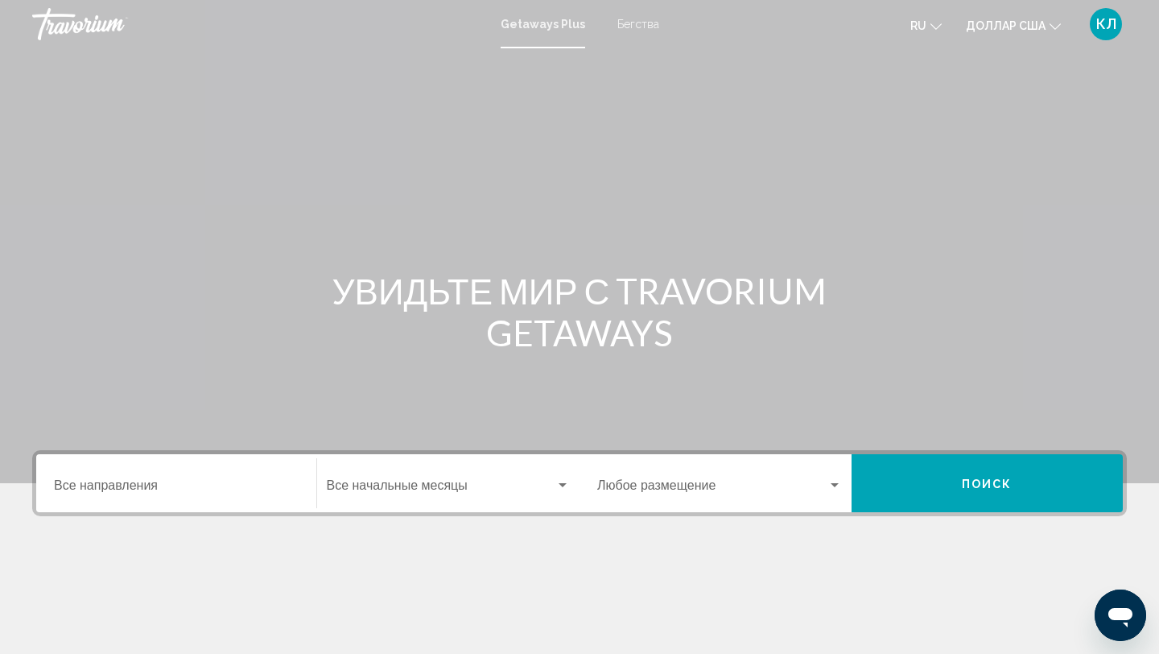
click at [205, 485] on input "Место назначения Все направления" at bounding box center [176, 488] width 245 height 14
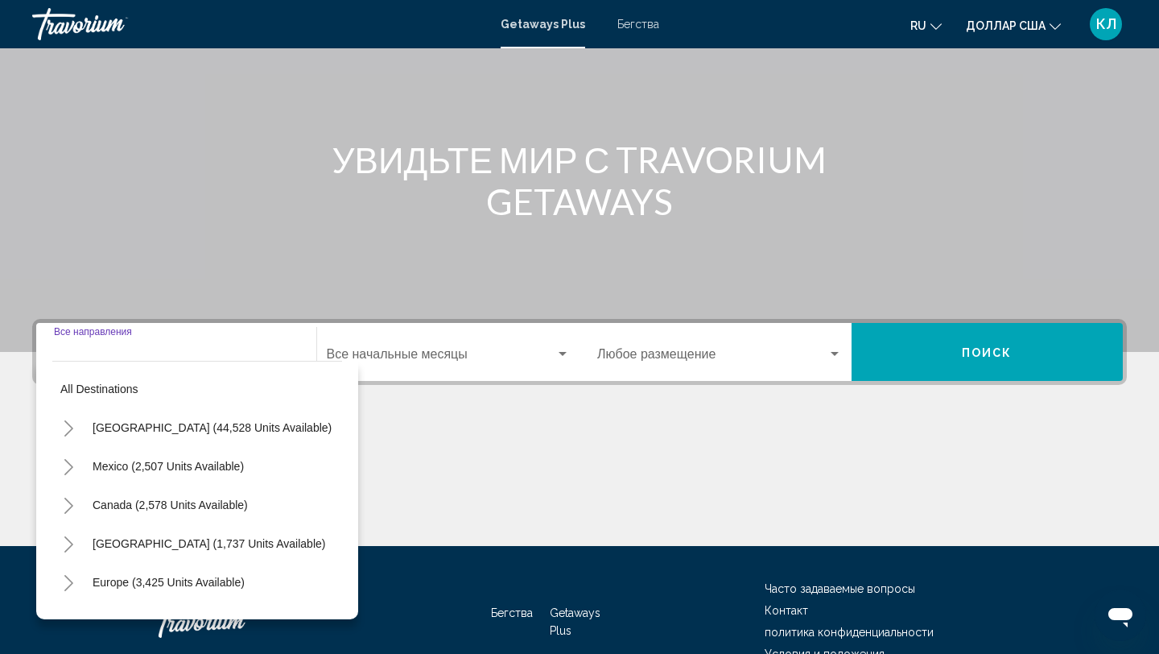
scroll to position [221, 0]
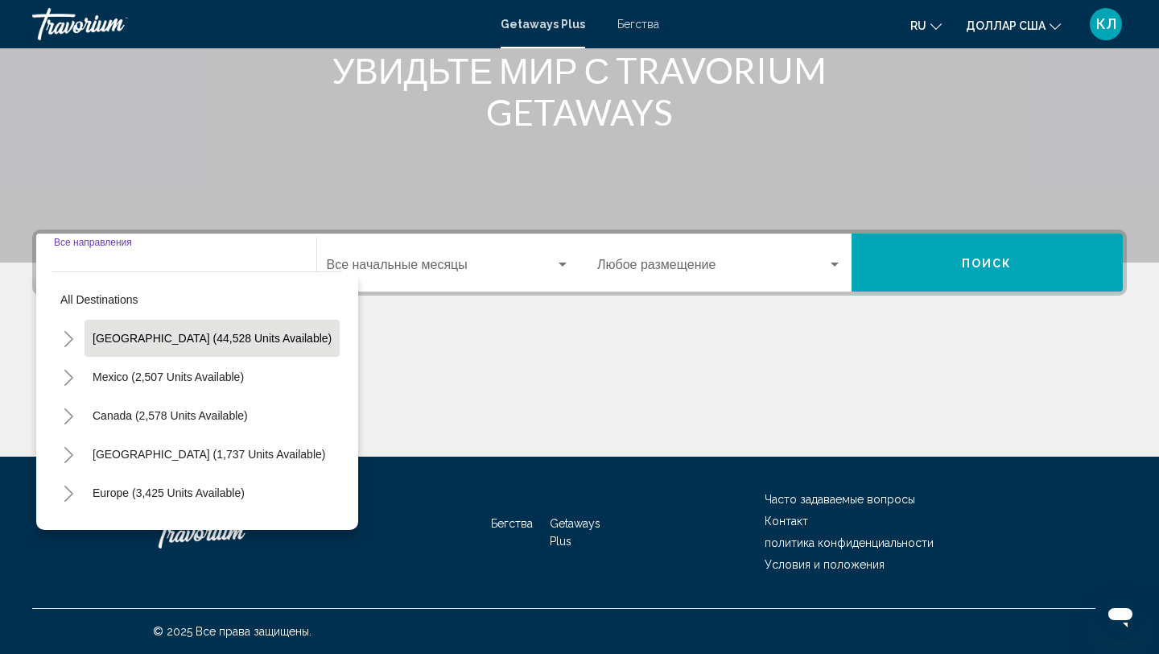
click at [235, 352] on button "[GEOGRAPHIC_DATA] (44,528 units available)" at bounding box center [212, 338] width 255 height 37
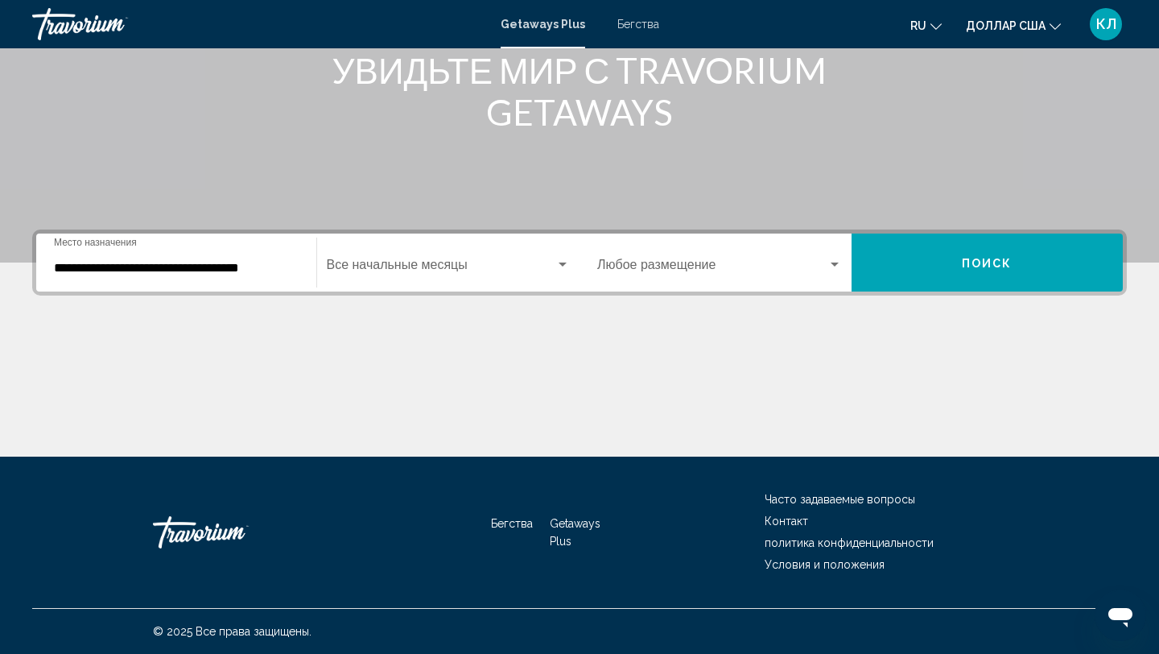
click at [237, 281] on div "**********" at bounding box center [176, 262] width 245 height 51
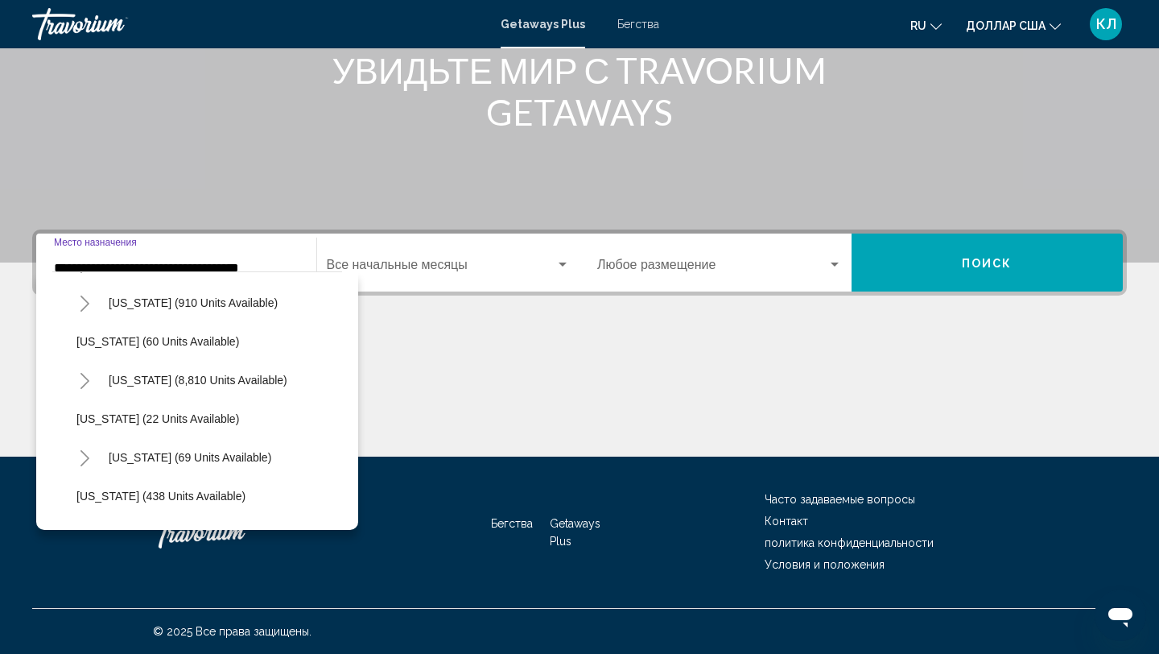
scroll to position [224, 0]
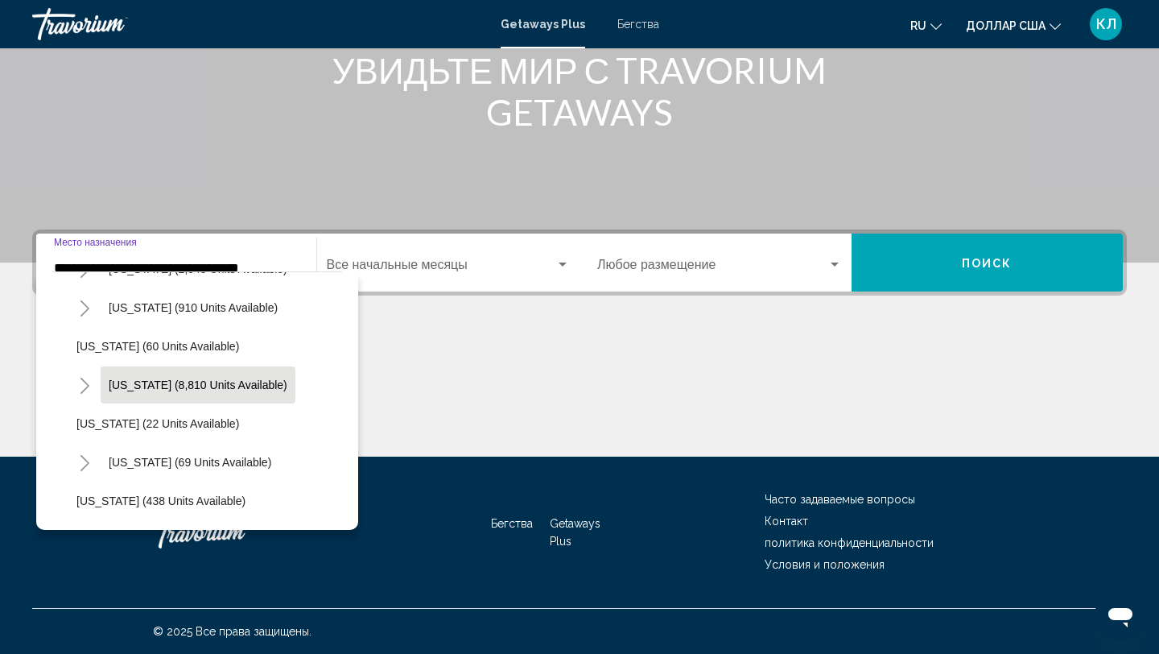
click at [214, 394] on button "[US_STATE] (8,810 units available)" at bounding box center [198, 384] width 195 height 37
type input "**********"
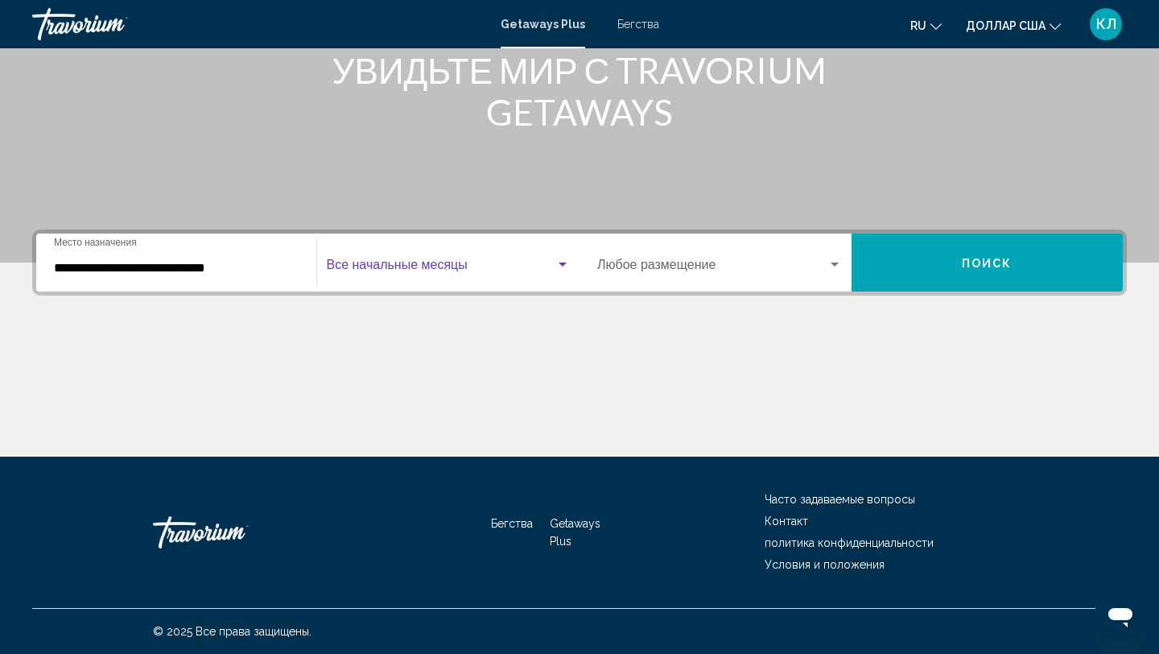
click at [458, 267] on span "Виджет поиска" at bounding box center [441, 268] width 229 height 14
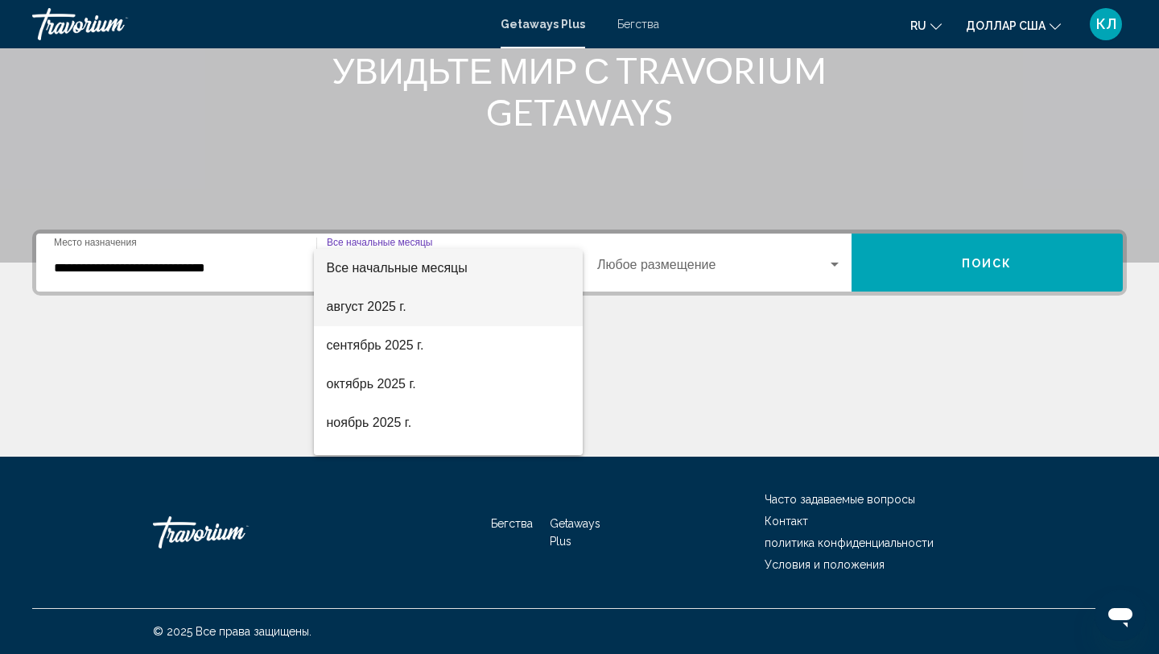
click at [402, 323] on span "август 2025 г." at bounding box center [449, 306] width 244 height 39
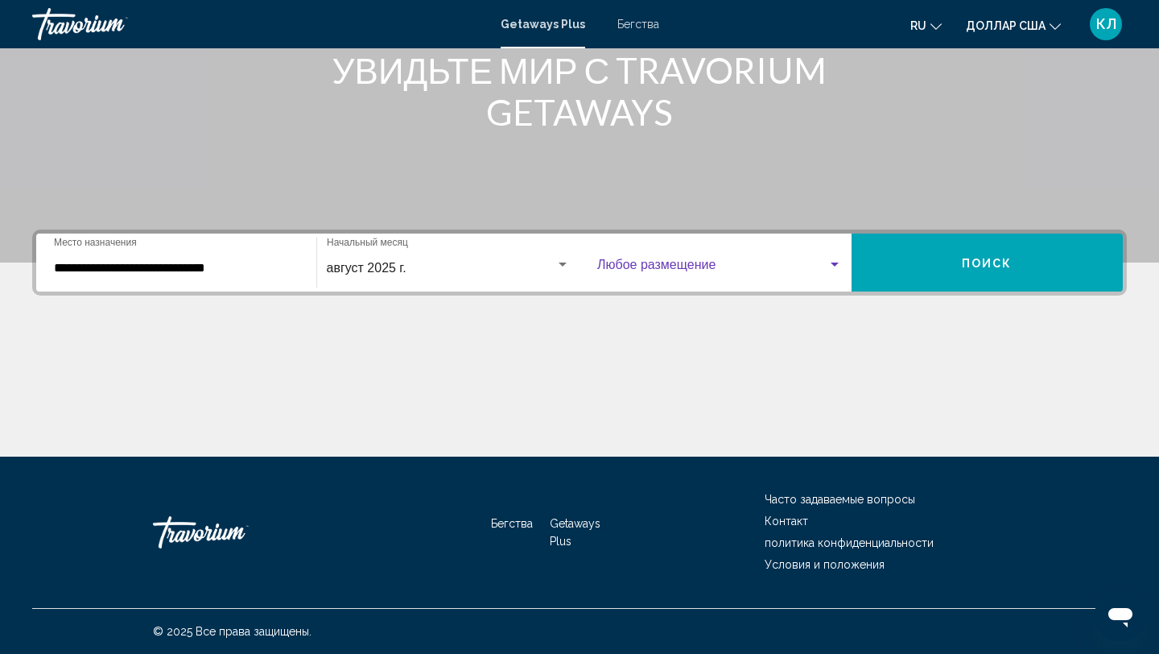
click at [681, 262] on span "Виджет поиска" at bounding box center [712, 268] width 230 height 14
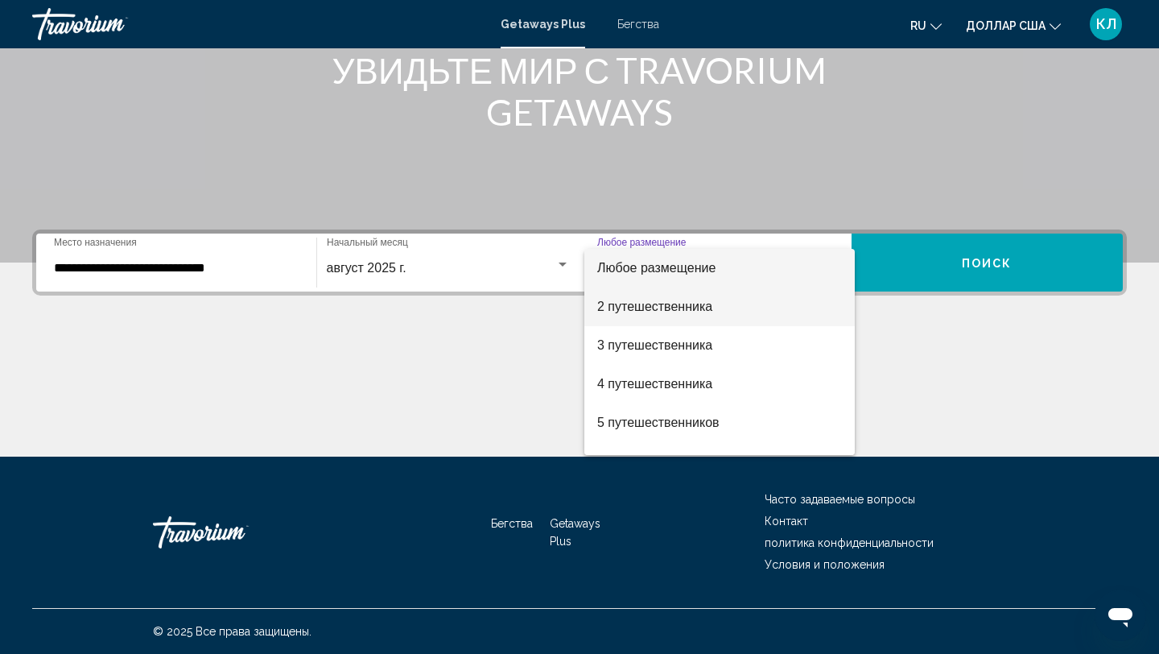
click at [675, 307] on font "2 путешественника" at bounding box center [654, 306] width 115 height 14
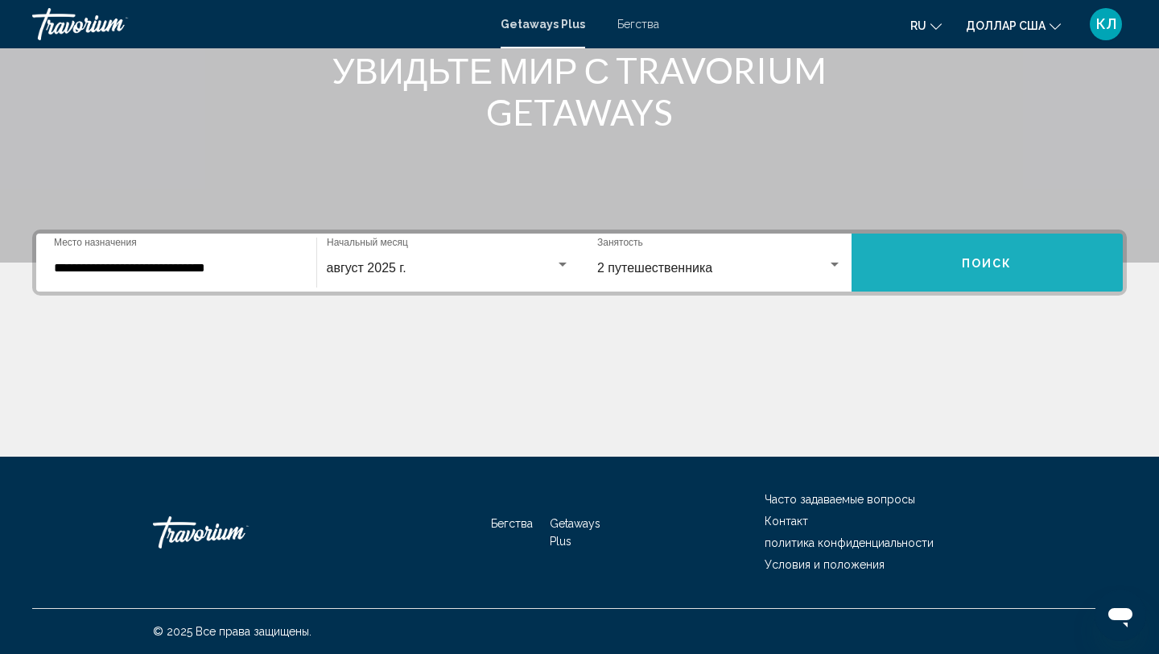
click at [924, 273] on button "Поиск" at bounding box center [988, 262] width 272 height 58
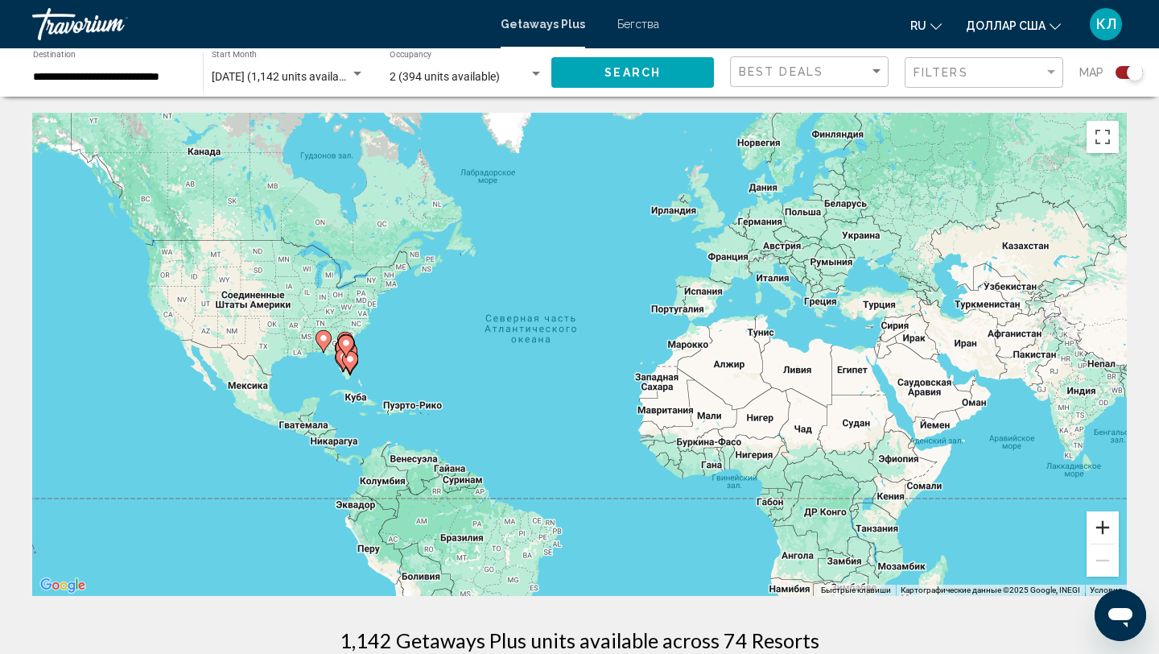
click at [1111, 530] on button "Увеличить" at bounding box center [1103, 527] width 32 height 32
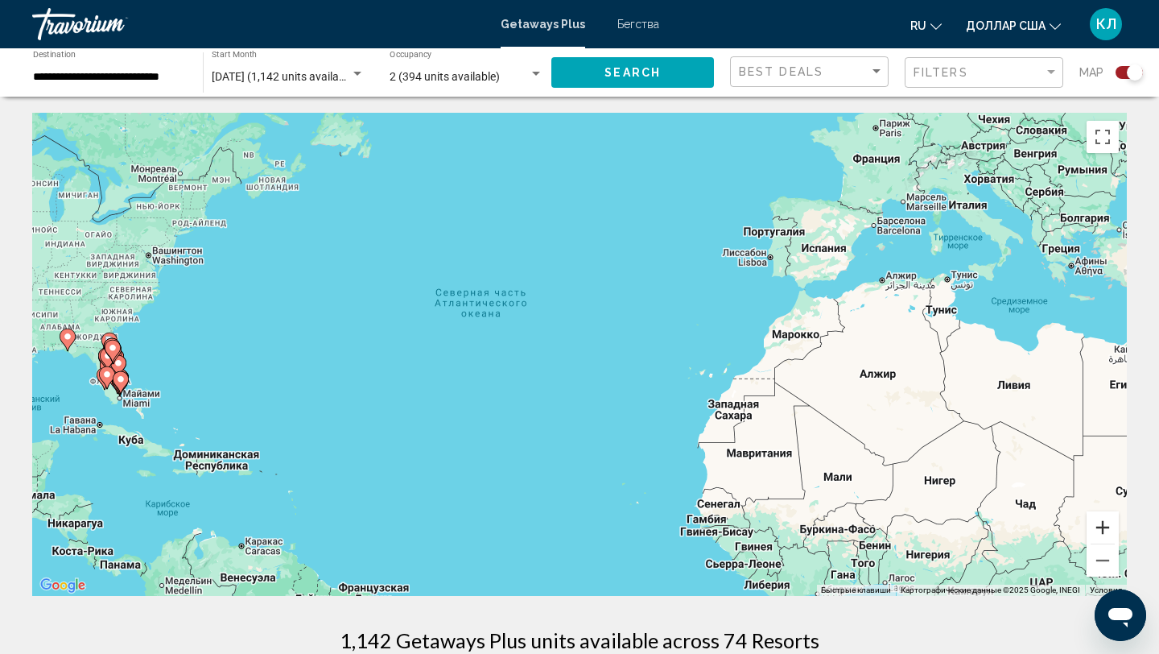
click at [1111, 530] on button "Увеличить" at bounding box center [1103, 527] width 32 height 32
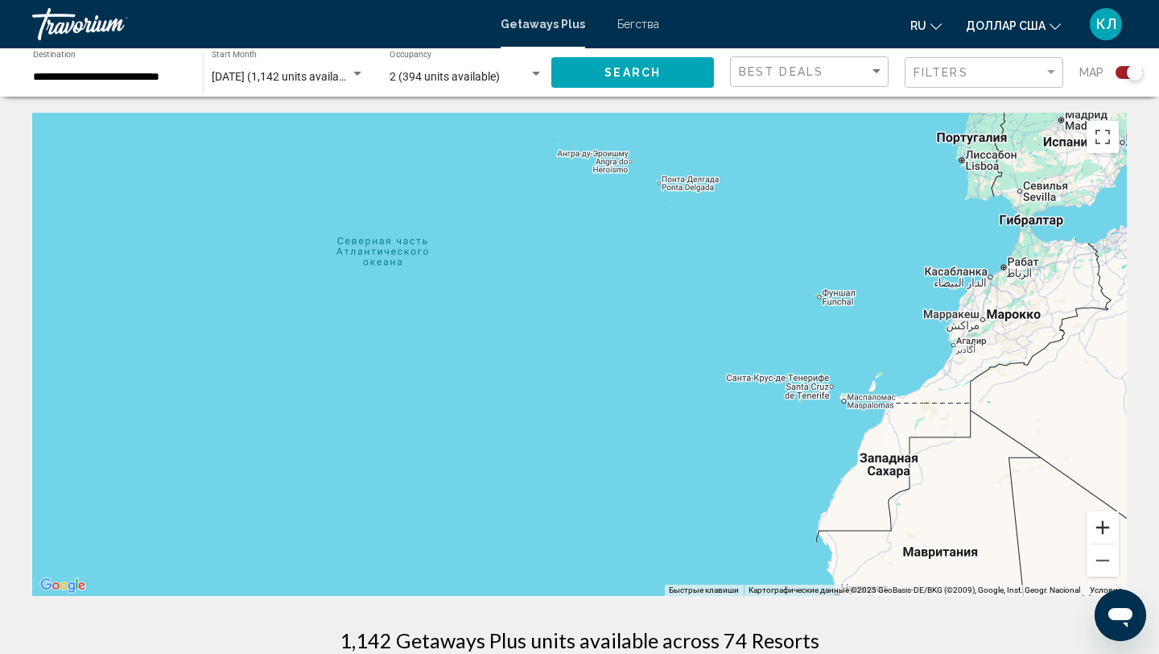
click at [1104, 534] on button "Увеличить" at bounding box center [1103, 527] width 32 height 32
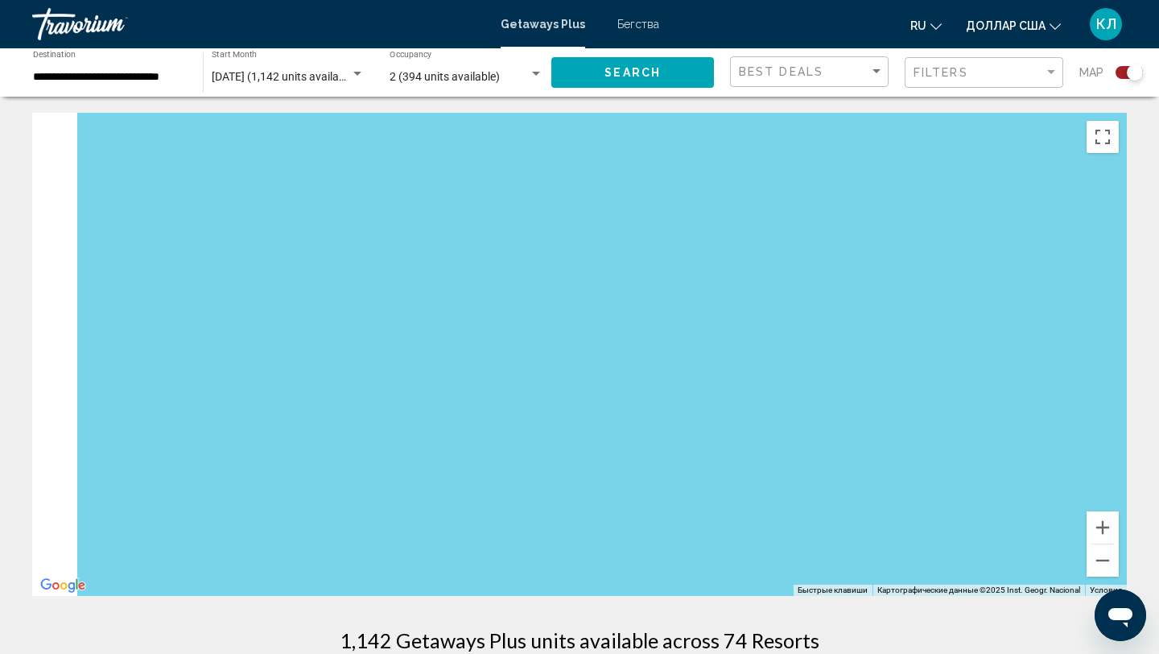
drag, startPoint x: 656, startPoint y: 459, endPoint x: 1109, endPoint y: 461, distance: 453.2
click at [1110, 461] on div "Основное содержание" at bounding box center [579, 354] width 1095 height 483
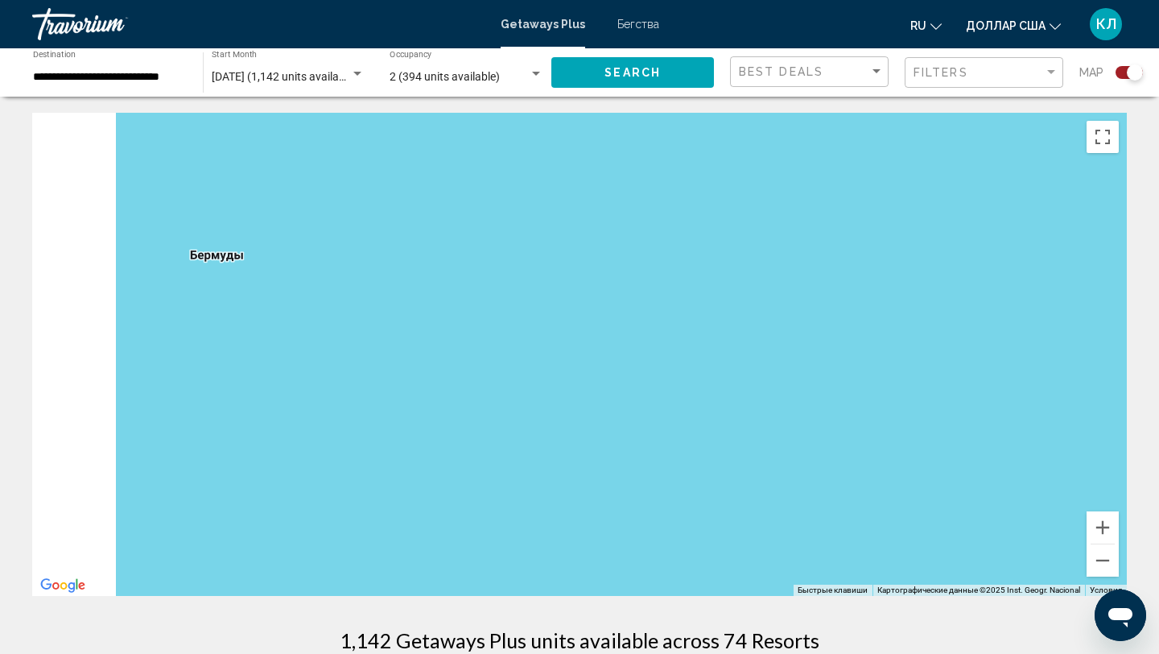
drag, startPoint x: 655, startPoint y: 388, endPoint x: 1075, endPoint y: 410, distance: 420.7
click at [1075, 410] on div "Основное содержание" at bounding box center [579, 354] width 1095 height 483
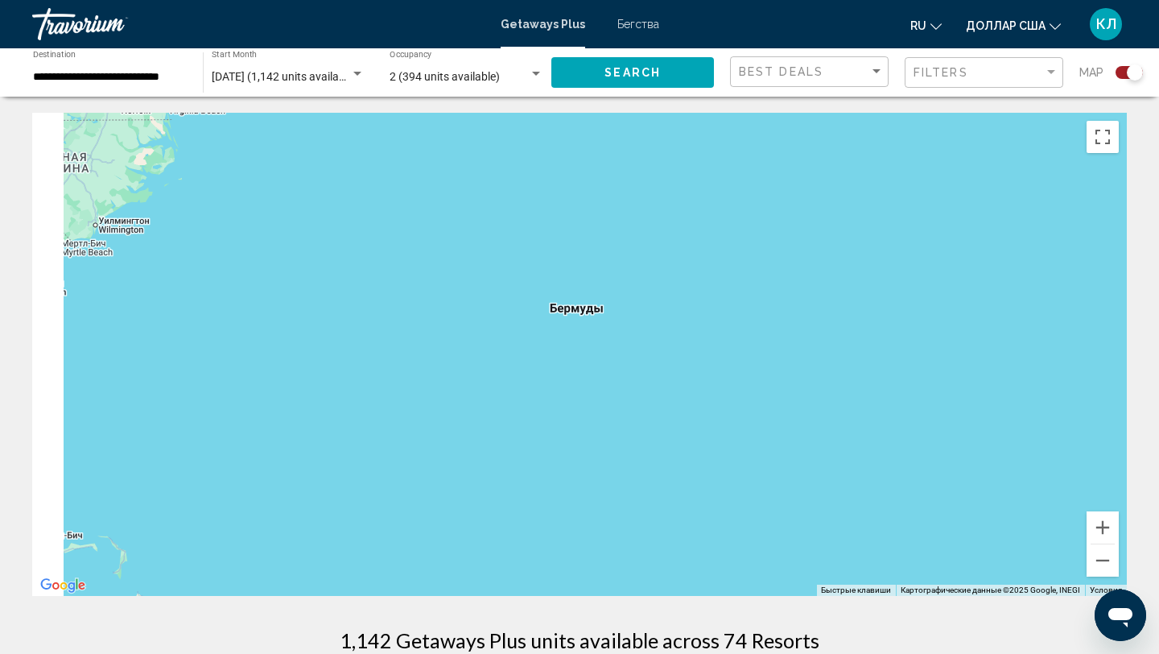
drag, startPoint x: 686, startPoint y: 378, endPoint x: 1015, endPoint y: 386, distance: 329.3
click at [1015, 386] on div "Чтобы активировать перетаскивание с помощью клавиатуры, нажмите Alt + Ввод. Пос…" at bounding box center [579, 354] width 1095 height 483
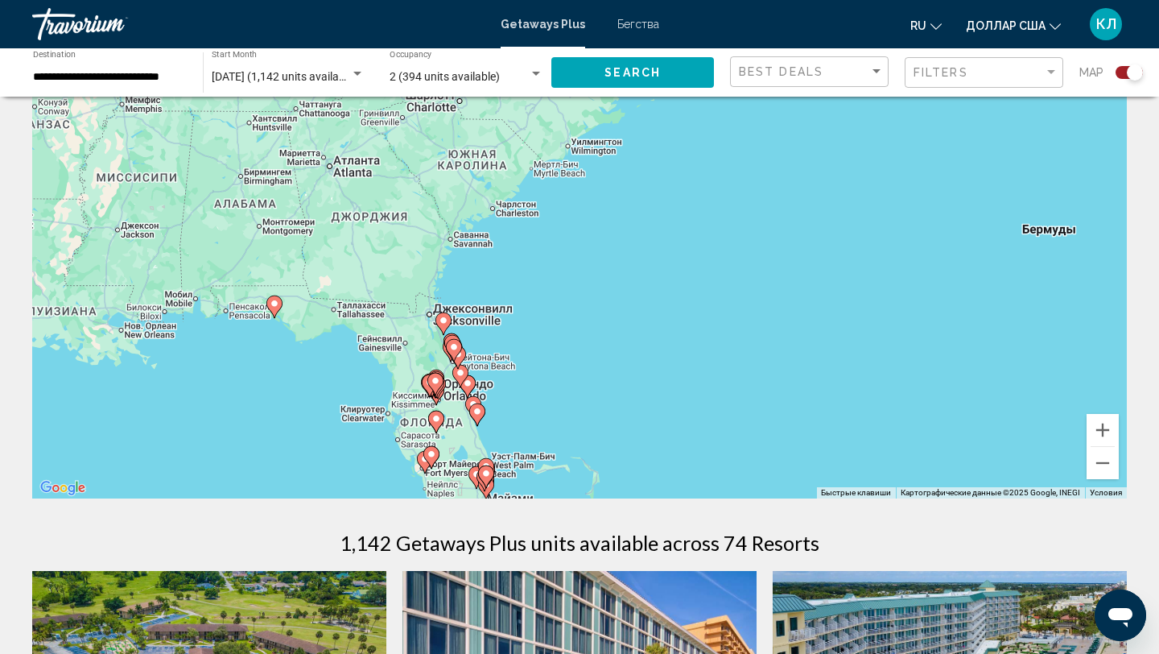
scroll to position [99, 0]
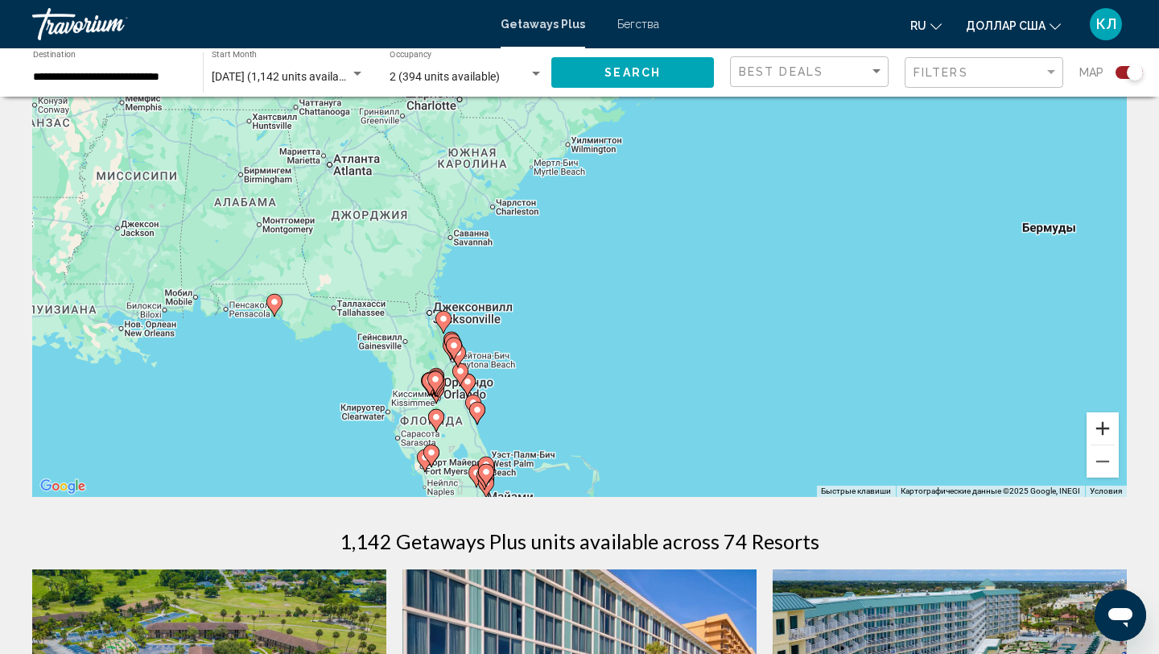
click at [1104, 428] on button "Увеличить" at bounding box center [1103, 428] width 32 height 32
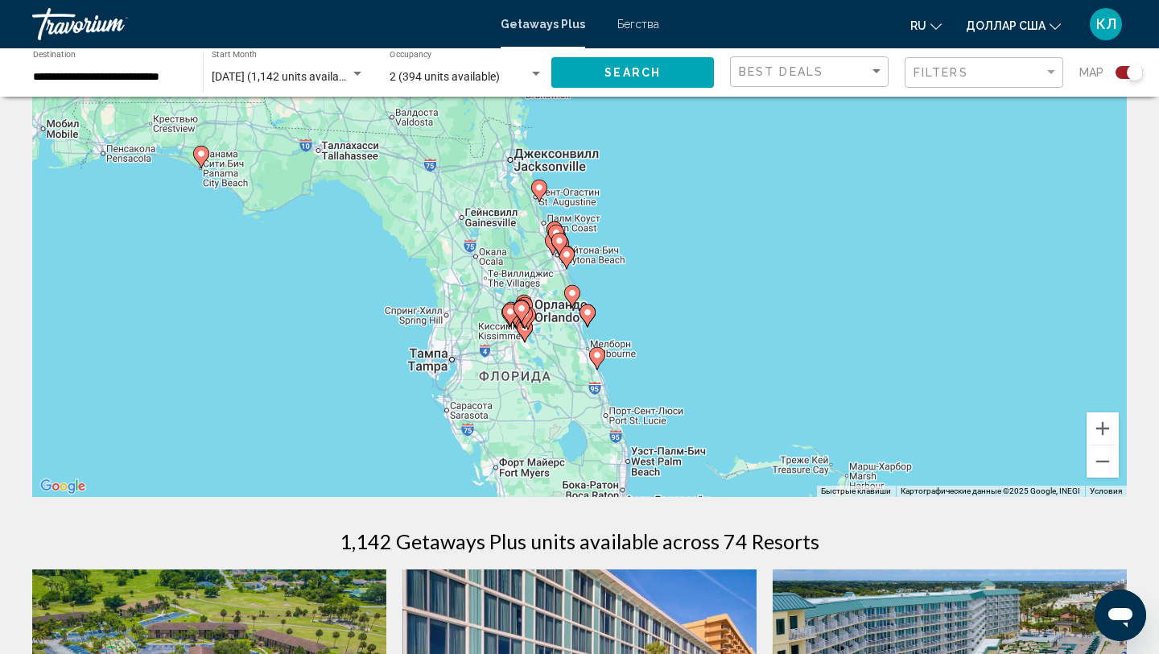
drag, startPoint x: 465, startPoint y: 399, endPoint x: 699, endPoint y: 186, distance: 316.2
click at [699, 186] on div "Чтобы активировать перетаскивание с помощью клавиатуры, нажмите Alt + Ввод. Пос…" at bounding box center [579, 255] width 1095 height 483
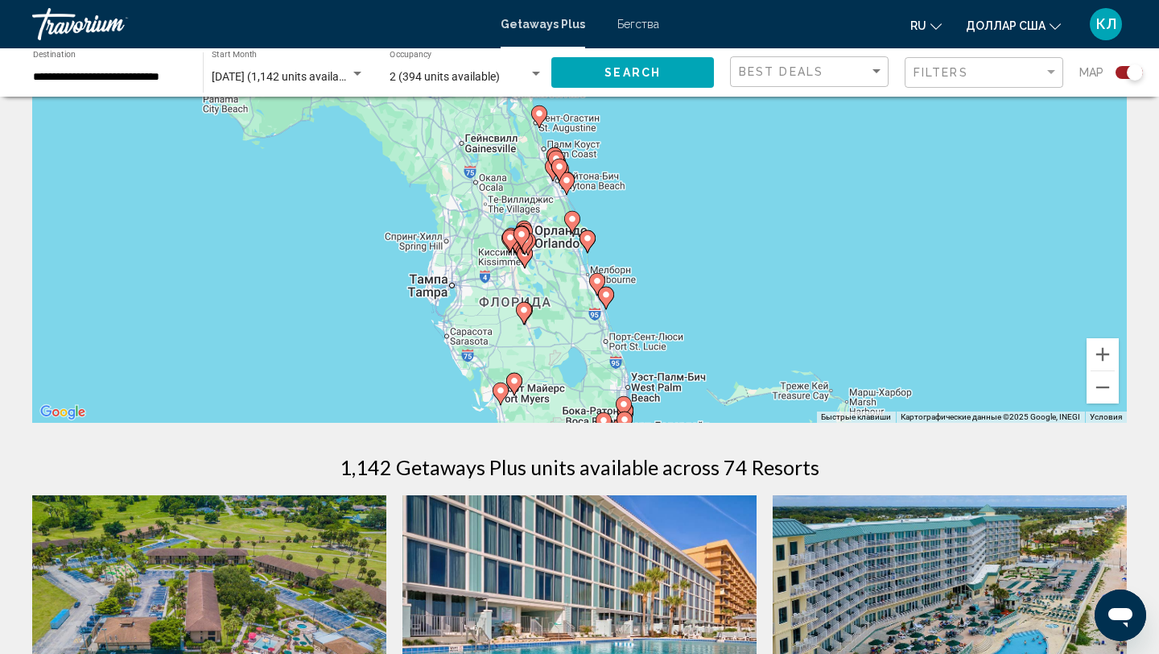
scroll to position [171, 0]
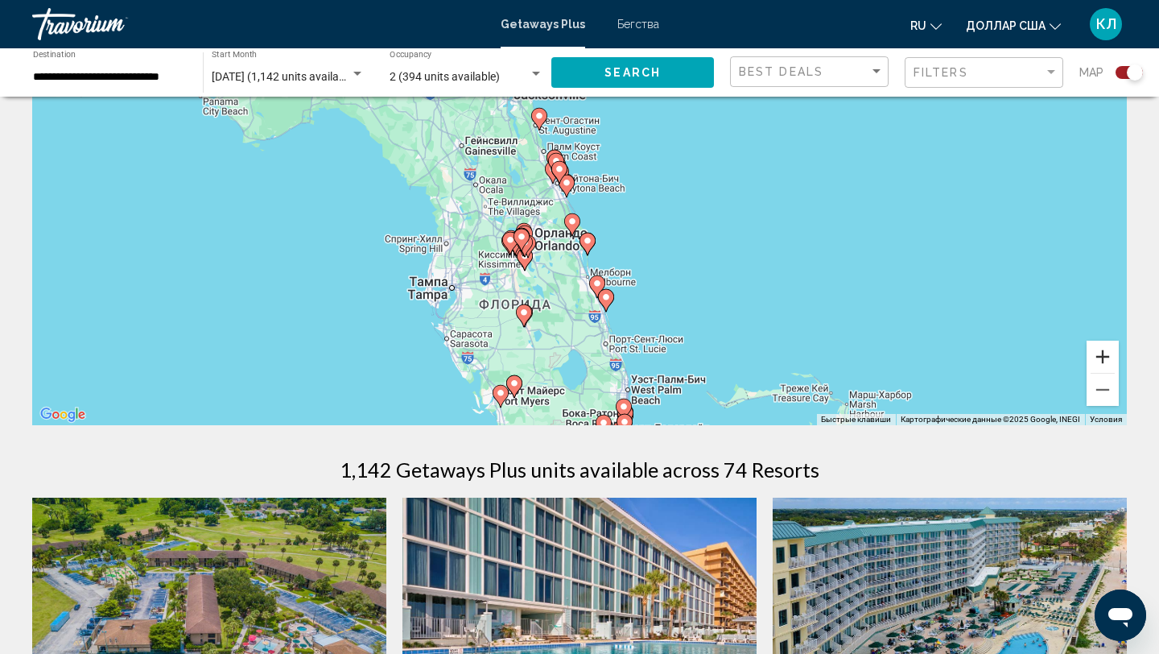
click at [1097, 358] on button "Увеличить" at bounding box center [1103, 356] width 32 height 32
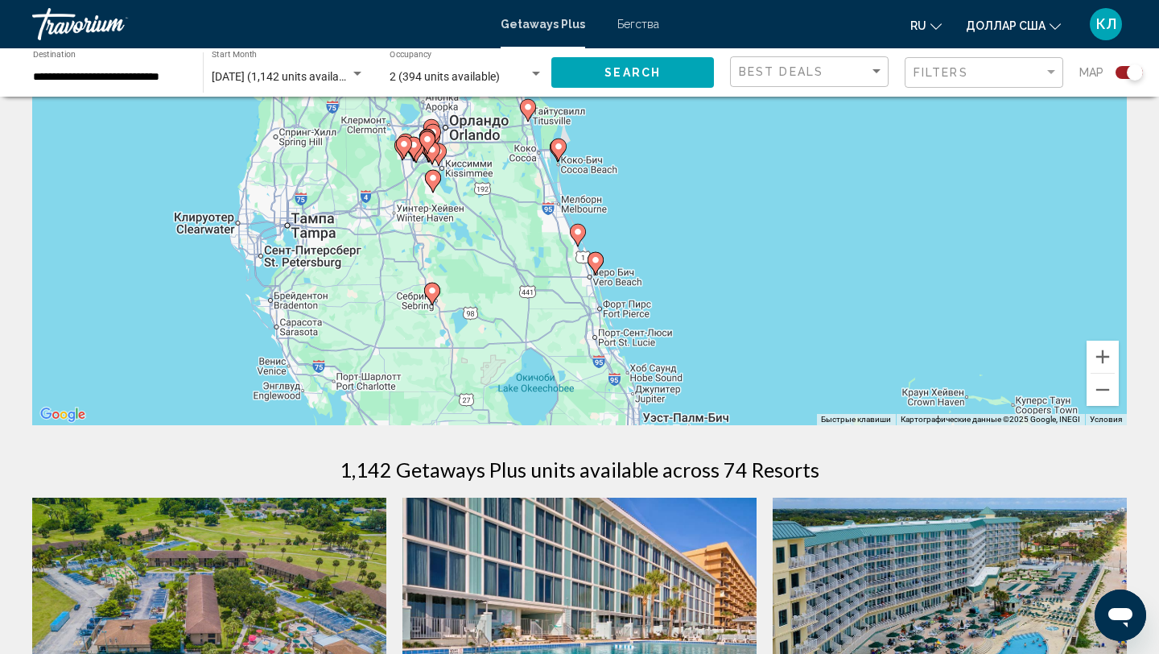
drag, startPoint x: 766, startPoint y: 302, endPoint x: 729, endPoint y: 134, distance: 172.3
click at [729, 134] on div "Чтобы активировать перетаскивание с помощью клавиатуры, нажмите Alt + Ввод. Пос…" at bounding box center [579, 183] width 1095 height 483
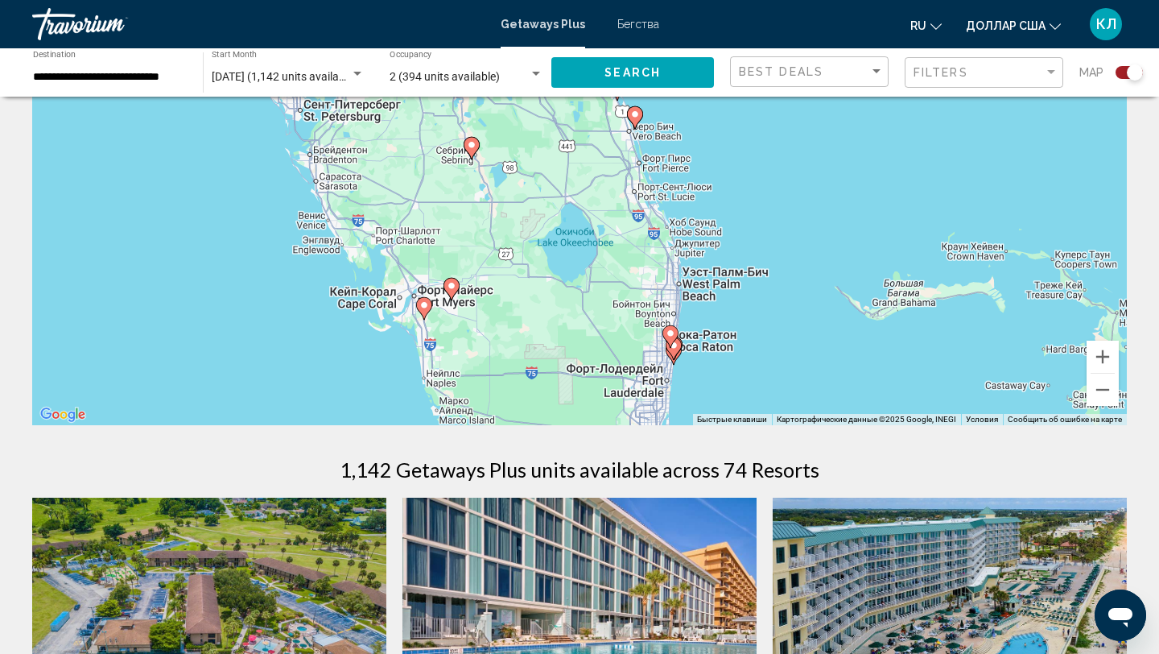
drag, startPoint x: 444, startPoint y: 287, endPoint x: 483, endPoint y: 138, distance: 154.0
click at [483, 138] on div "Чтобы активировать перетаскивание с помощью клавиатуры, нажмите Alt + Ввод. Пос…" at bounding box center [579, 183] width 1095 height 483
click at [456, 289] on image "Основное содержание" at bounding box center [452, 288] width 10 height 10
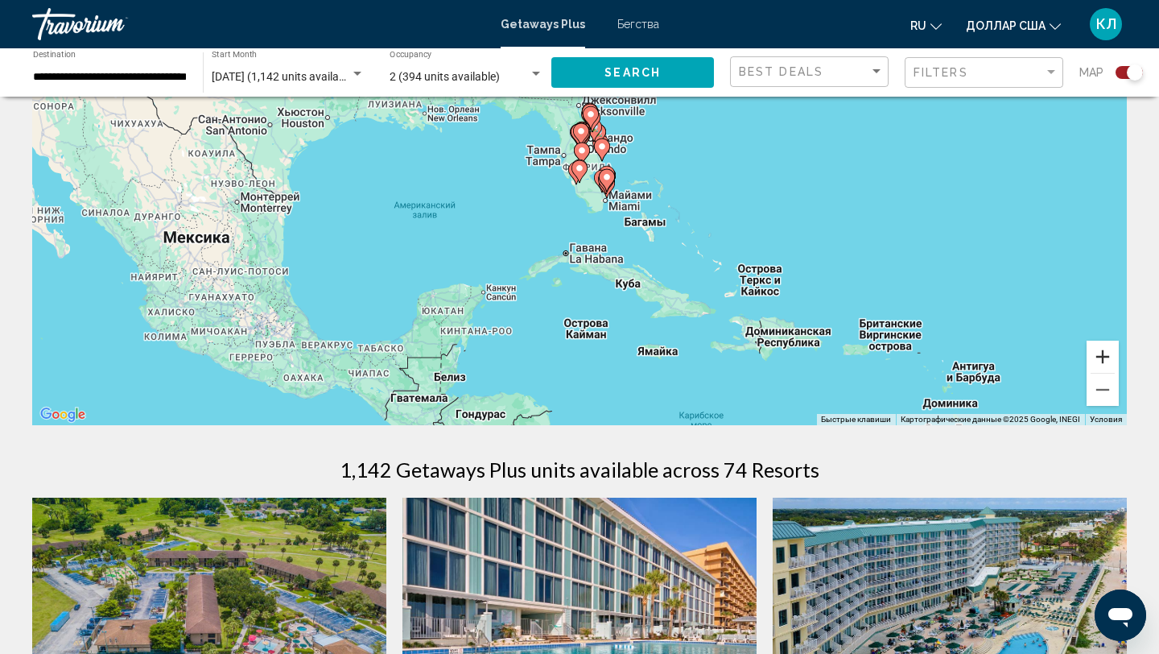
click at [1103, 365] on button "Увеличить" at bounding box center [1103, 356] width 32 height 32
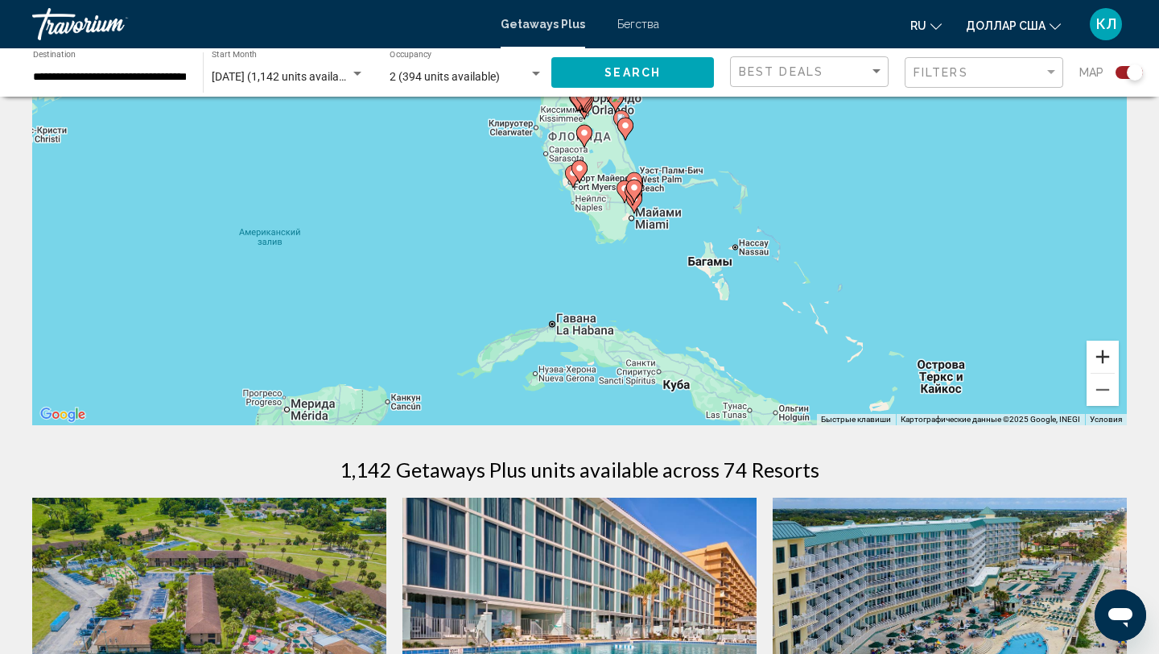
click at [1103, 365] on button "Увеличить" at bounding box center [1103, 356] width 32 height 32
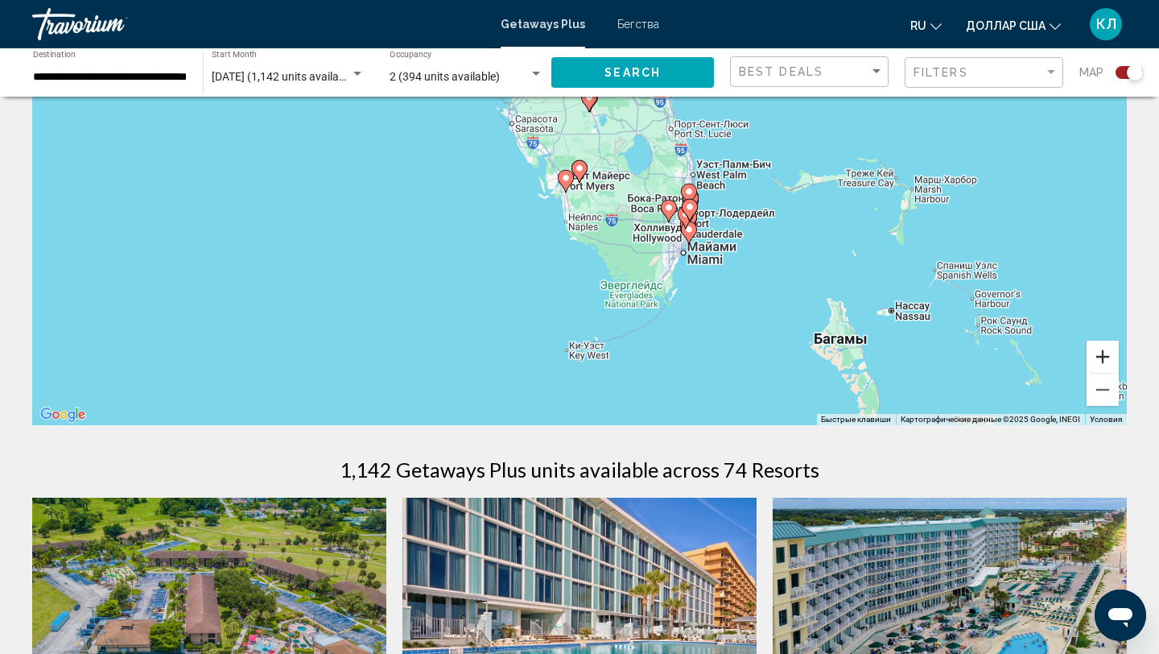
click at [1103, 365] on button "Увеличить" at bounding box center [1103, 356] width 32 height 32
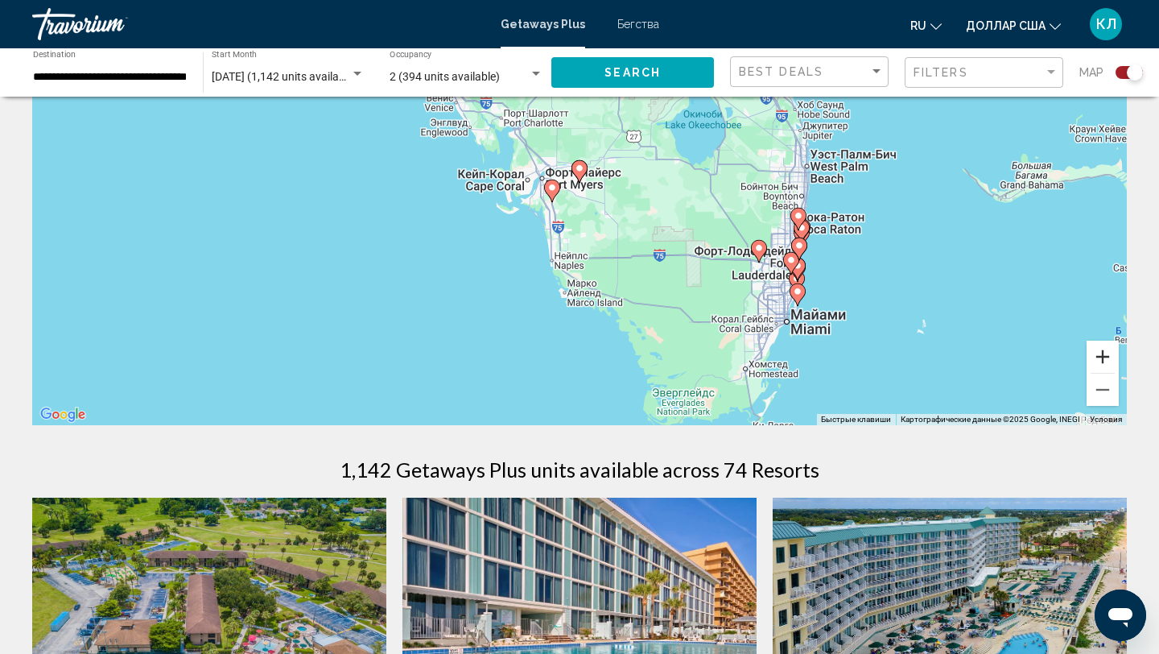
click at [1103, 365] on button "Увеличить" at bounding box center [1103, 356] width 32 height 32
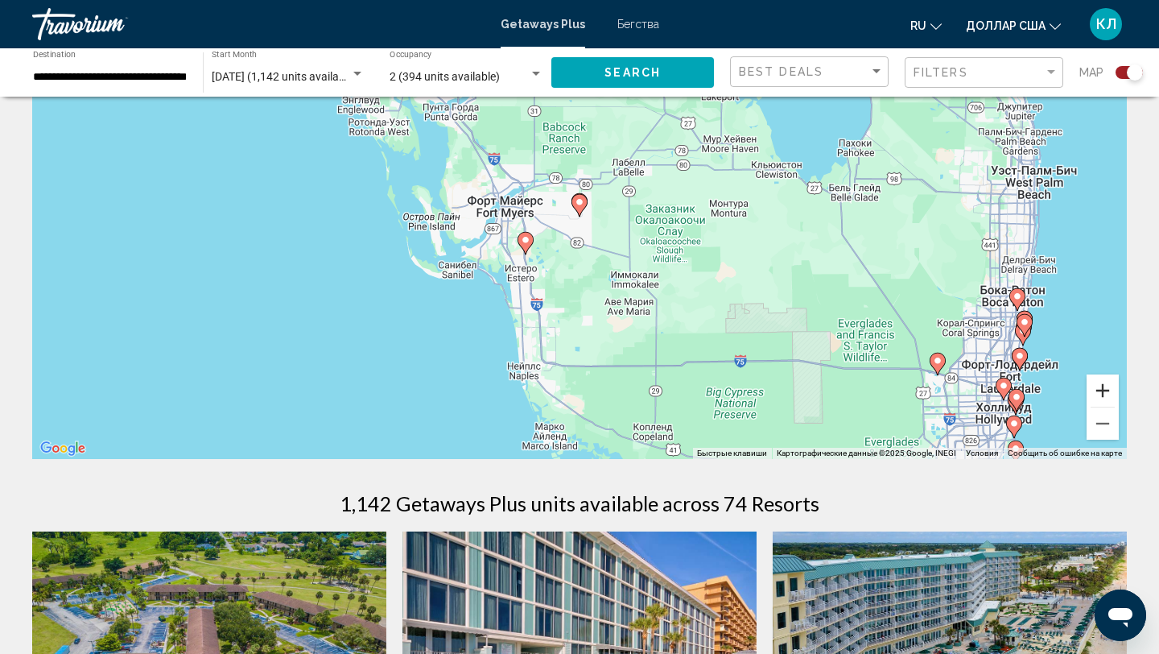
scroll to position [134, 0]
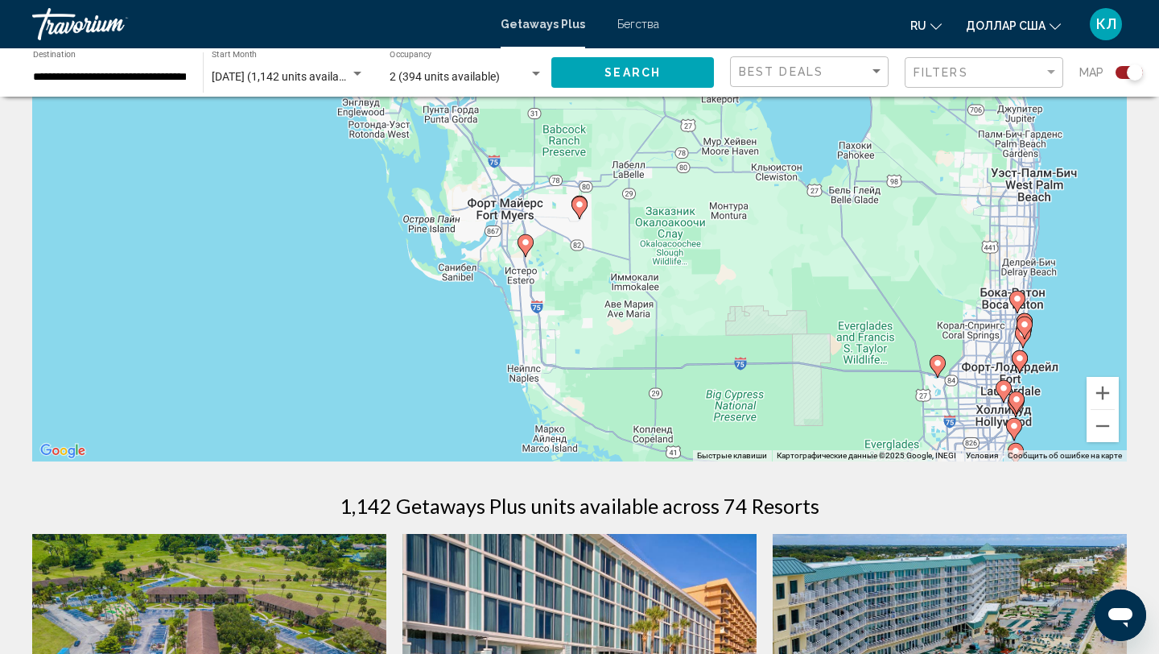
click at [529, 241] on image "Основное содержание" at bounding box center [526, 242] width 10 height 10
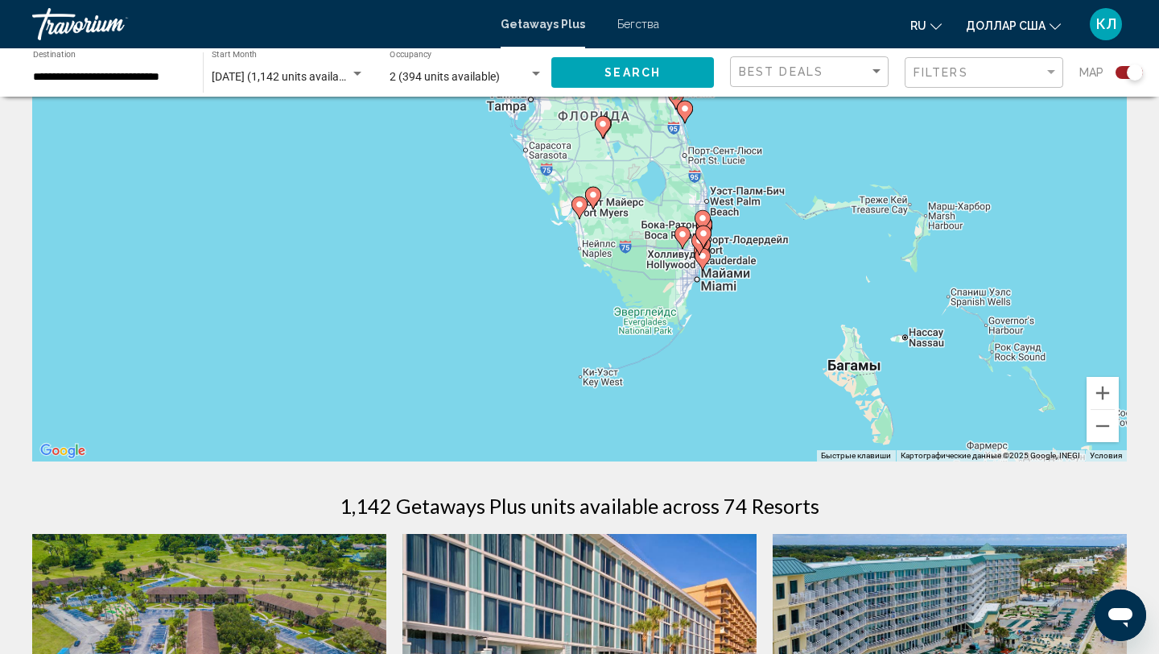
click at [588, 205] on gmp-advanced-marker "Основное содержание" at bounding box center [593, 198] width 16 height 24
type input "**********"
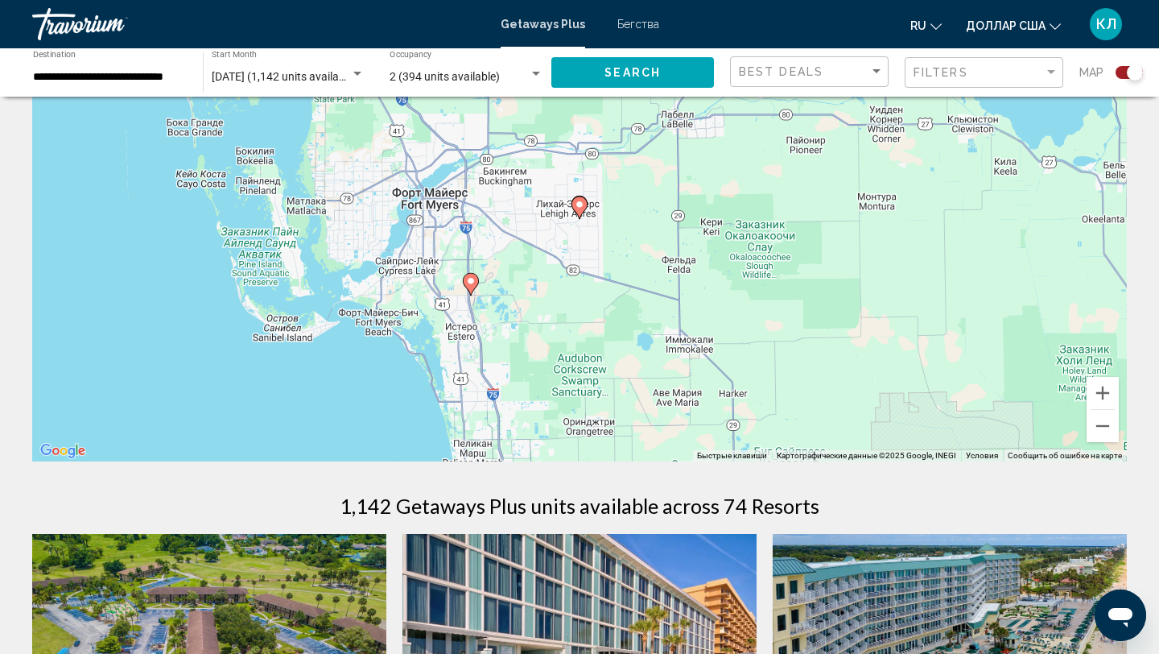
click at [475, 287] on icon "Основное содержание" at bounding box center [471, 284] width 14 height 21
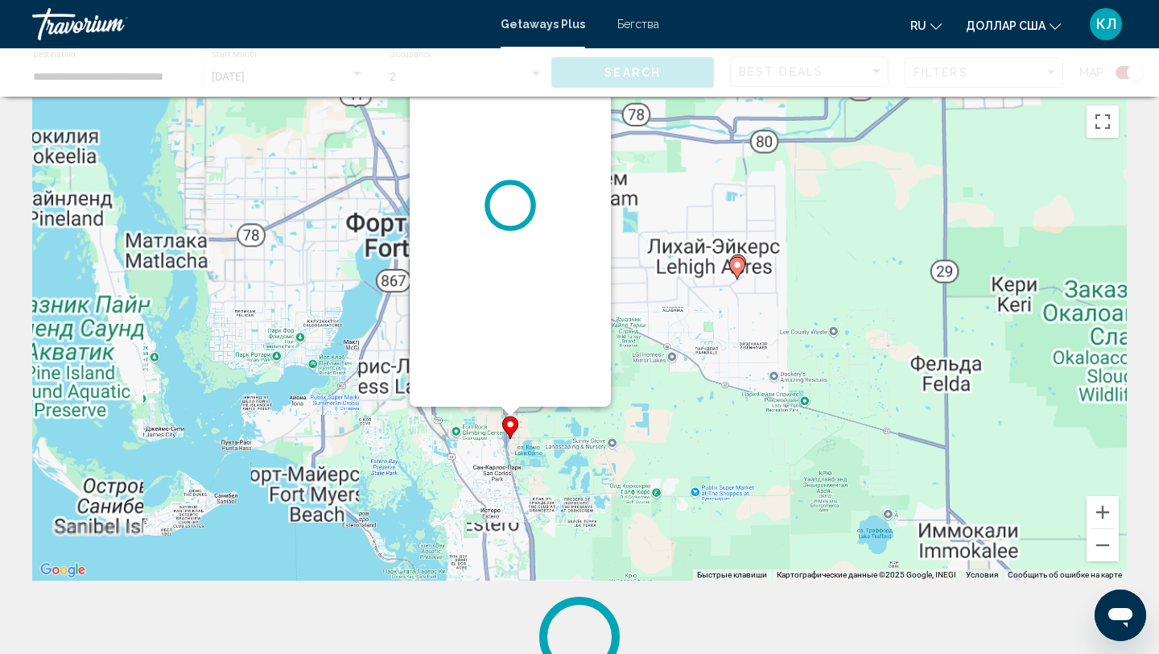
scroll to position [0, 0]
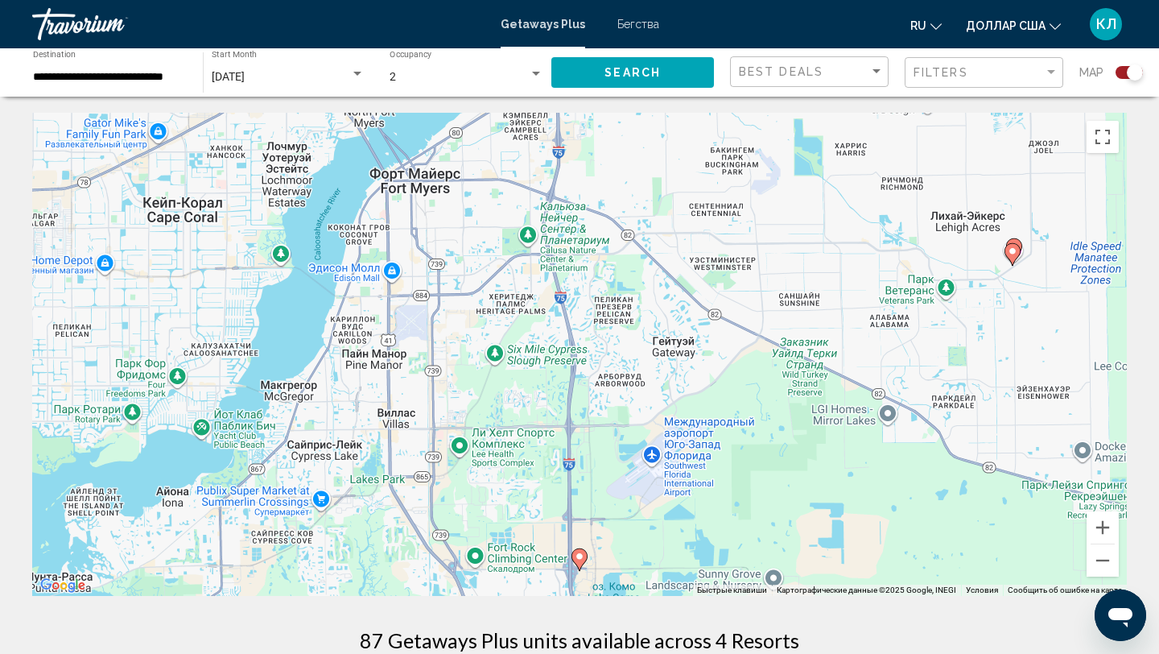
click at [579, 558] on image "Основное содержание" at bounding box center [580, 556] width 10 height 10
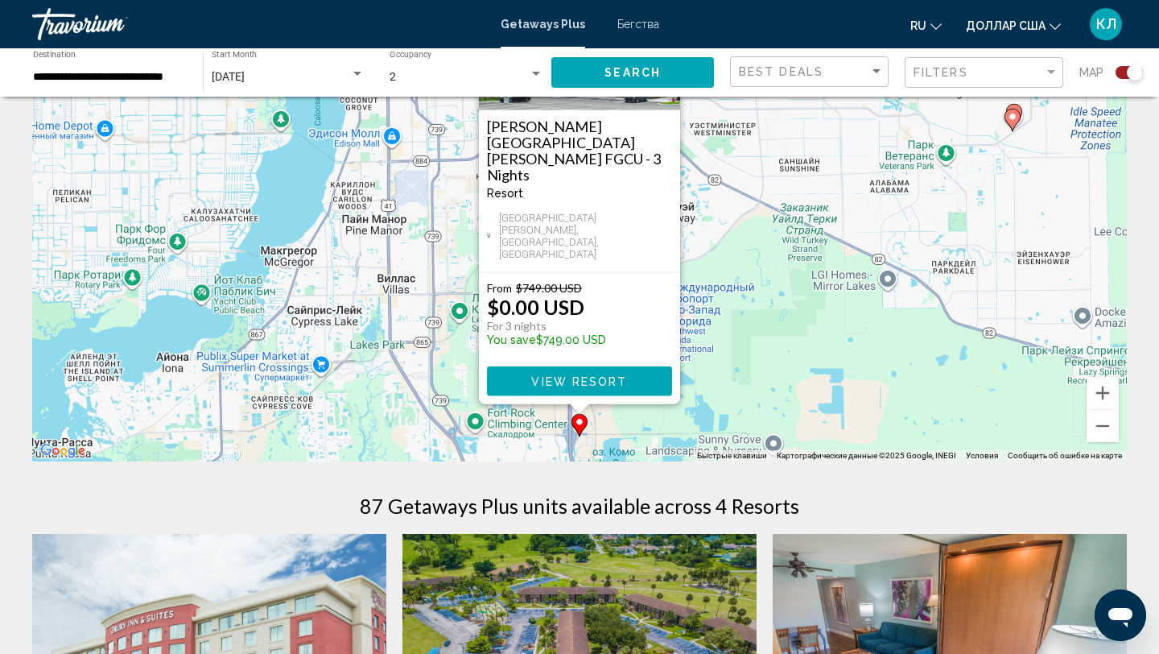
scroll to position [135, 0]
click at [1108, 434] on button "Уменьшить" at bounding box center [1103, 425] width 32 height 32
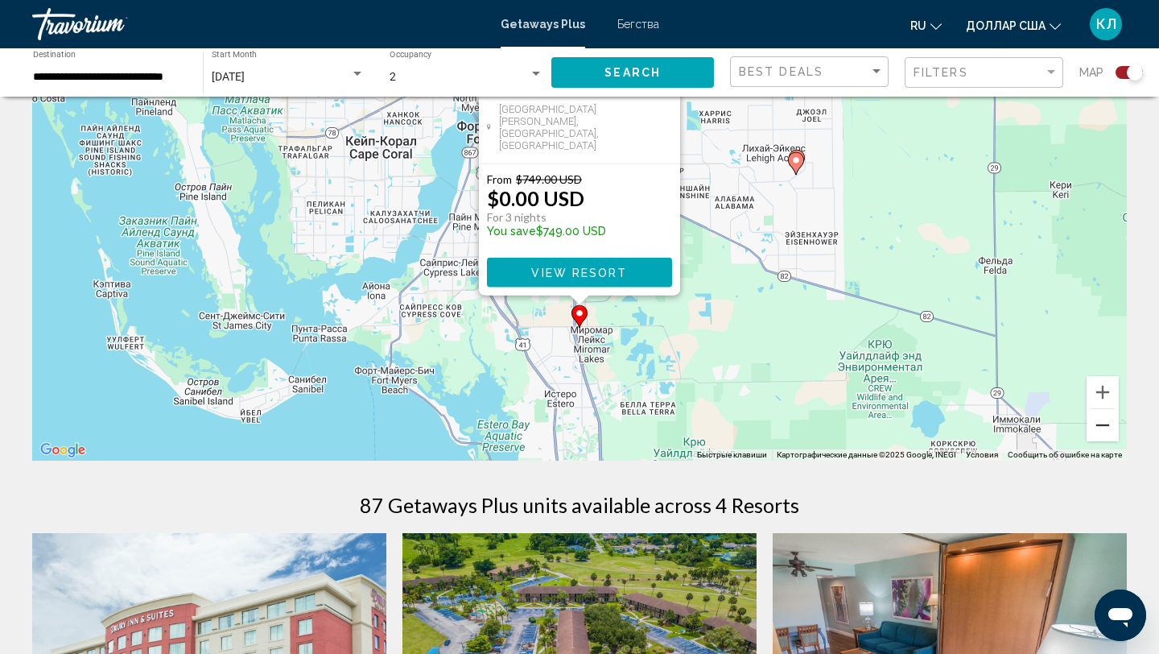
click at [1108, 434] on button "Уменьшить" at bounding box center [1103, 425] width 32 height 32
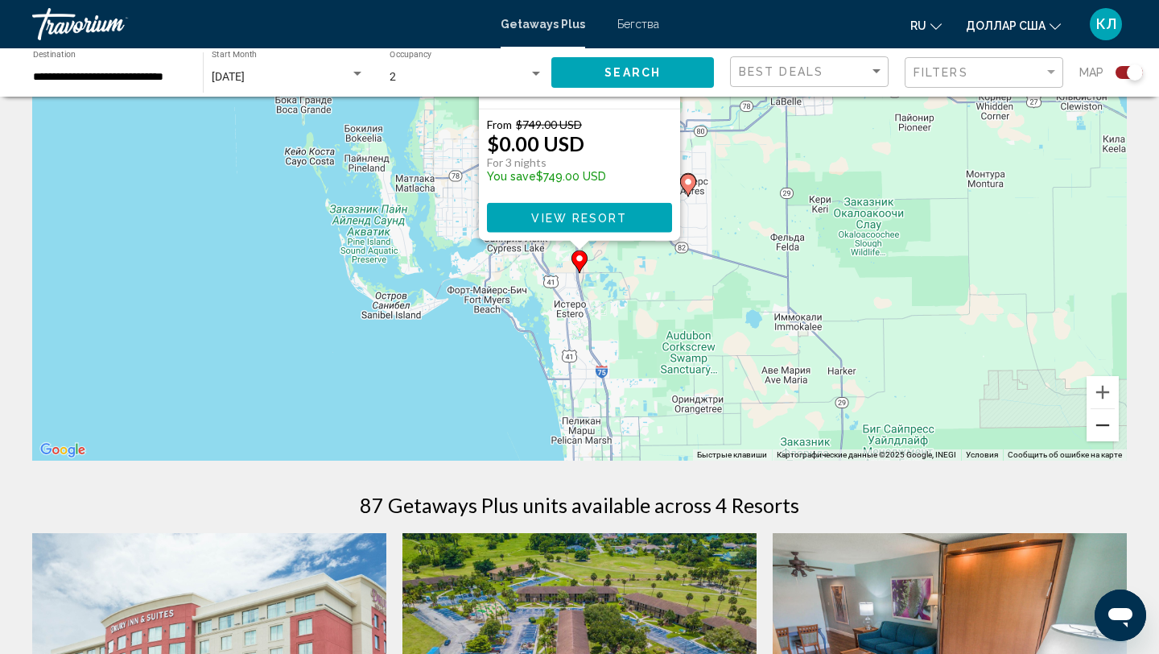
click at [1108, 434] on button "Уменьшить" at bounding box center [1103, 425] width 32 height 32
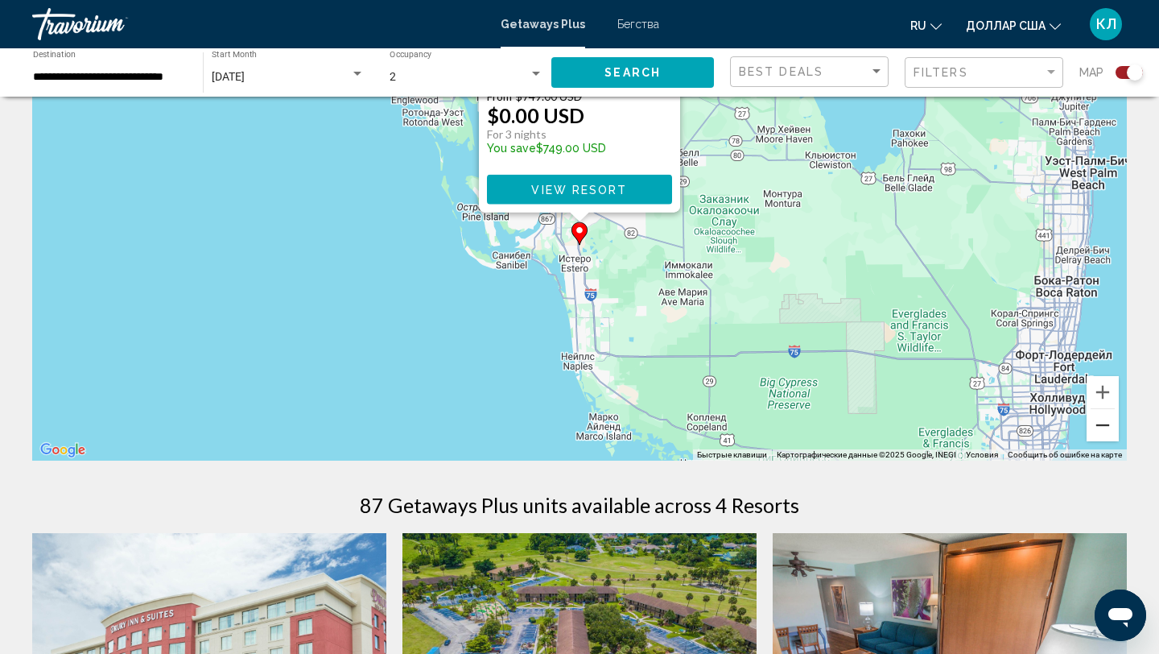
click at [1108, 434] on button "Уменьшить" at bounding box center [1103, 425] width 32 height 32
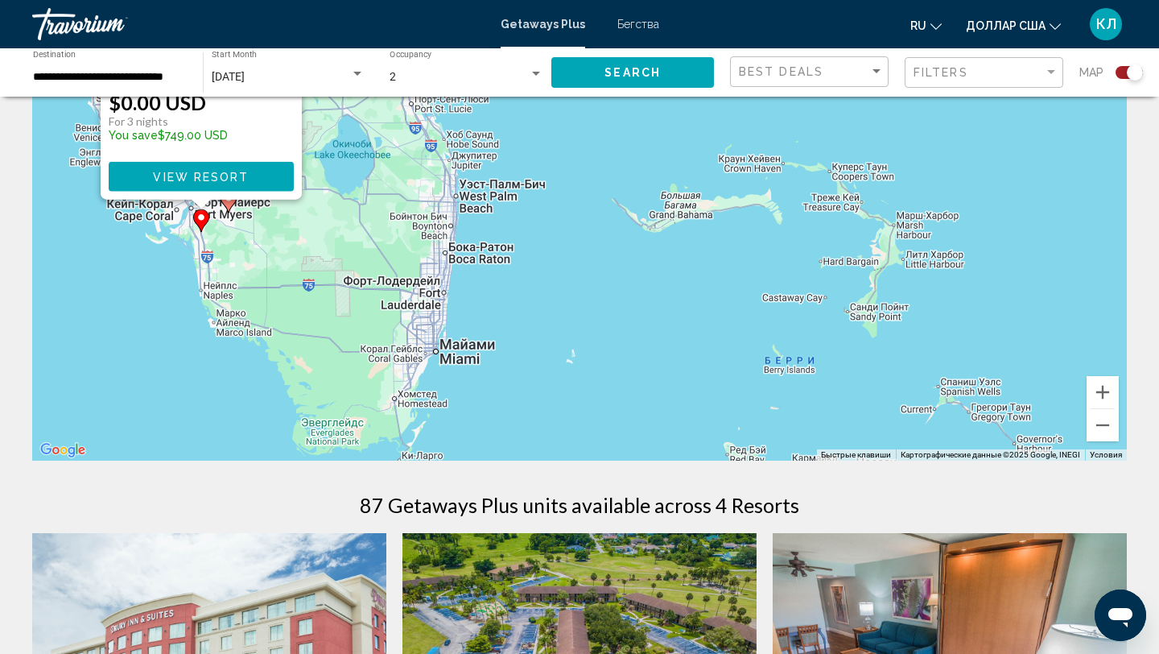
drag, startPoint x: 966, startPoint y: 319, endPoint x: 580, endPoint y: 318, distance: 385.6
click at [580, 318] on div "Чтобы активировать перетаскивание с помощью клавиатуры, нажмите Alt + Ввод. Пос…" at bounding box center [579, 218] width 1095 height 483
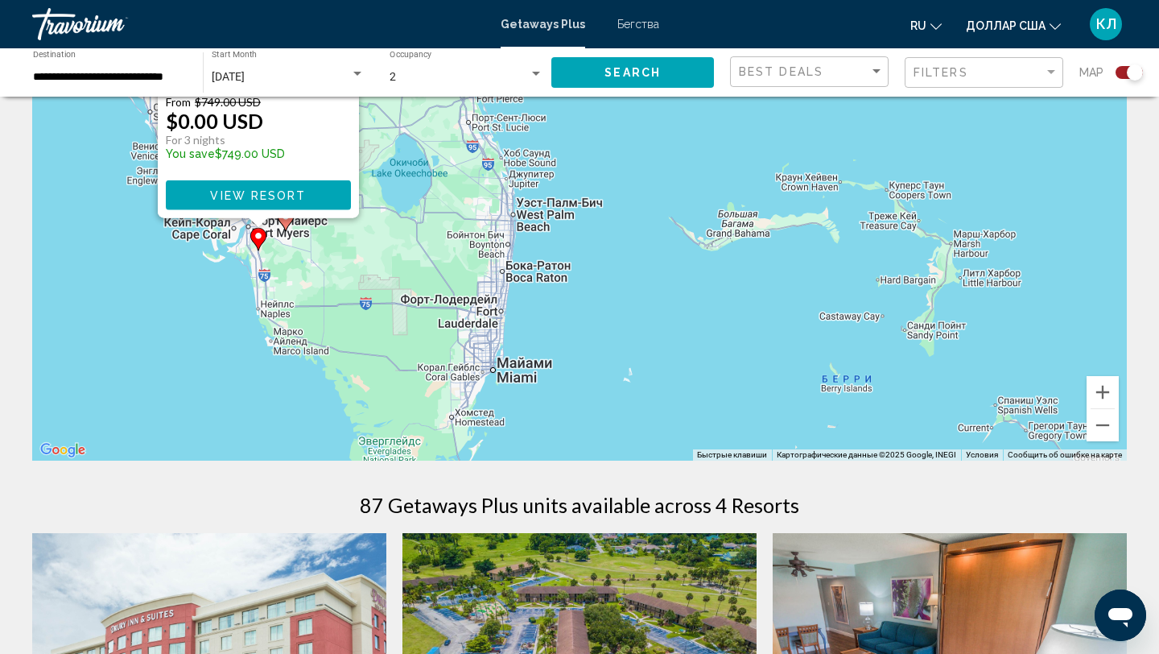
drag, startPoint x: 527, startPoint y: 279, endPoint x: 584, endPoint y: 296, distance: 59.6
click at [584, 296] on div "Чтобы активировать перетаскивание с помощью клавиатуры, нажмите Alt + Ввод. Пос…" at bounding box center [579, 218] width 1095 height 483
click at [1096, 428] on button "Уменьшить" at bounding box center [1103, 425] width 32 height 32
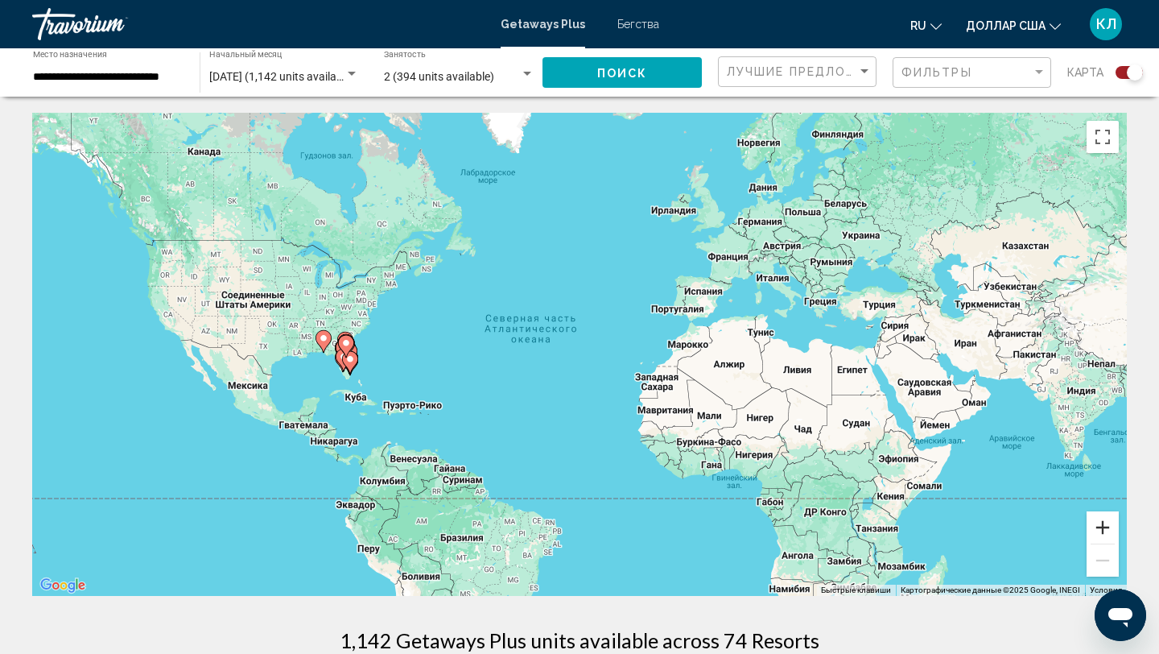
click at [1110, 524] on button "Увеличить" at bounding box center [1103, 527] width 32 height 32
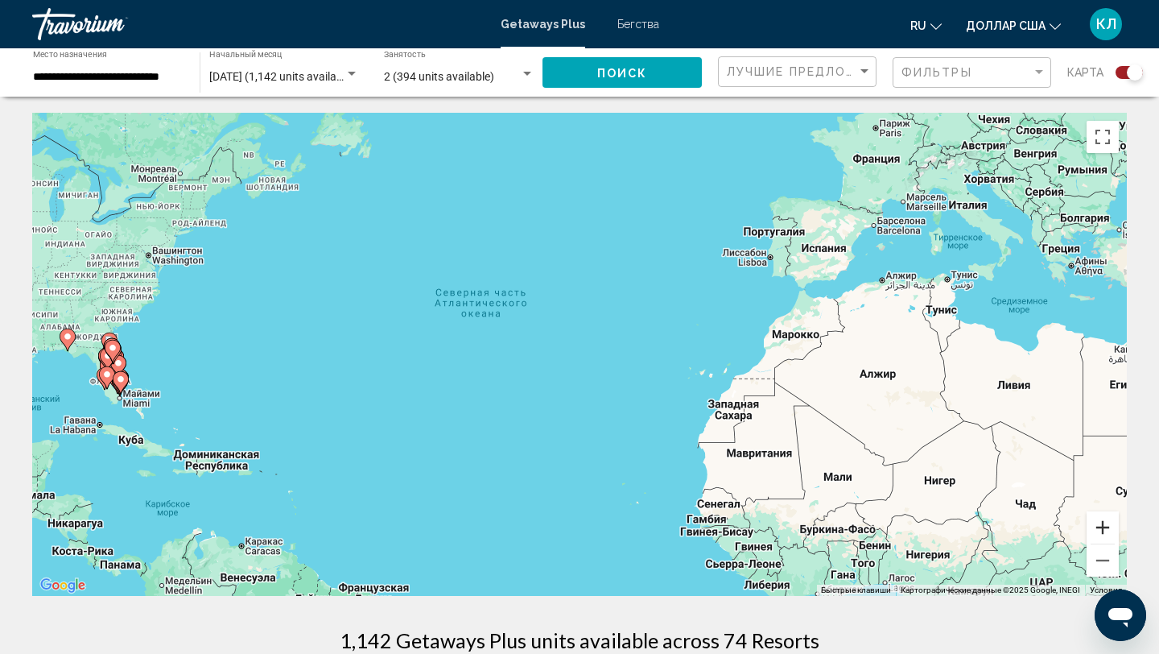
click at [1110, 524] on button "Увеличить" at bounding box center [1103, 527] width 32 height 32
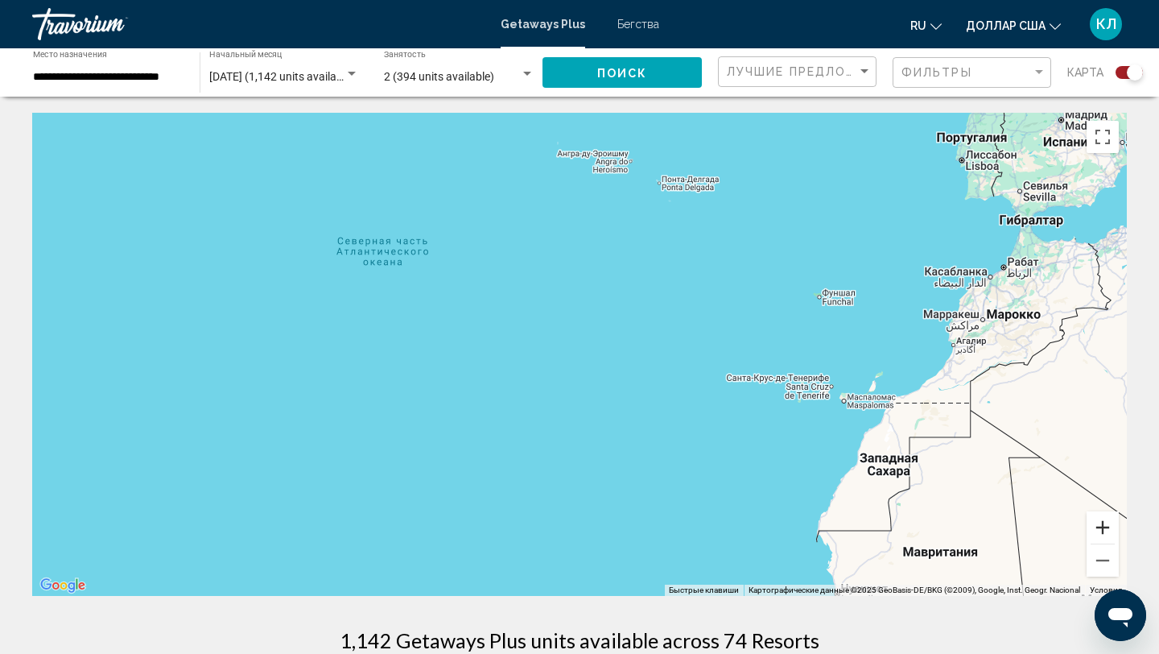
click at [1110, 524] on button "Увеличить" at bounding box center [1103, 527] width 32 height 32
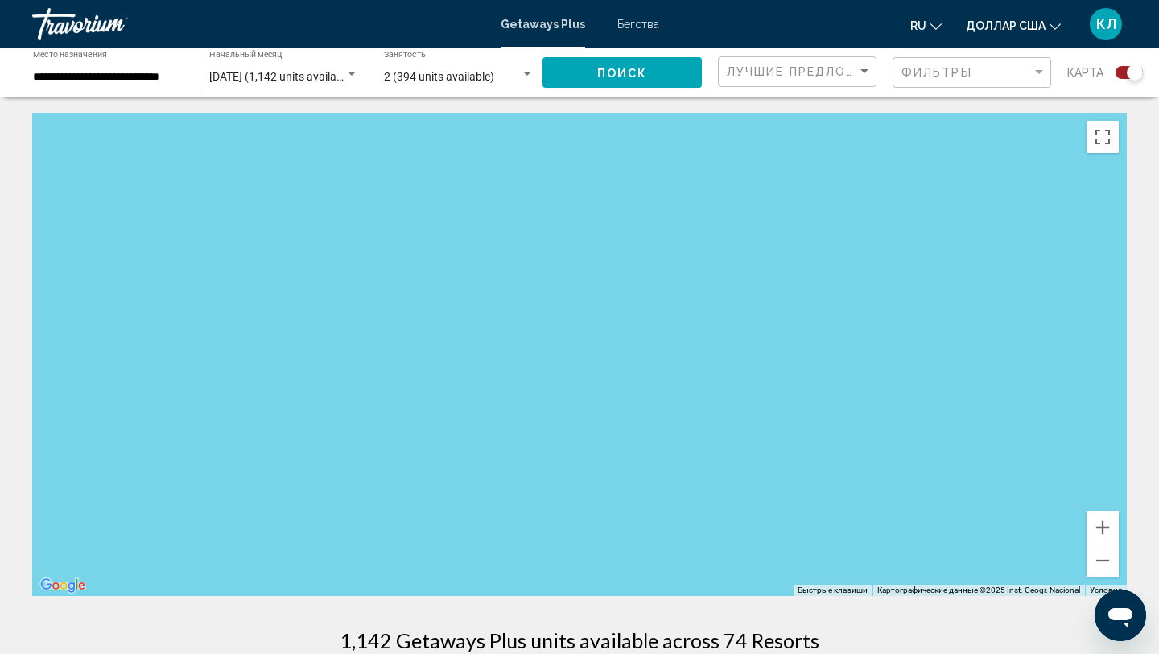
drag, startPoint x: 489, startPoint y: 414, endPoint x: 1003, endPoint y: 404, distance: 513.6
click at [1065, 404] on div "Основное содержание" at bounding box center [579, 354] width 1095 height 483
drag, startPoint x: 770, startPoint y: 415, endPoint x: 1156, endPoint y: 415, distance: 385.6
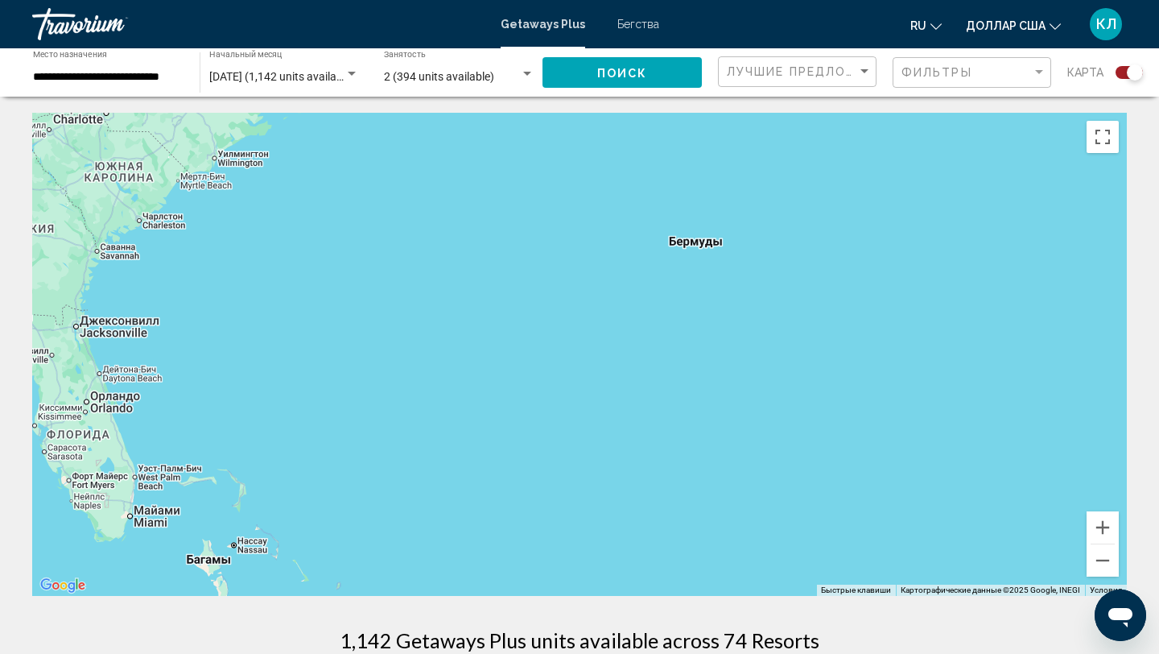
drag, startPoint x: 575, startPoint y: 446, endPoint x: 1015, endPoint y: 444, distance: 440.3
click at [1015, 444] on div "Основное содержание" at bounding box center [579, 354] width 1095 height 483
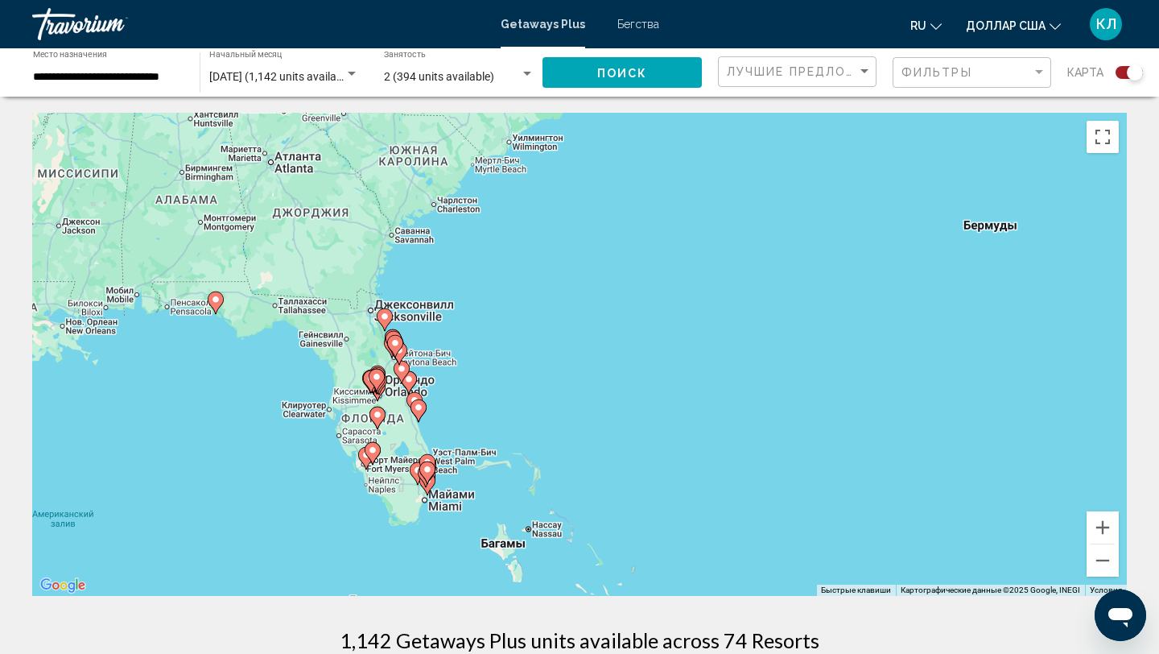
drag, startPoint x: 555, startPoint y: 423, endPoint x: 855, endPoint y: 411, distance: 299.7
click at [855, 411] on div "Чтобы активировать перетаскивание с помощью клавиатуры, нажмите Alt + Ввод. Пос…" at bounding box center [579, 354] width 1095 height 483
click at [1103, 524] on button "Увеличить" at bounding box center [1103, 527] width 32 height 32
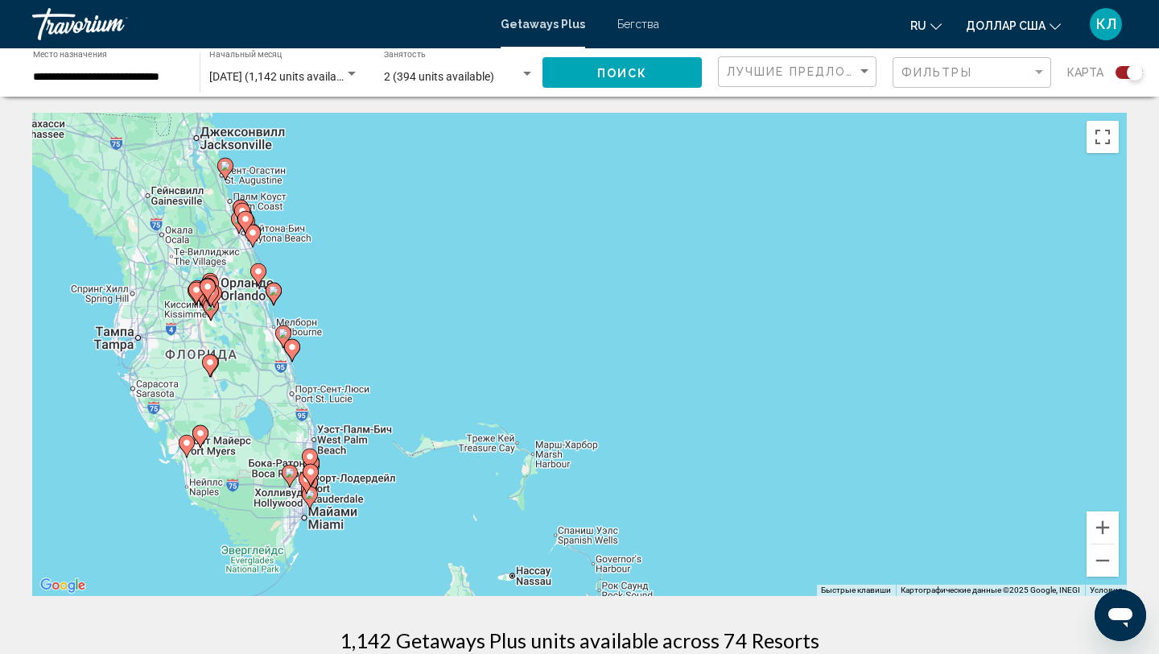
drag, startPoint x: 387, startPoint y: 383, endPoint x: 425, endPoint y: 247, distance: 141.2
click at [425, 247] on div "Чтобы активировать перетаскивание с помощью клавиатуры, нажмите Alt + Ввод. Пос…" at bounding box center [579, 354] width 1095 height 483
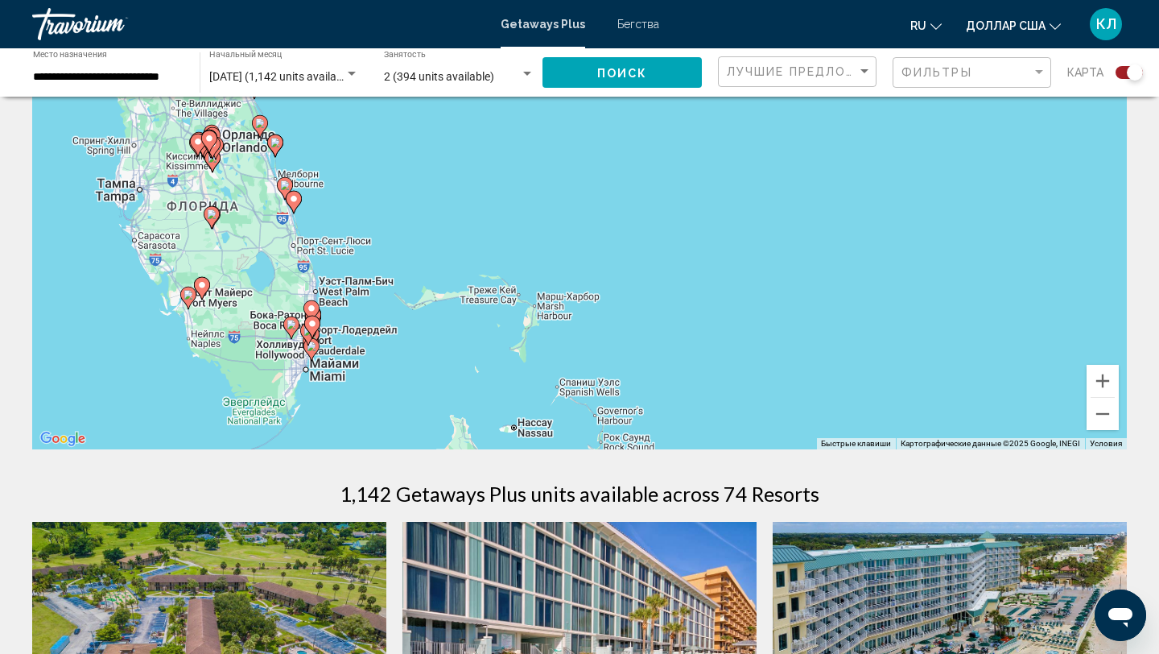
scroll to position [144, 0]
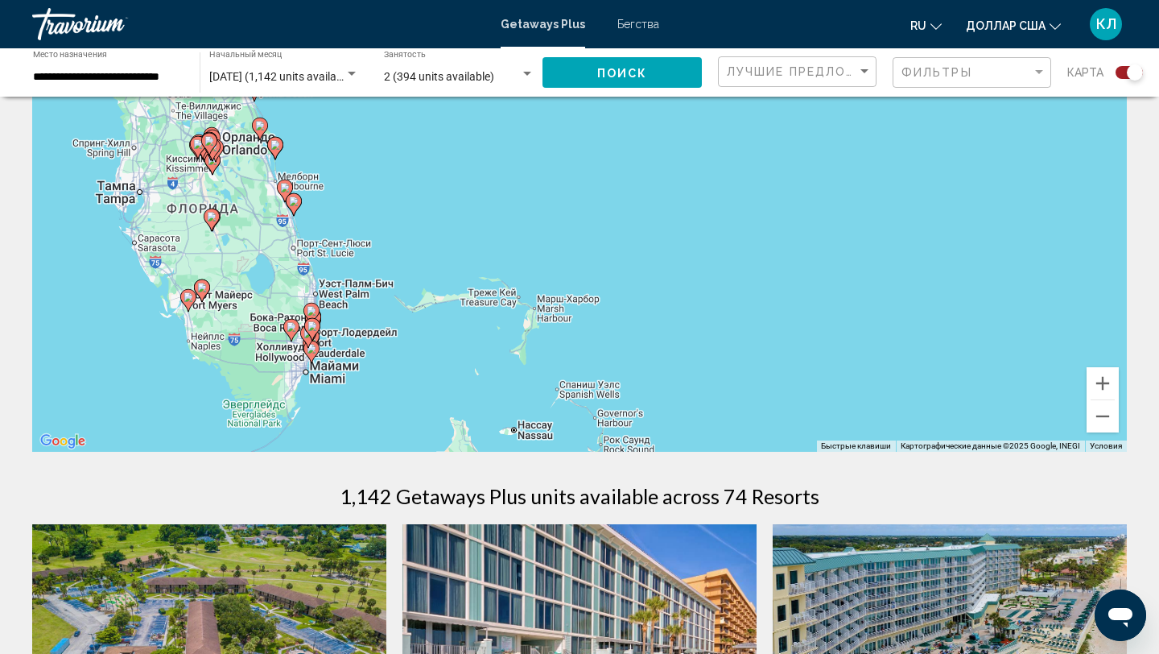
click at [314, 312] on image "Основное содержание" at bounding box center [312, 311] width 10 height 10
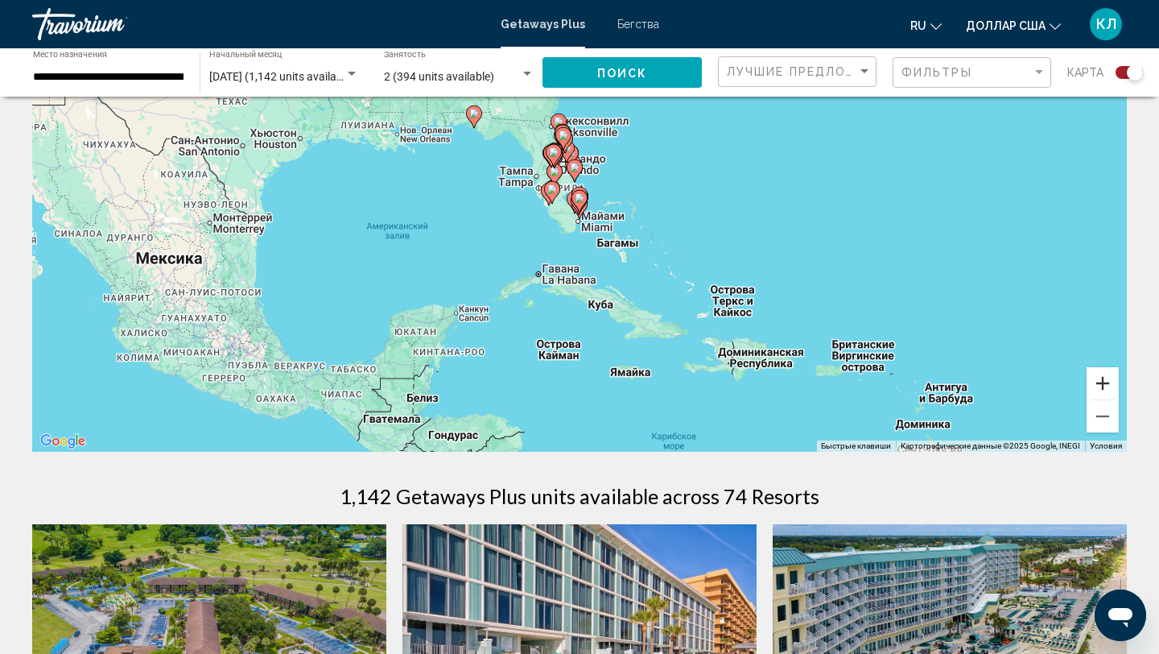
click at [1100, 387] on button "Увеличить" at bounding box center [1103, 383] width 32 height 32
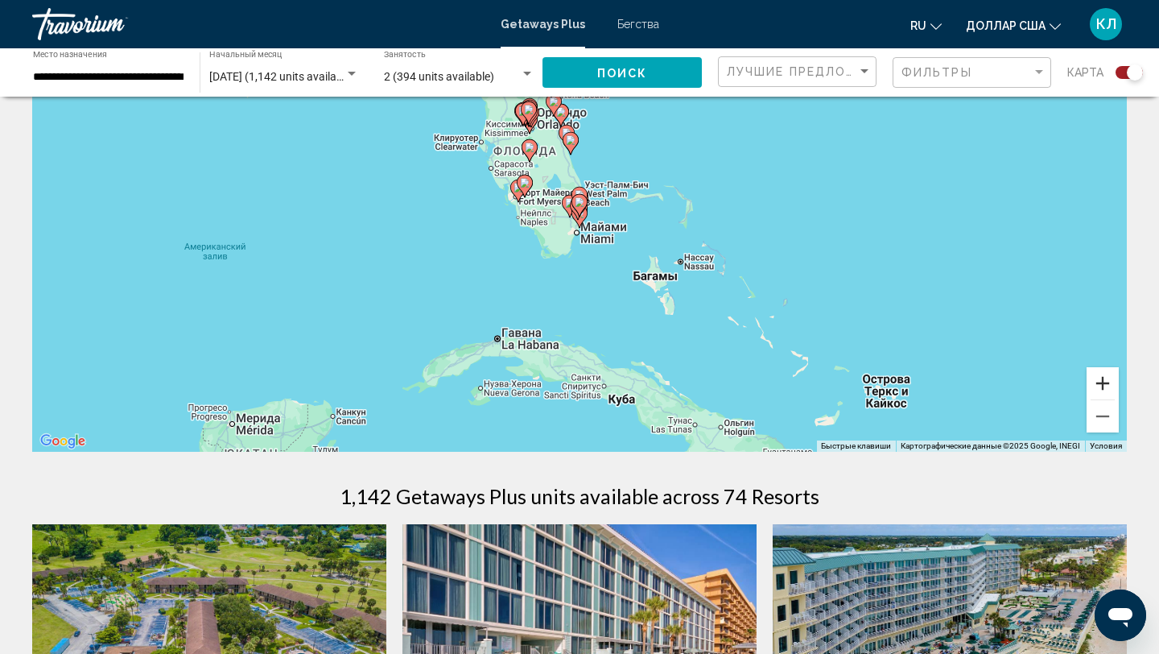
click at [1100, 388] on button "Увеличить" at bounding box center [1103, 383] width 32 height 32
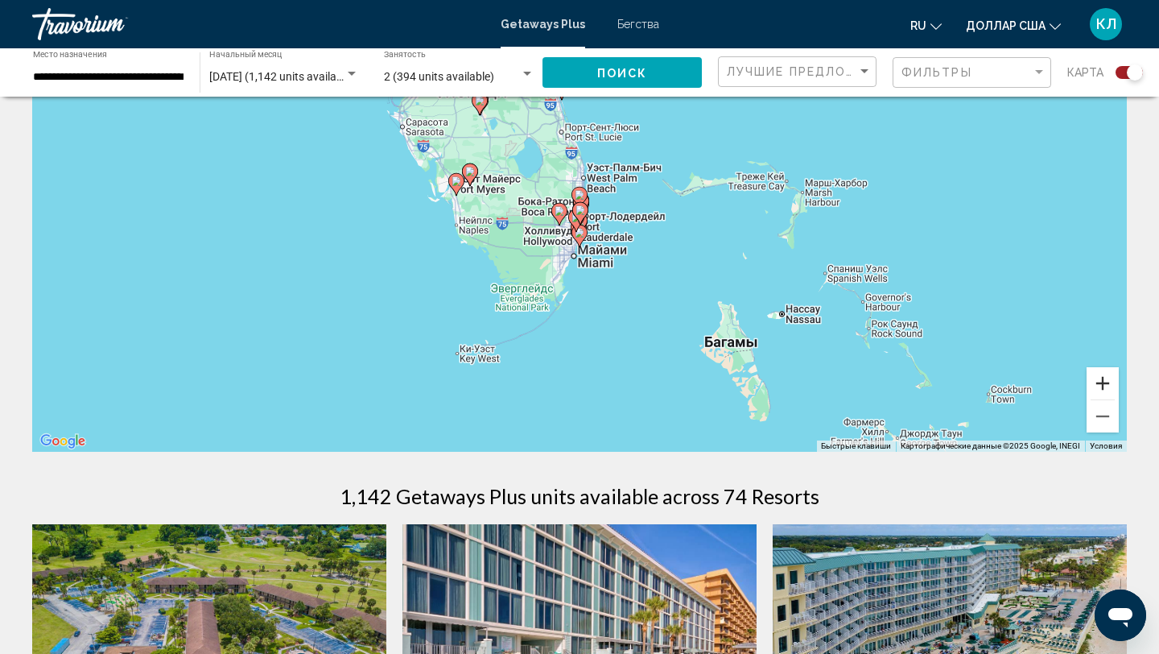
click at [1100, 389] on button "Увеличить" at bounding box center [1103, 383] width 32 height 32
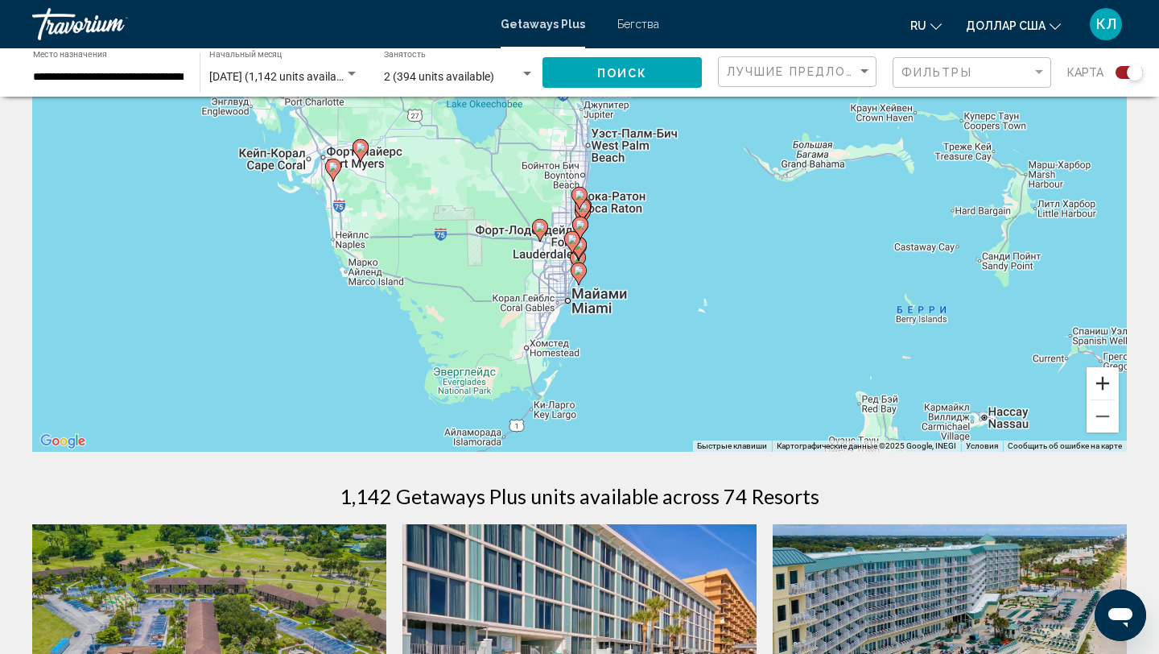
click at [1100, 389] on button "Увеличить" at bounding box center [1103, 383] width 32 height 32
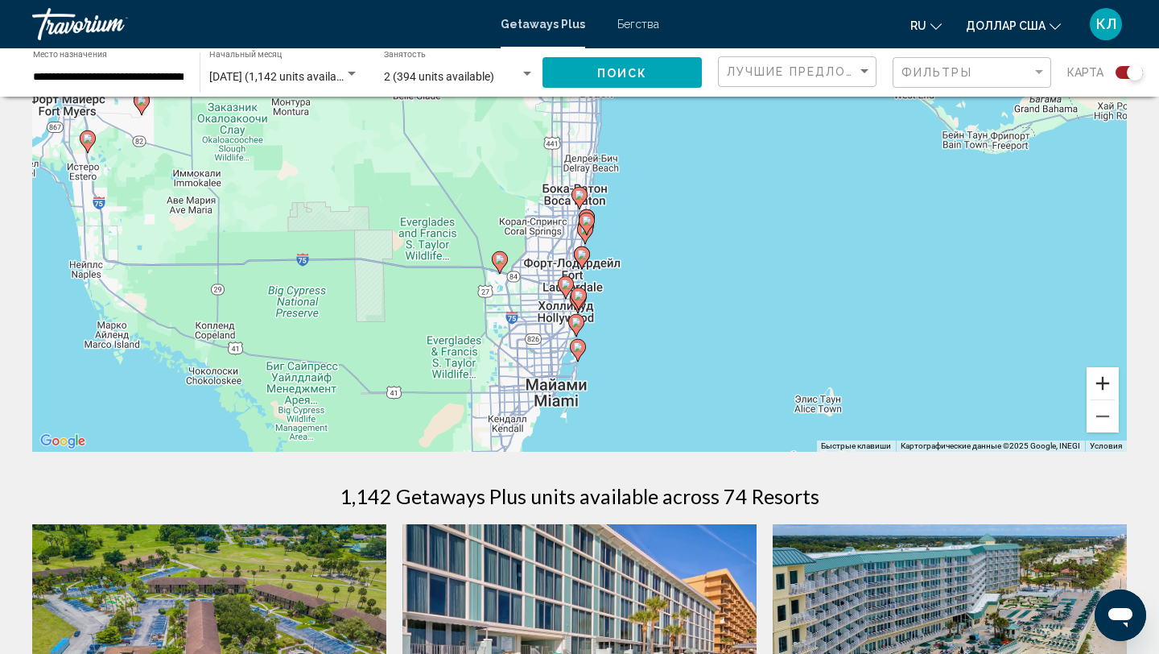
click at [1100, 389] on button "Увеличить" at bounding box center [1103, 383] width 32 height 32
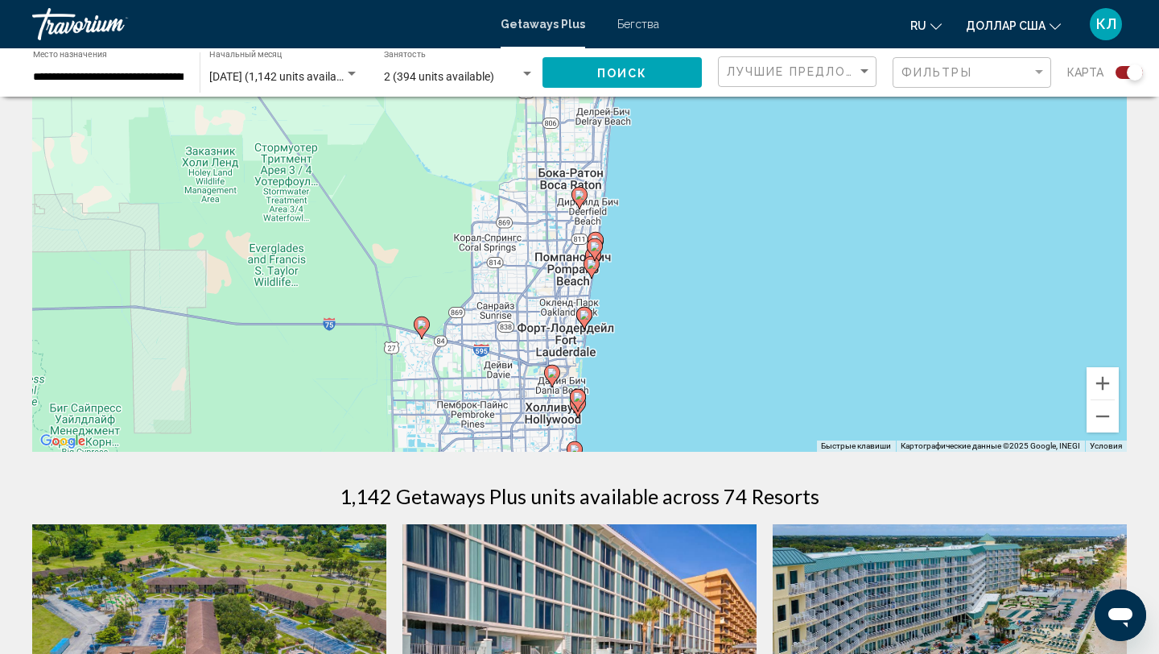
click at [595, 250] on image "Основное содержание" at bounding box center [595, 246] width 10 height 10
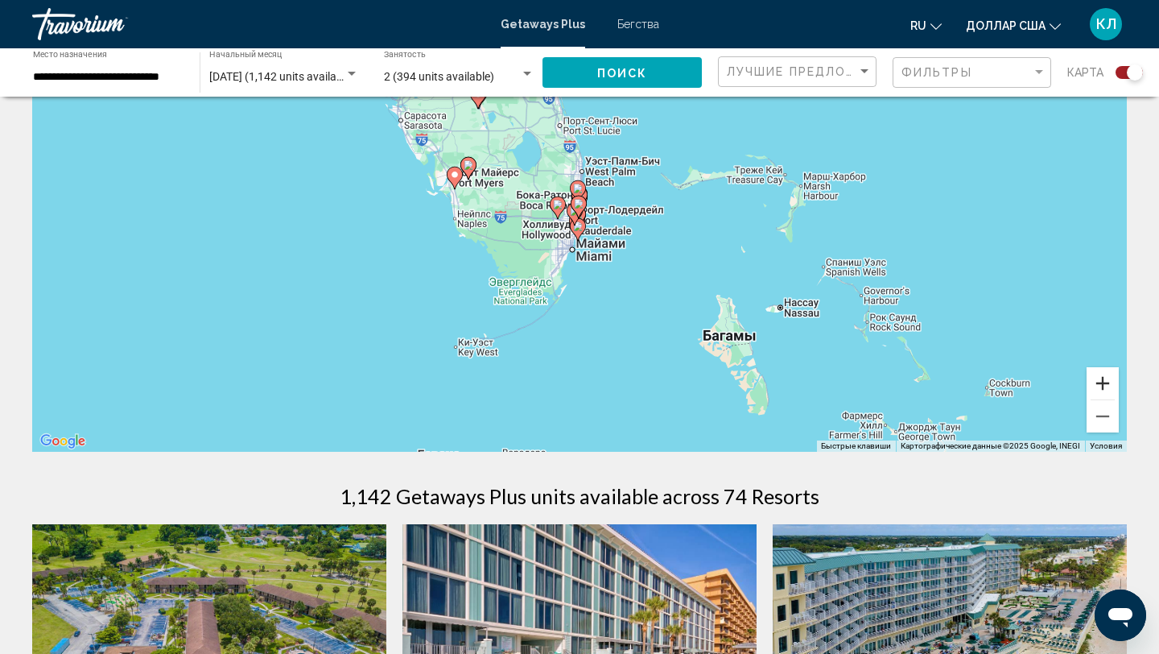
click at [1094, 381] on button "Увеличить" at bounding box center [1103, 383] width 32 height 32
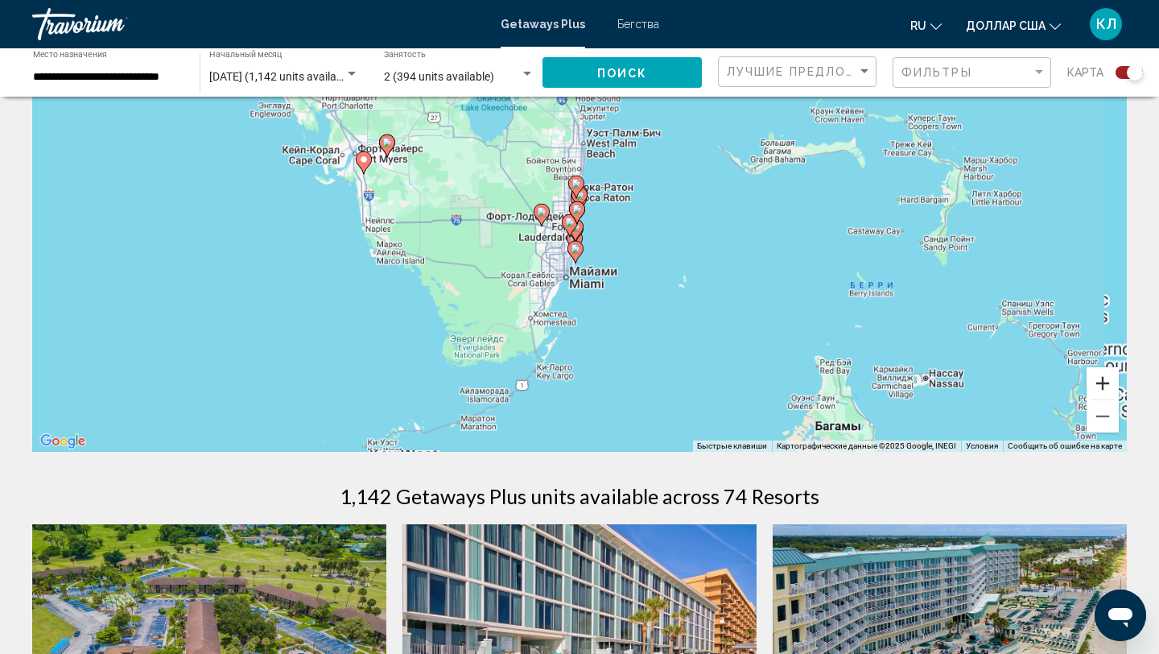
click at [1094, 381] on button "Увеличить" at bounding box center [1103, 383] width 32 height 32
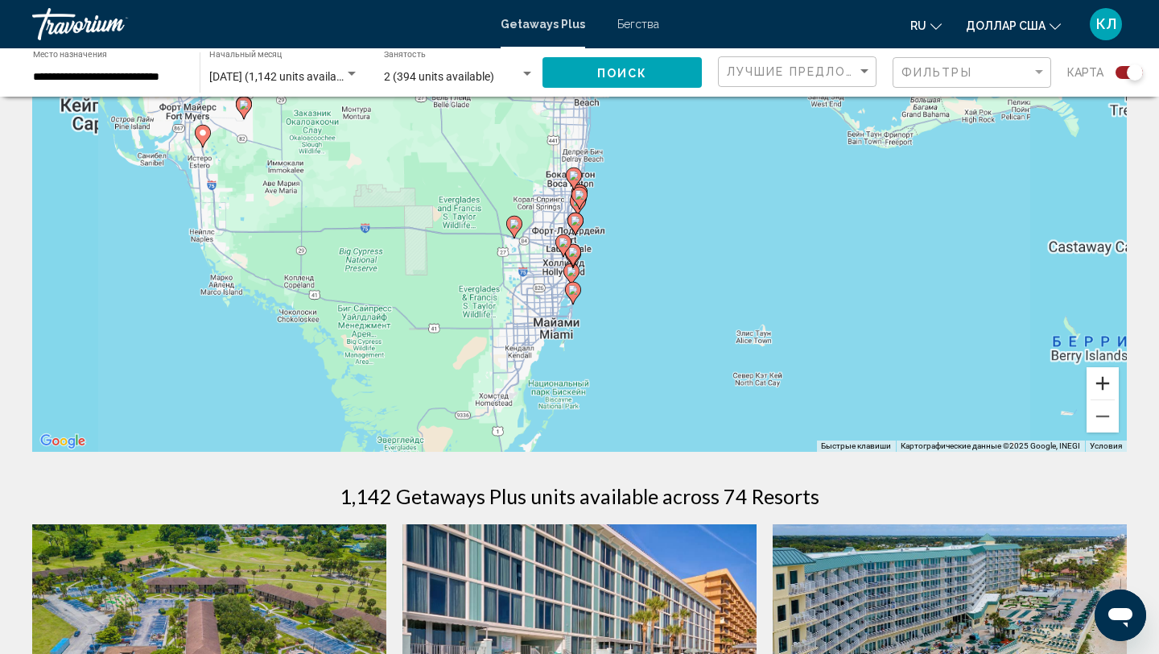
click at [1094, 381] on button "Увеличить" at bounding box center [1103, 383] width 32 height 32
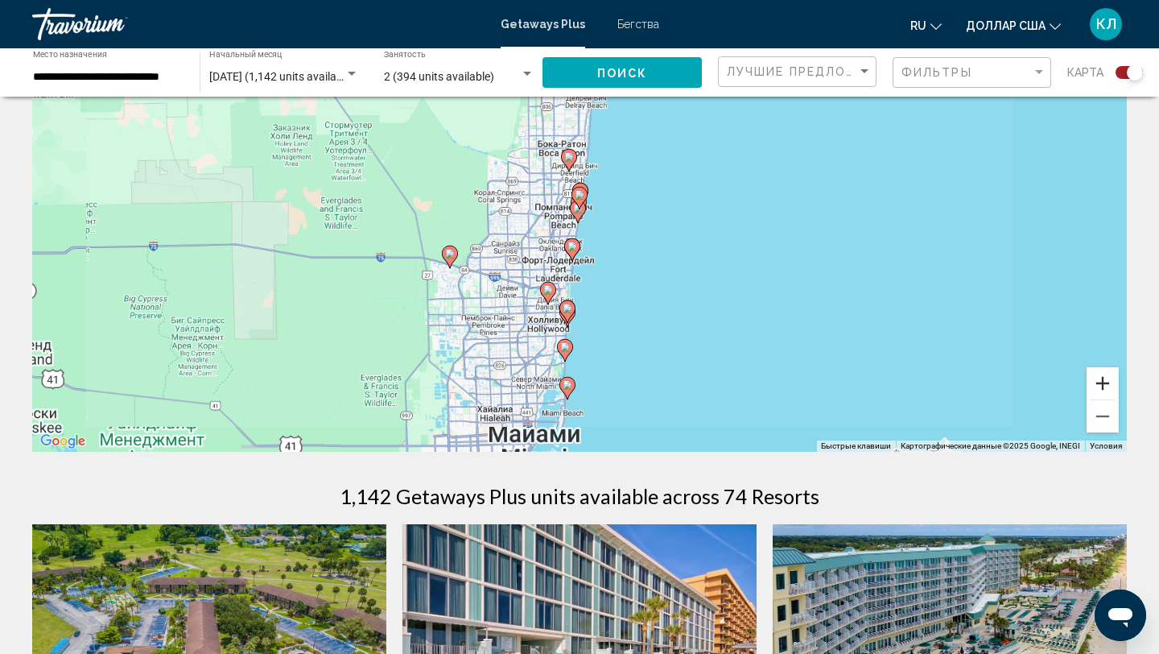
click at [1094, 381] on button "Увеличить" at bounding box center [1103, 383] width 32 height 32
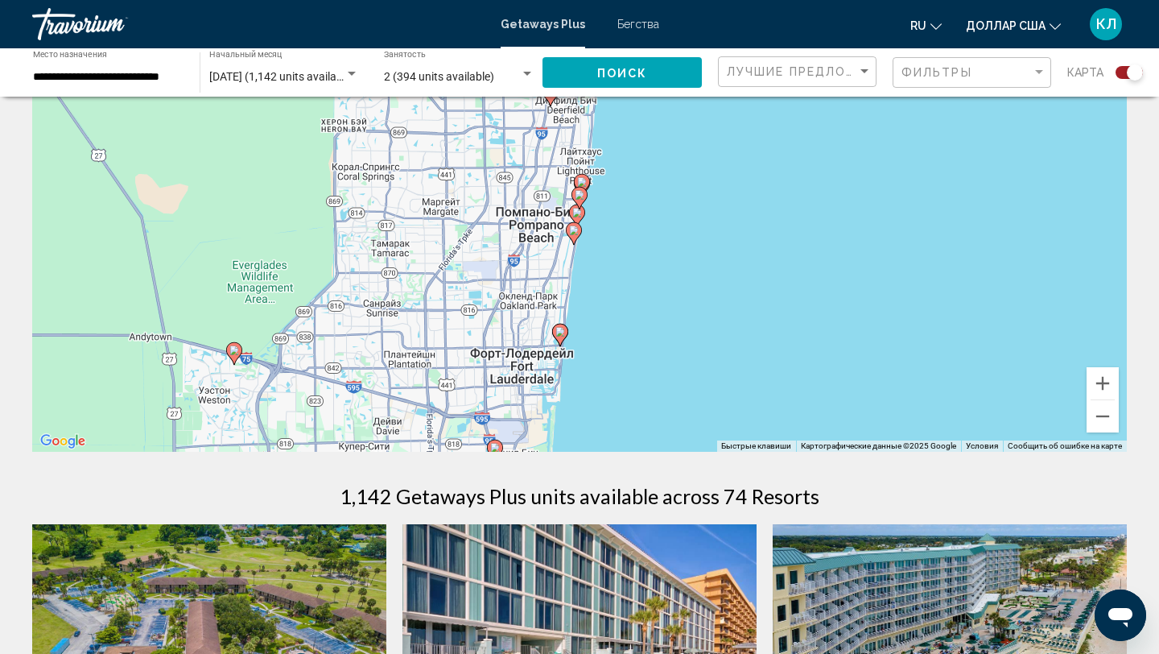
click at [576, 230] on image "Основное содержание" at bounding box center [574, 230] width 10 height 10
type input "**********"
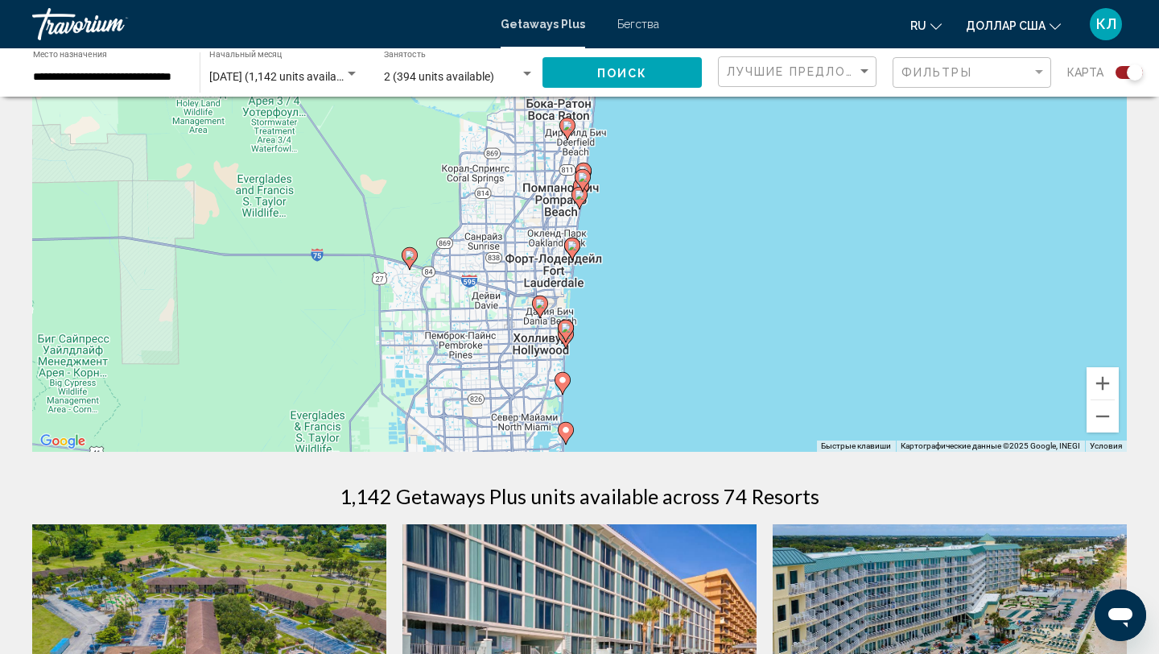
click at [581, 198] on image "Основное содержание" at bounding box center [580, 195] width 10 height 10
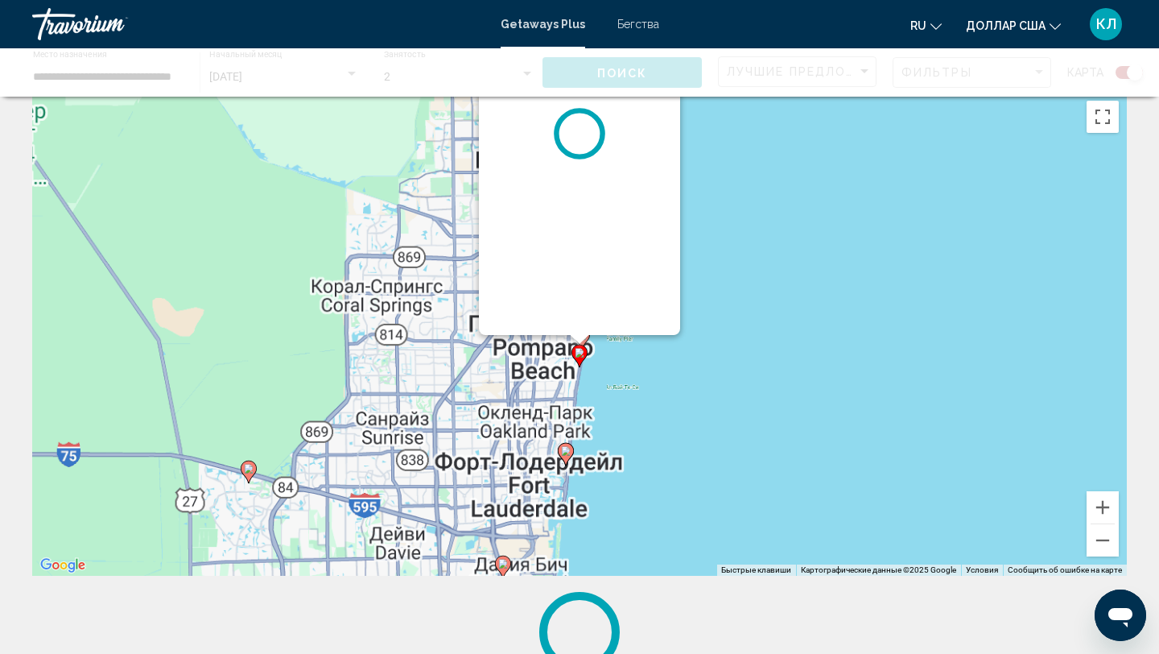
scroll to position [0, 0]
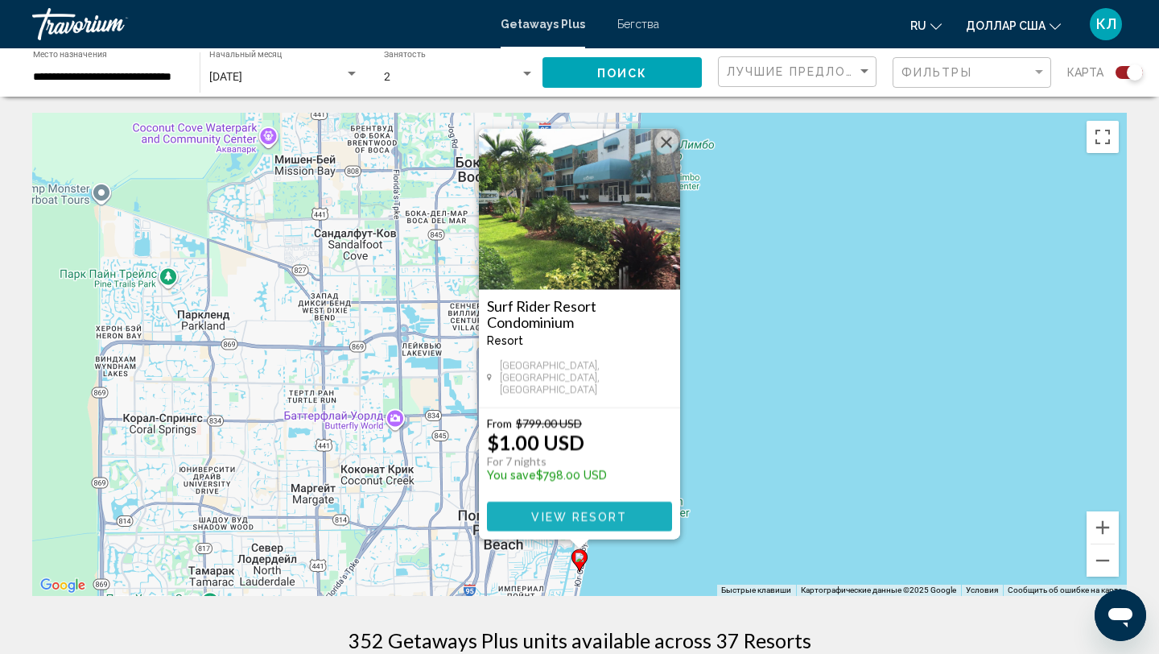
click at [554, 511] on span "View Resort" at bounding box center [579, 516] width 96 height 13
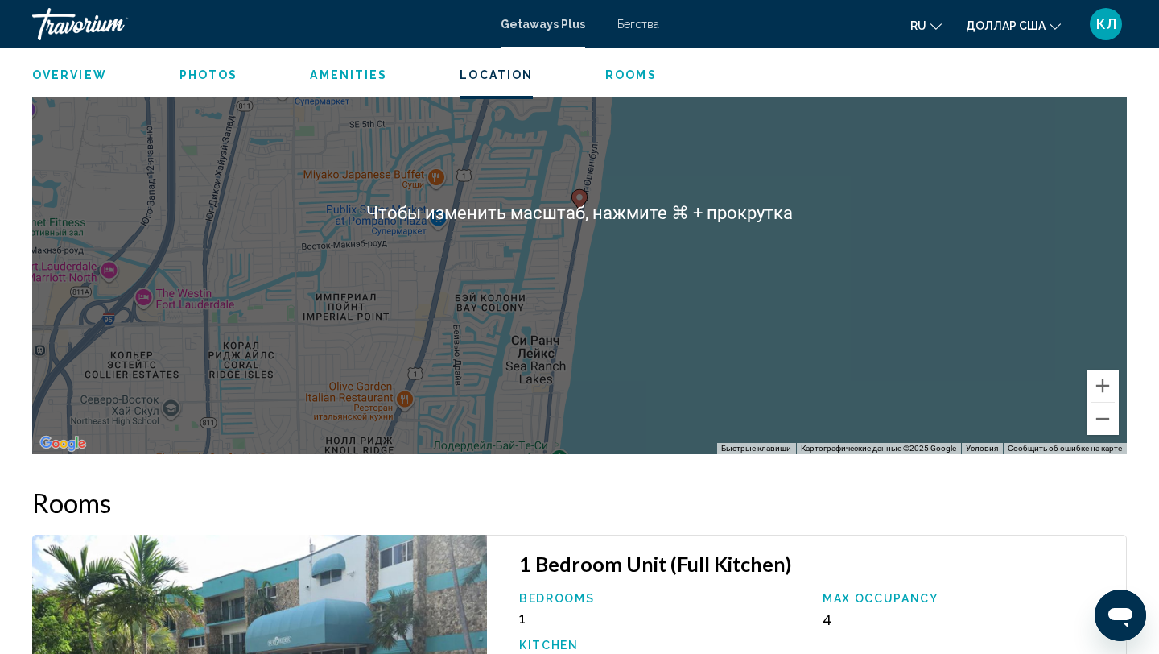
scroll to position [2039, 0]
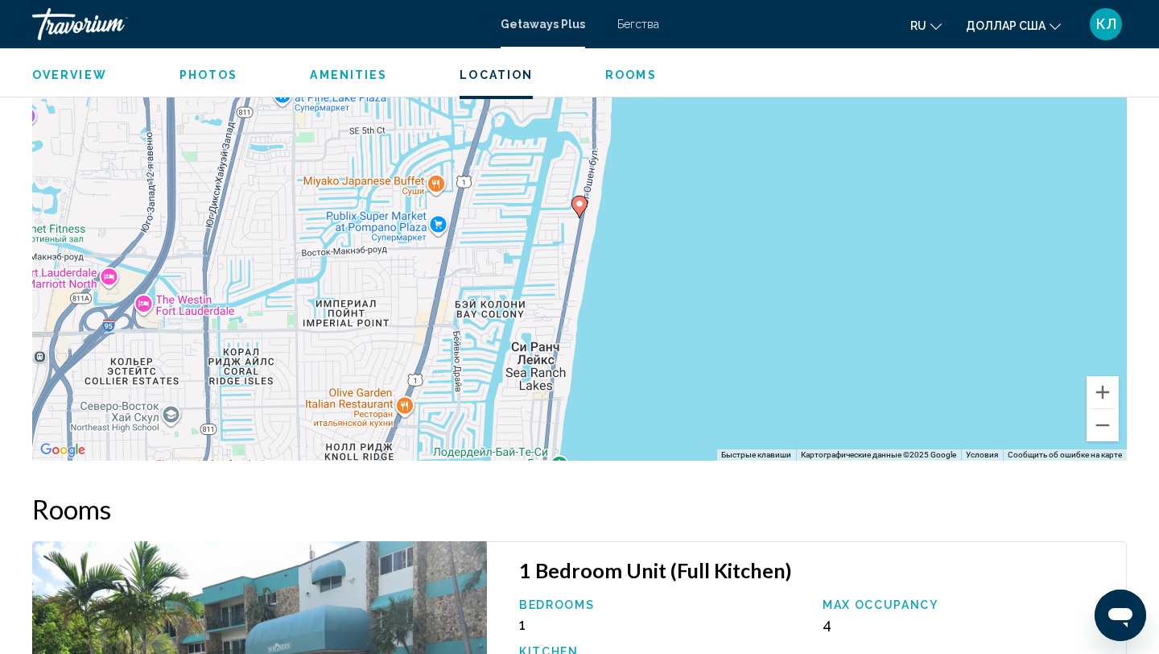
click at [1118, 445] on div "Чтобы активировать перетаскивание с помощью клавиатуры, нажмите Alt + Ввод. Пос…" at bounding box center [579, 218] width 1095 height 483
click at [1114, 442] on div "Чтобы активировать перетаскивание с помощью клавиатуры, нажмите Alt + Ввод. Пос…" at bounding box center [579, 218] width 1095 height 483
click at [1106, 433] on button "Уменьшить" at bounding box center [1103, 425] width 32 height 32
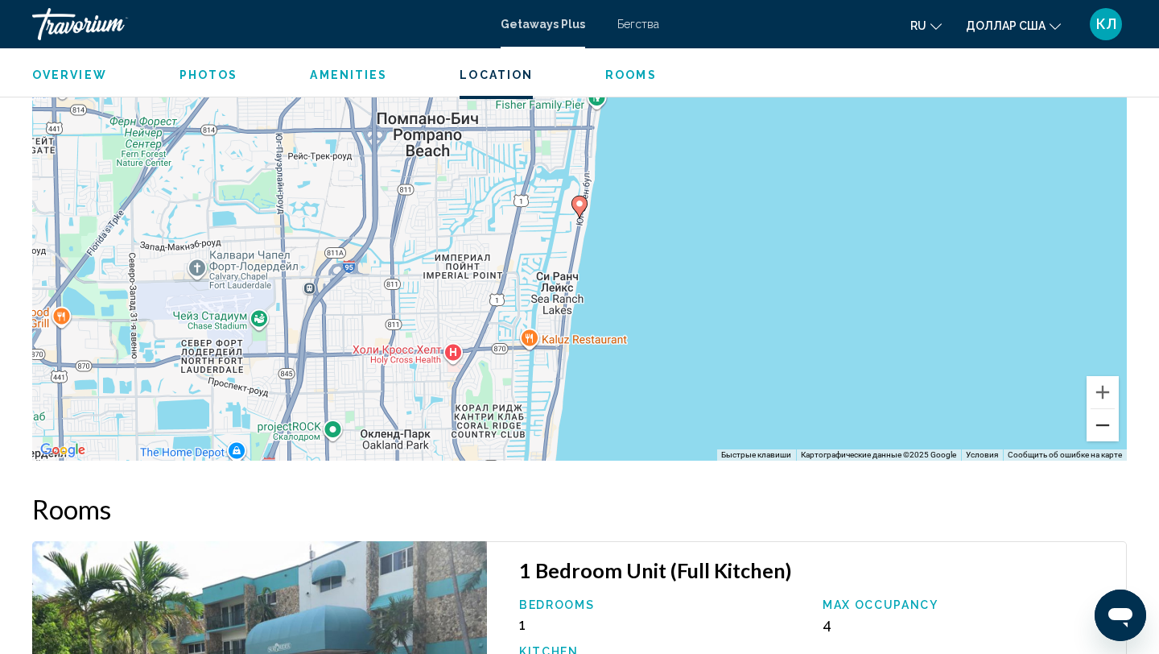
click at [1106, 431] on button "Уменьшить" at bounding box center [1103, 425] width 32 height 32
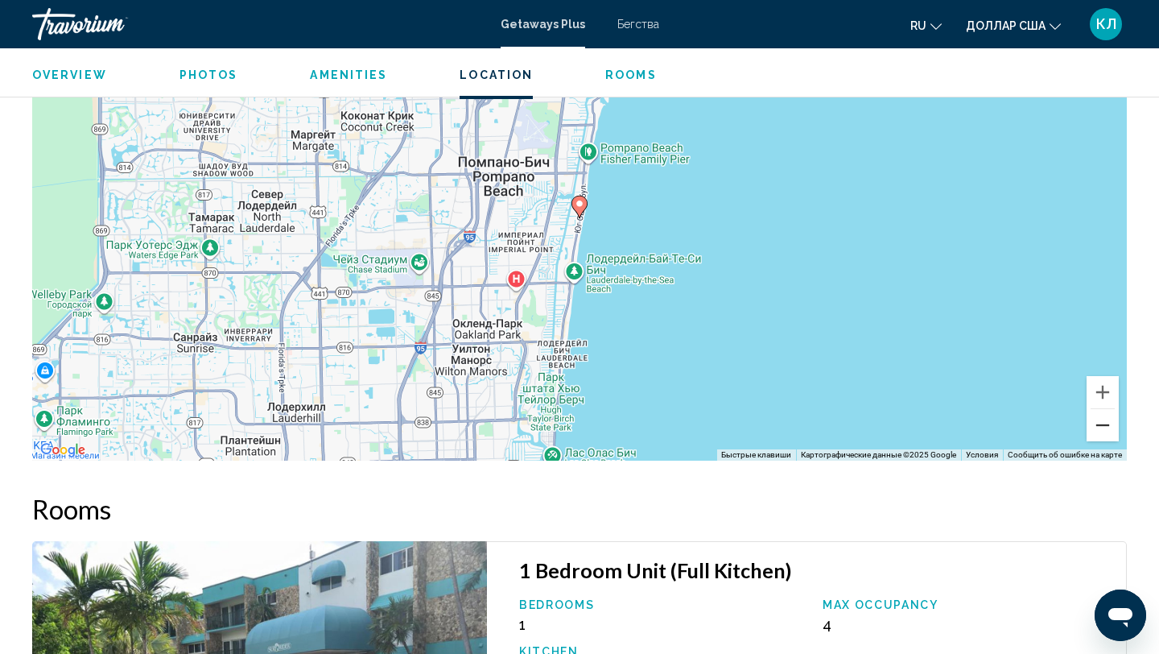
click at [1106, 431] on button "Уменьшить" at bounding box center [1103, 425] width 32 height 32
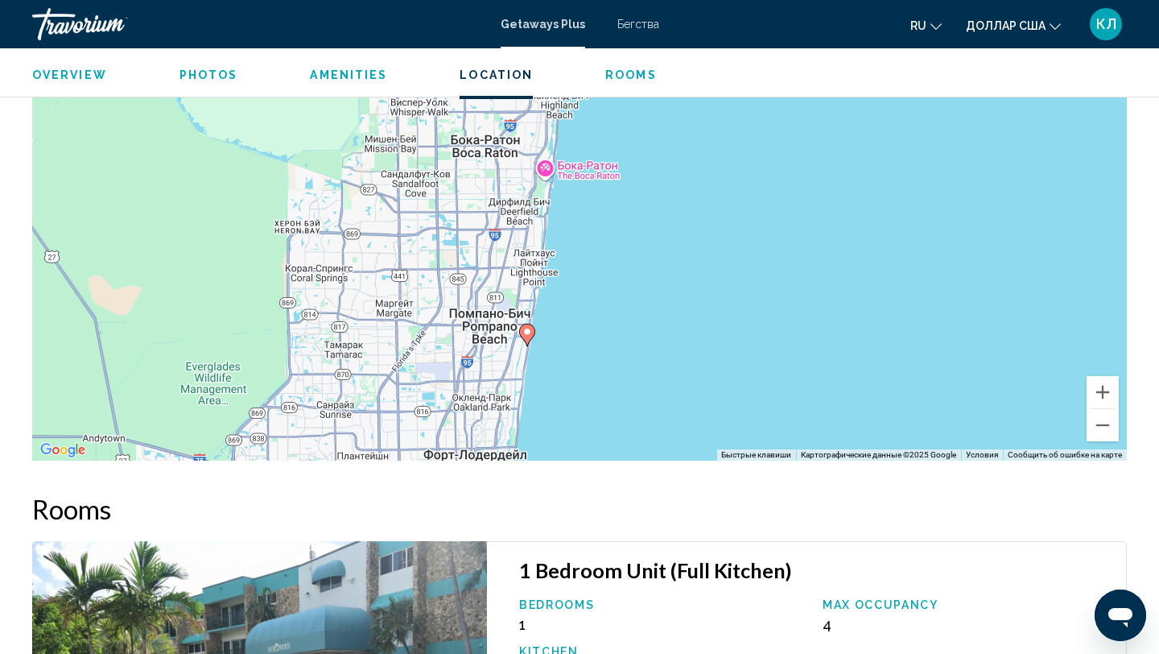
drag, startPoint x: 898, startPoint y: 307, endPoint x: 844, endPoint y: 435, distance: 138.9
click at [844, 435] on div "Чтобы активировать перетаскивание с помощью клавиатуры, нажмите Alt + Ввод. Пос…" at bounding box center [579, 218] width 1095 height 483
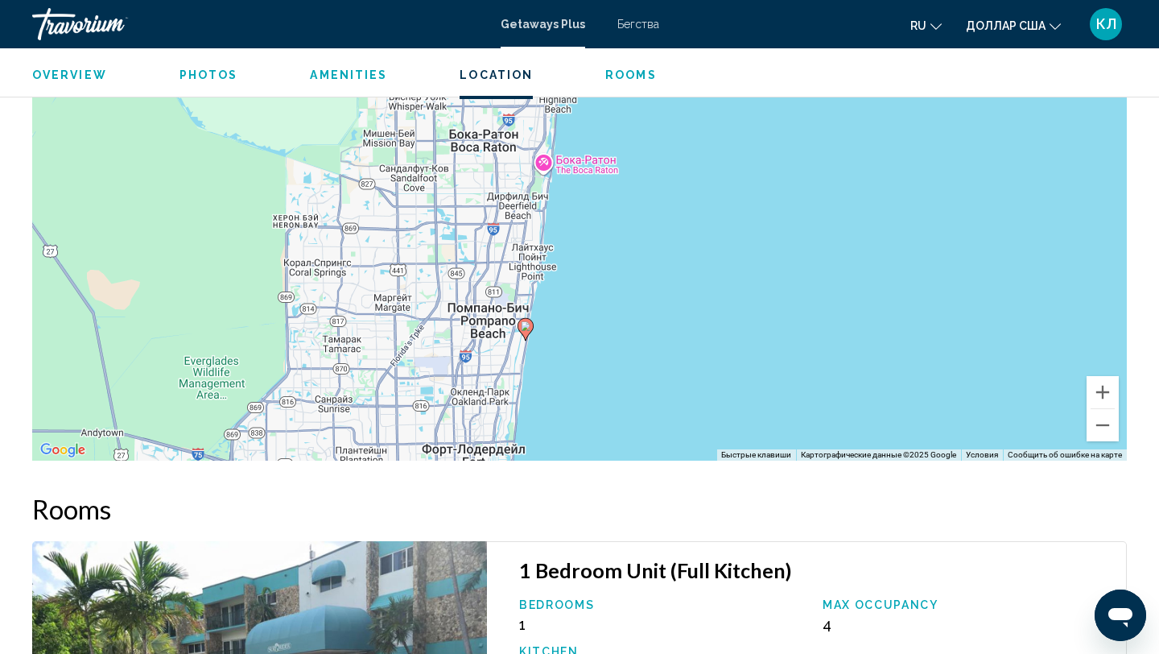
click at [53, 81] on span "Overview" at bounding box center [69, 74] width 75 height 13
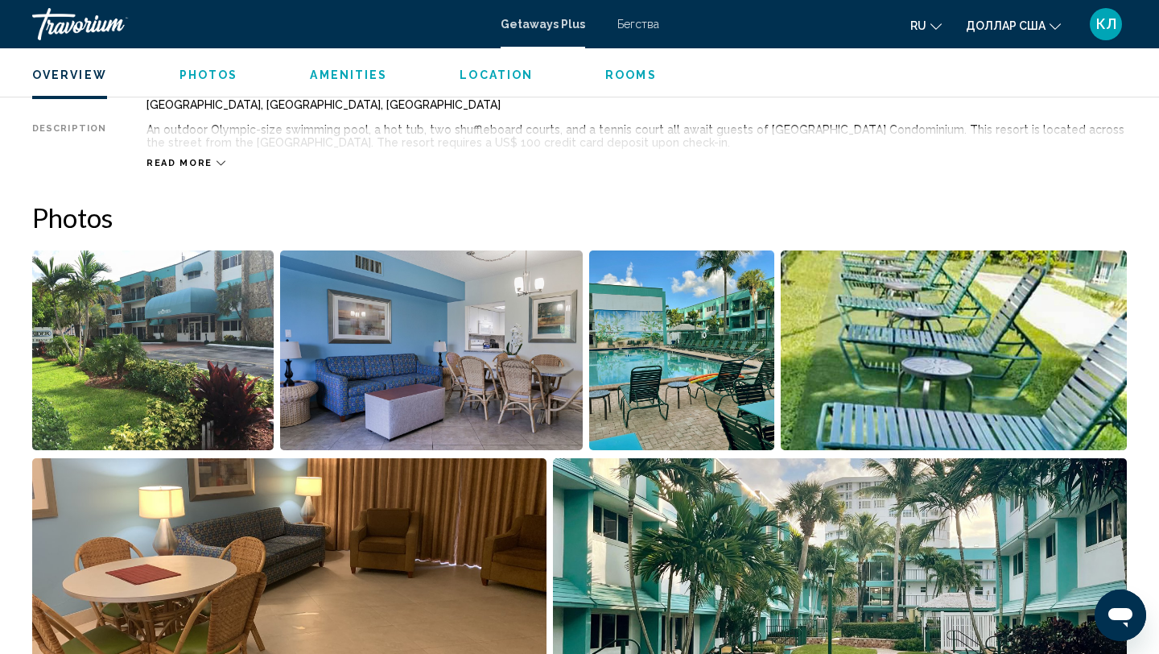
scroll to position [516, 0]
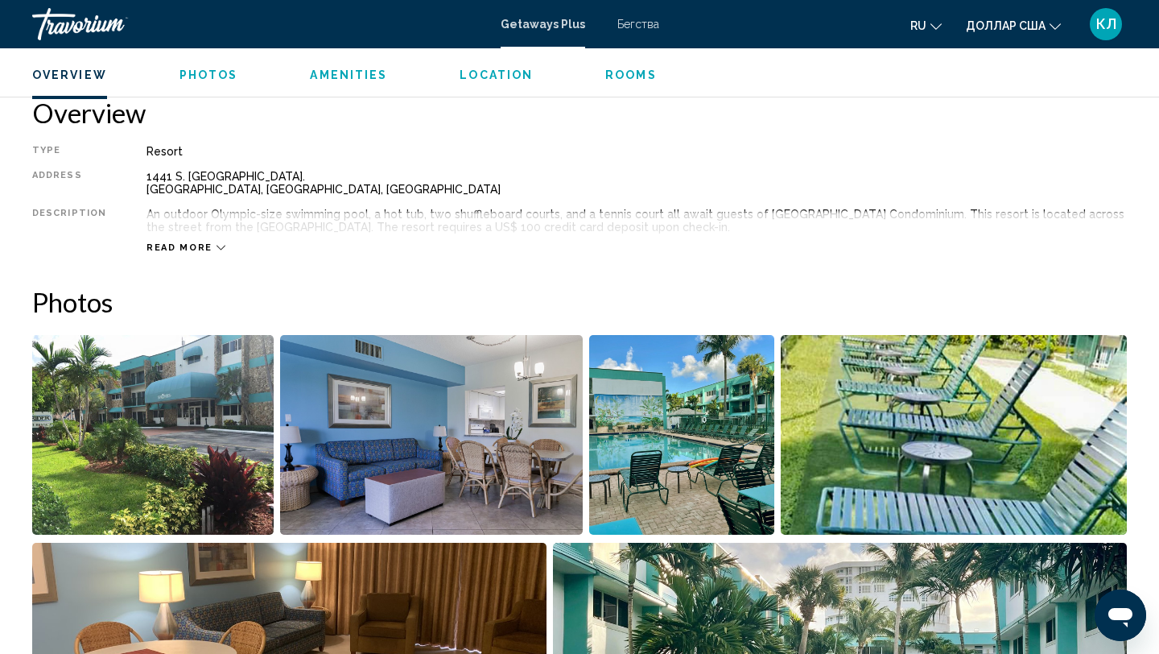
click at [53, 81] on span "Overview" at bounding box center [69, 74] width 75 height 13
click at [62, 69] on span "Overview" at bounding box center [69, 74] width 75 height 13
click at [625, 26] on font "Бегства" at bounding box center [638, 24] width 42 height 13
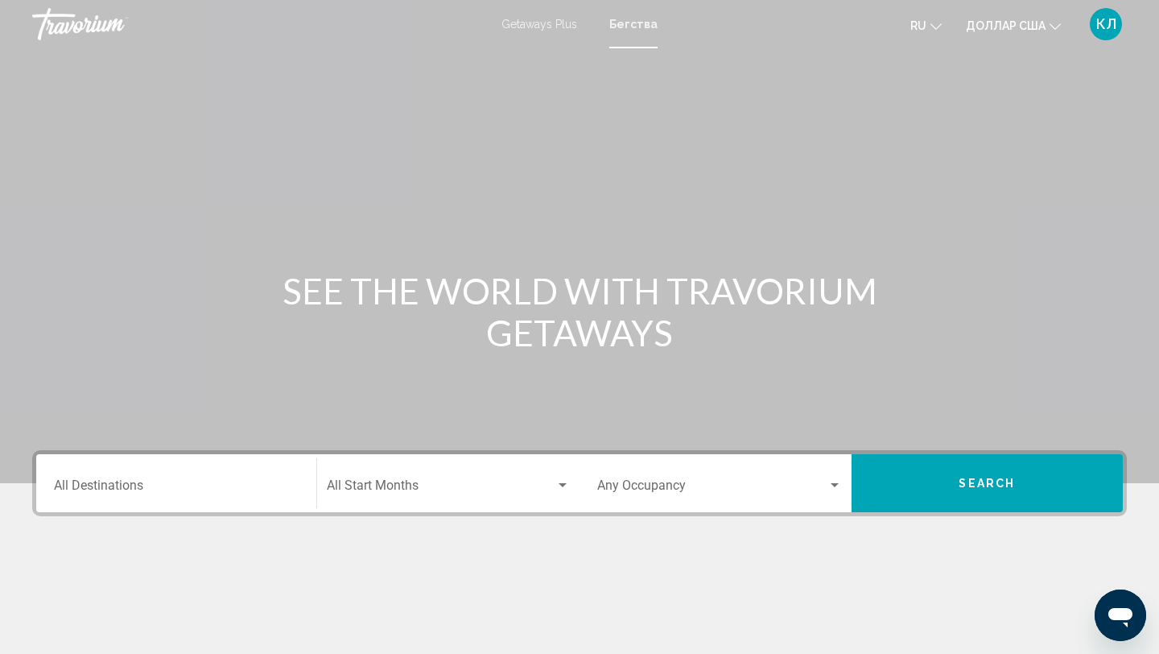
click at [167, 496] on div "Destination All Destinations" at bounding box center [176, 483] width 245 height 51
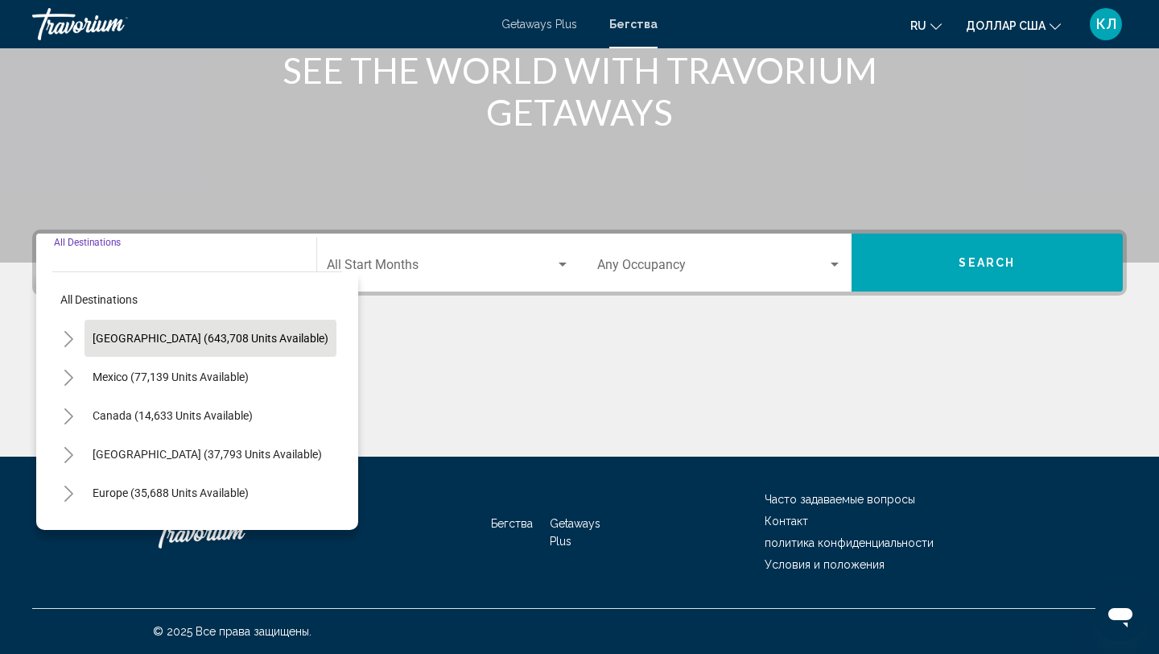
click at [198, 329] on button "[GEOGRAPHIC_DATA] (643,708 units available)" at bounding box center [211, 338] width 252 height 37
type input "**********"
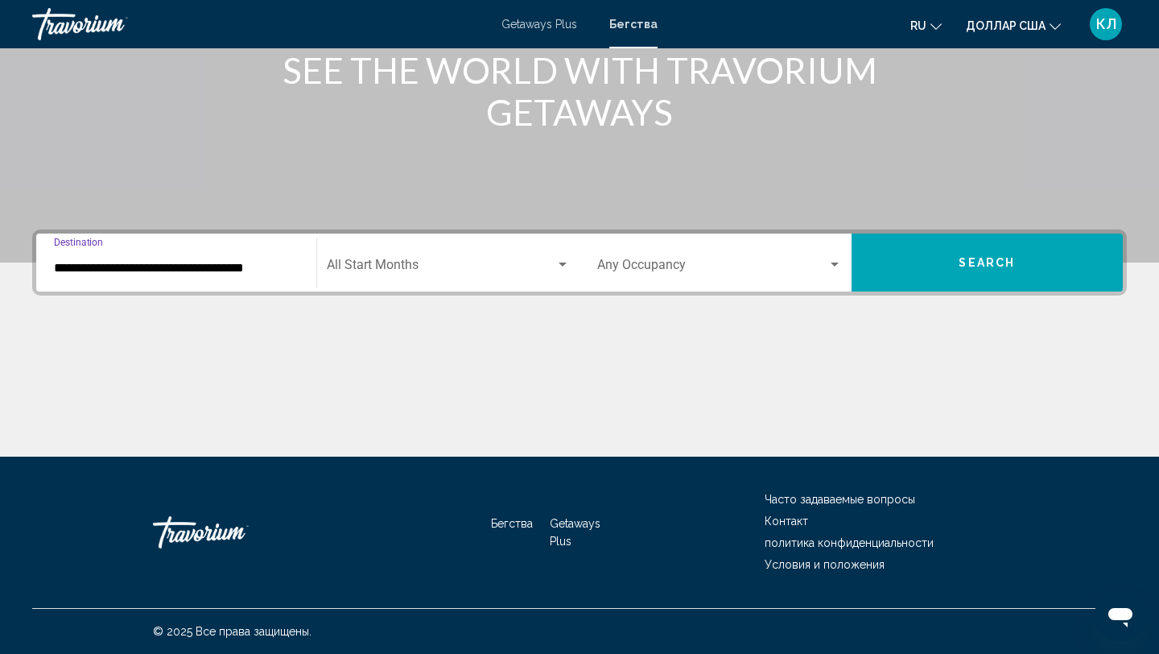
click at [365, 269] on span "Search widget" at bounding box center [441, 268] width 229 height 14
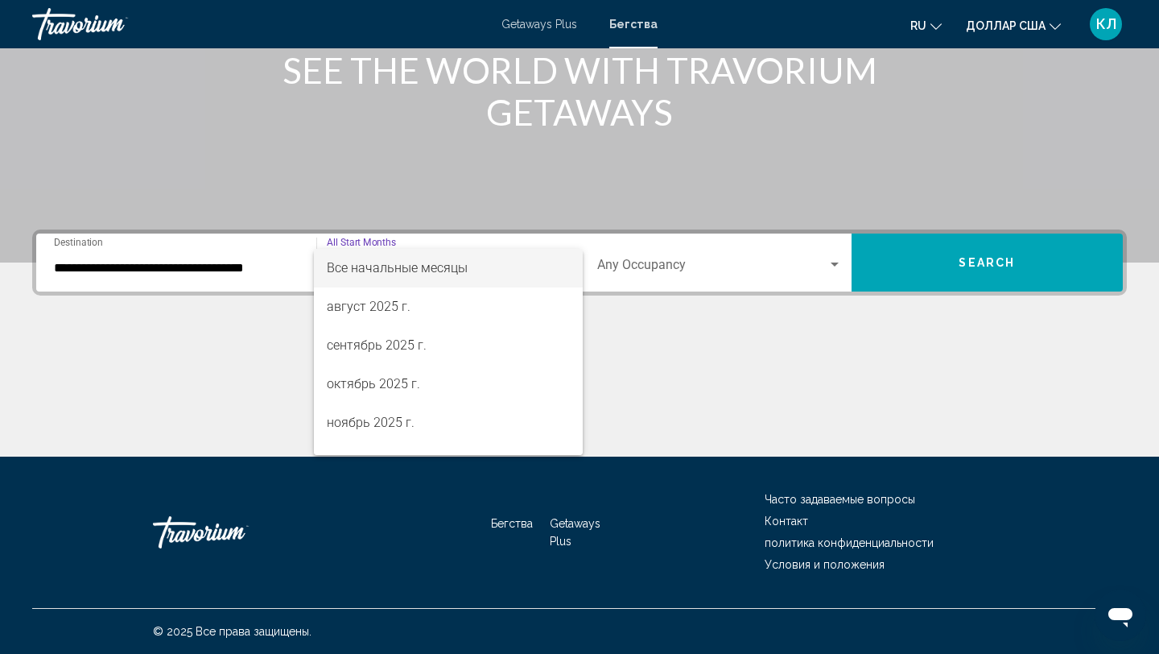
click at [365, 269] on font "Все начальные месяцы" at bounding box center [397, 267] width 141 height 15
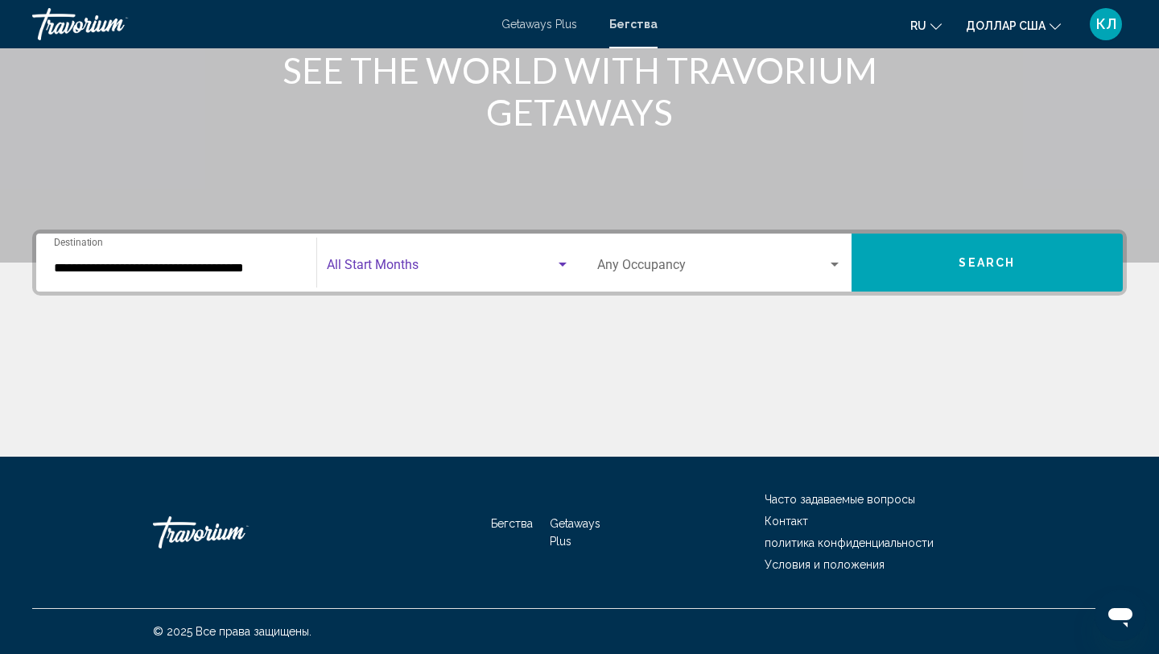
click at [365, 269] on span "Search widget" at bounding box center [441, 268] width 229 height 14
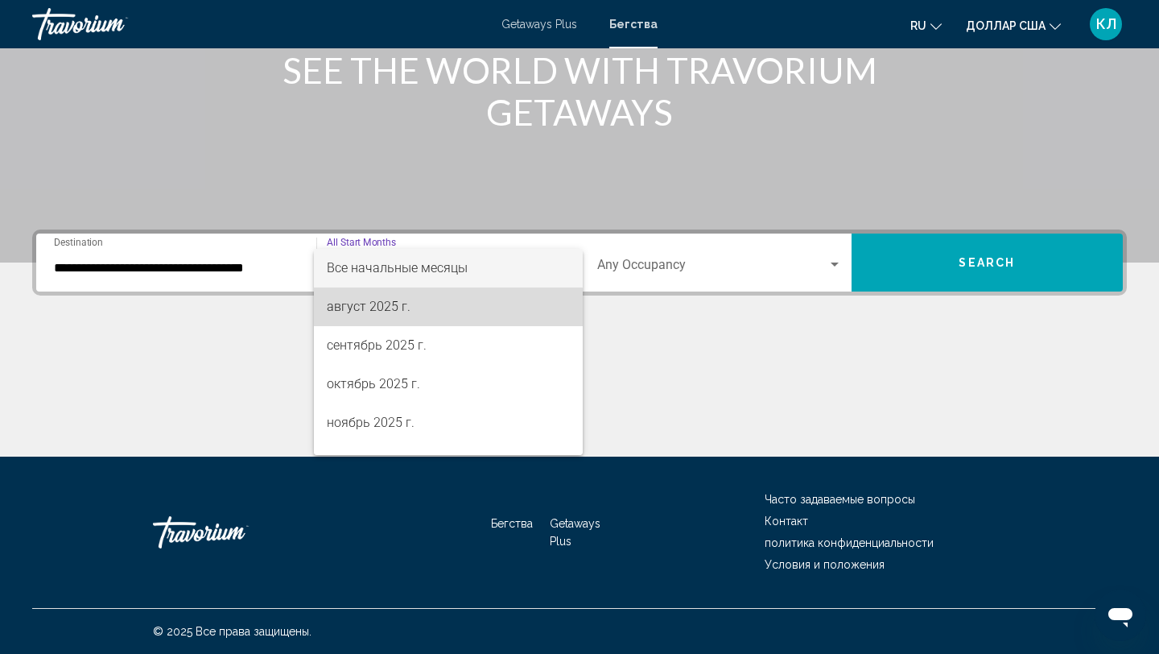
click at [364, 307] on font "август 2025 г." at bounding box center [369, 306] width 84 height 15
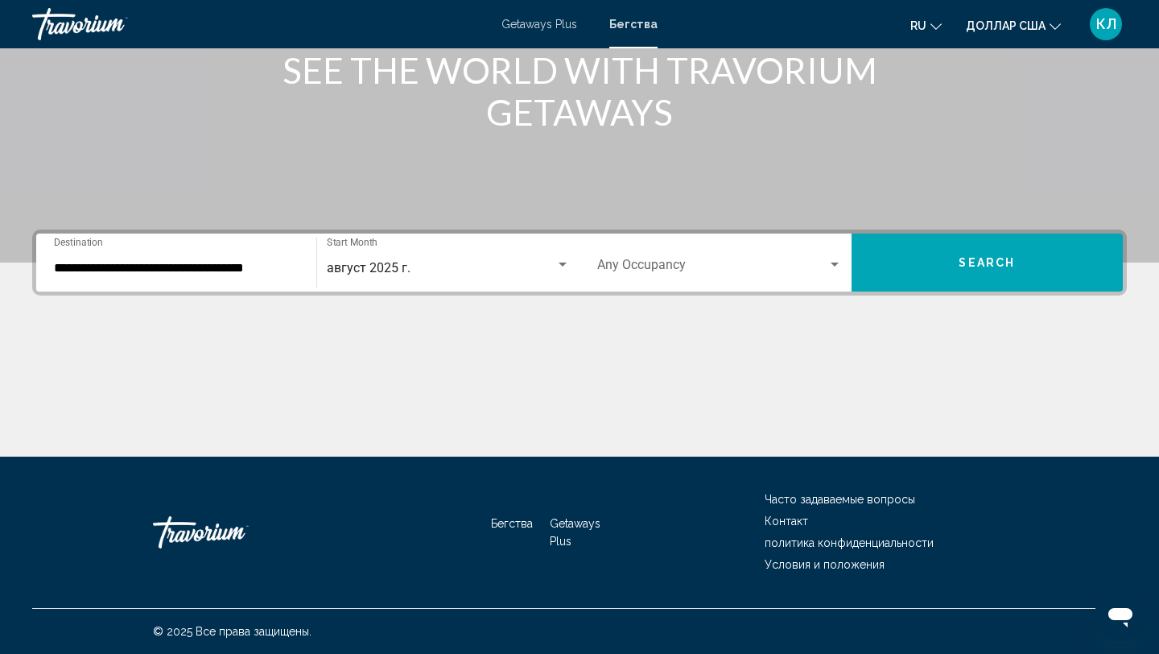
click at [715, 283] on div "Occupancy Any Occupancy" at bounding box center [719, 262] width 245 height 51
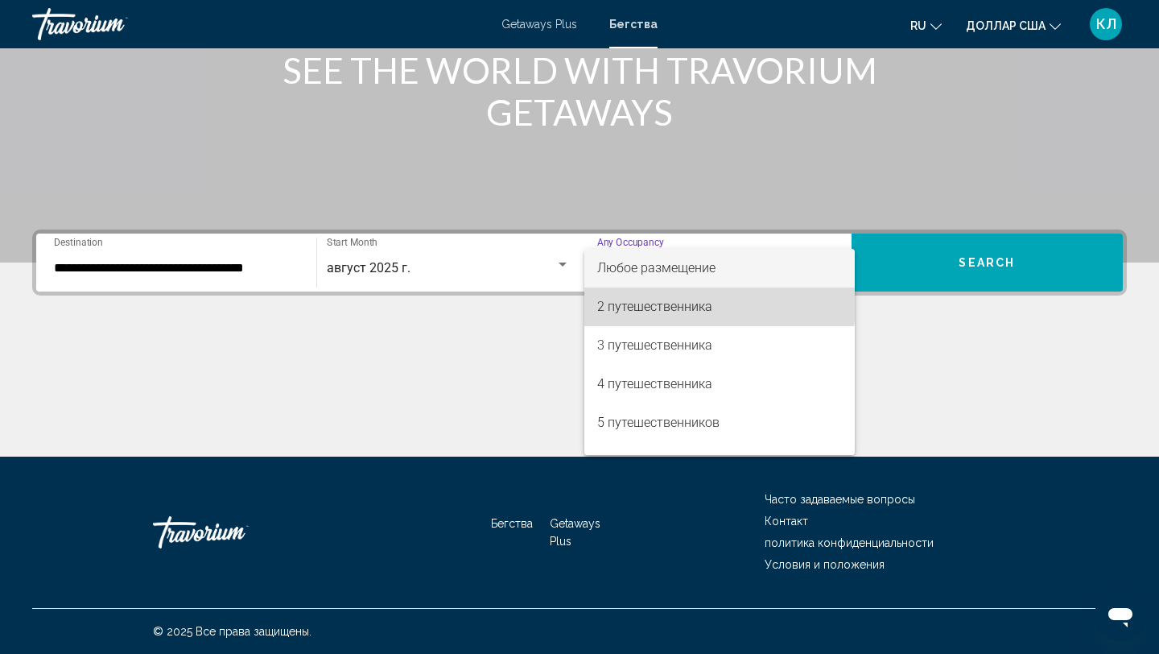
click at [702, 304] on font "2 путешественника" at bounding box center [654, 306] width 115 height 15
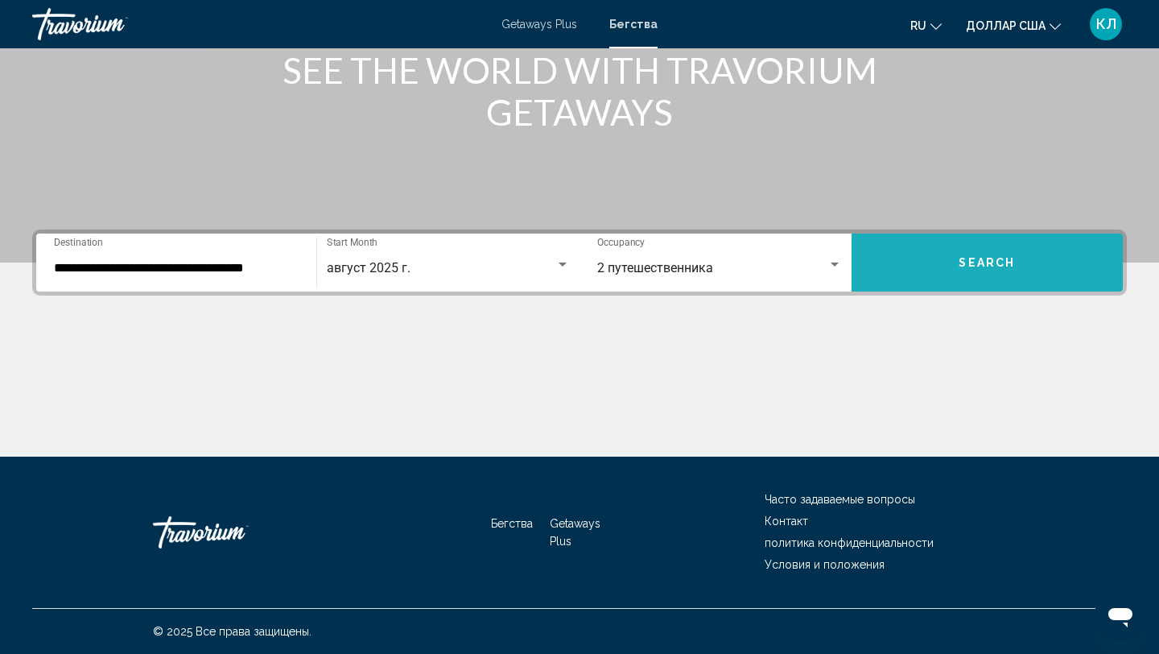
click at [964, 264] on span "Search" at bounding box center [987, 263] width 56 height 13
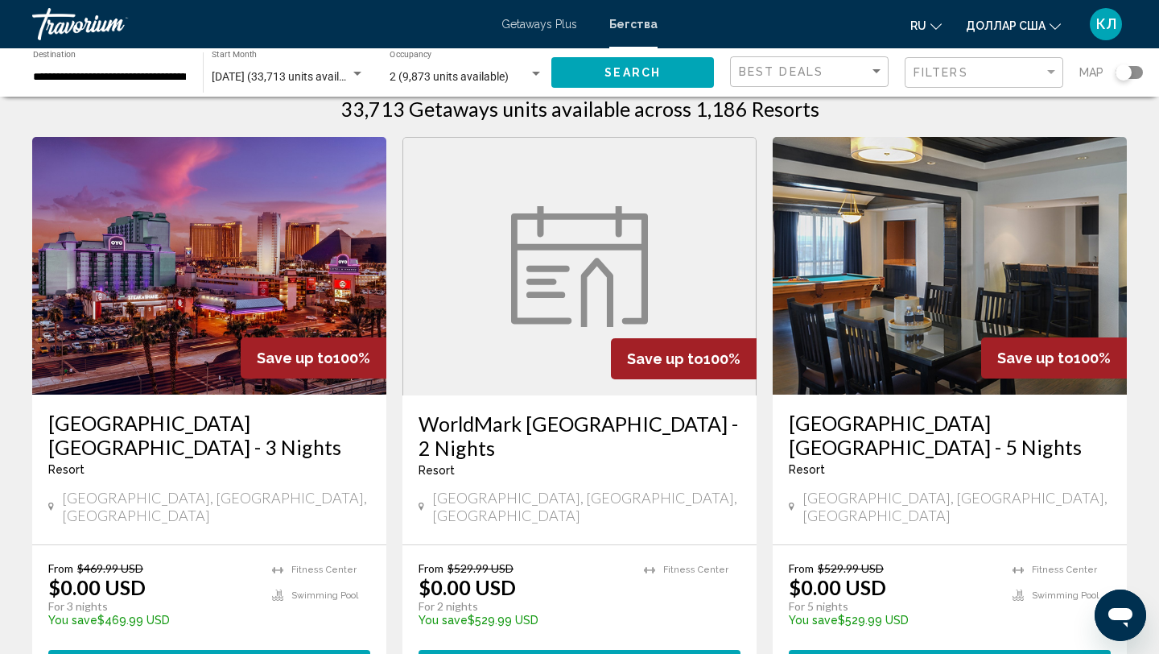
scroll to position [37, 0]
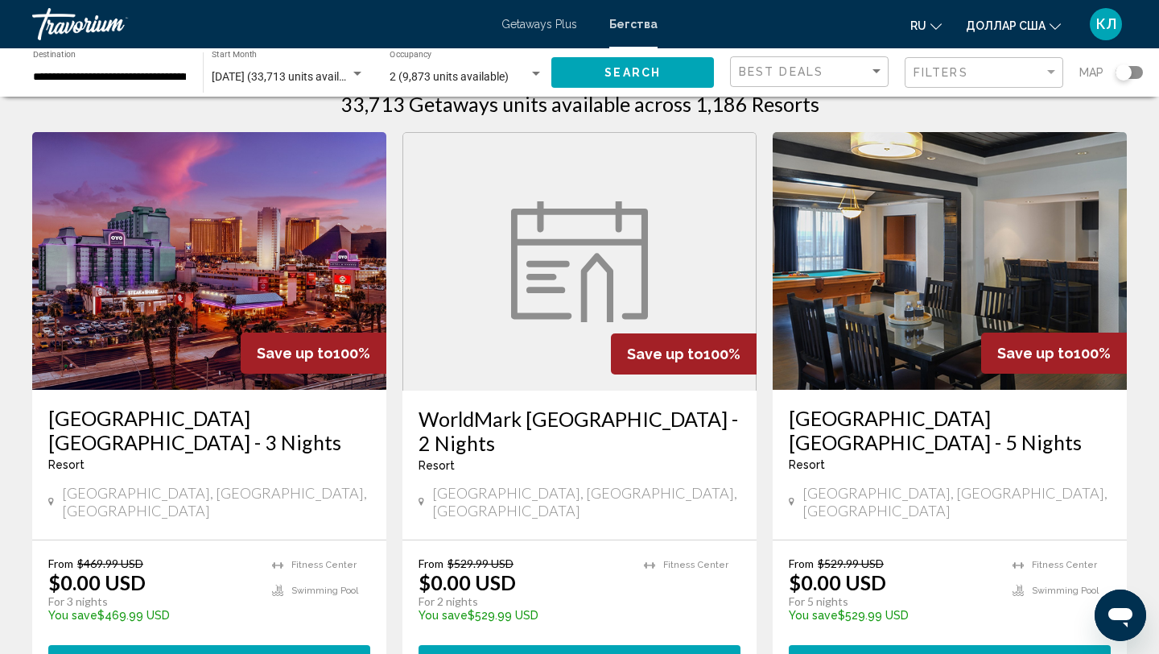
click at [1139, 62] on div "Map" at bounding box center [1111, 72] width 64 height 33
click at [1139, 71] on div "Search widget" at bounding box center [1129, 72] width 27 height 13
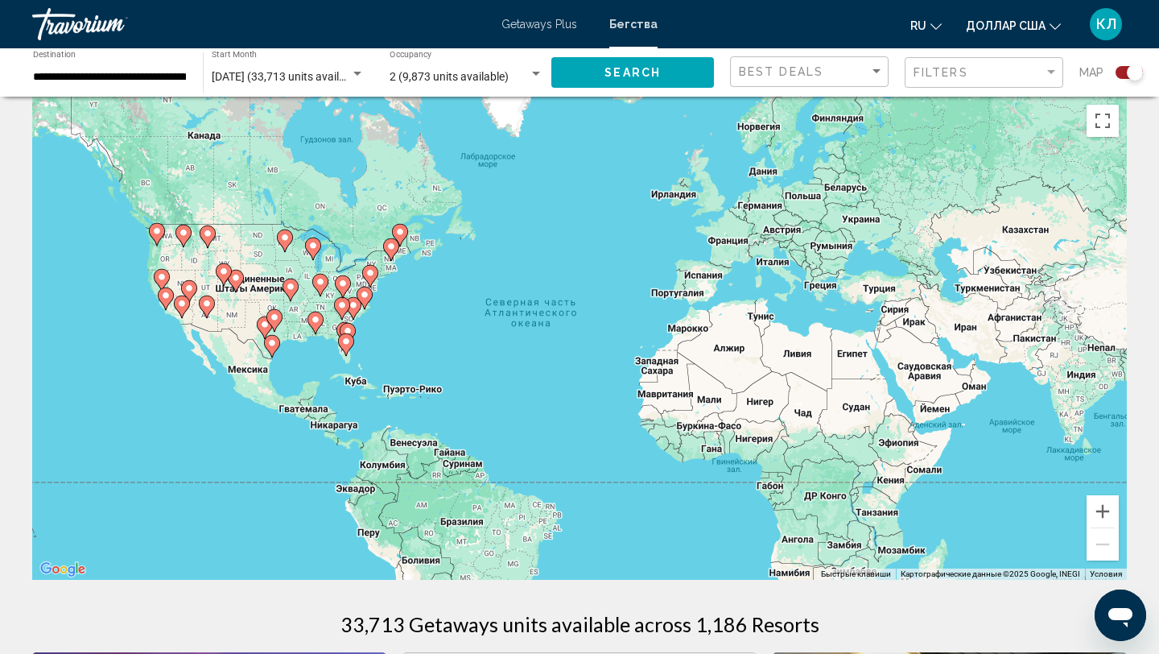
scroll to position [0, 0]
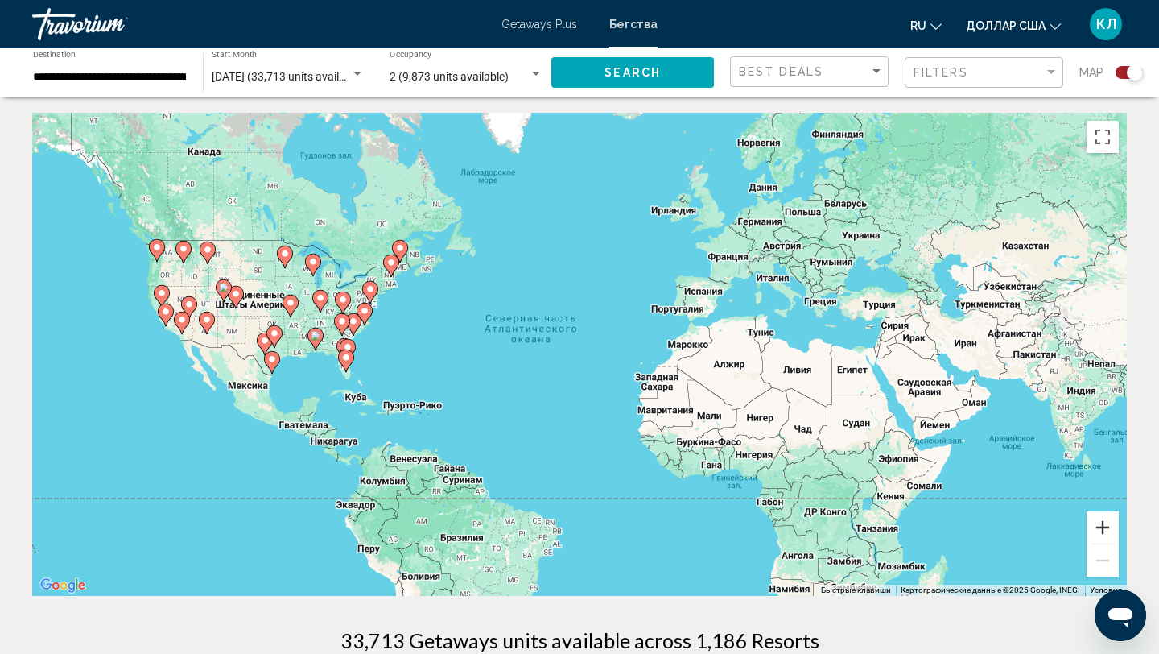
click at [1116, 526] on button "Увеличить" at bounding box center [1103, 527] width 32 height 32
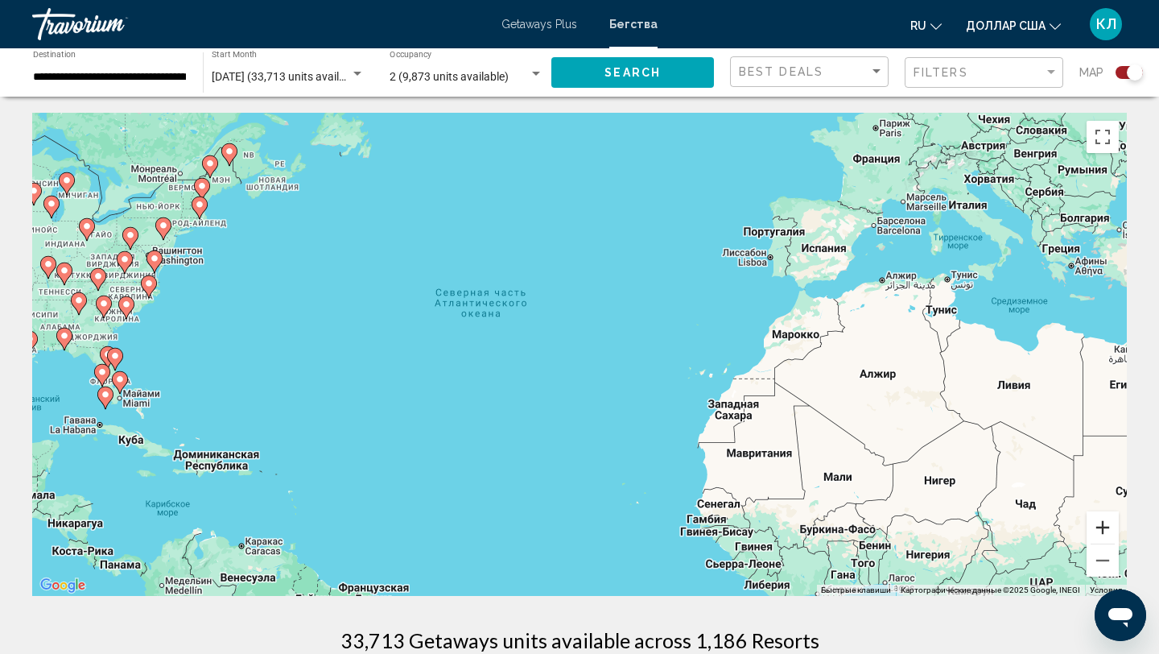
click at [1116, 526] on button "Увеличить" at bounding box center [1103, 527] width 32 height 32
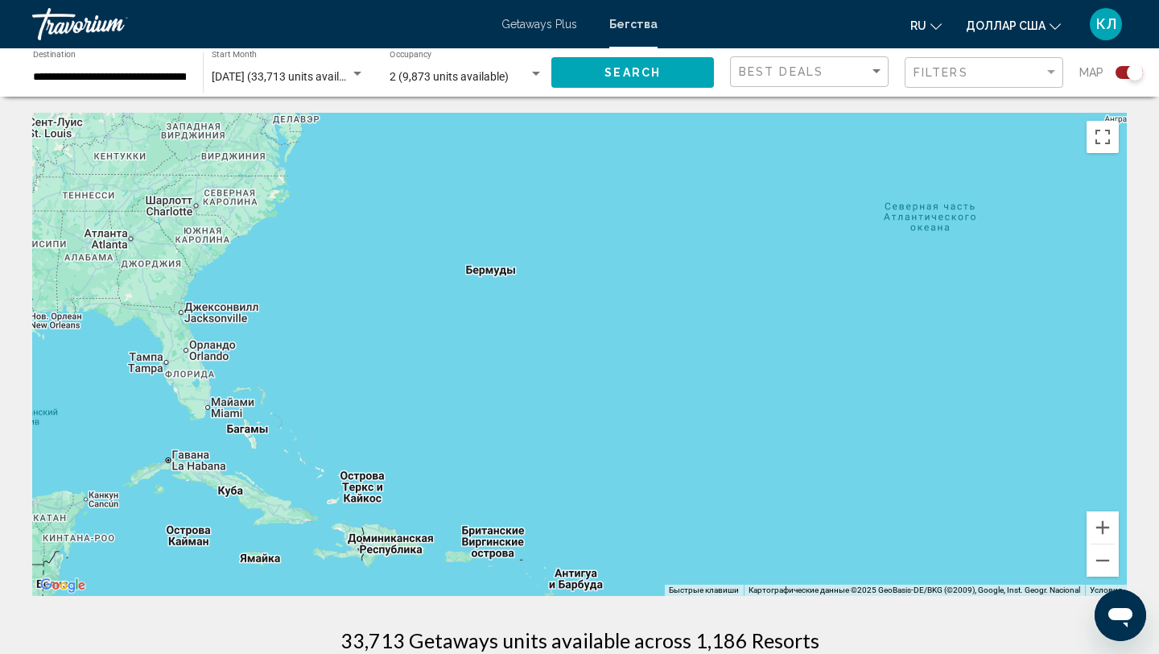
drag, startPoint x: 276, startPoint y: 442, endPoint x: 825, endPoint y: 404, distance: 550.3
click at [825, 404] on div "Чтобы активировать перетаскивание с помощью клавиатуры, нажмите Alt + Ввод. Пос…" at bounding box center [579, 354] width 1095 height 483
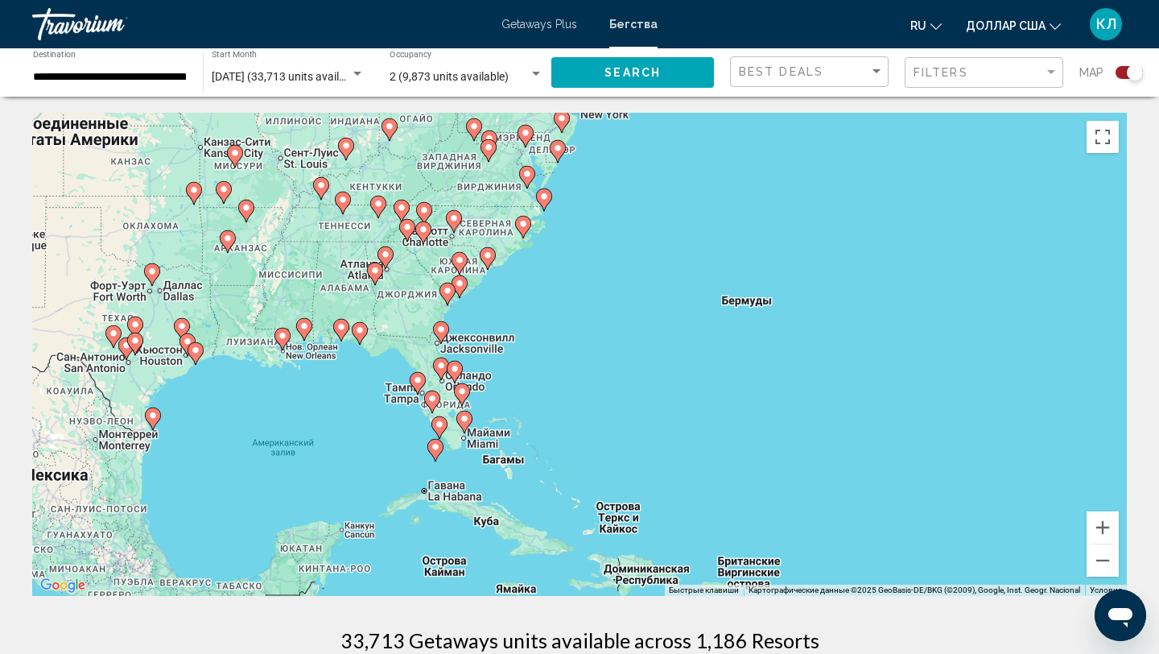
drag, startPoint x: 509, startPoint y: 340, endPoint x: 768, endPoint y: 374, distance: 261.5
click at [768, 374] on div "Чтобы активировать перетаскивание с помощью клавиатуры, нажмите Alt + Ввод. Пос…" at bounding box center [579, 354] width 1095 height 483
click at [1109, 524] on button "Увеличить" at bounding box center [1103, 527] width 32 height 32
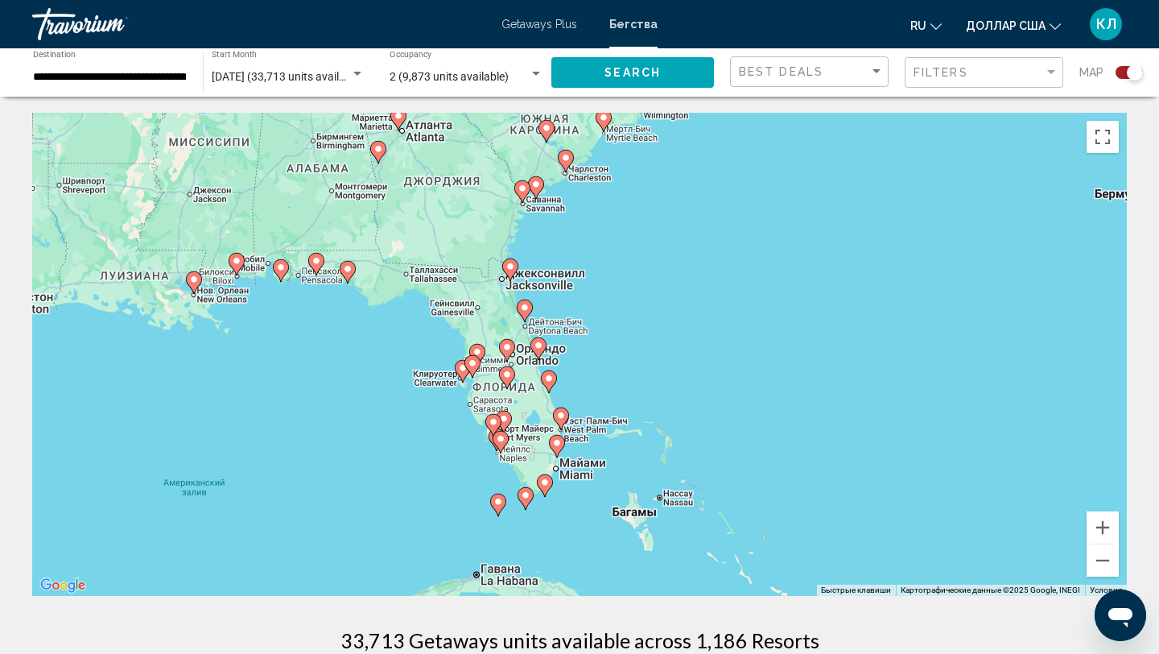
drag, startPoint x: 468, startPoint y: 342, endPoint x: 679, endPoint y: 286, distance: 217.5
click at [680, 287] on div "Чтобы активировать перетаскивание с помощью клавиатуры, нажмите Alt + Ввод. Пос…" at bounding box center [579, 354] width 1095 height 483
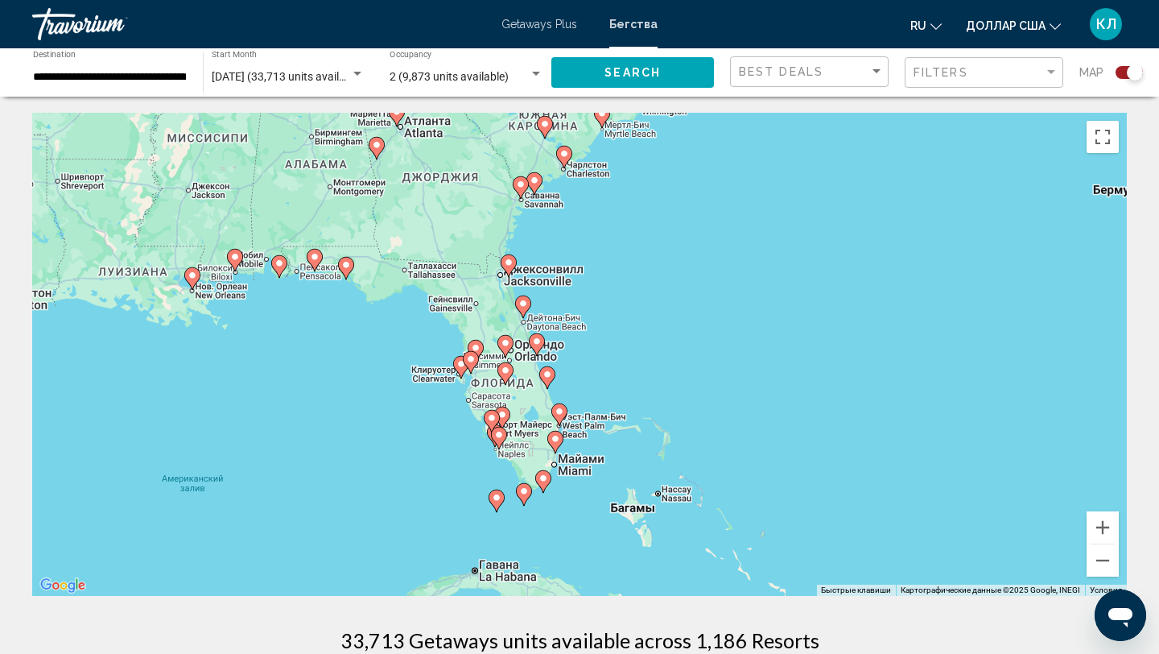
click at [559, 409] on image "Основное содержание" at bounding box center [560, 411] width 10 height 10
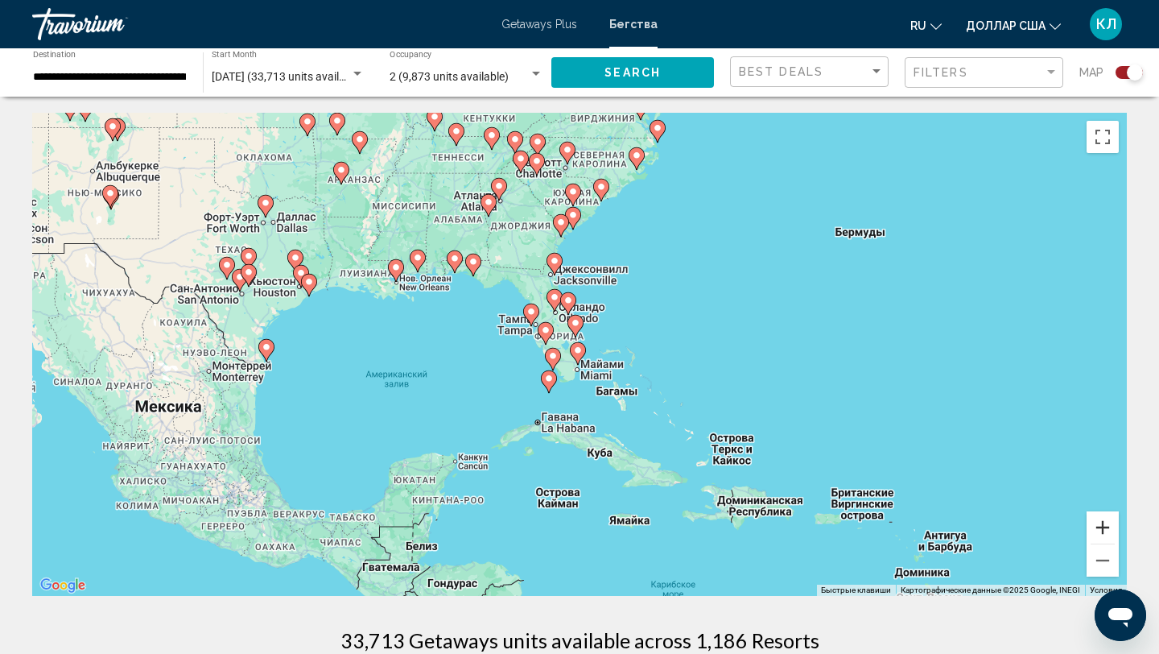
click at [1100, 523] on button "Увеличить" at bounding box center [1103, 527] width 32 height 32
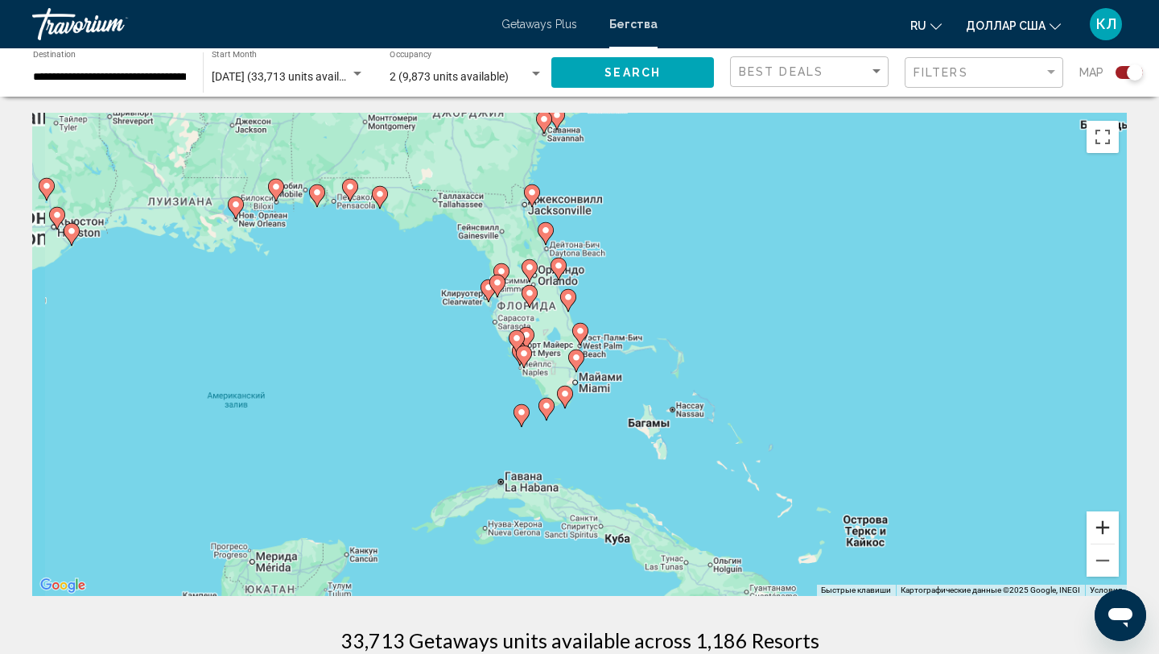
click at [1100, 524] on button "Увеличить" at bounding box center [1103, 527] width 32 height 32
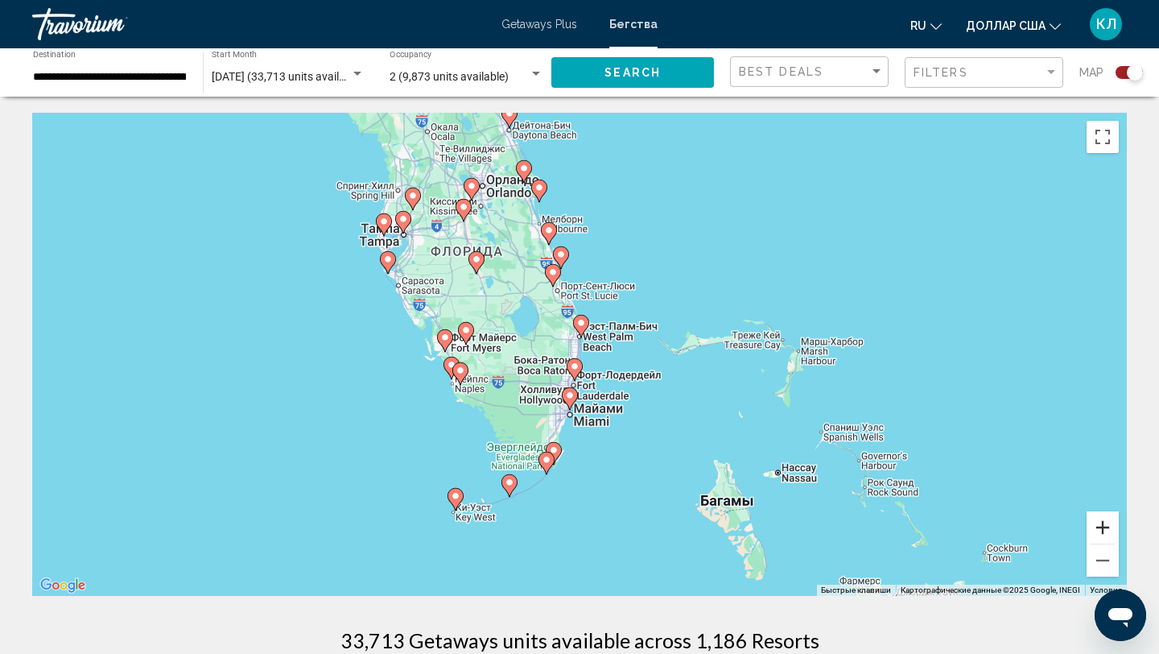
click at [1100, 524] on button "Увеличить" at bounding box center [1103, 527] width 32 height 32
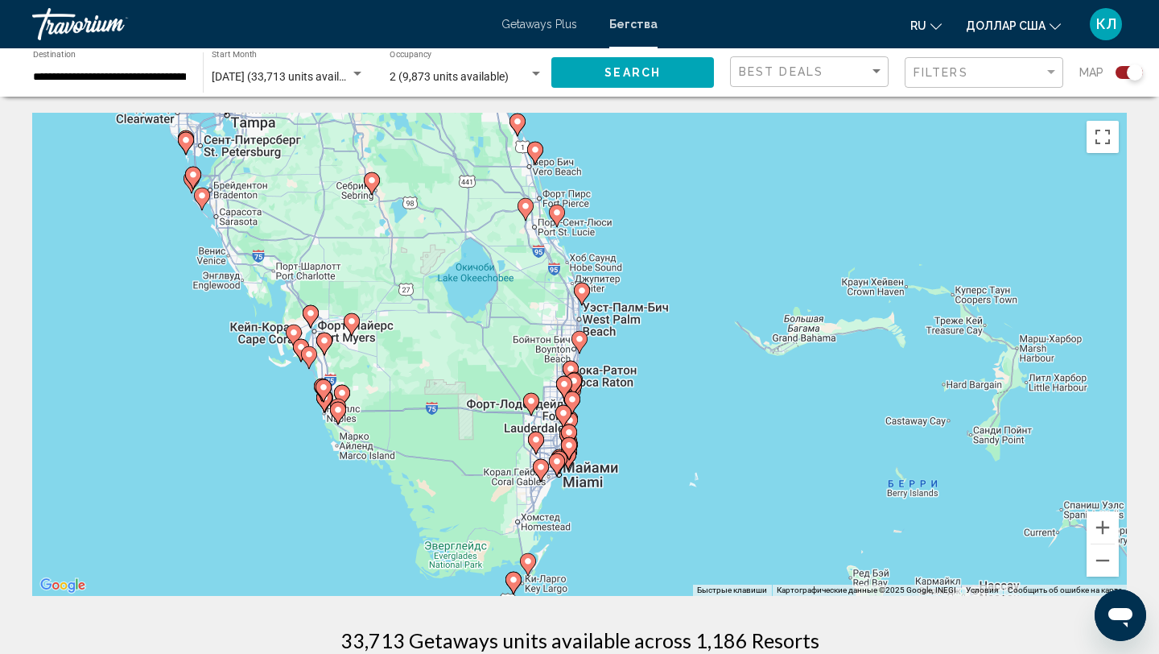
click at [584, 294] on image "Основное содержание" at bounding box center [582, 291] width 10 height 10
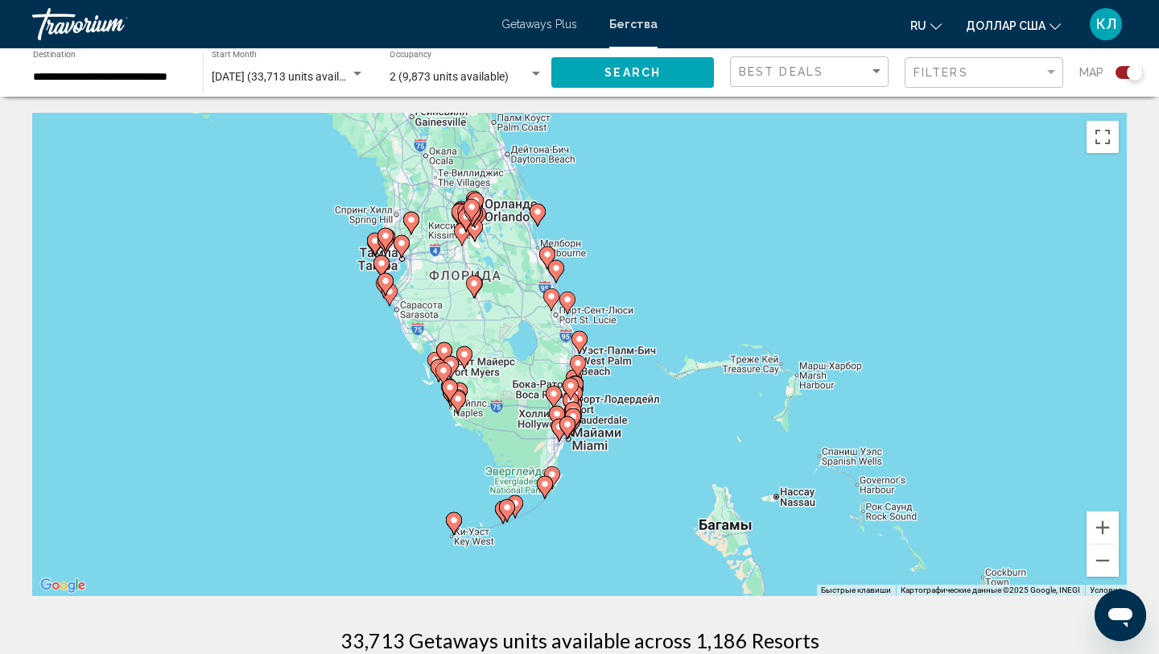
click at [583, 342] on image "Основное содержание" at bounding box center [580, 339] width 10 height 10
type input "**********"
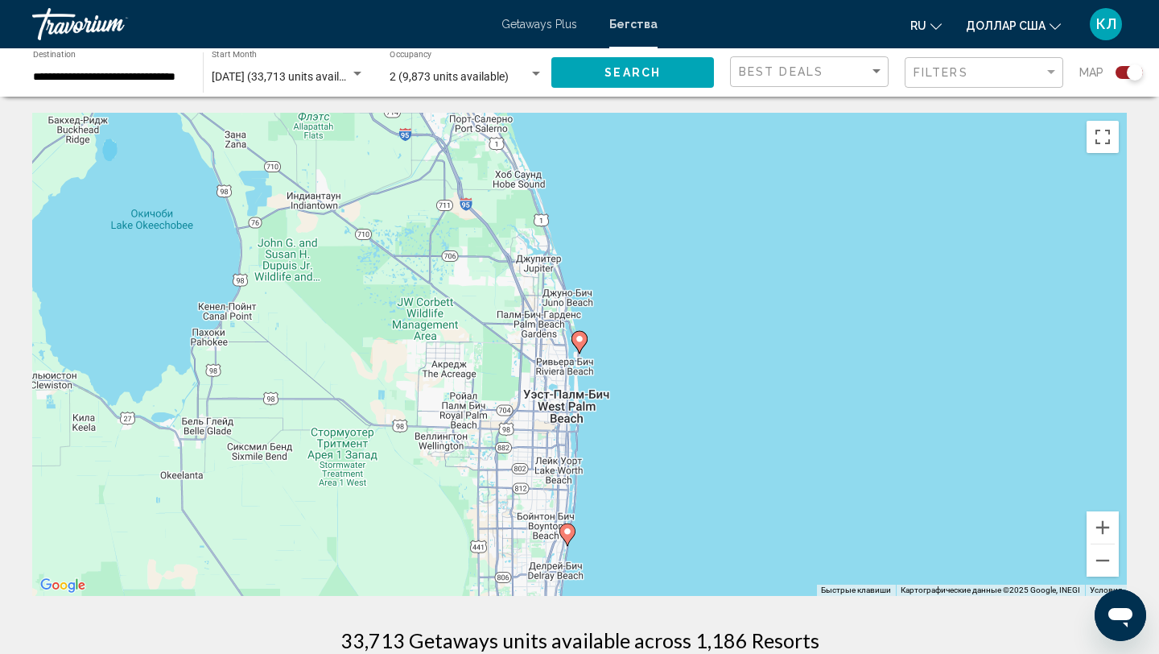
click at [583, 342] on image "Основное содержание" at bounding box center [580, 339] width 10 height 10
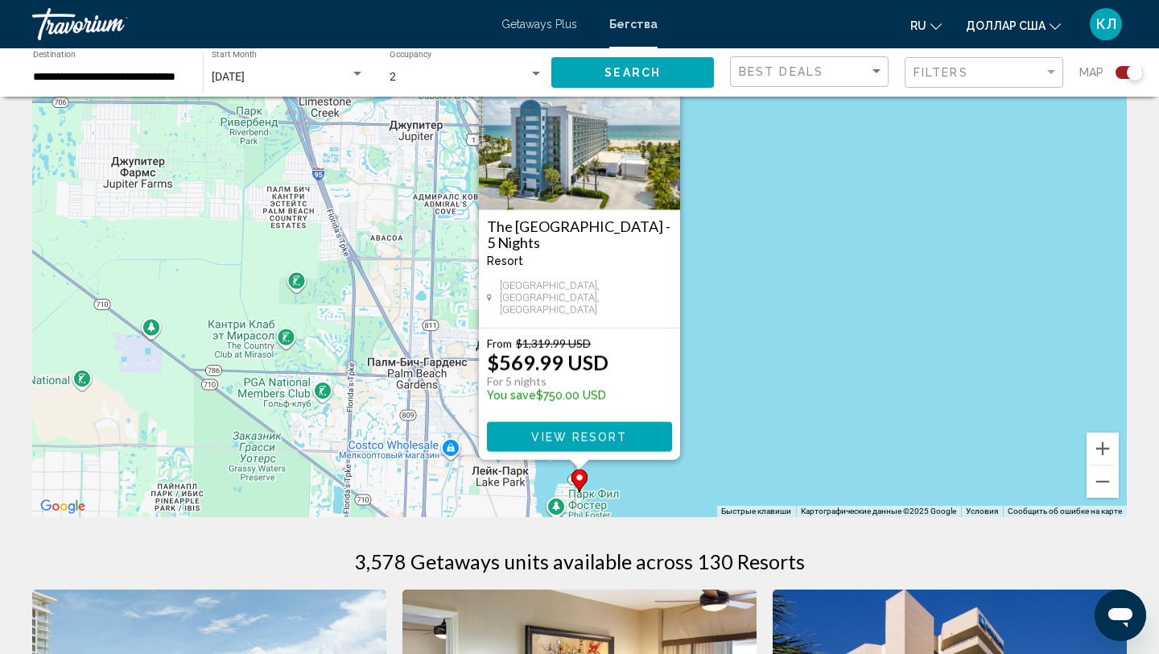
scroll to position [80, 0]
click at [1046, 400] on div "Чтобы активировать перетаскивание с помощью клавиатуры, нажмите Alt + Ввод. Пос…" at bounding box center [579, 274] width 1095 height 483
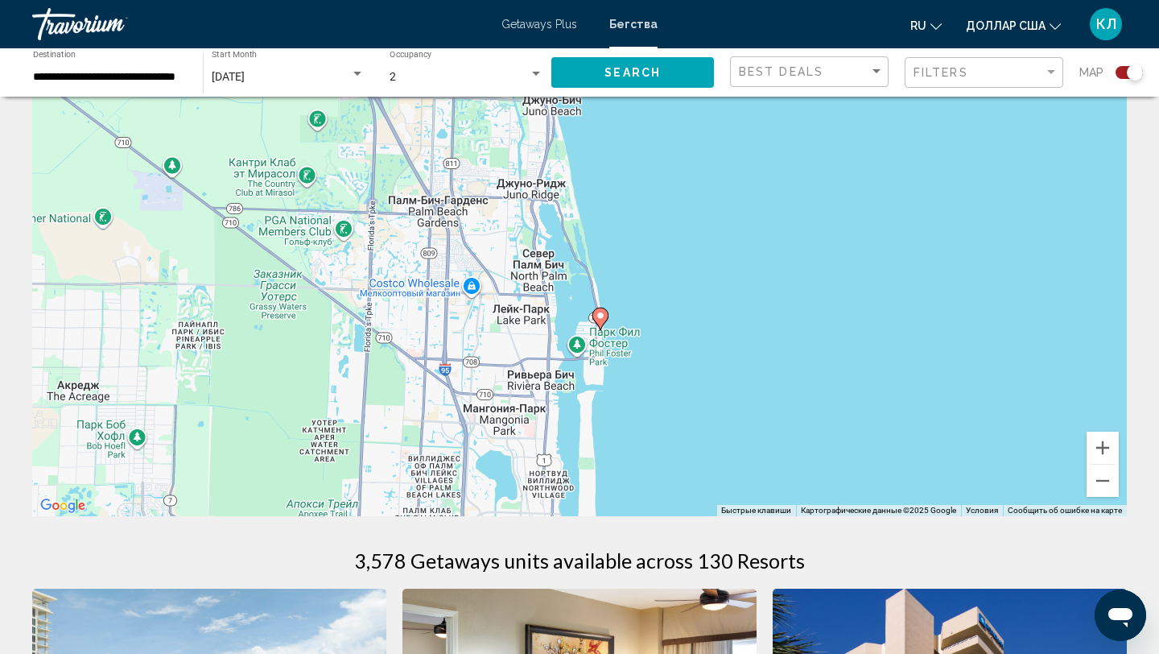
drag, startPoint x: 1046, startPoint y: 400, endPoint x: 1097, endPoint y: 146, distance: 258.6
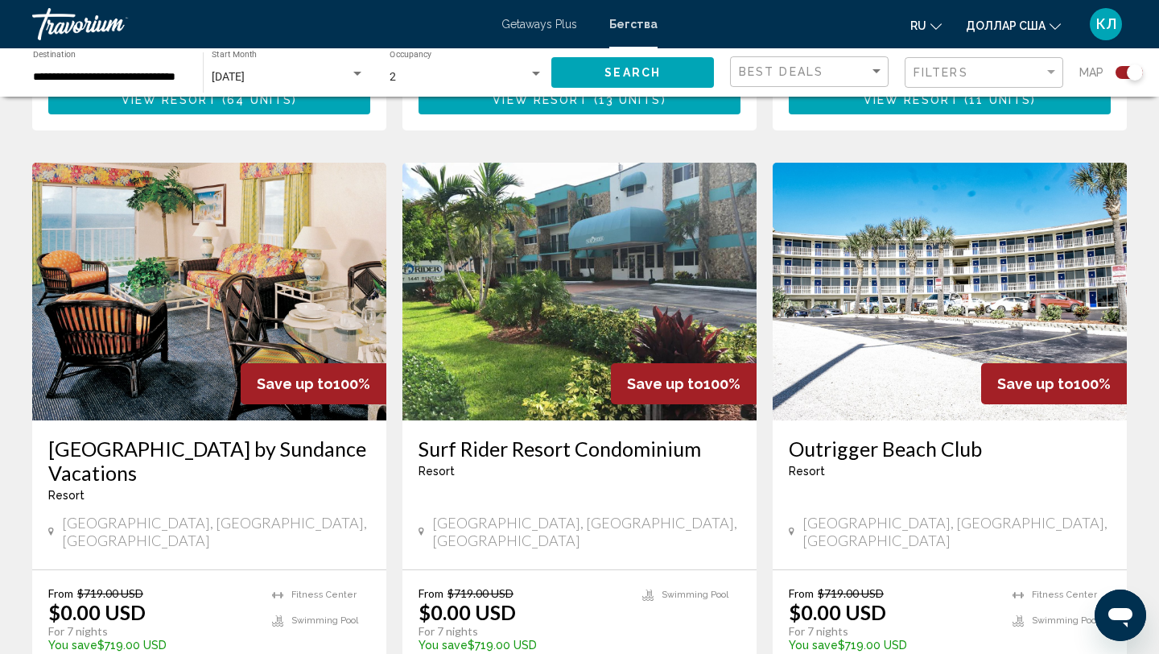
scroll to position [2278, 0]
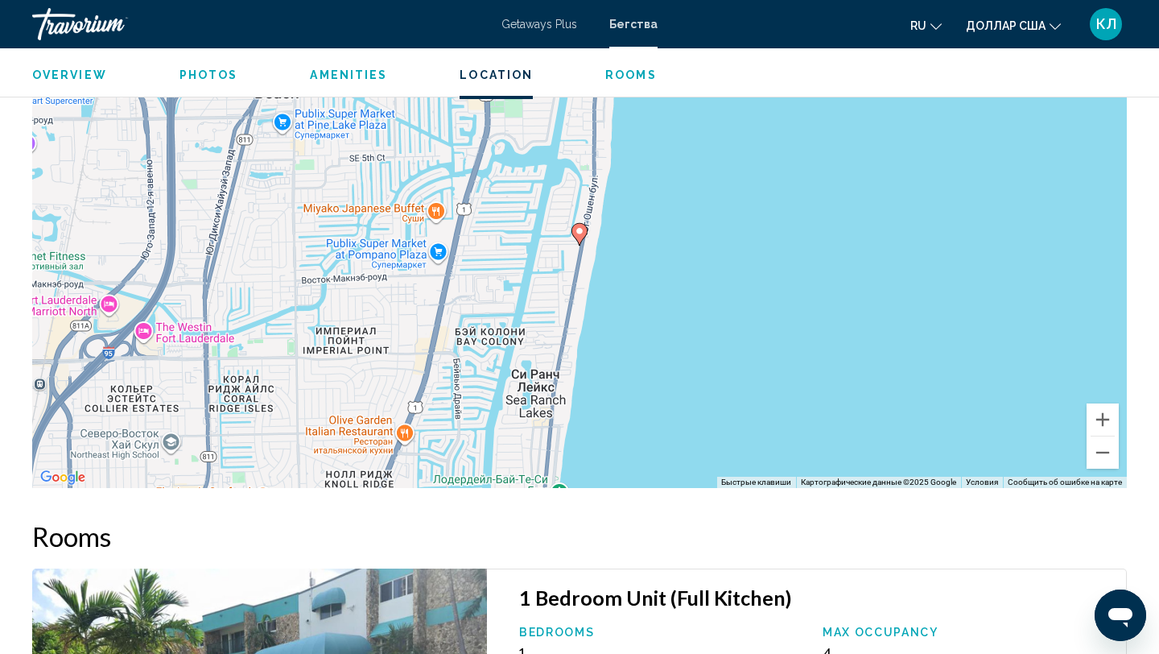
scroll to position [2011, 0]
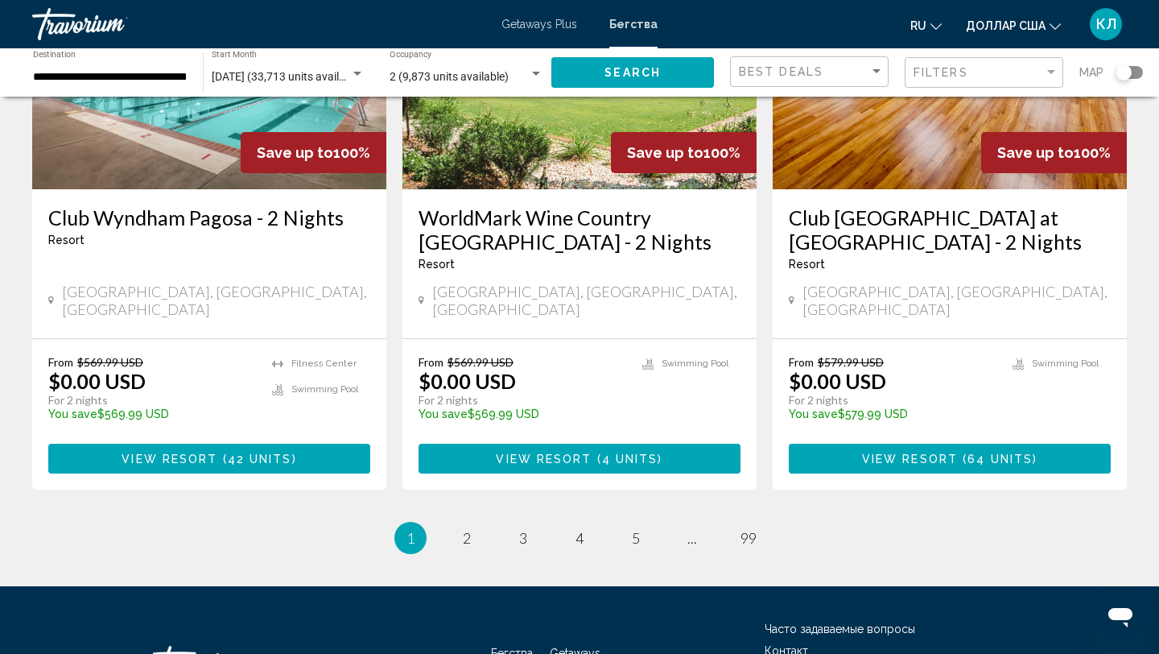
scroll to position [2019, 0]
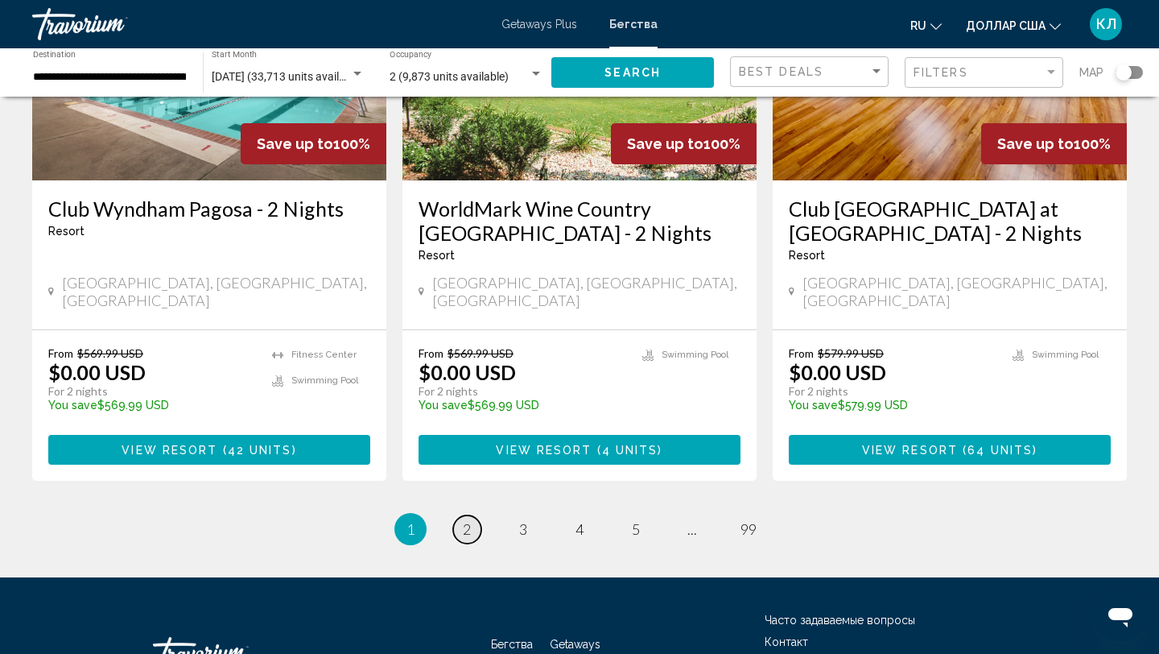
click at [466, 520] on span "2" at bounding box center [467, 529] width 8 height 18
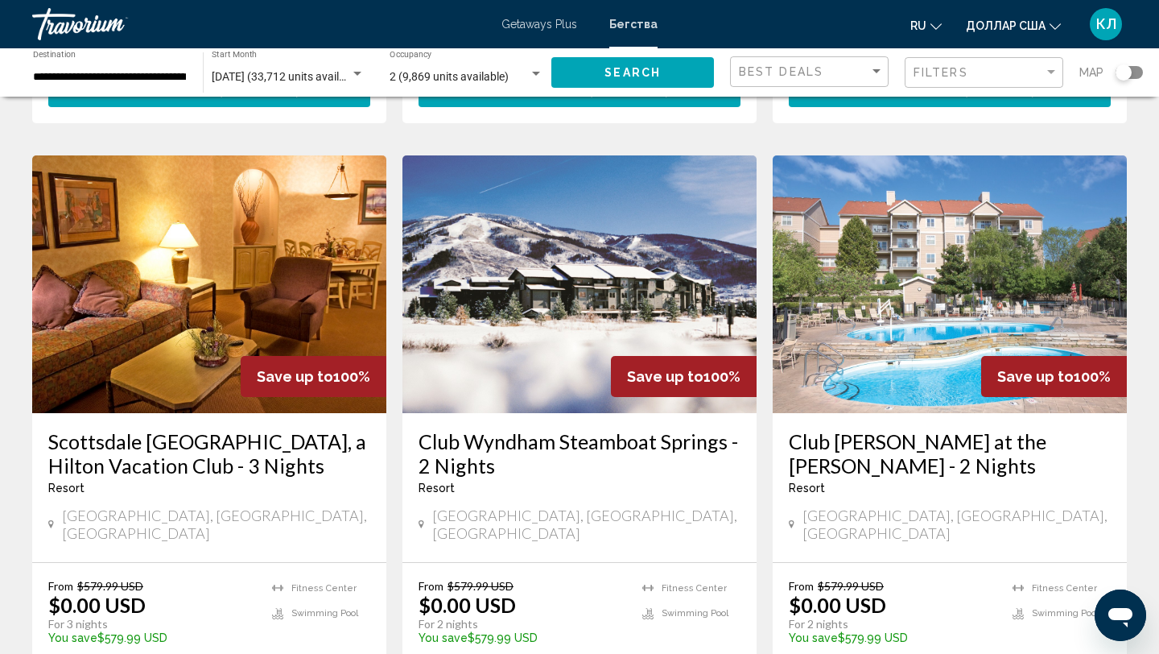
scroll to position [609, 0]
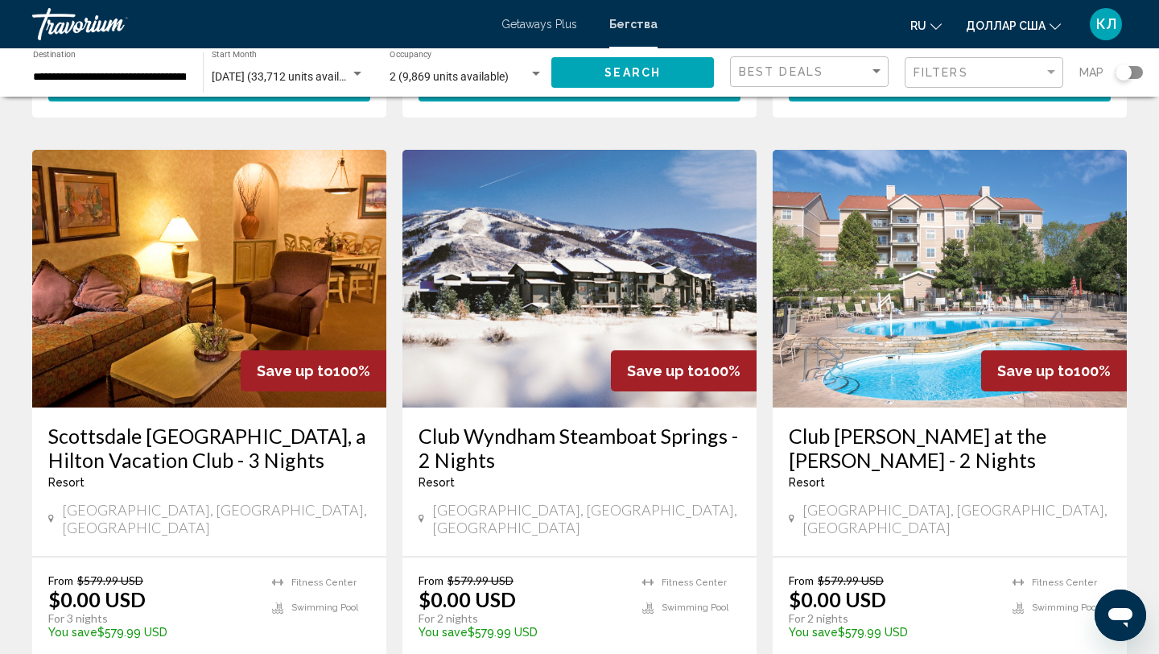
click at [181, 85] on div "**********" at bounding box center [110, 73] width 154 height 44
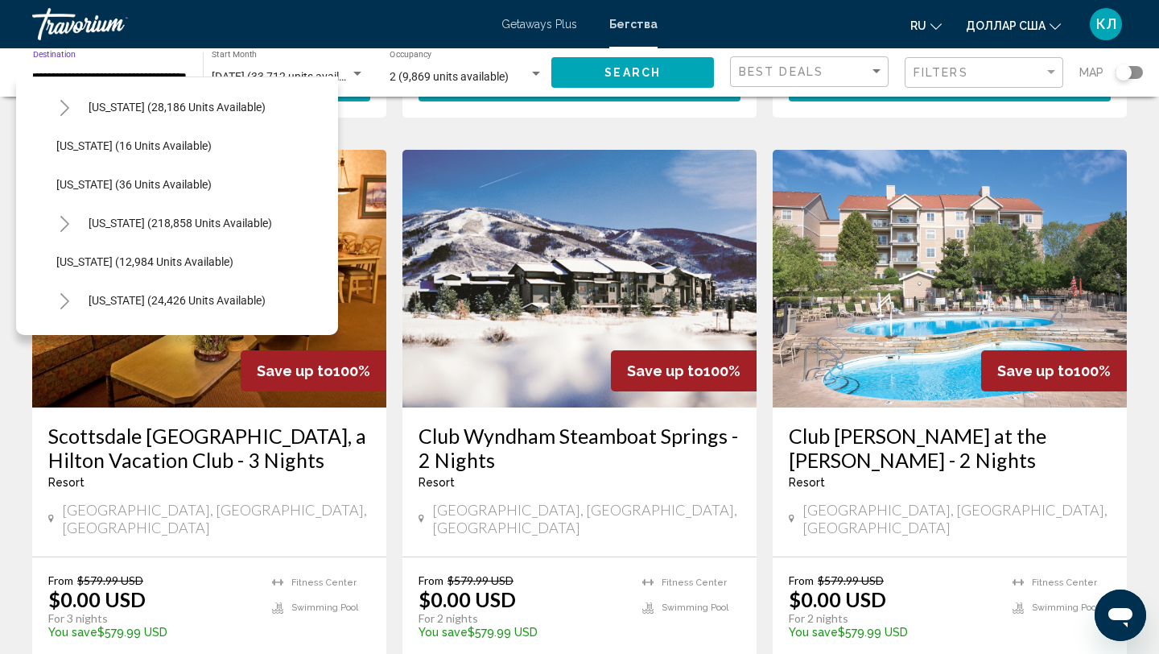
scroll to position [236, 0]
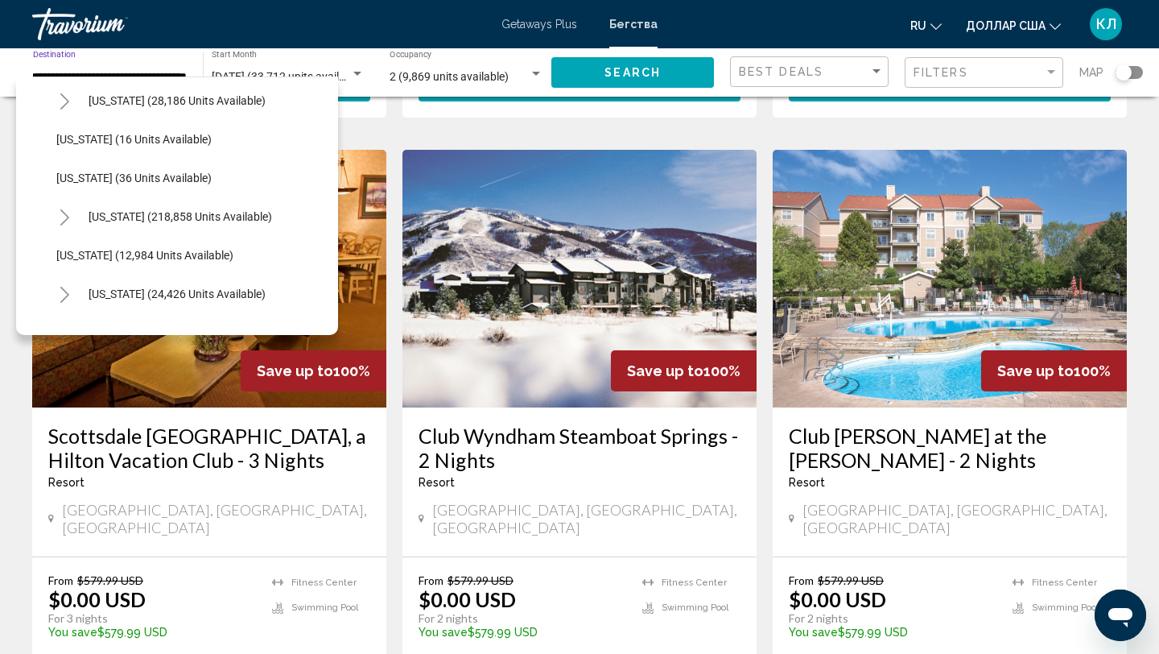
click at [163, 217] on span "[US_STATE] (218,858 units available)" at bounding box center [181, 216] width 184 height 13
type input "**********"
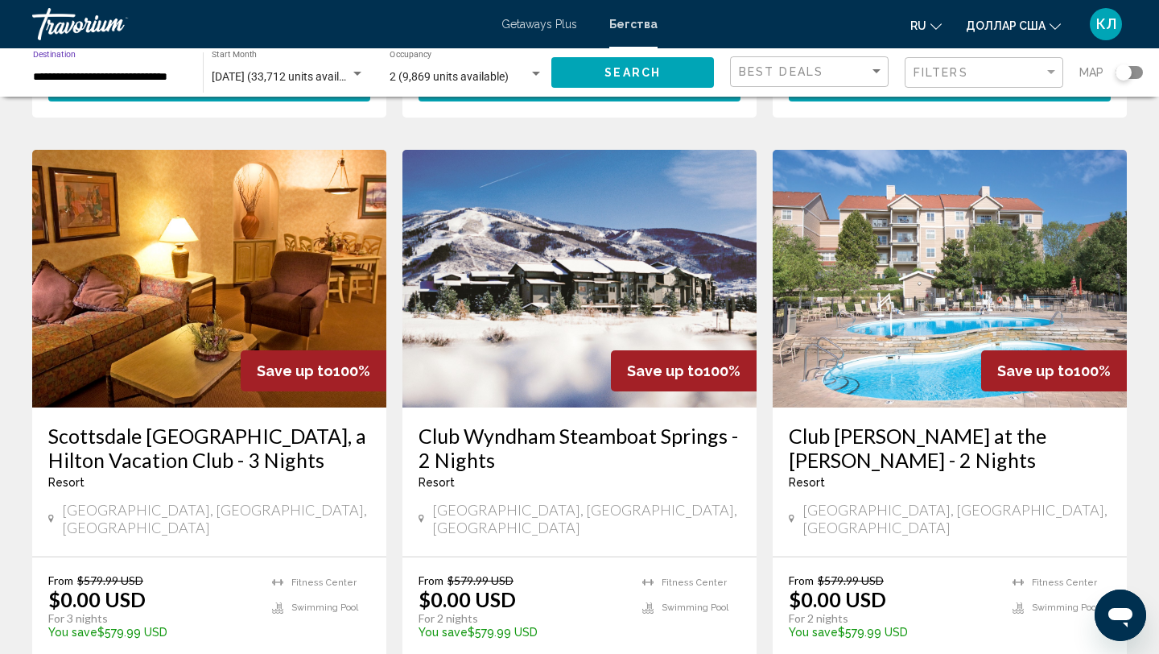
click at [630, 68] on span "Search" at bounding box center [633, 73] width 56 height 13
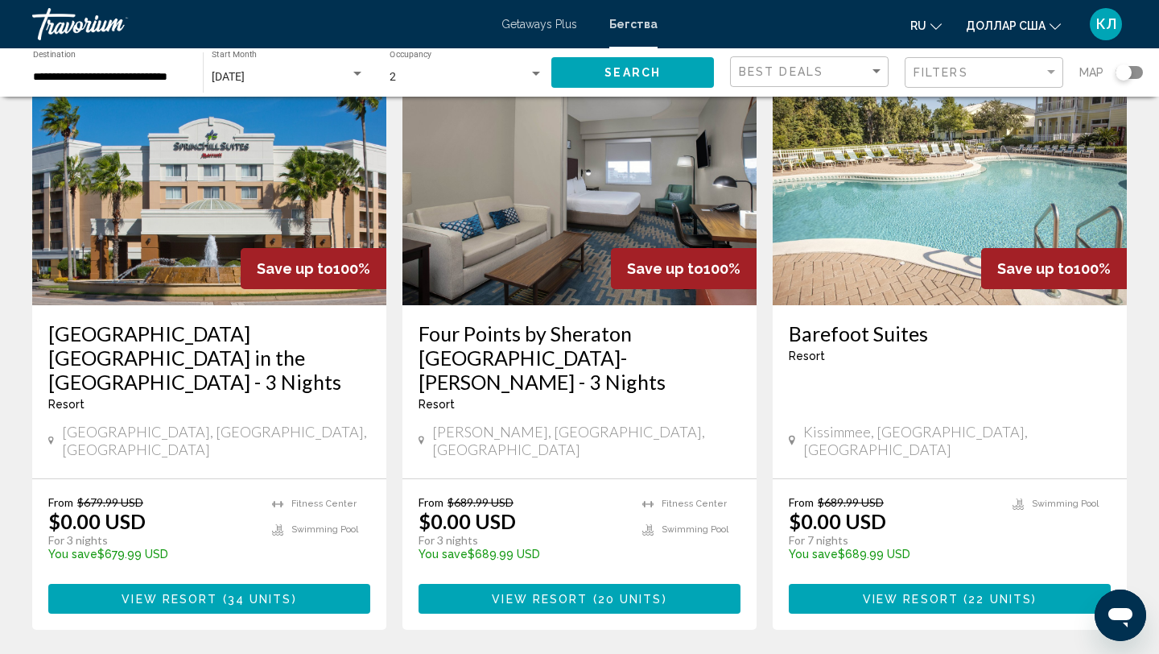
scroll to position [1991, 0]
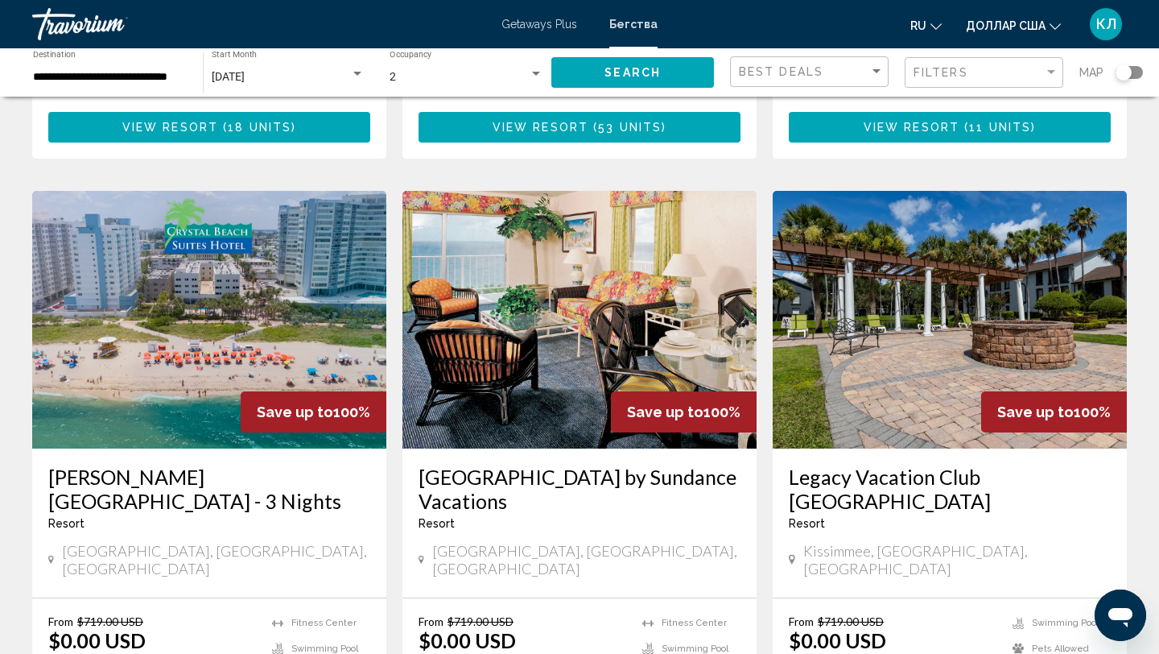
scroll to position [1187, 0]
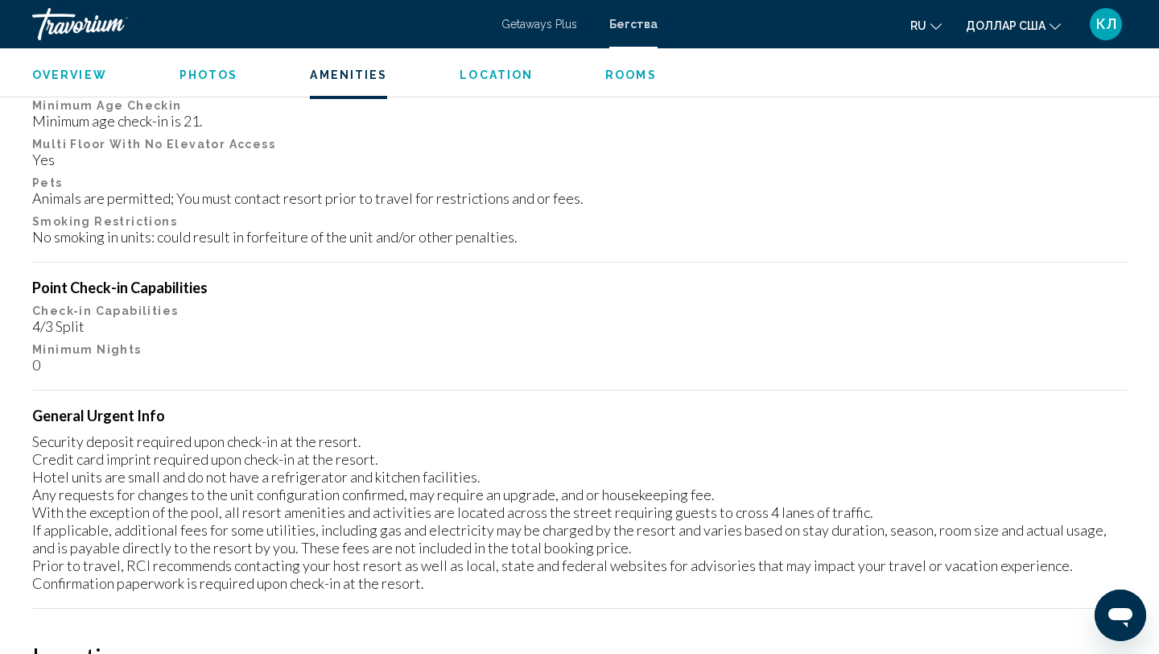
scroll to position [1748, 0]
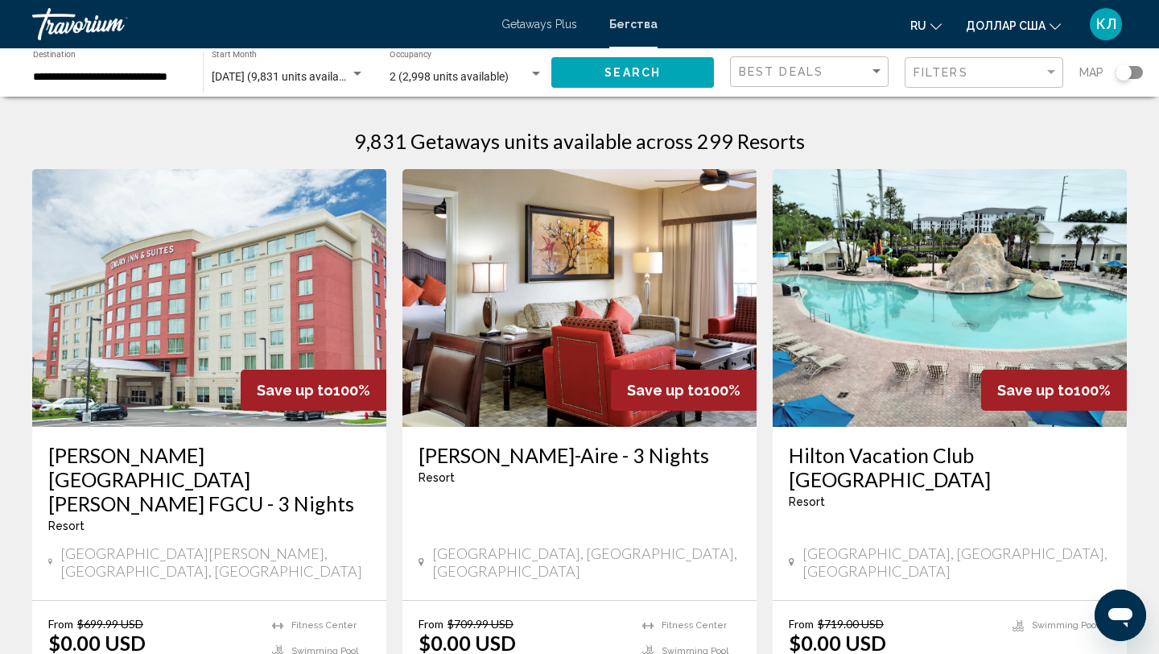
click at [831, 460] on h3 "Hilton Vacation Club Cypress Pointe Orlando" at bounding box center [950, 467] width 322 height 48
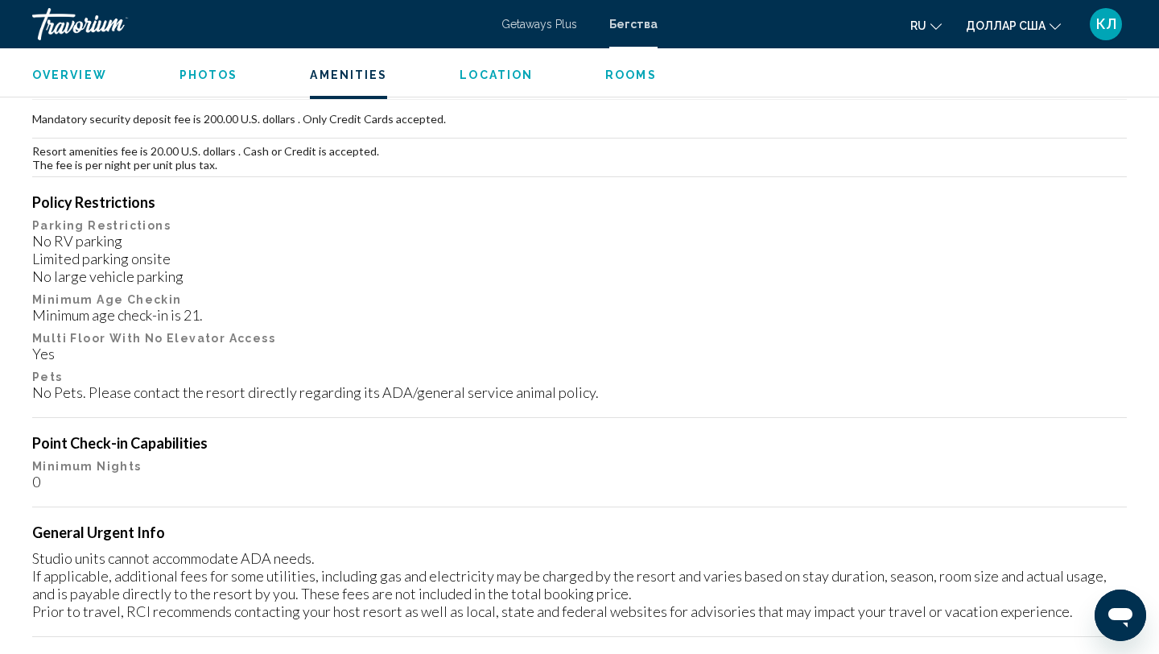
scroll to position [1632, 0]
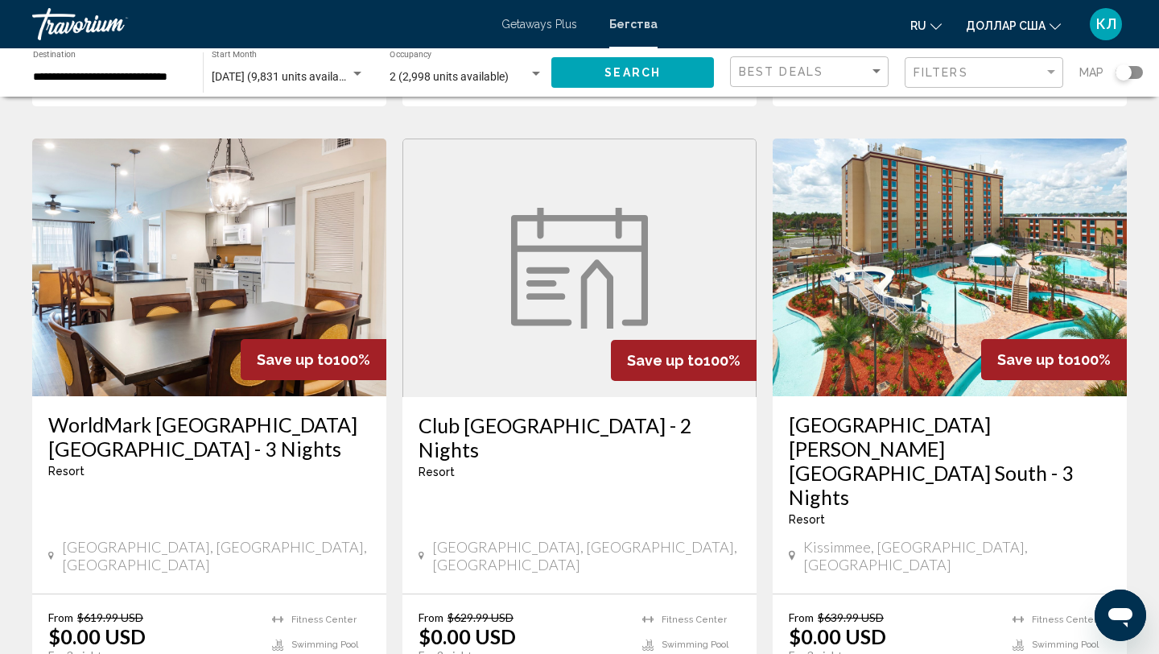
scroll to position [622, 0]
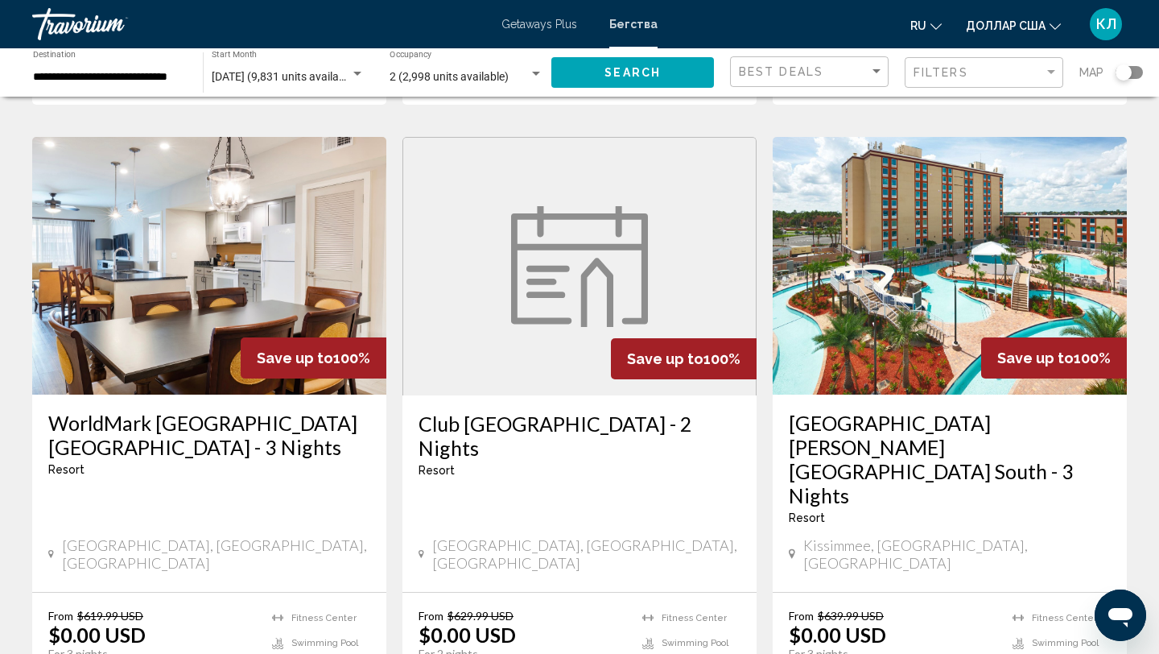
click at [825, 418] on h3 "[GEOGRAPHIC_DATA] [PERSON_NAME] [GEOGRAPHIC_DATA] South - 3 Nights" at bounding box center [950, 459] width 322 height 97
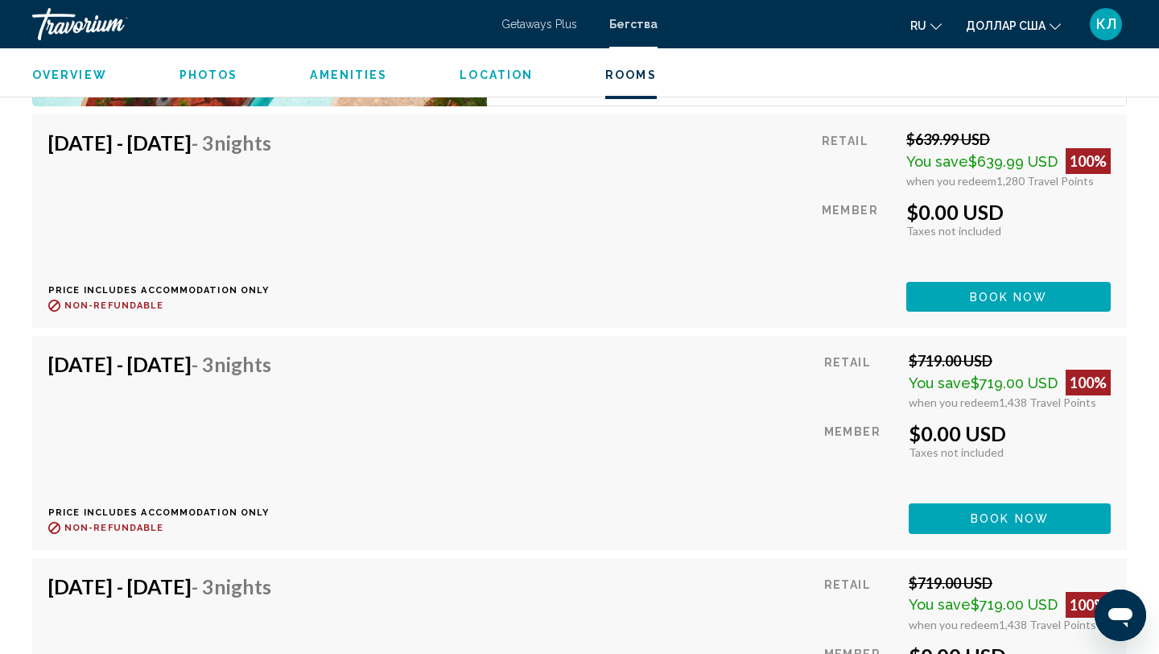
scroll to position [2799, 0]
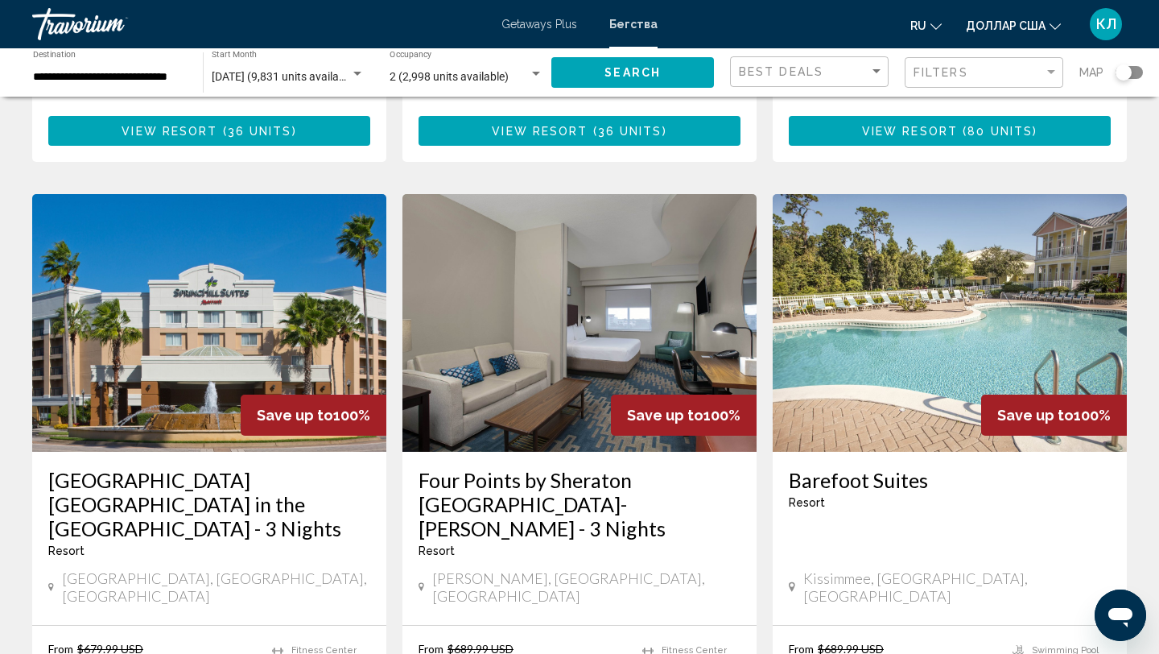
scroll to position [1846, 0]
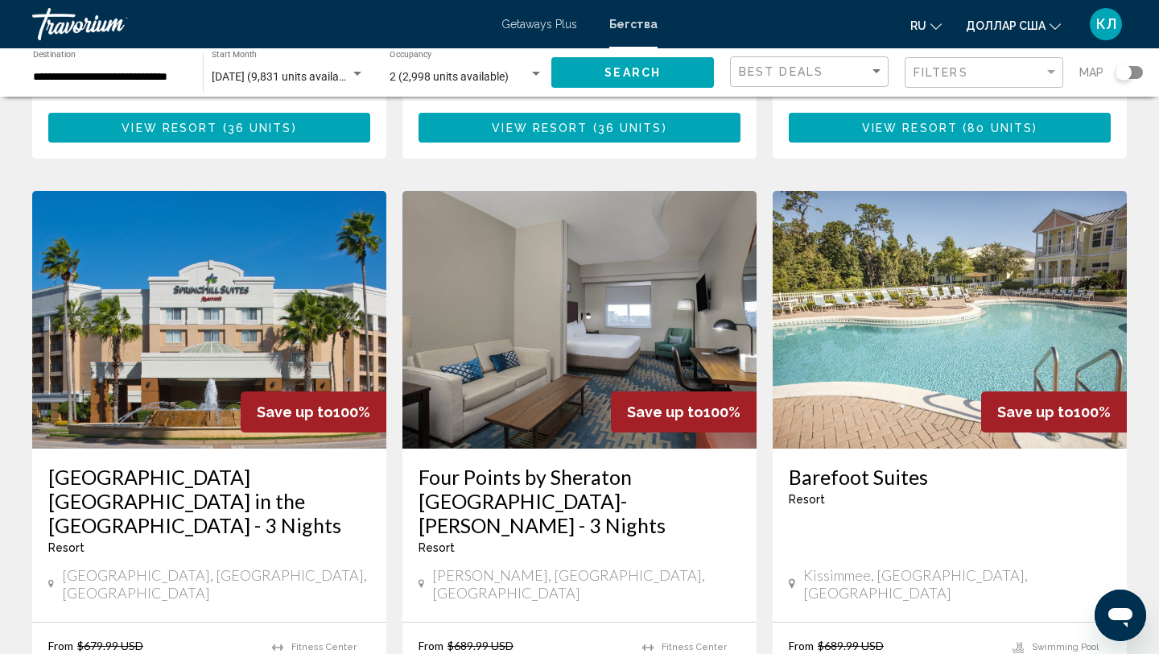
click at [120, 85] on div "**********" at bounding box center [110, 73] width 154 height 44
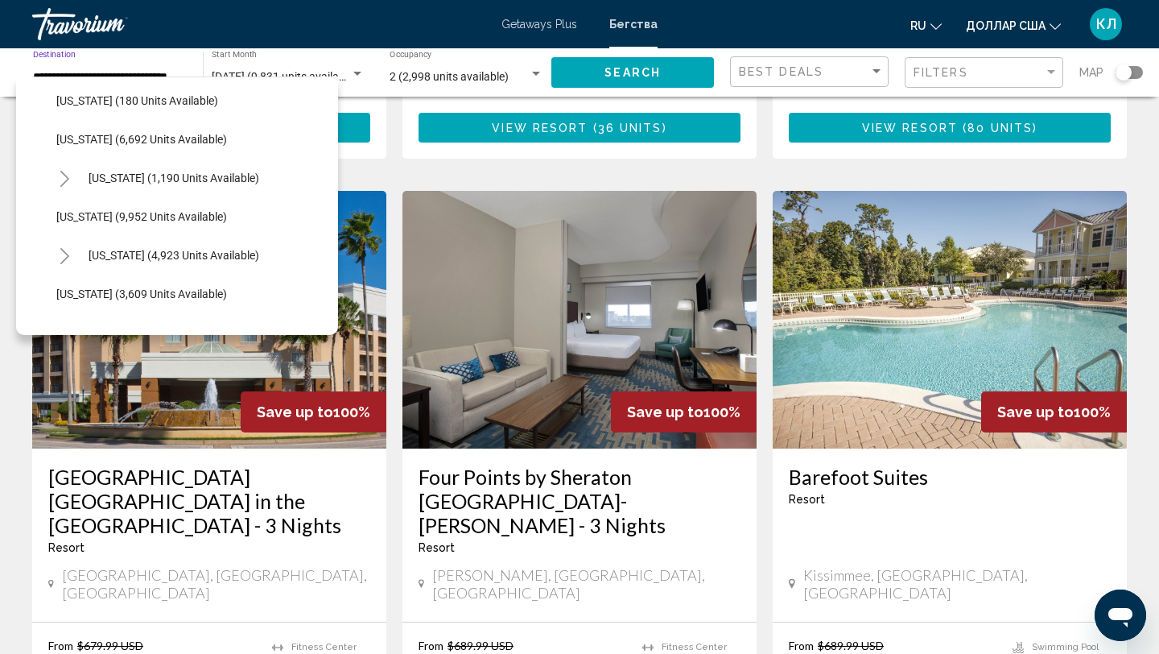
scroll to position [813, 0]
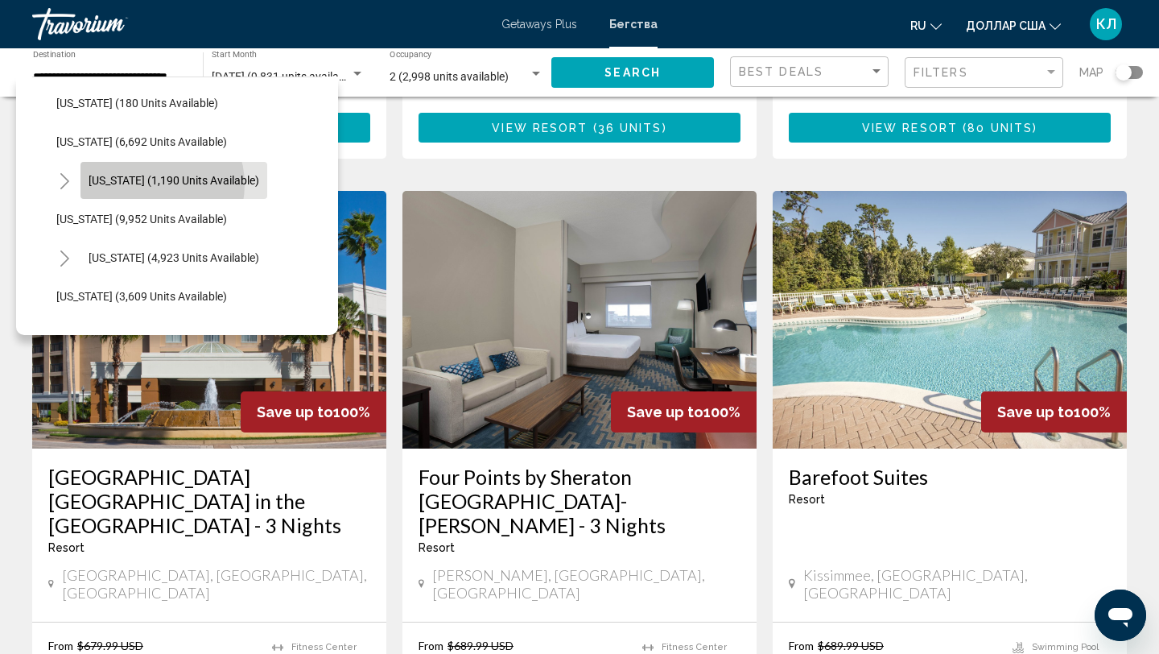
click at [149, 184] on span "[US_STATE] (1,190 units available)" at bounding box center [174, 180] width 171 height 13
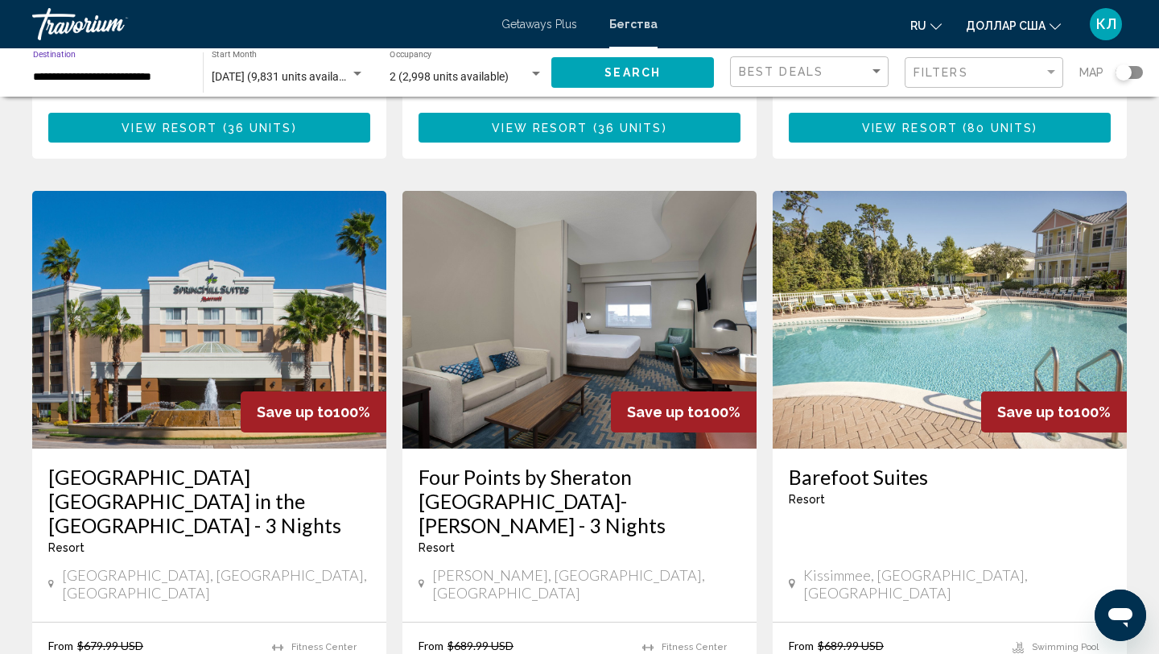
scroll to position [0, 0]
click at [581, 62] on button "Search" at bounding box center [632, 72] width 163 height 30
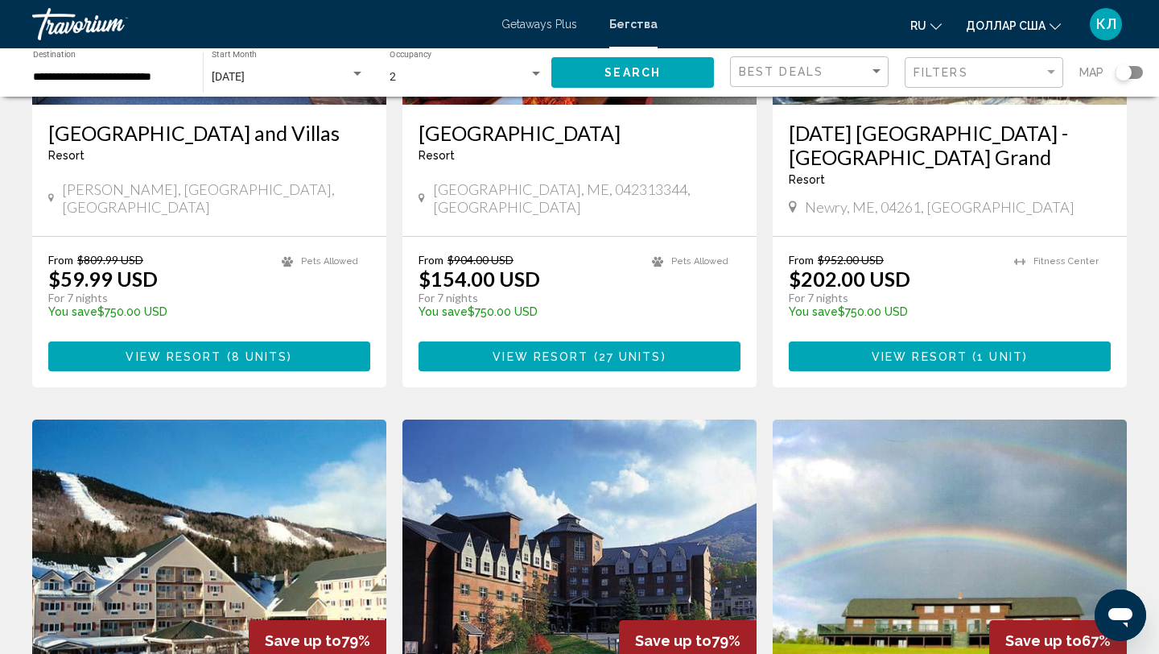
scroll to position [417, 0]
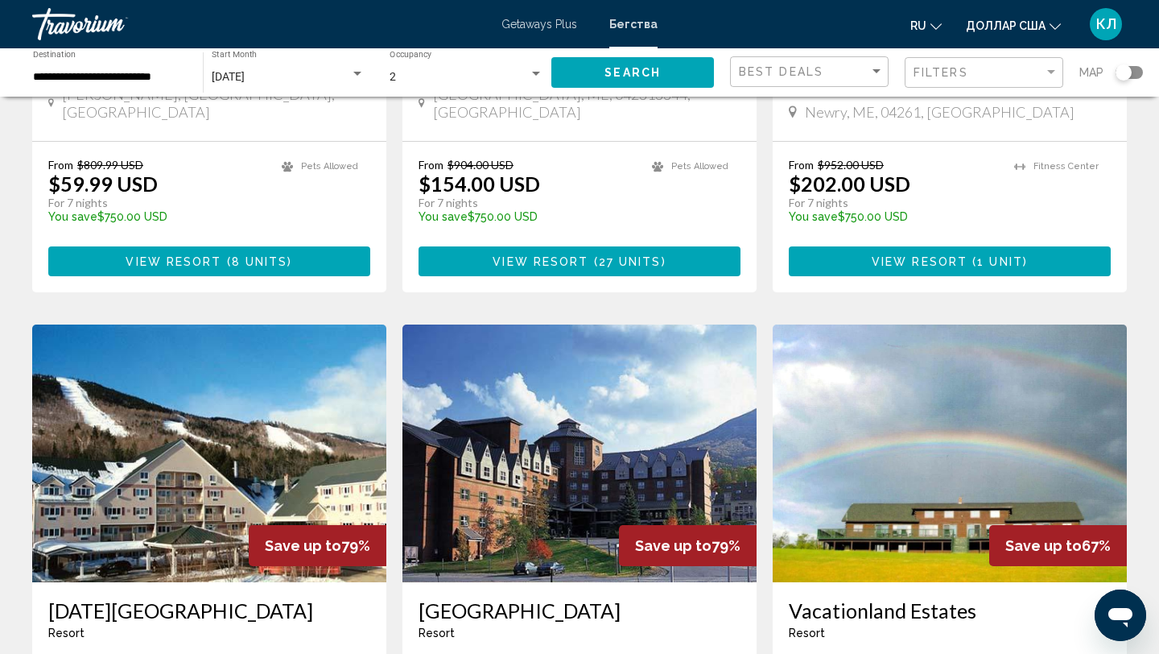
click at [1129, 72] on div "Search widget" at bounding box center [1124, 72] width 16 height 16
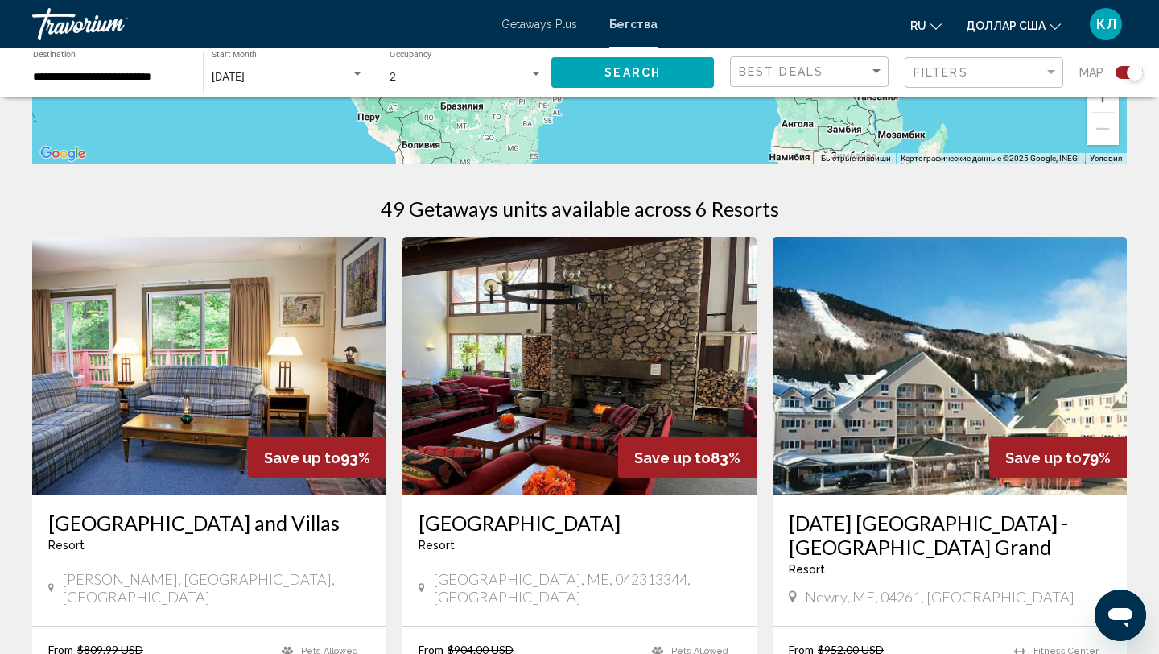
scroll to position [0, 0]
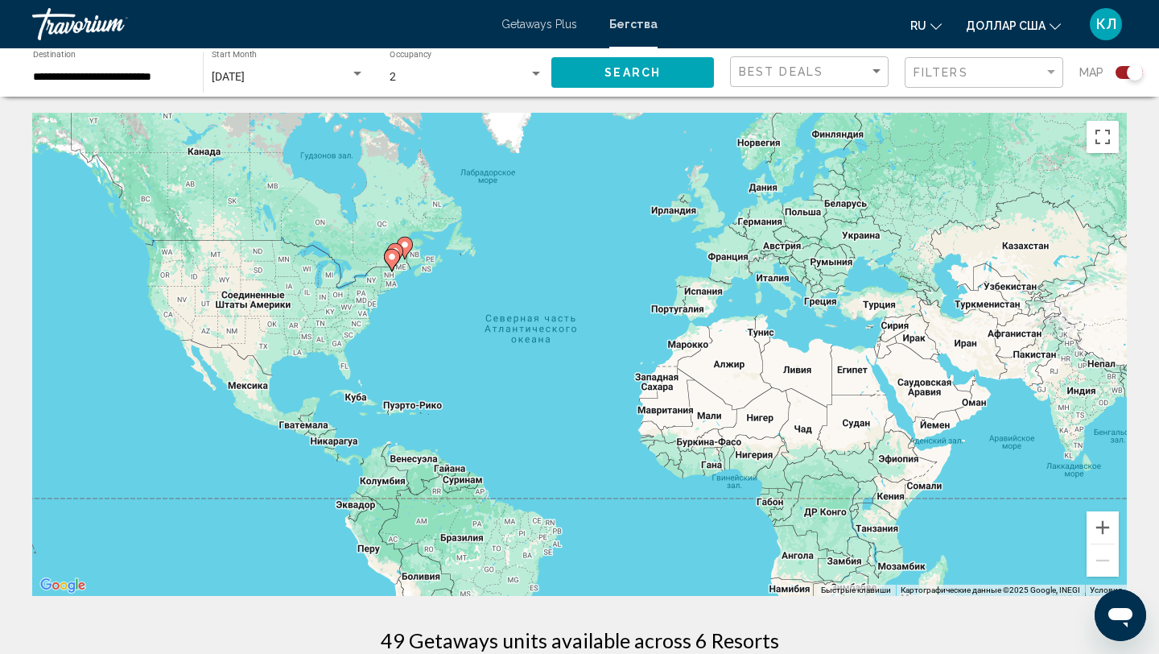
click at [102, 76] on input "**********" at bounding box center [110, 77] width 154 height 13
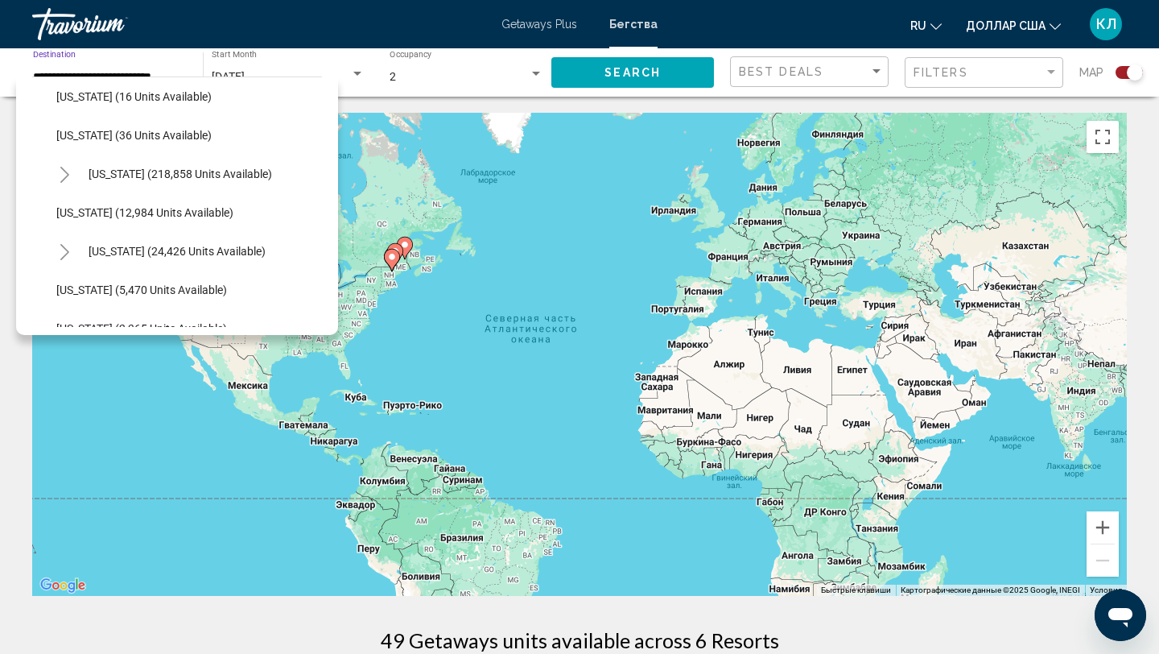
scroll to position [277, 0]
click at [130, 185] on button "[US_STATE] (218,858 units available)" at bounding box center [180, 175] width 200 height 37
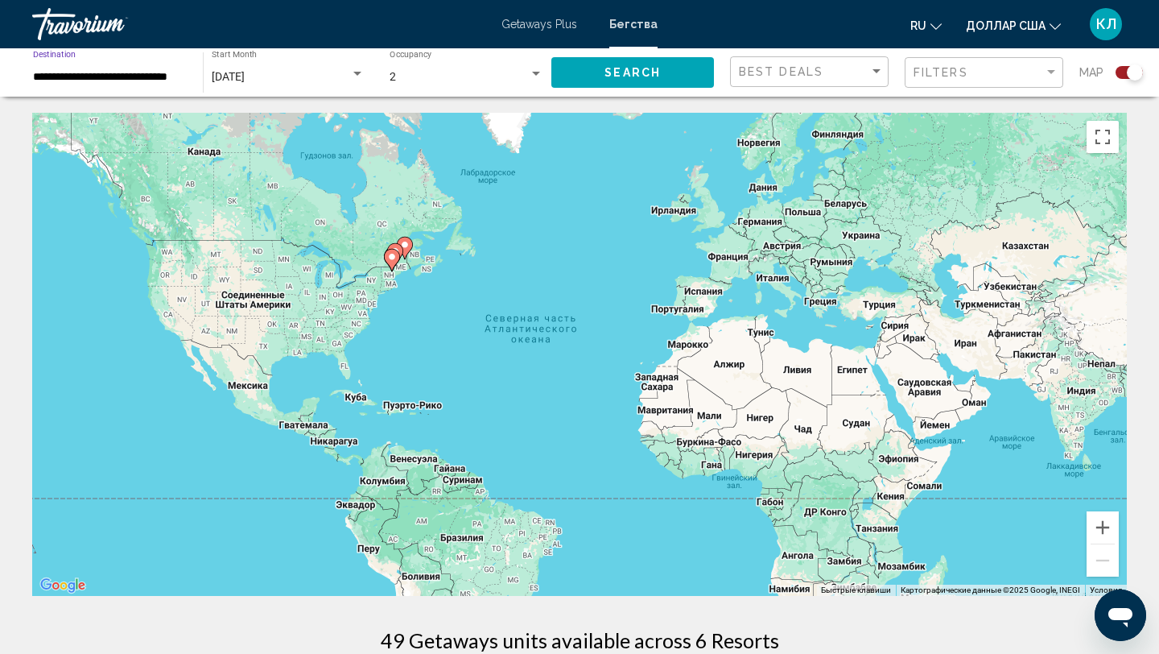
click at [685, 67] on button "Search" at bounding box center [632, 72] width 163 height 30
click at [1104, 528] on button "Увеличить" at bounding box center [1103, 527] width 32 height 32
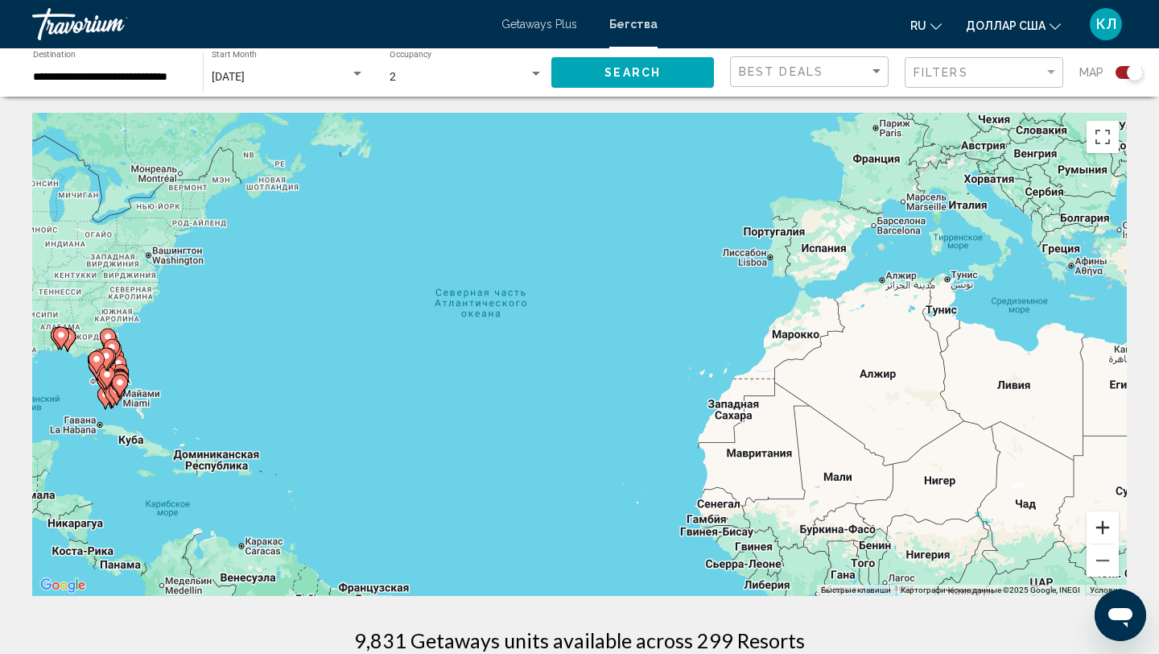
click at [1104, 529] on button "Увеличить" at bounding box center [1103, 527] width 32 height 32
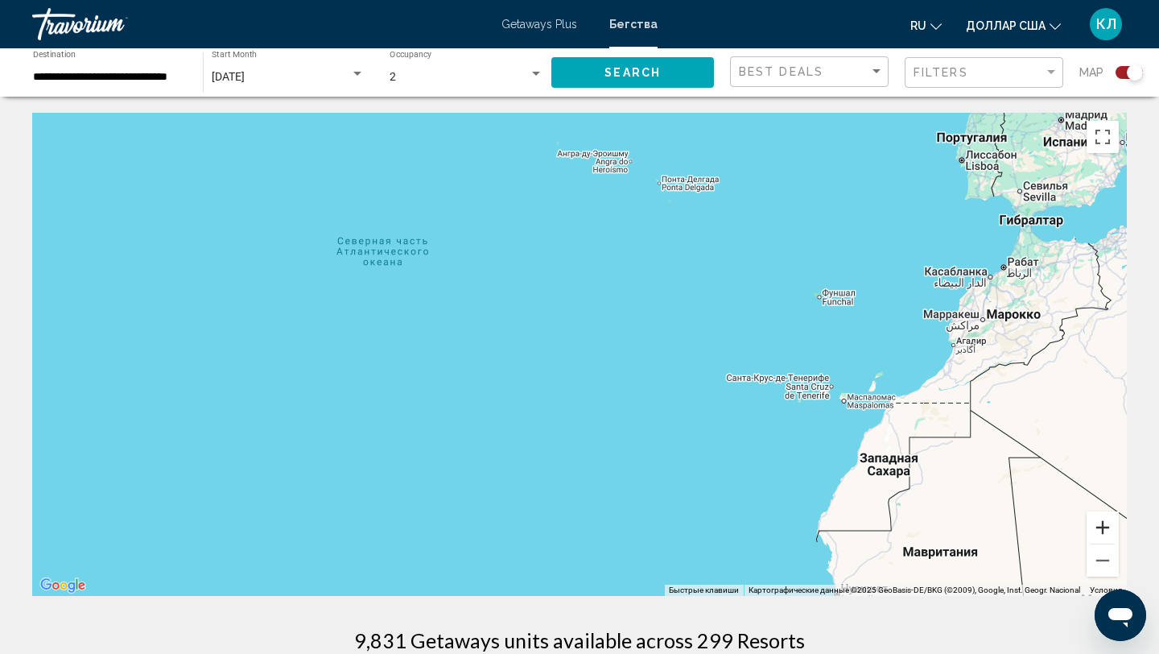
click at [1104, 529] on button "Увеличить" at bounding box center [1103, 527] width 32 height 32
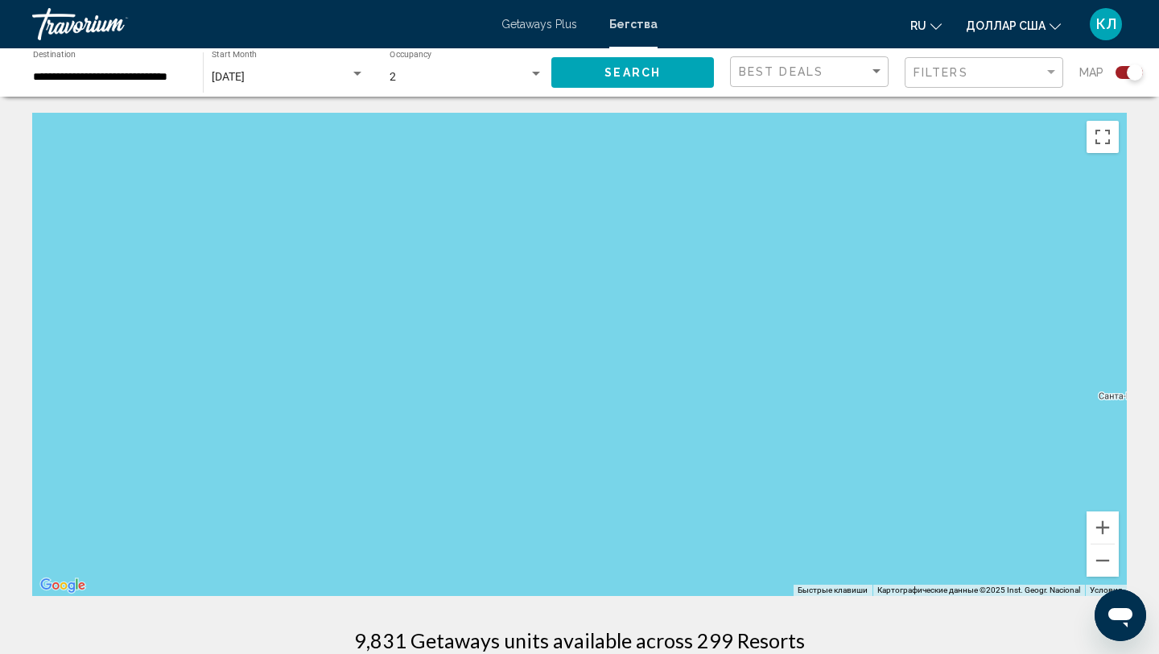
drag, startPoint x: 299, startPoint y: 418, endPoint x: 968, endPoint y: 338, distance: 673.6
click at [968, 338] on div "Основное содержание" at bounding box center [579, 354] width 1095 height 483
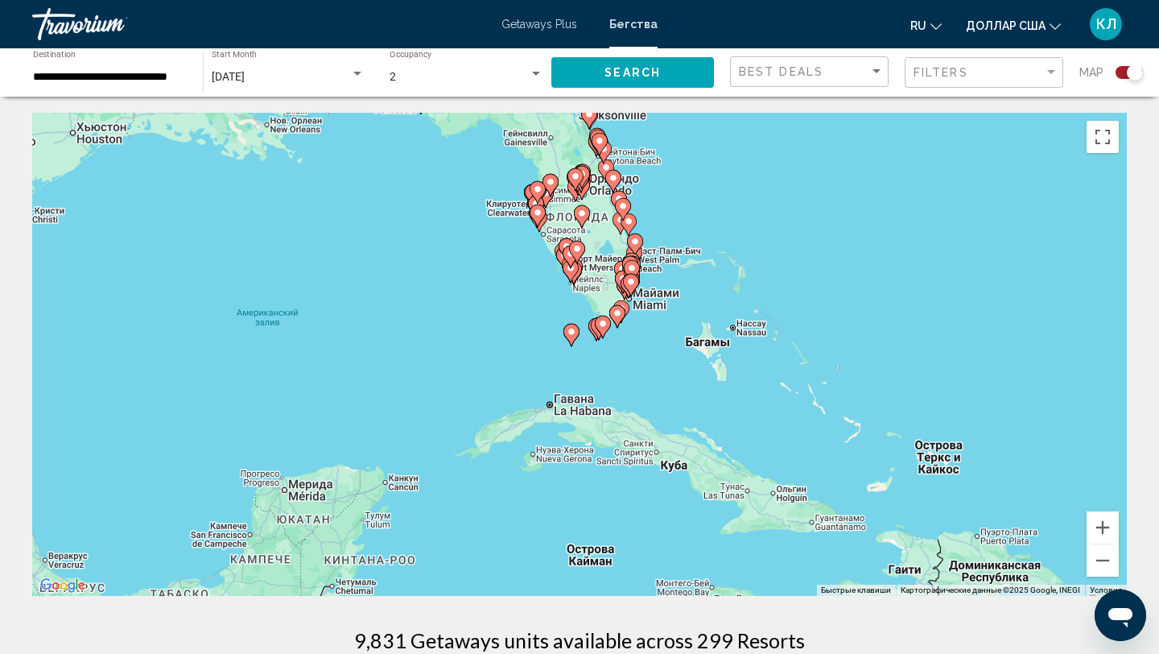
drag, startPoint x: 526, startPoint y: 301, endPoint x: 569, endPoint y: 349, distance: 64.4
click at [569, 349] on div "Чтобы активировать перетаскивание с помощью клавиатуры, нажмите Alt + Ввод. Пос…" at bounding box center [579, 354] width 1095 height 483
click at [1104, 526] on button "Увеличить" at bounding box center [1103, 527] width 32 height 32
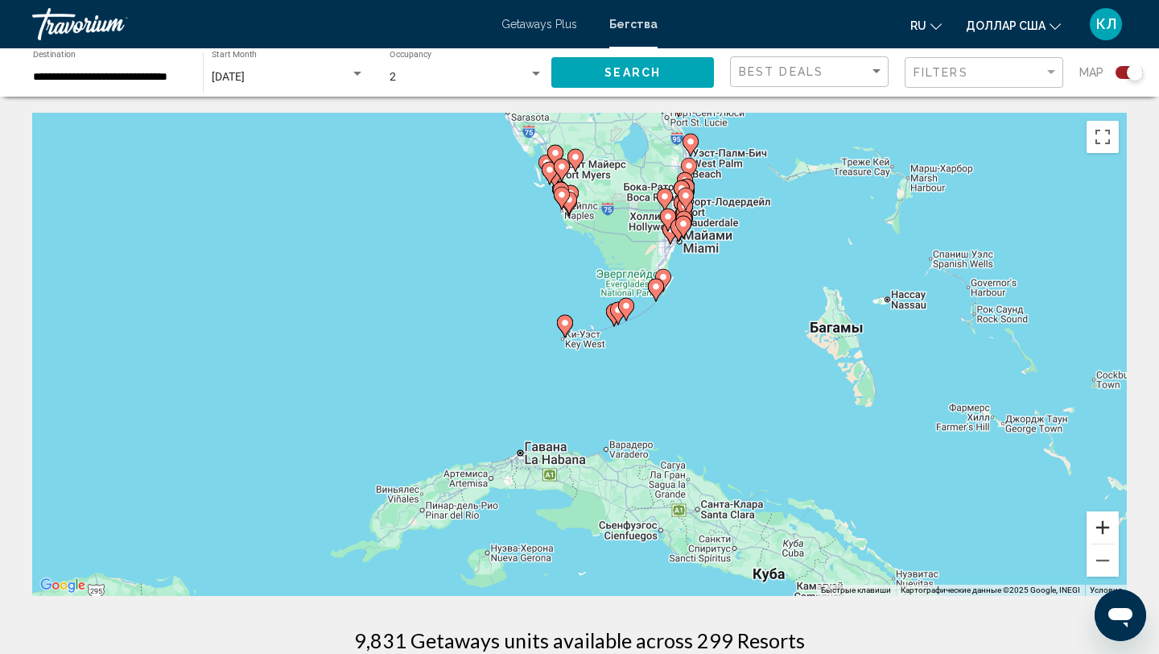
click at [1104, 526] on button "Увеличить" at bounding box center [1103, 527] width 32 height 32
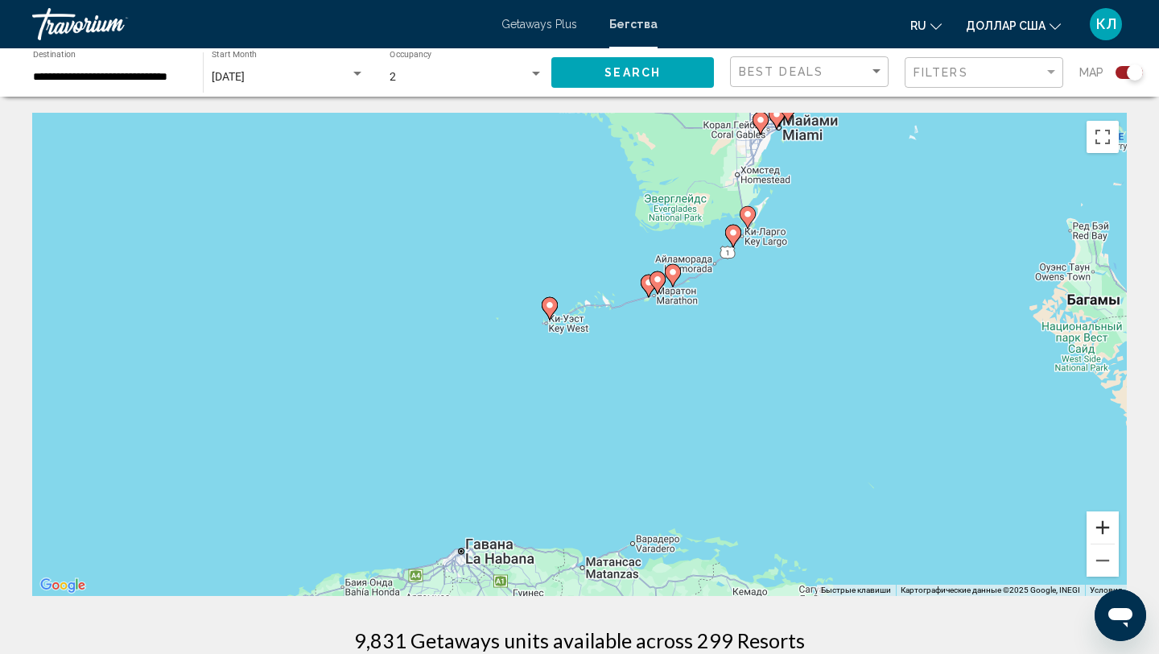
click at [1104, 526] on button "Увеличить" at bounding box center [1103, 527] width 32 height 32
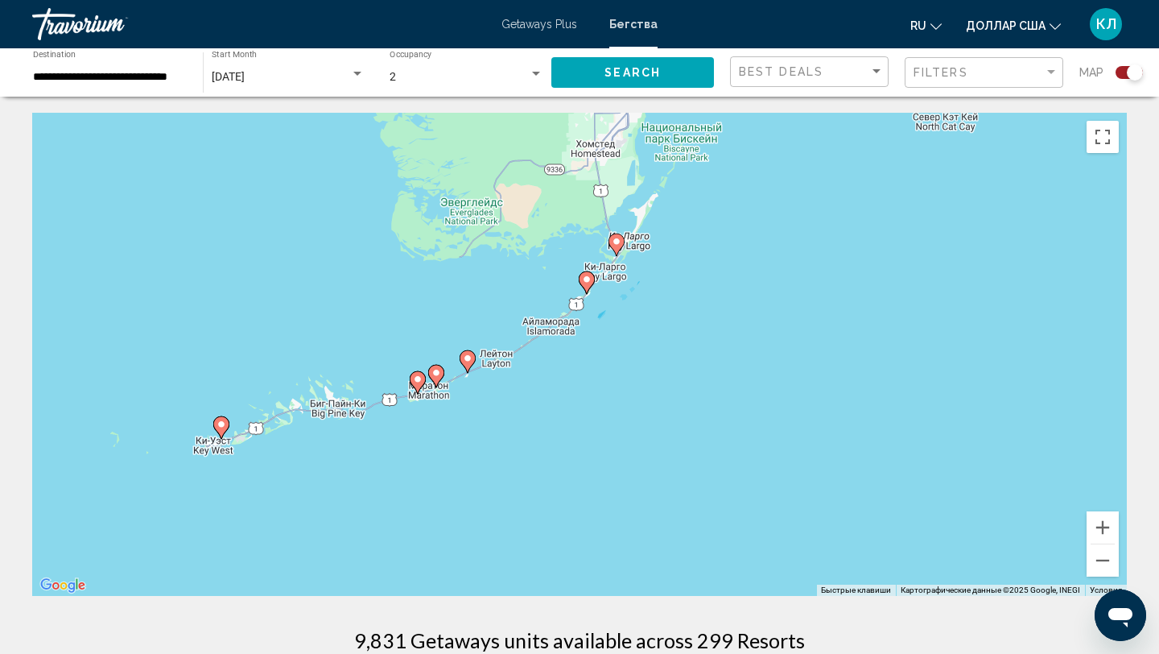
drag, startPoint x: 1062, startPoint y: 224, endPoint x: 758, endPoint y: 380, distance: 341.3
click at [758, 380] on div "Чтобы активировать перетаскивание с помощью клавиатуры, нажмите Alt + Ввод. Пос…" at bounding box center [579, 354] width 1095 height 483
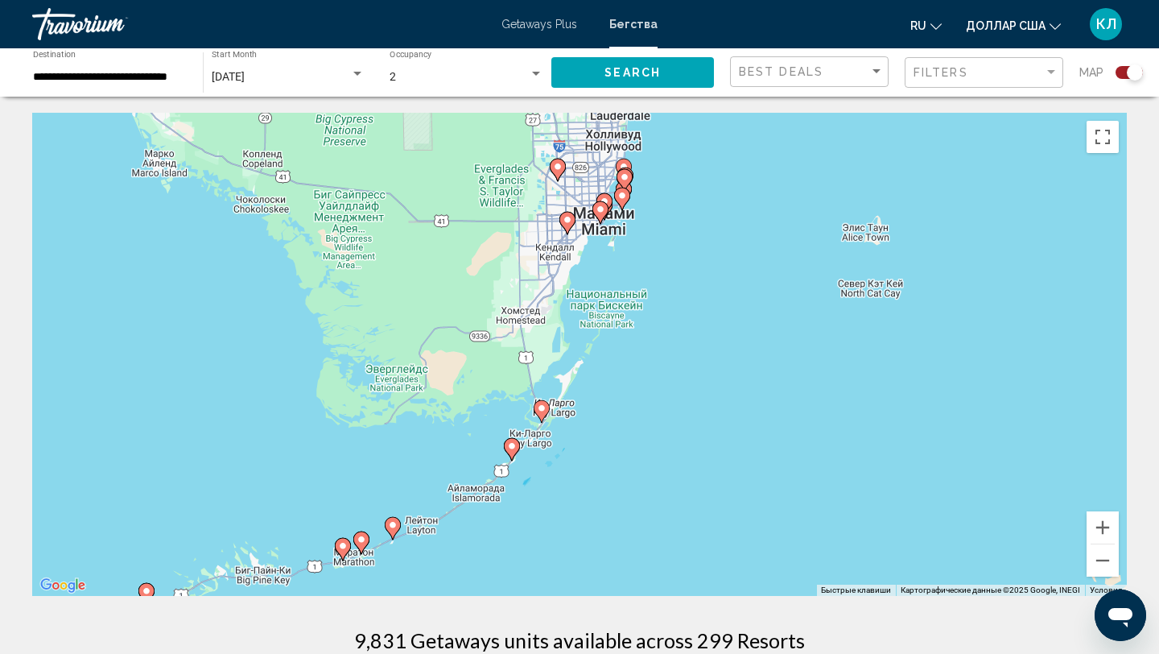
drag, startPoint x: 792, startPoint y: 241, endPoint x: 716, endPoint y: 407, distance: 182.6
click at [716, 409] on div "Чтобы активировать перетаскивание с помощью клавиатуры, нажмите Alt + Ввод. Пос…" at bounding box center [579, 354] width 1095 height 483
click at [541, 411] on image "Основное содержание" at bounding box center [541, 407] width 10 height 10
type input "**********"
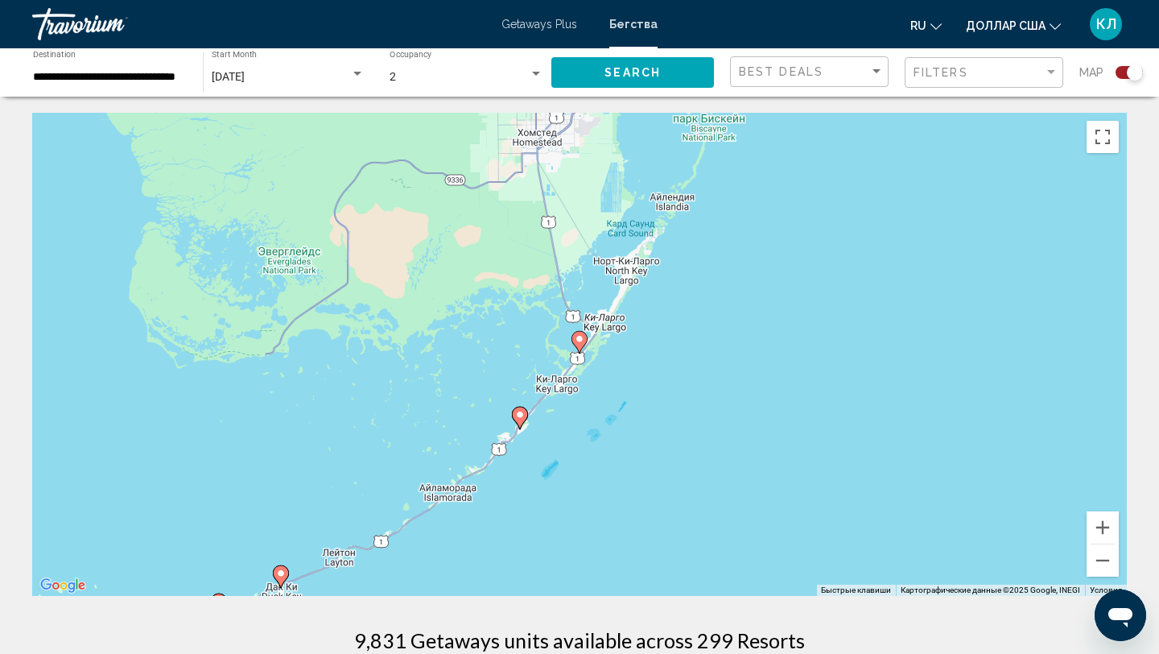
click at [582, 345] on icon "Основное содержание" at bounding box center [579, 342] width 14 height 21
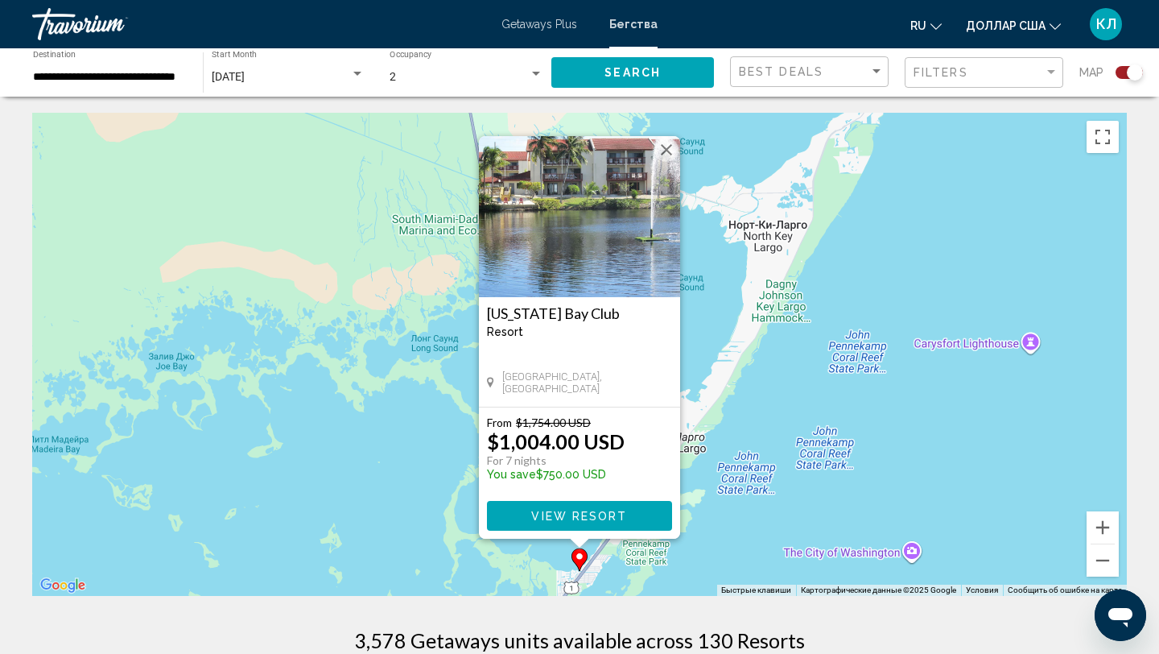
click at [669, 143] on button "Закрыть" at bounding box center [666, 150] width 24 height 24
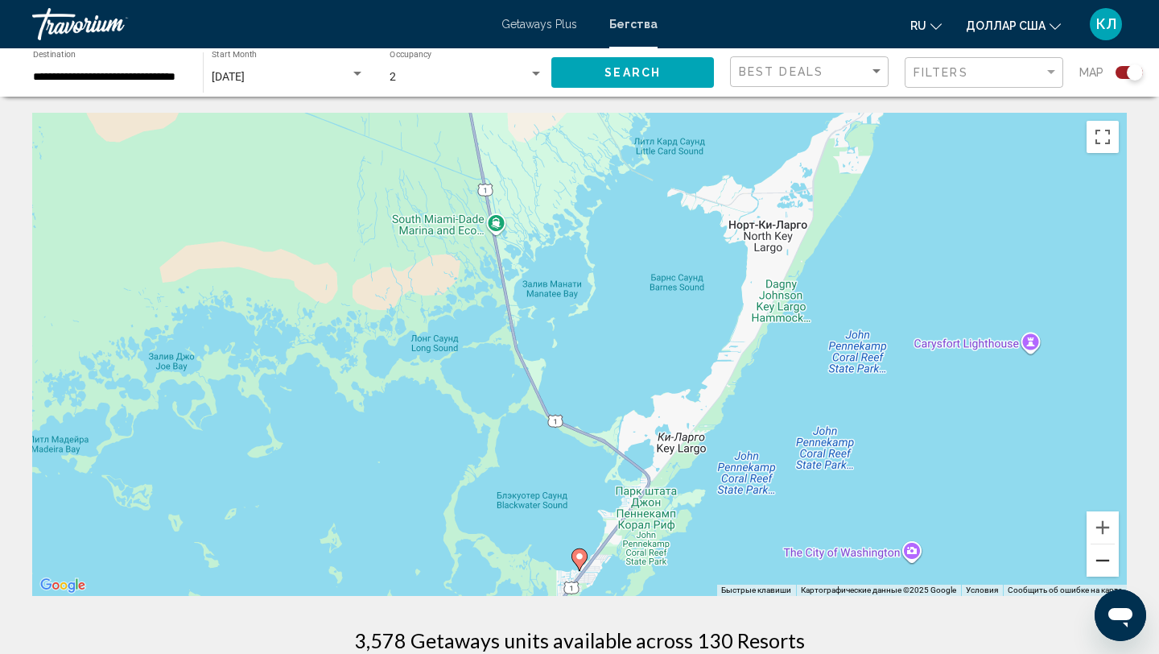
click at [1099, 567] on button "Уменьшить" at bounding box center [1103, 560] width 32 height 32
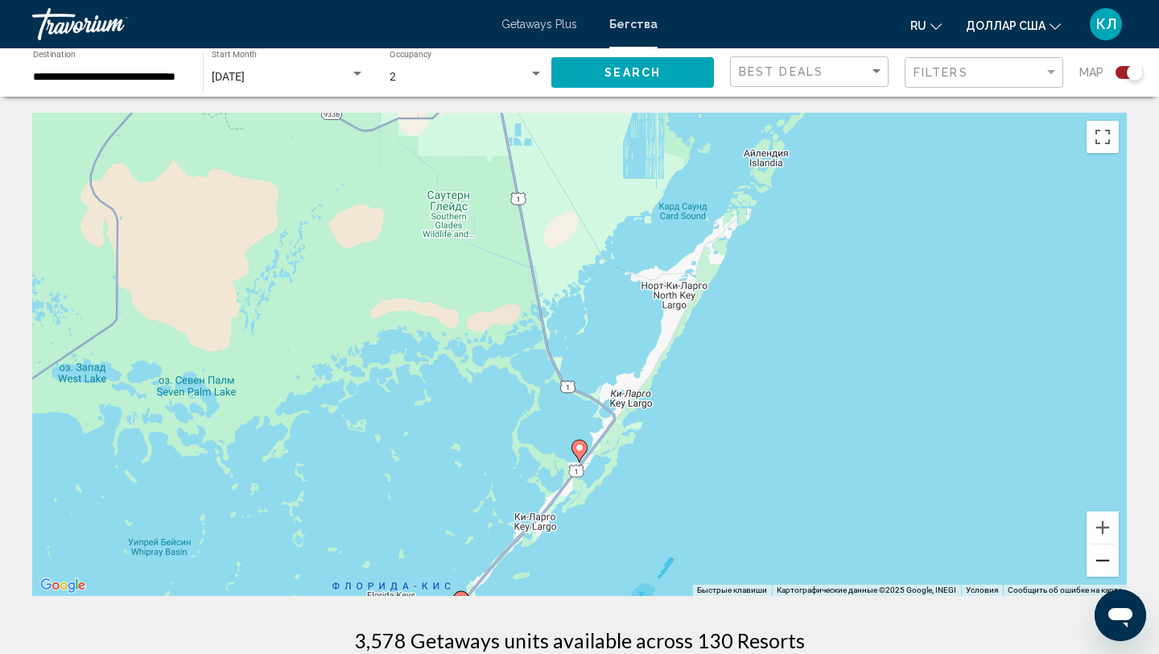
click at [1104, 559] on button "Уменьшить" at bounding box center [1103, 560] width 32 height 32
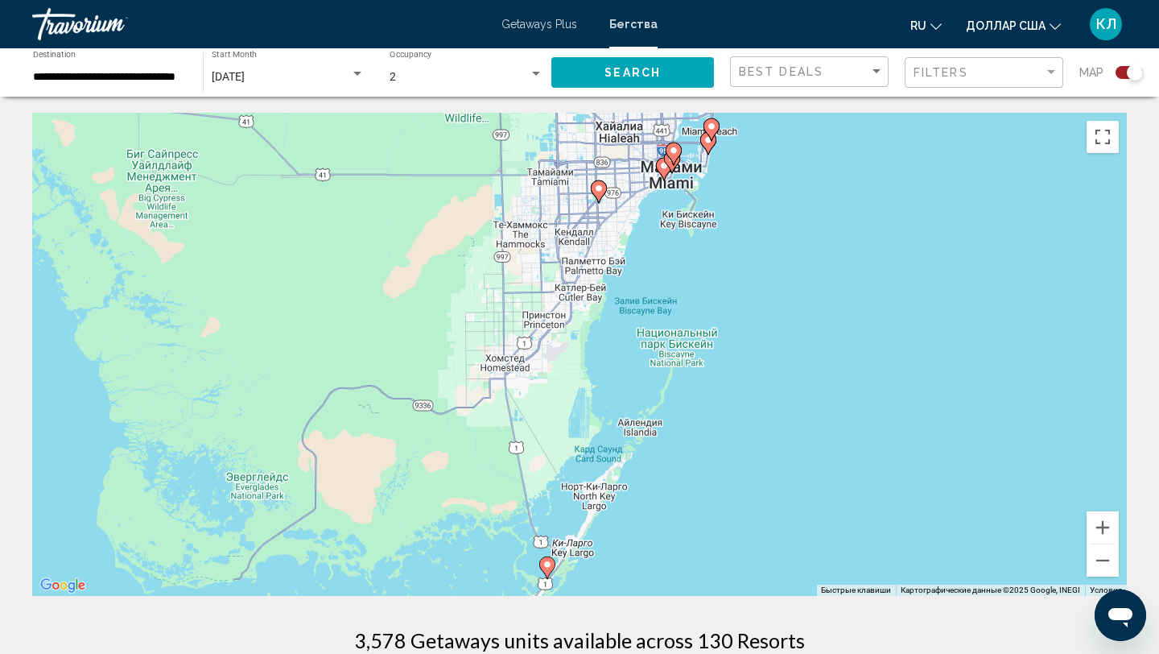
drag, startPoint x: 852, startPoint y: 335, endPoint x: 819, endPoint y: 508, distance: 176.0
click at [819, 508] on div "Чтобы активировать перетаскивание с помощью клавиатуры, нажмите Alt + Ввод. Пос…" at bounding box center [579, 354] width 1095 height 483
click at [599, 197] on icon "Основное содержание" at bounding box center [599, 191] width 14 height 21
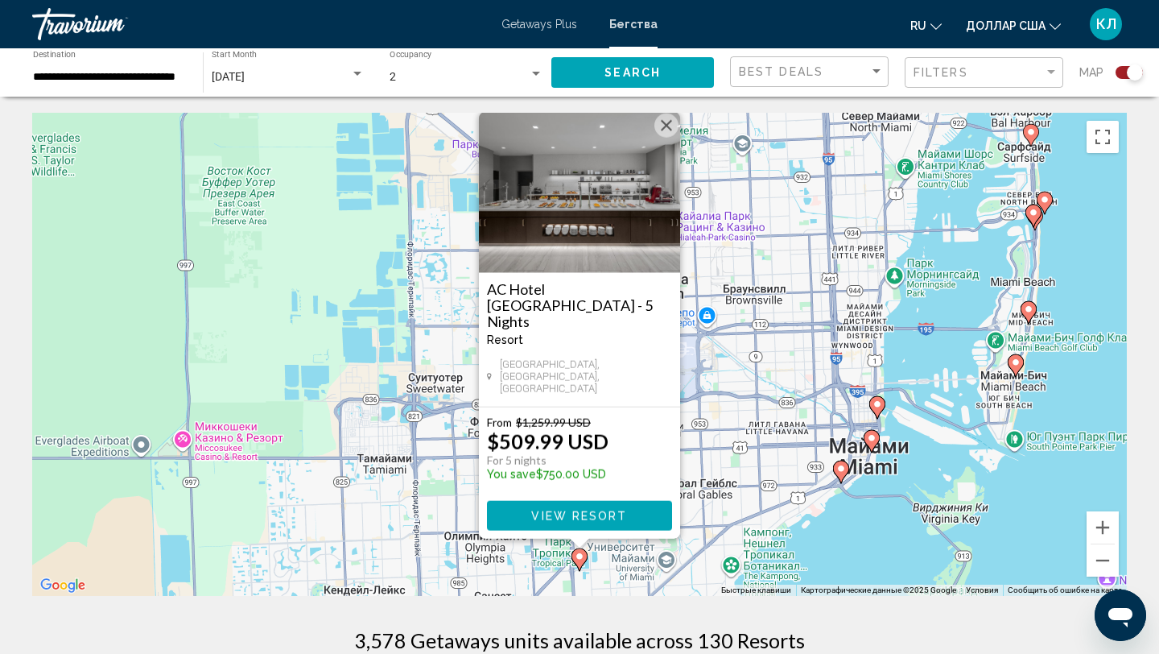
click at [508, 327] on h3 "AC Hotel Miami Dadeland - 5 Nights" at bounding box center [579, 305] width 185 height 48
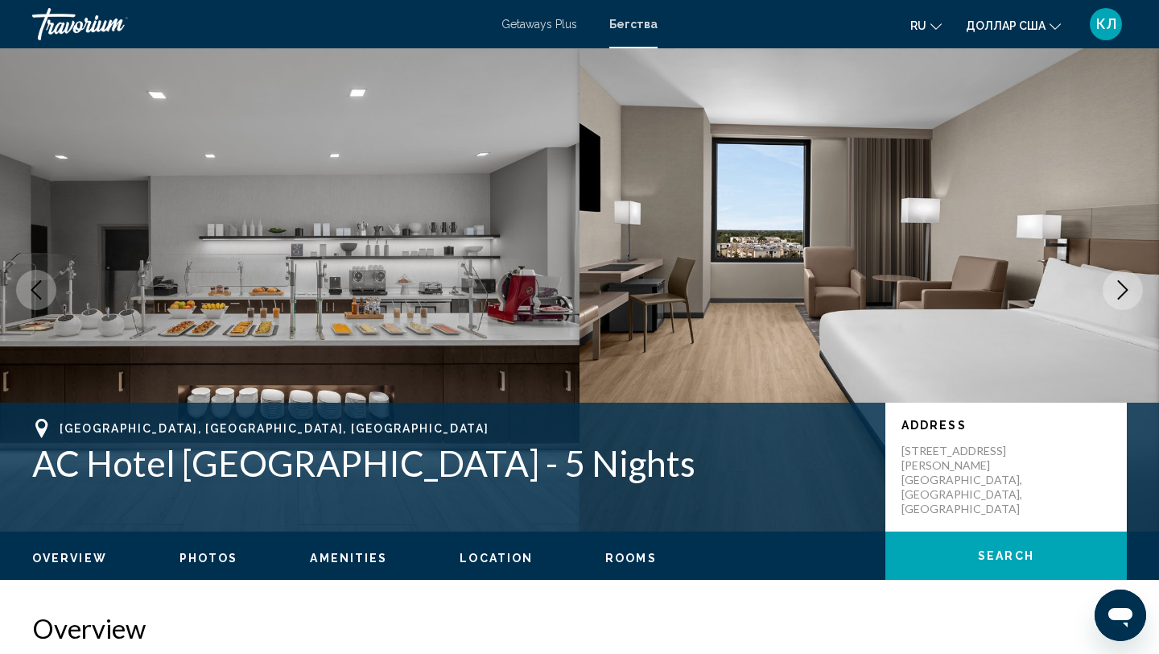
click at [1124, 282] on icon "Next image" at bounding box center [1122, 289] width 19 height 19
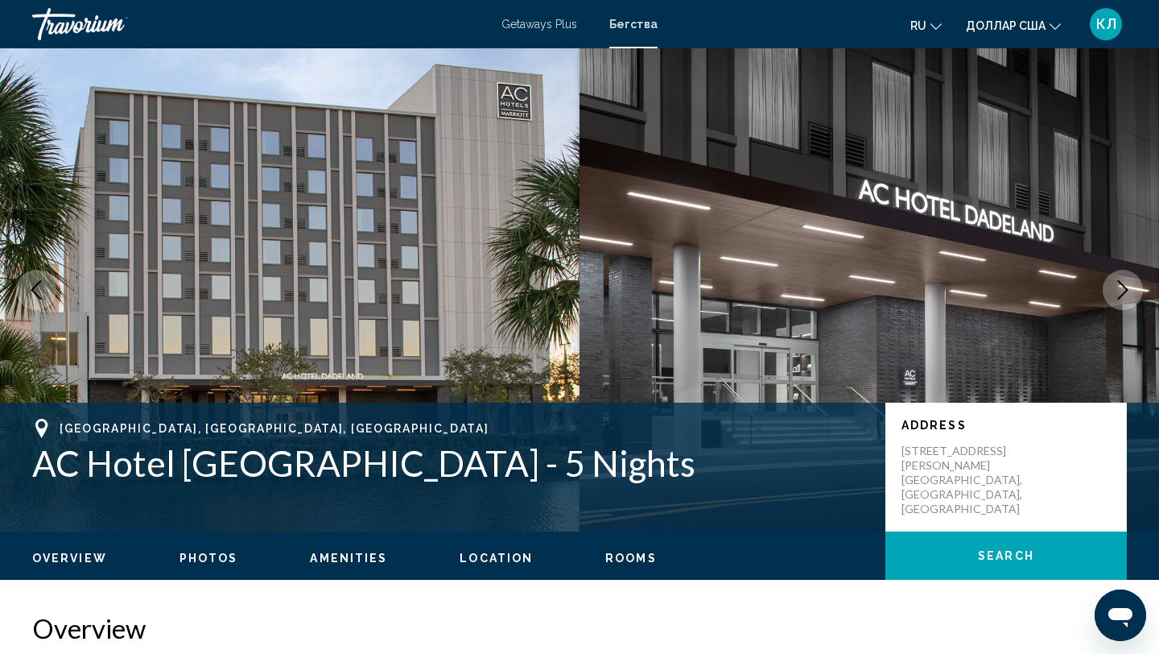
click at [1124, 283] on icon "Next image" at bounding box center [1122, 289] width 19 height 19
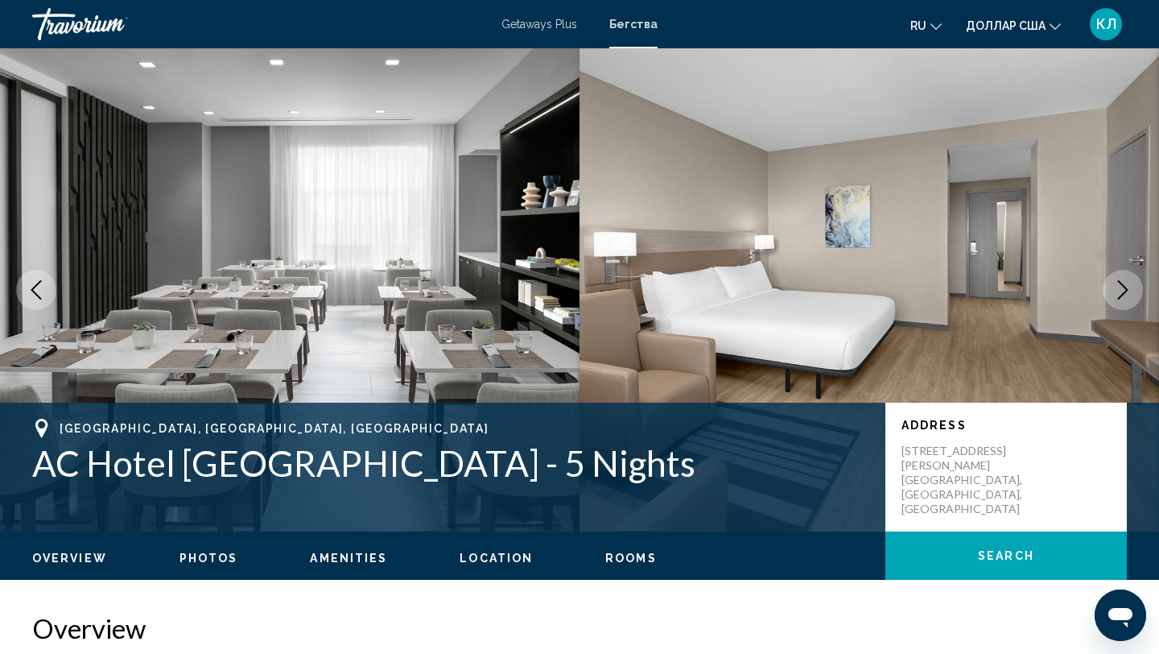
click at [1124, 284] on icon "Next image" at bounding box center [1122, 289] width 19 height 19
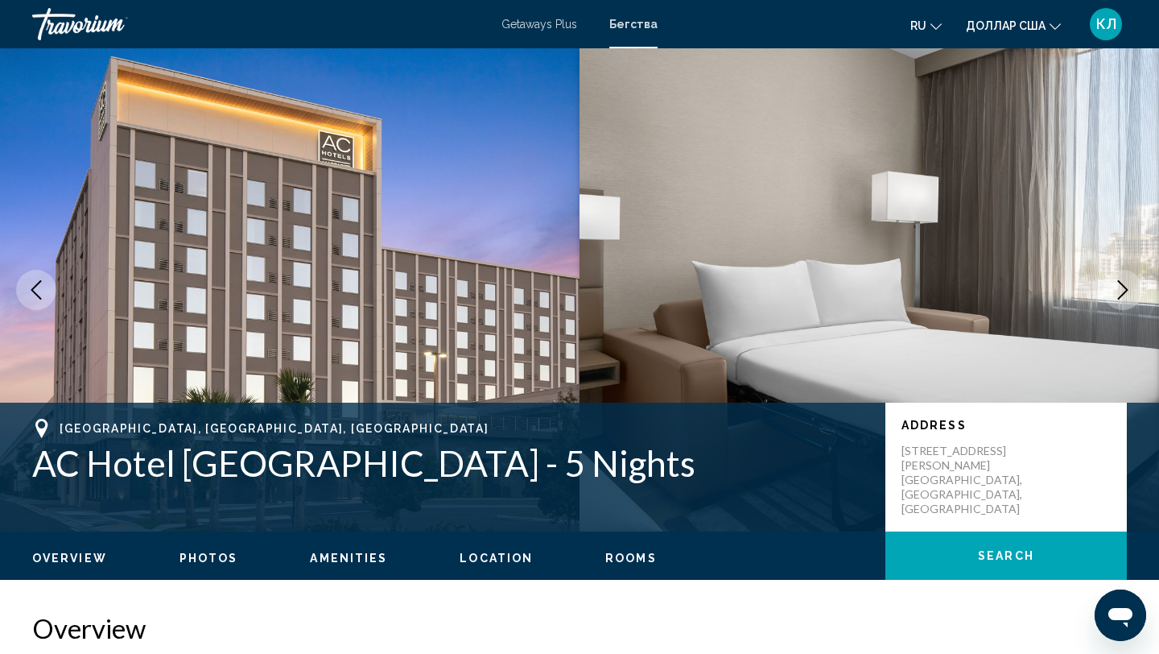
click at [1124, 285] on icon "Next image" at bounding box center [1122, 289] width 19 height 19
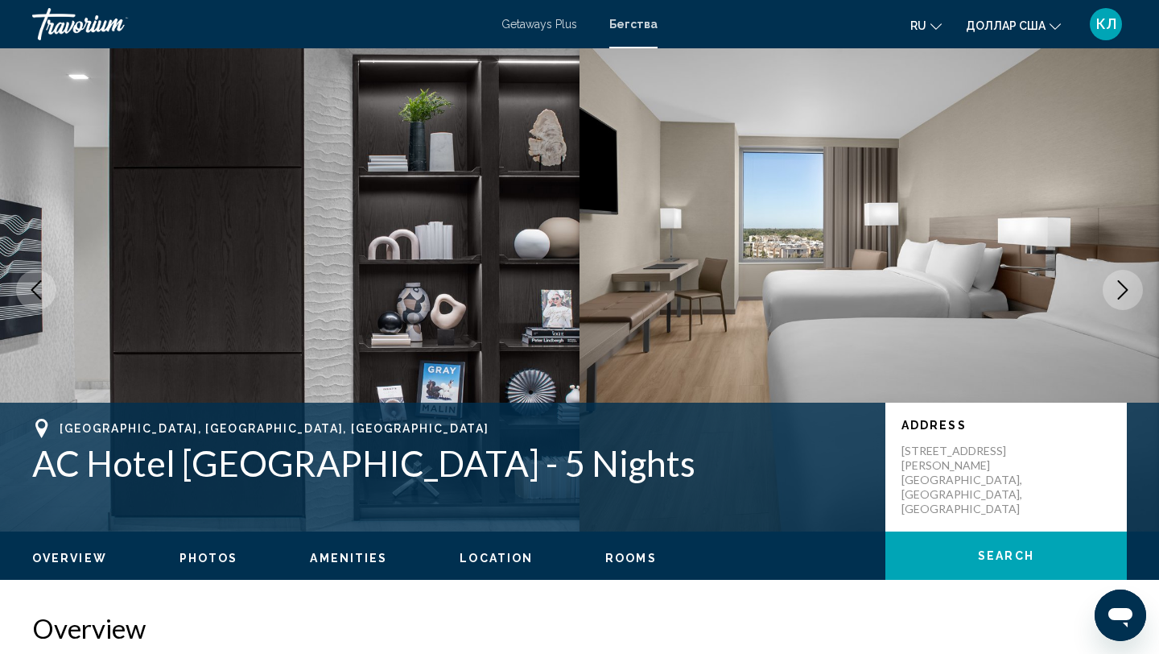
click at [1124, 287] on icon "Next image" at bounding box center [1123, 289] width 10 height 19
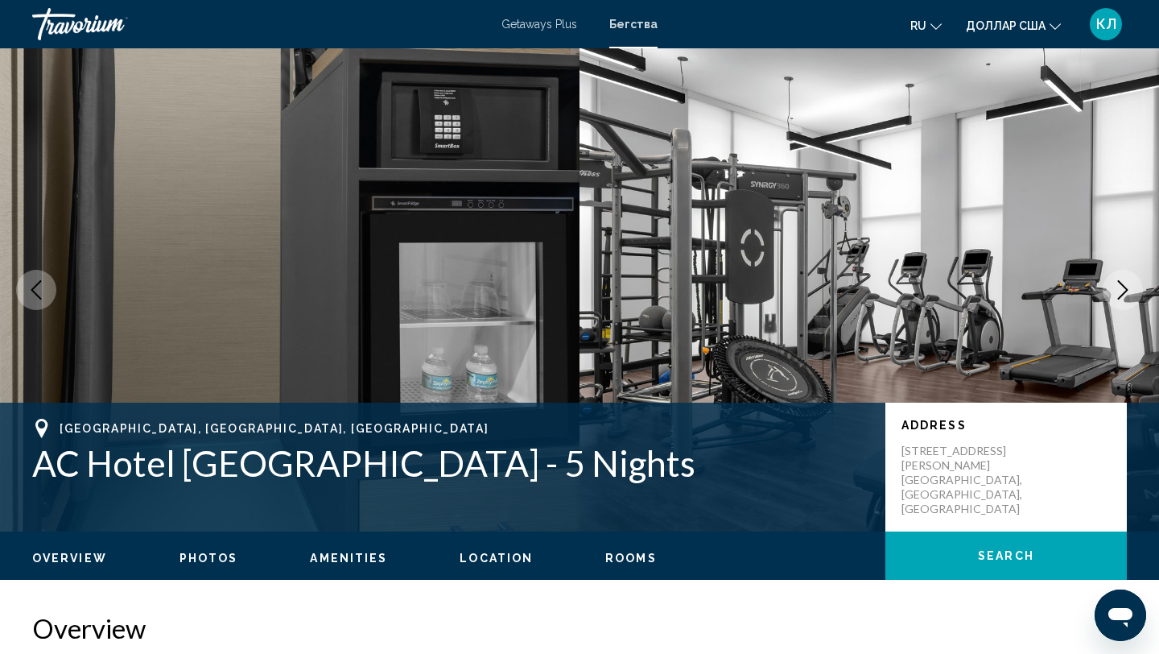
click at [1124, 287] on icon "Next image" at bounding box center [1123, 289] width 10 height 19
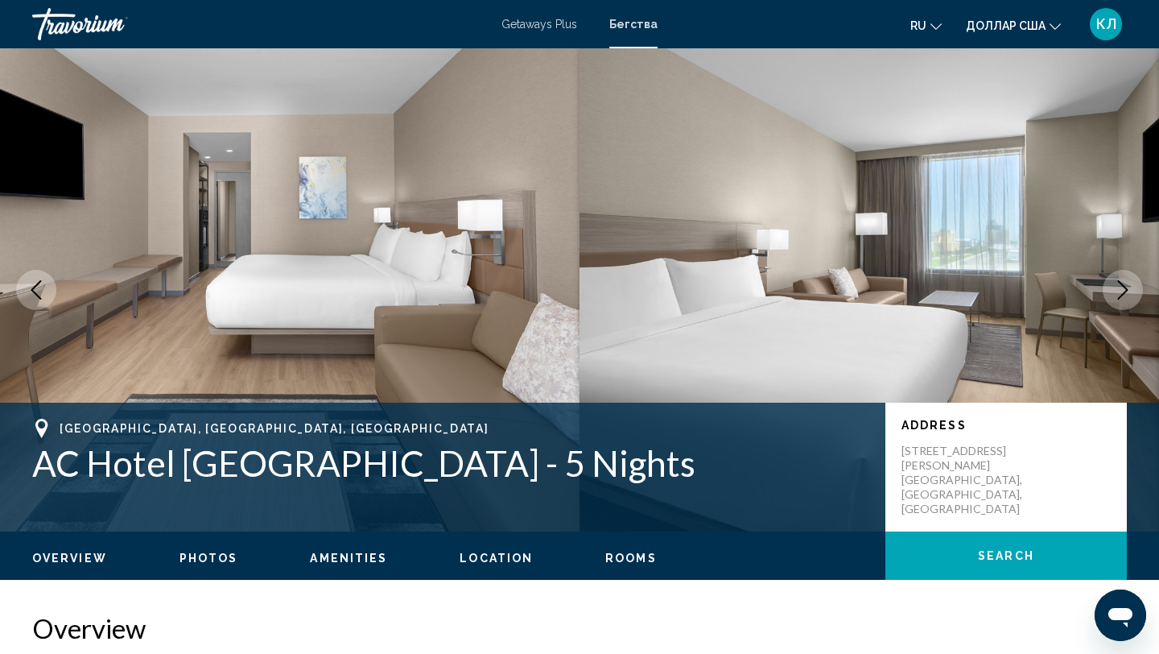
click at [1124, 288] on icon "Next image" at bounding box center [1122, 289] width 19 height 19
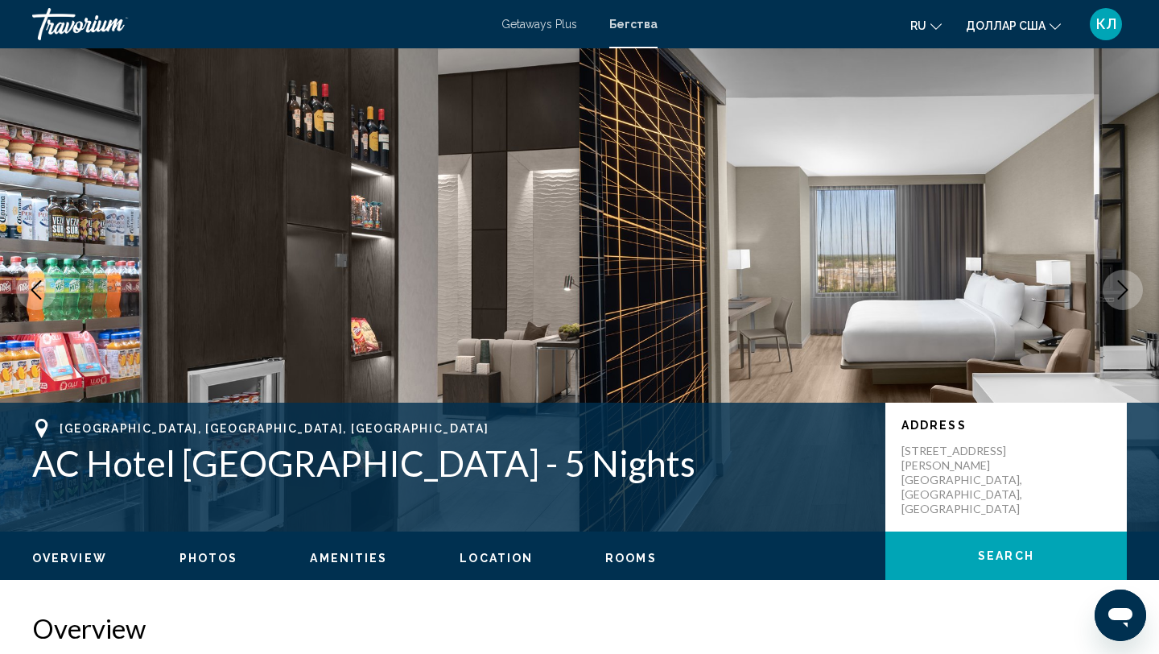
click at [1124, 288] on icon "Next image" at bounding box center [1122, 289] width 19 height 19
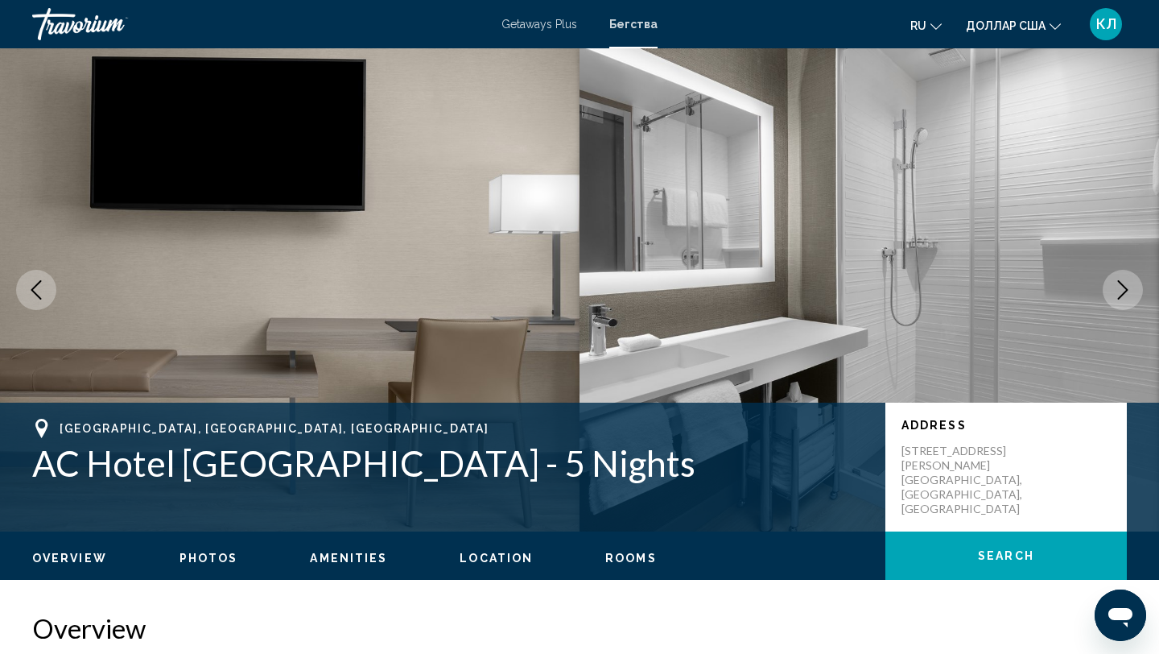
click at [1124, 289] on icon "Next image" at bounding box center [1122, 289] width 19 height 19
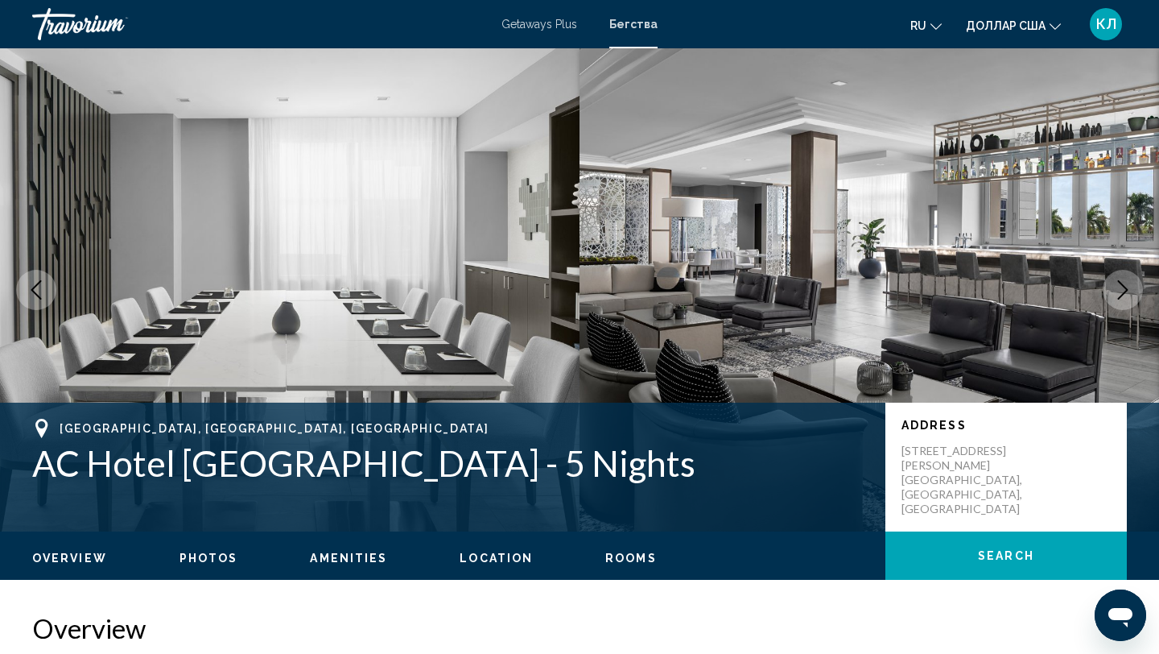
click at [1124, 290] on icon "Next image" at bounding box center [1122, 289] width 19 height 19
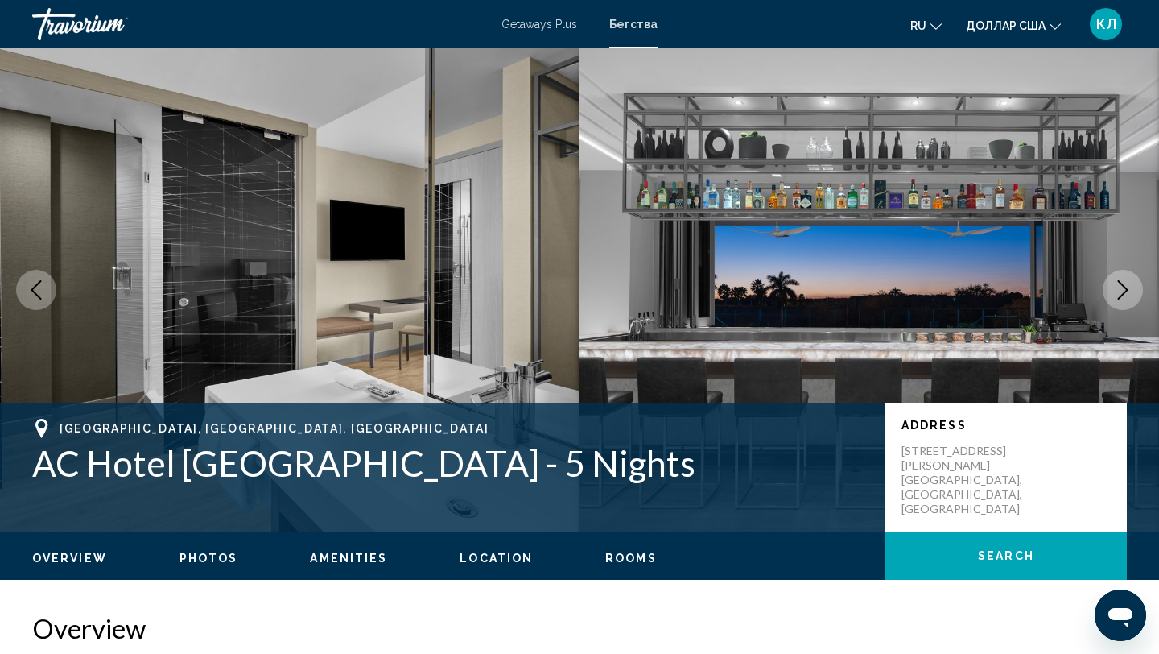
click at [1124, 291] on icon "Next image" at bounding box center [1123, 289] width 10 height 19
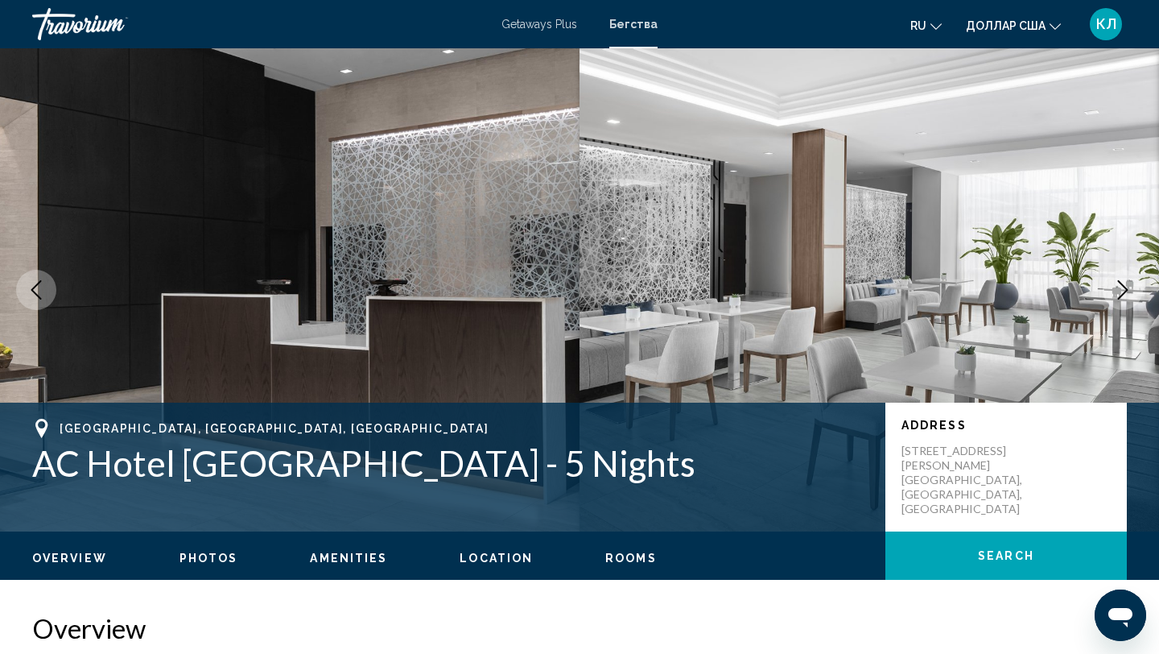
click at [1124, 291] on icon "Next image" at bounding box center [1123, 289] width 10 height 19
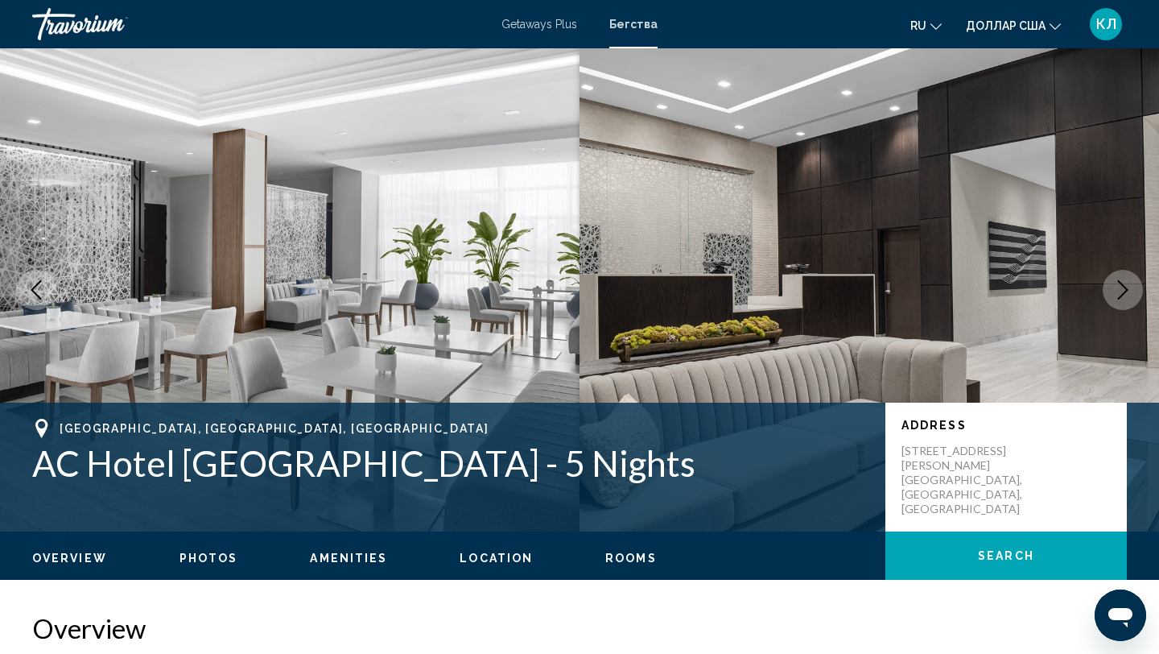
click at [1124, 291] on icon "Next image" at bounding box center [1123, 289] width 10 height 19
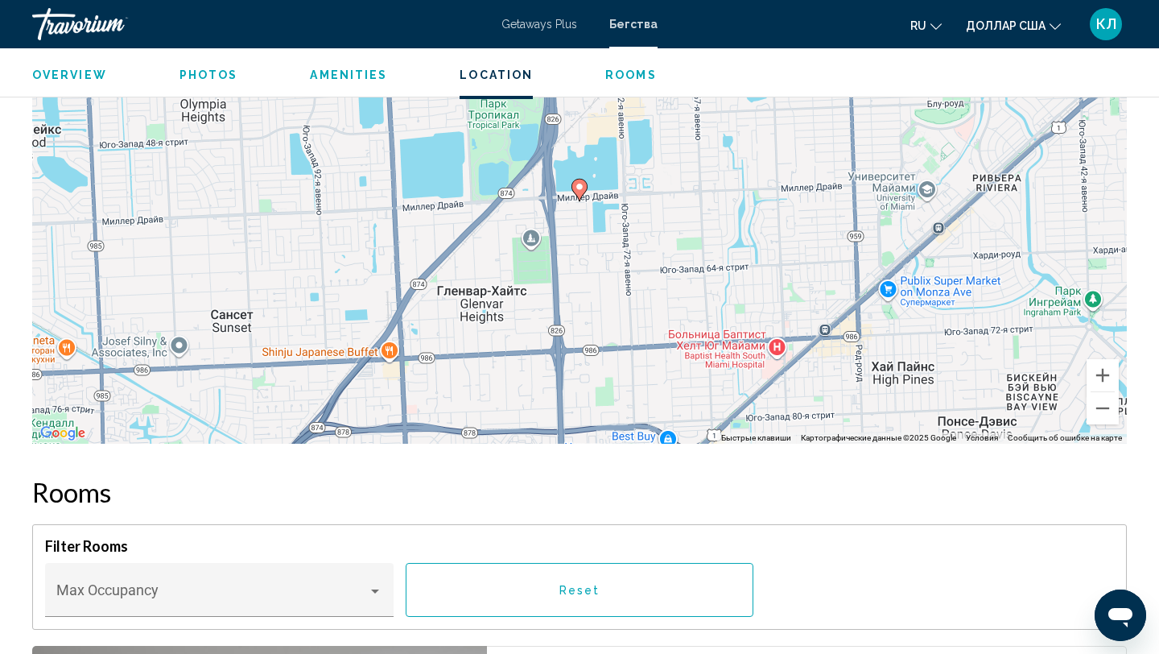
scroll to position [1701, 0]
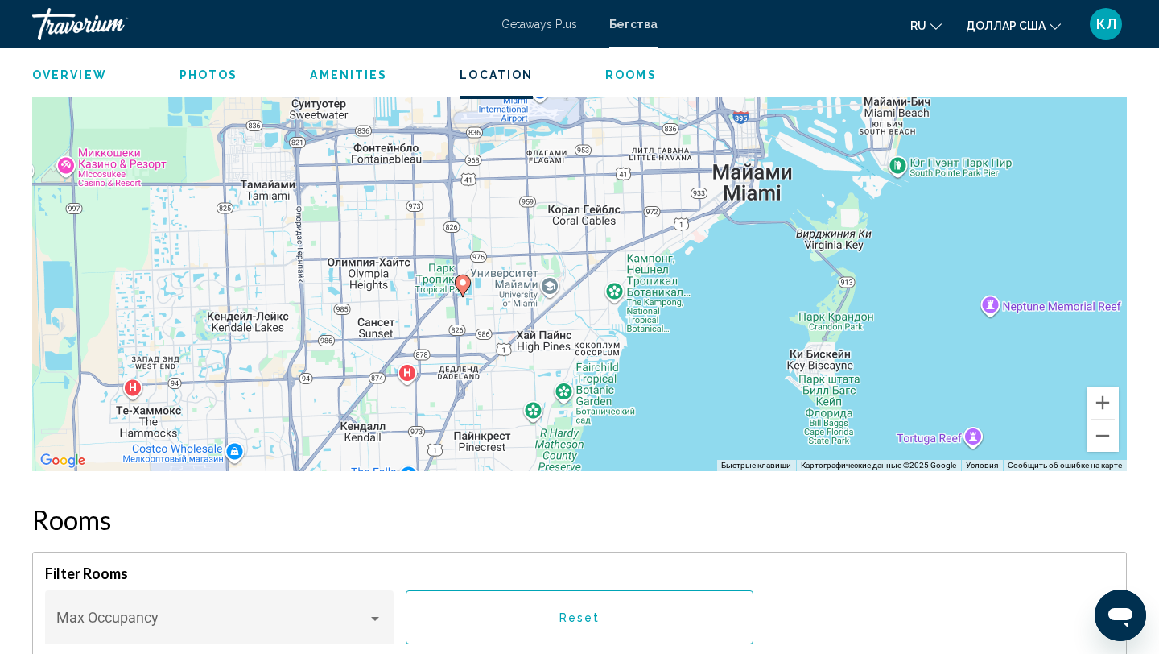
drag, startPoint x: 687, startPoint y: 175, endPoint x: 683, endPoint y: 330, distance: 154.6
click at [683, 330] on div "Чтобы активировать перетаскивание с помощью клавиатуры, нажмите Alt + Ввод. Пос…" at bounding box center [579, 229] width 1095 height 483
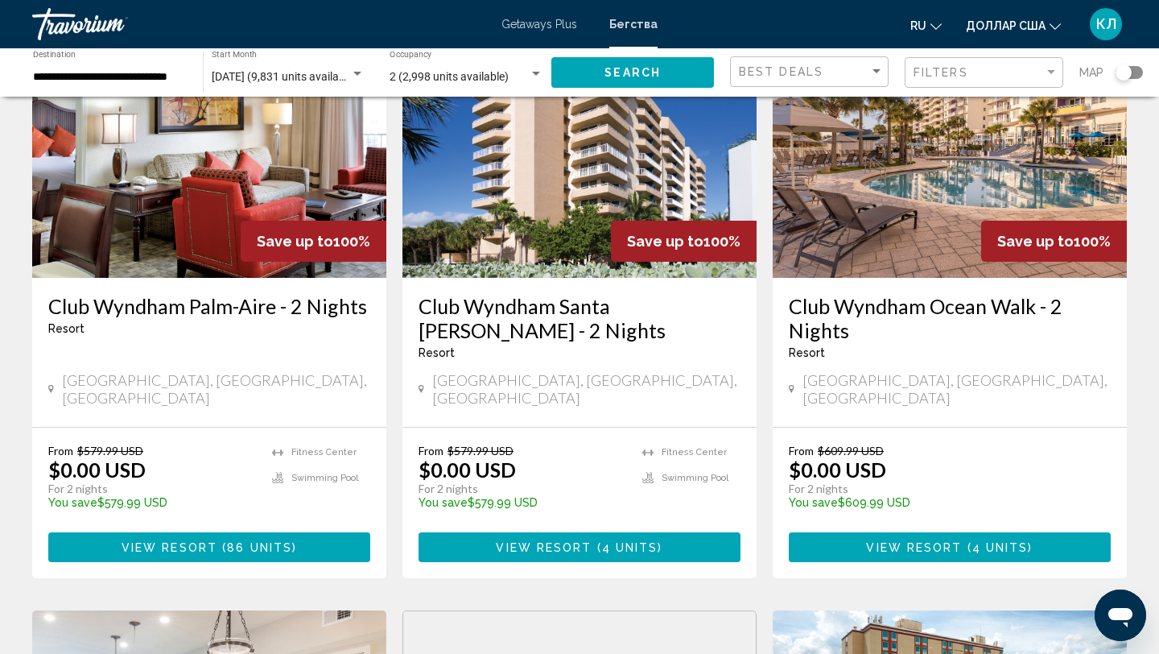
scroll to position [167, 0]
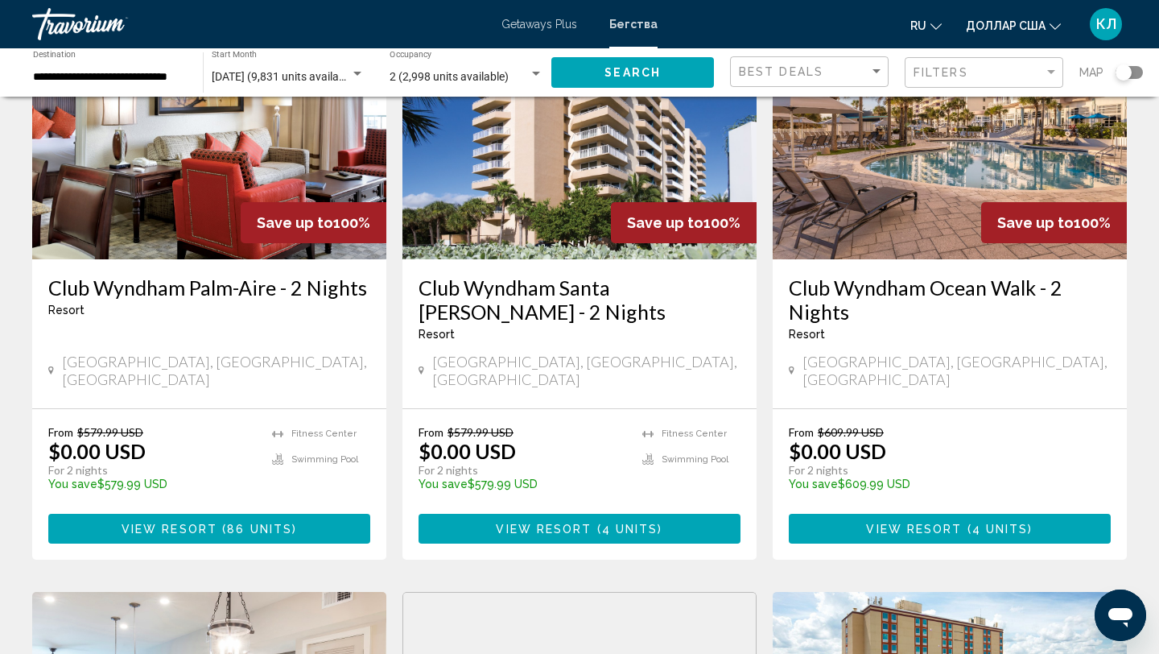
click at [1132, 72] on div "Search widget" at bounding box center [1129, 72] width 27 height 13
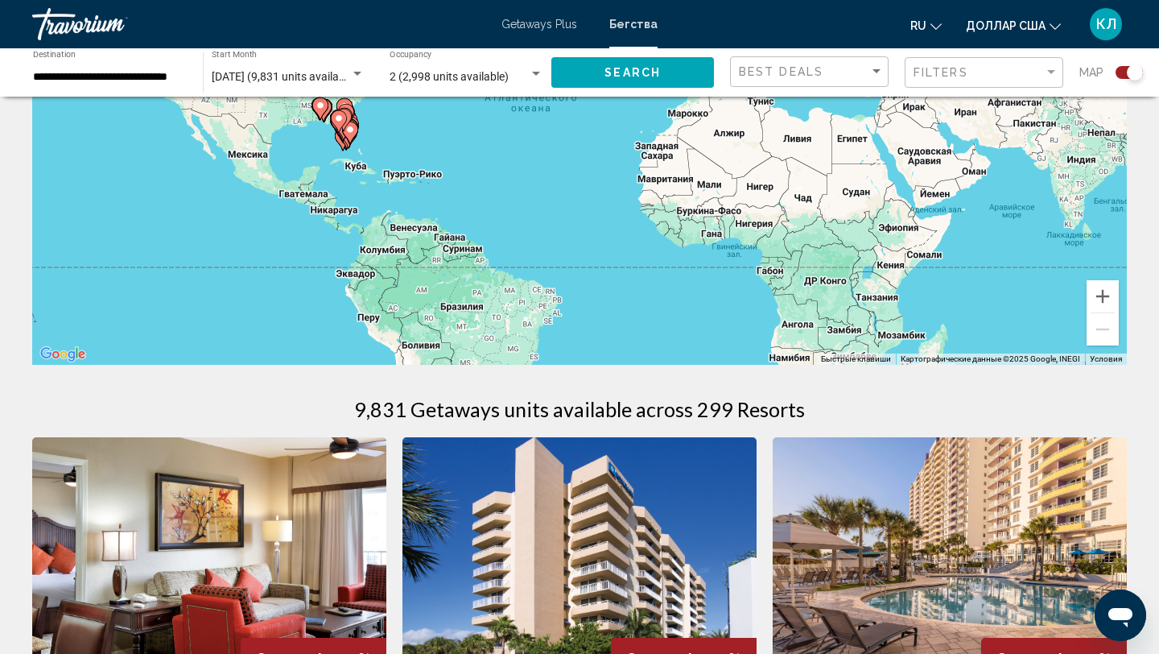
scroll to position [0, 0]
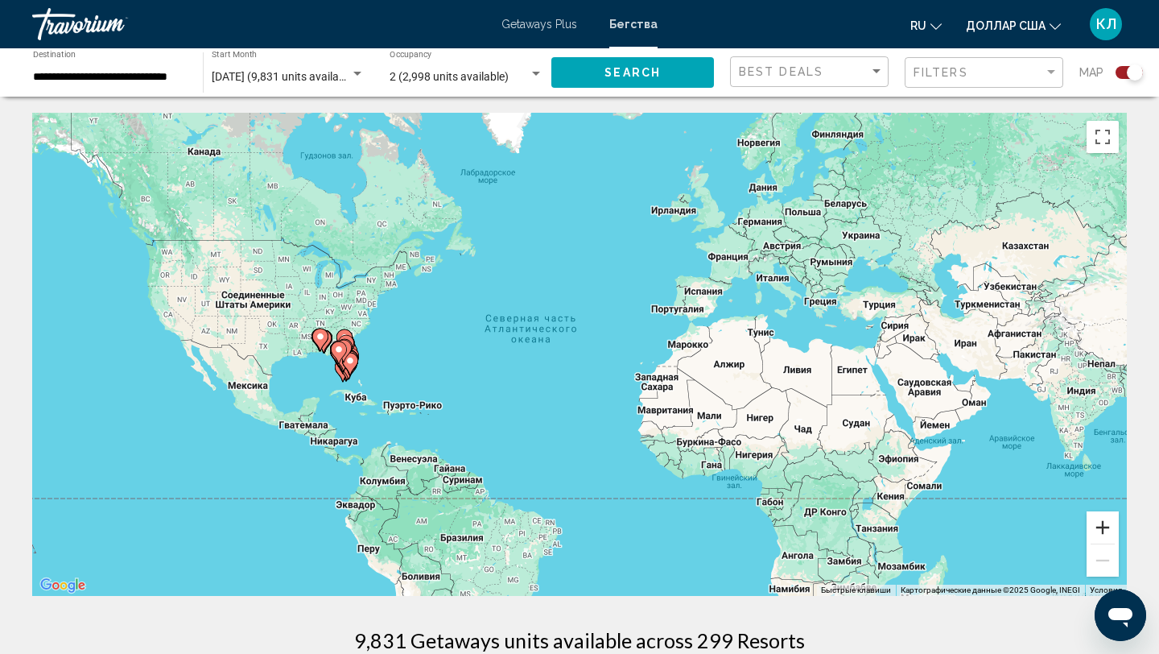
click at [1111, 530] on button "Увеличить" at bounding box center [1103, 527] width 32 height 32
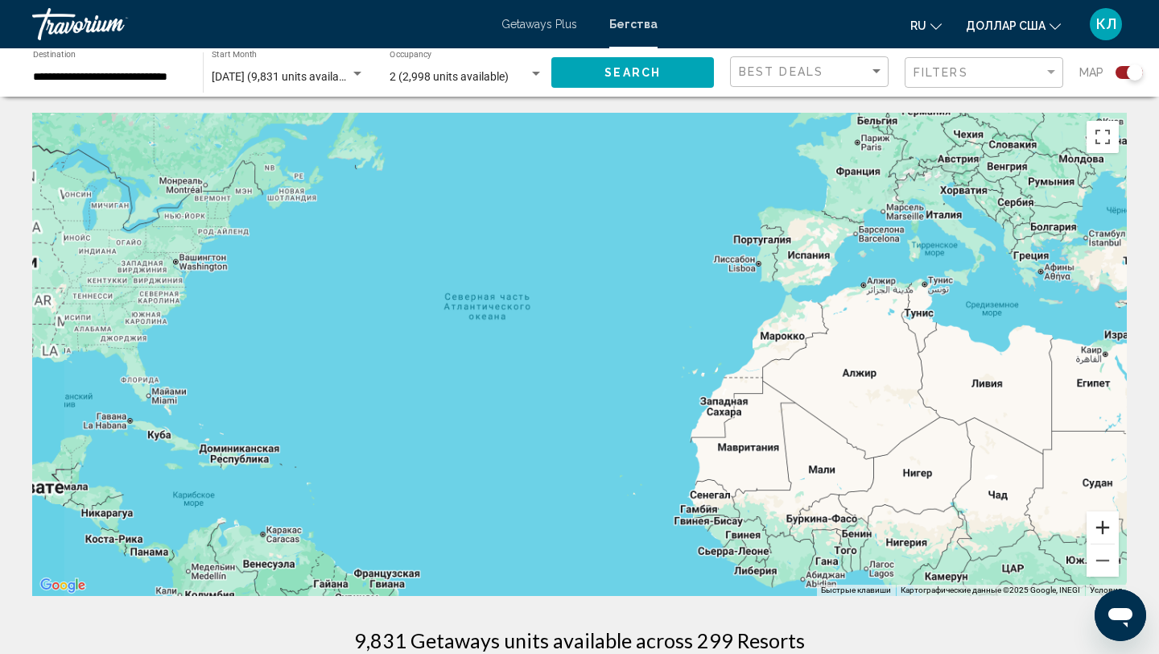
click at [1111, 530] on button "Увеличить" at bounding box center [1103, 527] width 32 height 32
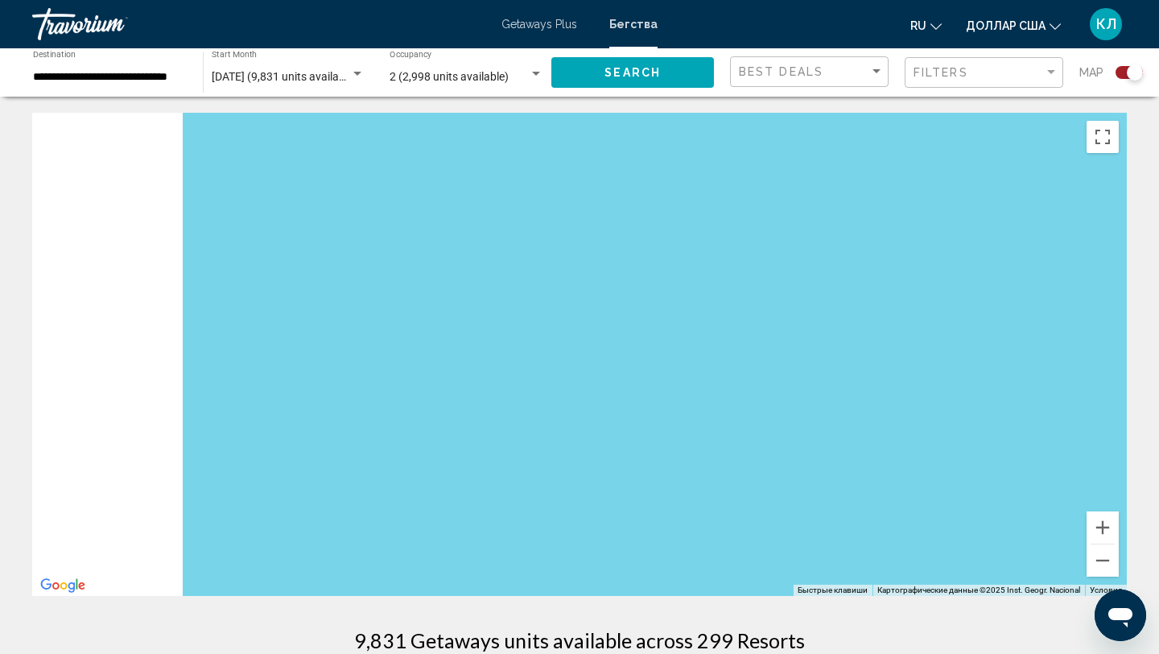
drag, startPoint x: 287, startPoint y: 353, endPoint x: 1157, endPoint y: 388, distance: 870.9
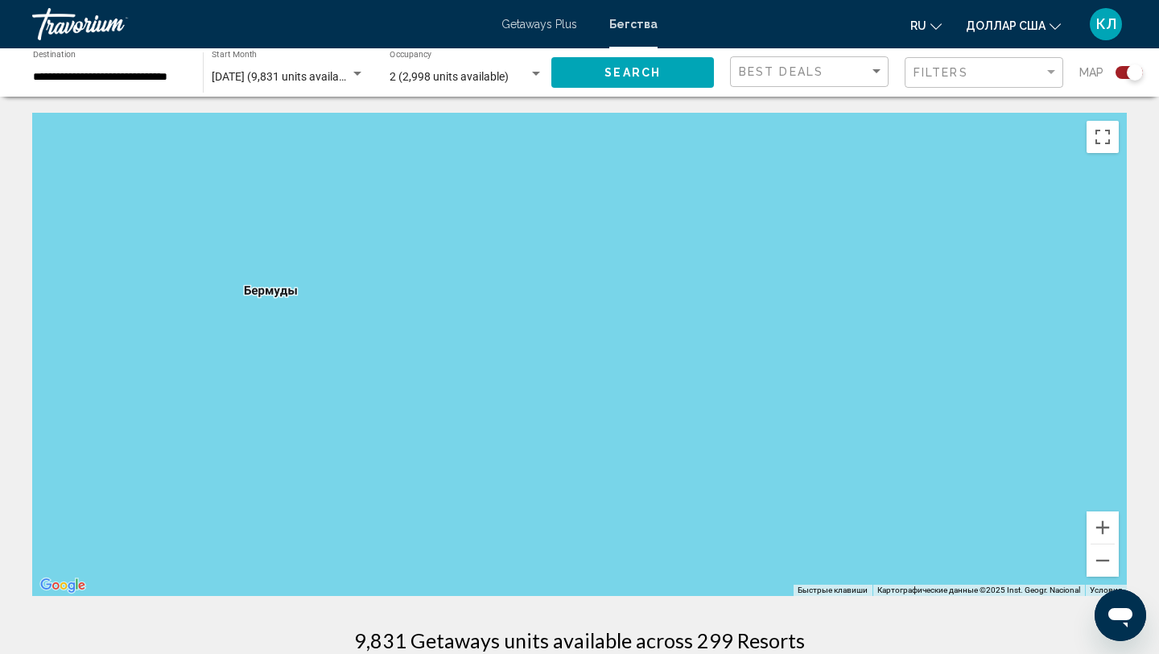
drag, startPoint x: 654, startPoint y: 349, endPoint x: 1158, endPoint y: 349, distance: 504.7
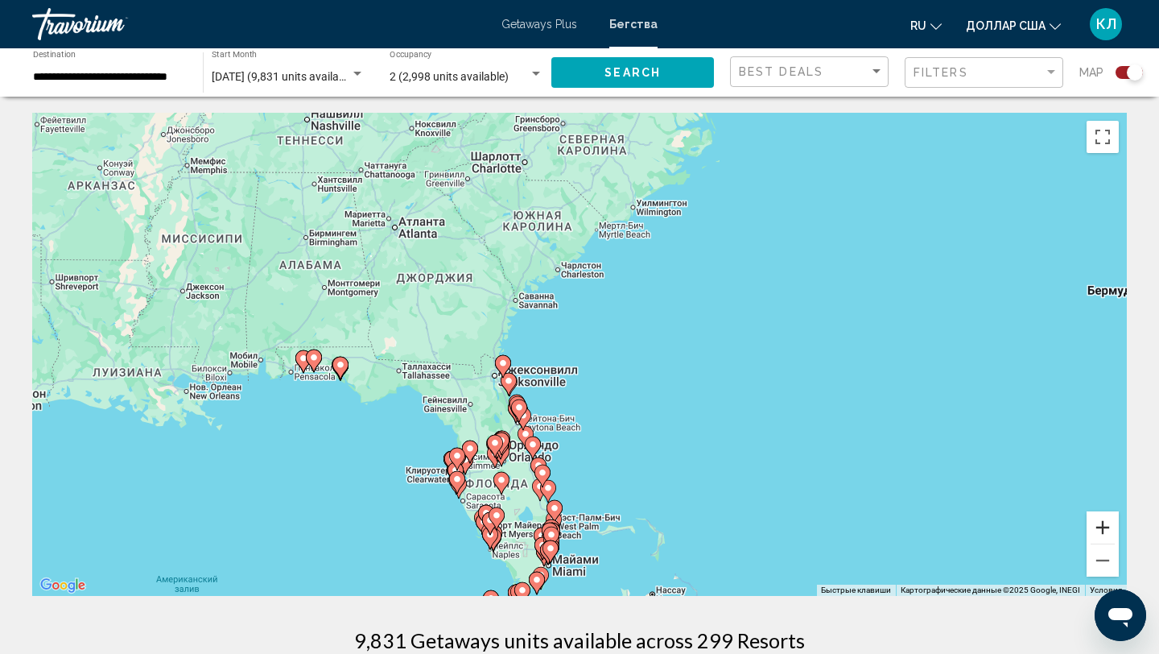
click at [1101, 528] on button "Увеличить" at bounding box center [1103, 527] width 32 height 32
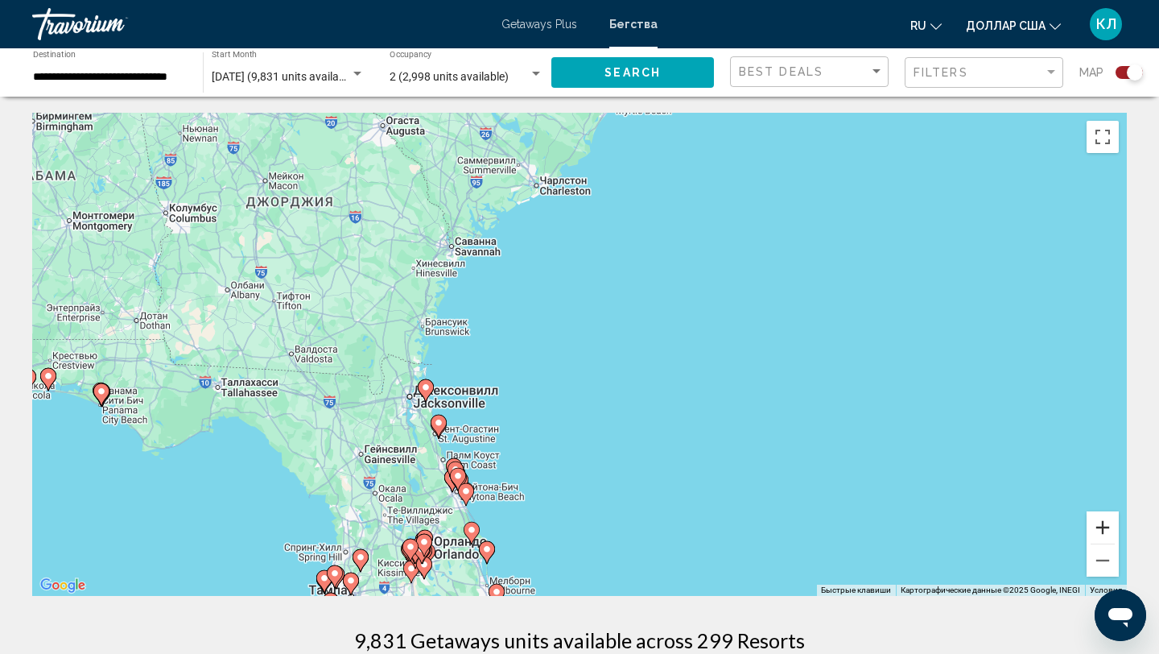
click at [1101, 528] on button "Увеличить" at bounding box center [1103, 527] width 32 height 32
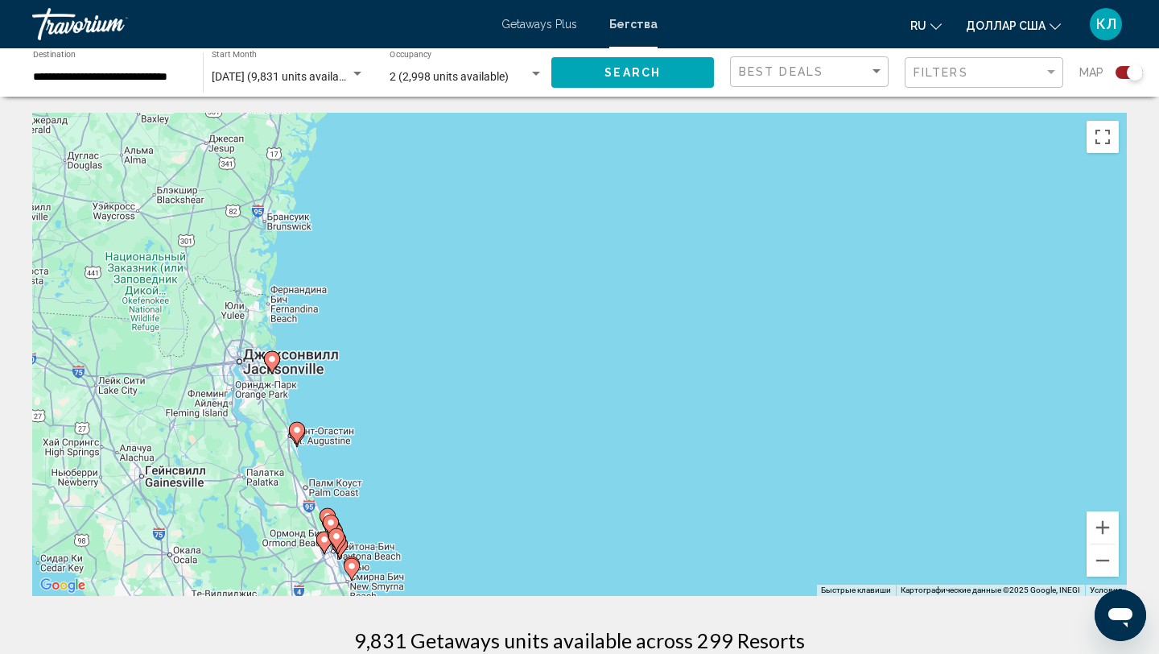
drag, startPoint x: 373, startPoint y: 452, endPoint x: 379, endPoint y: 170, distance: 281.8
click at [378, 171] on div "Чтобы активировать перетаскивание с помощью клавиатуры, нажмите Alt + Ввод. Пос…" at bounding box center [579, 354] width 1095 height 483
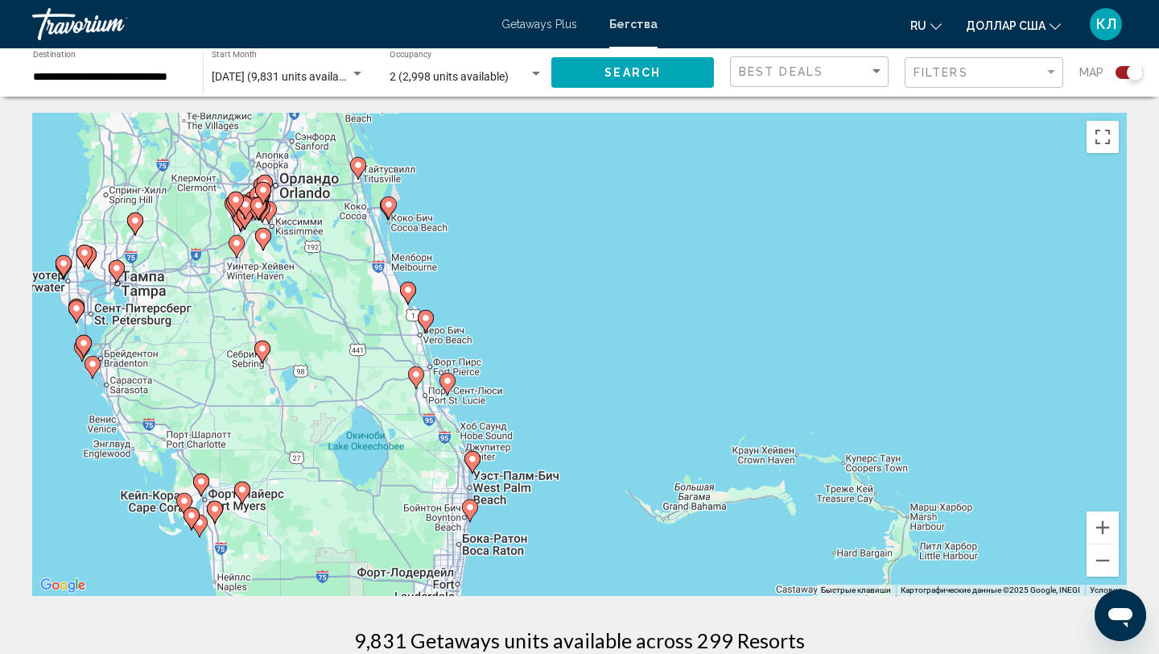
drag, startPoint x: 533, startPoint y: 438, endPoint x: 516, endPoint y: 254, distance: 184.3
click at [516, 254] on div "Чтобы активировать перетаскивание с помощью клавиатуры, нажмите Alt + Ввод. Пос…" at bounding box center [579, 354] width 1095 height 483
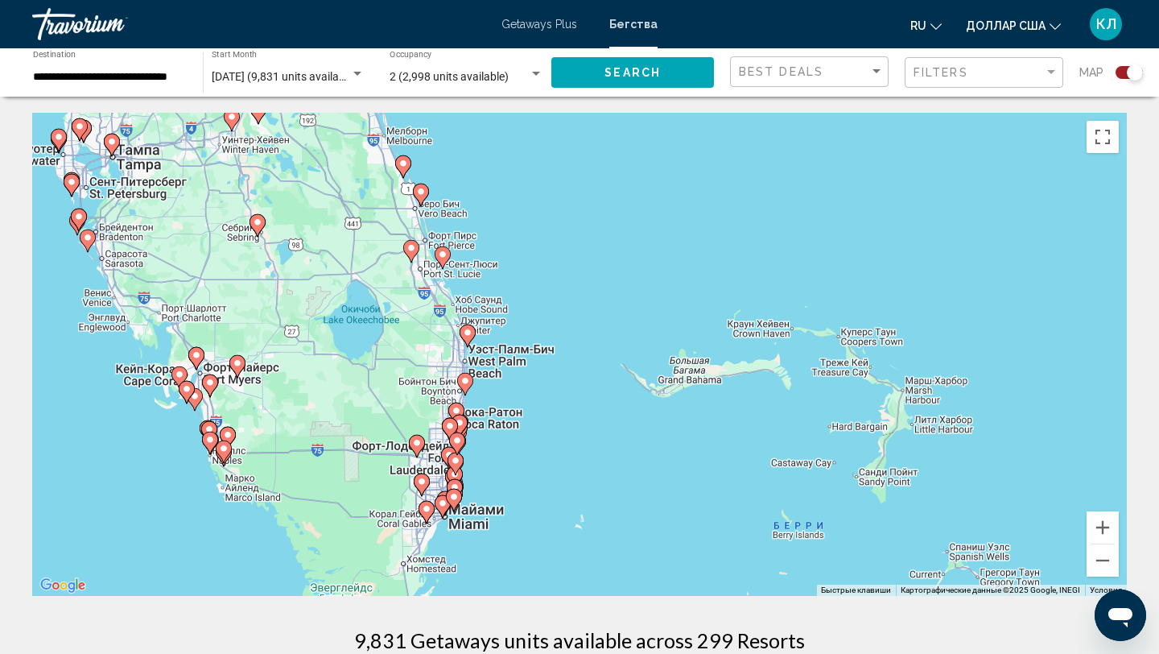
drag, startPoint x: 495, startPoint y: 394, endPoint x: 500, endPoint y: 259, distance: 134.5
click at [500, 259] on div "Чтобы активировать перетаскивание с помощью клавиатуры, нажмите Alt + Ввод. Пос…" at bounding box center [579, 354] width 1095 height 483
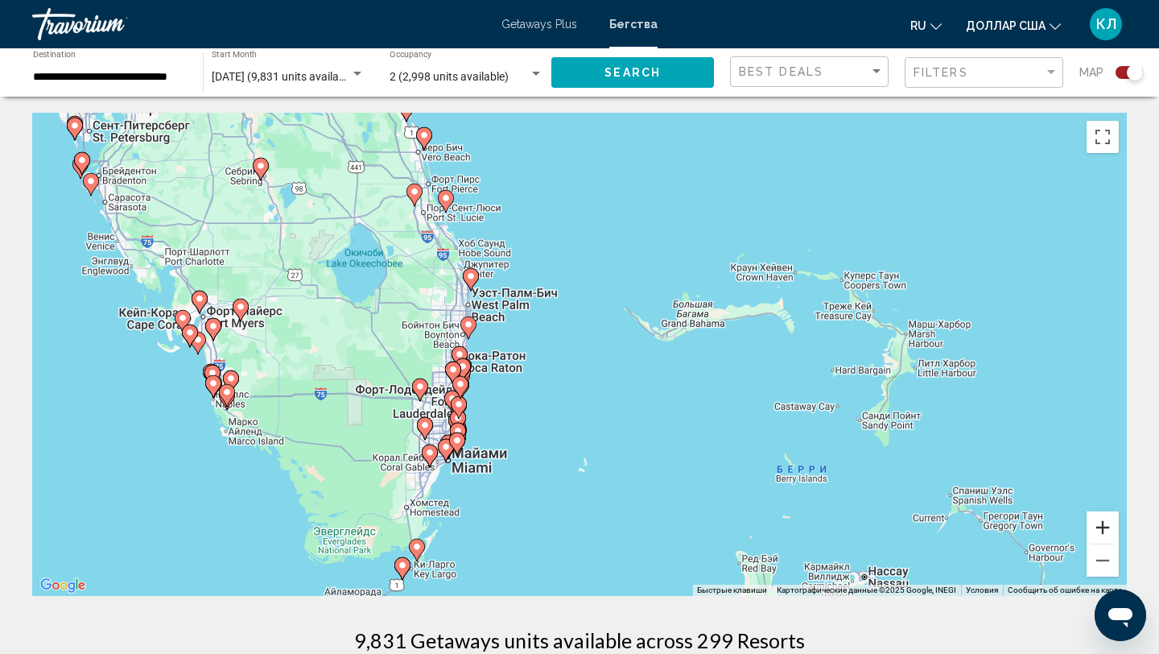
click at [1105, 526] on button "Увеличить" at bounding box center [1103, 527] width 32 height 32
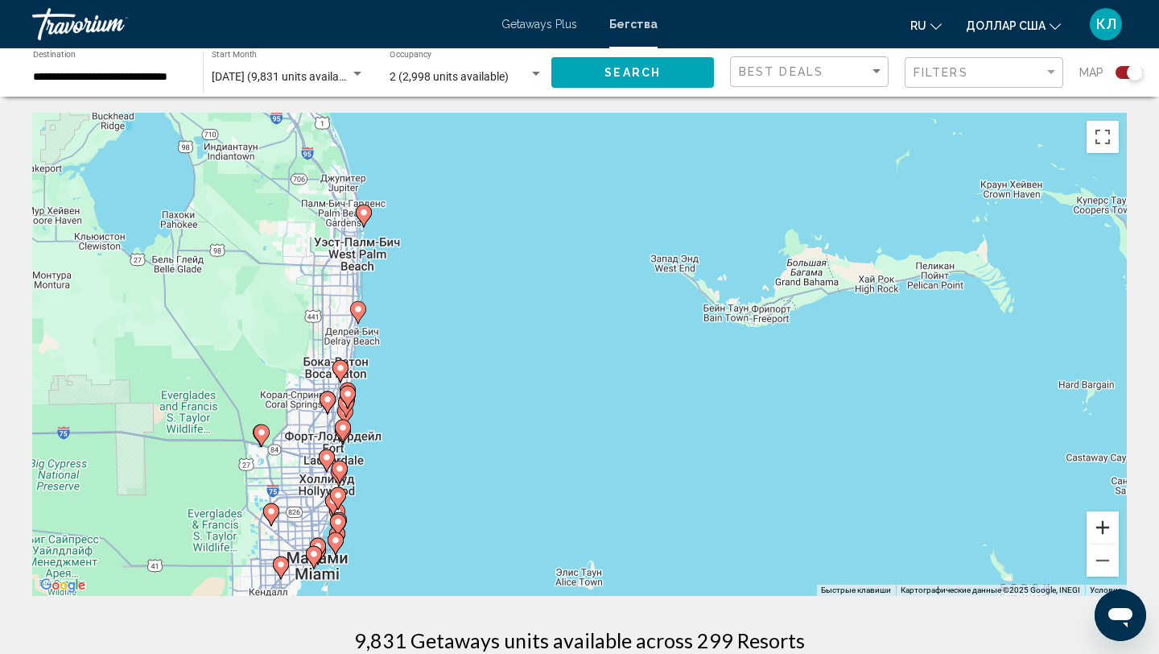
click at [1105, 526] on button "Увеличить" at bounding box center [1103, 527] width 32 height 32
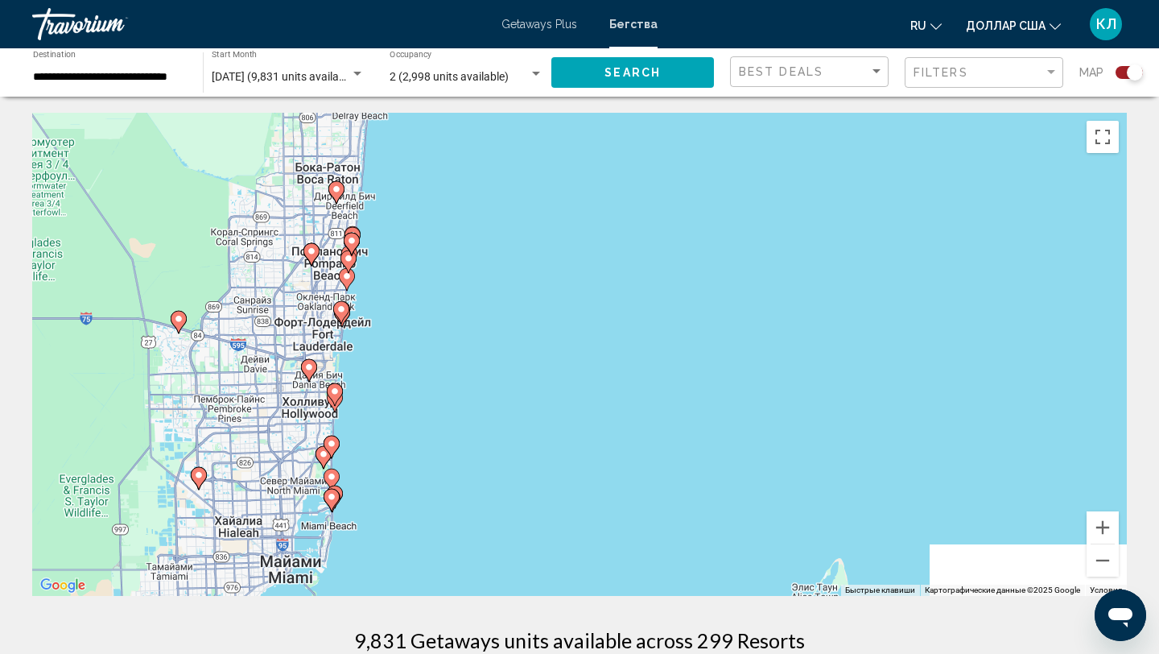
drag, startPoint x: 485, startPoint y: 430, endPoint x: 723, endPoint y: 225, distance: 314.5
click at [723, 225] on div "Чтобы активировать перетаскивание с помощью клавиатуры, нажмите Alt + Ввод. Пос…" at bounding box center [579, 354] width 1095 height 483
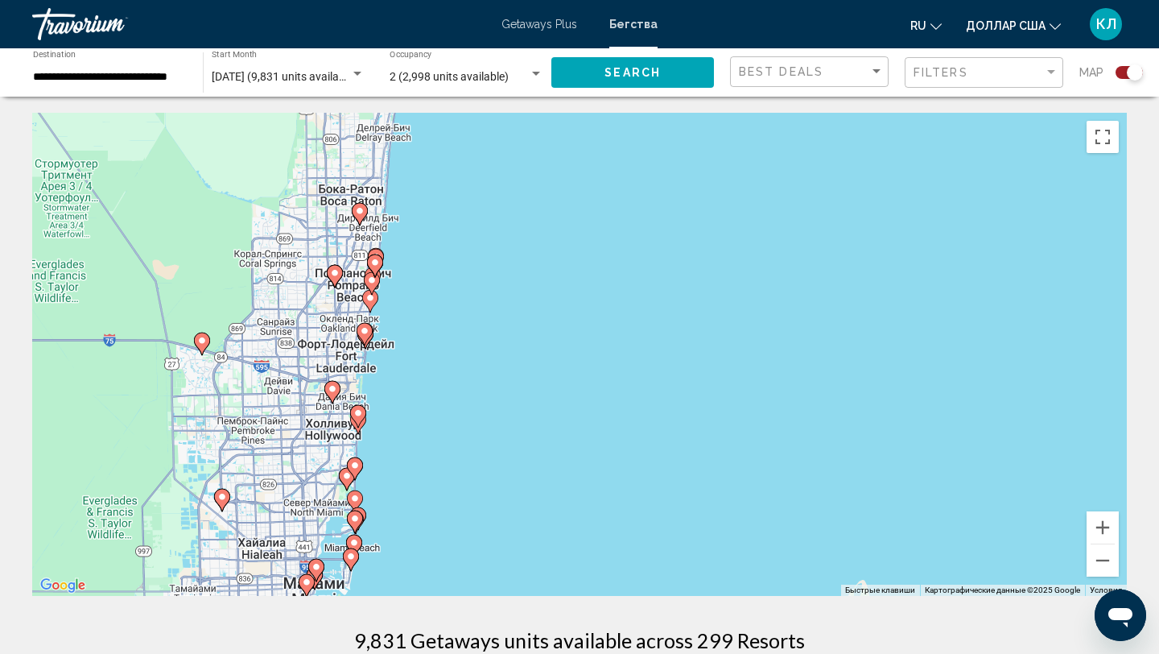
drag, startPoint x: 561, startPoint y: 223, endPoint x: 561, endPoint y: 270, distance: 47.5
click at [561, 270] on div "Чтобы активировать перетаскивание с помощью клавиатуры, нажмите Alt + Ввод. Пос…" at bounding box center [579, 354] width 1095 height 483
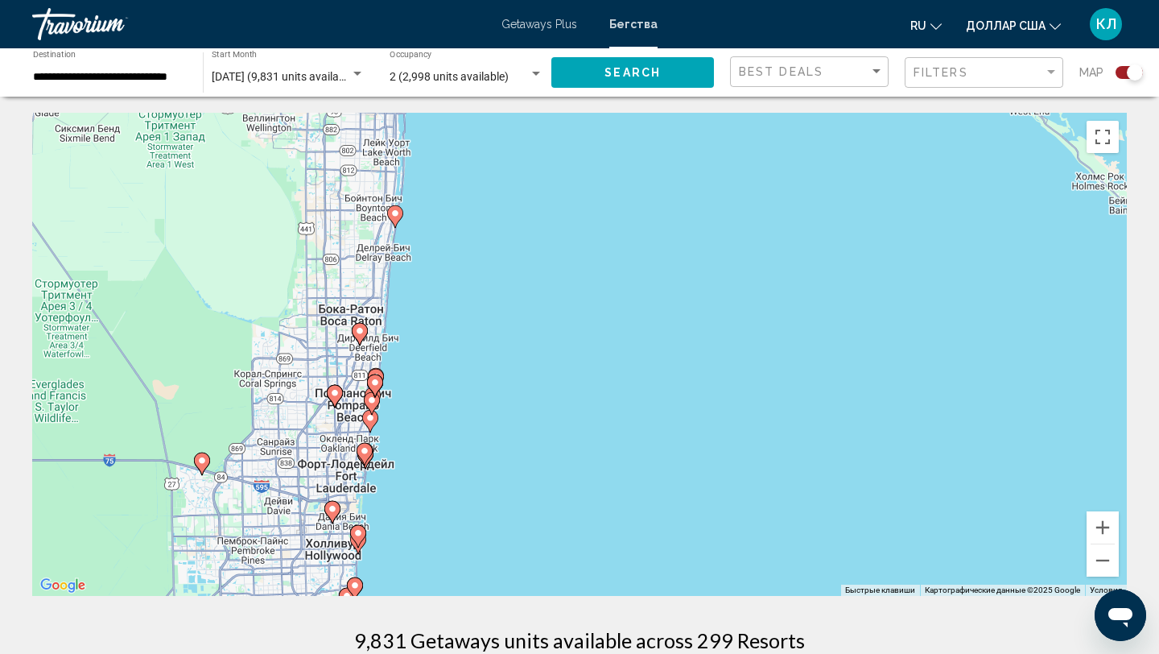
drag, startPoint x: 413, startPoint y: 208, endPoint x: 413, endPoint y: 330, distance: 121.5
click at [413, 330] on div "Чтобы активировать перетаскивание с помощью клавиатуры, нажмите Alt + Ввод. Пос…" at bounding box center [579, 354] width 1095 height 483
click at [397, 220] on icon "Основное содержание" at bounding box center [395, 217] width 14 height 21
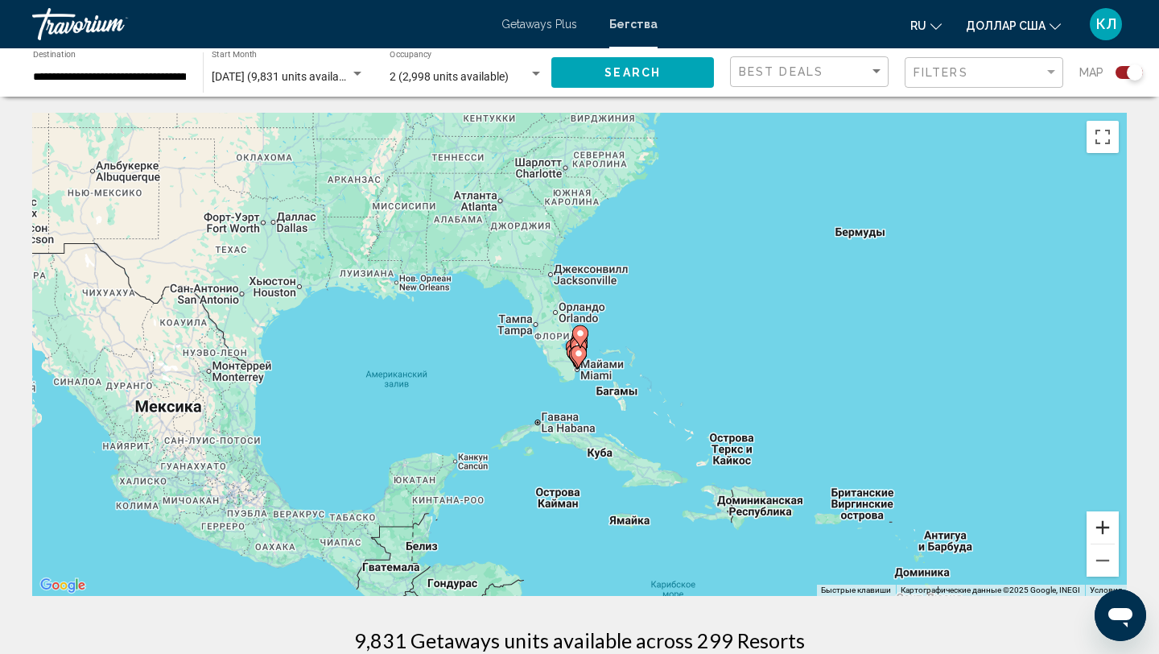
click at [1099, 539] on button "Увеличить" at bounding box center [1103, 527] width 32 height 32
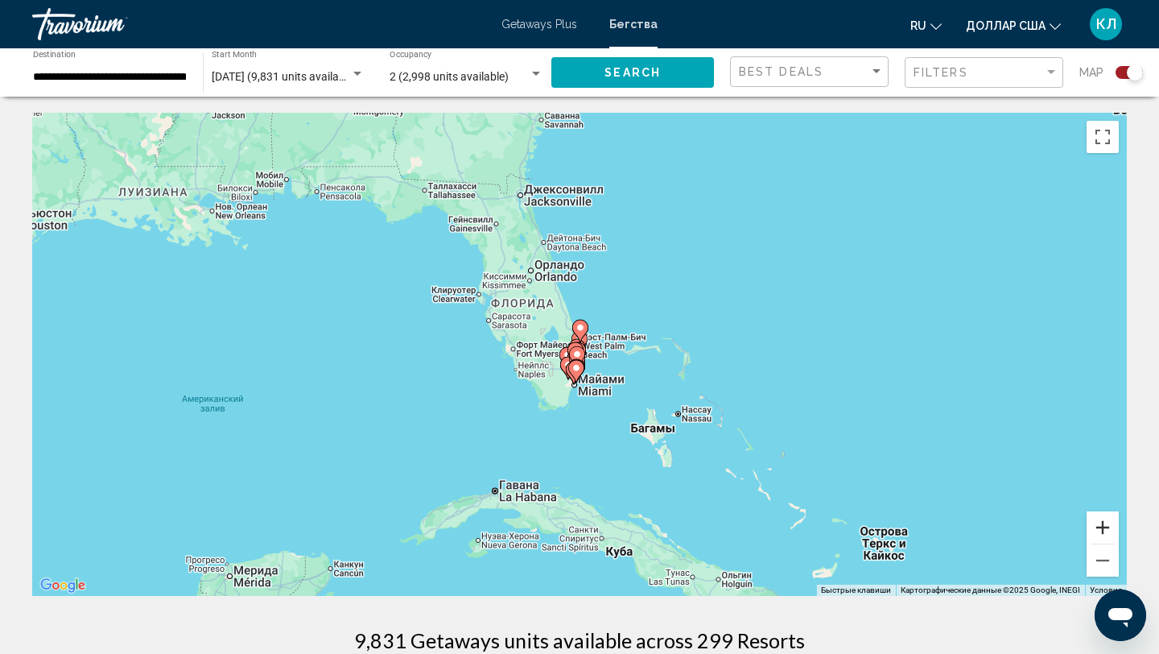
click at [1100, 529] on button "Увеличить" at bounding box center [1103, 527] width 32 height 32
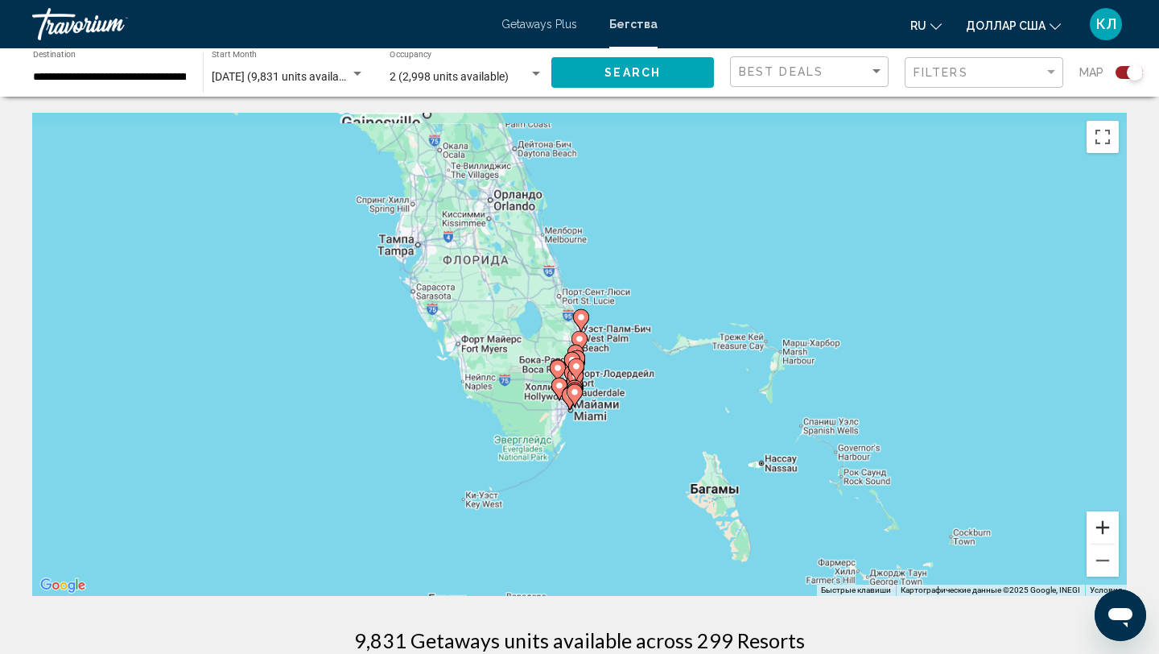
click at [1100, 529] on button "Увеличить" at bounding box center [1103, 527] width 32 height 32
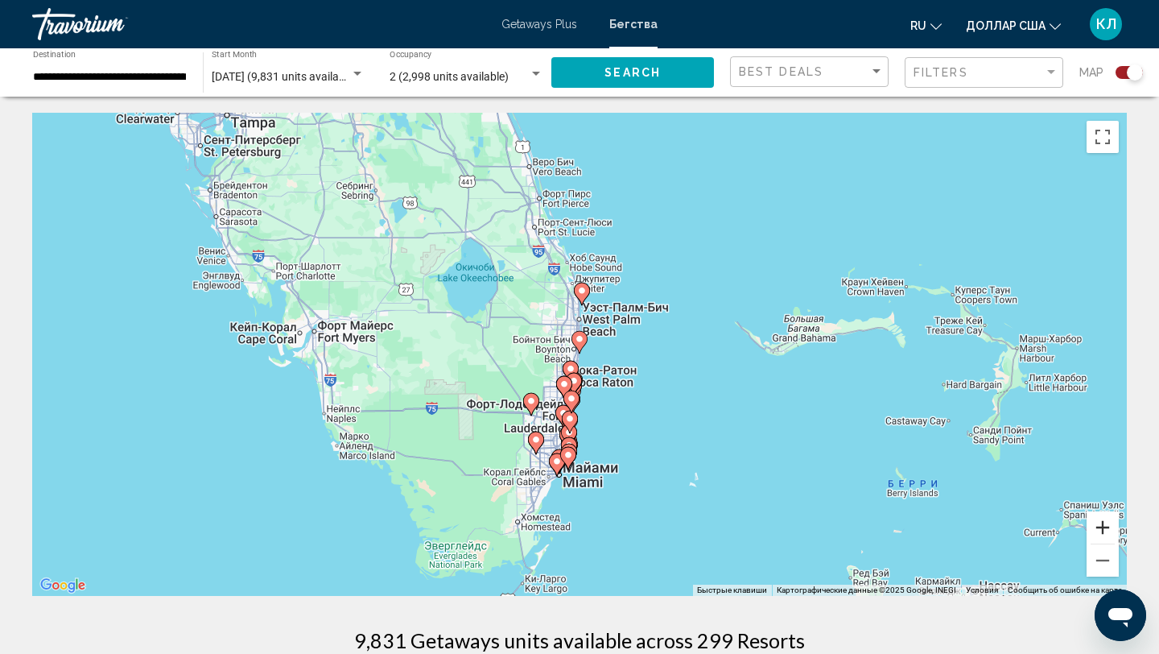
click at [1100, 529] on button "Увеличить" at bounding box center [1103, 527] width 32 height 32
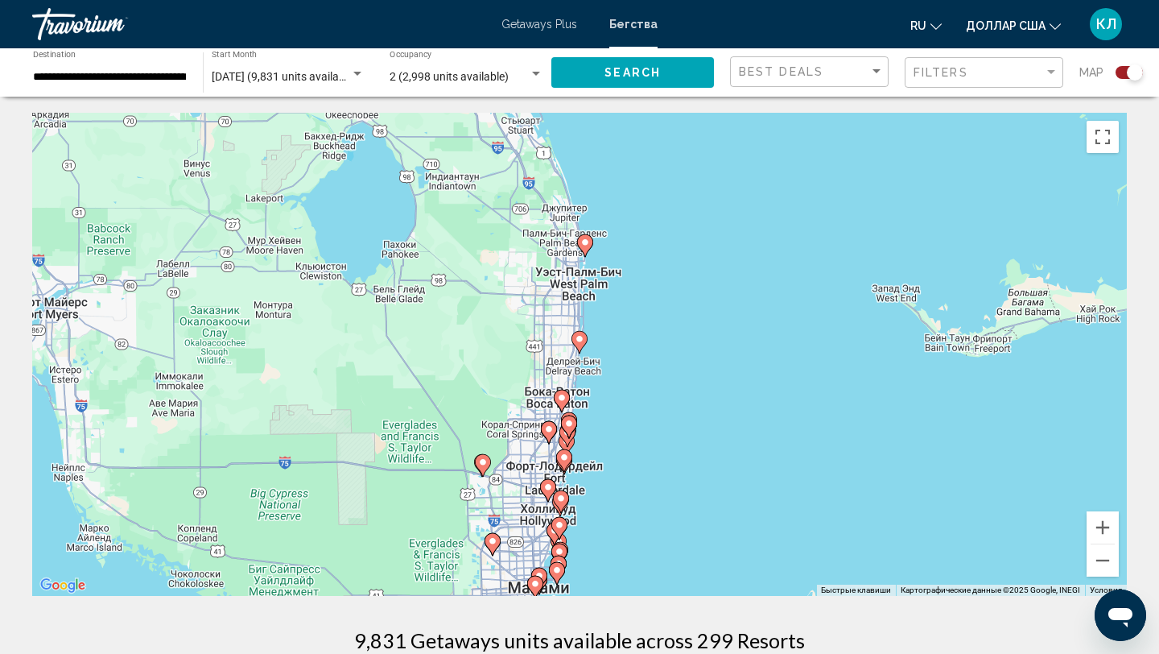
click at [588, 250] on icon "Основное содержание" at bounding box center [585, 245] width 14 height 21
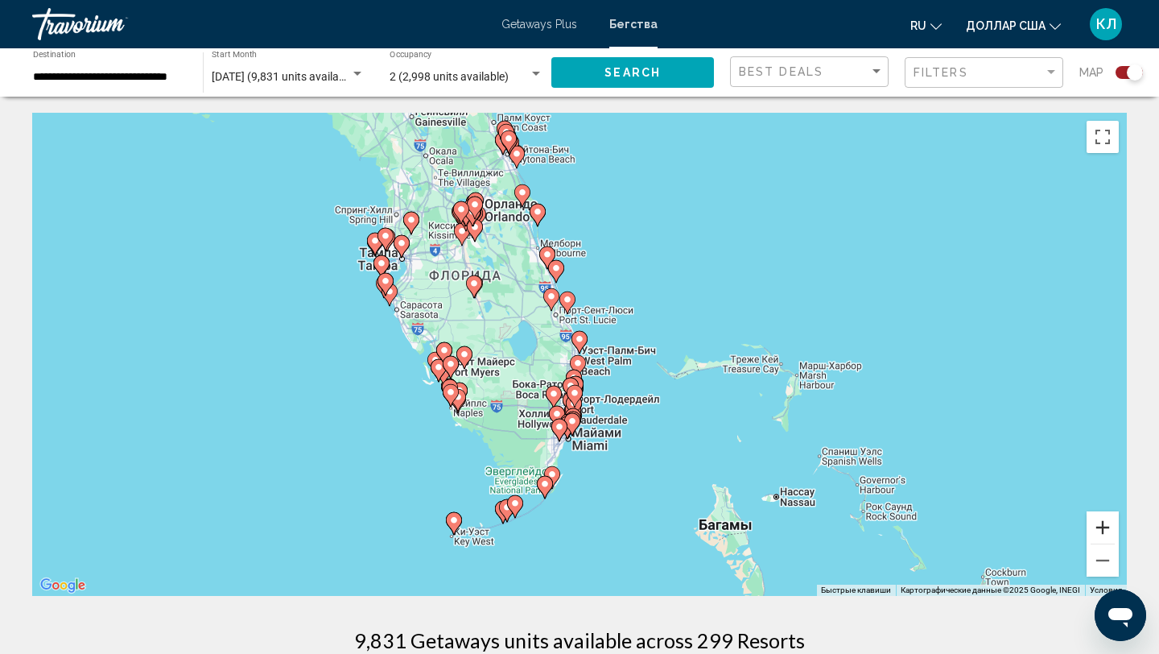
click at [1100, 524] on button "Увеличить" at bounding box center [1103, 527] width 32 height 32
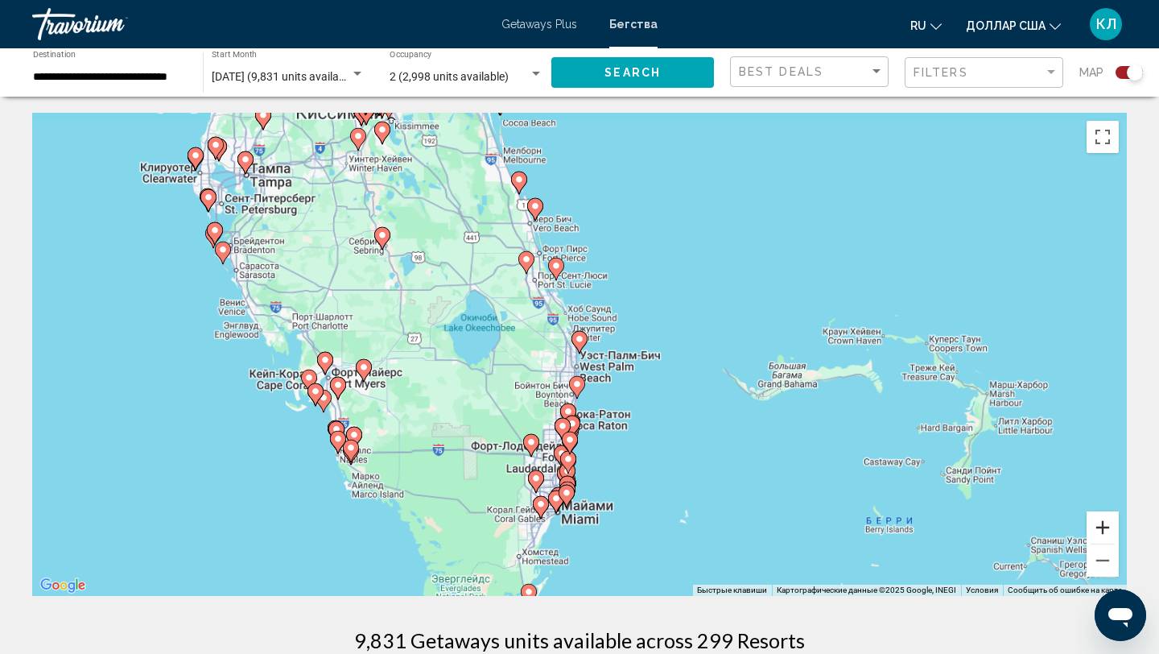
click at [1100, 524] on button "Увеличить" at bounding box center [1103, 527] width 32 height 32
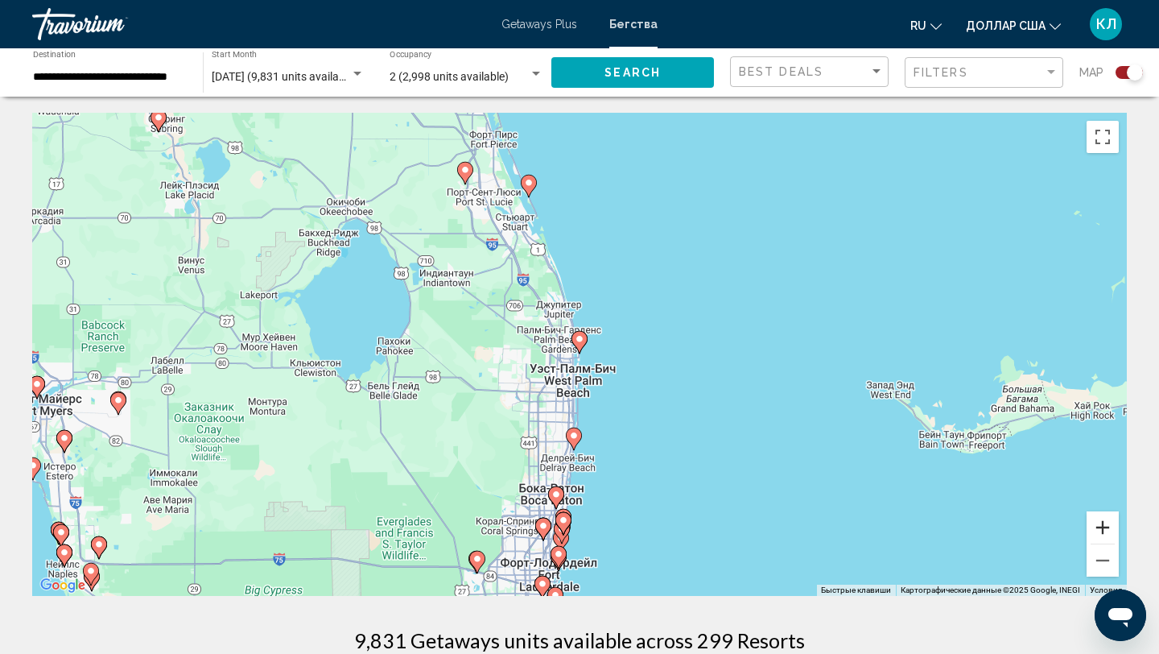
click at [1100, 524] on button "Увеличить" at bounding box center [1103, 527] width 32 height 32
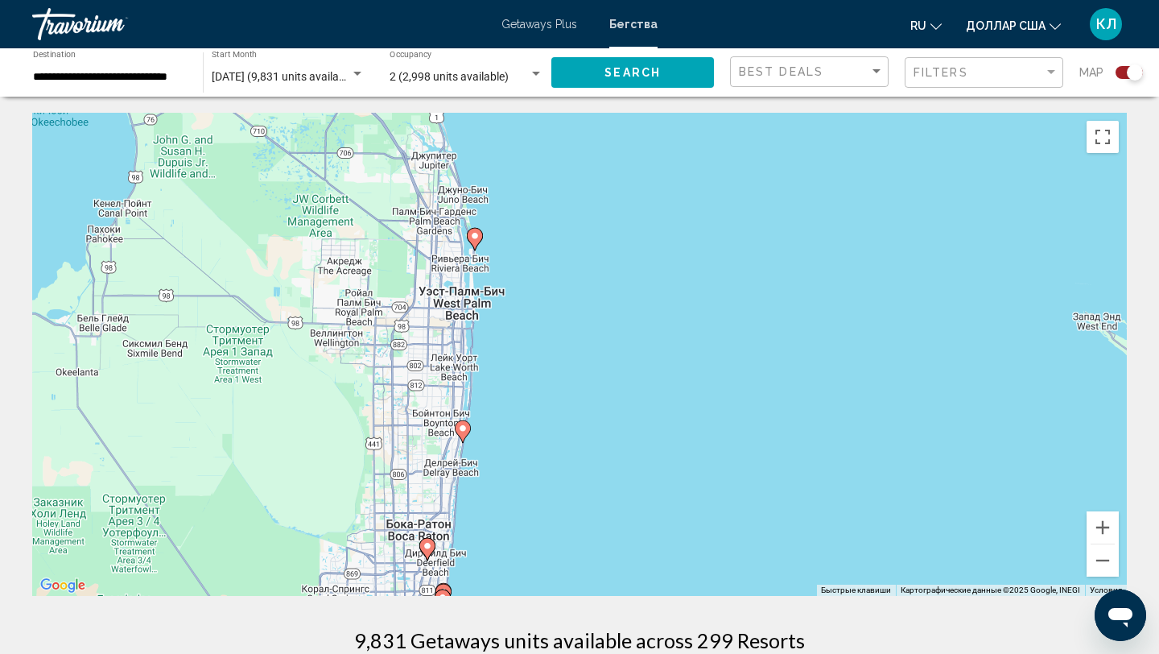
drag, startPoint x: 886, startPoint y: 419, endPoint x: 739, endPoint y: 284, distance: 199.4
click at [739, 284] on div "Чтобы активировать перетаскивание с помощью клавиатуры, нажмите Alt + Ввод. Пос…" at bounding box center [579, 354] width 1095 height 483
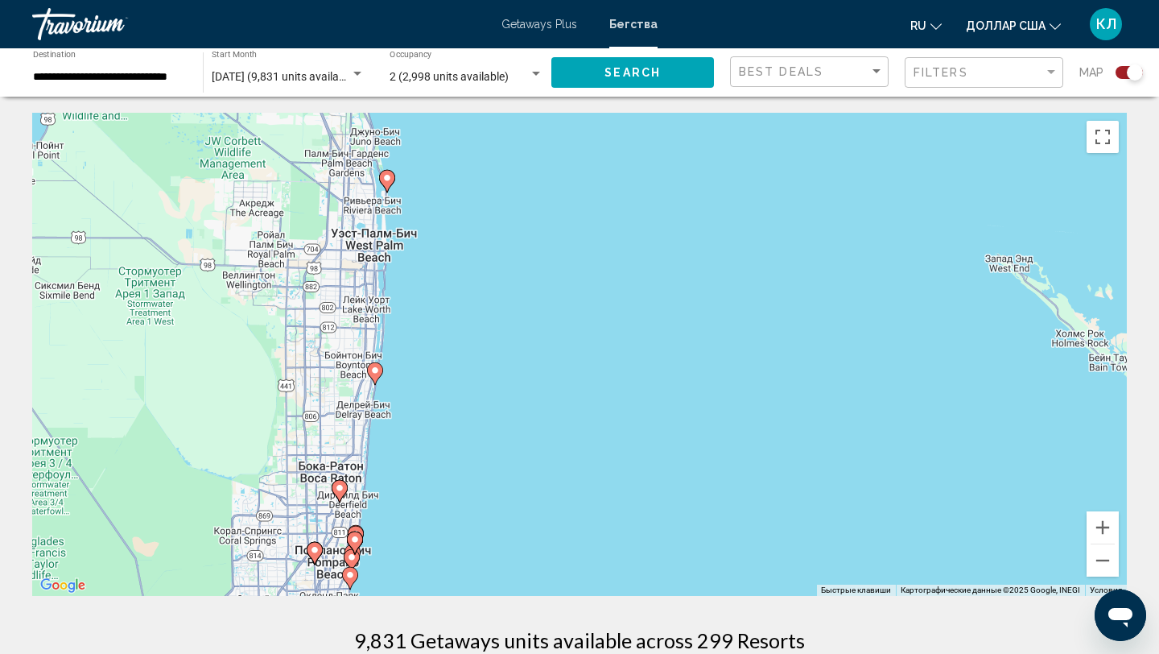
click at [390, 182] on image "Основное содержание" at bounding box center [387, 178] width 10 height 10
type input "**********"
click at [390, 182] on image "Основное содержание" at bounding box center [387, 178] width 10 height 10
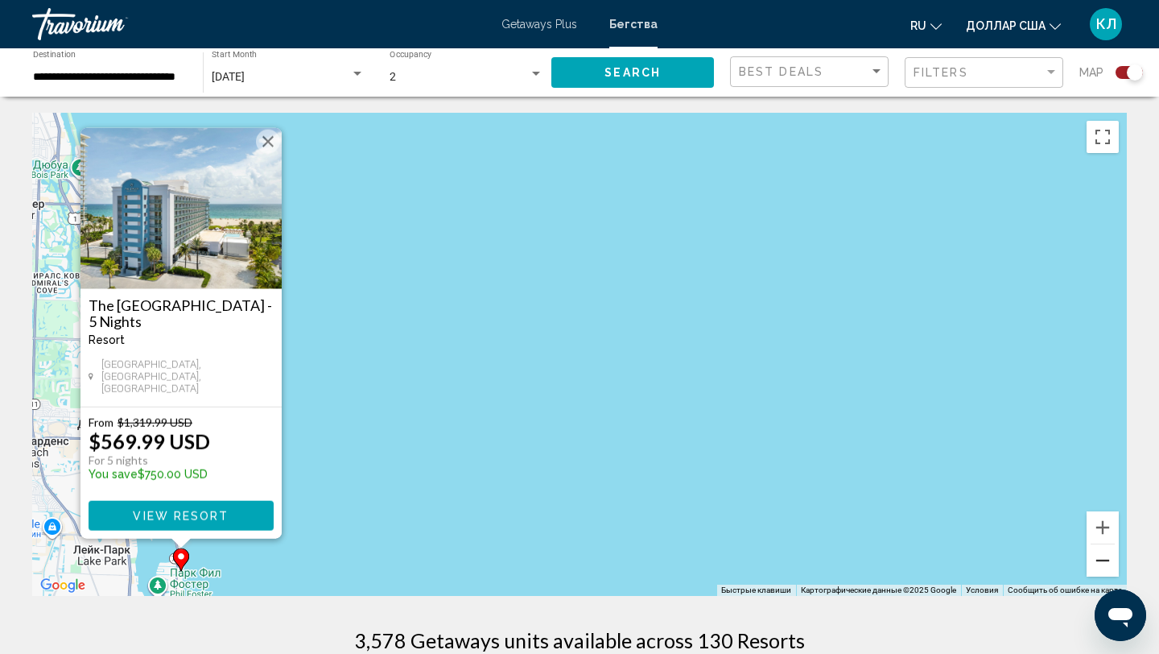
click at [1105, 558] on button "Уменьшить" at bounding box center [1103, 560] width 32 height 32
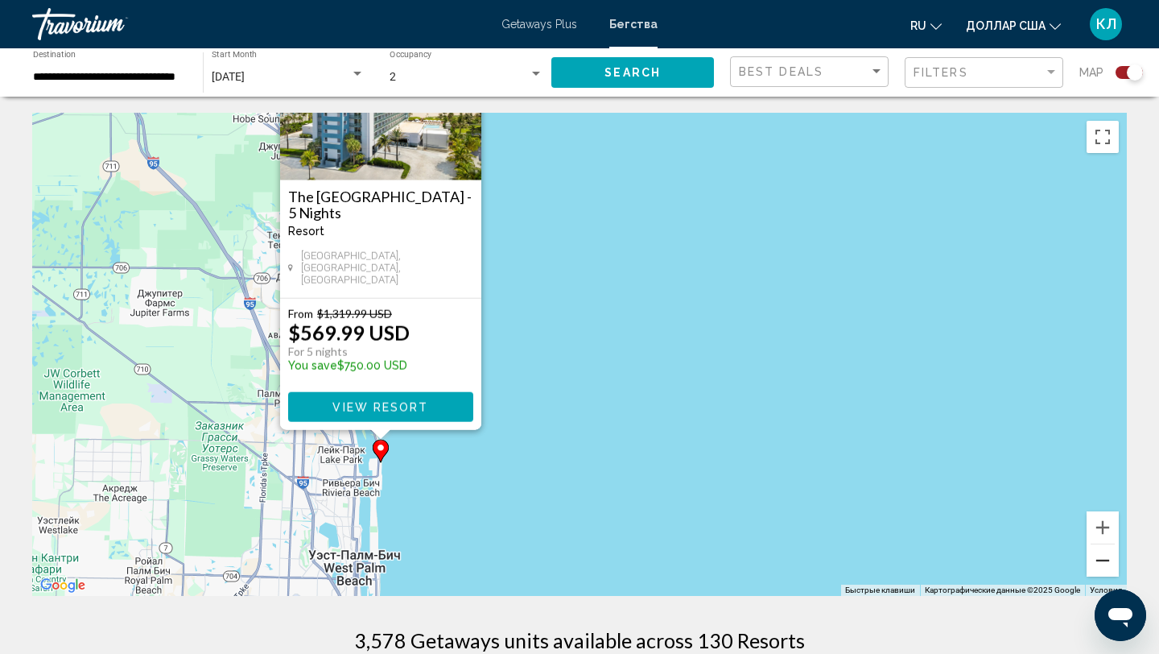
click at [1105, 558] on button "Уменьшить" at bounding box center [1103, 560] width 32 height 32
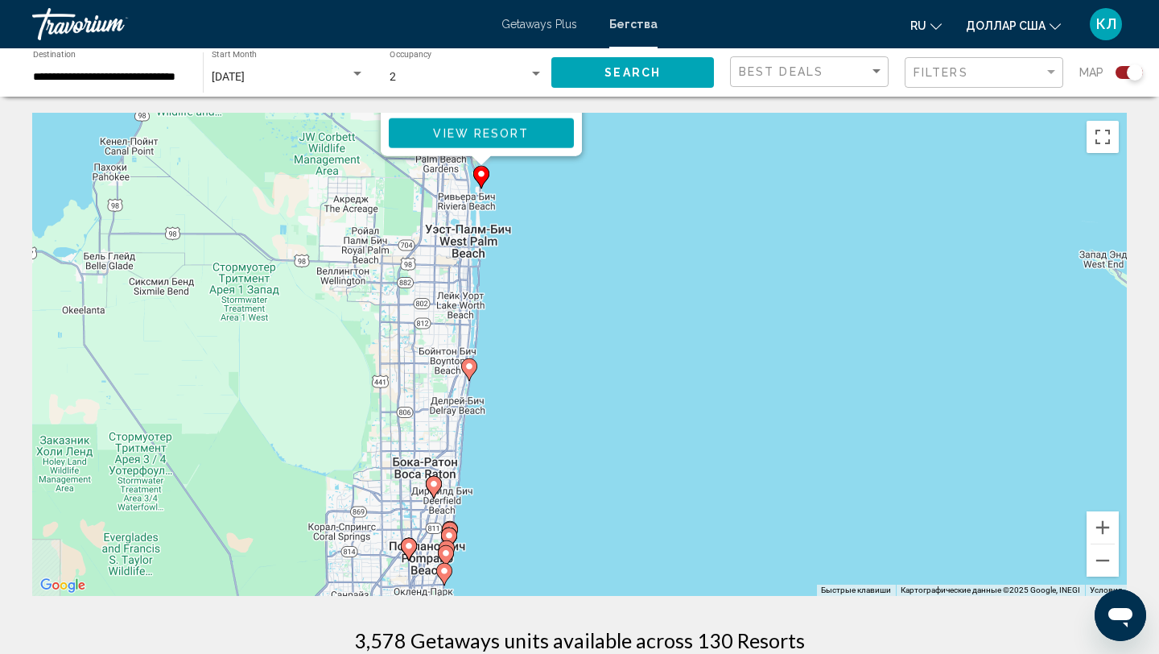
drag, startPoint x: 918, startPoint y: 483, endPoint x: 918, endPoint y: 258, distance: 224.6
click at [918, 258] on div "Чтобы активировать перетаскивание с помощью клавиатуры, нажмите Alt + Ввод. Пос…" at bounding box center [579, 354] width 1095 height 483
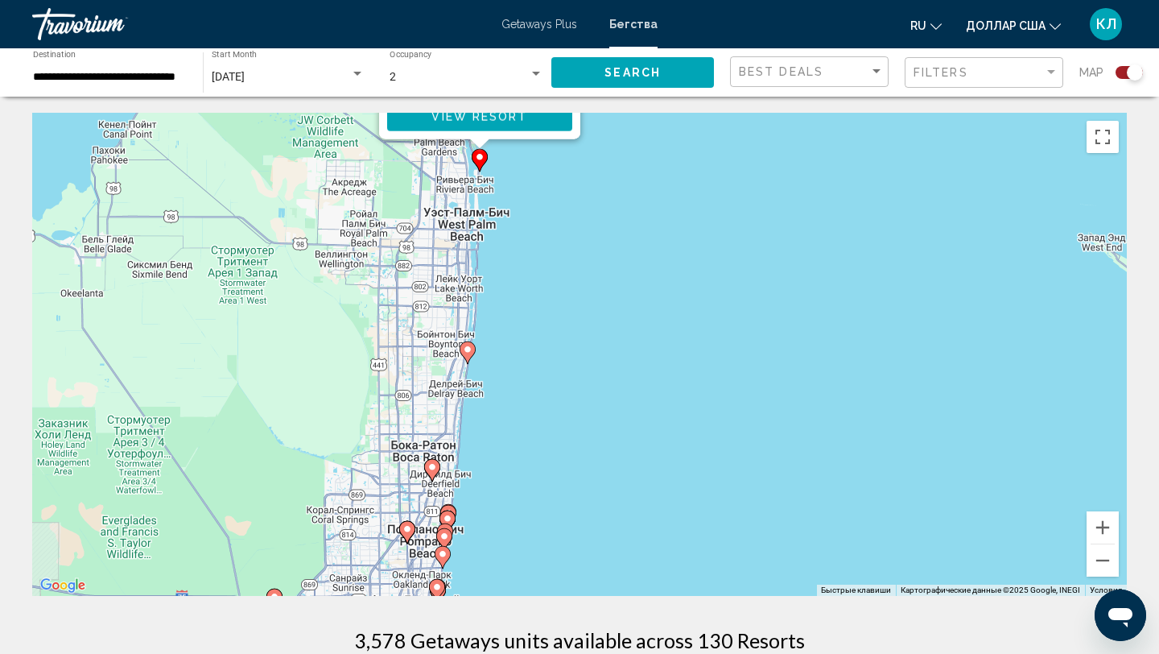
click at [468, 353] on image "Основное содержание" at bounding box center [468, 350] width 10 height 10
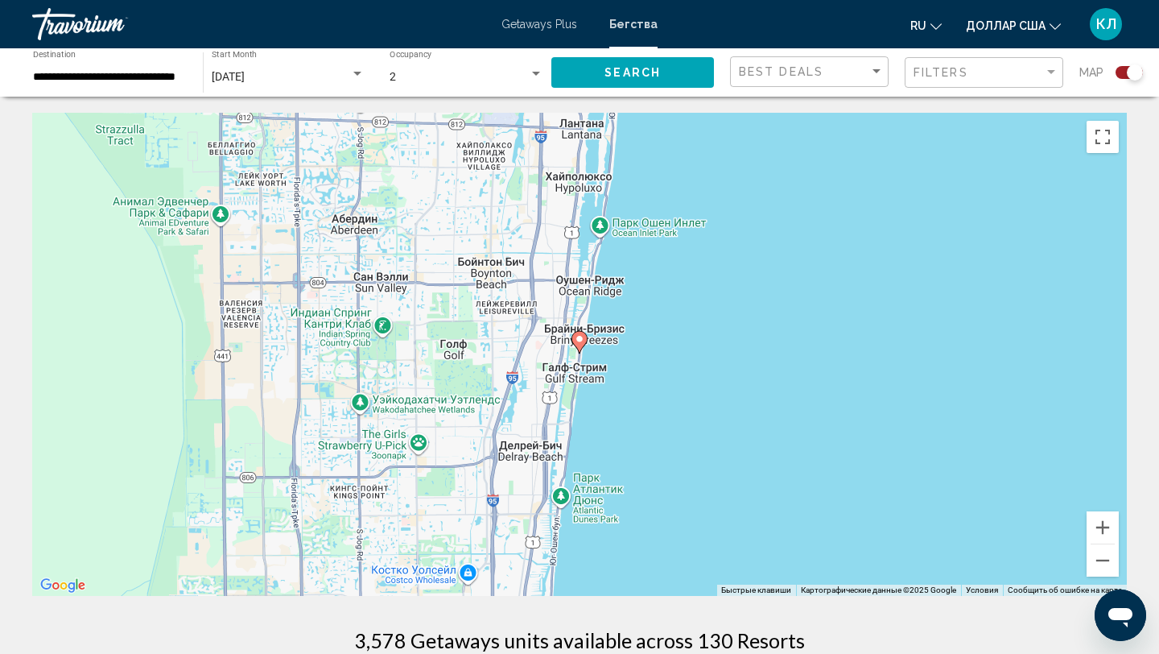
click at [579, 339] on image "Основное содержание" at bounding box center [580, 339] width 10 height 10
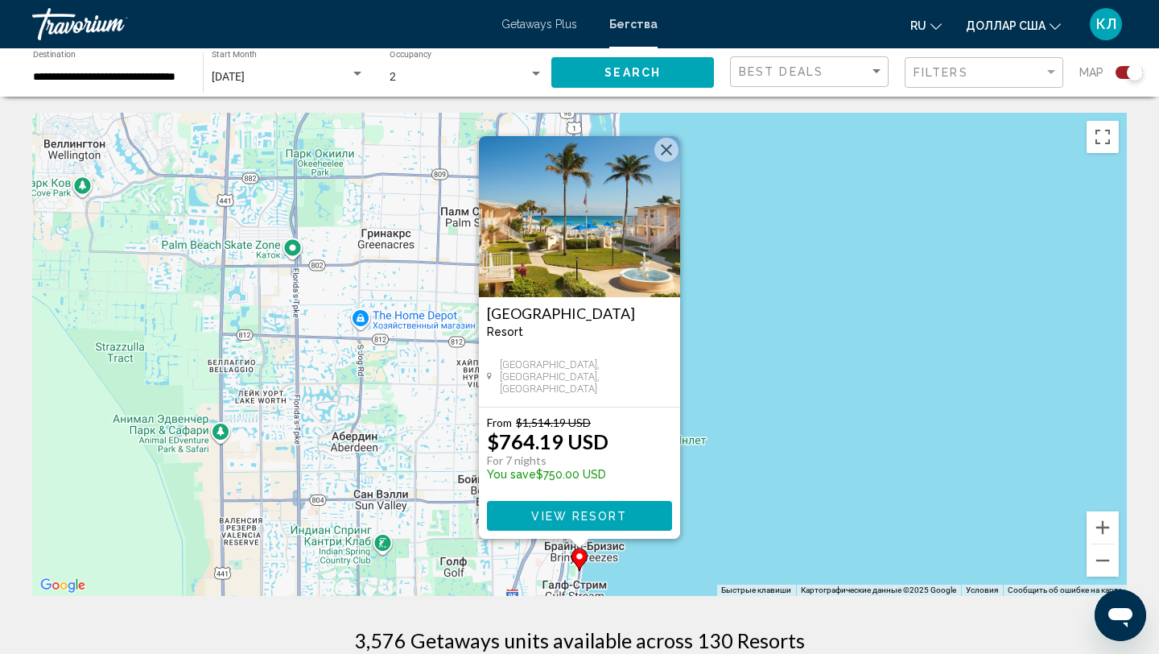
click at [774, 375] on div "Чтобы активировать перетаскивание с помощью клавиатуры, нажмите Alt + Ввод. Пос…" at bounding box center [579, 354] width 1095 height 483
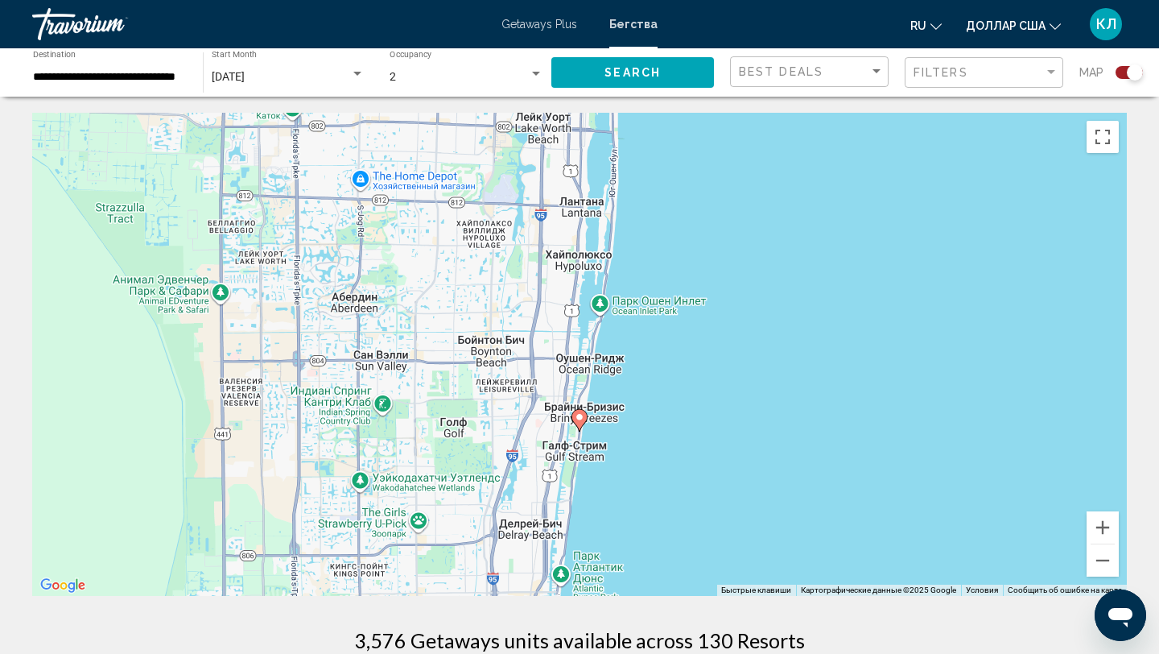
drag, startPoint x: 817, startPoint y: 361, endPoint x: 820, endPoint y: 251, distance: 109.5
click at [820, 251] on div "Чтобы активировать перетаскивание с помощью клавиатуры, нажмите Alt + Ввод. Пос…" at bounding box center [579, 354] width 1095 height 483
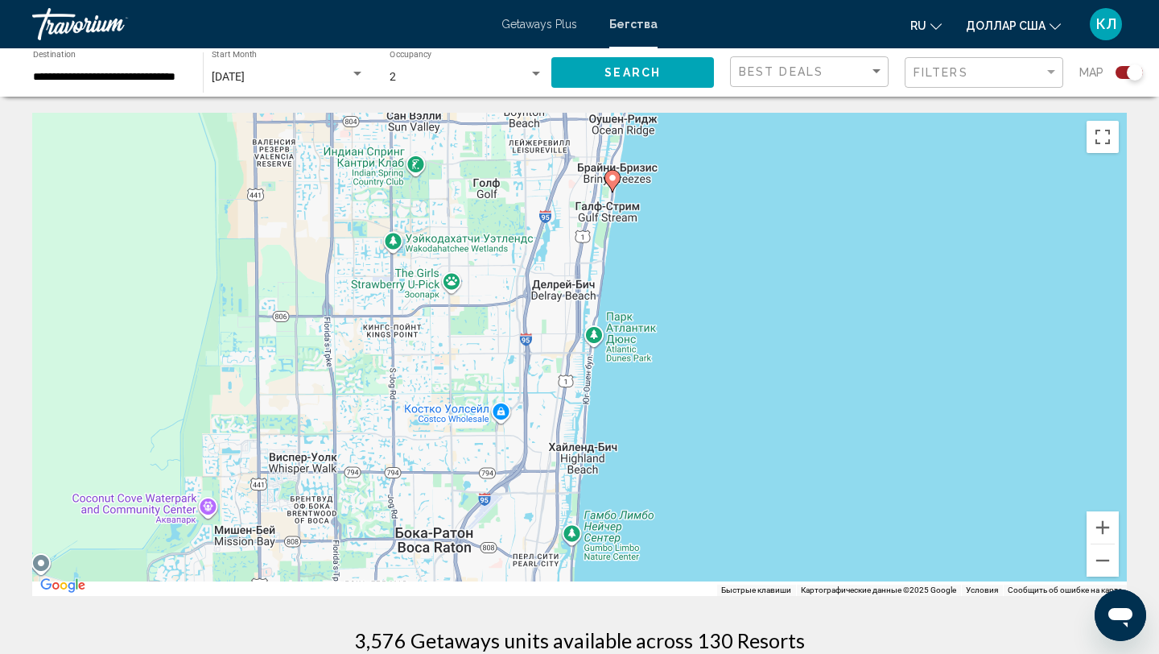
drag, startPoint x: 694, startPoint y: 464, endPoint x: 725, endPoint y: 289, distance: 177.5
click at [725, 289] on div "Чтобы активировать перетаскивание с помощью клавиатуры, нажмите Alt + Ввод. Пос…" at bounding box center [579, 354] width 1095 height 483
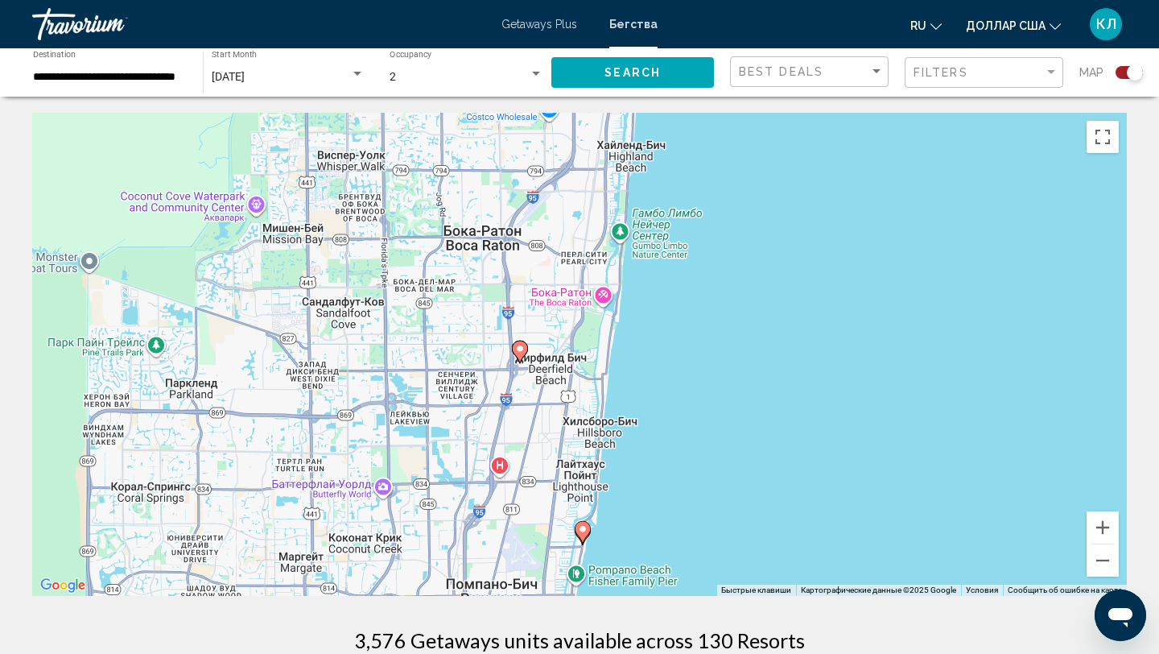
drag, startPoint x: 650, startPoint y: 494, endPoint x: 662, endPoint y: 283, distance: 211.2
click at [662, 283] on div "Чтобы активировать перетаскивание с помощью клавиатуры, нажмите Alt + Ввод. Пос…" at bounding box center [579, 354] width 1095 height 483
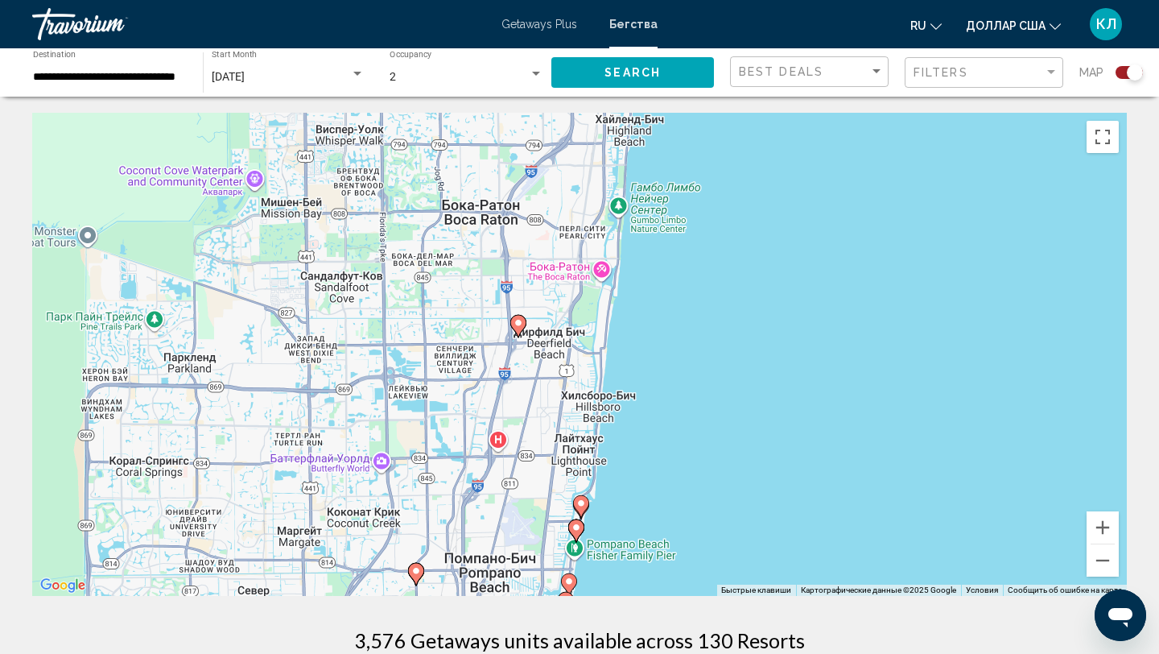
click at [519, 324] on image "Основное содержание" at bounding box center [519, 323] width 10 height 10
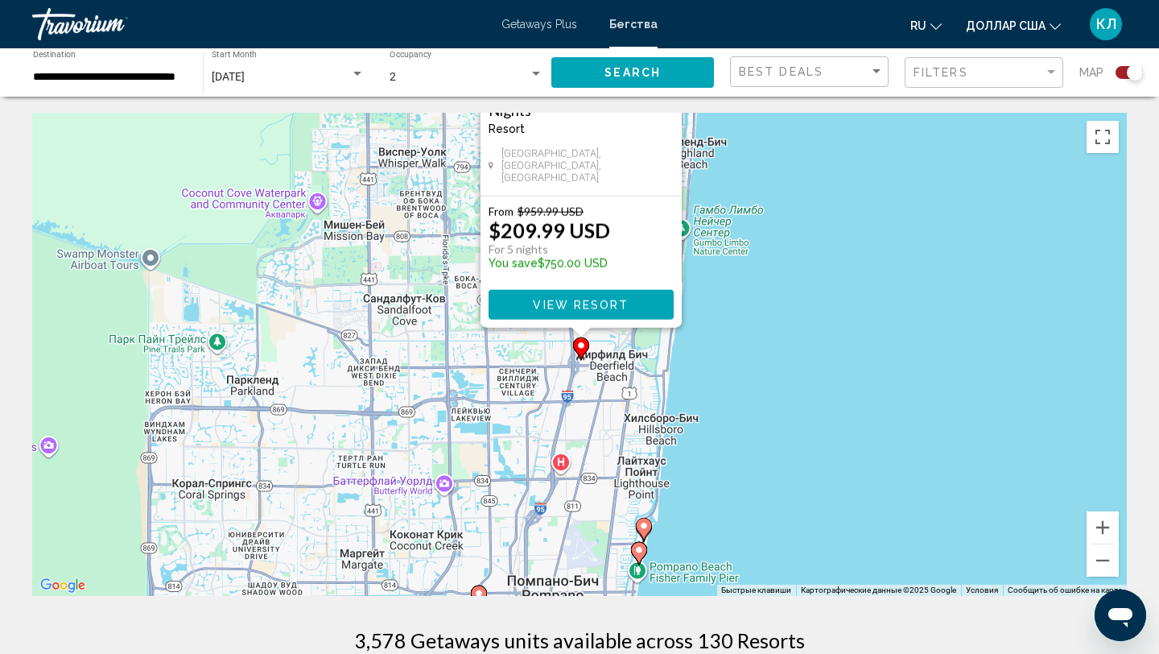
drag, startPoint x: 800, startPoint y: 444, endPoint x: 816, endPoint y: 188, distance: 256.5
click at [815, 188] on div "Чтобы активировать перетаскивание с помощью клавиатуры, нажмите Alt + Ввод. Пос…" at bounding box center [579, 354] width 1095 height 483
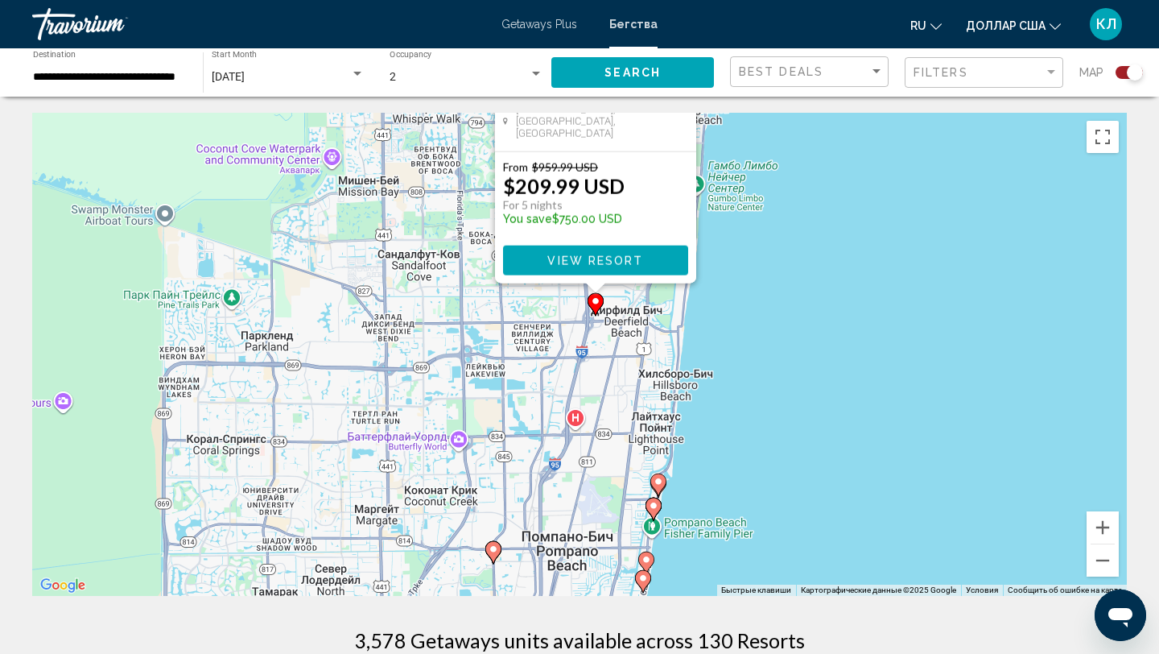
click at [660, 483] on image "Основное содержание" at bounding box center [659, 482] width 10 height 10
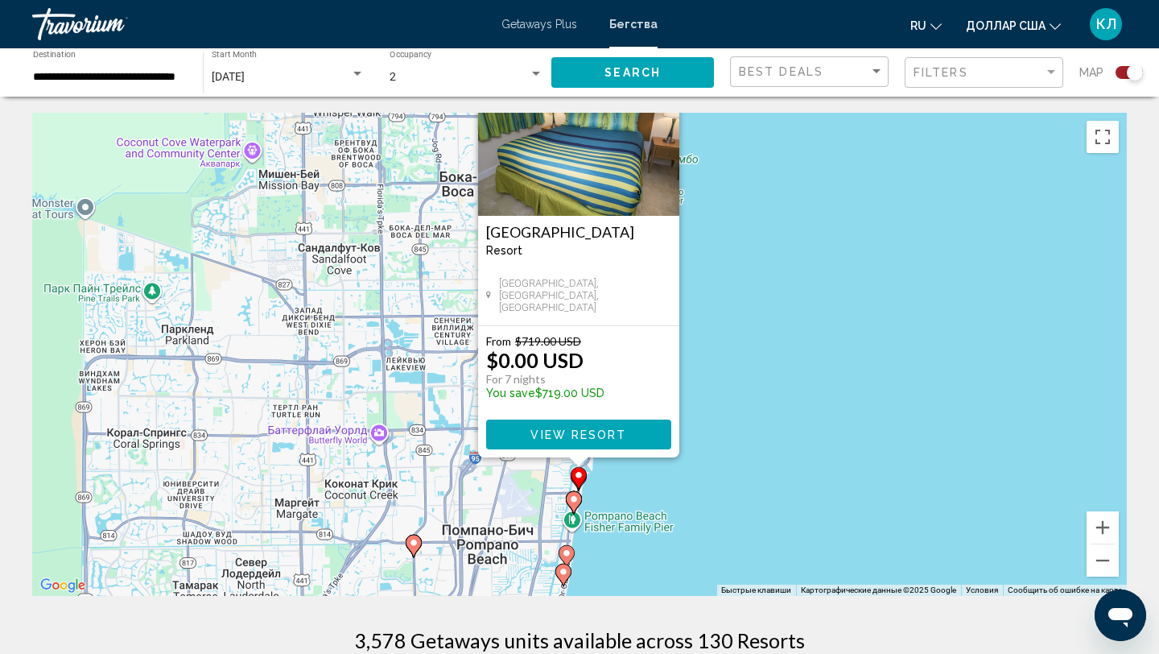
drag, startPoint x: 906, startPoint y: 390, endPoint x: 905, endPoint y: 238, distance: 152.1
click at [905, 238] on div "Чтобы активировать перетаскивание с помощью клавиатуры, нажмите Alt + Ввод. Пос…" at bounding box center [579, 354] width 1095 height 483
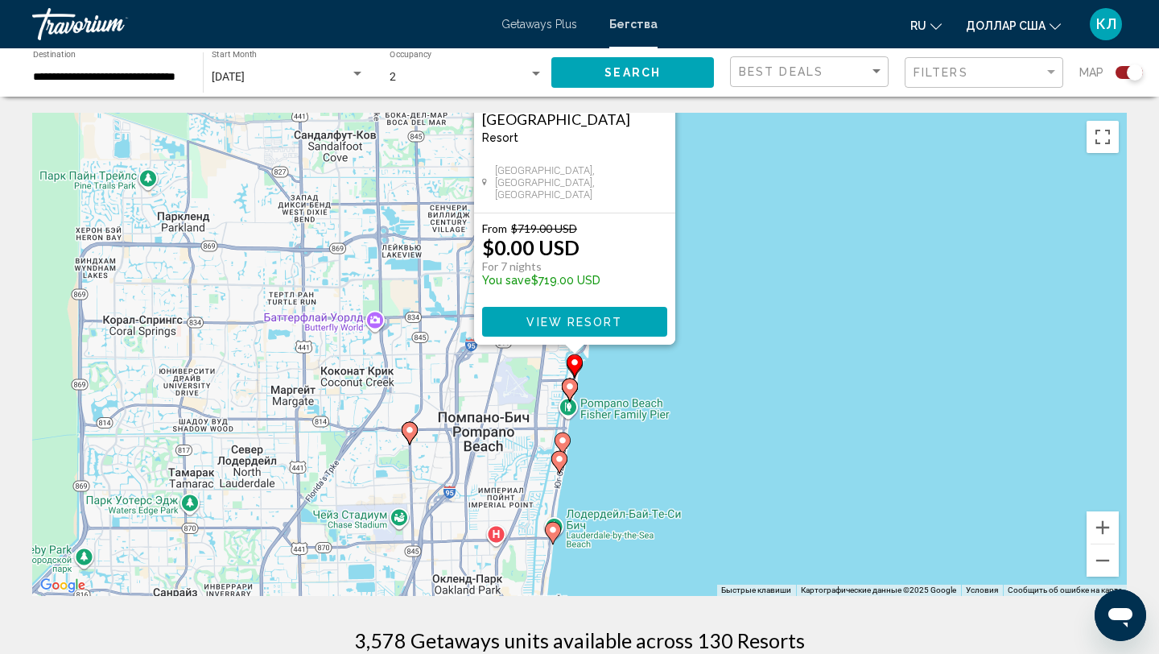
drag, startPoint x: 867, startPoint y: 267, endPoint x: 863, endPoint y: 212, distance: 55.7
click at [863, 212] on div "Чтобы активировать перетаскивание с помощью клавиатуры, нажмите Alt + Ввод. Пос…" at bounding box center [579, 354] width 1095 height 483
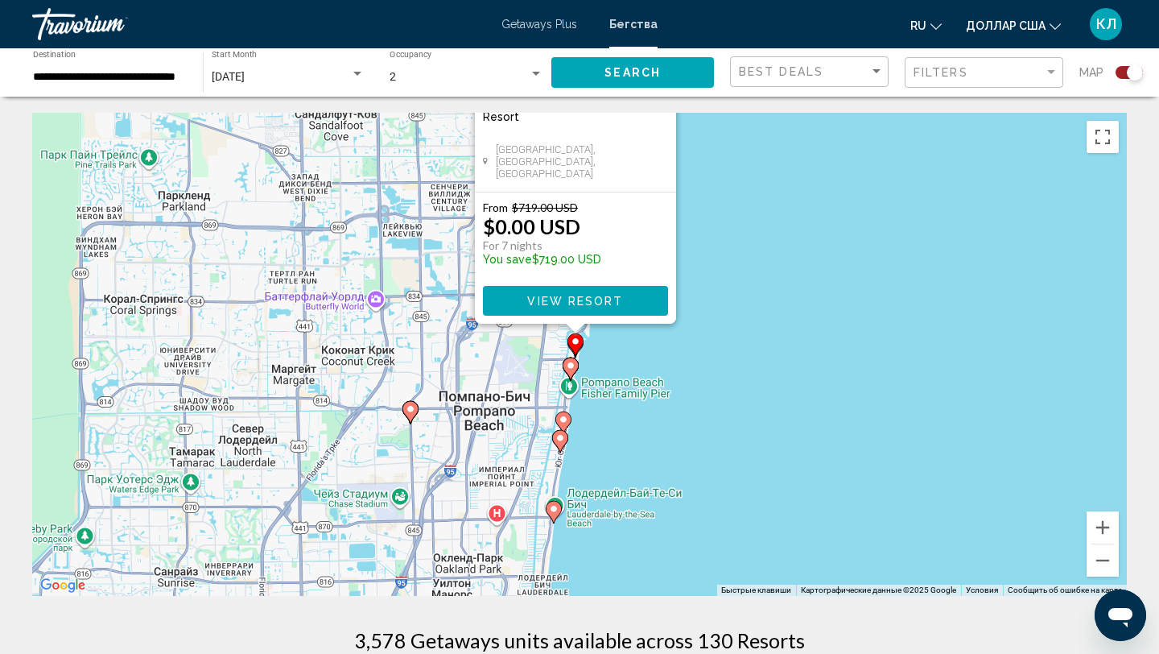
click at [574, 369] on image "Основное содержание" at bounding box center [571, 366] width 10 height 10
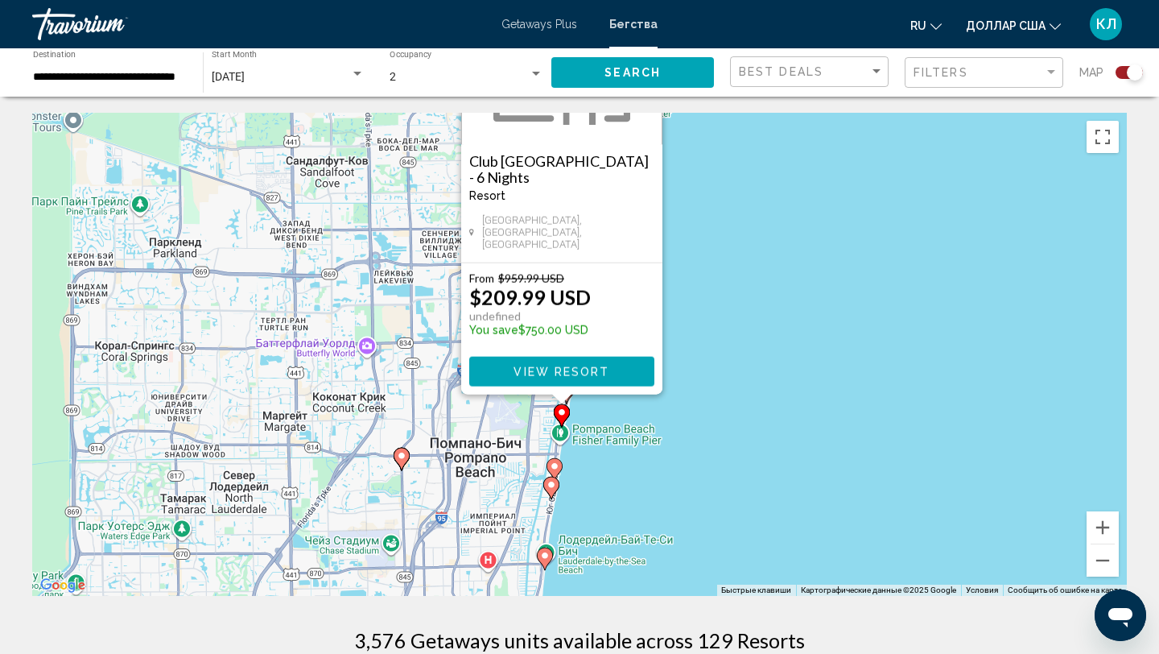
drag, startPoint x: 782, startPoint y: 426, endPoint x: 765, endPoint y: 277, distance: 150.0
click at [765, 277] on div "Чтобы активировать перетаскивание с помощью клавиатуры, нажмите Alt + Ввод. Пос…" at bounding box center [579, 354] width 1095 height 483
click at [554, 464] on image "Основное содержание" at bounding box center [554, 465] width 10 height 10
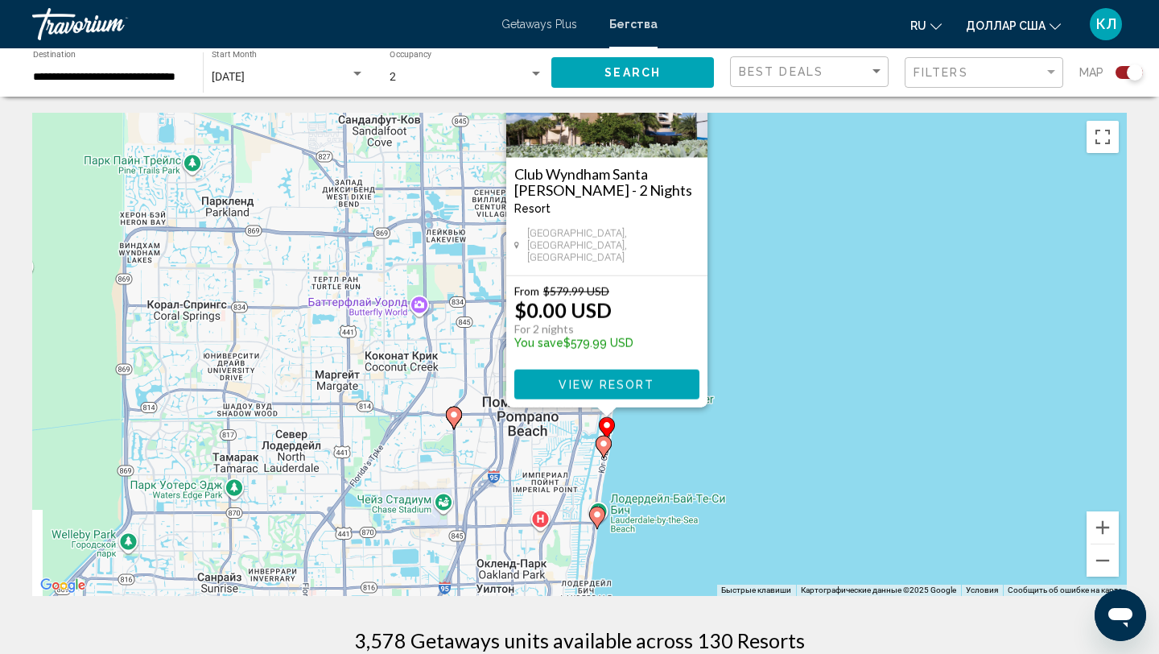
drag, startPoint x: 744, startPoint y: 499, endPoint x: 780, endPoint y: 301, distance: 201.3
click at [780, 301] on div "Чтобы активировать перетаскивание с помощью клавиатуры, нажмите Alt + Ввод. Пос…" at bounding box center [579, 354] width 1095 height 483
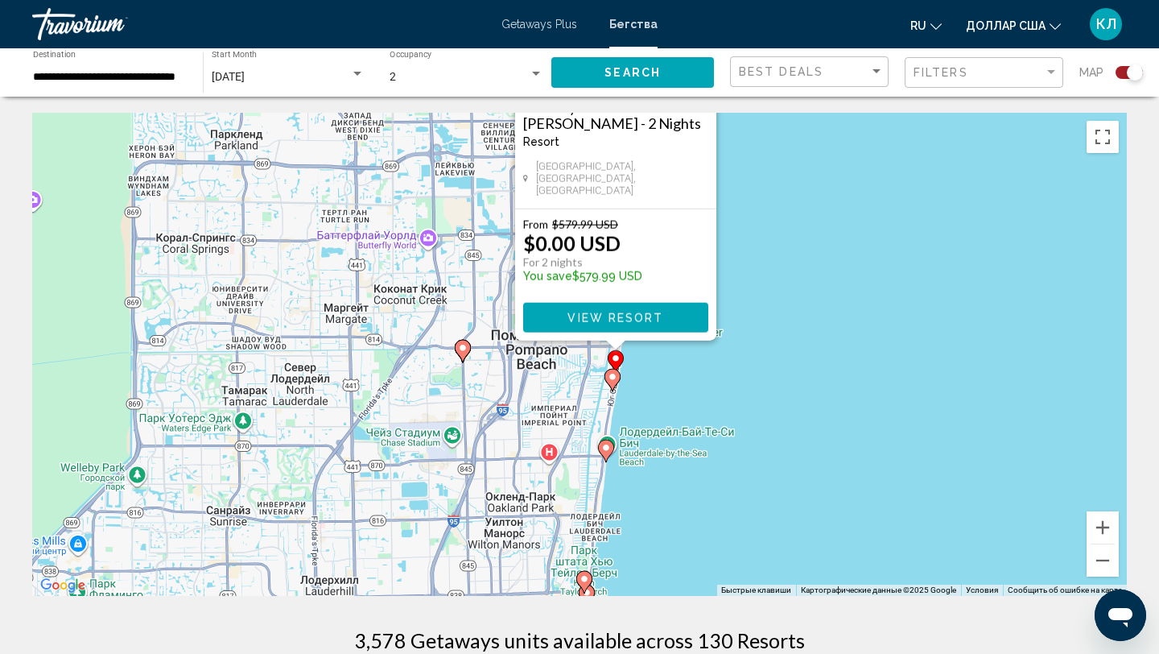
click at [616, 378] on image "Основное содержание" at bounding box center [613, 377] width 10 height 10
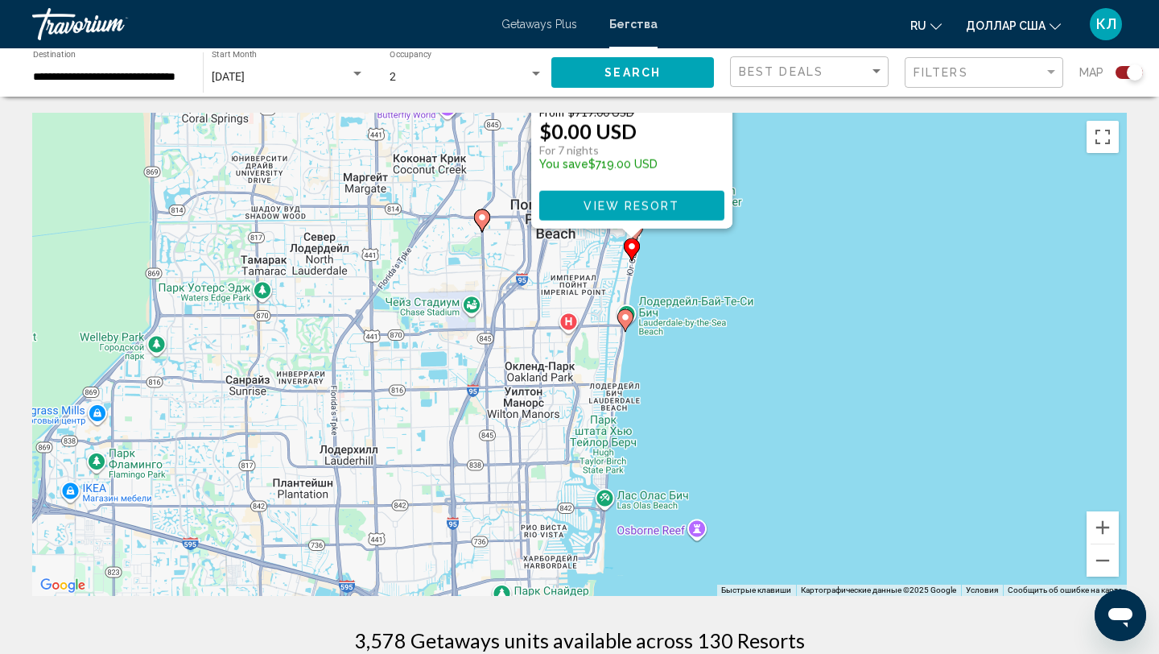
drag, startPoint x: 767, startPoint y: 462, endPoint x: 819, endPoint y: 151, distance: 315.7
click at [819, 151] on div "Чтобы активировать перетаскивание с помощью клавиатуры, нажмите Alt + Ввод. Пос…" at bounding box center [579, 354] width 1095 height 483
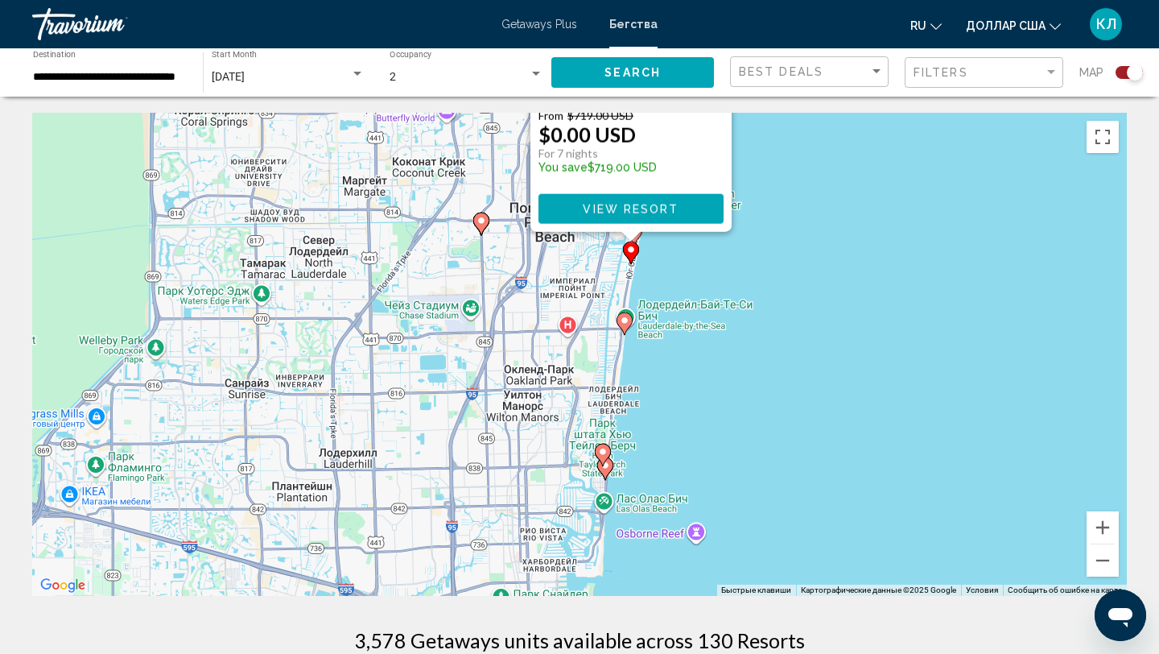
click at [623, 324] on image "Основное содержание" at bounding box center [625, 321] width 10 height 10
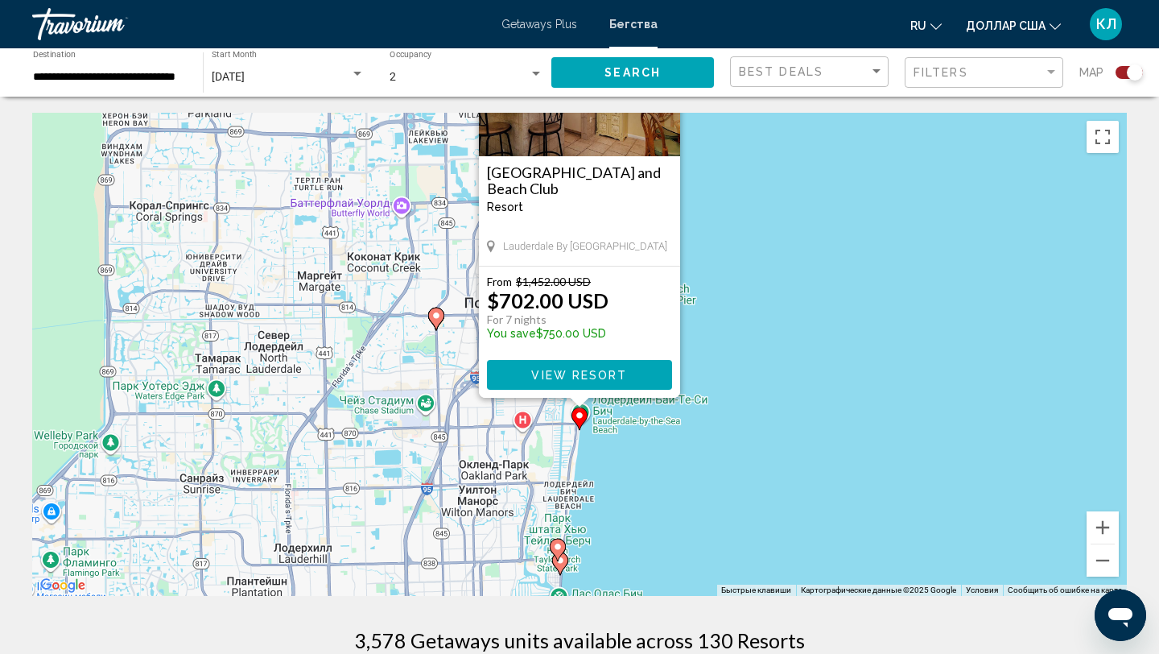
drag, startPoint x: 790, startPoint y: 414, endPoint x: 790, endPoint y: 233, distance: 180.3
click at [790, 233] on div "Чтобы активировать перетаскивание с помощью клавиатуры, нажмите Alt + Ввод. Пос…" at bounding box center [579, 354] width 1095 height 483
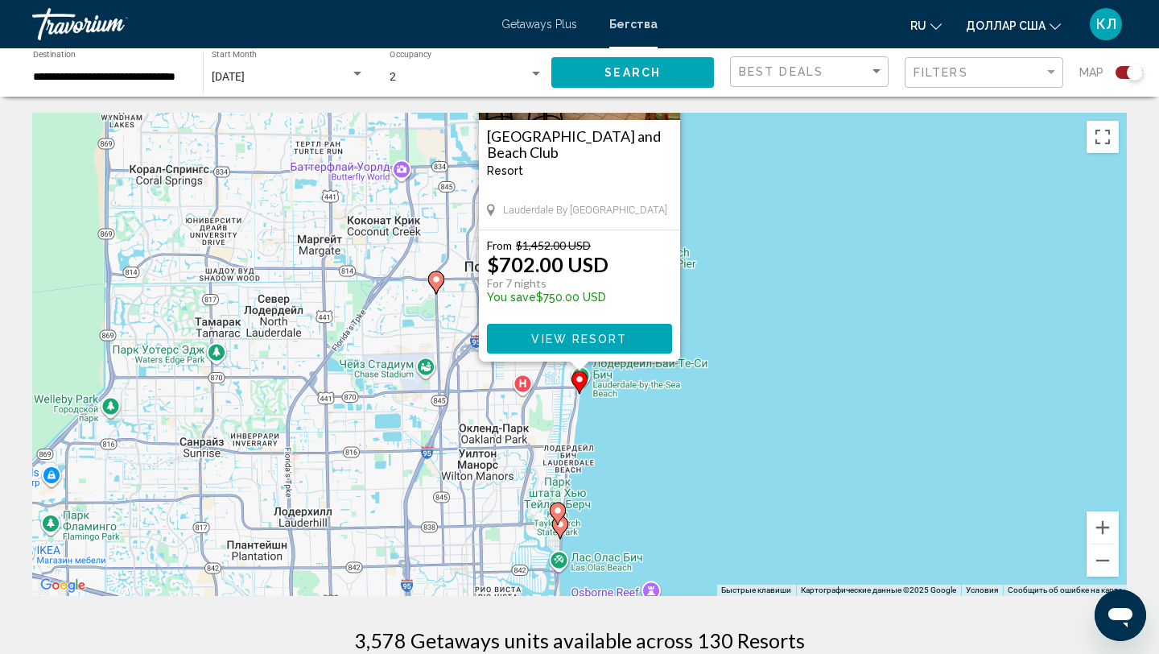
click at [557, 510] on image "Основное содержание" at bounding box center [558, 511] width 10 height 10
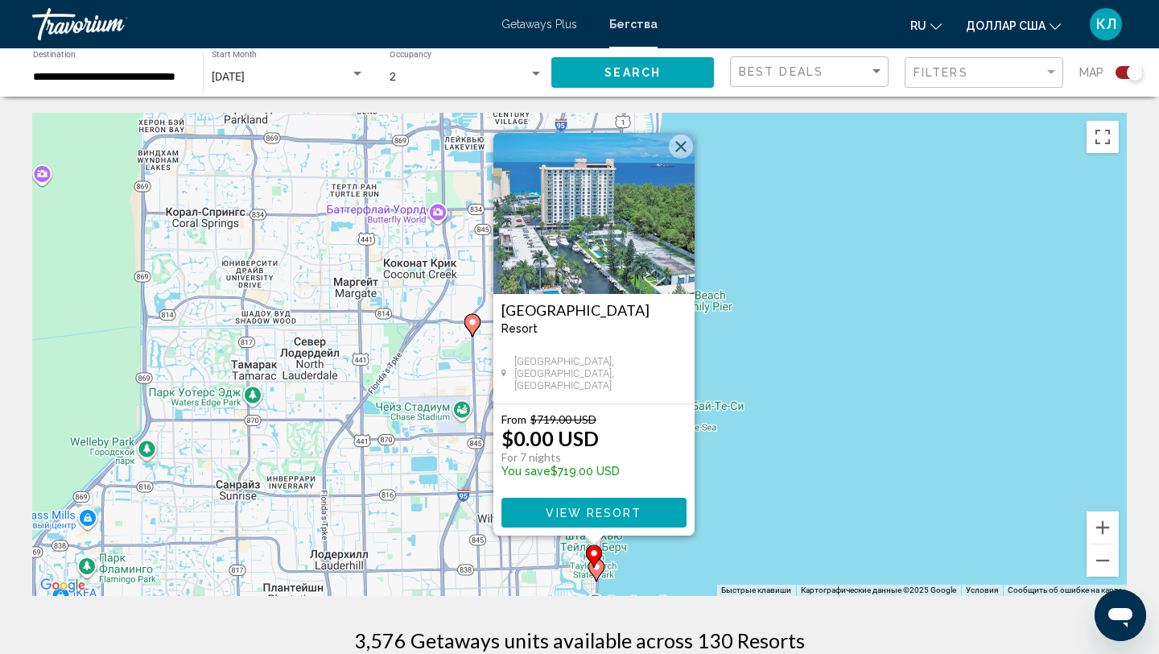
drag, startPoint x: 747, startPoint y: 478, endPoint x: 761, endPoint y: 512, distance: 36.8
click at [761, 512] on div "Чтобы активировать перетаскивание с помощью клавиатуры, нажмите Alt + Ввод. Пос…" at bounding box center [579, 354] width 1095 height 483
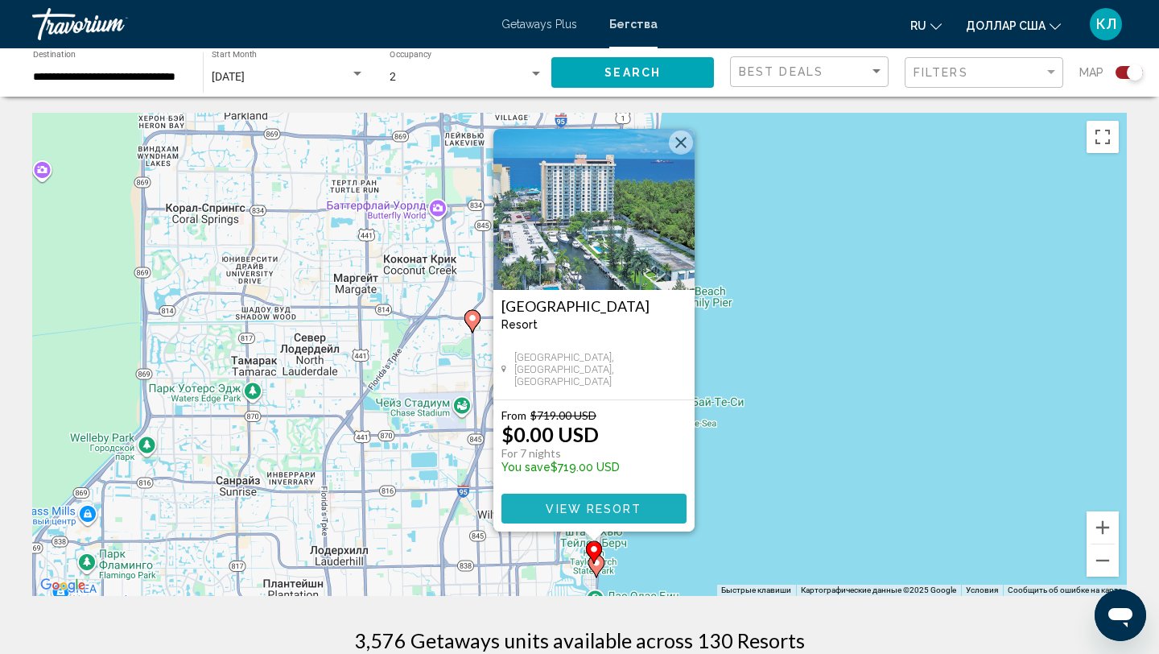
click at [594, 508] on span "View Resort" at bounding box center [594, 508] width 96 height 13
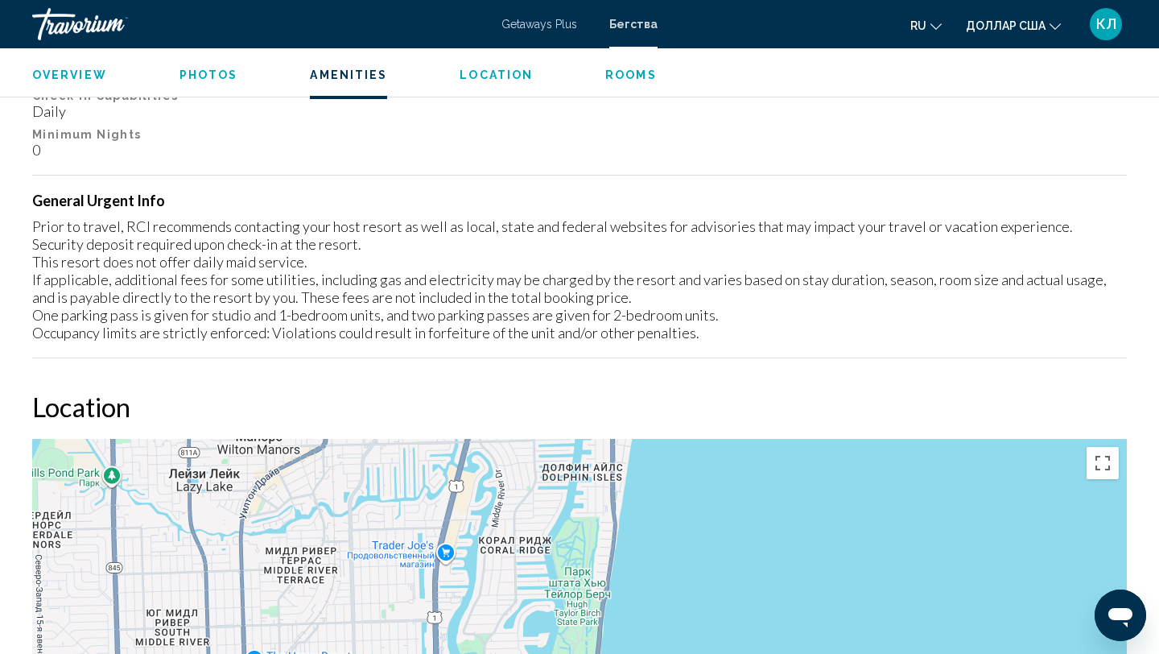
scroll to position [2233, 0]
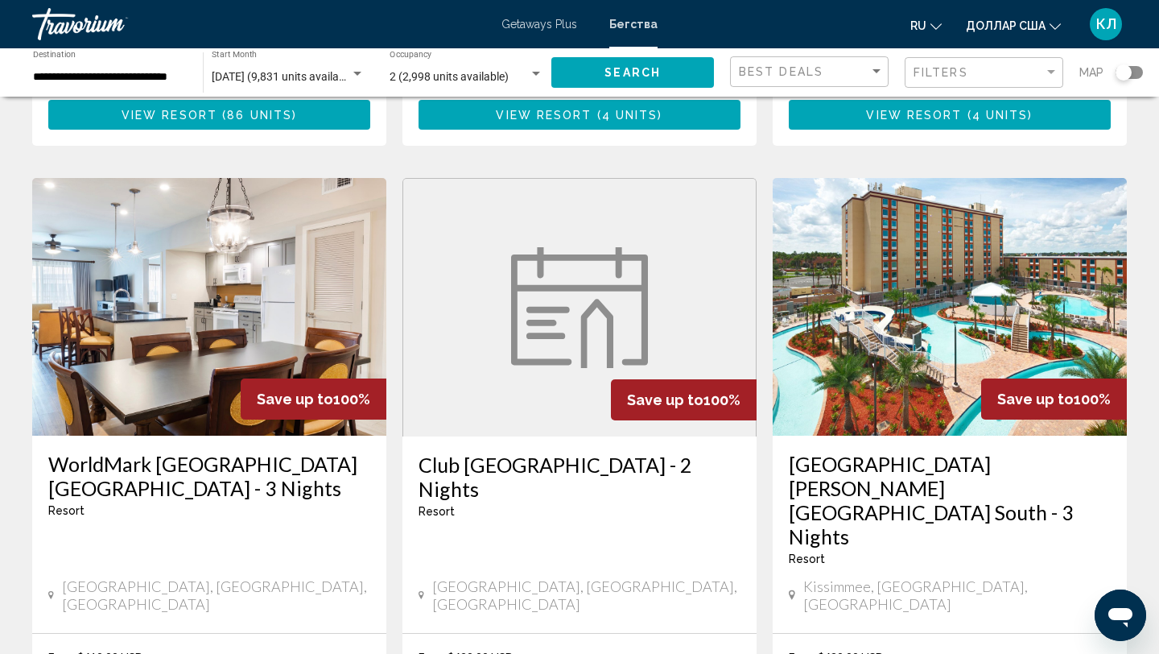
scroll to position [588, 0]
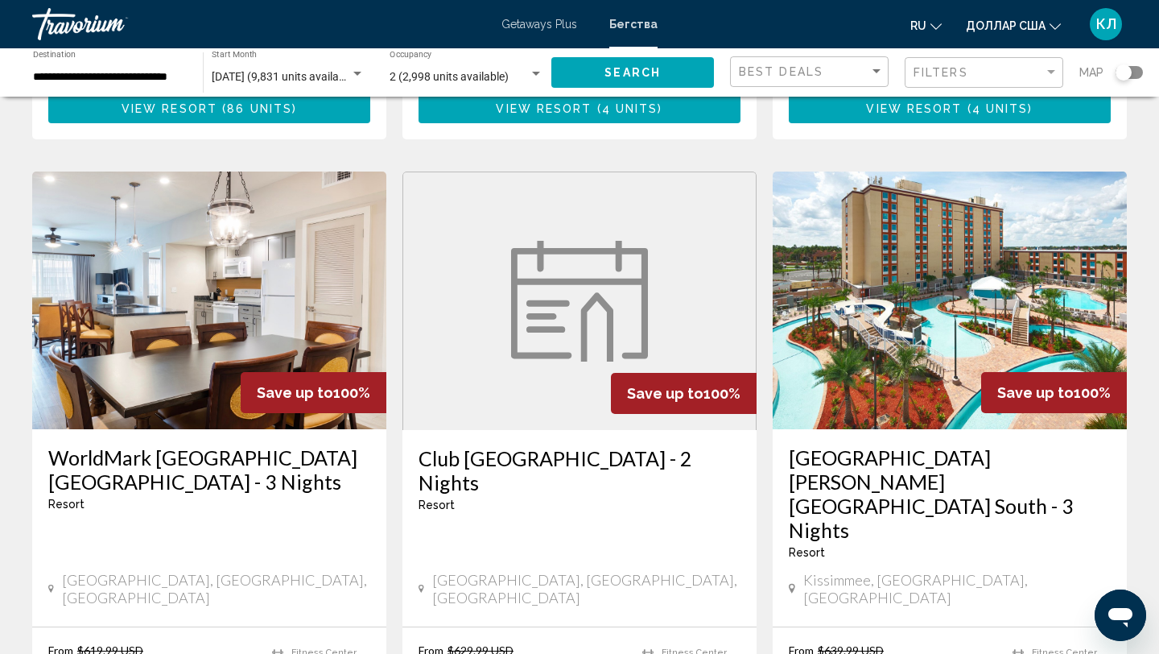
click at [1141, 69] on div "Search widget" at bounding box center [1129, 72] width 27 height 13
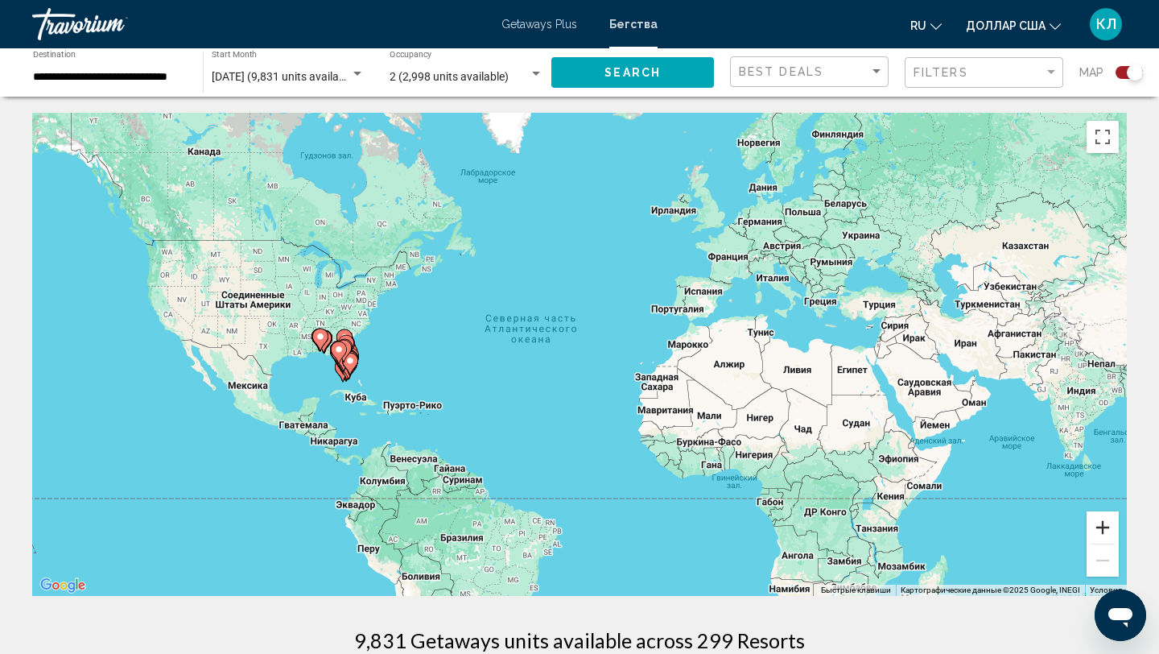
click at [1096, 522] on button "Увеличить" at bounding box center [1103, 527] width 32 height 32
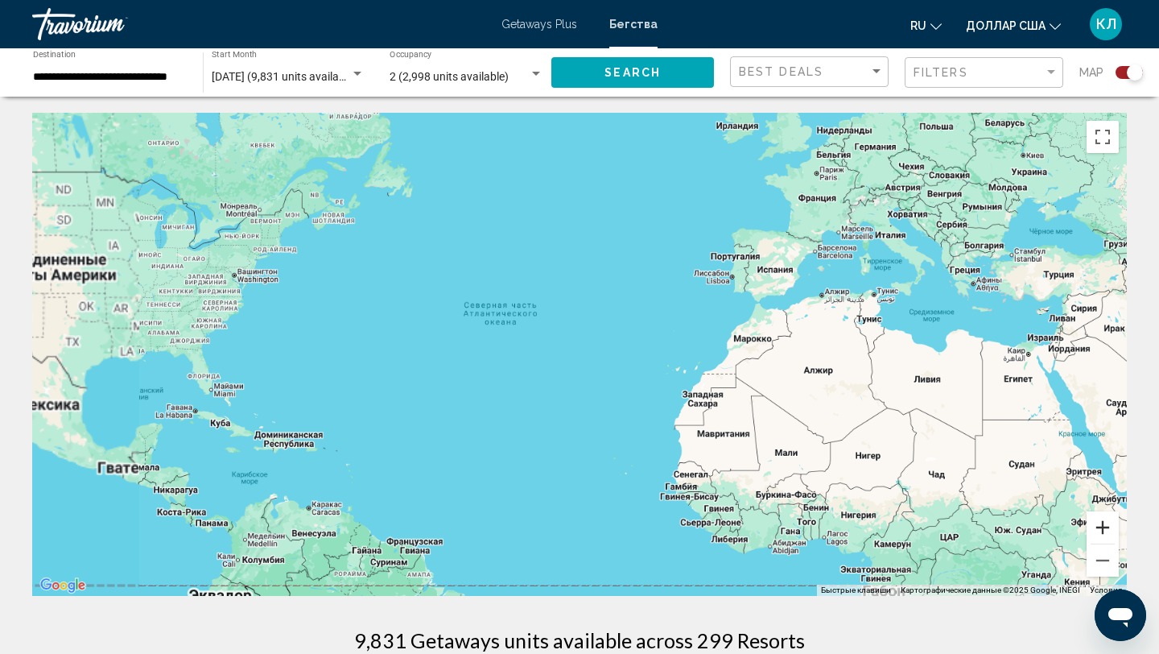
click at [1096, 522] on button "Увеличить" at bounding box center [1103, 527] width 32 height 32
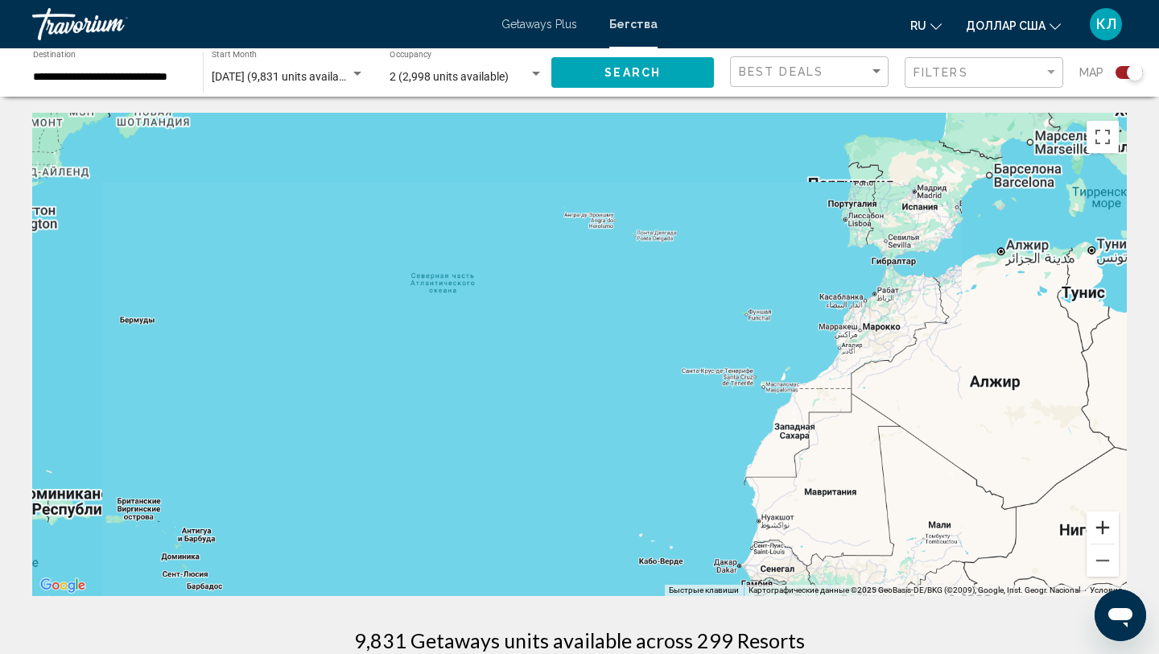
click at [1096, 522] on button "Увеличить" at bounding box center [1103, 527] width 32 height 32
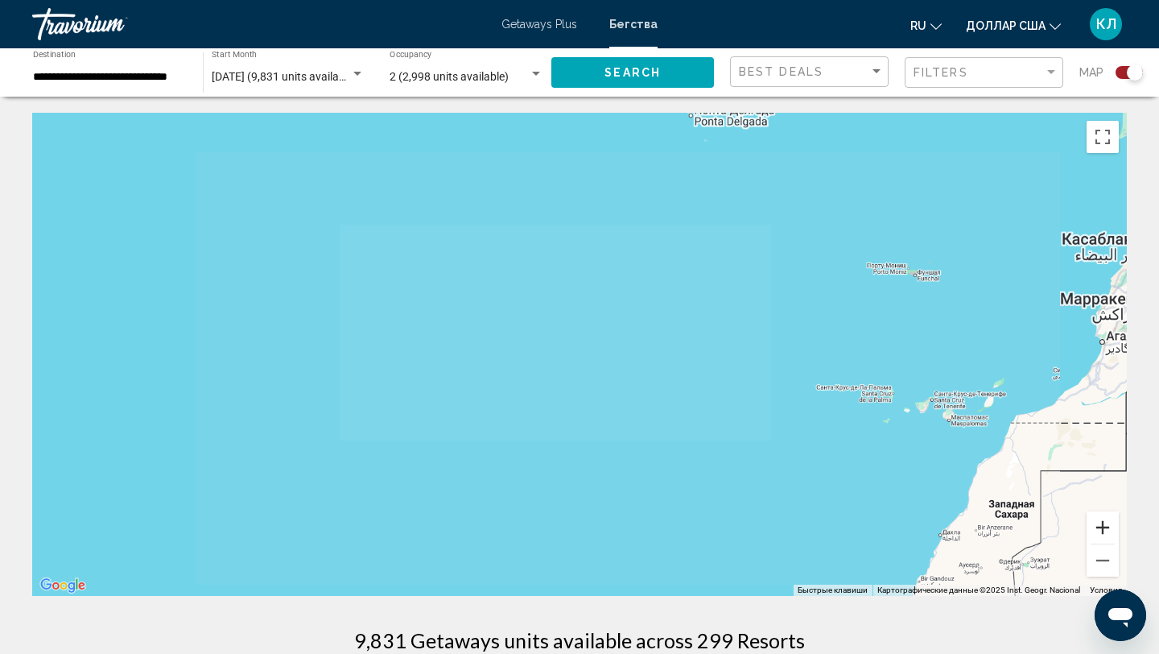
click at [1096, 522] on button "Увеличить" at bounding box center [1103, 527] width 32 height 32
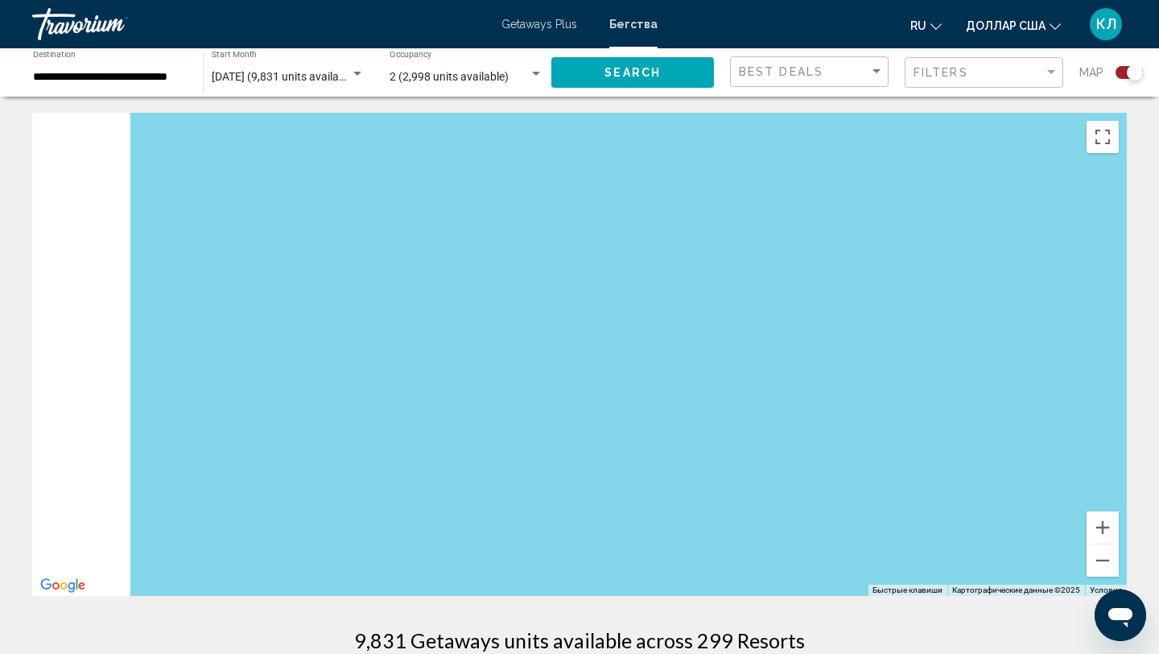
drag, startPoint x: 505, startPoint y: 375, endPoint x: 1000, endPoint y: 388, distance: 495.2
click at [999, 388] on div "Основное содержание" at bounding box center [579, 354] width 1095 height 483
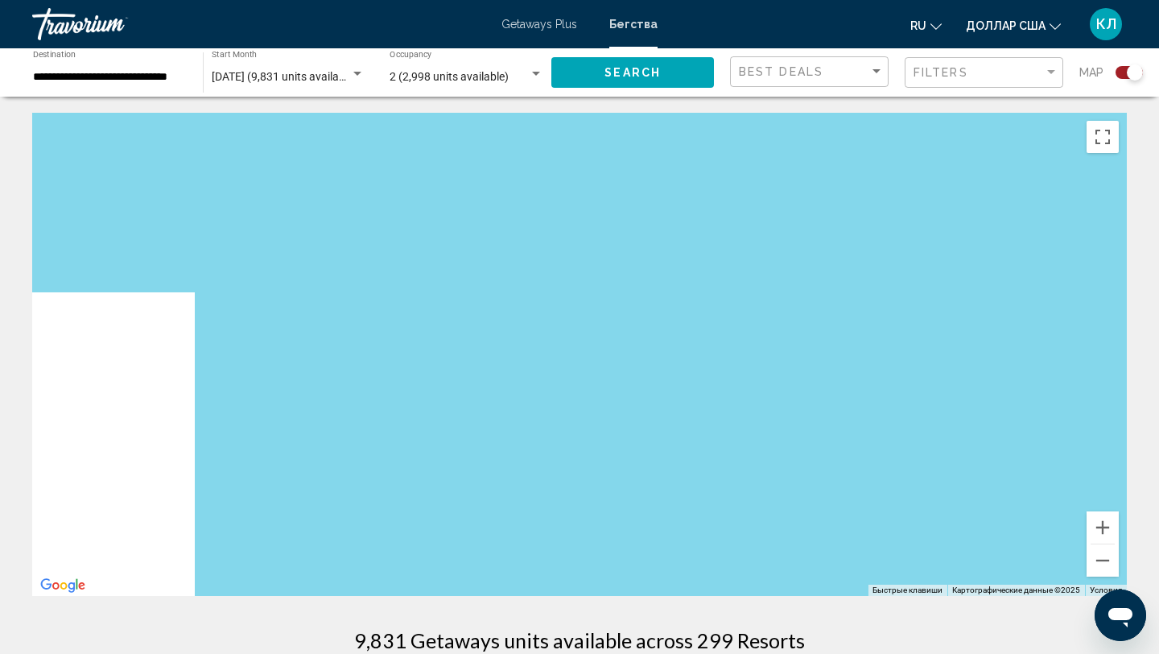
drag, startPoint x: 406, startPoint y: 352, endPoint x: 888, endPoint y: 386, distance: 483.4
click at [888, 386] on div "Основное содержание" at bounding box center [579, 354] width 1095 height 483
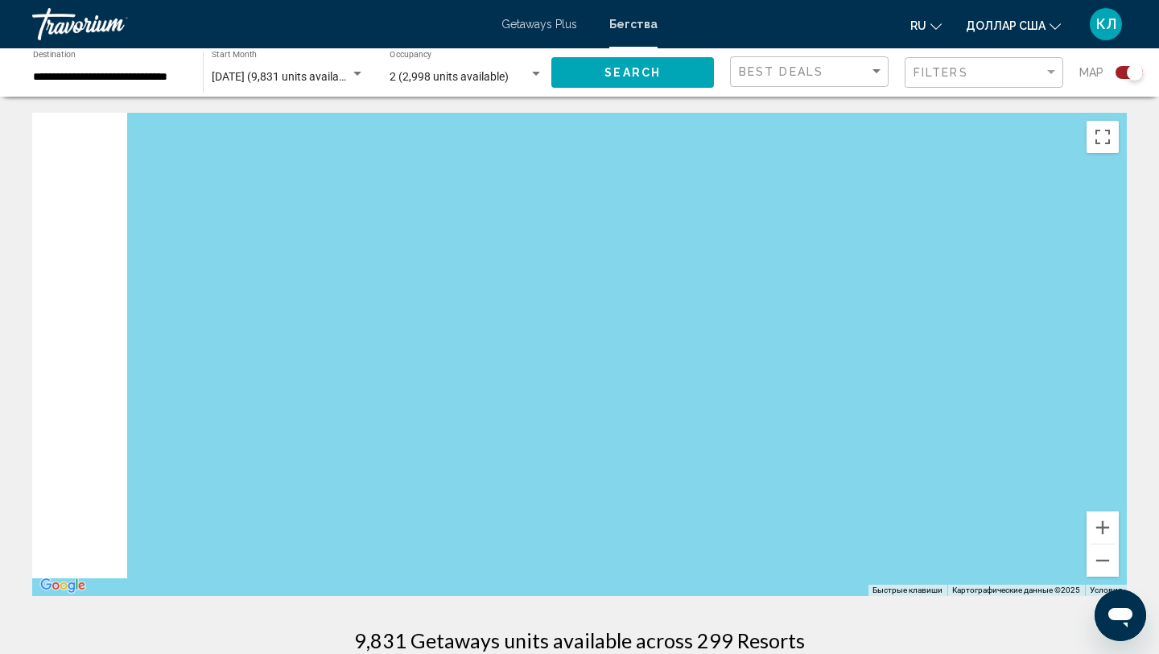
drag, startPoint x: 877, startPoint y: 406, endPoint x: 1038, endPoint y: 406, distance: 161.0
click at [1038, 406] on div "Основное содержание" at bounding box center [579, 354] width 1095 height 483
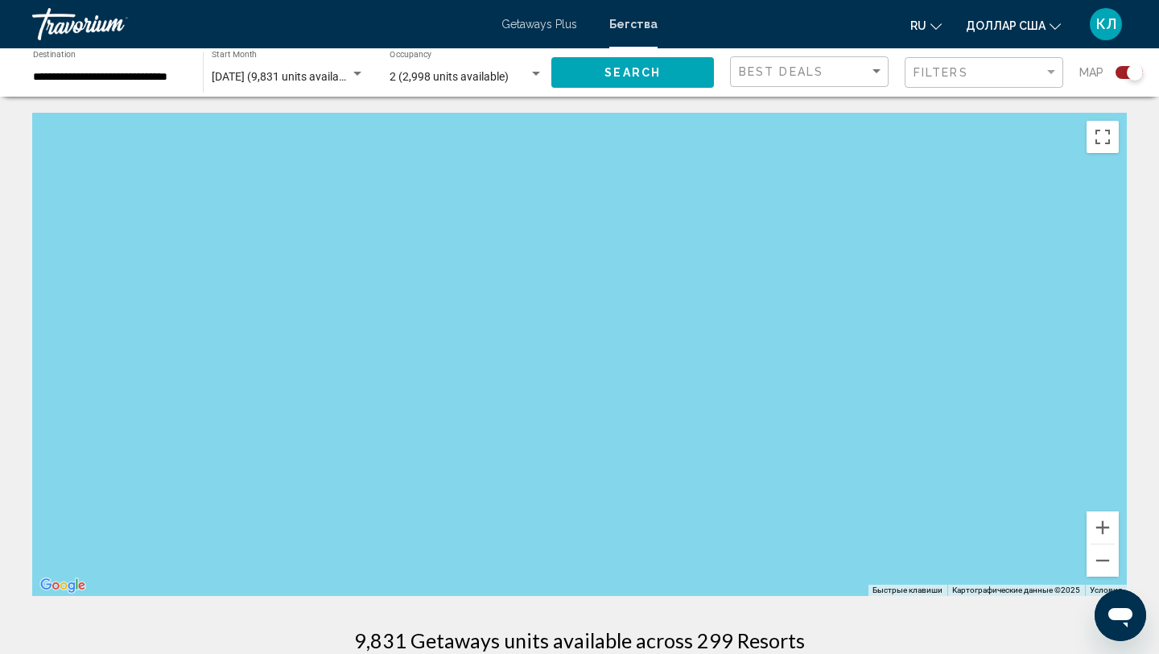
drag, startPoint x: 547, startPoint y: 365, endPoint x: 790, endPoint y: 367, distance: 243.1
click at [790, 367] on div "Основное содержание" at bounding box center [579, 354] width 1095 height 483
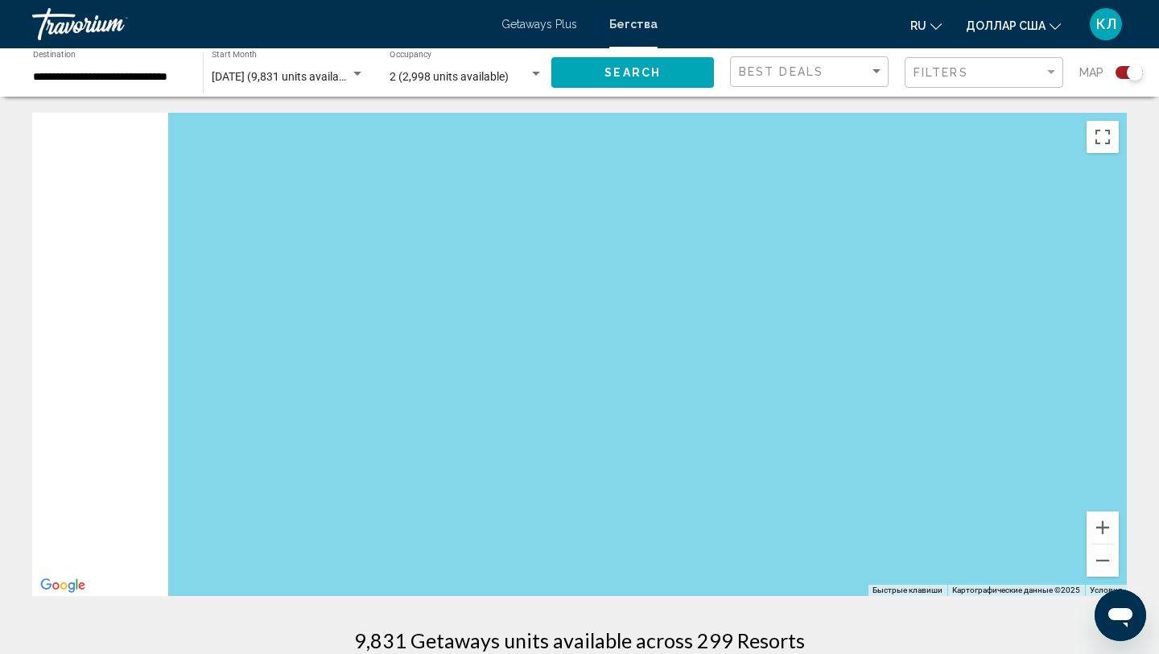
drag, startPoint x: 443, startPoint y: 426, endPoint x: 814, endPoint y: 440, distance: 371.4
click at [814, 440] on div "Основное содержание" at bounding box center [579, 354] width 1095 height 483
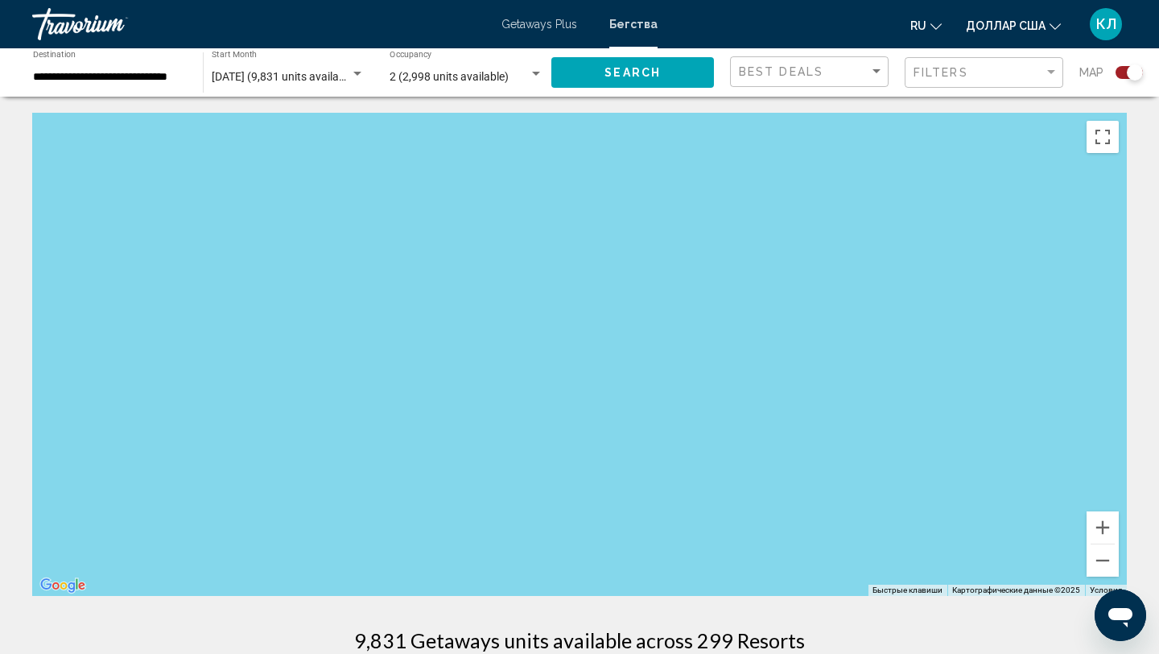
drag, startPoint x: 270, startPoint y: 319, endPoint x: 720, endPoint y: 361, distance: 451.9
click at [718, 361] on div "Основное содержание" at bounding box center [579, 354] width 1095 height 483
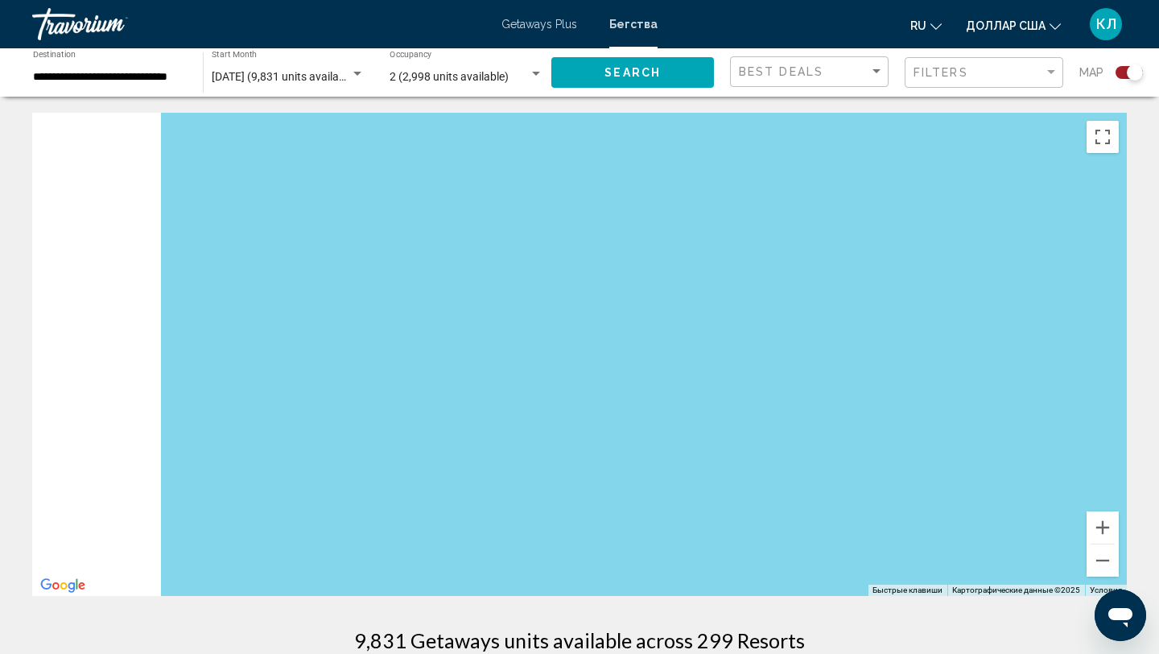
drag, startPoint x: 122, startPoint y: 328, endPoint x: 841, endPoint y: 348, distance: 719.1
click at [841, 348] on div "Основное содержание" at bounding box center [579, 354] width 1095 height 483
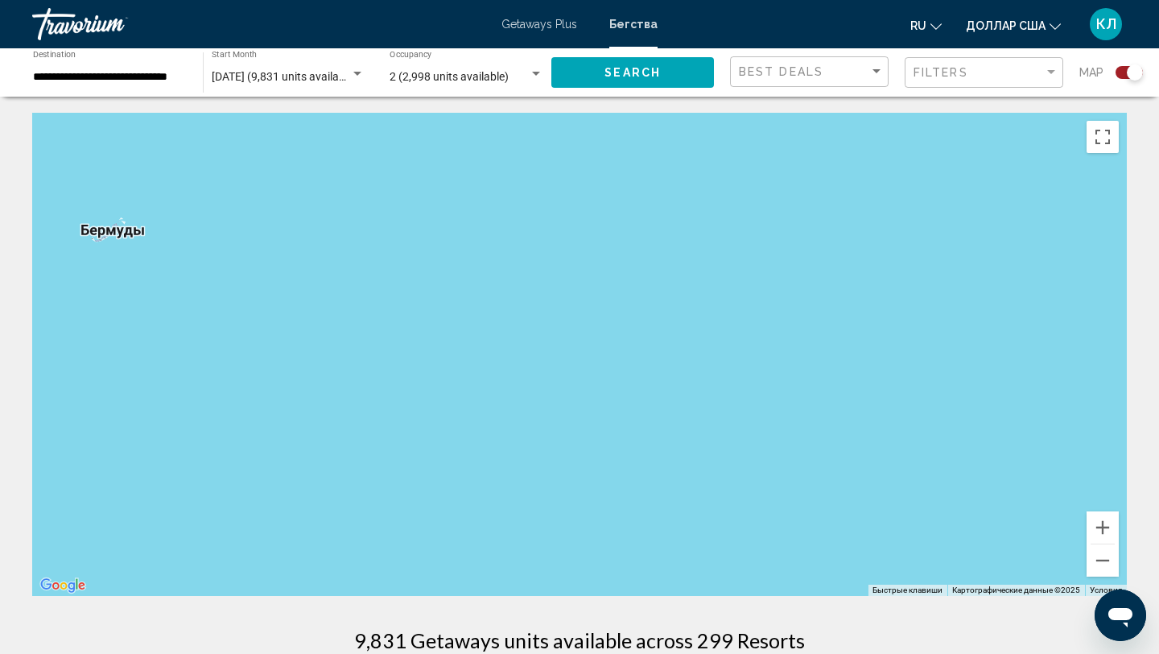
drag, startPoint x: 363, startPoint y: 316, endPoint x: 1094, endPoint y: 307, distance: 730.9
click at [1094, 307] on div "Основное содержание" at bounding box center [579, 354] width 1095 height 483
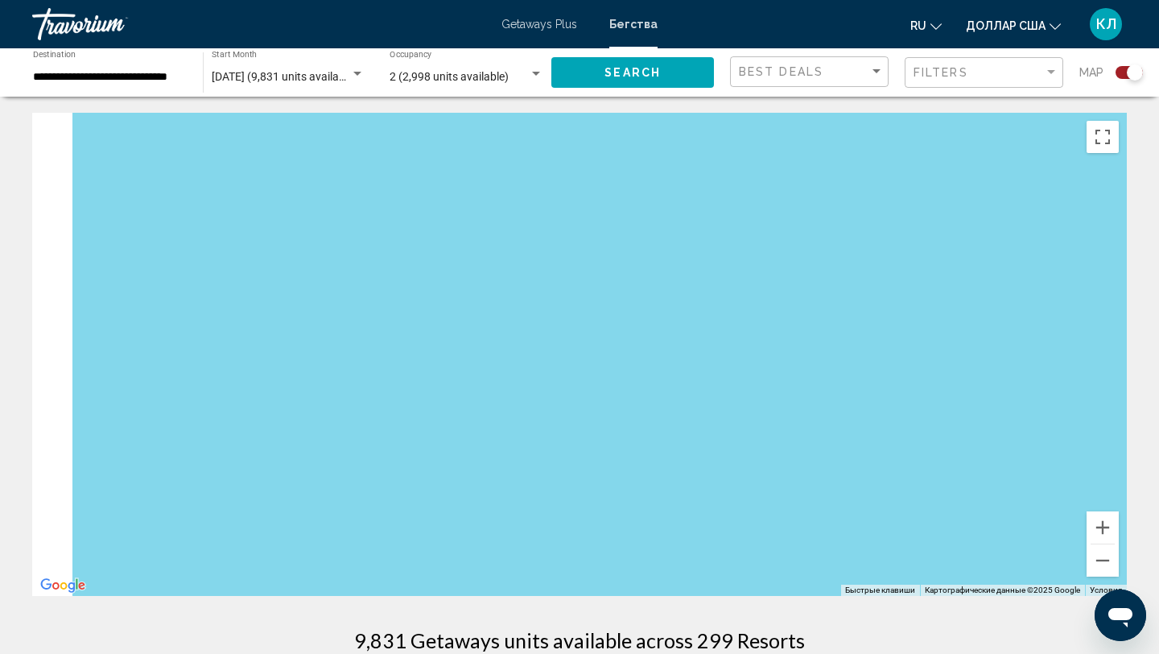
drag, startPoint x: 333, startPoint y: 333, endPoint x: 839, endPoint y: 368, distance: 506.7
click at [833, 365] on div "Основное содержание" at bounding box center [579, 354] width 1095 height 483
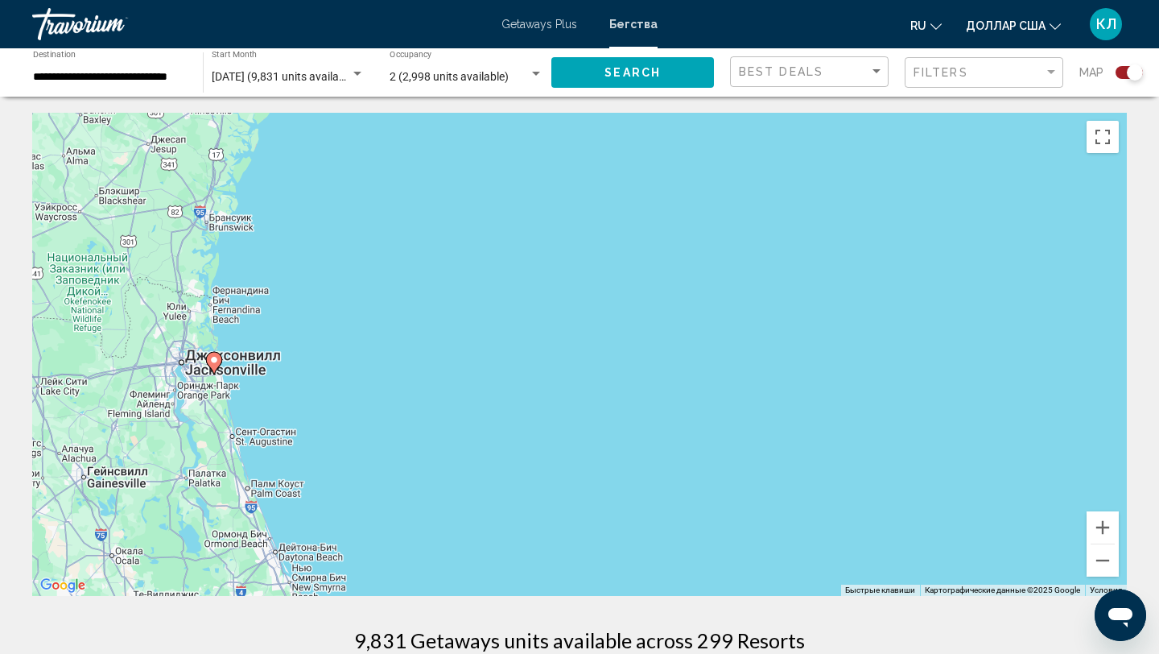
drag, startPoint x: 530, startPoint y: 339, endPoint x: 596, endPoint y: 42, distance: 304.4
click at [596, 42] on div "**********" at bounding box center [579, 327] width 1159 height 654
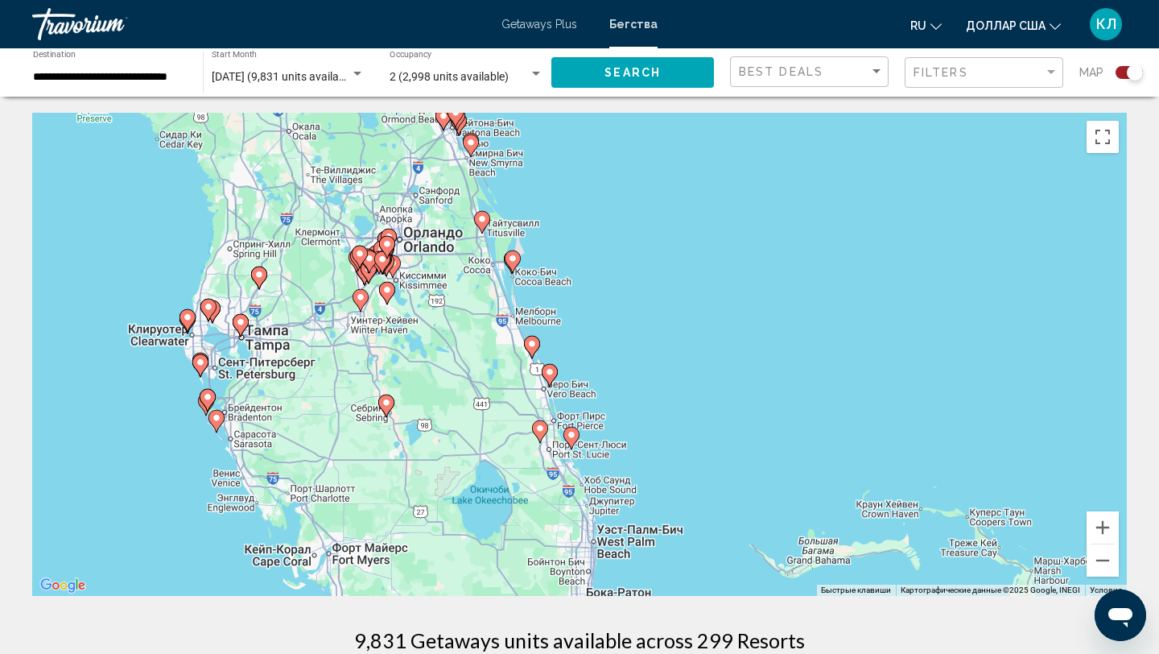
drag, startPoint x: 538, startPoint y: 355, endPoint x: 637, endPoint y: 164, distance: 214.9
click at [638, 164] on div "Чтобы активировать перетаскивание с помощью клавиатуры, нажмите Alt + Ввод. Пос…" at bounding box center [579, 354] width 1095 height 483
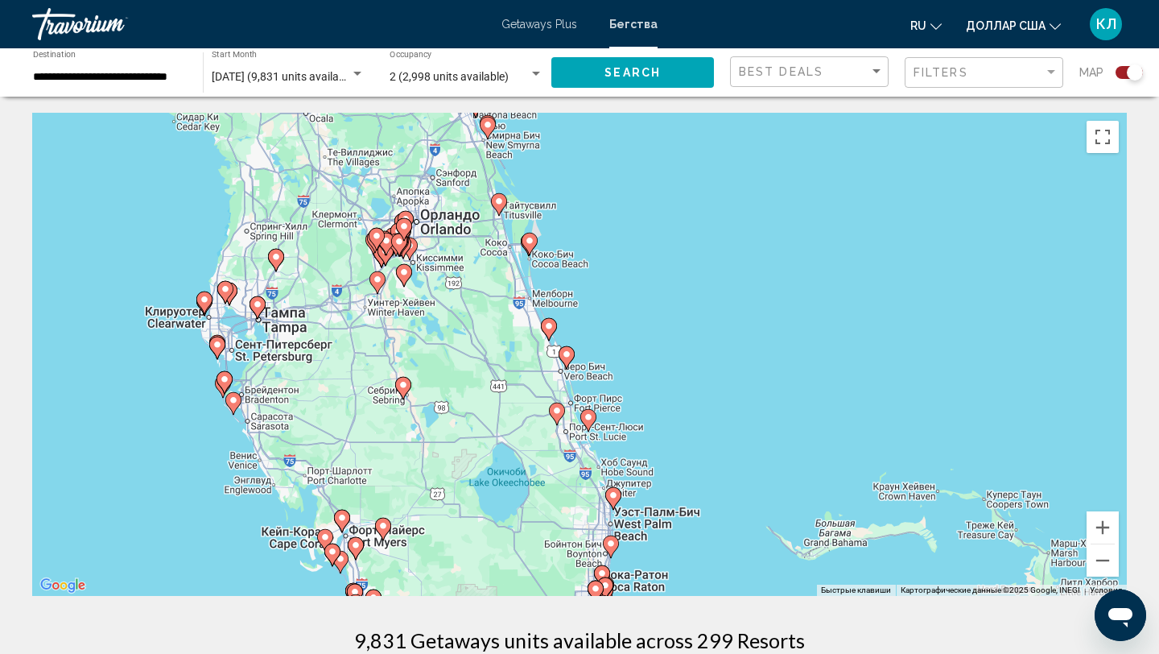
click at [548, 326] on image "Основное содержание" at bounding box center [549, 326] width 10 height 10
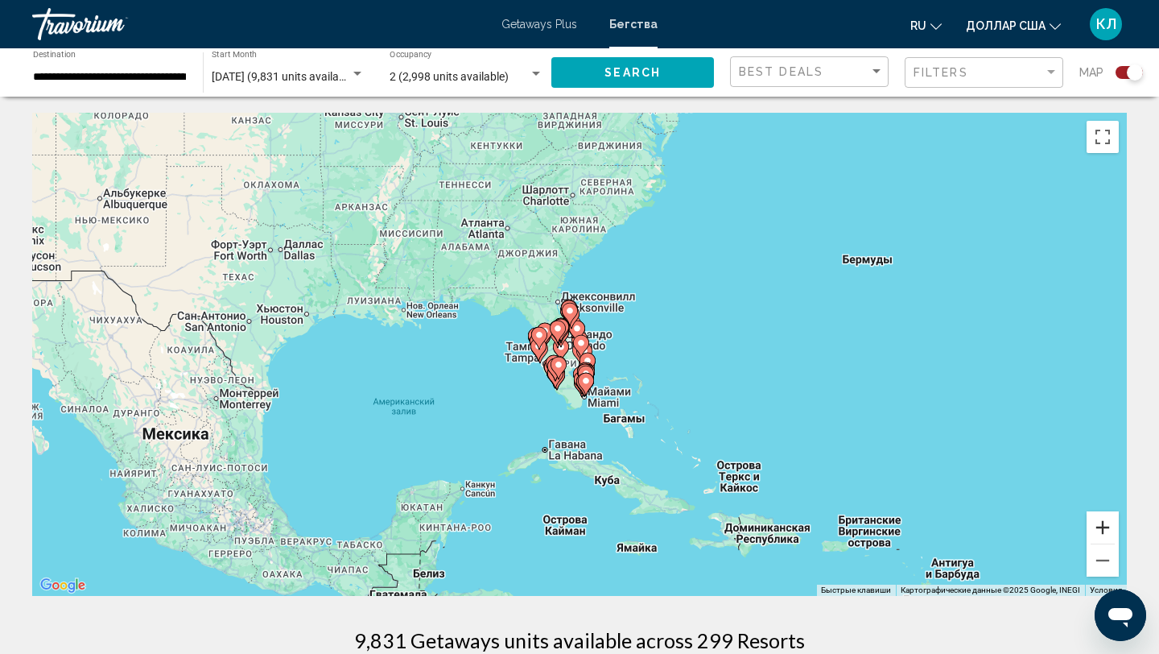
click at [1113, 526] on button "Увеличить" at bounding box center [1103, 527] width 32 height 32
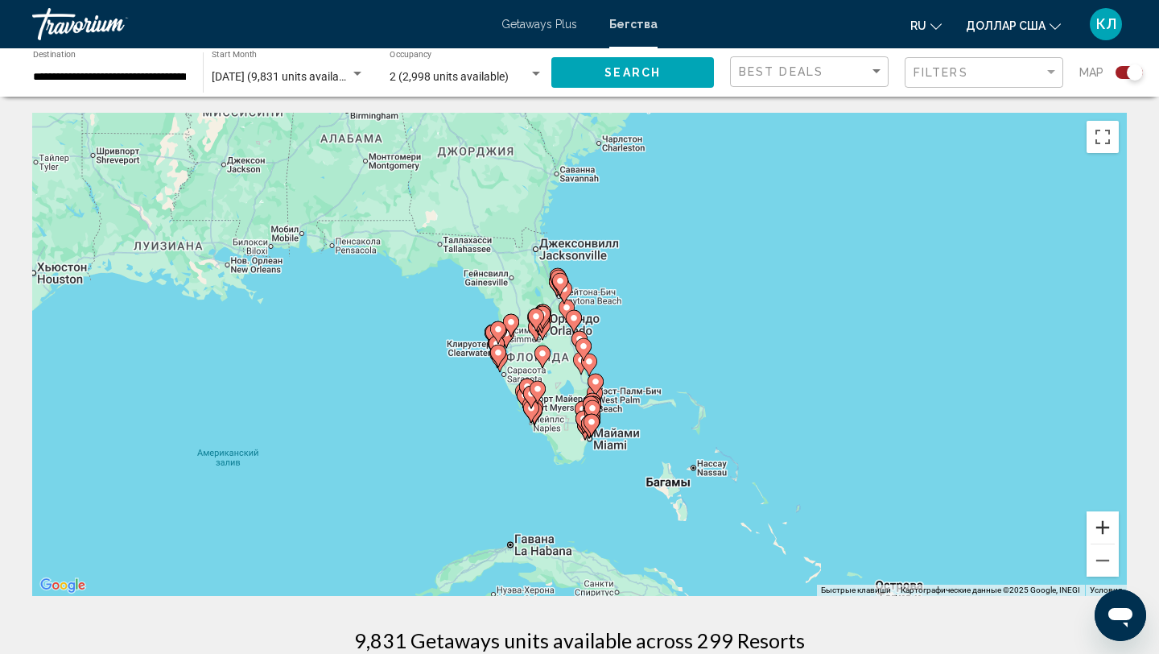
click at [1113, 526] on button "Увеличить" at bounding box center [1103, 527] width 32 height 32
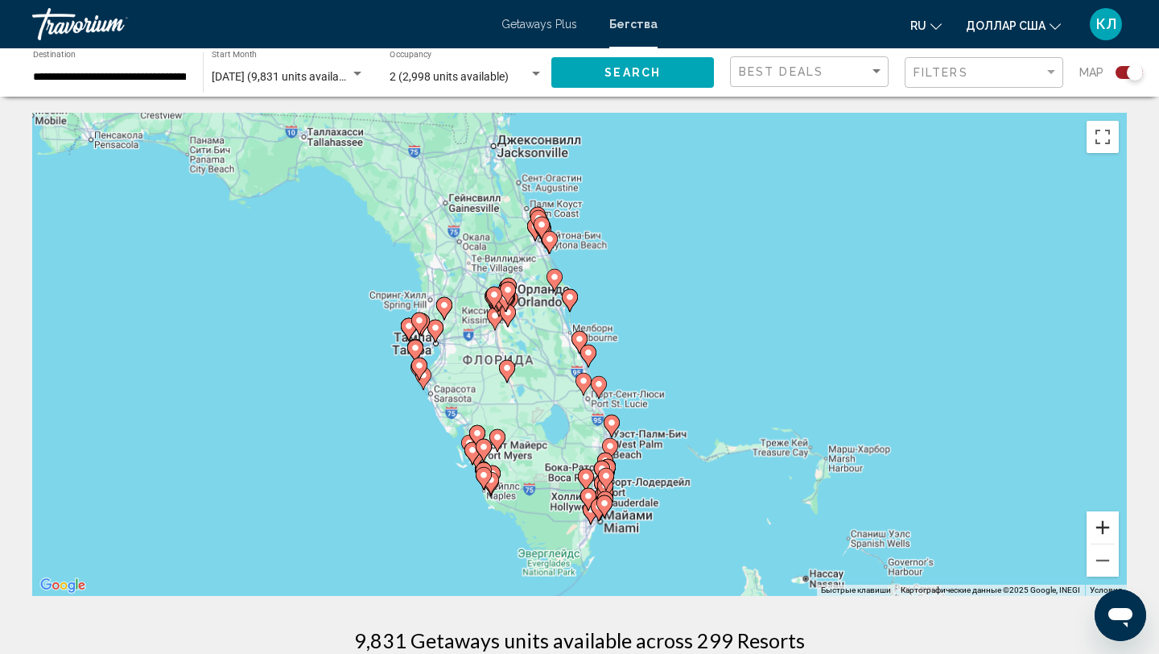
click at [1113, 526] on button "Увеличить" at bounding box center [1103, 527] width 32 height 32
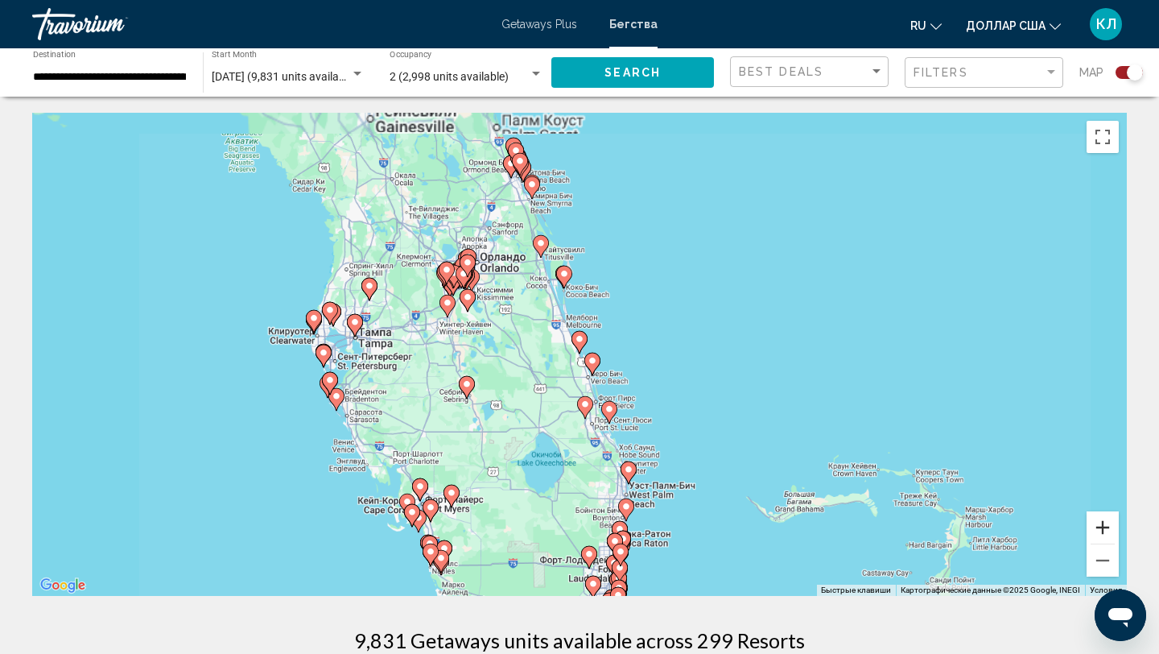
click at [1113, 526] on button "Увеличить" at bounding box center [1103, 527] width 32 height 32
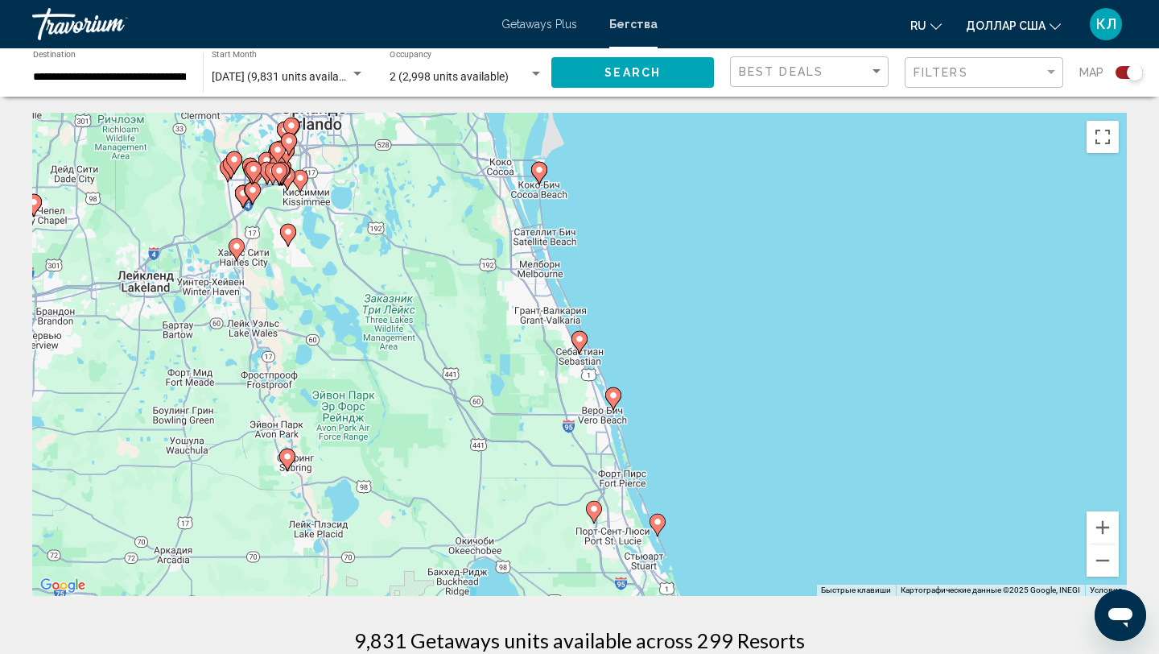
click at [579, 340] on image "Основное содержание" at bounding box center [580, 339] width 10 height 10
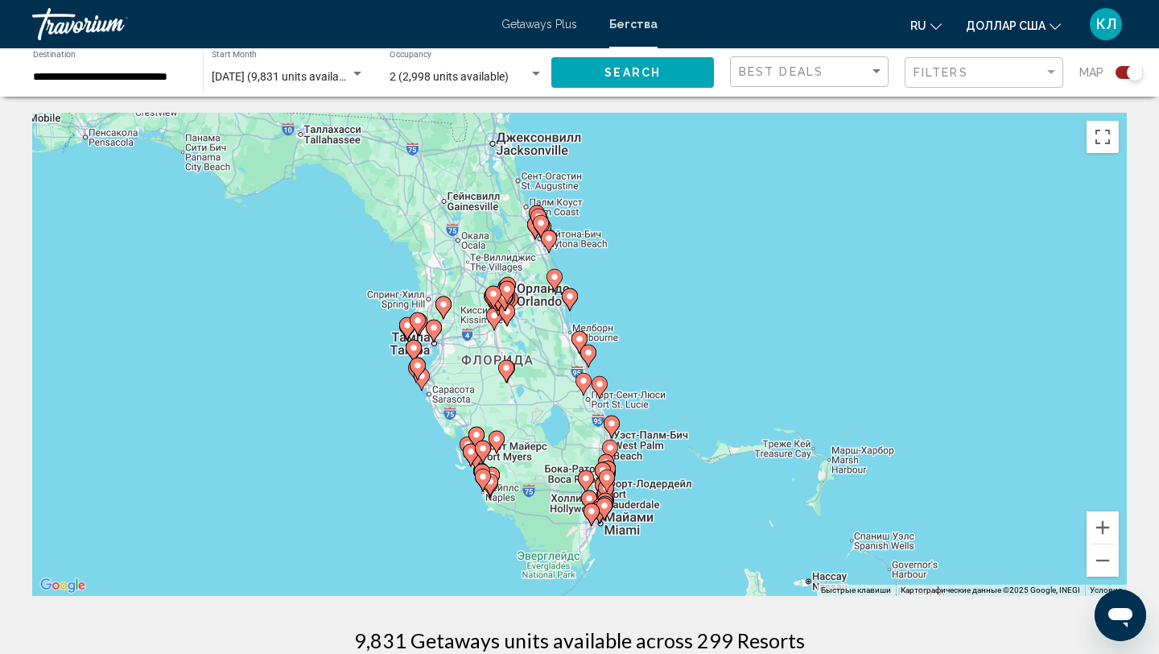
click at [579, 340] on image "Основное содержание" at bounding box center [580, 339] width 10 height 10
type input "**********"
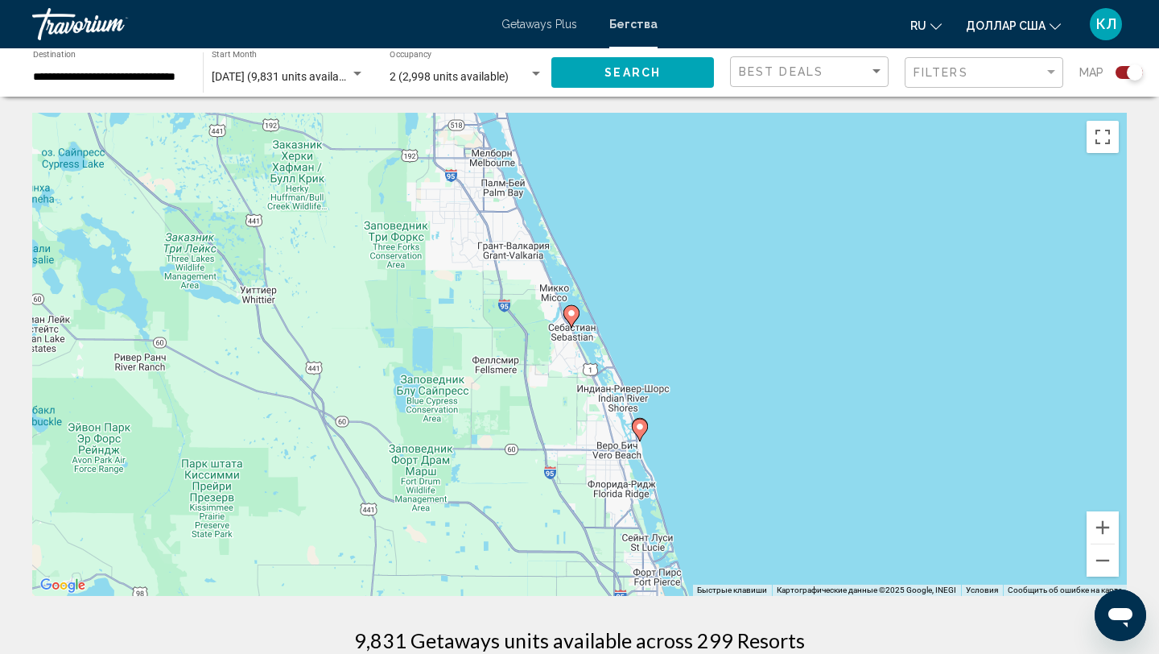
drag, startPoint x: 766, startPoint y: 400, endPoint x: 715, endPoint y: 292, distance: 119.5
click at [715, 291] on div "Чтобы активировать перетаскивание с помощью клавиатуры, нажмите Alt + Ввод. Пос…" at bounding box center [579, 354] width 1095 height 483
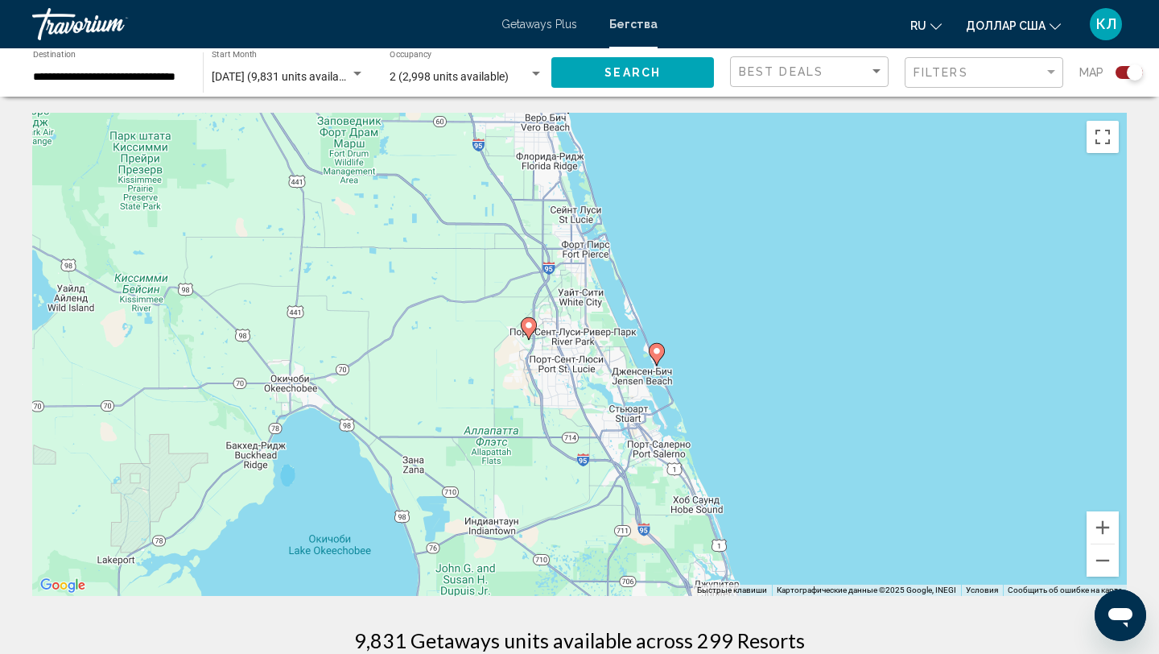
drag, startPoint x: 715, startPoint y: 292, endPoint x: 686, endPoint y: 41, distance: 252.8
click at [686, 41] on div "**********" at bounding box center [579, 327] width 1159 height 654
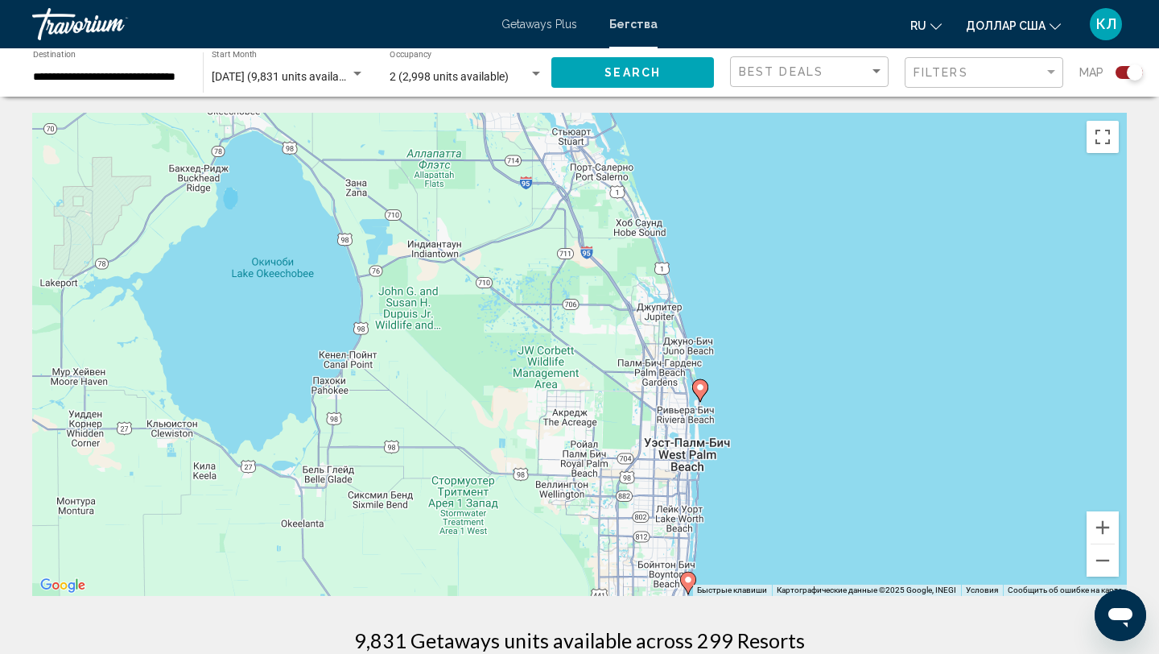
drag, startPoint x: 770, startPoint y: 396, endPoint x: 728, endPoint y: 143, distance: 256.1
click at [729, 143] on div "Чтобы активировать перетаскивание с помощью клавиатуры, нажмите Alt + Ввод. Пос…" at bounding box center [579, 354] width 1095 height 483
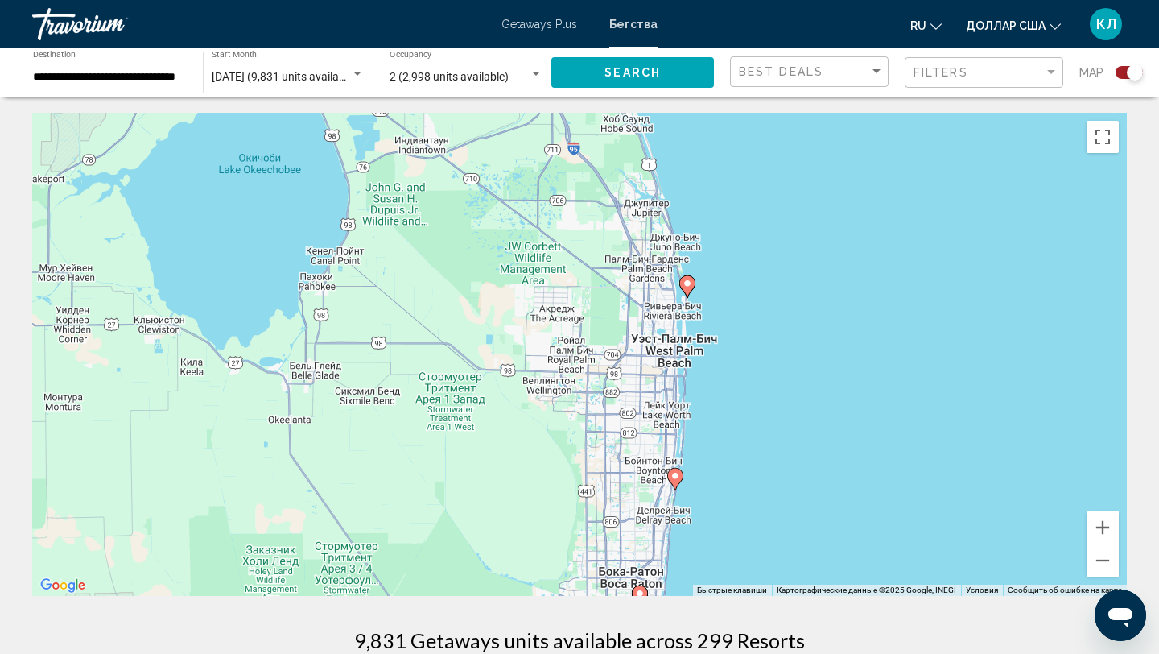
click at [690, 289] on icon "Основное содержание" at bounding box center [687, 286] width 14 height 21
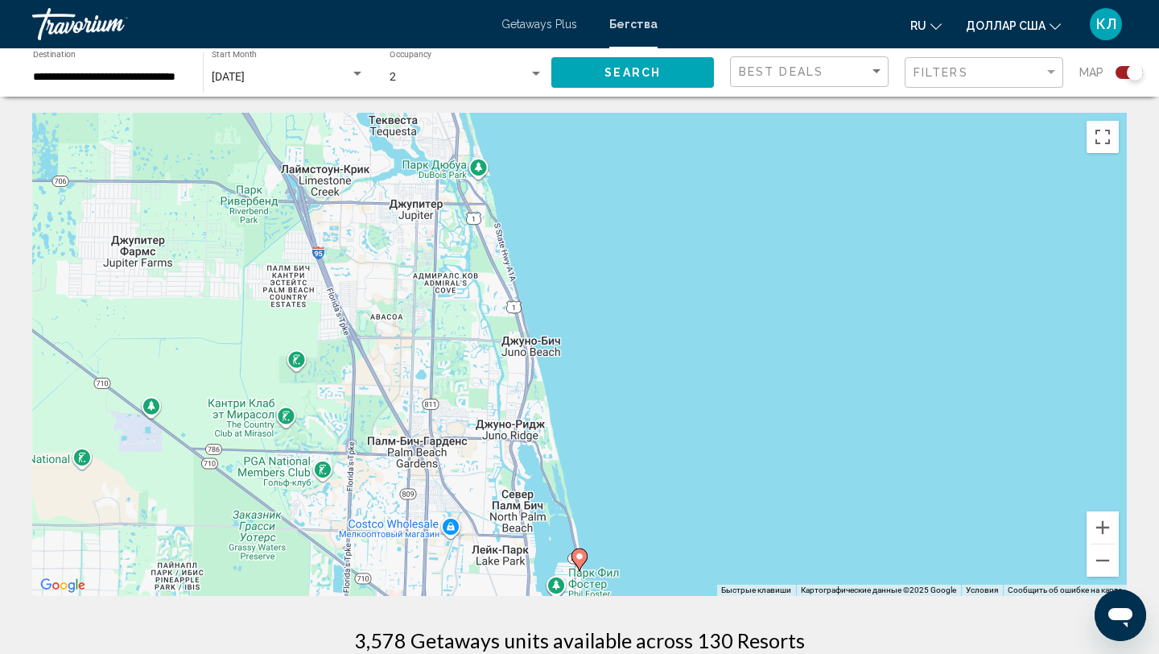
click at [580, 557] on image "Основное содержание" at bounding box center [580, 556] width 10 height 10
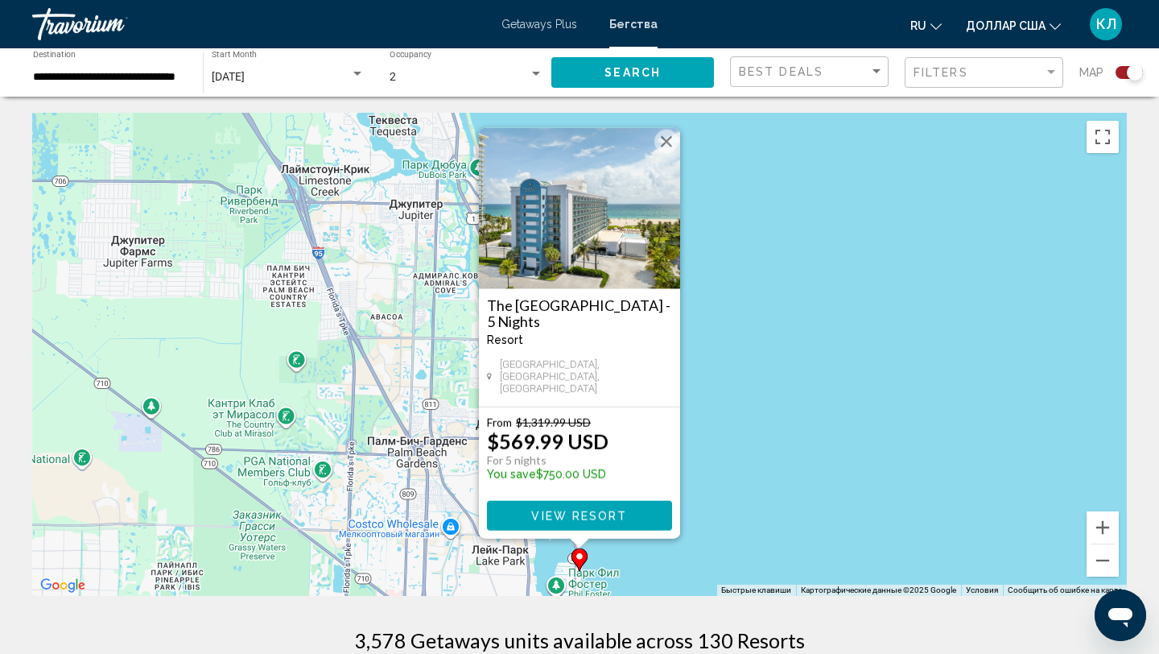
click at [770, 437] on div "Чтобы активировать перетаскивание с помощью клавиатуры, нажмите Alt + Ввод. Пос…" at bounding box center [579, 354] width 1095 height 483
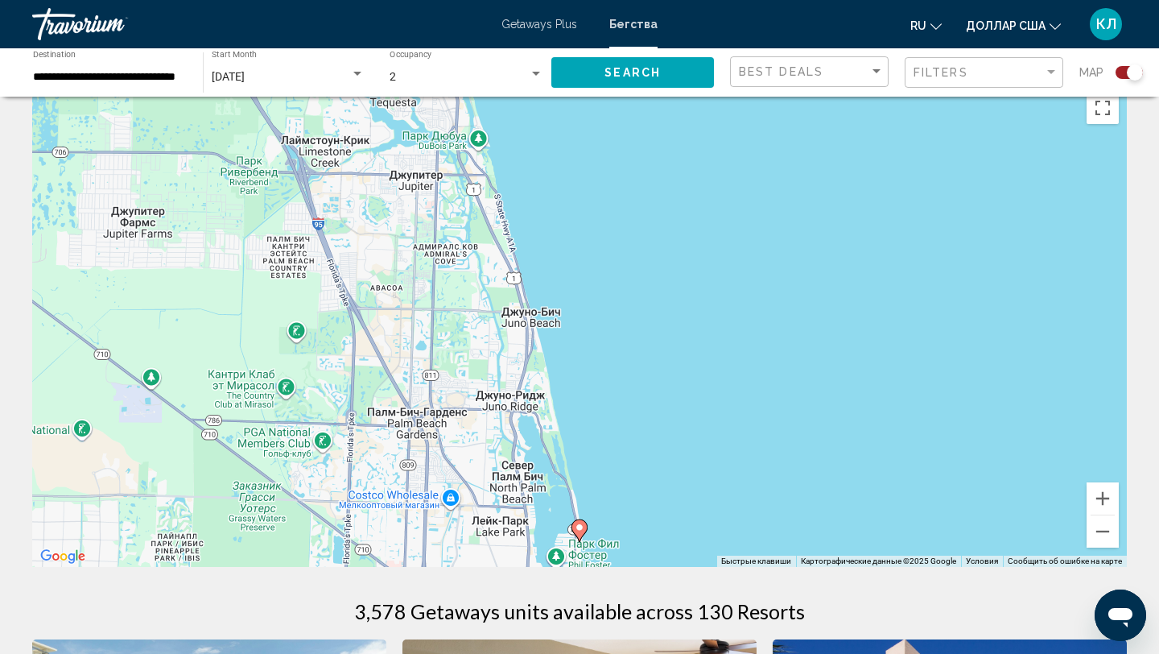
scroll to position [16, 0]
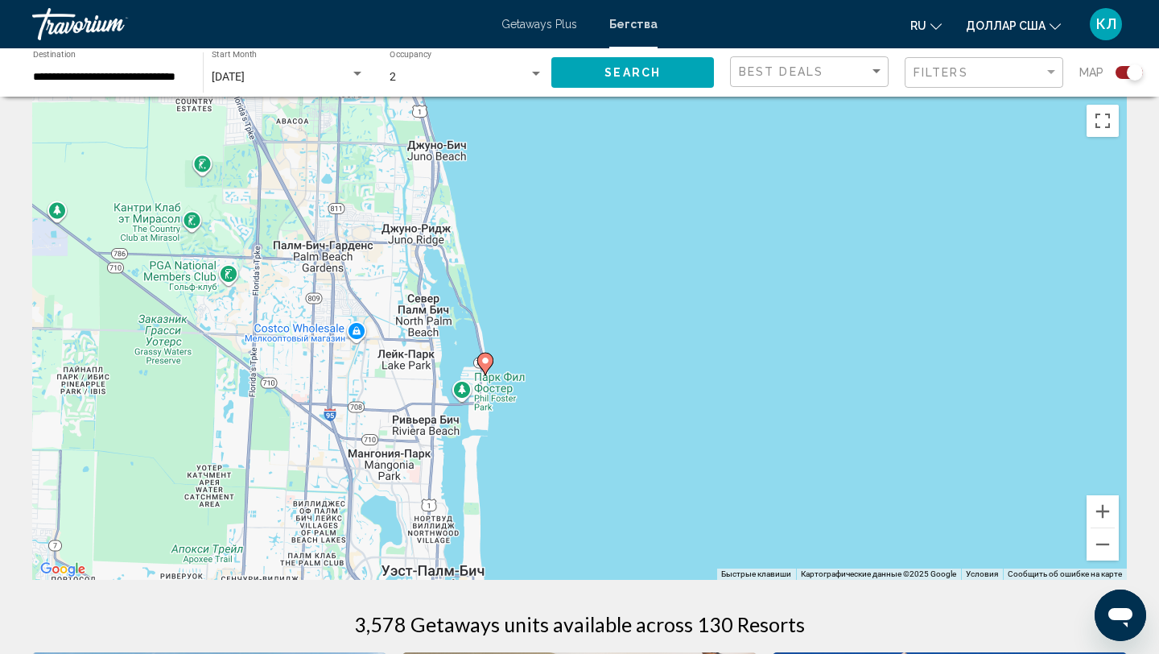
drag, startPoint x: 762, startPoint y: 434, endPoint x: 660, endPoint y: 241, distance: 218.6
click at [660, 241] on div "Чтобы активировать перетаскивание с помощью клавиатуры, нажмите Alt + Ввод. Пос…" at bounding box center [579, 338] width 1095 height 483
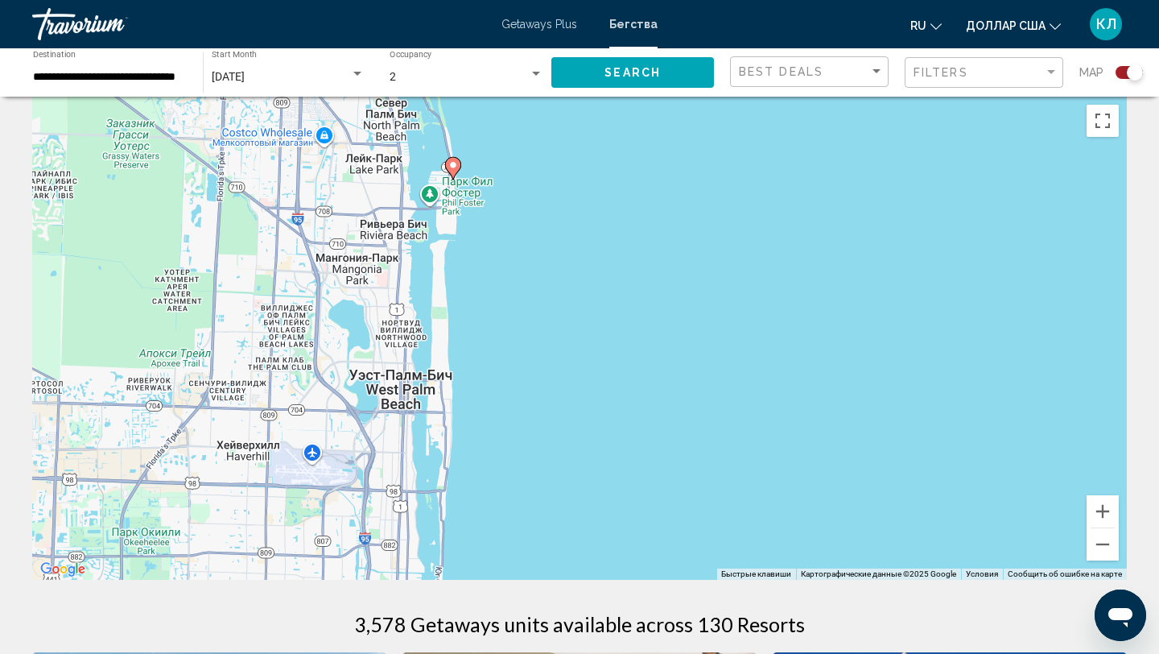
drag, startPoint x: 644, startPoint y: 530, endPoint x: 658, endPoint y: 307, distance: 224.2
click at [658, 307] on div "Чтобы активировать перетаскивание с помощью клавиатуры, нажмите Alt + Ввод. Пос…" at bounding box center [579, 338] width 1095 height 483
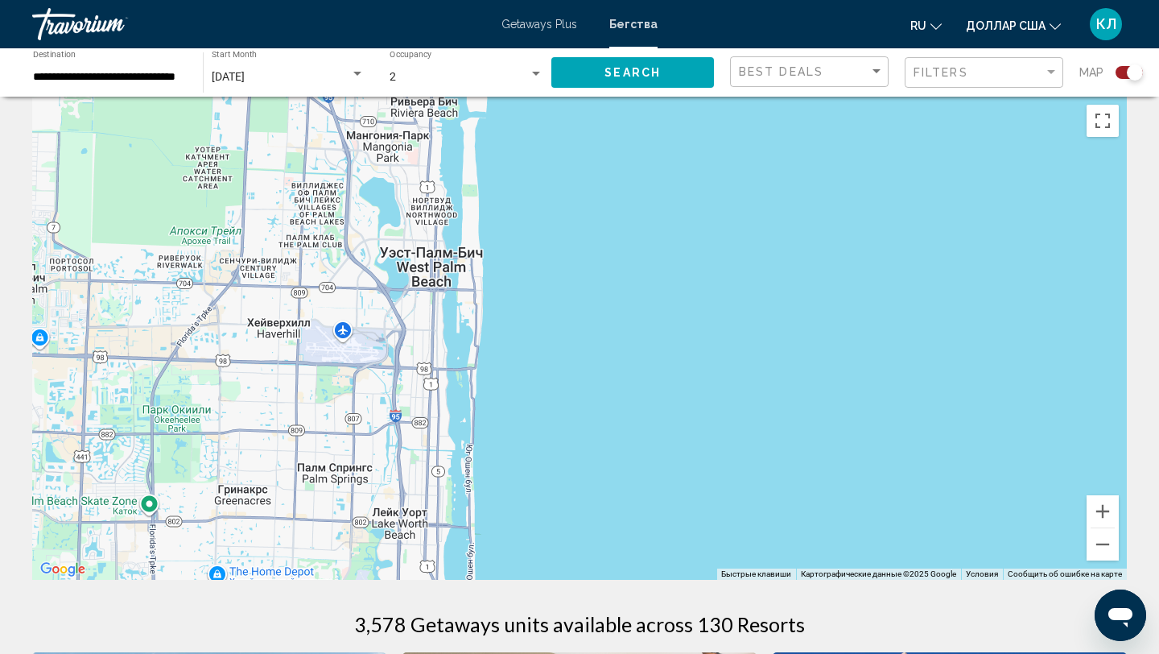
drag, startPoint x: 655, startPoint y: 280, endPoint x: 654, endPoint y: 81, distance: 198.8
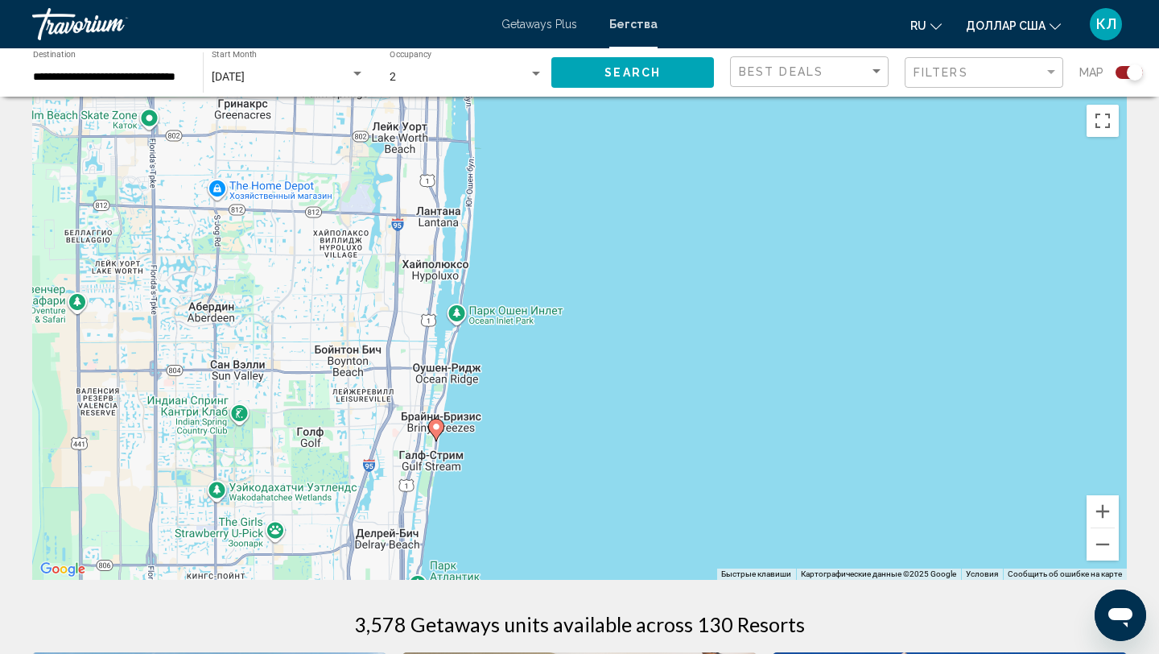
drag, startPoint x: 591, startPoint y: 360, endPoint x: 591, endPoint y: 250, distance: 110.3
click at [591, 250] on div "Чтобы активировать перетаскивание с помощью клавиатуры, нажмите Alt + Ввод. Пос…" at bounding box center [579, 338] width 1095 height 483
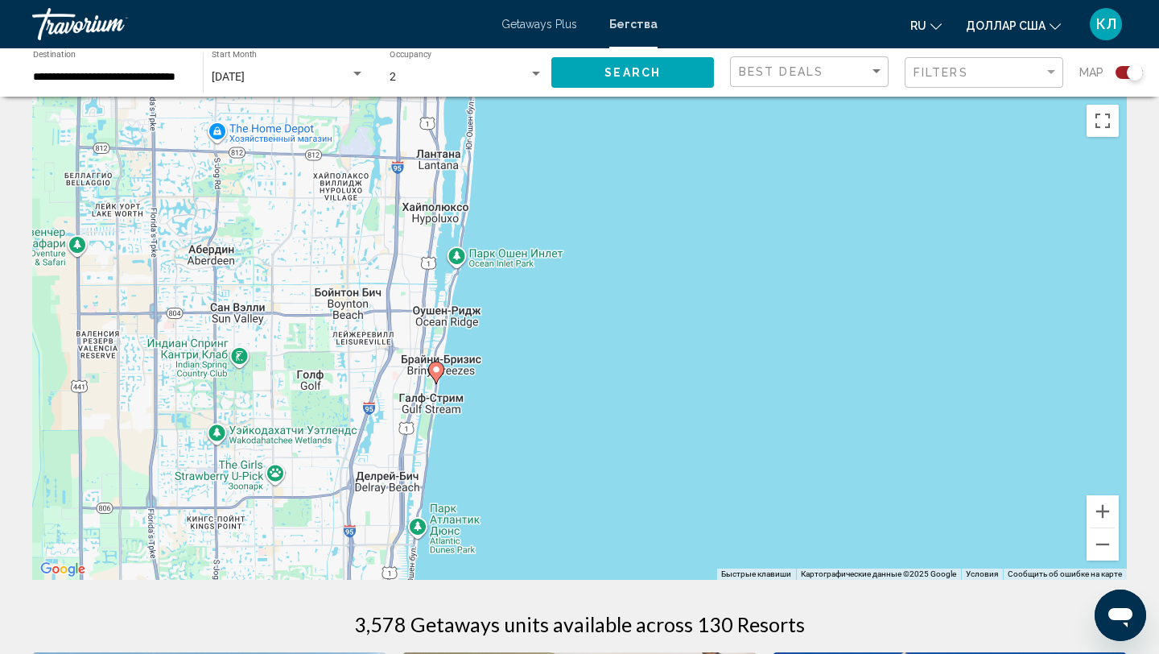
click at [436, 372] on image "Основное содержание" at bounding box center [436, 370] width 10 height 10
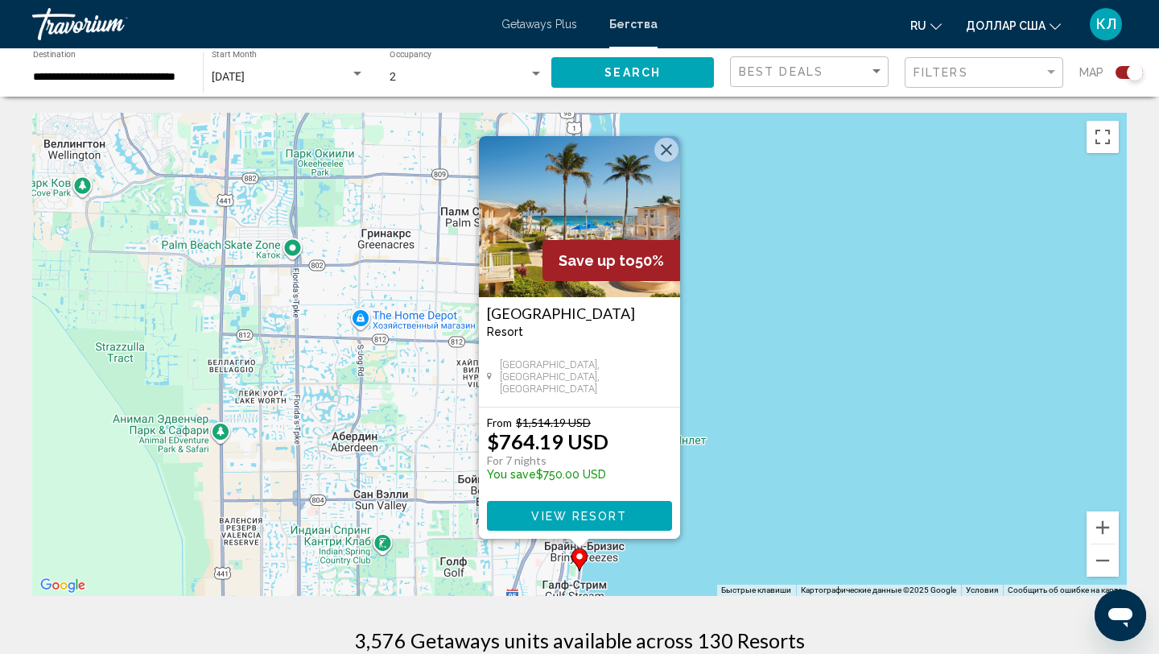
click at [816, 423] on div "Чтобы активировать перетаскивание с помощью клавиатуры, нажмите Alt + Ввод. Пос…" at bounding box center [579, 354] width 1095 height 483
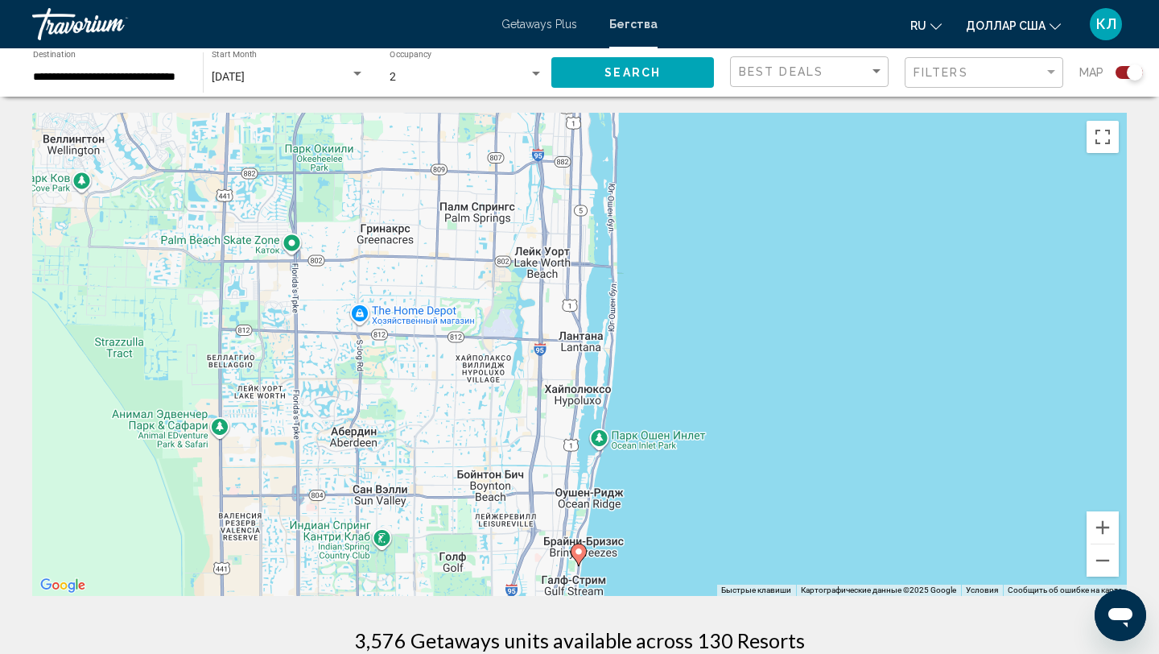
drag, startPoint x: 815, startPoint y: 413, endPoint x: 811, endPoint y: 292, distance: 120.8
click at [811, 292] on div "Чтобы активировать перетаскивание с помощью клавиатуры, нажмите Alt + Ввод. Пос…" at bounding box center [579, 354] width 1095 height 483
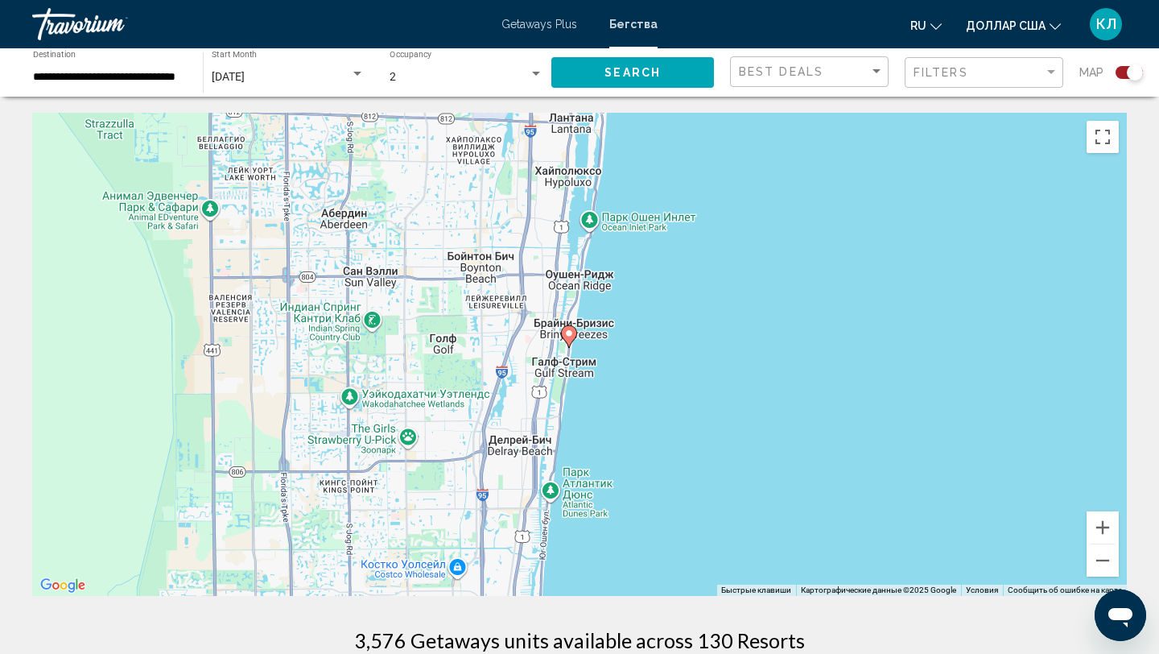
drag, startPoint x: 792, startPoint y: 398, endPoint x: 772, endPoint y: 249, distance: 150.3
click at [772, 249] on div "Чтобы активировать перетаскивание с помощью клавиатуры, нажмите Alt + Ввод. Пос…" at bounding box center [579, 354] width 1095 height 483
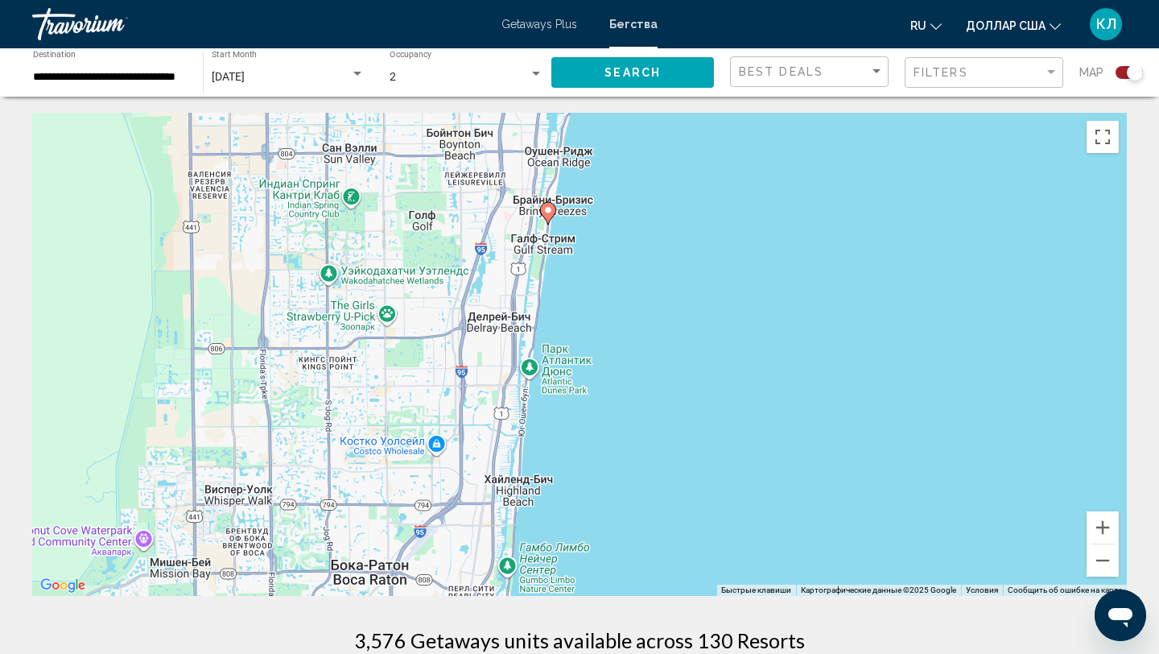
drag, startPoint x: 772, startPoint y: 224, endPoint x: 772, endPoint y: 199, distance: 25.0
click at [772, 199] on div "Чтобы активировать перетаскивание с помощью клавиатуры, нажмите Alt + Ввод. Пос…" at bounding box center [579, 354] width 1095 height 483
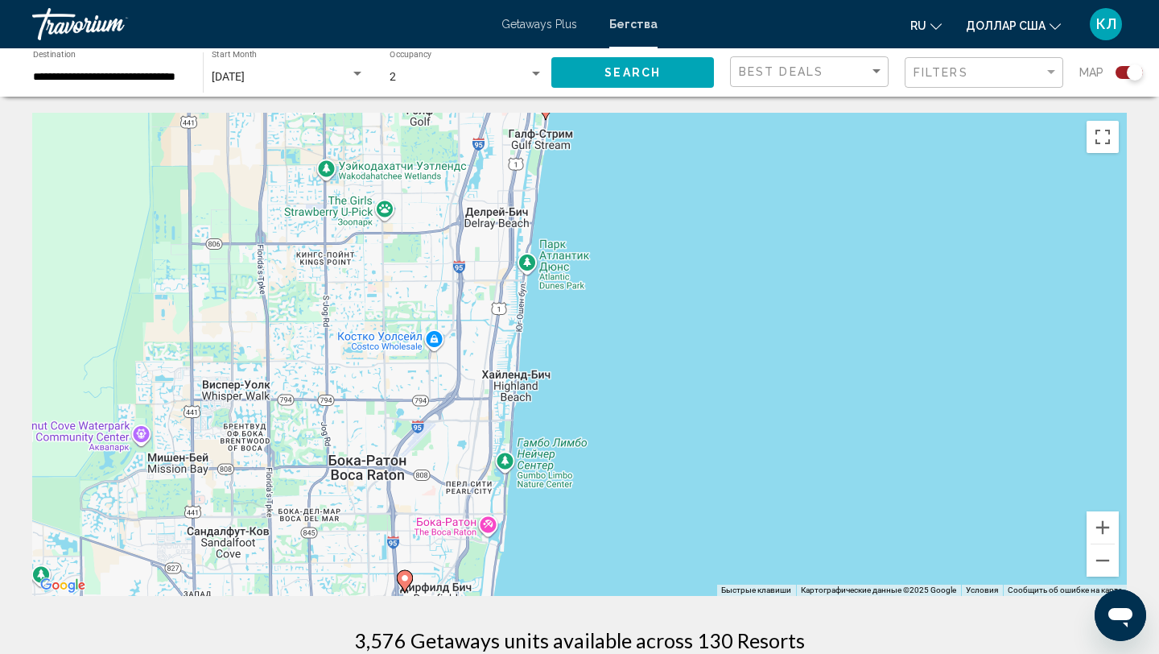
drag, startPoint x: 772, startPoint y: 199, endPoint x: 774, endPoint y: 98, distance: 100.6
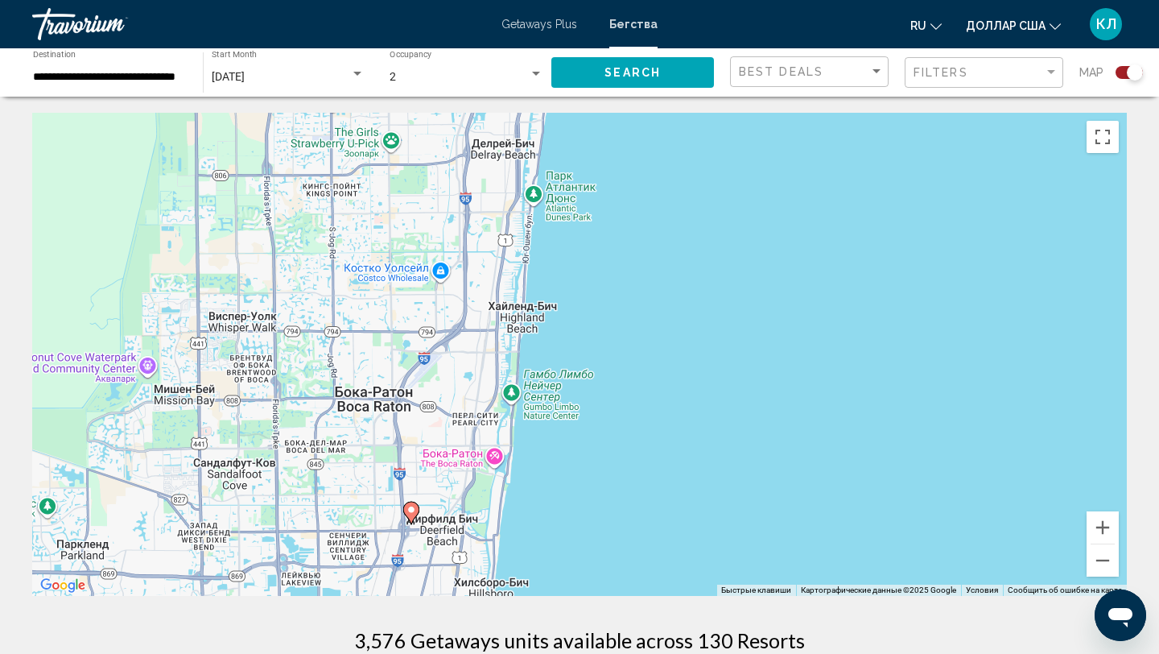
drag, startPoint x: 686, startPoint y: 509, endPoint x: 703, endPoint y: 346, distance: 163.5
click at [703, 346] on div "Чтобы активировать перетаскивание с помощью клавиатуры, нажмите Alt + Ввод. Пос…" at bounding box center [579, 354] width 1095 height 483
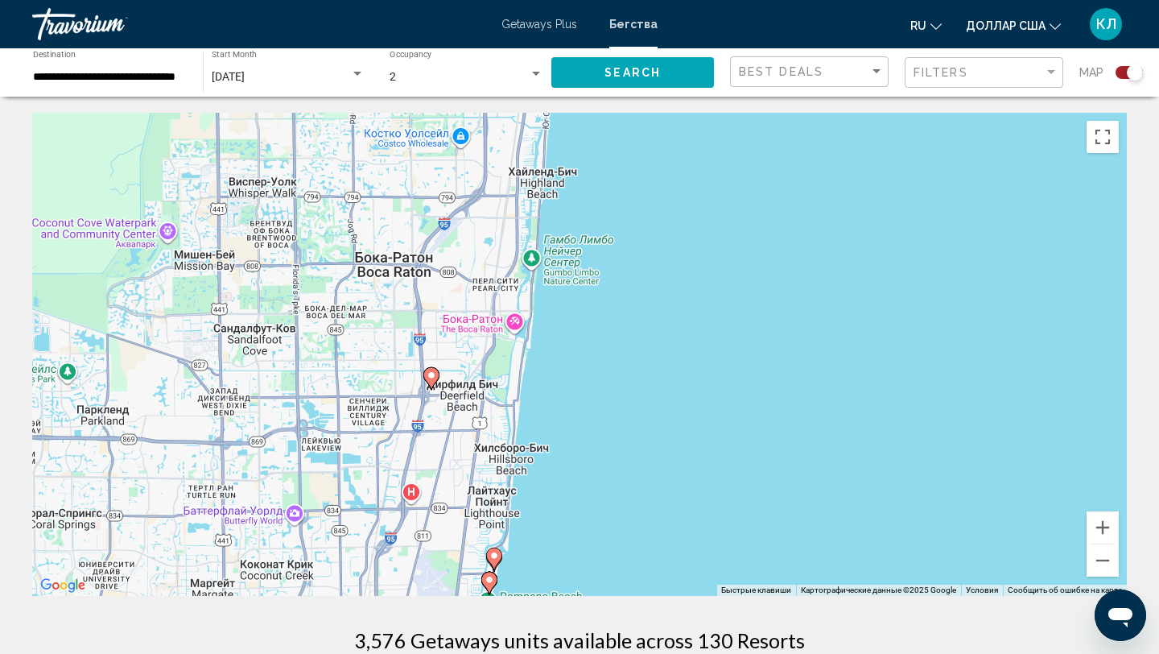
click at [437, 382] on gmp-advanced-marker "Основное содержание" at bounding box center [431, 378] width 16 height 24
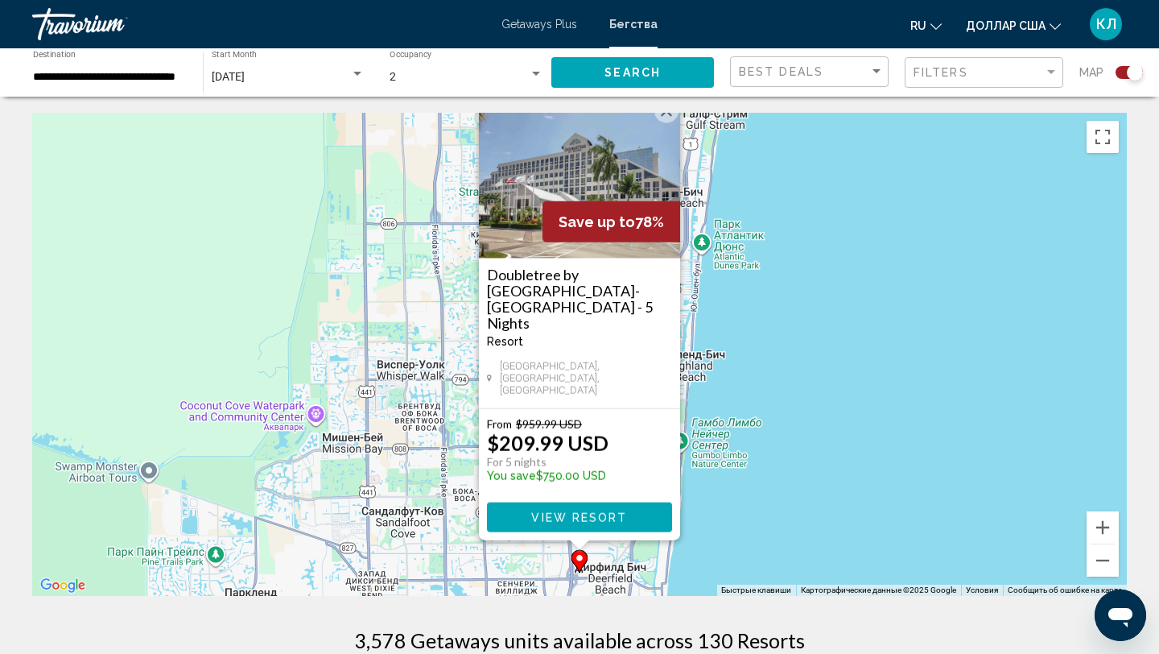
click at [607, 521] on span "View Resort" at bounding box center [579, 517] width 96 height 13
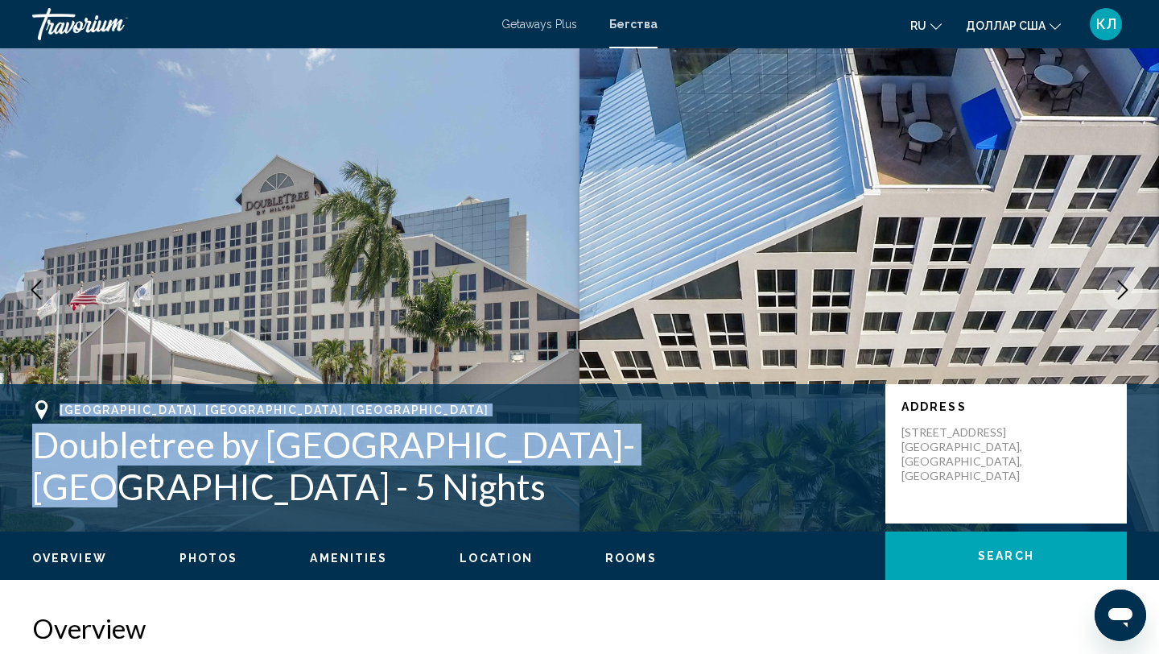
drag, startPoint x: 607, startPoint y: 521, endPoint x: 614, endPoint y: 444, distance: 76.8
click at [614, 444] on div "Deerfield Beach, FL, USA Doubletree by Hilton Deerfield Beach-Boca Raton - 5 Ni…" at bounding box center [579, 457] width 1159 height 147
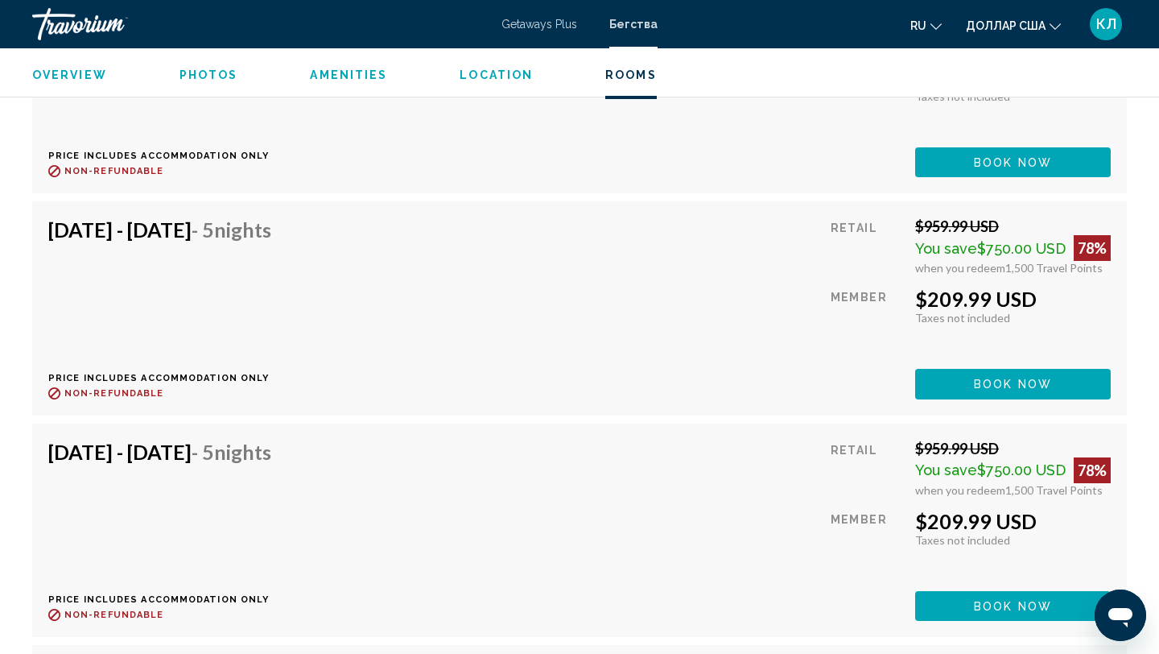
scroll to position [3666, 0]
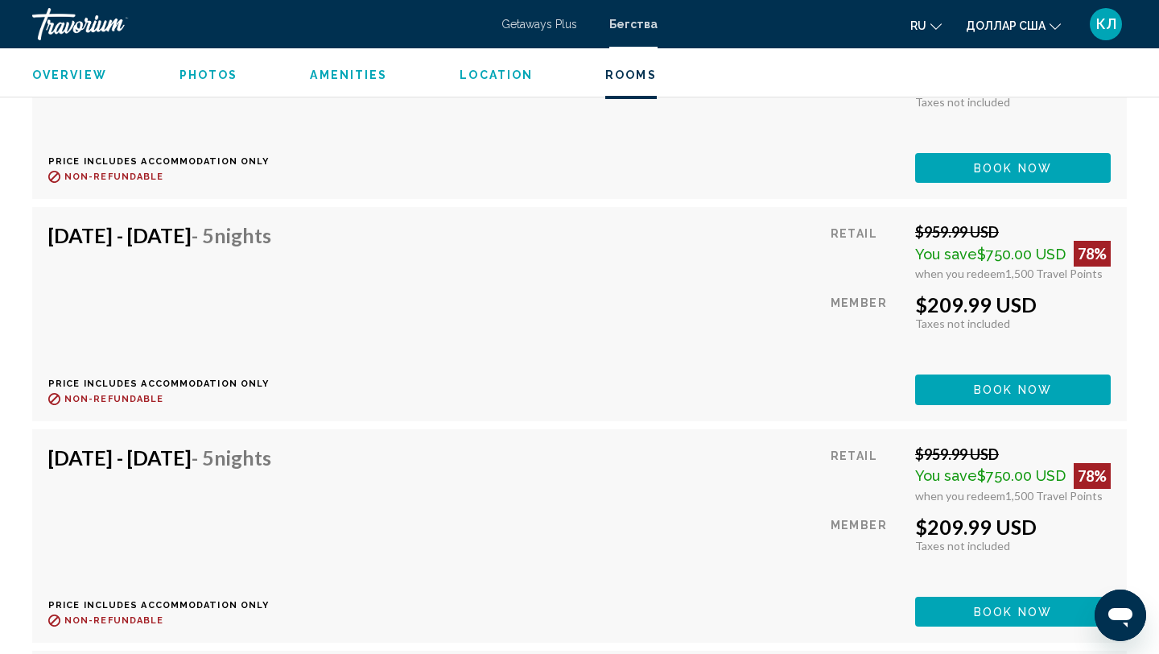
click at [564, 20] on font "Getaways Plus" at bounding box center [539, 24] width 76 height 13
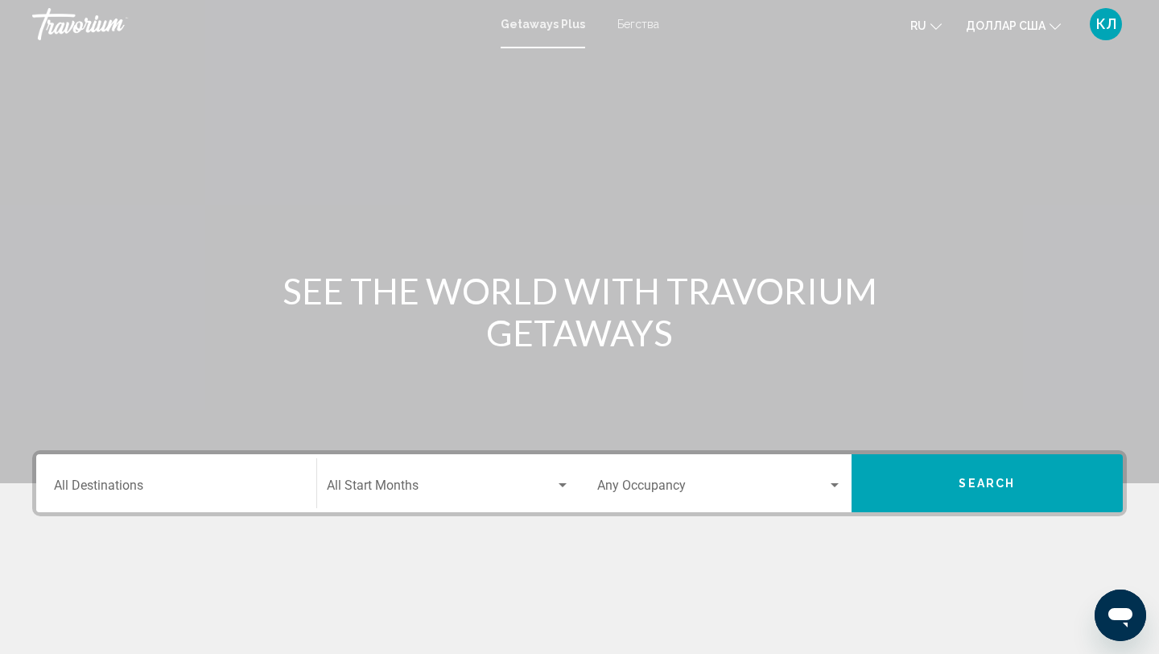
click at [165, 481] on input "Destination All Destinations" at bounding box center [176, 488] width 245 height 14
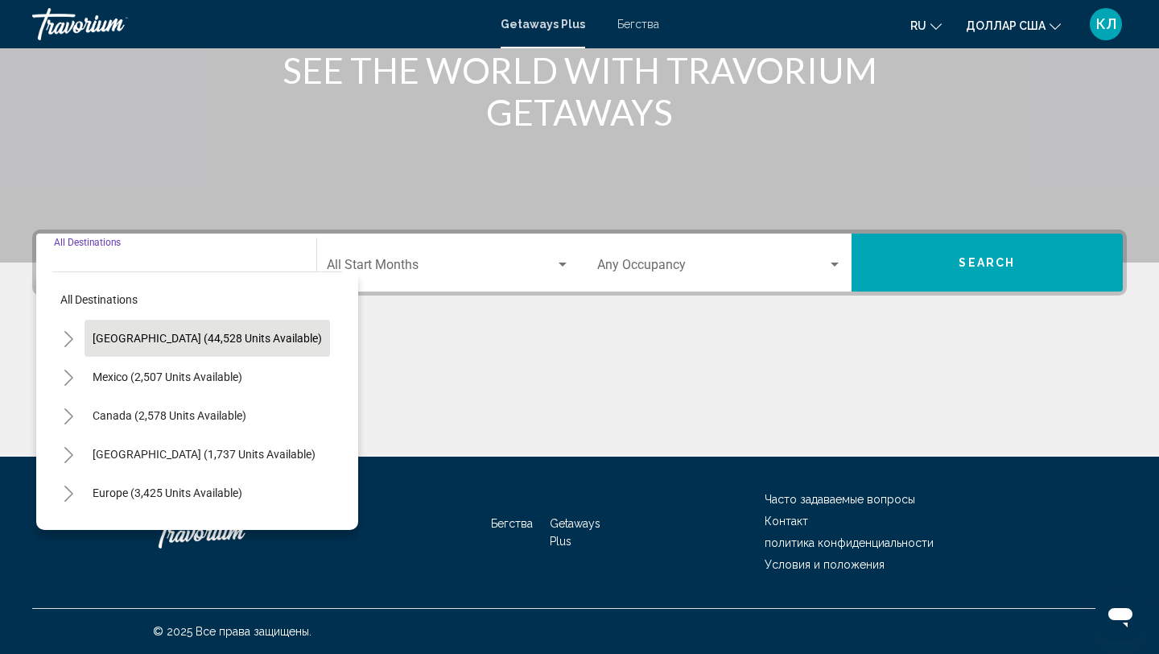
click at [258, 339] on span "United States (44,528 units available)" at bounding box center [207, 338] width 229 height 13
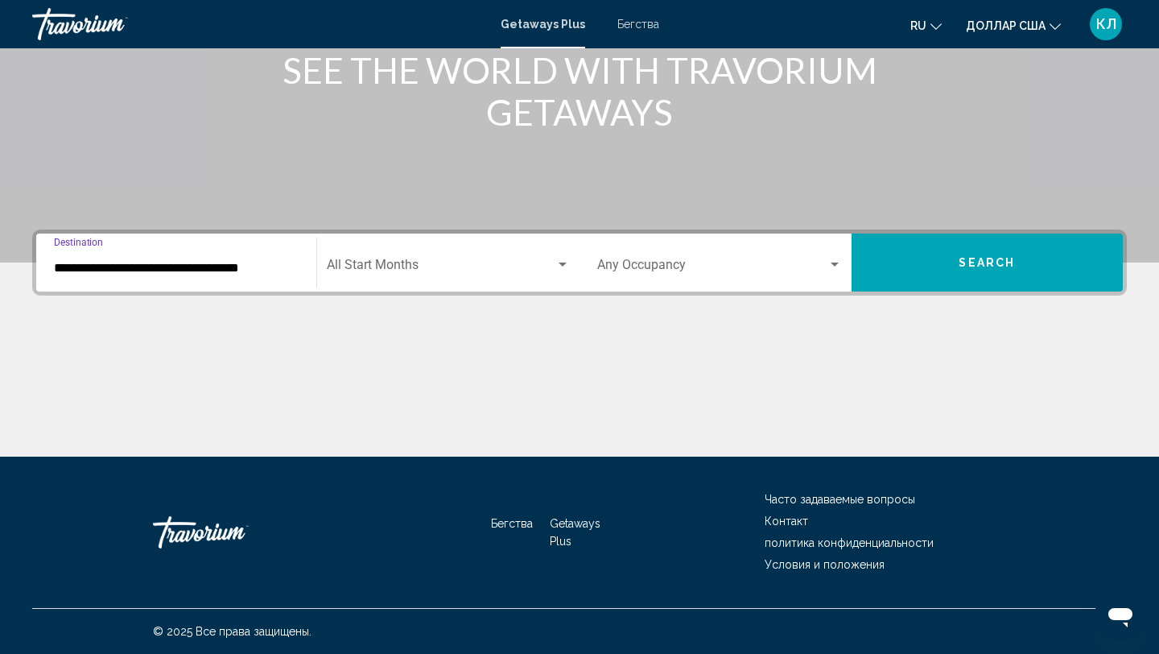
click at [233, 262] on input "**********" at bounding box center [176, 268] width 245 height 14
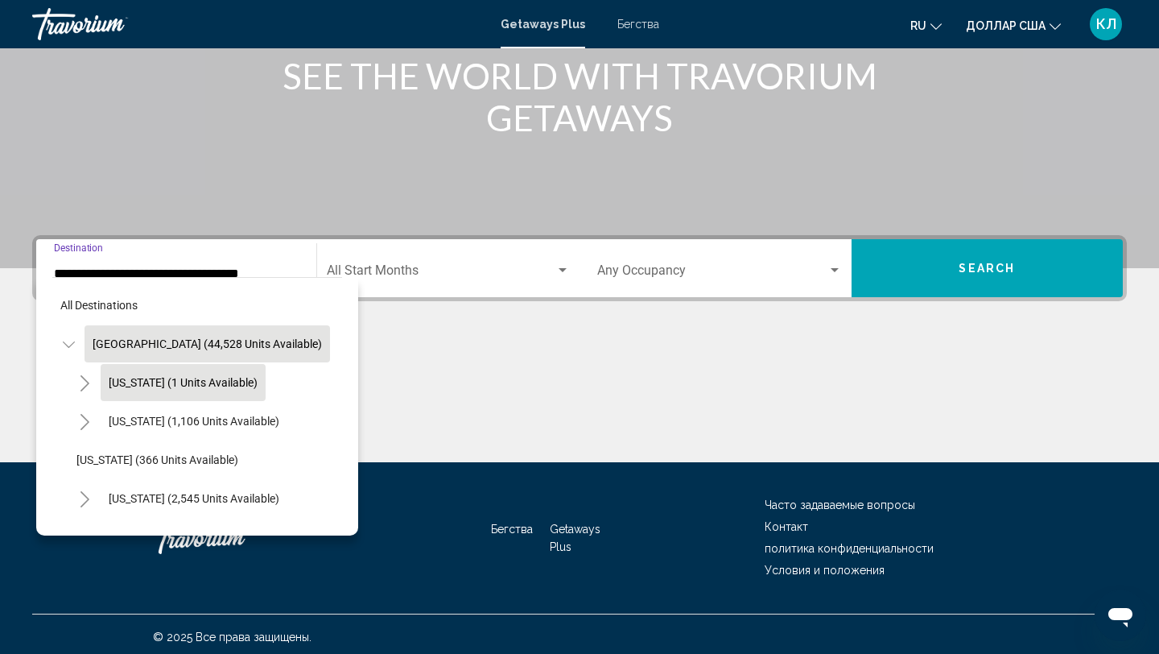
scroll to position [221, 0]
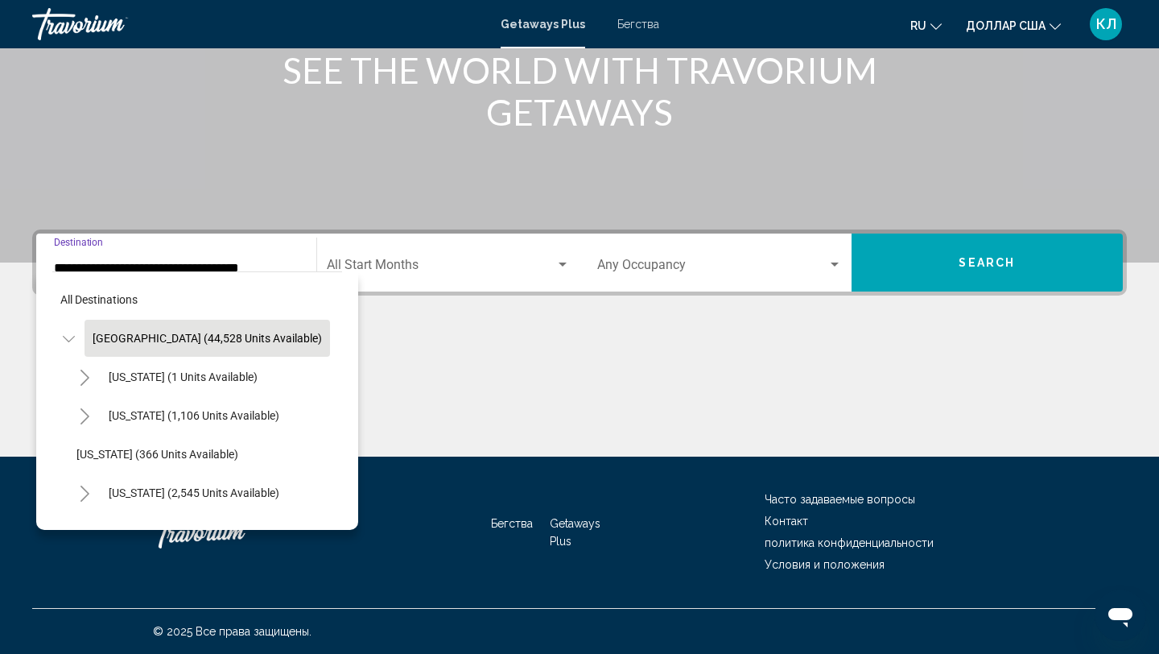
click at [204, 435] on li "Arkansas (366 units available)" at bounding box center [205, 454] width 274 height 39
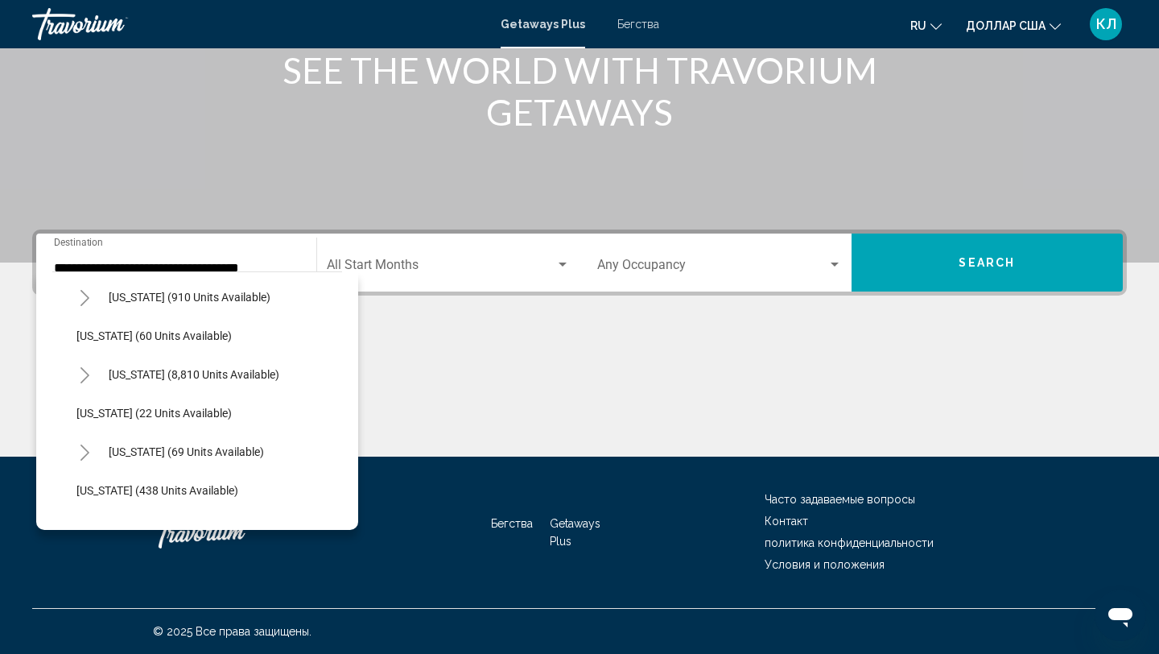
scroll to position [235, 0]
click at [199, 373] on span "Florida (8,810 units available)" at bounding box center [194, 373] width 171 height 13
type input "**********"
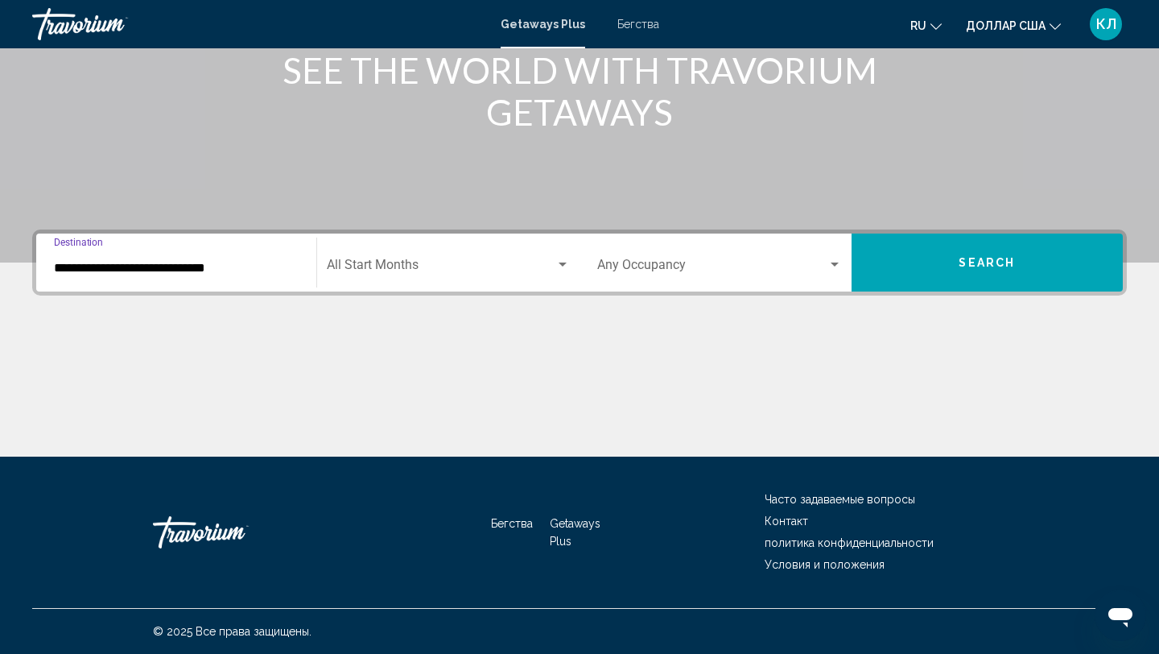
click at [356, 272] on span "Search widget" at bounding box center [441, 268] width 229 height 14
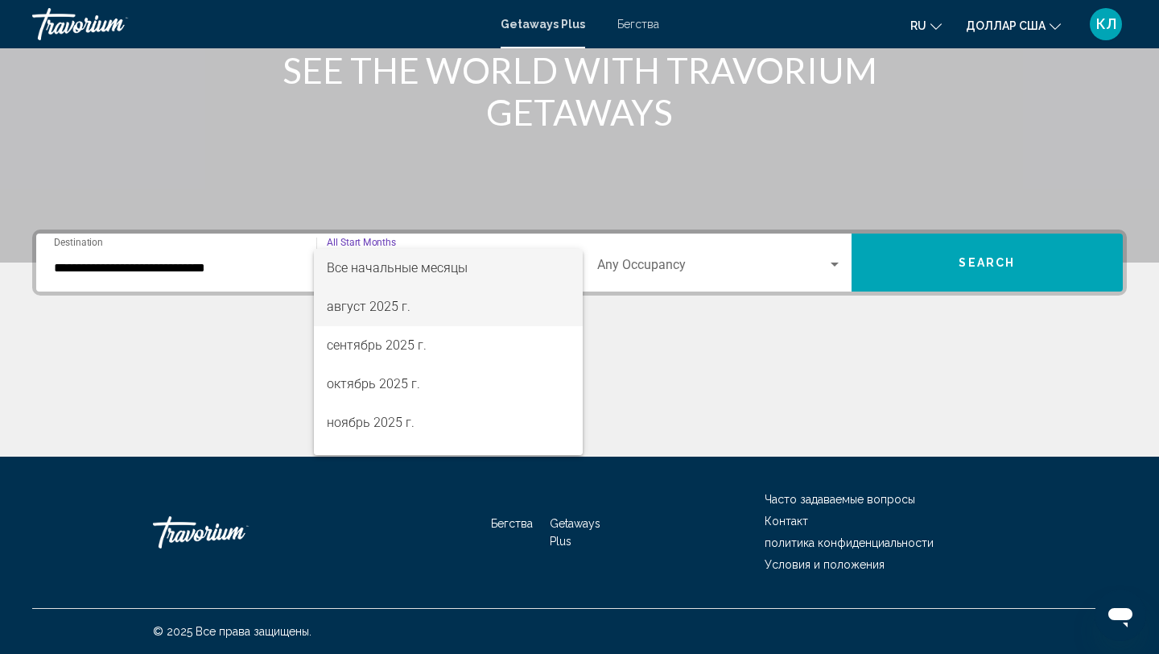
click at [365, 303] on font "август 2025 г." at bounding box center [369, 306] width 84 height 15
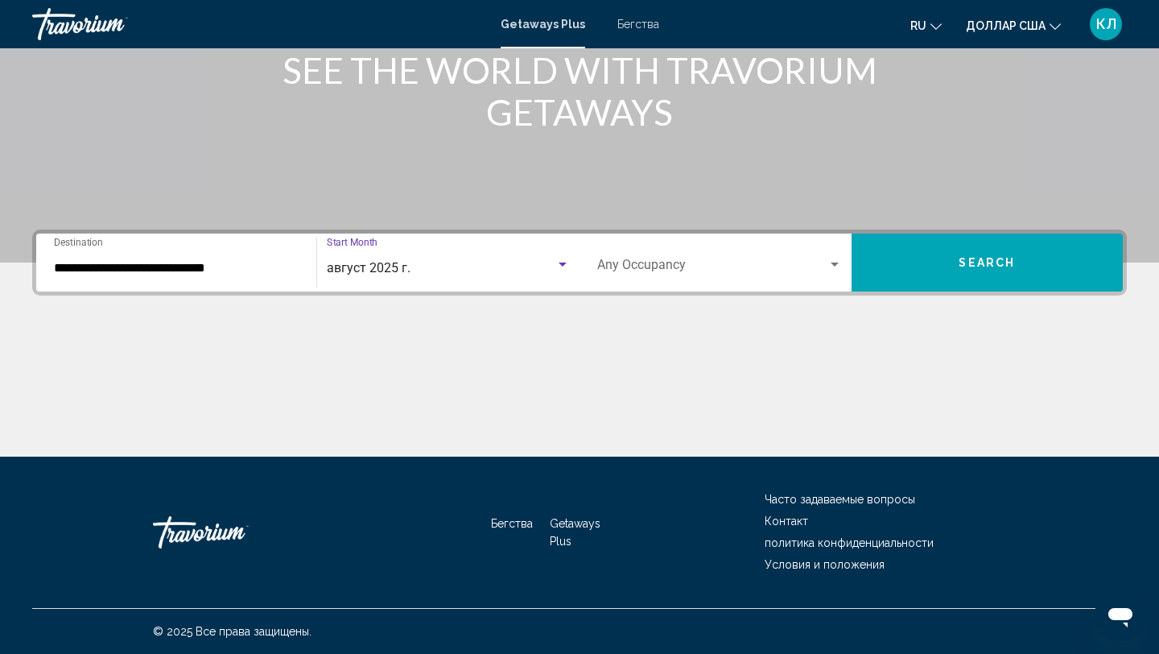
click at [629, 273] on span "Search widget" at bounding box center [712, 268] width 230 height 14
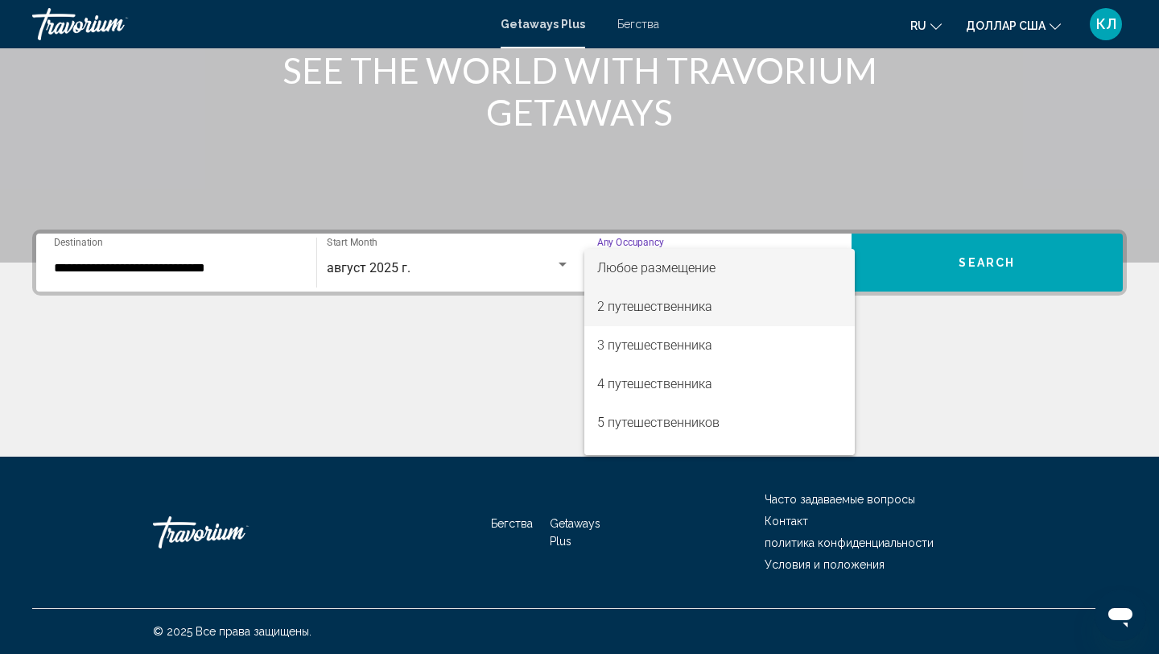
click at [631, 301] on font "2 путешественника" at bounding box center [654, 306] width 115 height 15
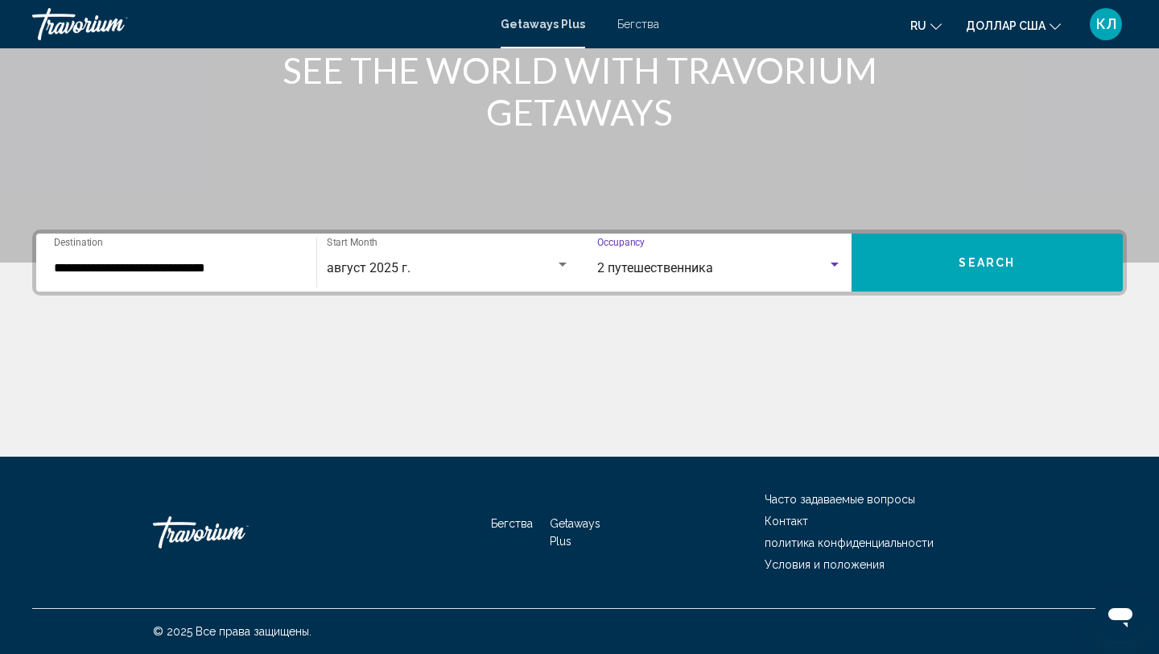
click at [930, 270] on button "Search" at bounding box center [988, 262] width 272 height 58
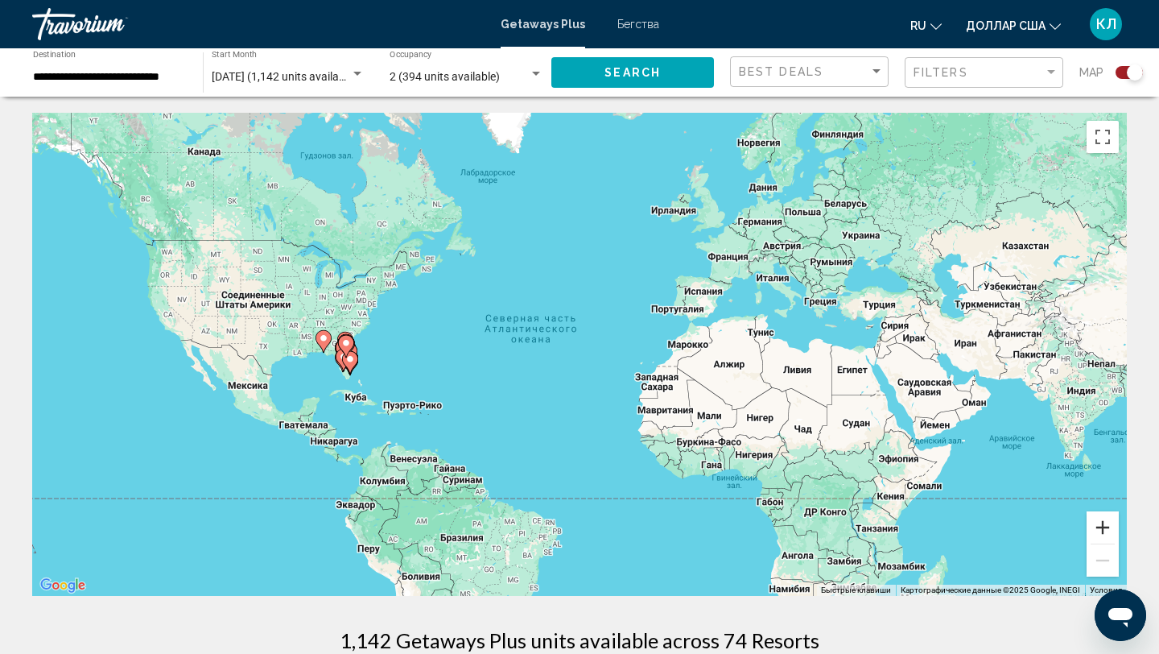
click at [1112, 521] on button "Увеличить" at bounding box center [1103, 527] width 32 height 32
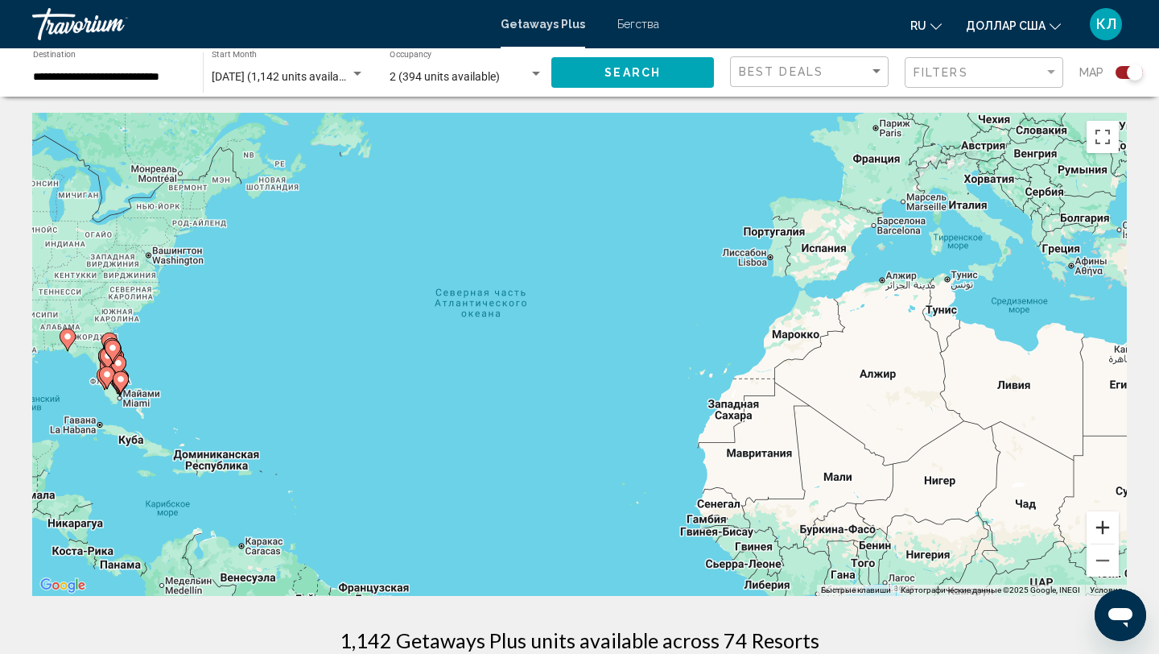
click at [1112, 521] on button "Увеличить" at bounding box center [1103, 527] width 32 height 32
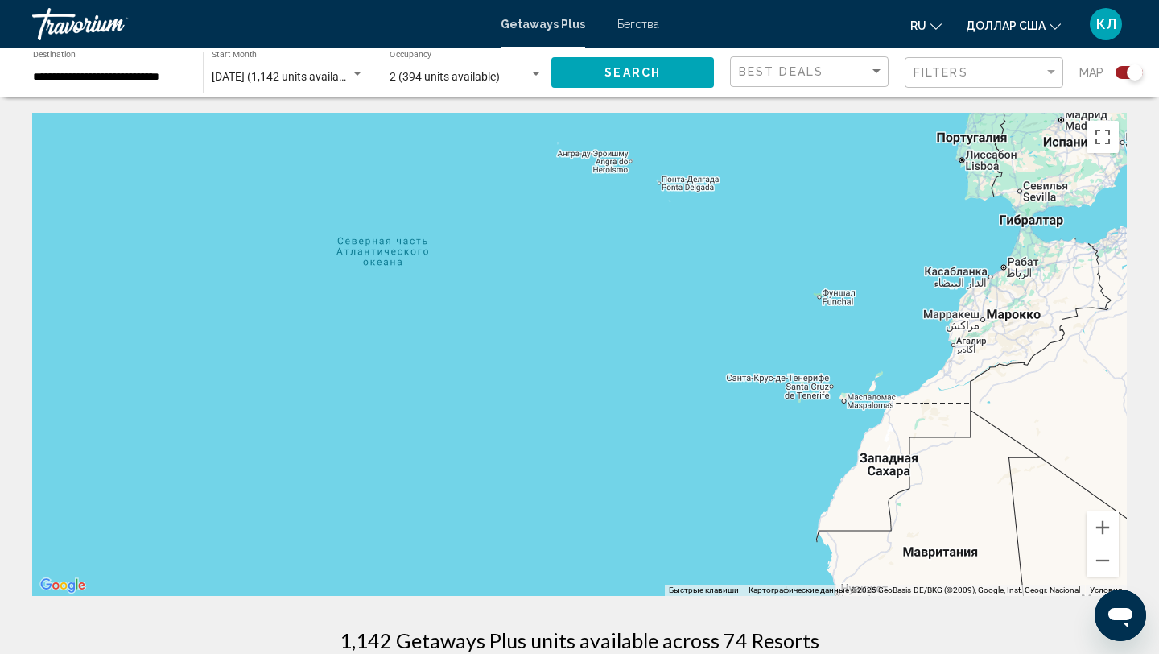
drag, startPoint x: 464, startPoint y: 388, endPoint x: 801, endPoint y: 395, distance: 336.5
click at [801, 395] on div "Основное содержание" at bounding box center [579, 354] width 1095 height 483
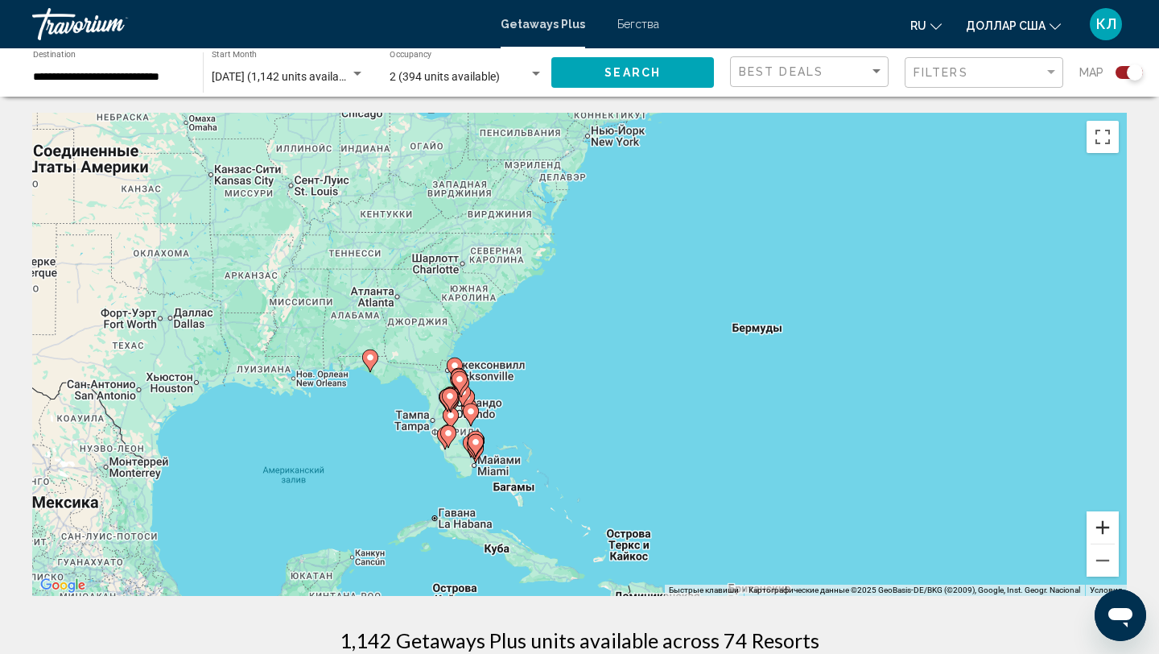
click at [1107, 530] on button "Увеличить" at bounding box center [1103, 527] width 32 height 32
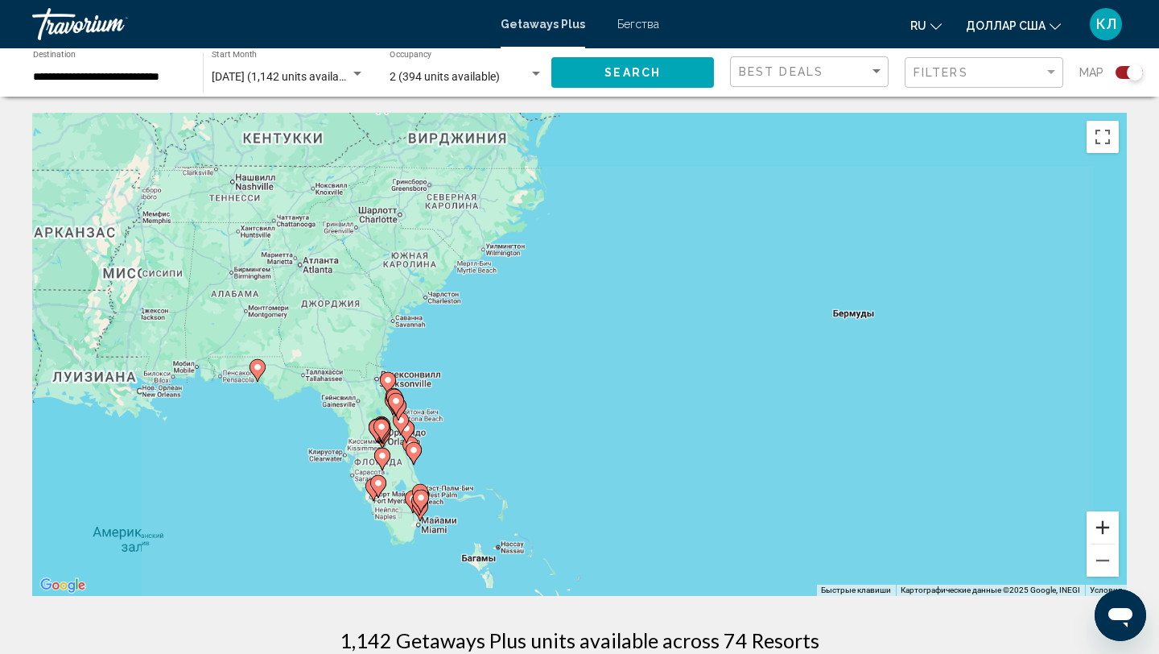
click at [1107, 530] on button "Увеличить" at bounding box center [1103, 527] width 32 height 32
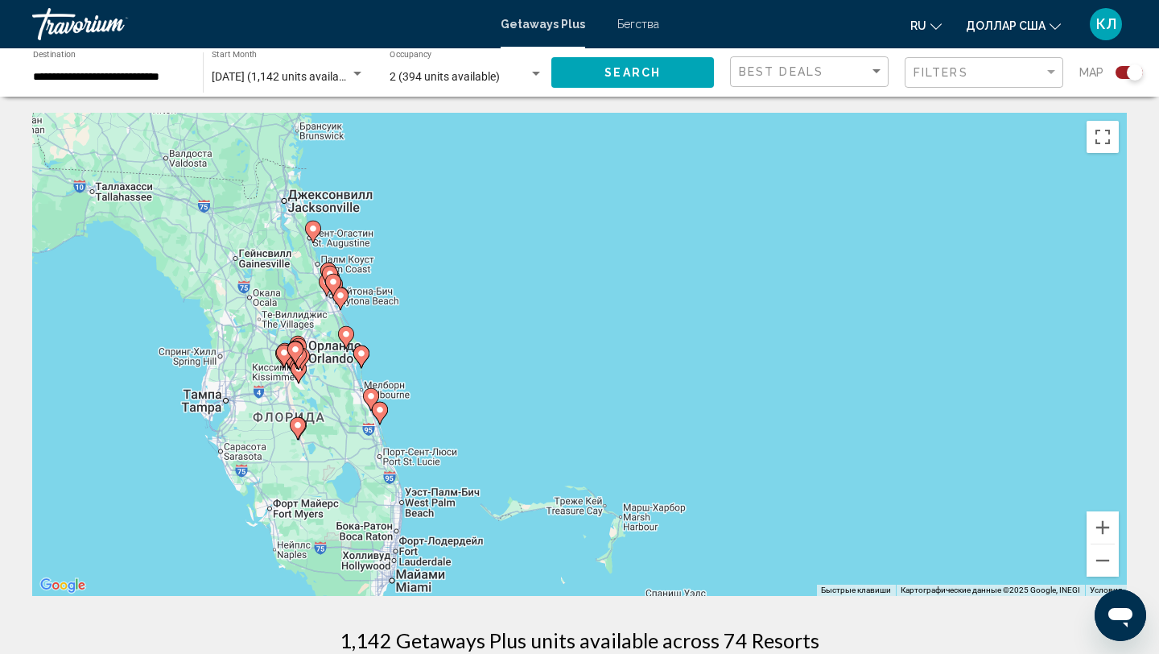
drag, startPoint x: 446, startPoint y: 411, endPoint x: 690, endPoint y: 181, distance: 334.8
click at [690, 181] on div "Чтобы активировать перетаскивание с помощью клавиатуры, нажмите Alt + Ввод. Пос…" at bounding box center [579, 354] width 1095 height 483
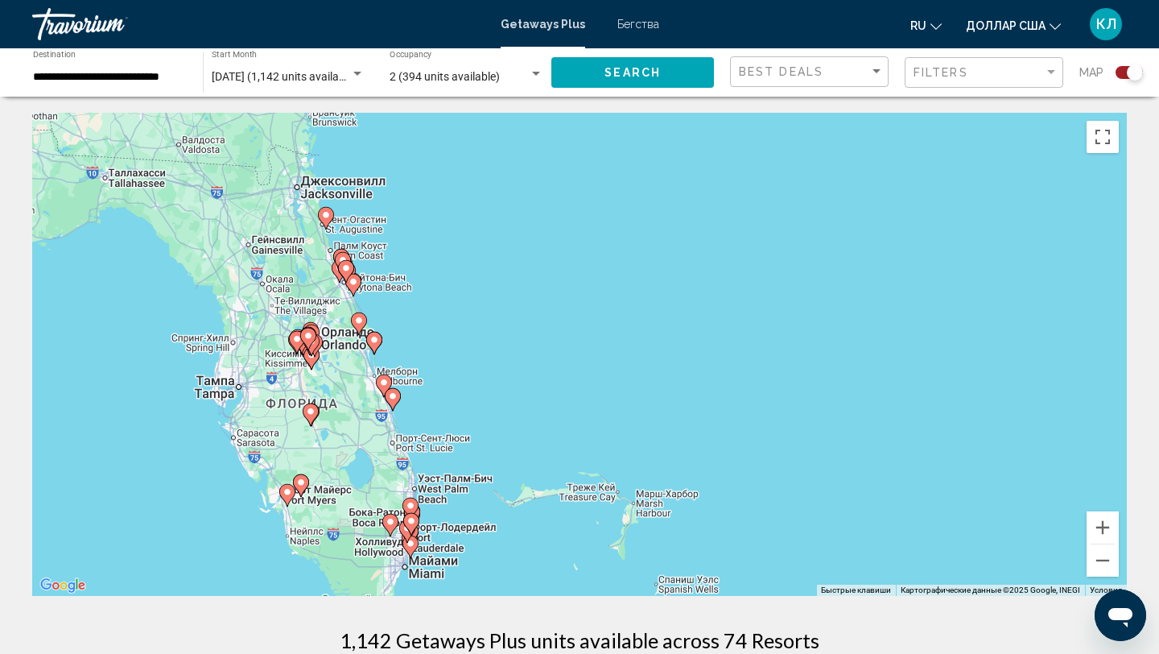
click at [415, 546] on image "Основное содержание" at bounding box center [411, 544] width 10 height 10
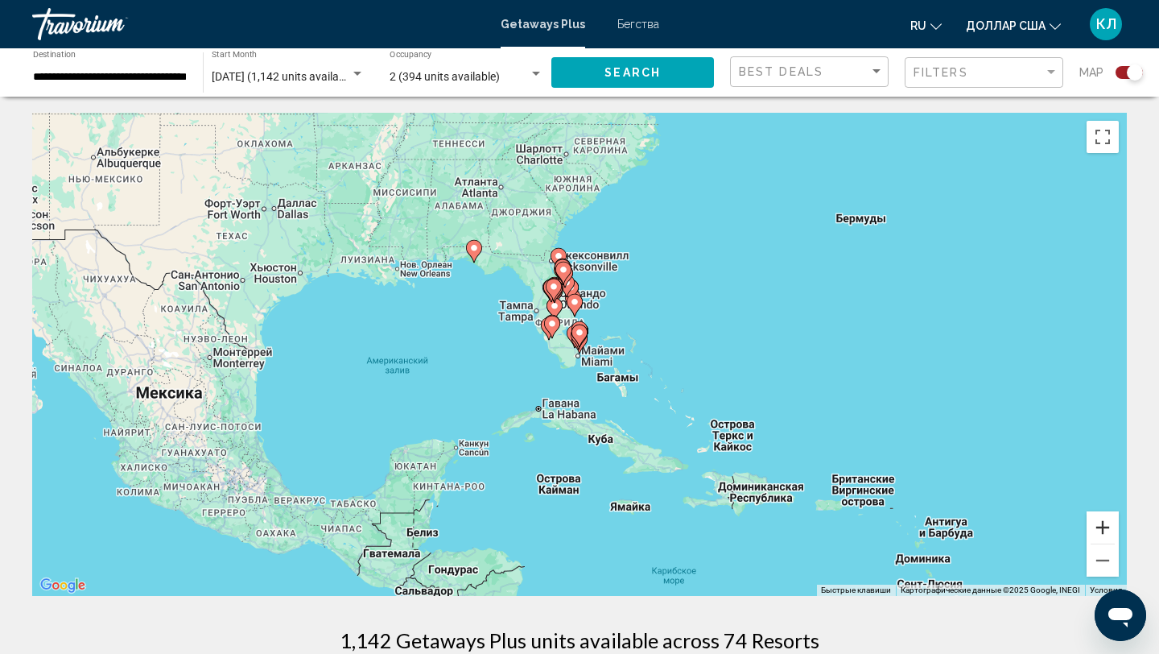
click at [1108, 522] on button "Увеличить" at bounding box center [1103, 527] width 32 height 32
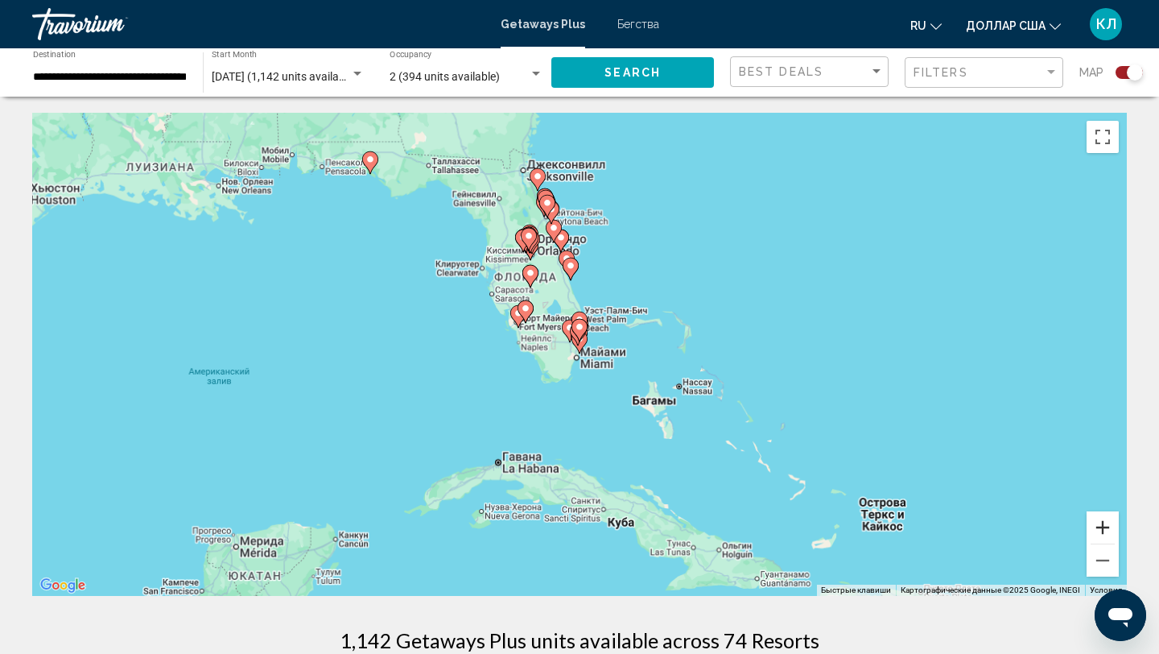
click at [1108, 522] on button "Увеличить" at bounding box center [1103, 527] width 32 height 32
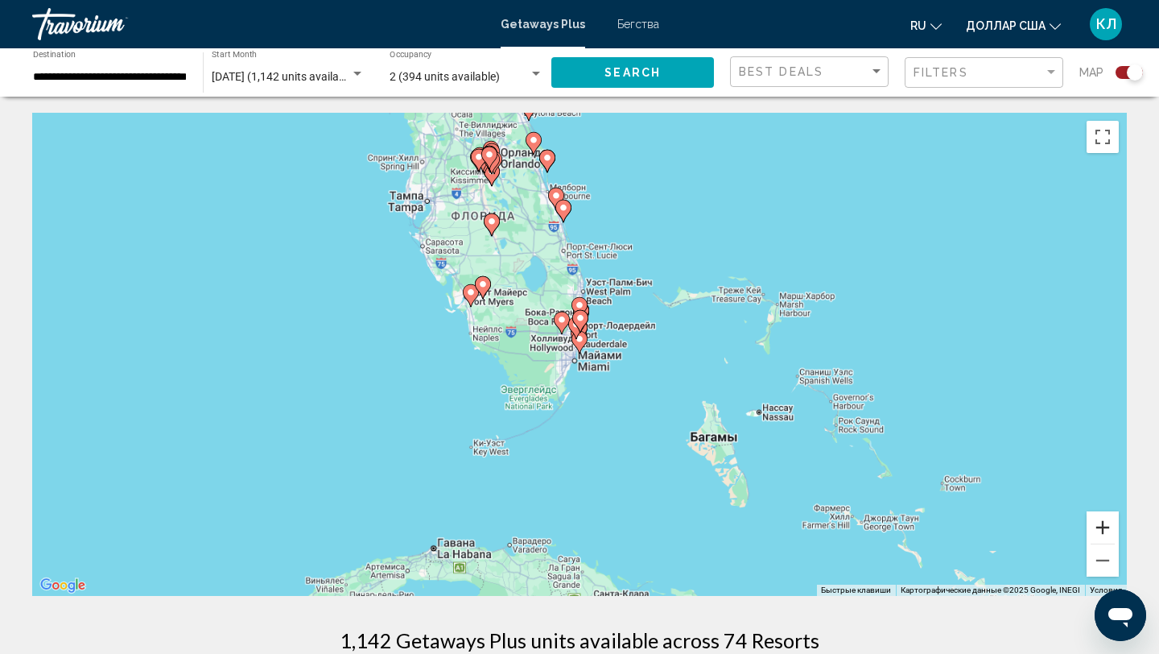
click at [1108, 522] on button "Увеличить" at bounding box center [1103, 527] width 32 height 32
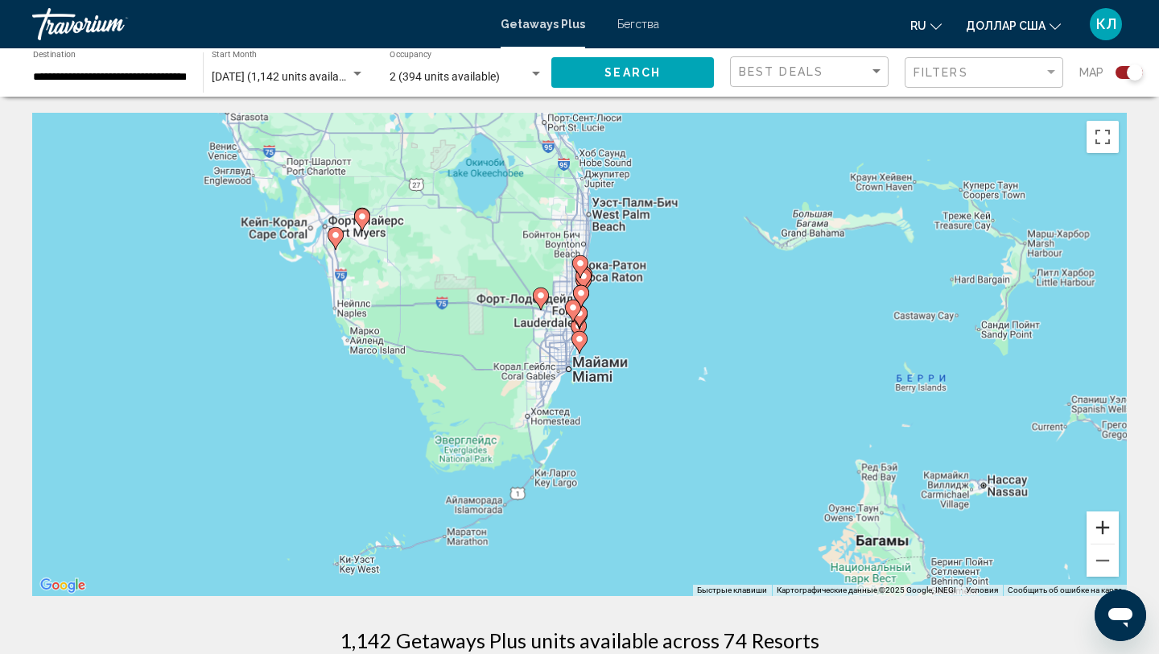
click at [1108, 522] on button "Увеличить" at bounding box center [1103, 527] width 32 height 32
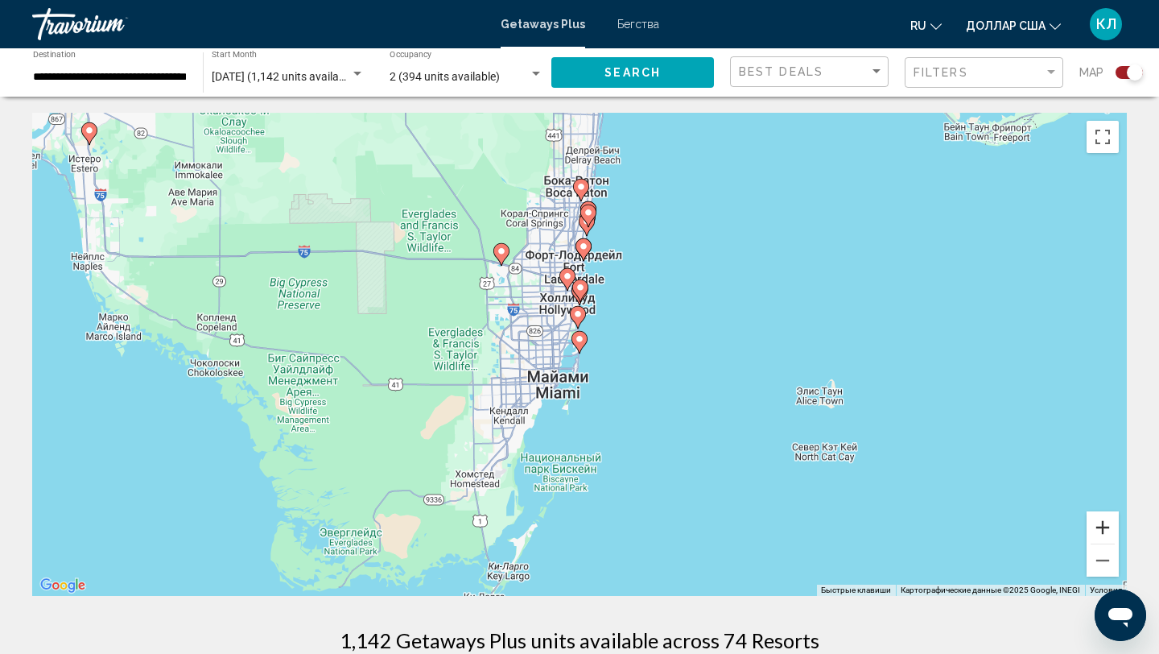
click at [1108, 522] on button "Увеличить" at bounding box center [1103, 527] width 32 height 32
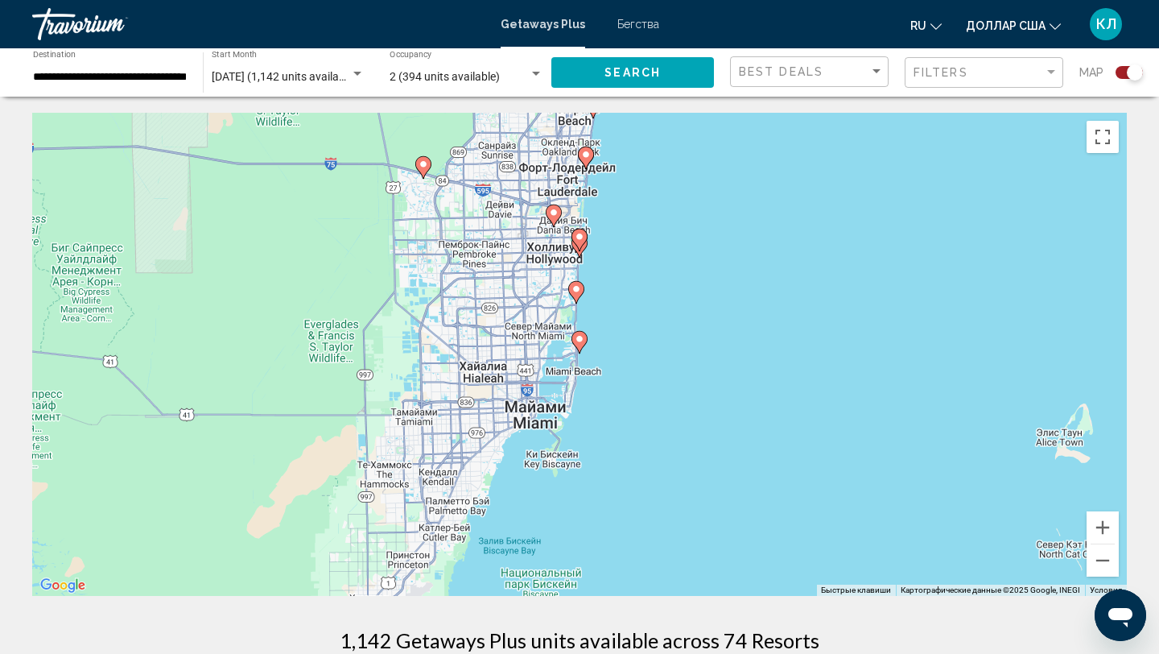
click at [580, 347] on icon "Основное содержание" at bounding box center [579, 342] width 14 height 21
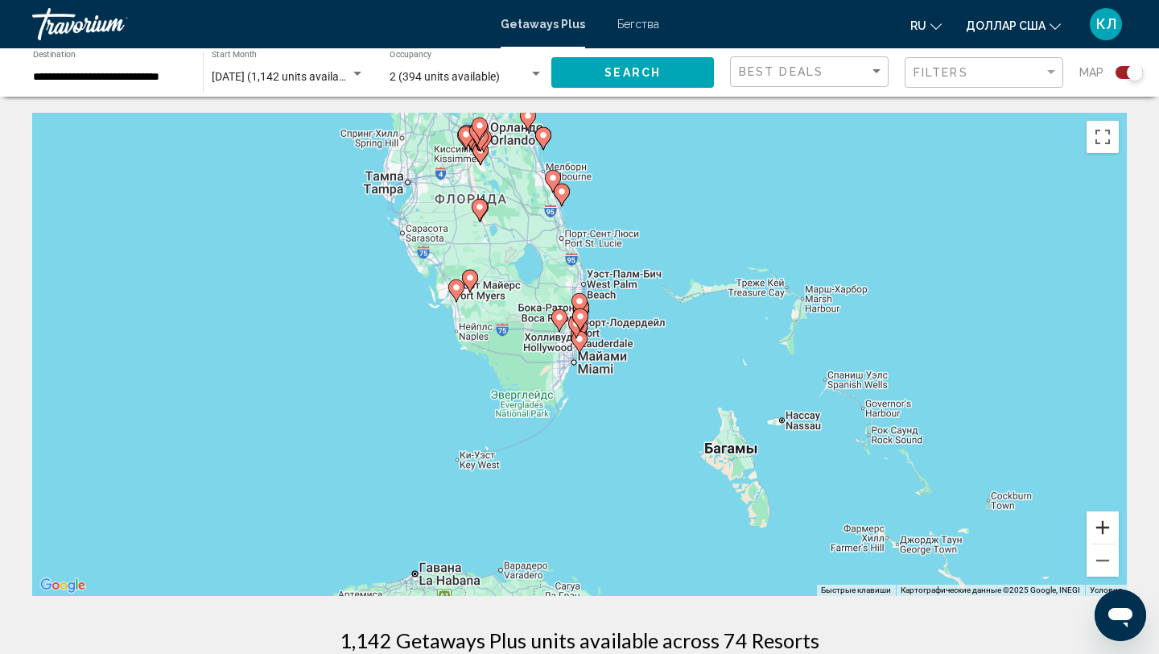
click at [1104, 523] on button "Увеличить" at bounding box center [1103, 527] width 32 height 32
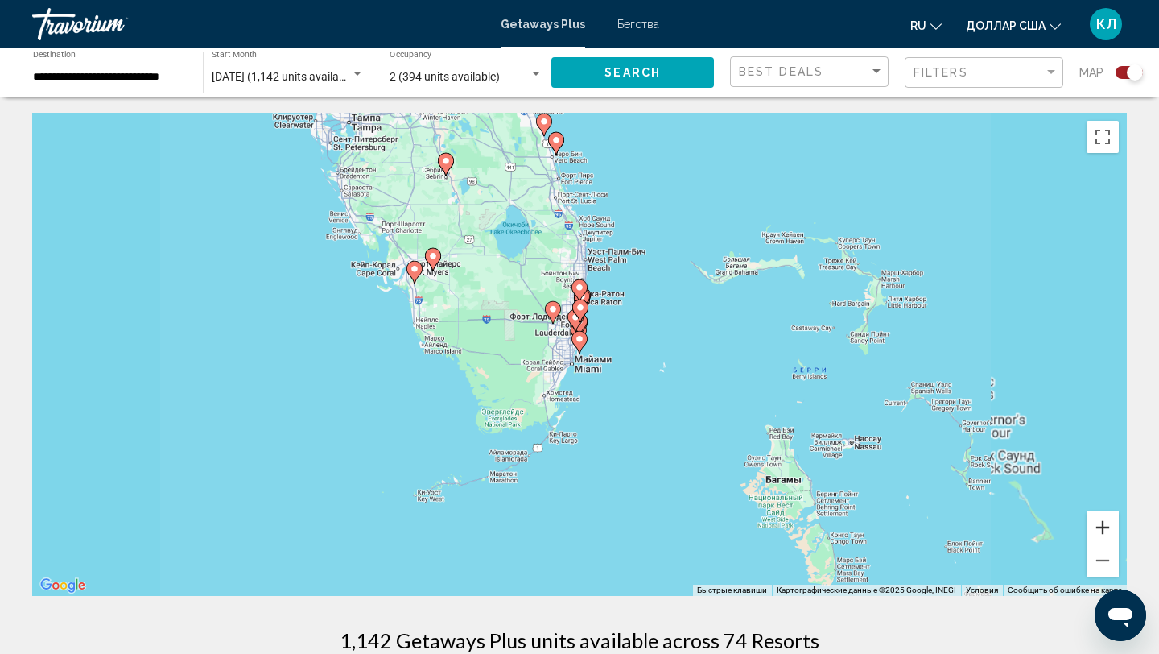
click at [1104, 523] on button "Увеличить" at bounding box center [1103, 527] width 32 height 32
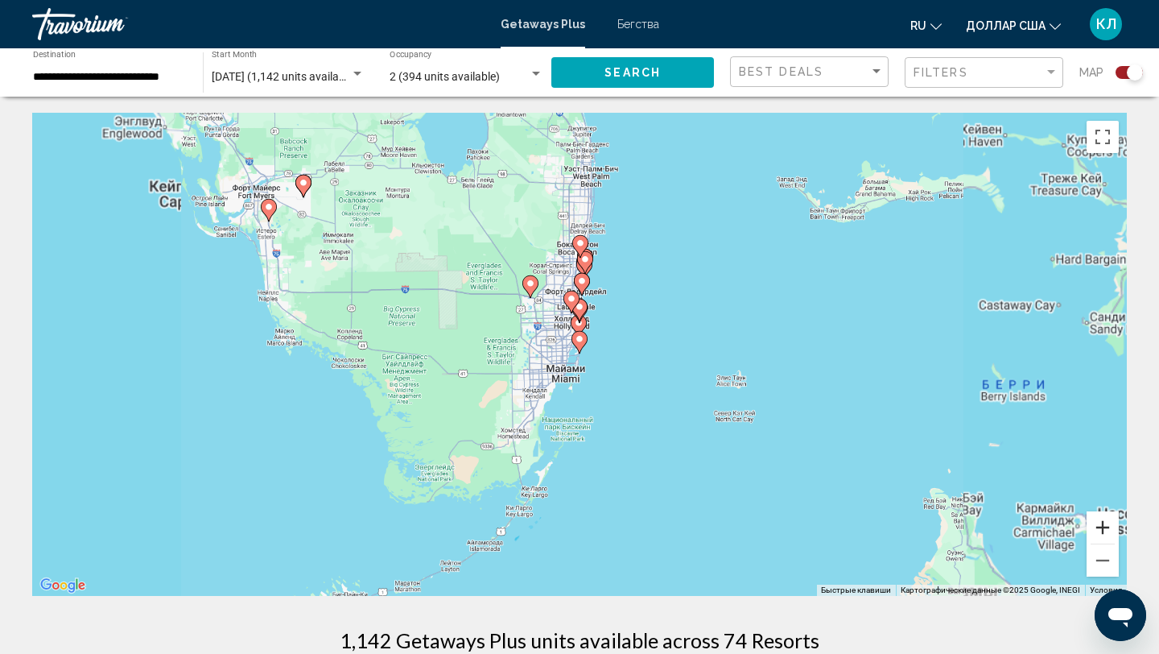
click at [1104, 523] on button "Увеличить" at bounding box center [1103, 527] width 32 height 32
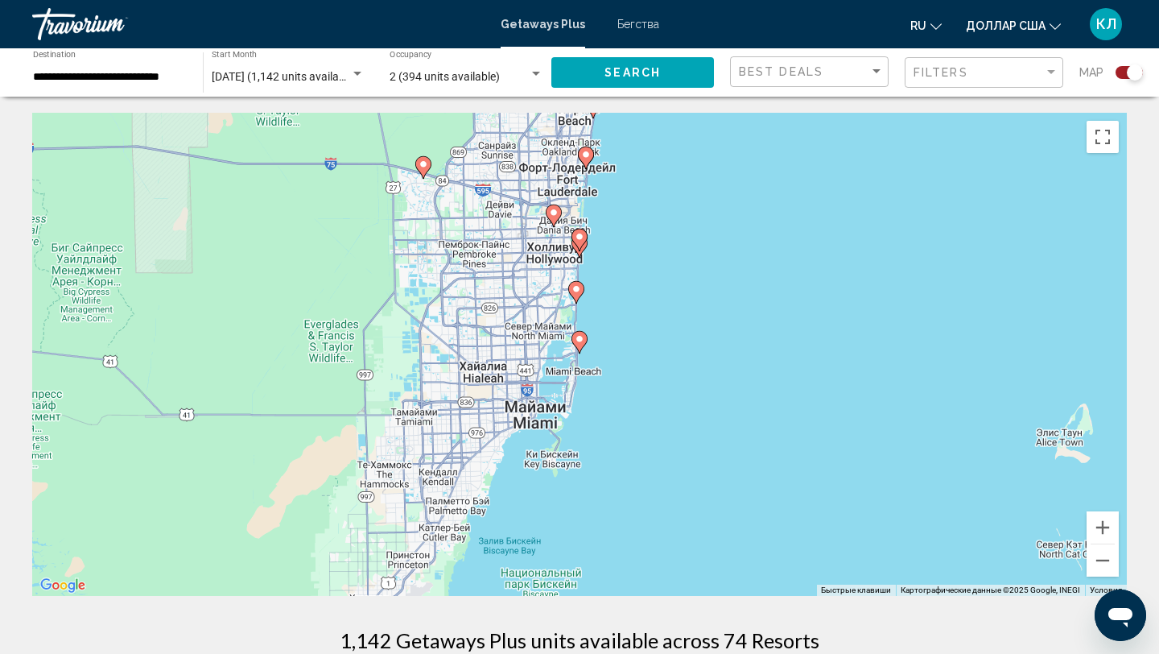
click at [575, 344] on icon "Основное содержание" at bounding box center [579, 342] width 14 height 21
type input "**********"
click at [580, 339] on image "Основное содержание" at bounding box center [580, 339] width 10 height 10
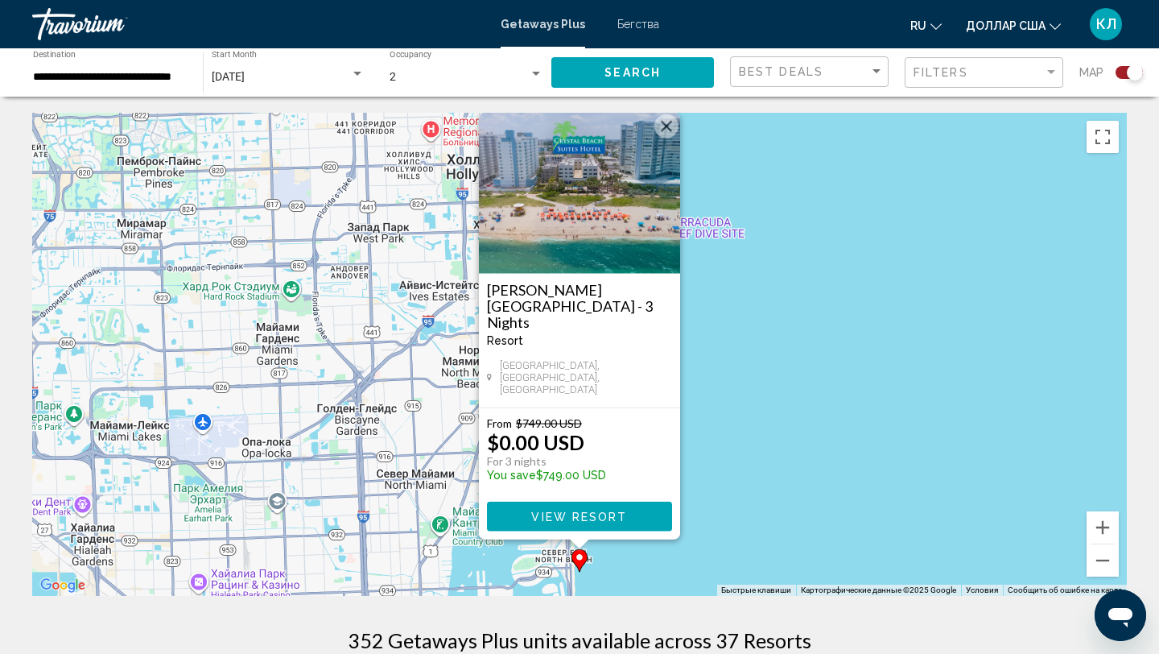
click at [802, 321] on div "Чтобы активировать перетаскивание с помощью клавиатуры, нажмите Alt + Ввод. Пос…" at bounding box center [579, 354] width 1095 height 483
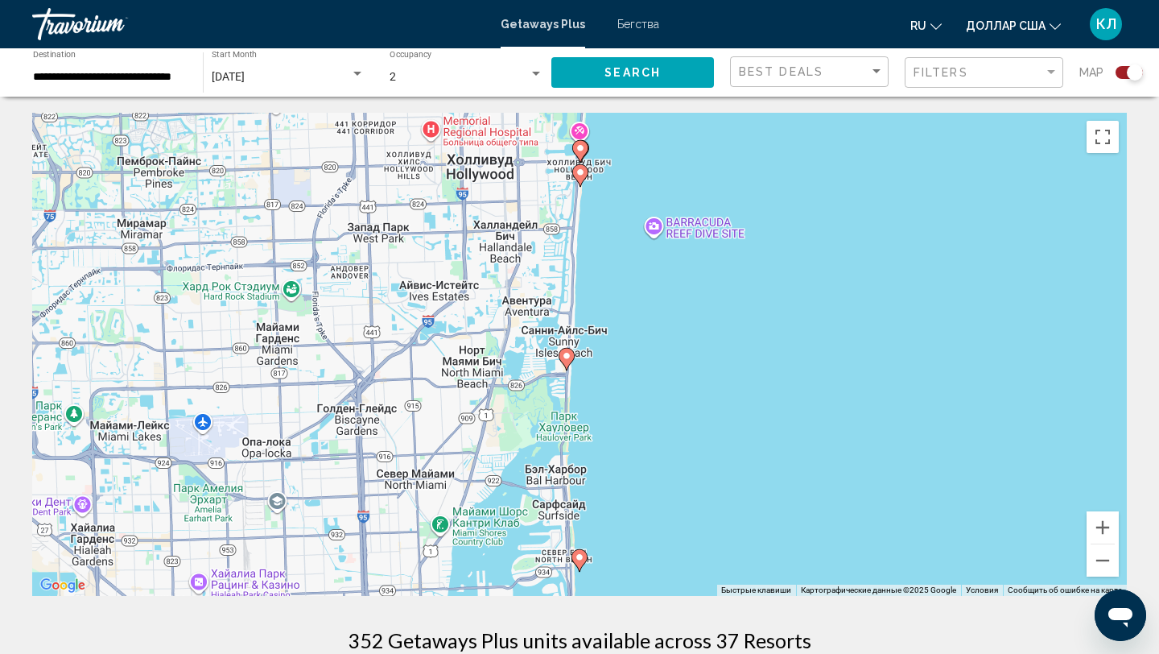
click at [568, 364] on icon "Основное содержание" at bounding box center [566, 359] width 14 height 21
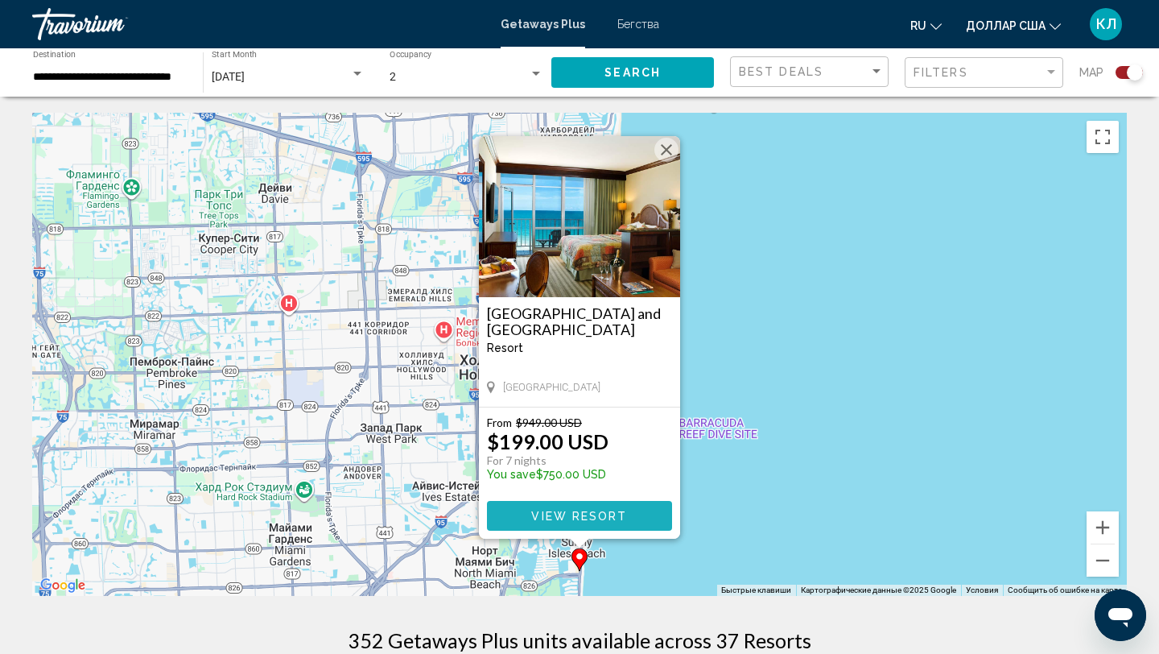
click at [543, 516] on span "View Resort" at bounding box center [579, 516] width 96 height 13
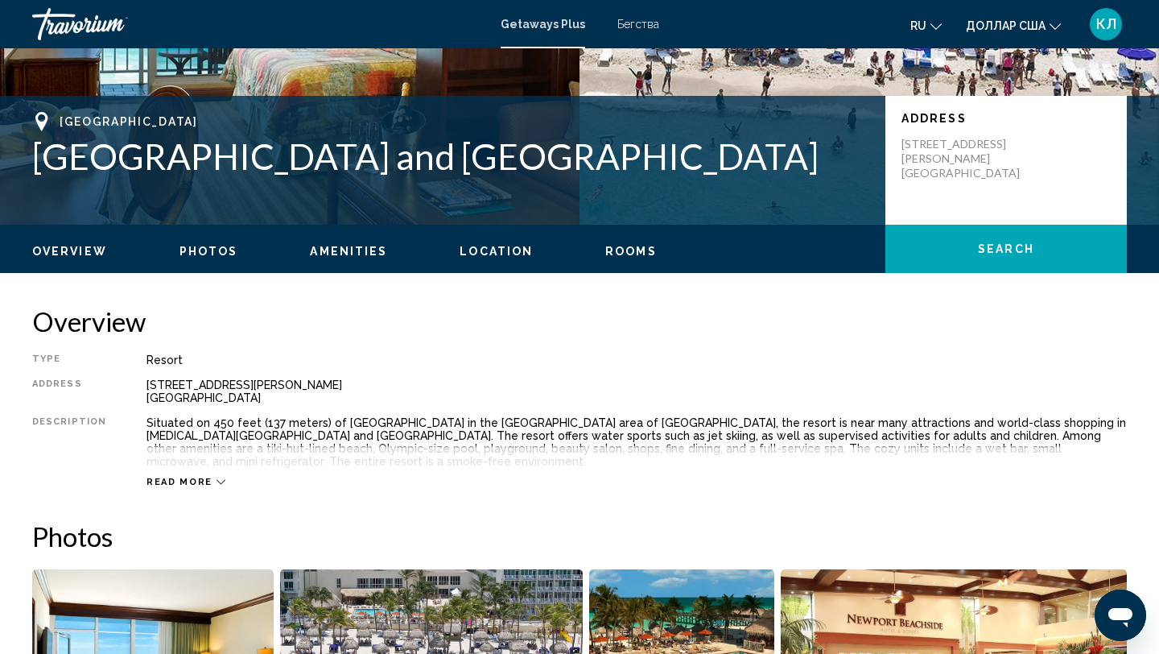
scroll to position [306, 0]
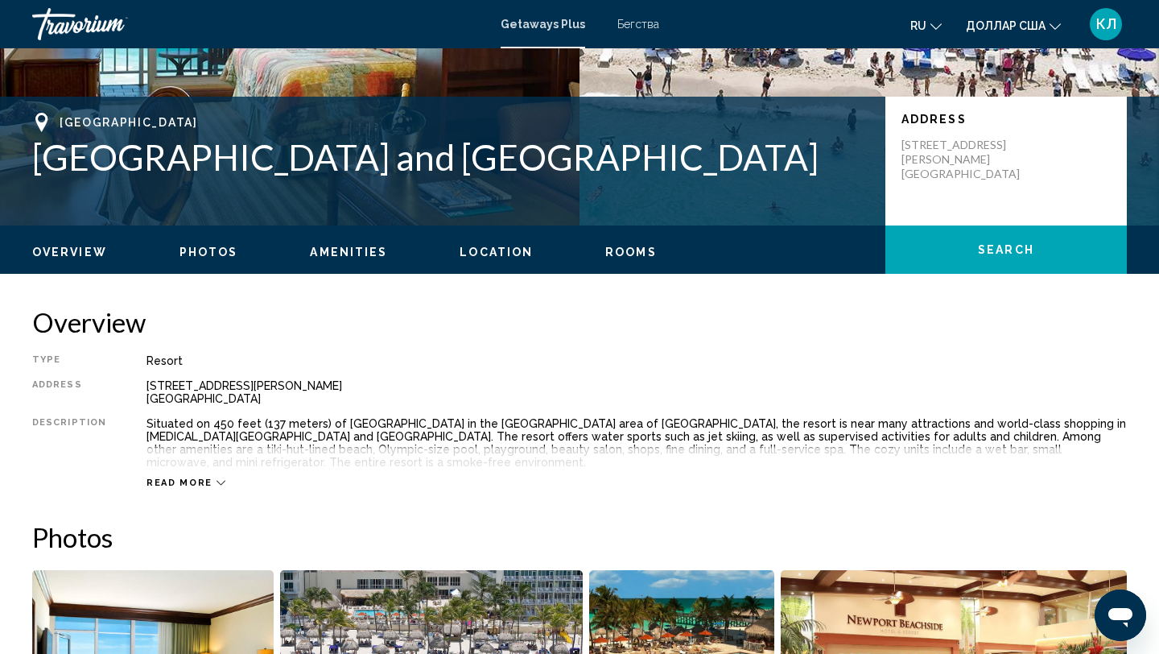
drag, startPoint x: 903, startPoint y: 126, endPoint x: 996, endPoint y: 157, distance: 97.5
click at [996, 157] on p "16701 Collins Avenue Sunny Isles Beach, FL, 331604201, USA" at bounding box center [966, 159] width 129 height 43
copy p "16701 Collins Avenue Sunny Isles Beach, FL, 331604201, USA"
drag, startPoint x: 61, startPoint y: 101, endPoint x: 196, endPoint y: 101, distance: 135.2
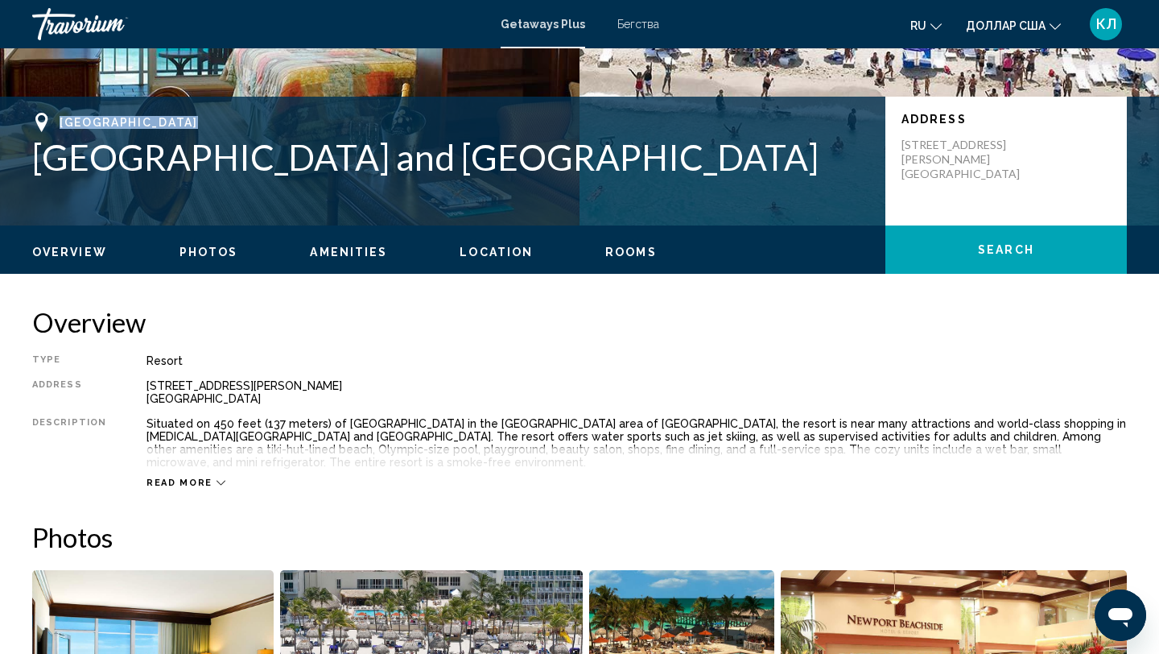
click at [196, 116] on span "[GEOGRAPHIC_DATA]" at bounding box center [129, 122] width 138 height 13
copy span "Sunny Isles Beach"
drag, startPoint x: 903, startPoint y: 126, endPoint x: 991, endPoint y: 155, distance: 92.2
click at [991, 155] on p "16701 Collins Avenue Sunny Isles Beach, FL, 331604201, USA" at bounding box center [966, 159] width 129 height 43
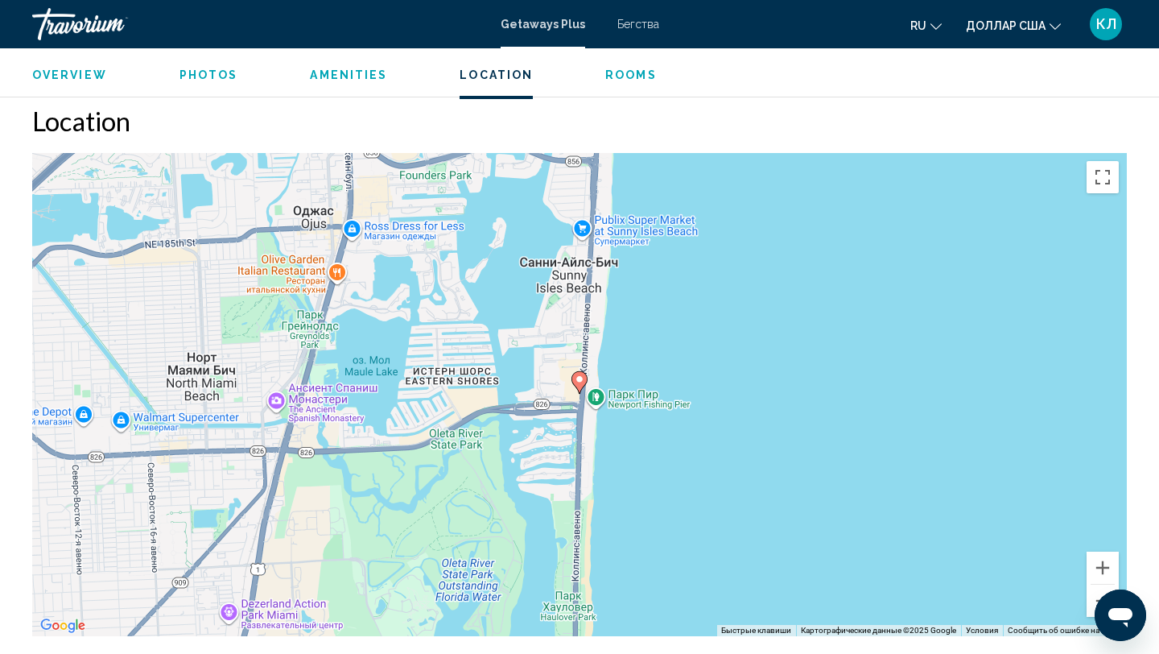
scroll to position [2007, 0]
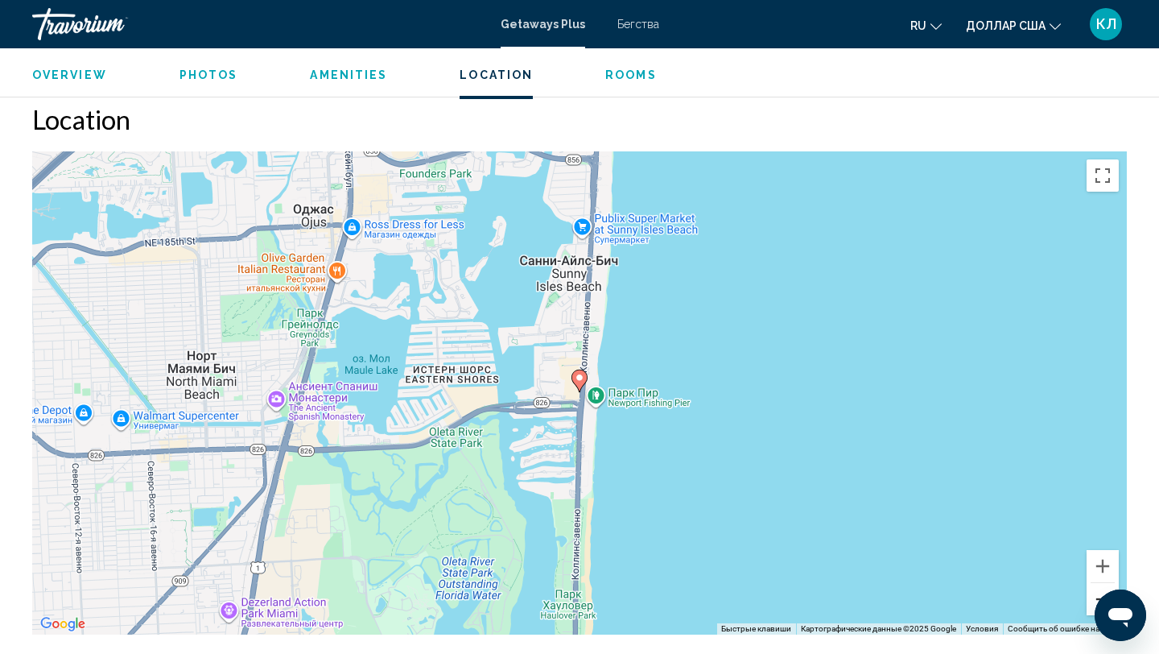
click at [1096, 584] on button "Уменьшить" at bounding box center [1103, 599] width 32 height 32
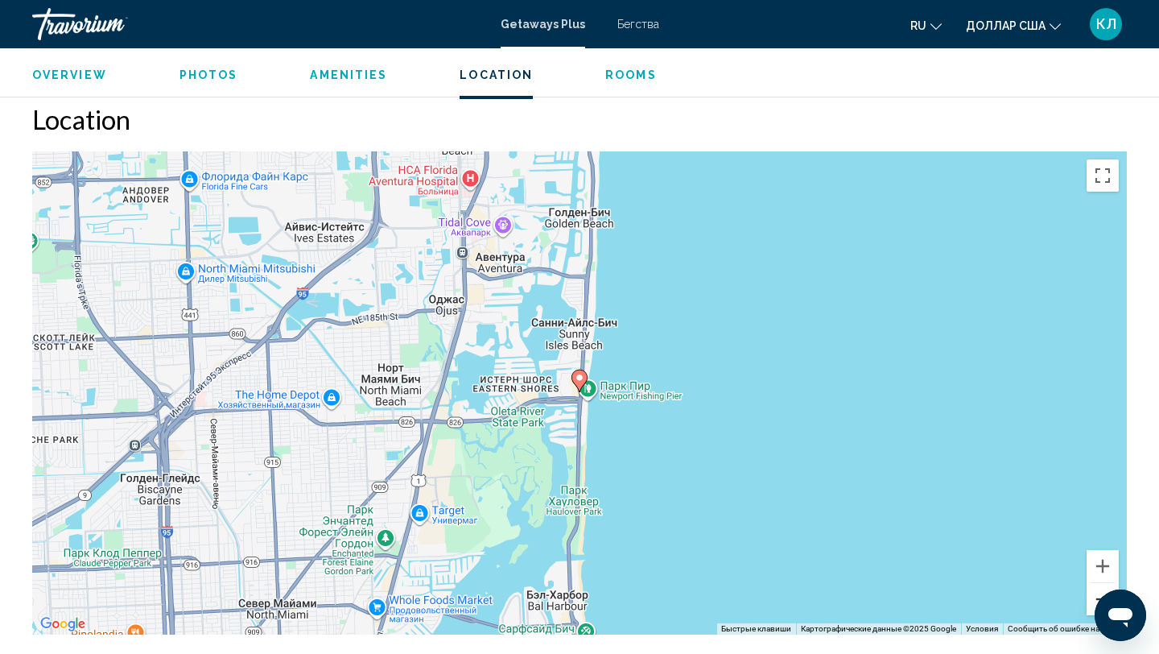
click at [1096, 584] on button "Уменьшить" at bounding box center [1103, 599] width 32 height 32
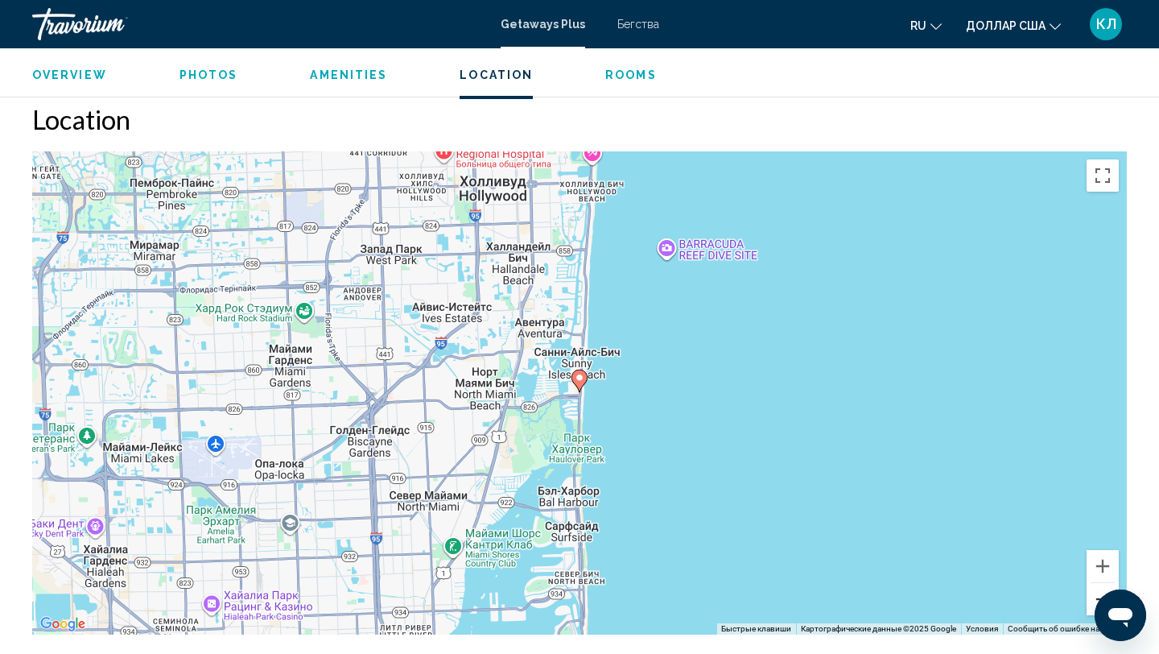
click at [1096, 584] on button "Уменьшить" at bounding box center [1103, 599] width 32 height 32
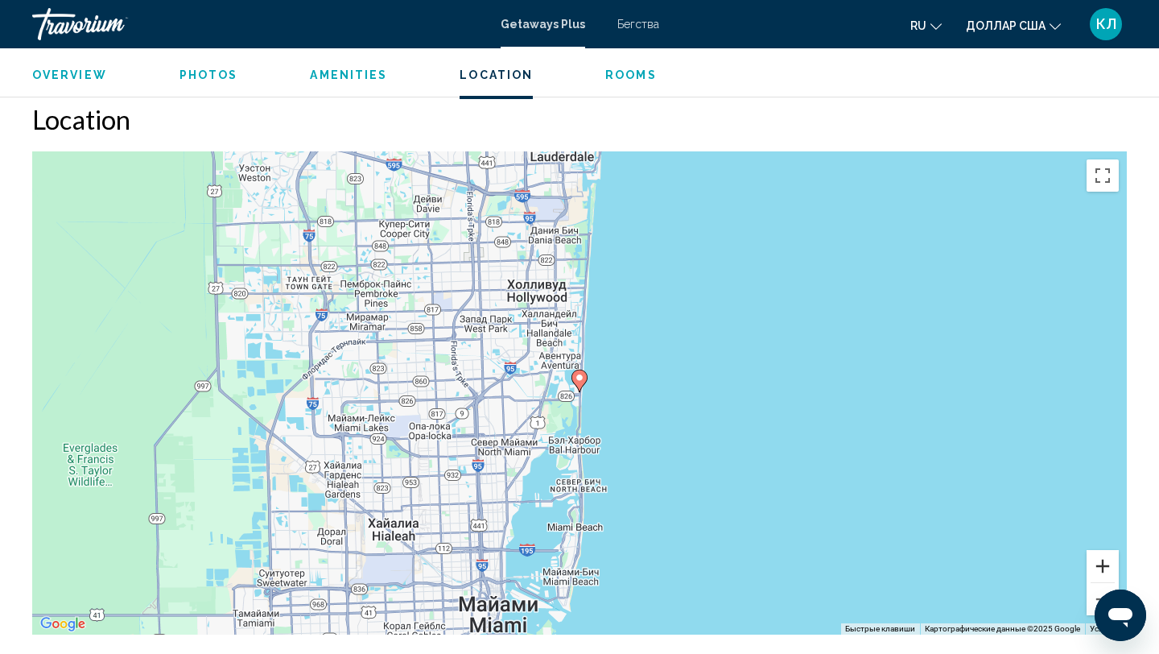
click at [1107, 556] on button "Увеличить" at bounding box center [1103, 566] width 32 height 32
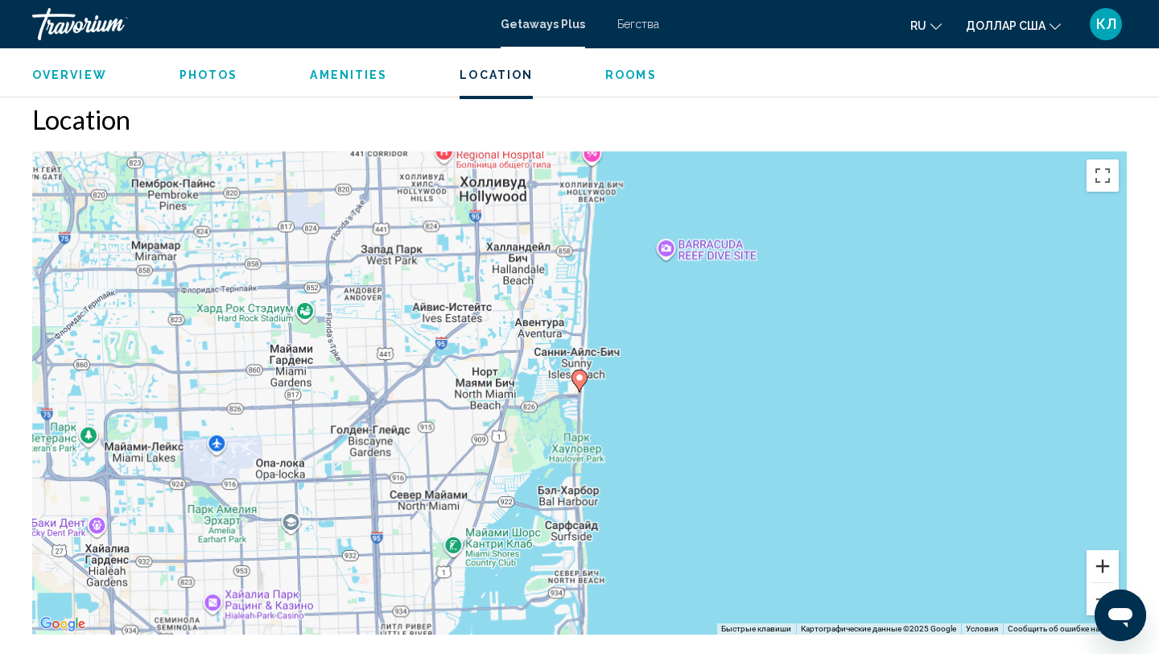
click at [1107, 556] on button "Увеличить" at bounding box center [1103, 566] width 32 height 32
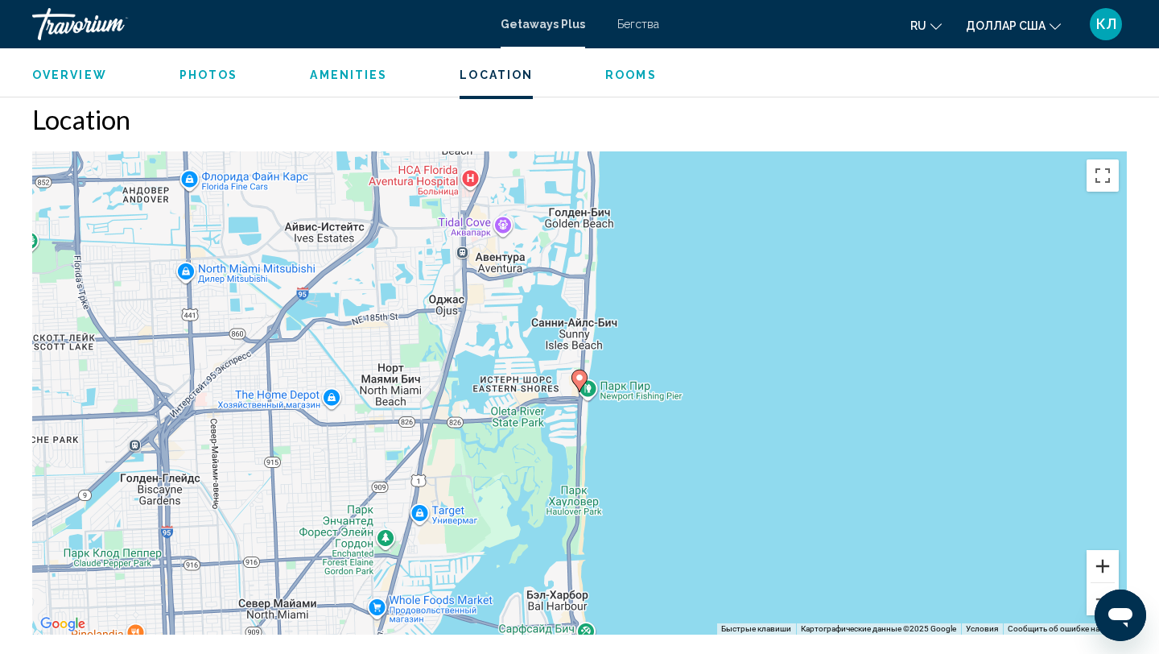
click at [1107, 556] on button "Увеличить" at bounding box center [1103, 566] width 32 height 32
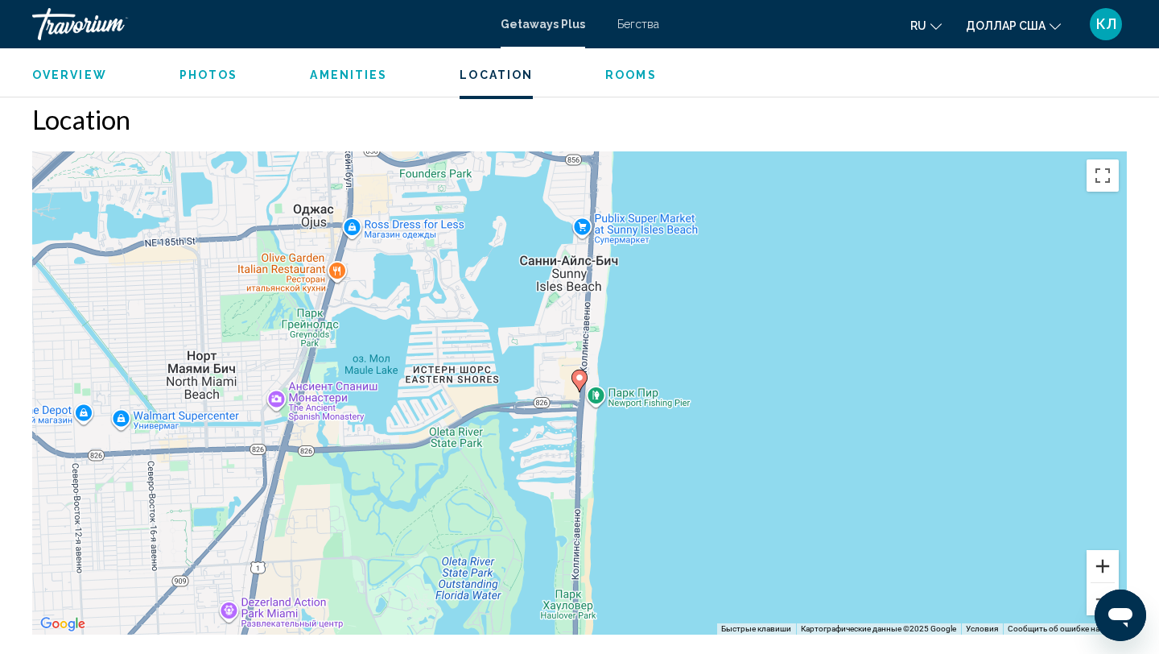
click at [1111, 550] on button "Увеличить" at bounding box center [1103, 566] width 32 height 32
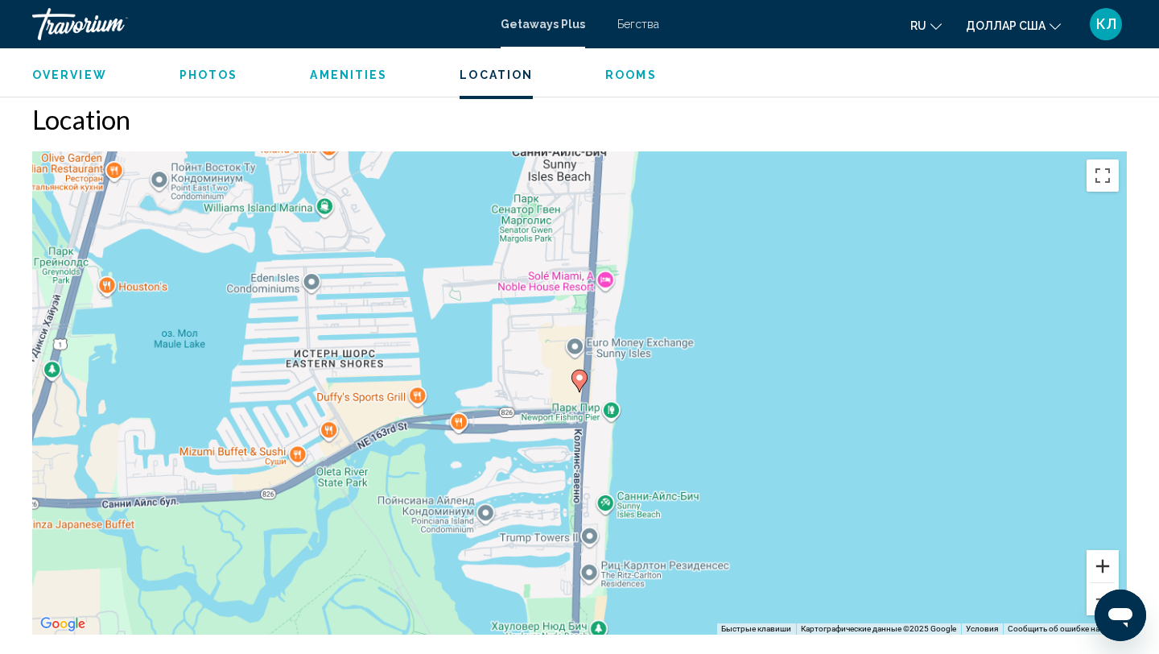
click at [1111, 550] on button "Увеличить" at bounding box center [1103, 566] width 32 height 32
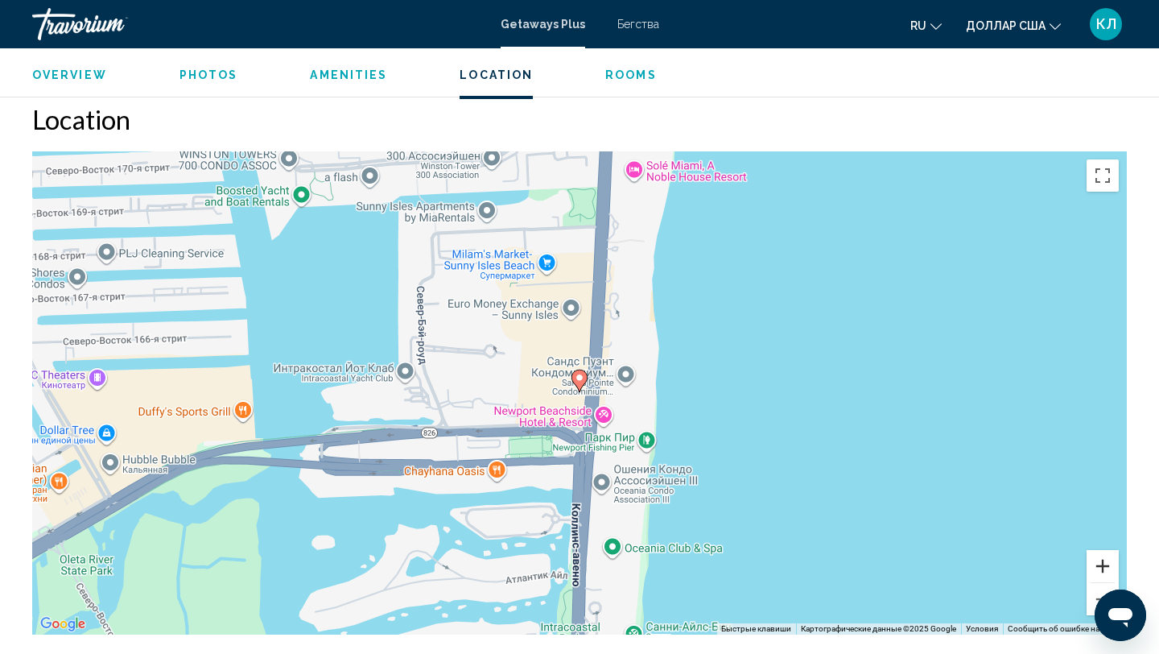
click at [1111, 550] on button "Увеличить" at bounding box center [1103, 566] width 32 height 32
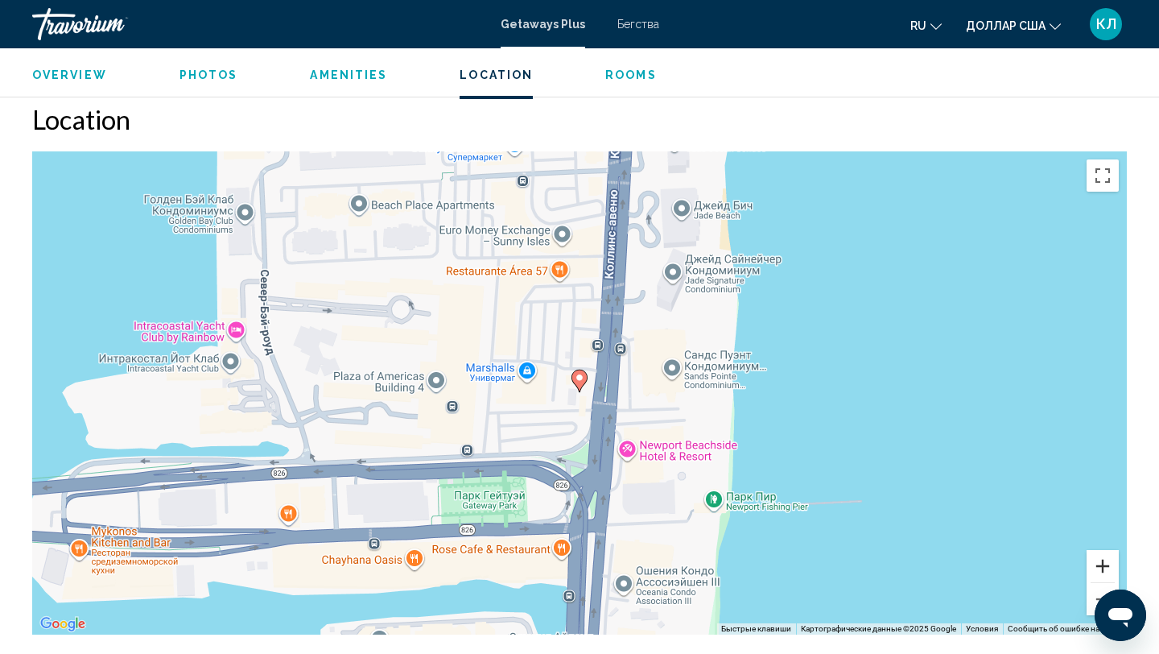
click at [1111, 550] on button "Увеличить" at bounding box center [1103, 566] width 32 height 32
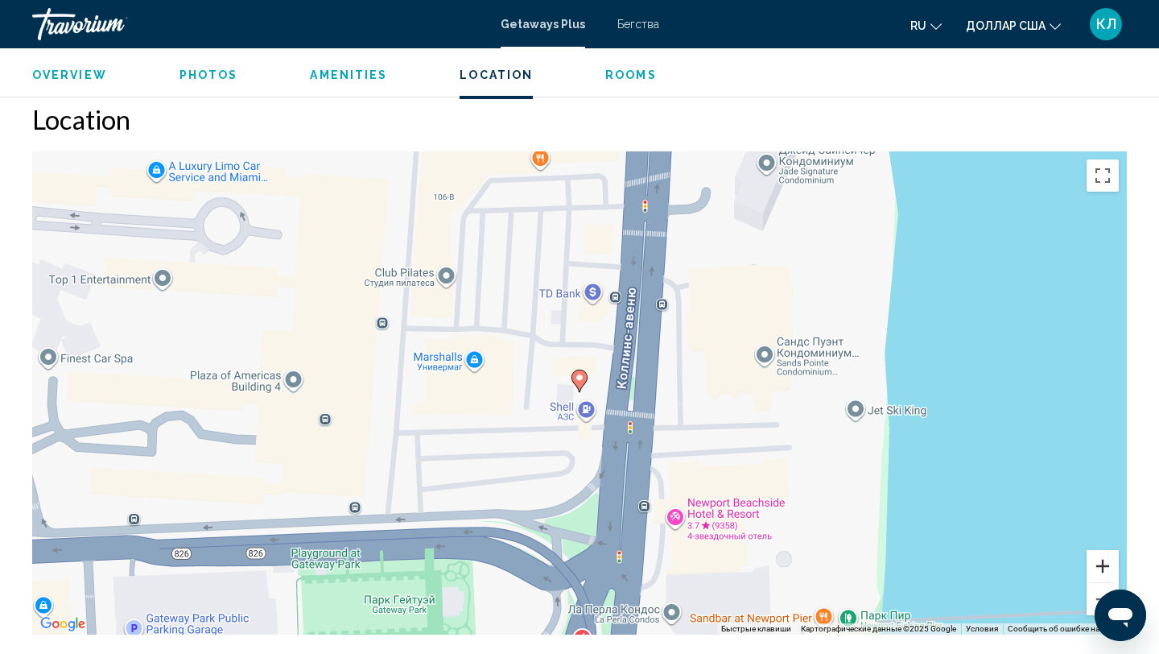
click at [1111, 550] on button "Увеличить" at bounding box center [1103, 566] width 32 height 32
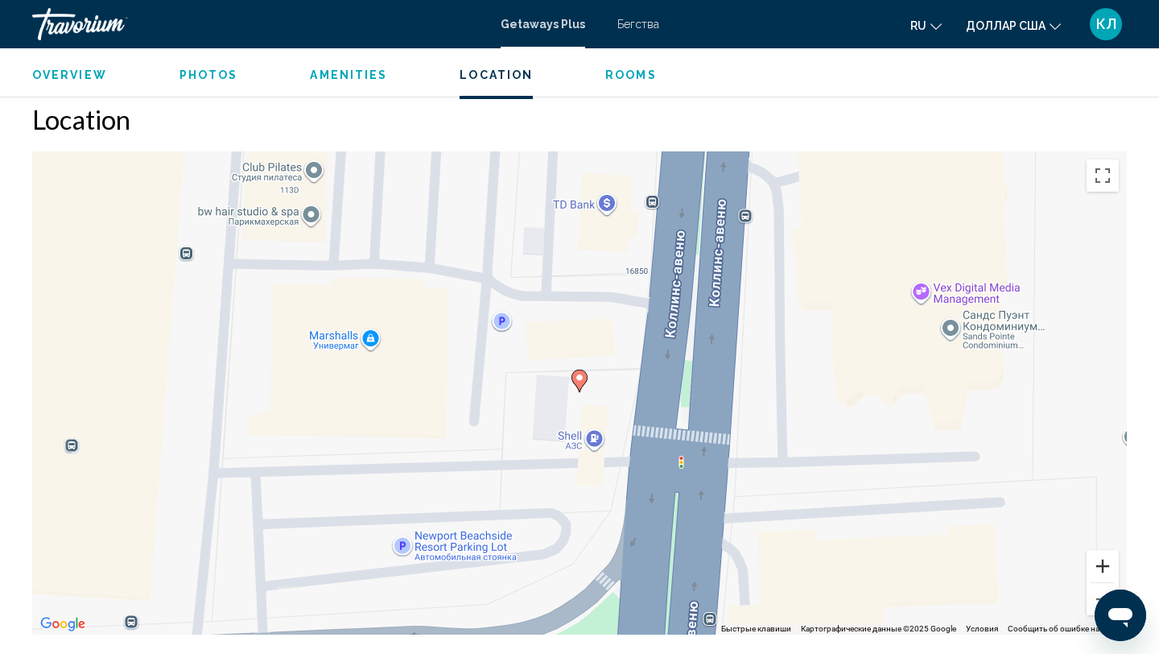
click at [1111, 550] on button "Увеличить" at bounding box center [1103, 566] width 32 height 32
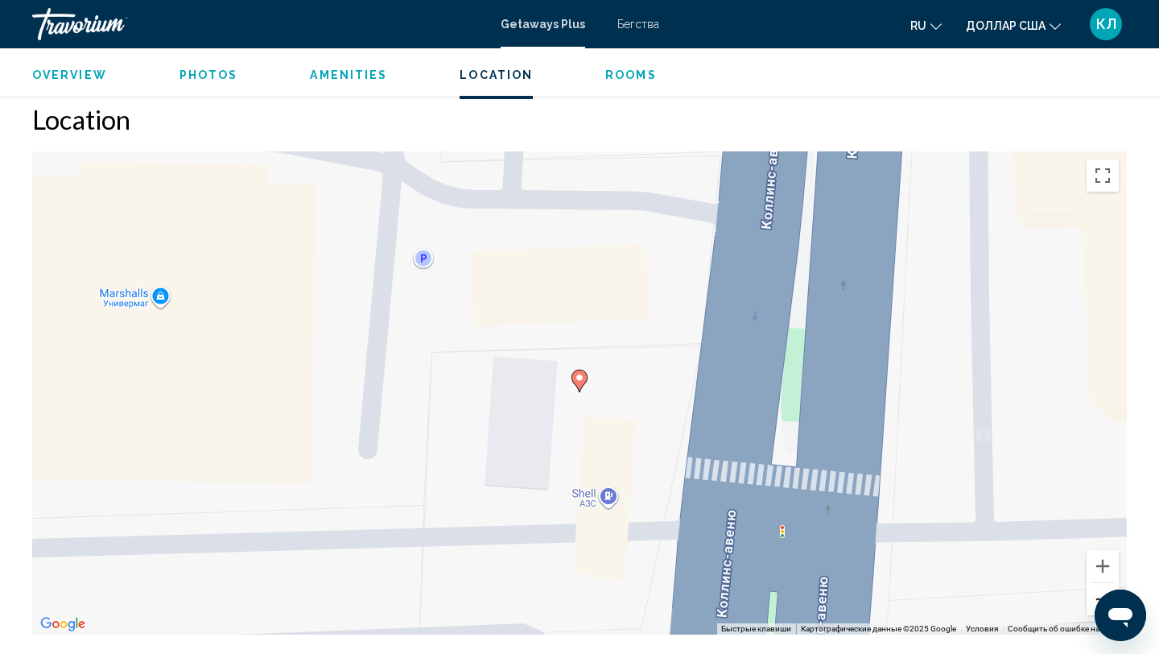
click at [1109, 583] on button "Уменьшить" at bounding box center [1103, 599] width 32 height 32
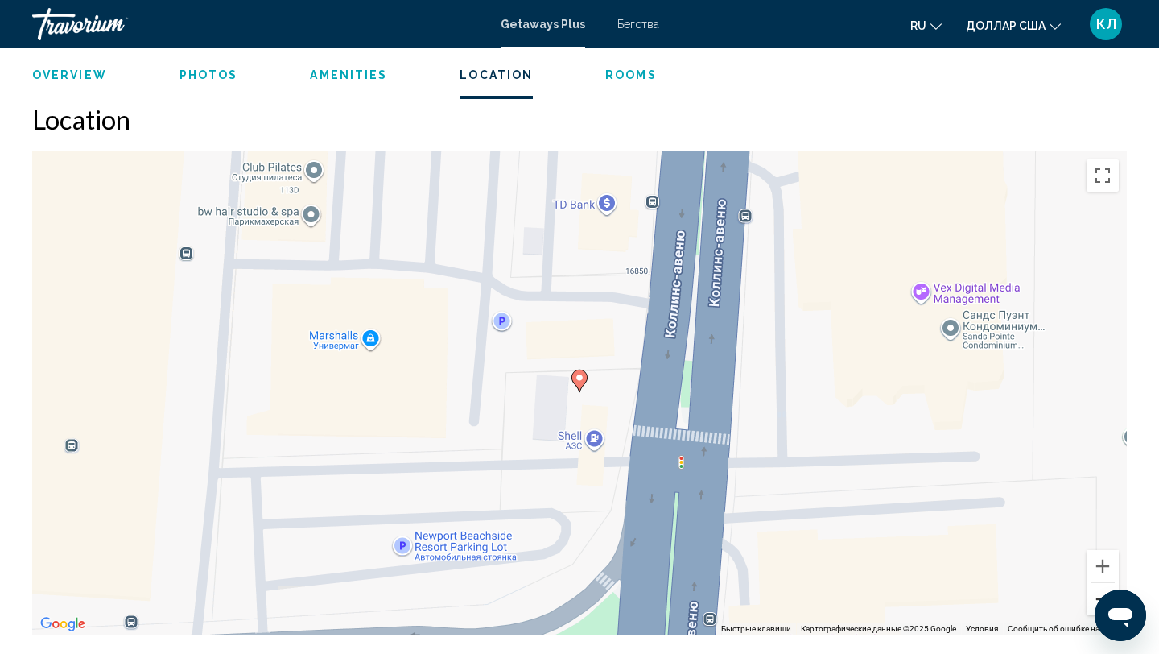
click at [1109, 583] on button "Уменьшить" at bounding box center [1103, 599] width 32 height 32
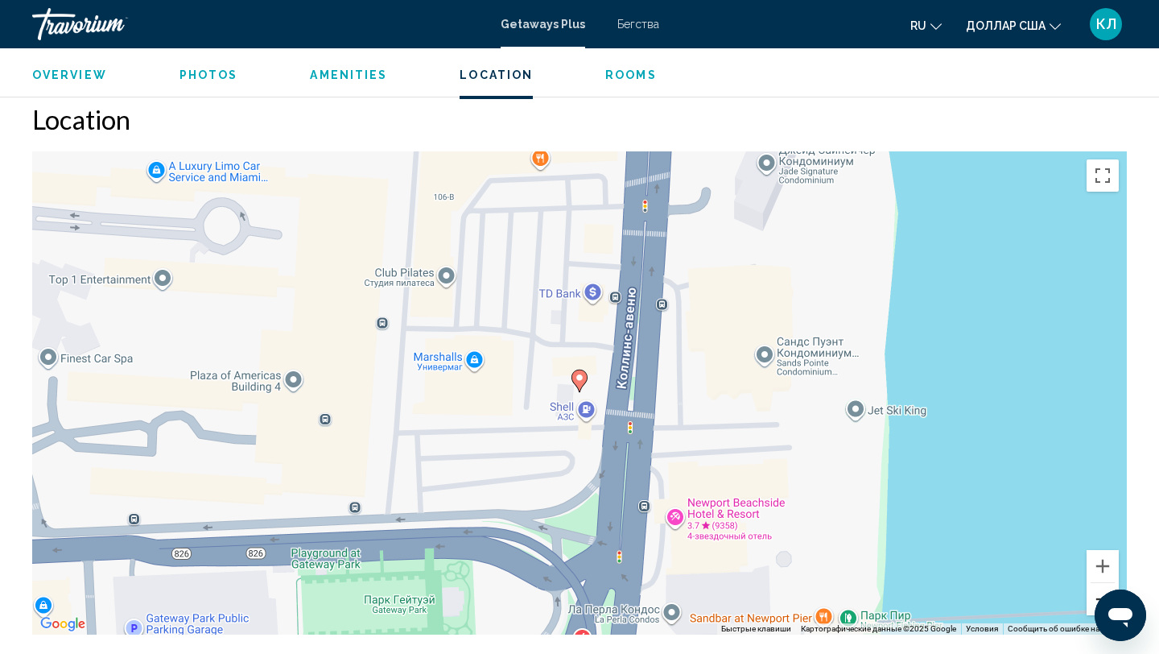
click at [1109, 583] on button "Уменьшить" at bounding box center [1103, 599] width 32 height 32
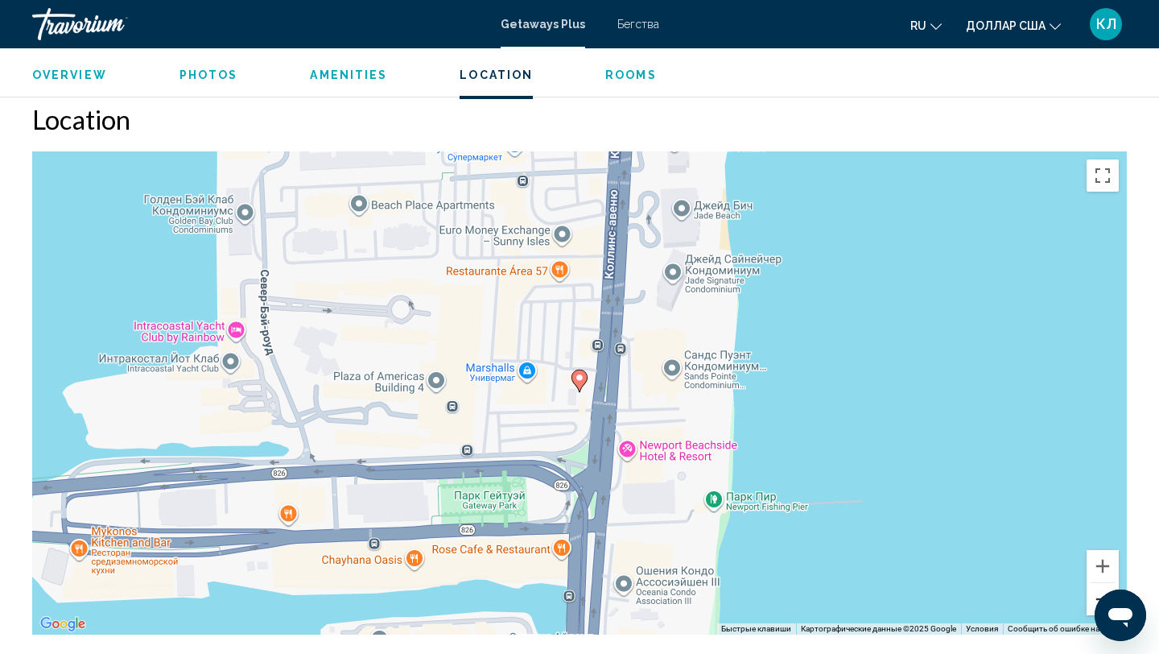
click at [1109, 583] on button "Уменьшить" at bounding box center [1103, 599] width 32 height 32
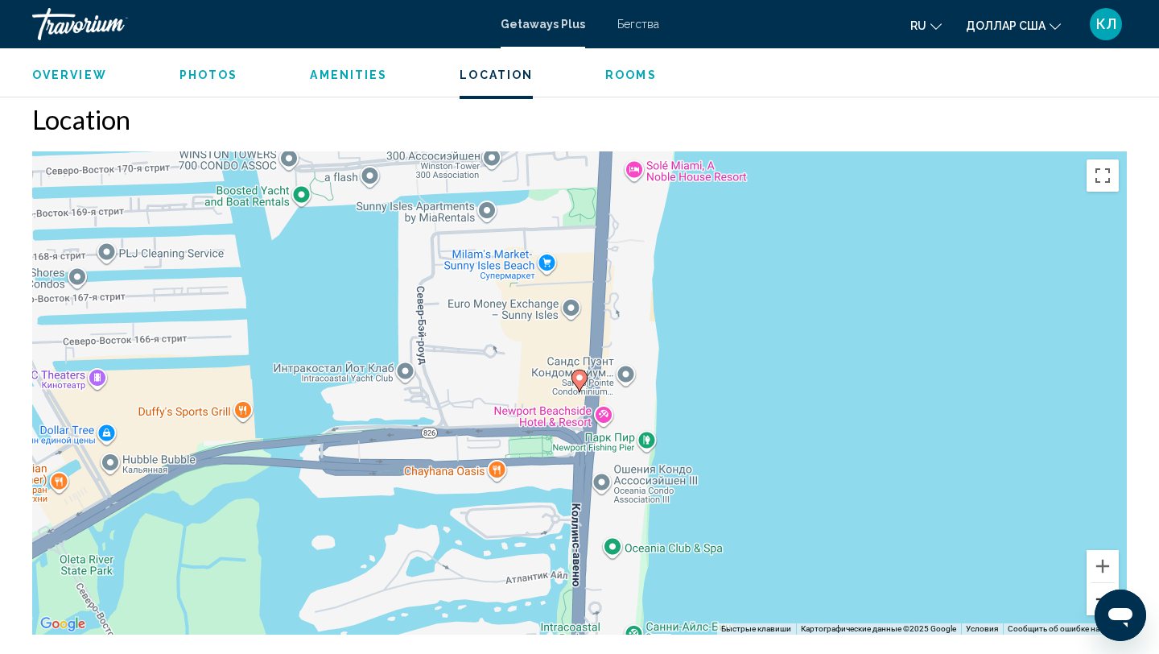
click at [1109, 583] on button "Уменьшить" at bounding box center [1103, 599] width 32 height 32
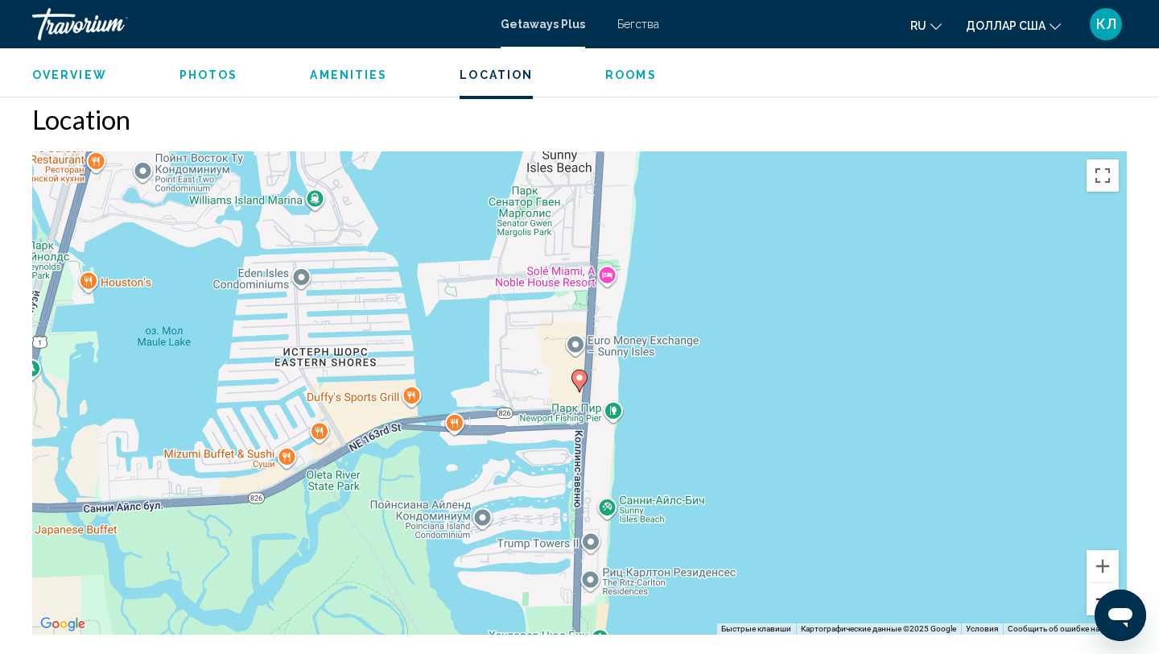
click at [1109, 583] on button "Уменьшить" at bounding box center [1103, 599] width 32 height 32
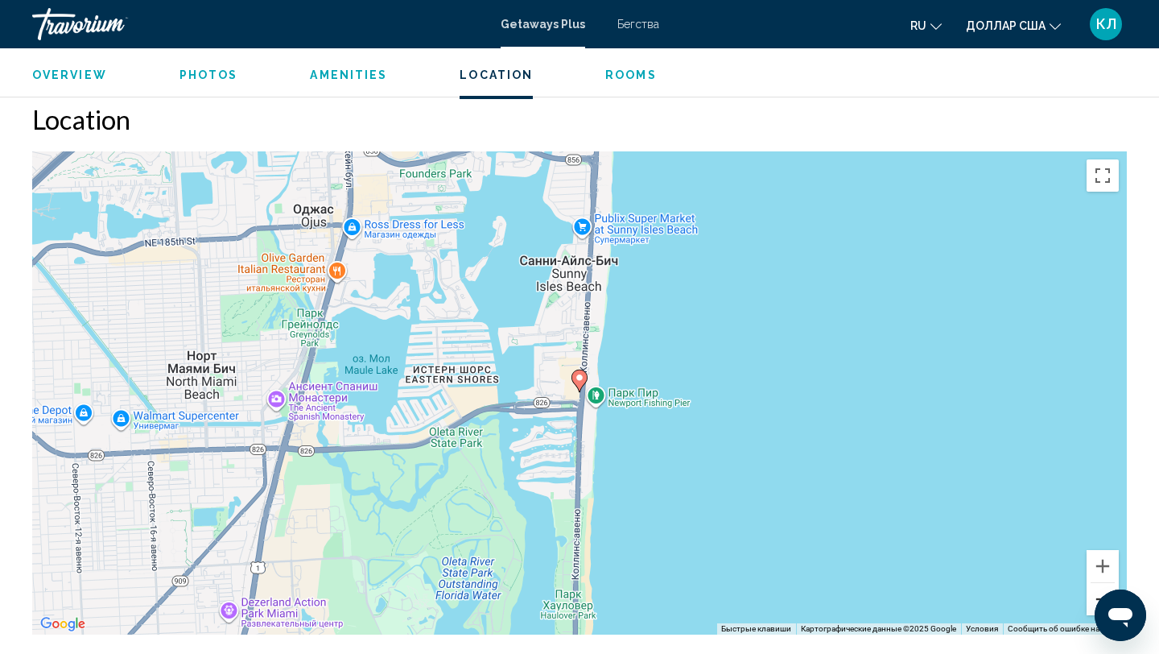
click at [1109, 583] on button "Уменьшить" at bounding box center [1103, 599] width 32 height 32
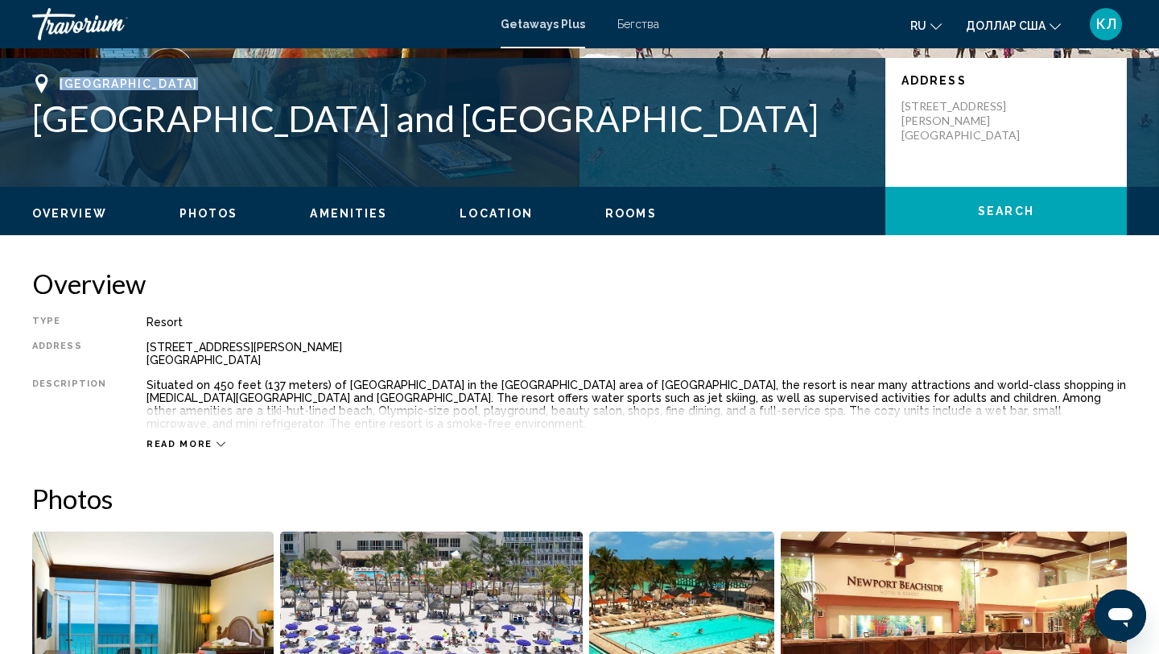
scroll to position [343, 0]
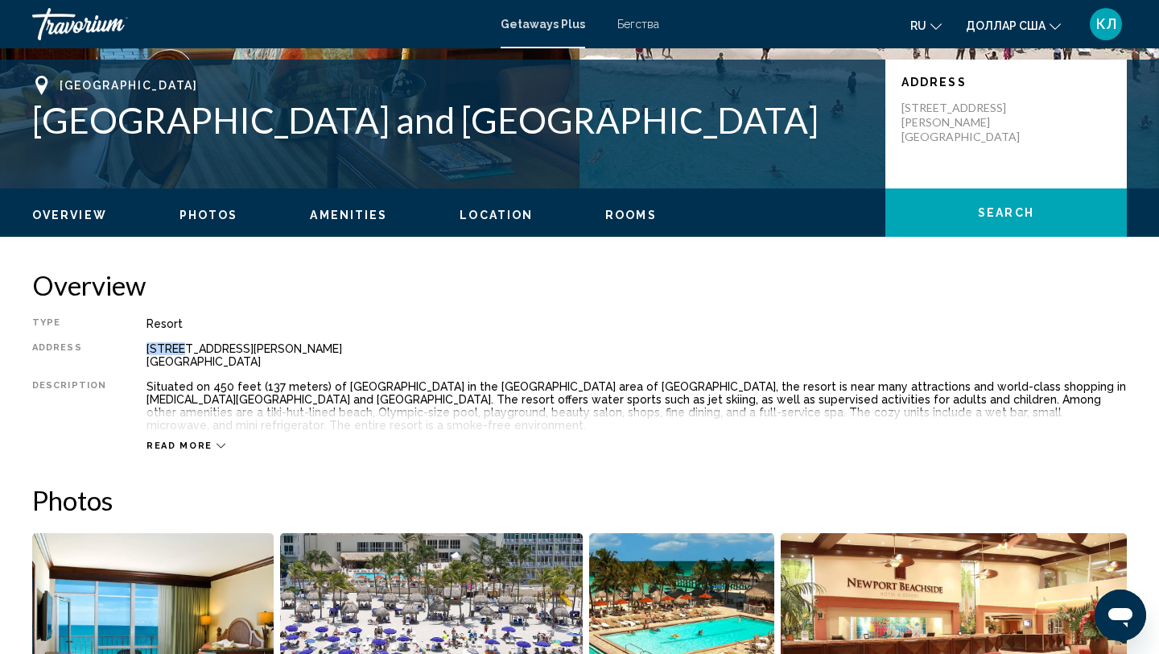
drag, startPoint x: 175, startPoint y: 348, endPoint x: 137, endPoint y: 341, distance: 38.4
click at [137, 341] on div "Type Resort All-Inclusive No All-Inclusive Address 16701 Collins Avenue Sunny I…" at bounding box center [579, 384] width 1095 height 134
drag, startPoint x: 139, startPoint y: 349, endPoint x: 253, endPoint y: 341, distance: 113.7
click at [254, 341] on div "Type Resort All-Inclusive No All-Inclusive Address 16701 Collins Avenue Sunny I…" at bounding box center [579, 384] width 1095 height 134
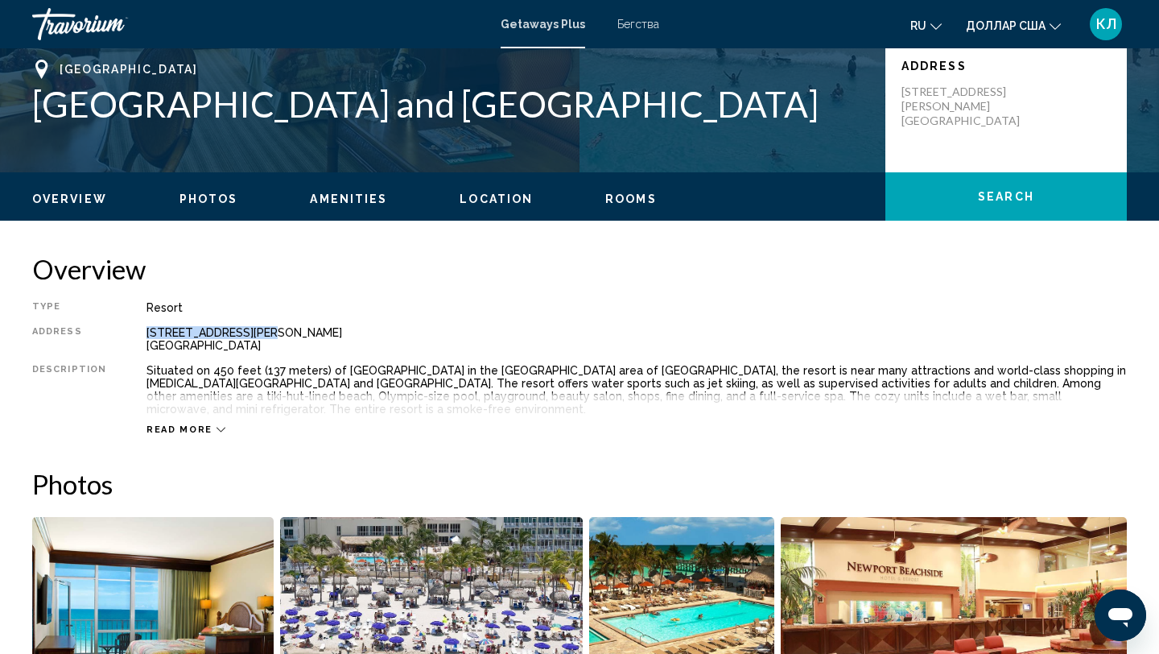
scroll to position [361, 0]
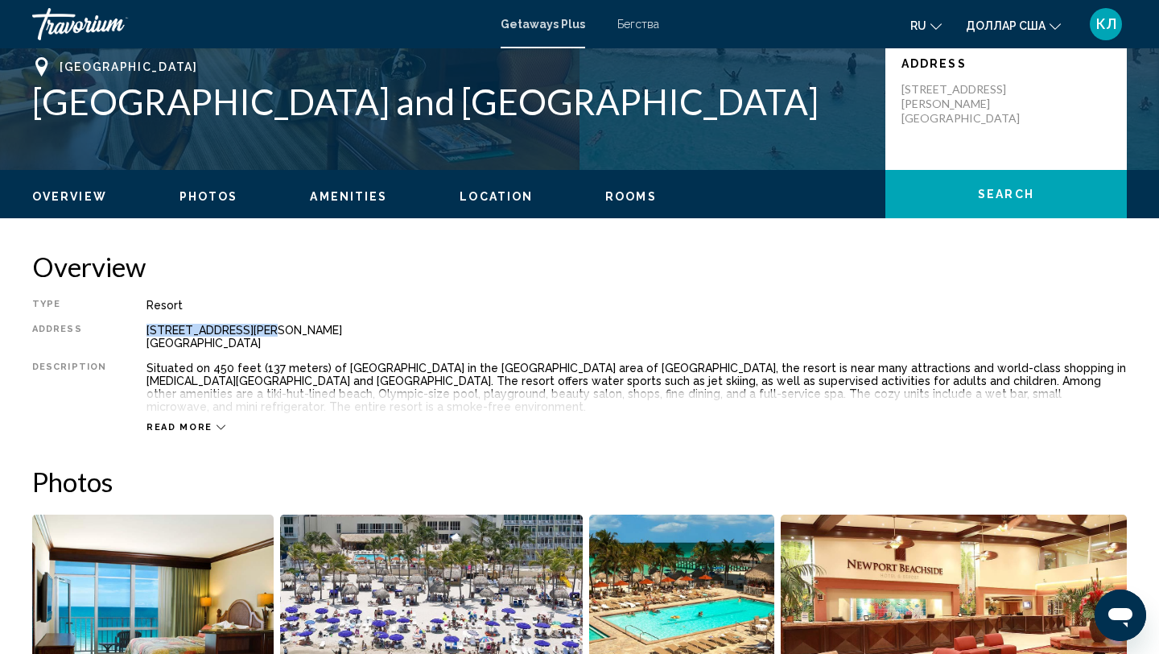
copy div "[STREET_ADDRESS][PERSON_NAME]"
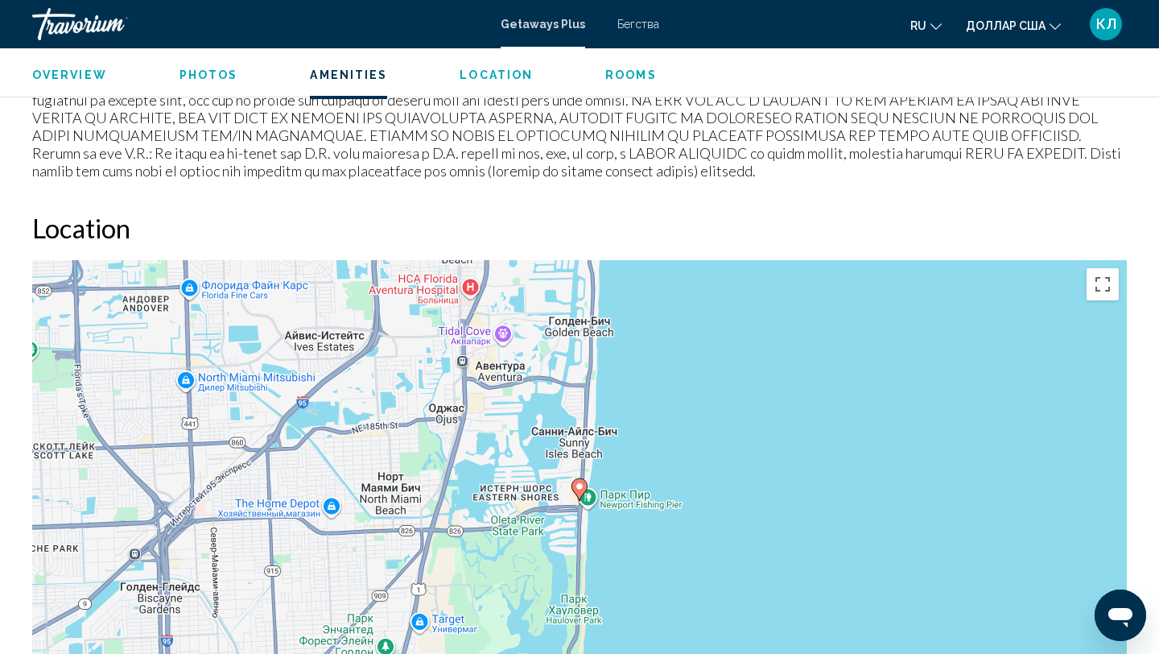
scroll to position [1899, 0]
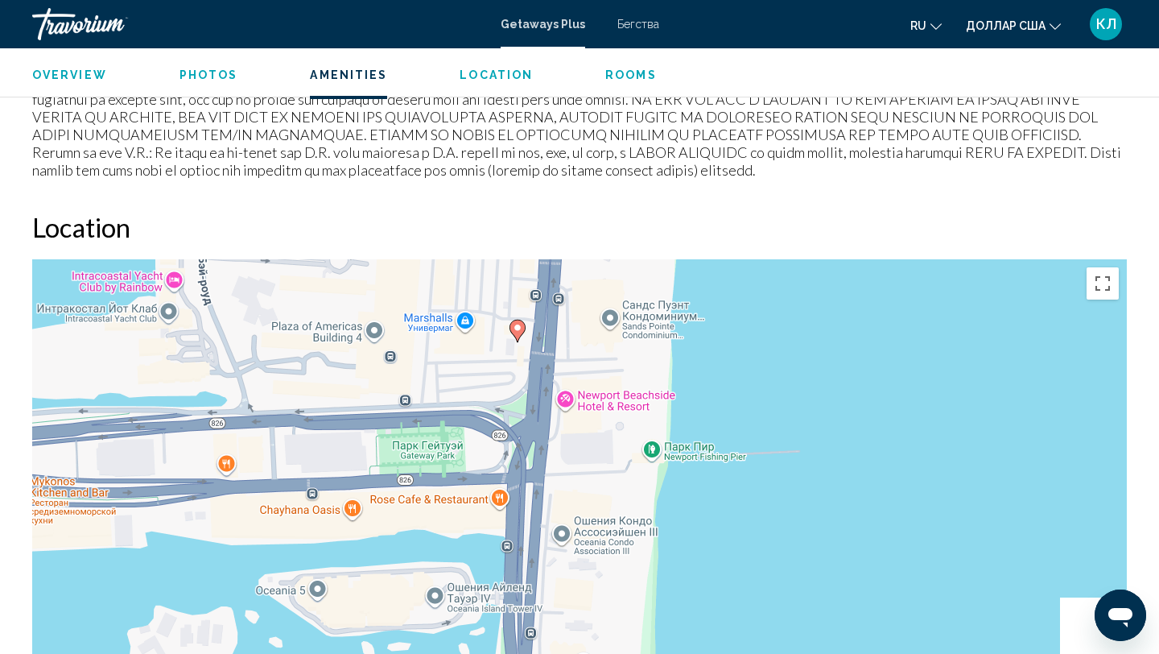
drag, startPoint x: 860, startPoint y: 480, endPoint x: 518, endPoint y: 391, distance: 352.6
click at [518, 391] on div "Чтобы активировать перетаскивание с помощью клавиатуры, нажмите Alt + Ввод. Пос…" at bounding box center [579, 500] width 1095 height 483
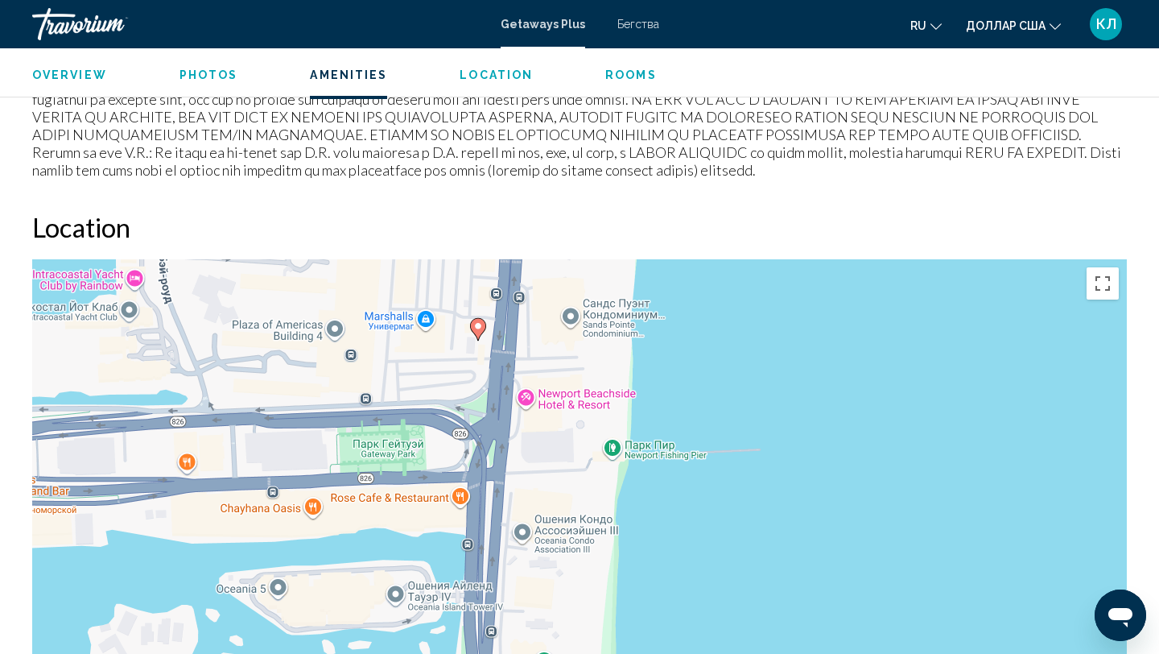
click at [554, 382] on div "Чтобы активировать перетаскивание с помощью клавиатуры, нажмите Alt + Ввод. Пос…" at bounding box center [579, 500] width 1095 height 483
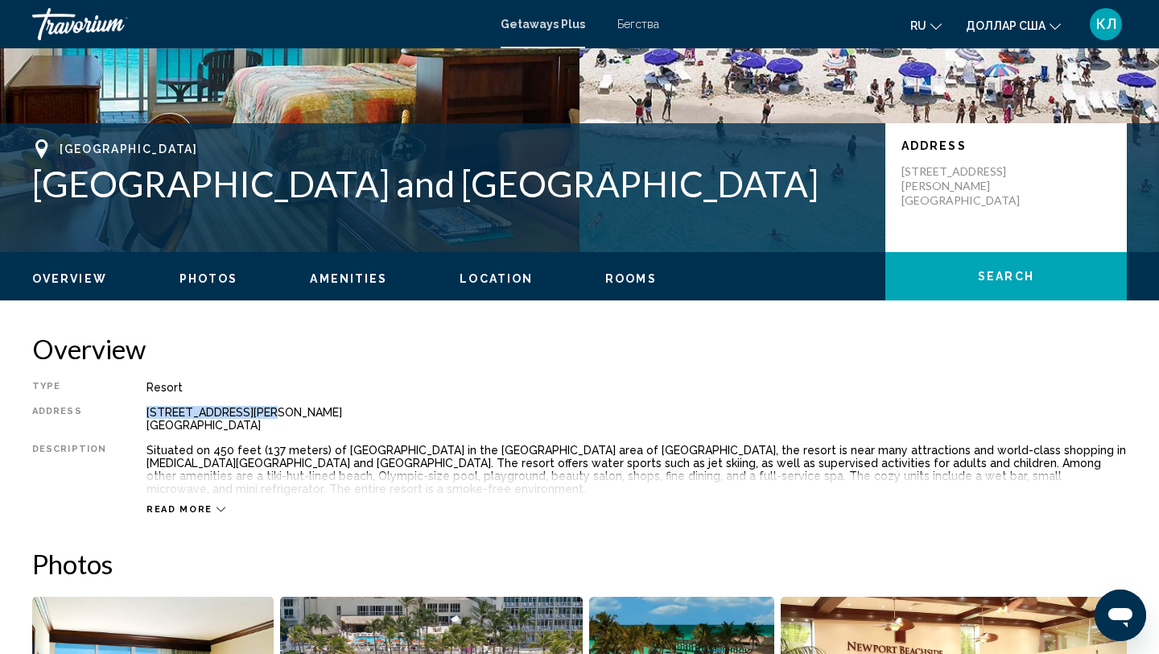
scroll to position [274, 0]
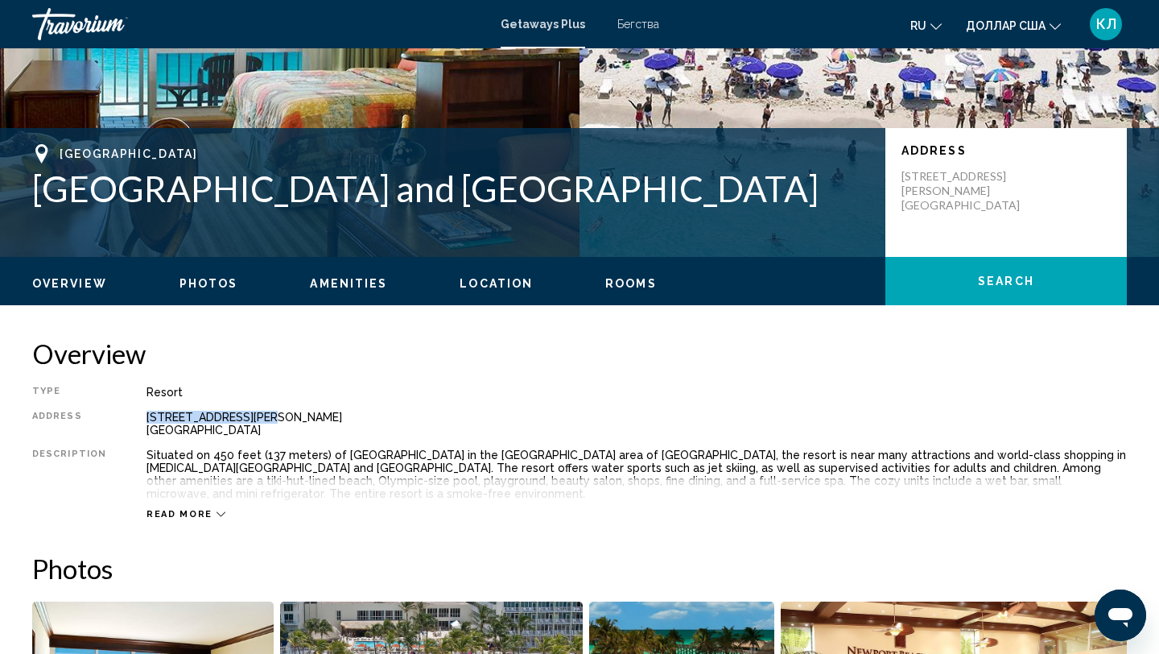
drag, startPoint x: 902, startPoint y: 156, endPoint x: 988, endPoint y: 193, distance: 93.0
click at [988, 193] on p "16701 Collins Avenue Sunny Isles Beach, FL, 331604201, USA" at bounding box center [966, 190] width 129 height 43
copy p "16701 Collins Avenue Sunny Isles Beach, FL, 331604201, USA"
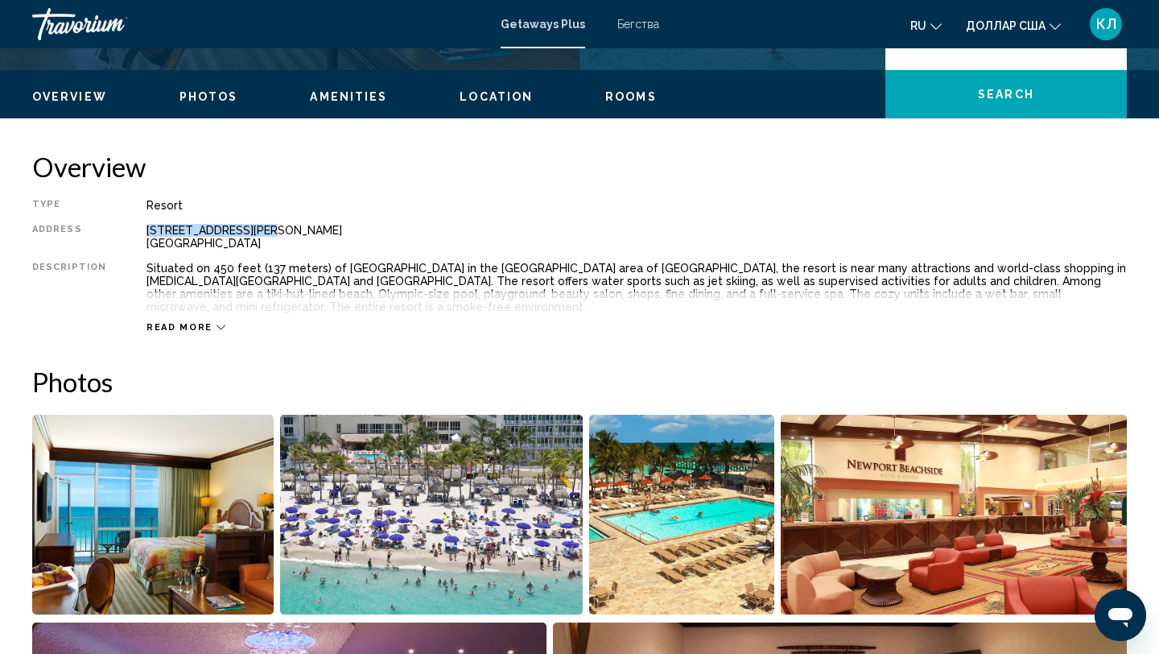
scroll to position [525, 0]
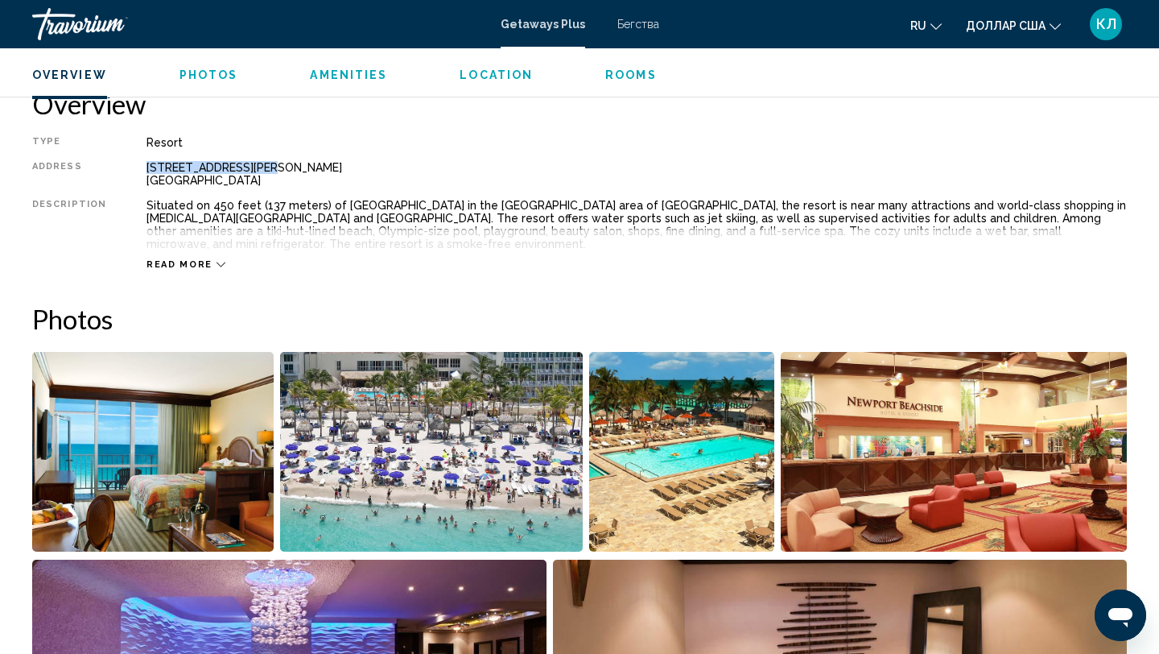
drag, startPoint x: 141, startPoint y: 166, endPoint x: 358, endPoint y: 185, distance: 218.2
click at [358, 185] on div "16701 Collins Avenue Sunny Isles Beach, FL, 331604201, USA" at bounding box center [636, 174] width 980 height 26
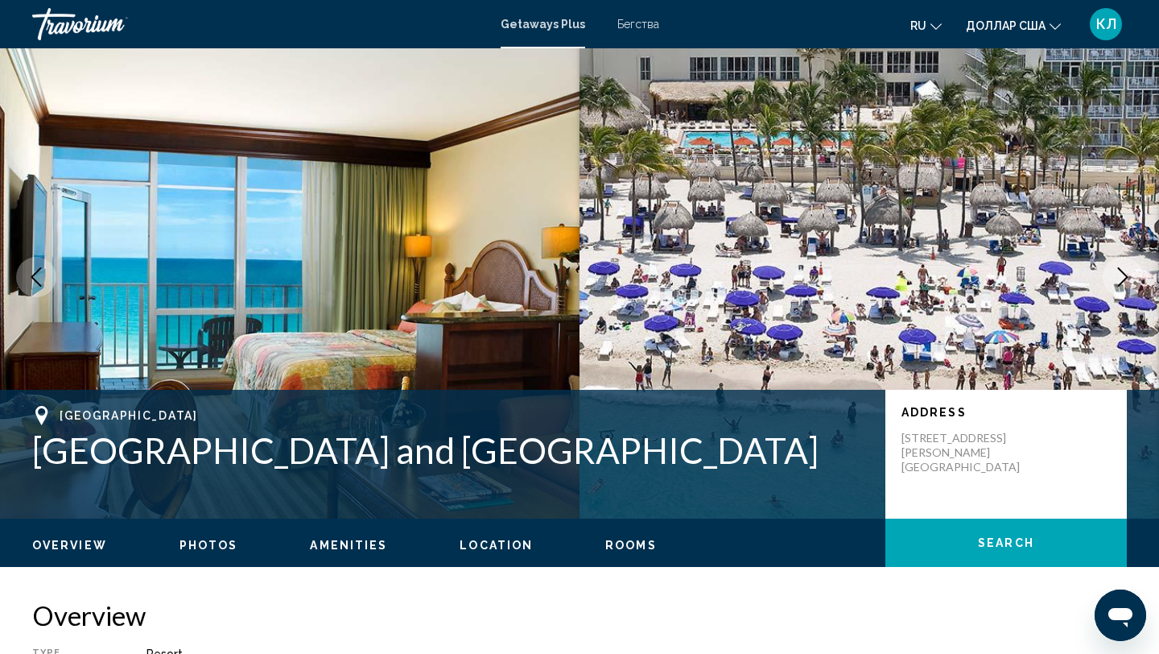
scroll to position [0, 0]
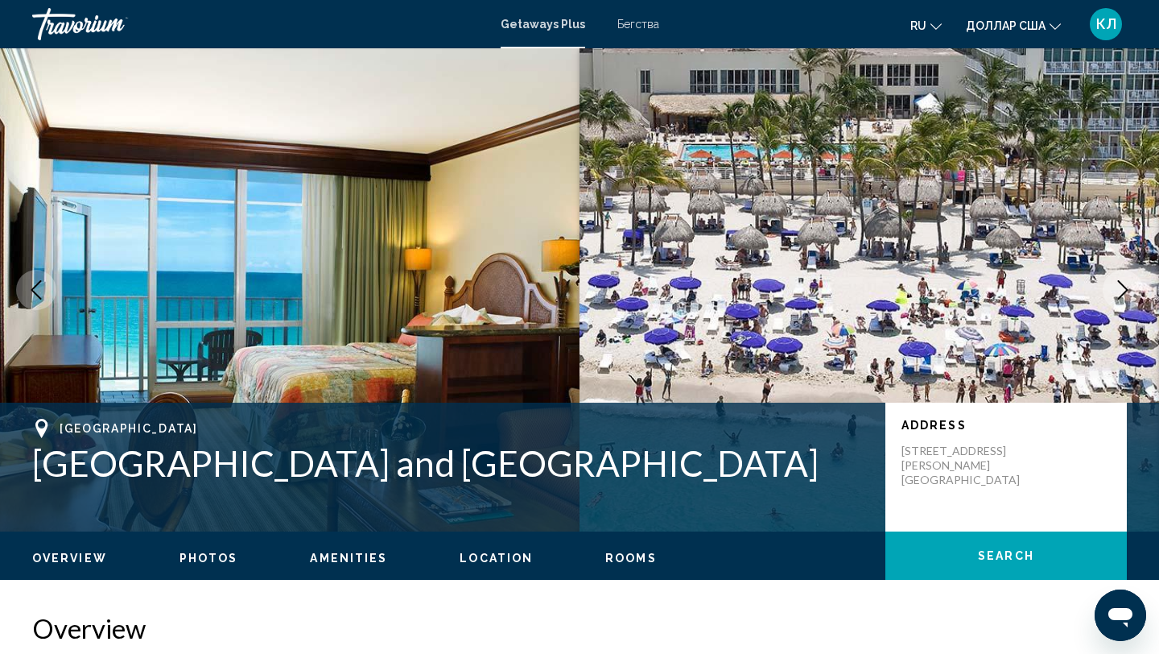
drag, startPoint x: 33, startPoint y: 405, endPoint x: 215, endPoint y: 468, distance: 192.4
click at [215, 468] on div "Sunny Isles Beach, FL, 331604201, USA Westgate Miami Beach and Newport Beachsid…" at bounding box center [450, 451] width 837 height 65
drag, startPoint x: 335, startPoint y: 408, endPoint x: 47, endPoint y: 406, distance: 287.4
click at [47, 419] on div "[GEOGRAPHIC_DATA]" at bounding box center [450, 428] width 837 height 19
click at [73, 422] on span "[GEOGRAPHIC_DATA]" at bounding box center [129, 428] width 138 height 13
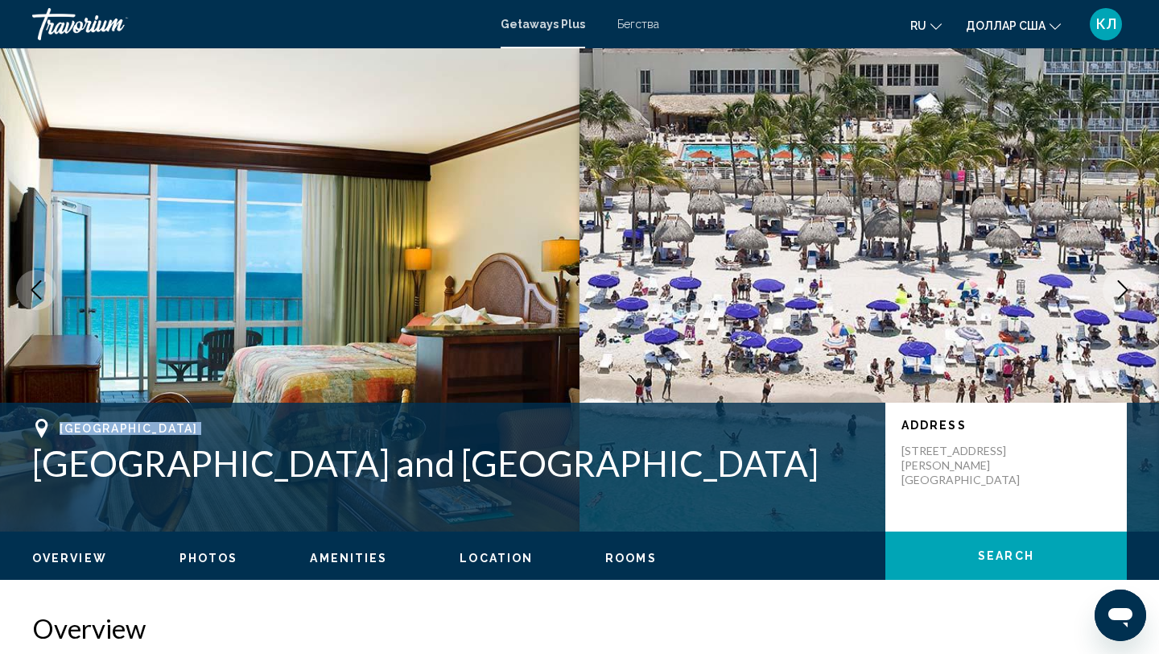
drag, startPoint x: 58, startPoint y: 411, endPoint x: 386, endPoint y: 419, distance: 327.7
click at [386, 419] on div "Sunny Isles Beach, FL, 331604201, USA Westgate Miami Beach and Newport Beachsid…" at bounding box center [450, 451] width 837 height 65
click at [198, 422] on span "[GEOGRAPHIC_DATA]" at bounding box center [129, 428] width 138 height 13
drag, startPoint x: 336, startPoint y: 406, endPoint x: 41, endPoint y: 404, distance: 294.6
click at [41, 419] on div "[GEOGRAPHIC_DATA]" at bounding box center [450, 428] width 837 height 19
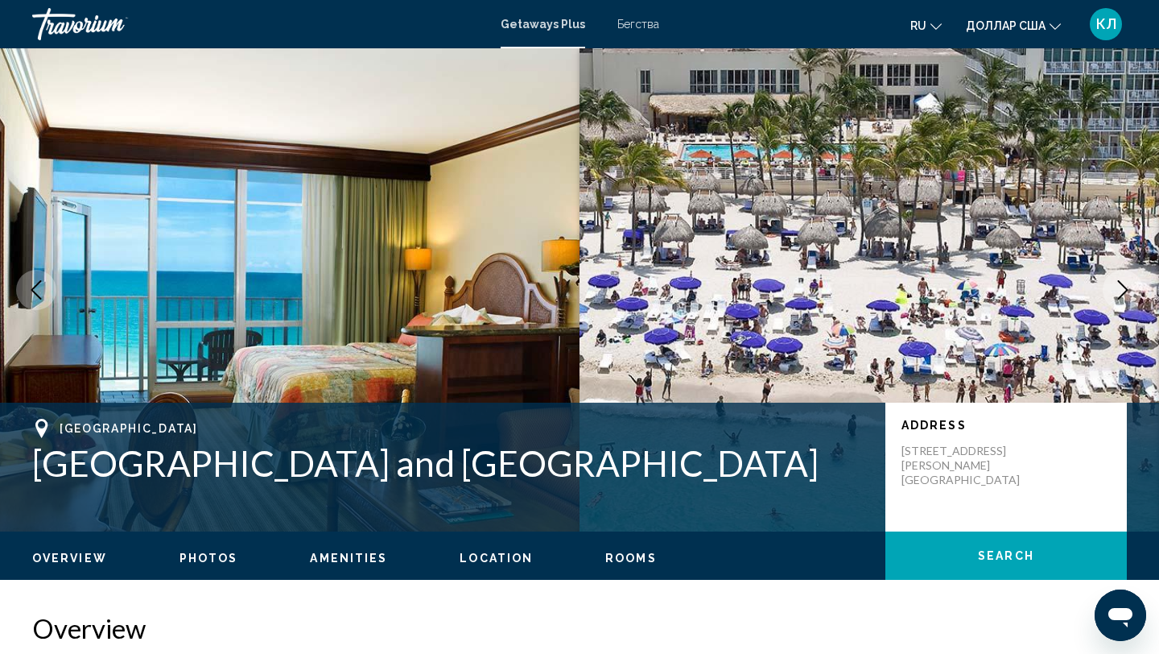
click at [87, 422] on span "[GEOGRAPHIC_DATA]" at bounding box center [129, 428] width 138 height 13
drag, startPoint x: 59, startPoint y: 408, endPoint x: 568, endPoint y: 397, distance: 509.6
click at [568, 402] on div "Sunny Isles Beach, FL, 331604201, USA Westgate Miami Beach and Newport Beachsid…" at bounding box center [579, 466] width 1159 height 129
drag, startPoint x: 903, startPoint y: 429, endPoint x: 988, endPoint y: 485, distance: 102.2
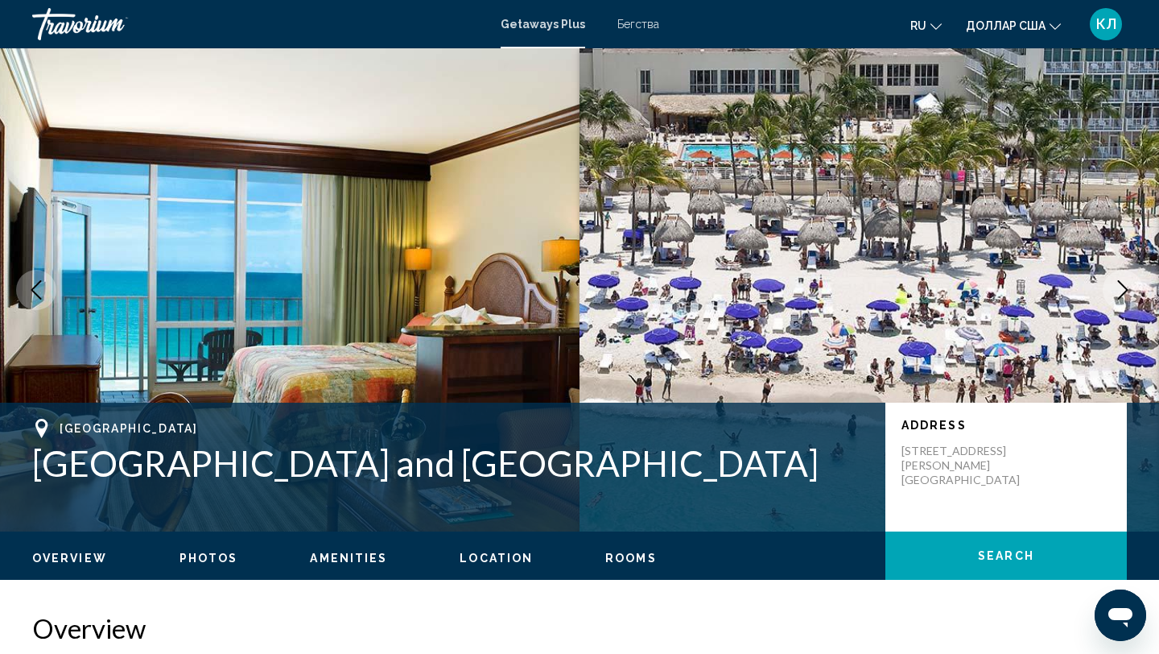
click at [988, 485] on div "Address 16701 Collins Avenue Sunny Isles Beach, FL, 331604201, USA" at bounding box center [1005, 466] width 241 height 129
copy p "16701 Collins Avenue Sunny Isles Beach, FL, 331604201, USA"
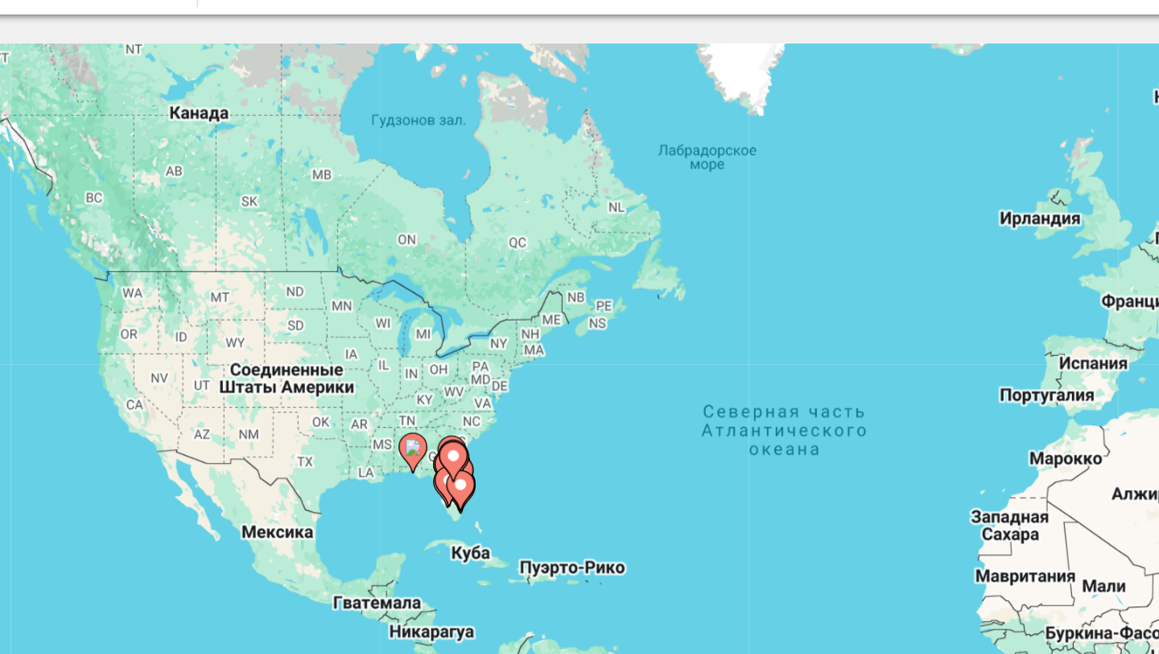
drag, startPoint x: 577, startPoint y: 206, endPoint x: 508, endPoint y: 279, distance: 100.8
click at [508, 279] on div "Чтобы активировать перетаскивание с помощью клавиатуры, нажмите Alt + Ввод. Пос…" at bounding box center [579, 354] width 1095 height 483
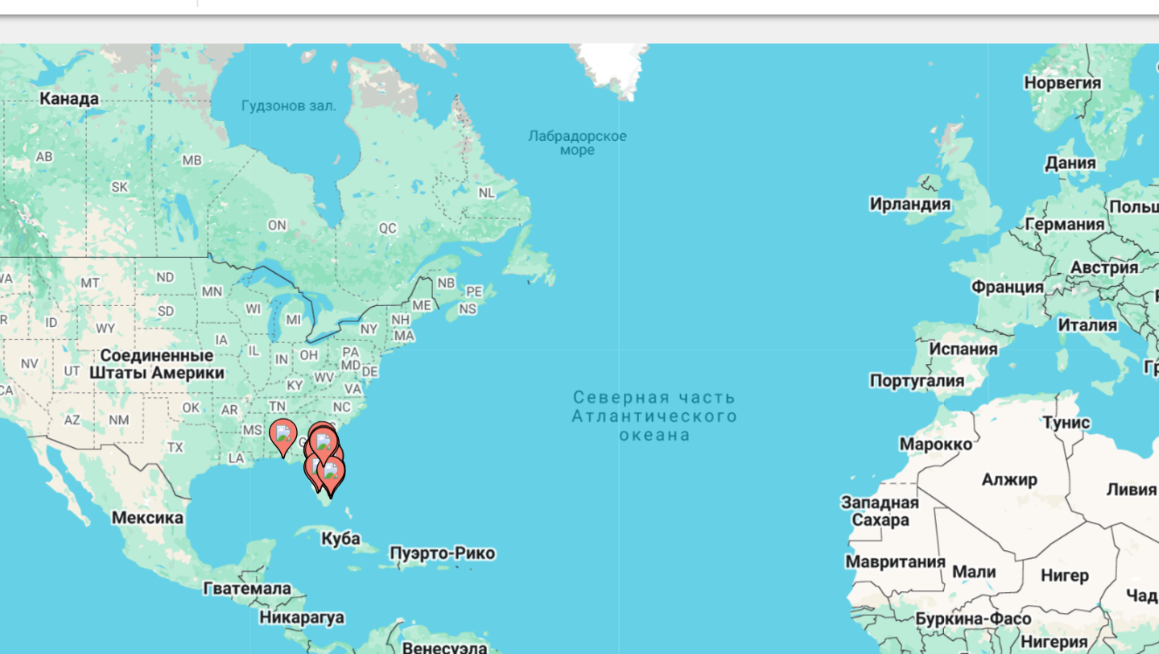
drag, startPoint x: 508, startPoint y: 279, endPoint x: 529, endPoint y: 138, distance: 143.2
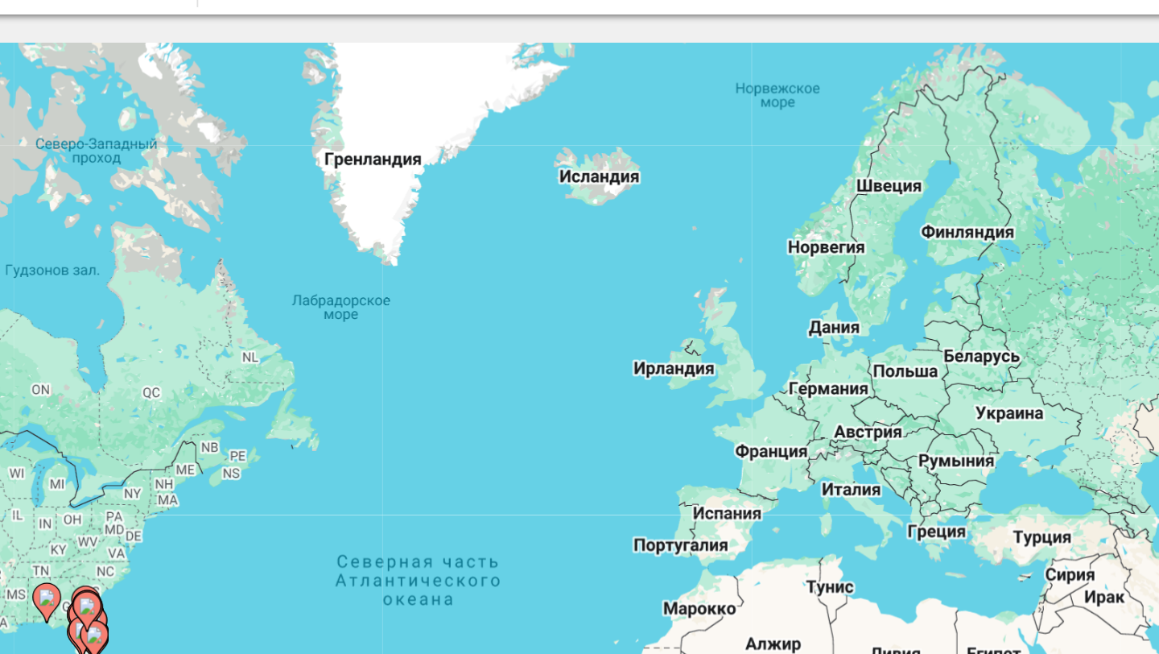
drag, startPoint x: 529, startPoint y: 138, endPoint x: 373, endPoint y: 281, distance: 211.3
click at [373, 281] on div "Чтобы активировать перетаскивание с помощью клавиатуры, нажмите Alt + Ввод. Пос…" at bounding box center [579, 354] width 1095 height 483
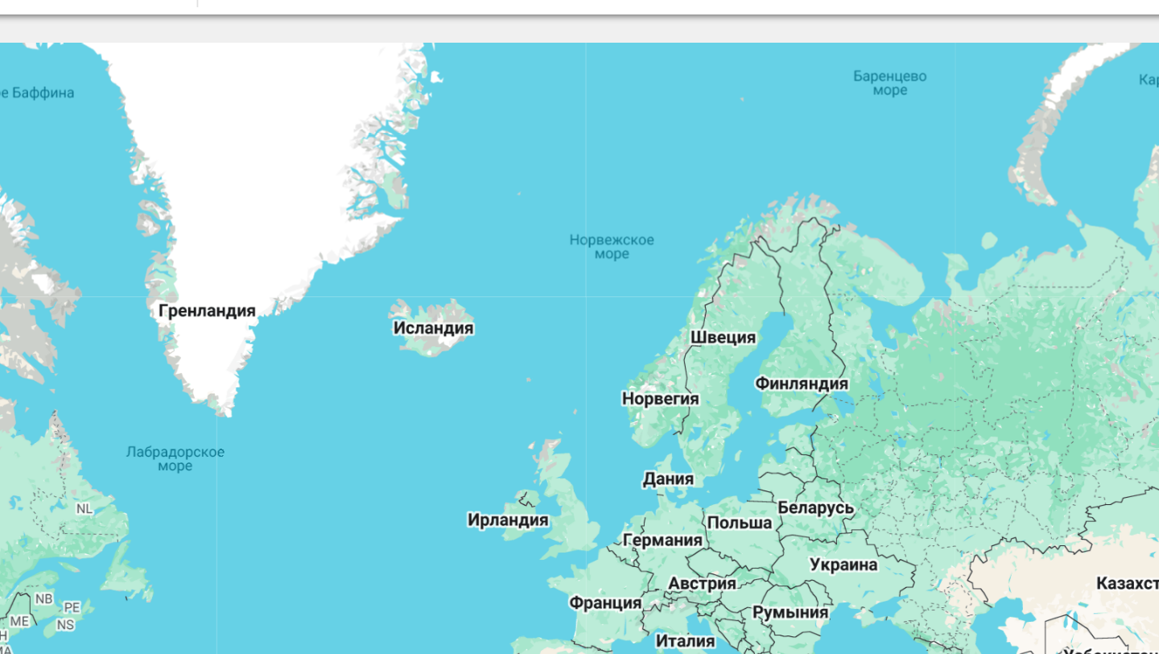
drag, startPoint x: 373, startPoint y: 281, endPoint x: 299, endPoint y: 342, distance: 96.7
click at [299, 342] on div "Чтобы активировать перетаскивание с помощью клавиатуры, нажмите Alt + Ввод. Пос…" at bounding box center [579, 354] width 1095 height 483
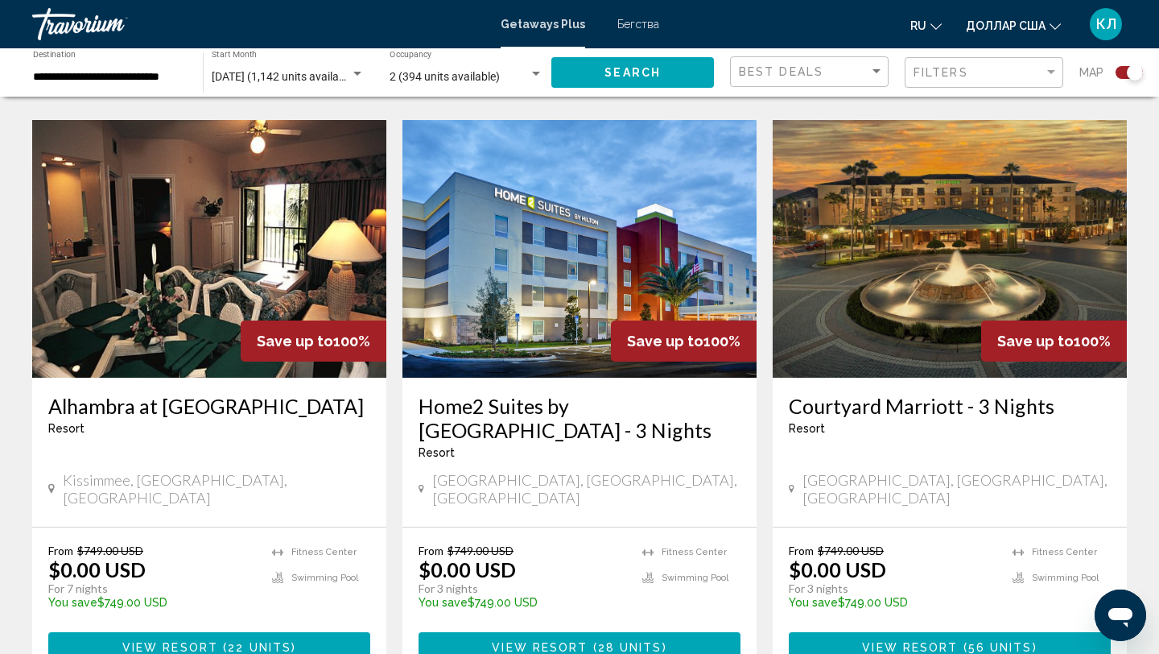
scroll to position [1713, 0]
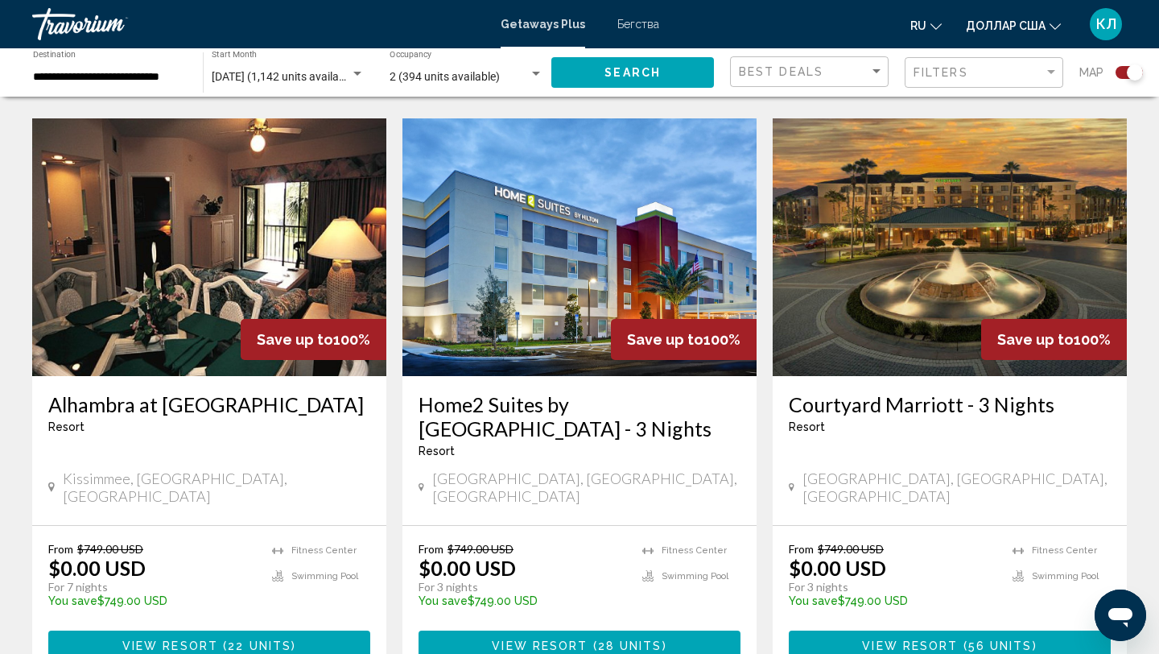
click at [817, 630] on button "View Resort ( 56 units )" at bounding box center [950, 645] width 322 height 30
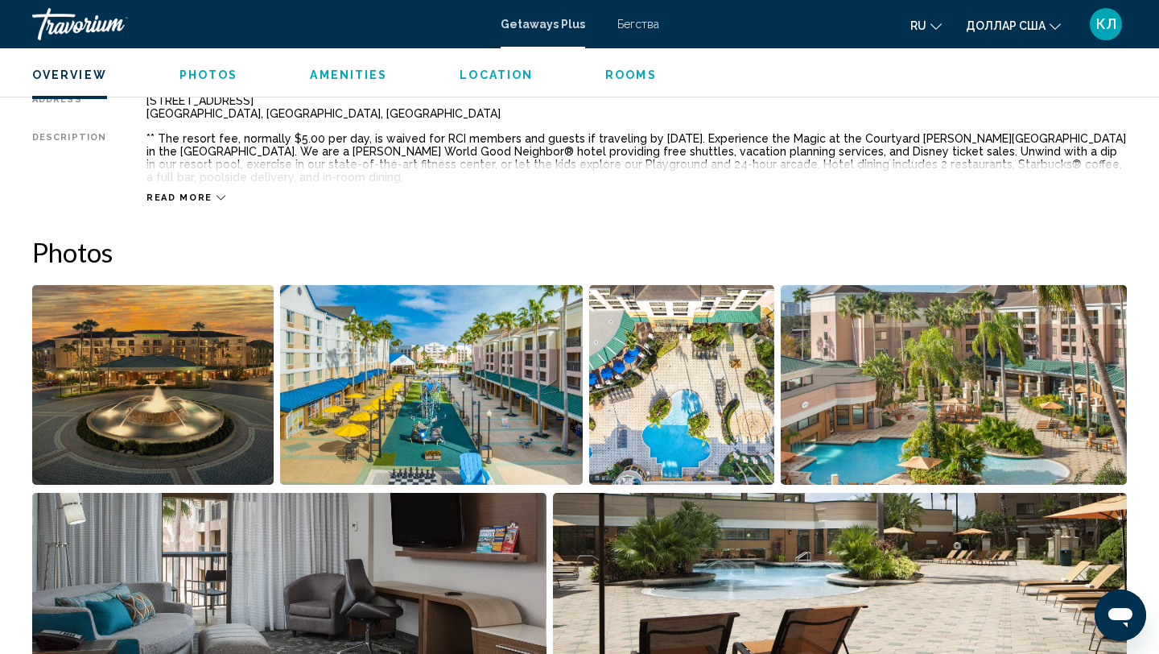
scroll to position [510, 0]
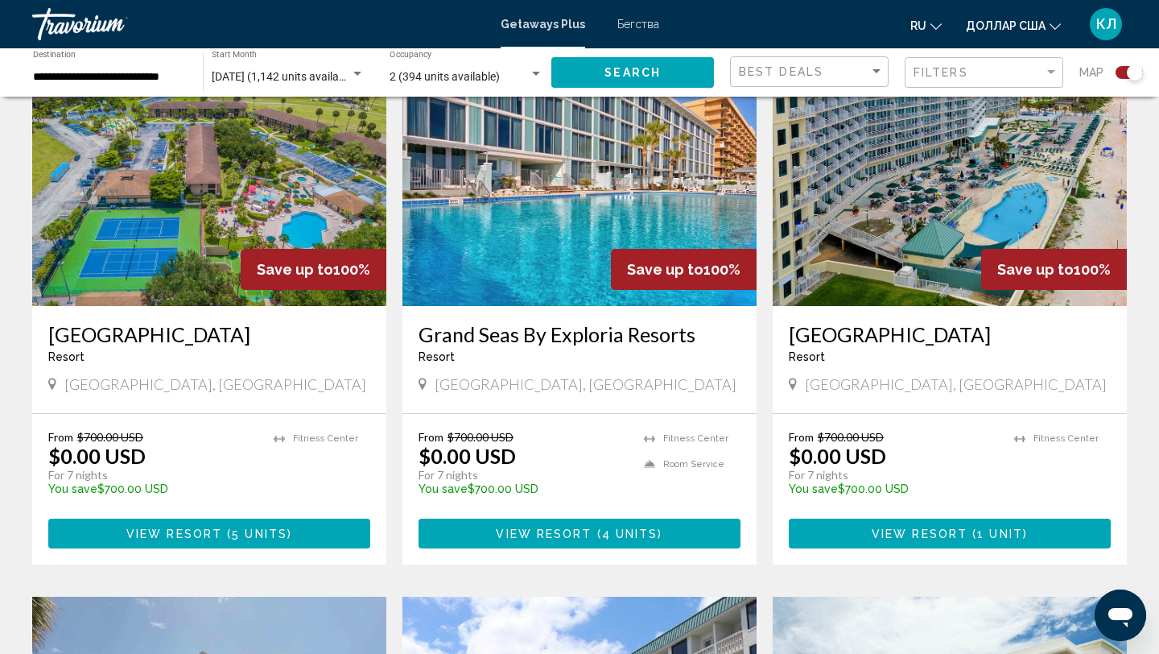
scroll to position [626, 0]
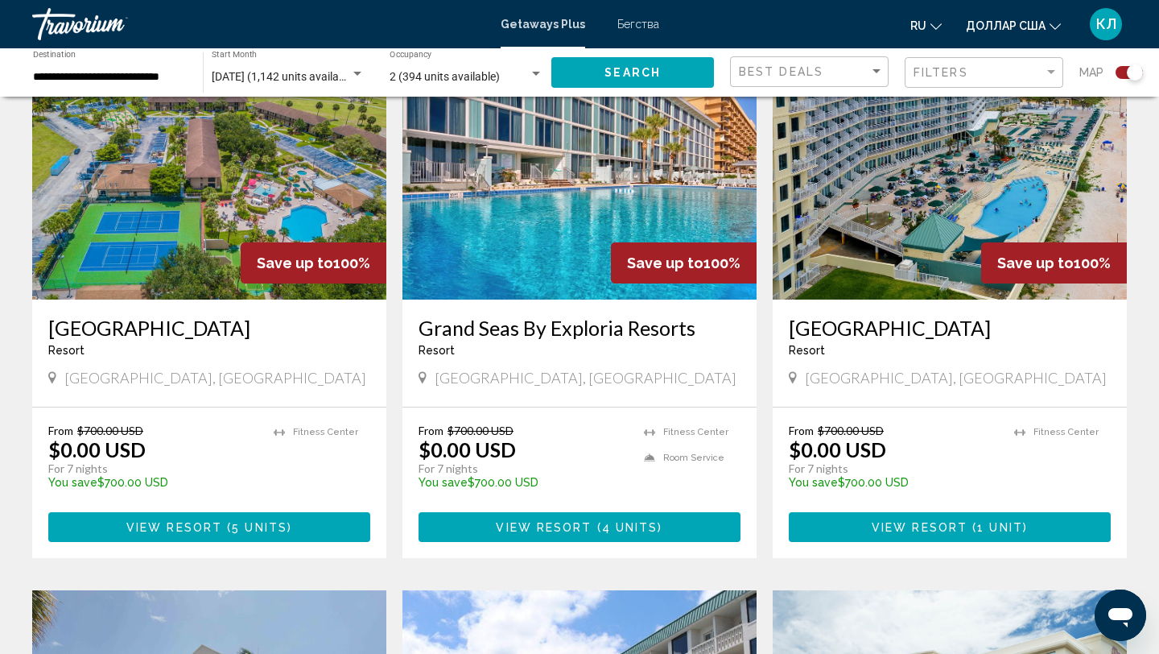
click at [171, 330] on h3 "[GEOGRAPHIC_DATA]" at bounding box center [209, 328] width 322 height 24
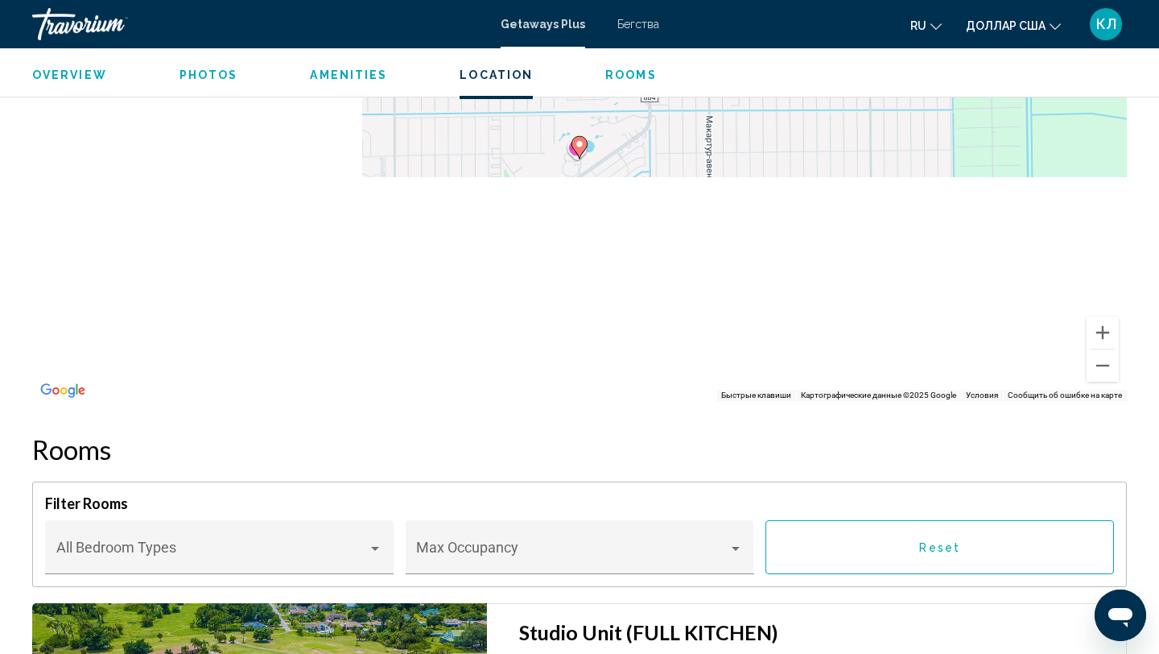
scroll to position [2070, 0]
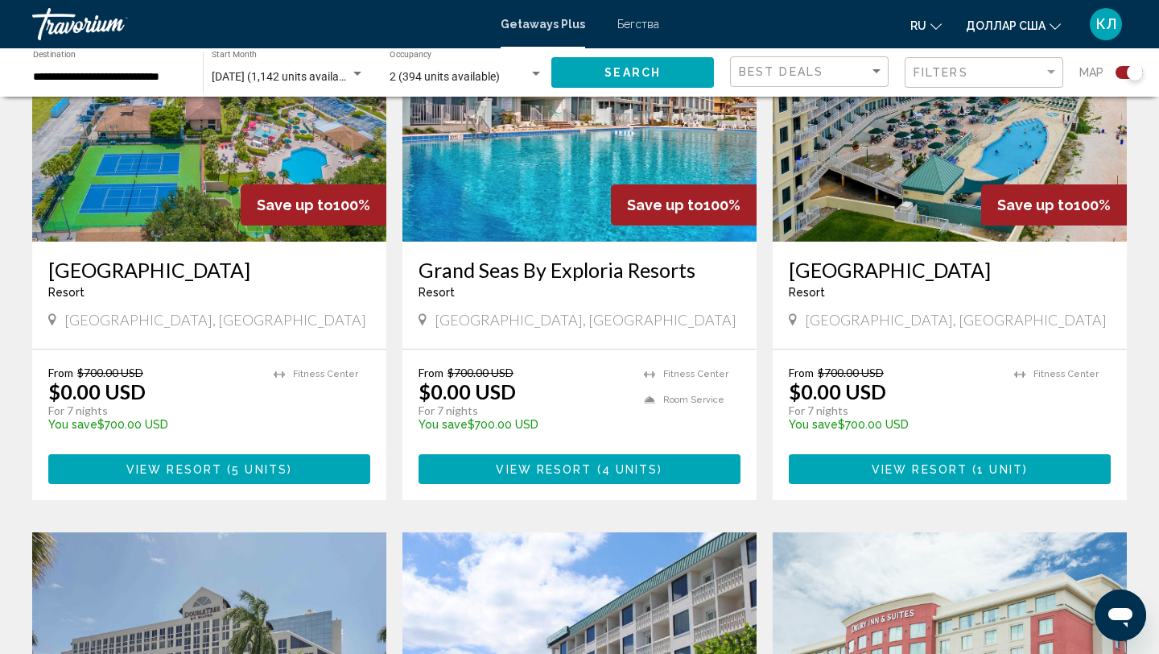
scroll to position [638, 0]
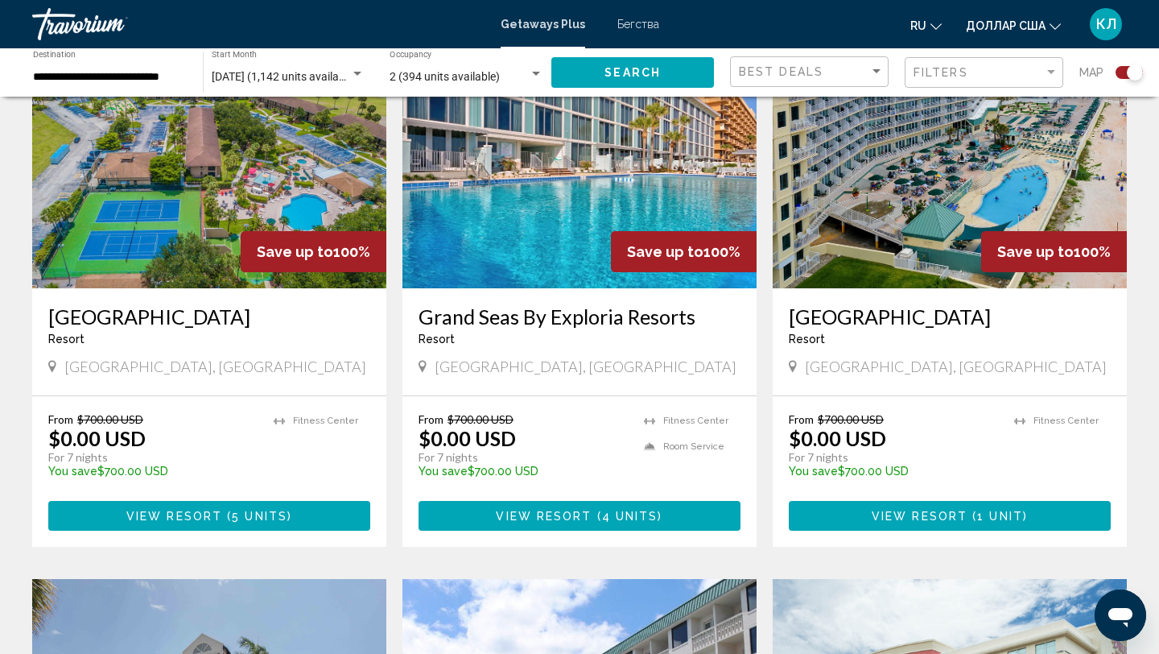
click at [529, 314] on h3 "Grand Seas By Exploria Resorts" at bounding box center [580, 316] width 322 height 24
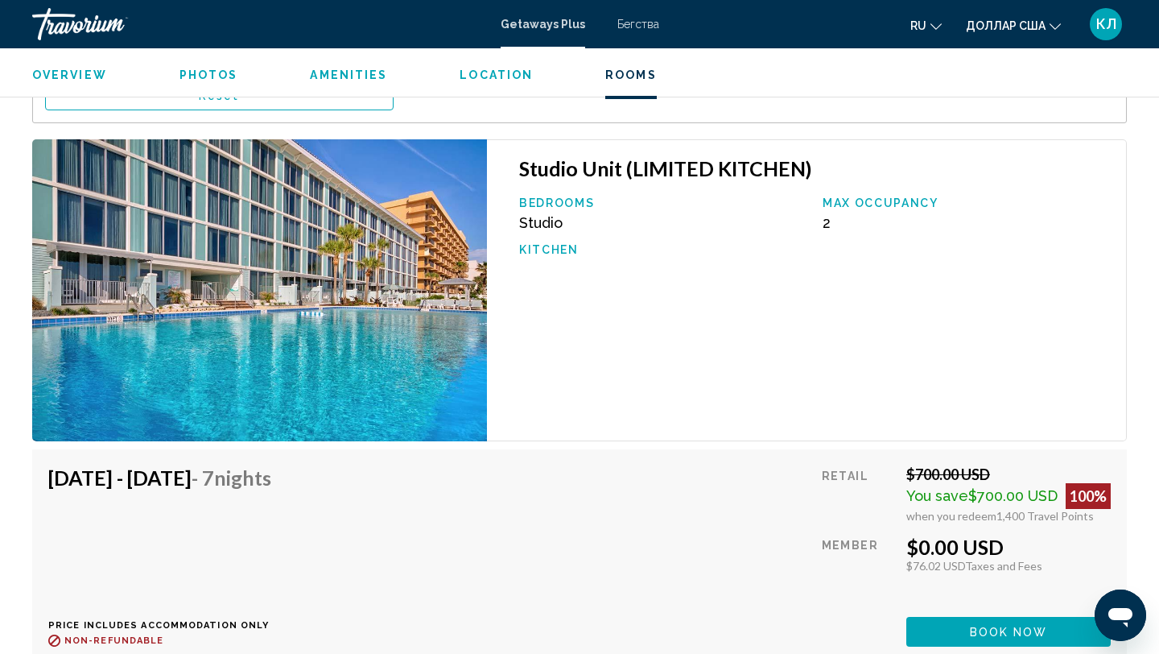
scroll to position [2713, 0]
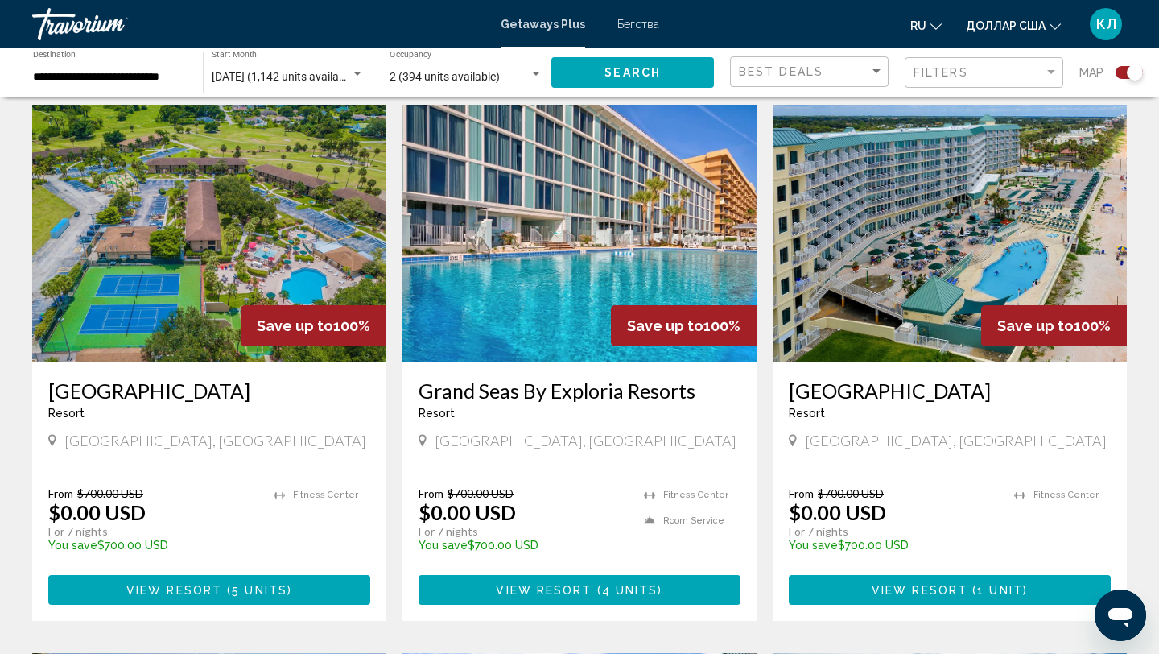
scroll to position [566, 0]
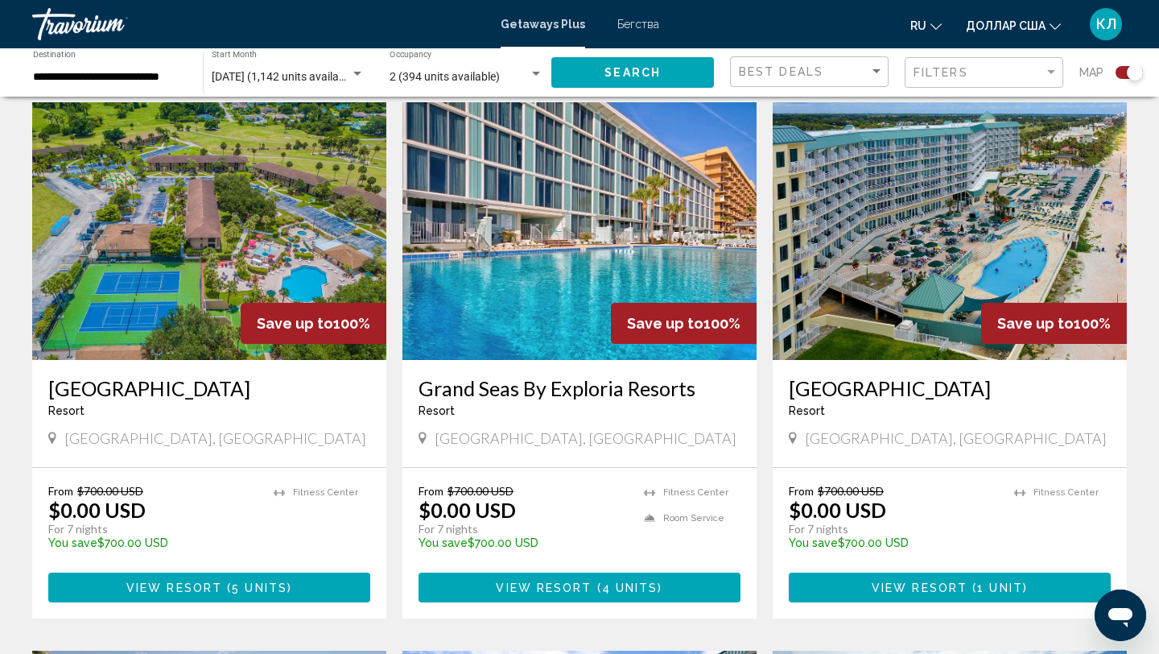
click at [815, 387] on h3 "[GEOGRAPHIC_DATA]" at bounding box center [950, 388] width 322 height 24
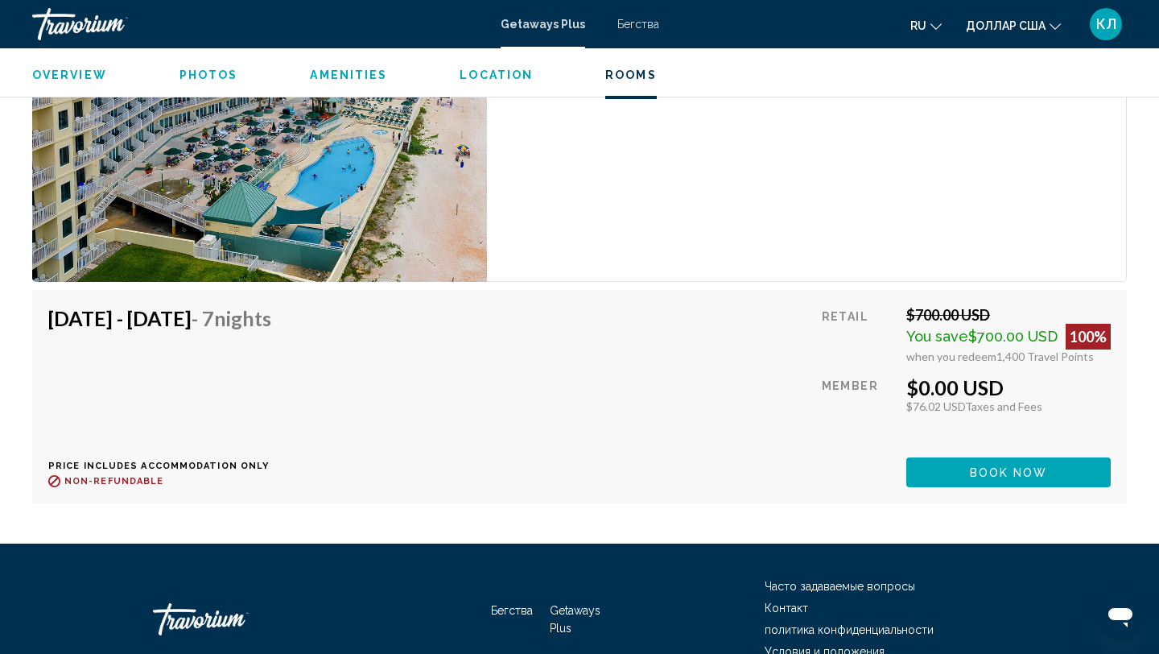
scroll to position [2741, 0]
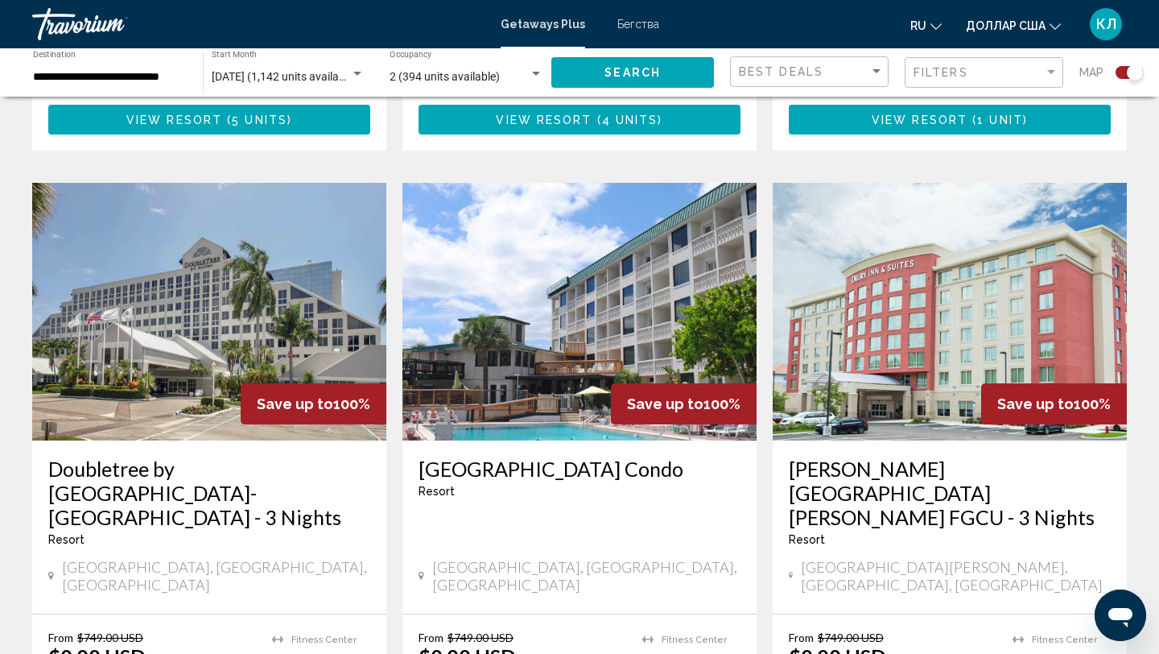
scroll to position [1037, 0]
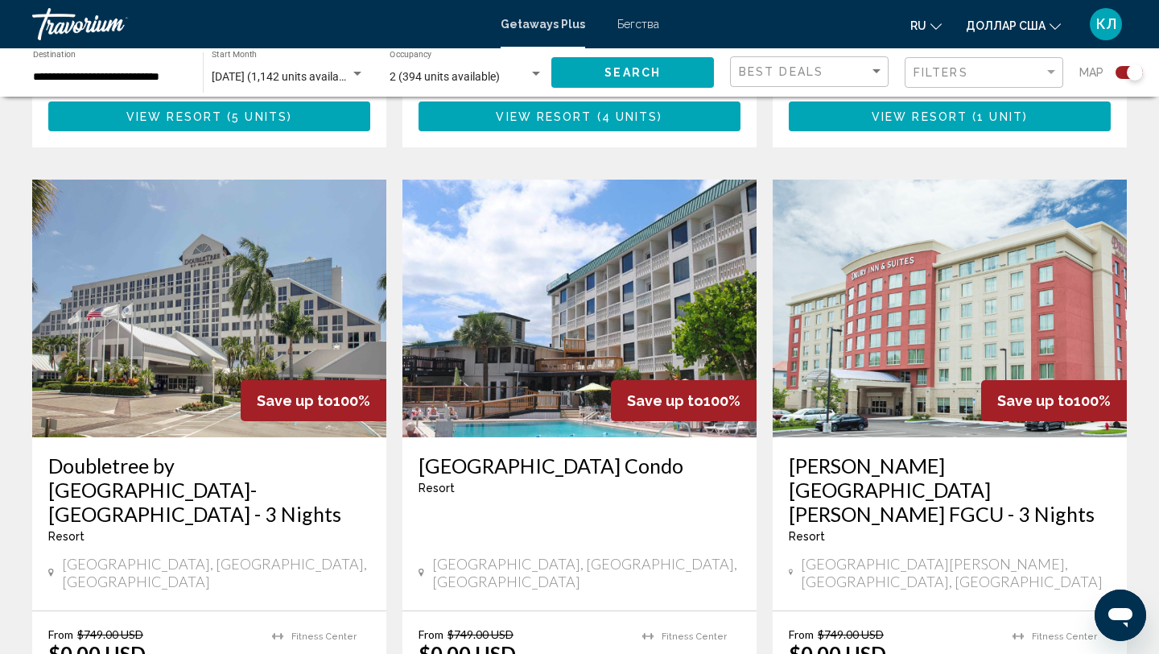
click at [138, 555] on span "[GEOGRAPHIC_DATA], [GEOGRAPHIC_DATA], [GEOGRAPHIC_DATA]" at bounding box center [216, 572] width 308 height 35
click at [138, 478] on h3 "Doubletree by [GEOGRAPHIC_DATA]-[GEOGRAPHIC_DATA] - 3 Nights" at bounding box center [209, 489] width 322 height 72
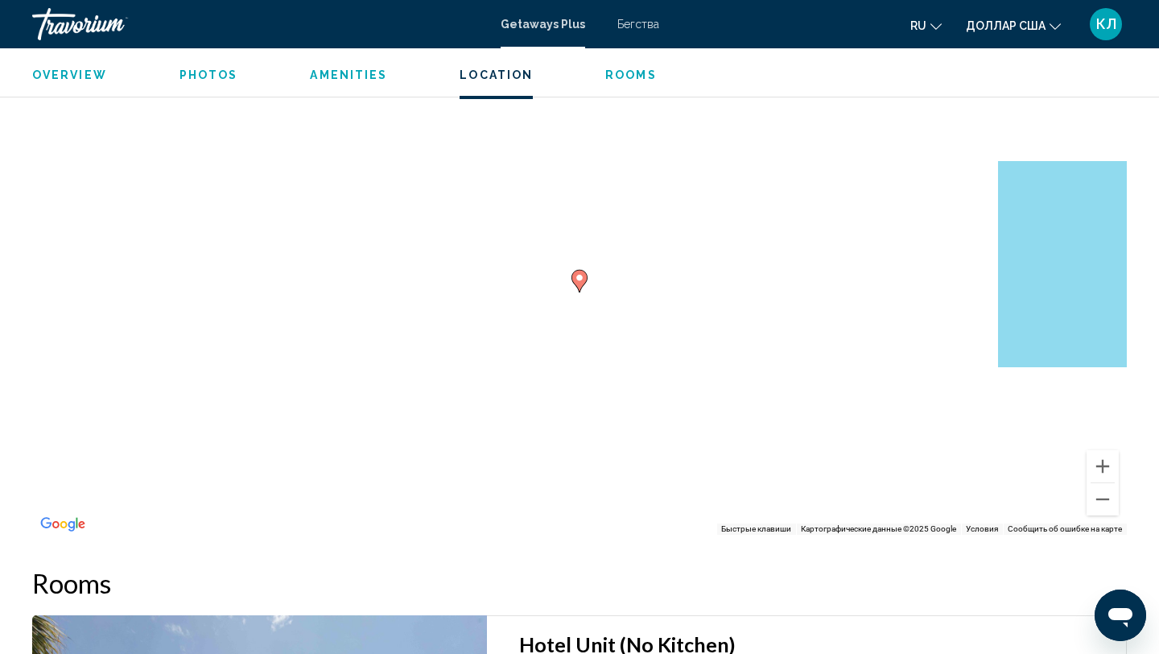
scroll to position [1754, 0]
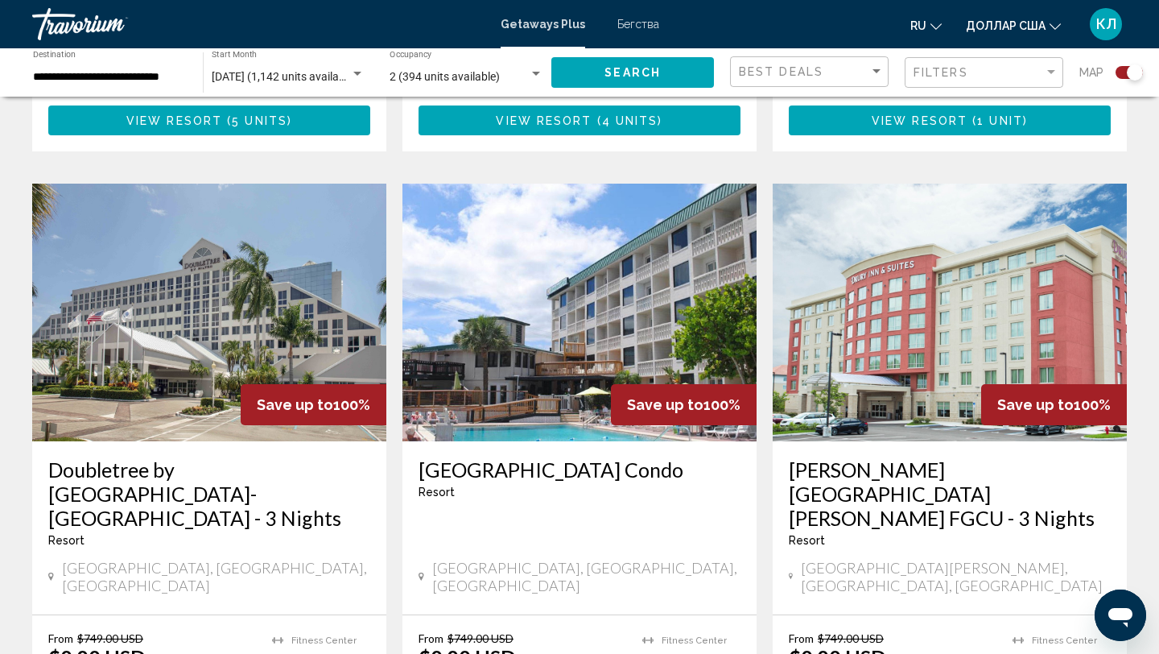
scroll to position [1038, 0]
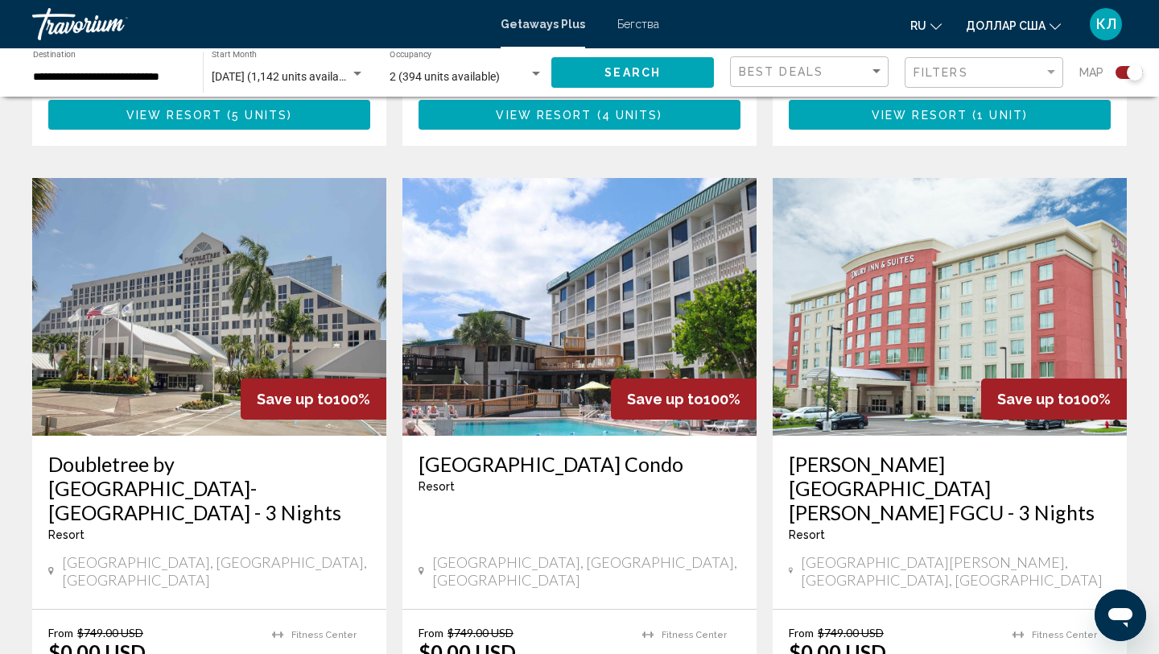
click at [510, 462] on h3 "[GEOGRAPHIC_DATA] Condo" at bounding box center [580, 464] width 322 height 24
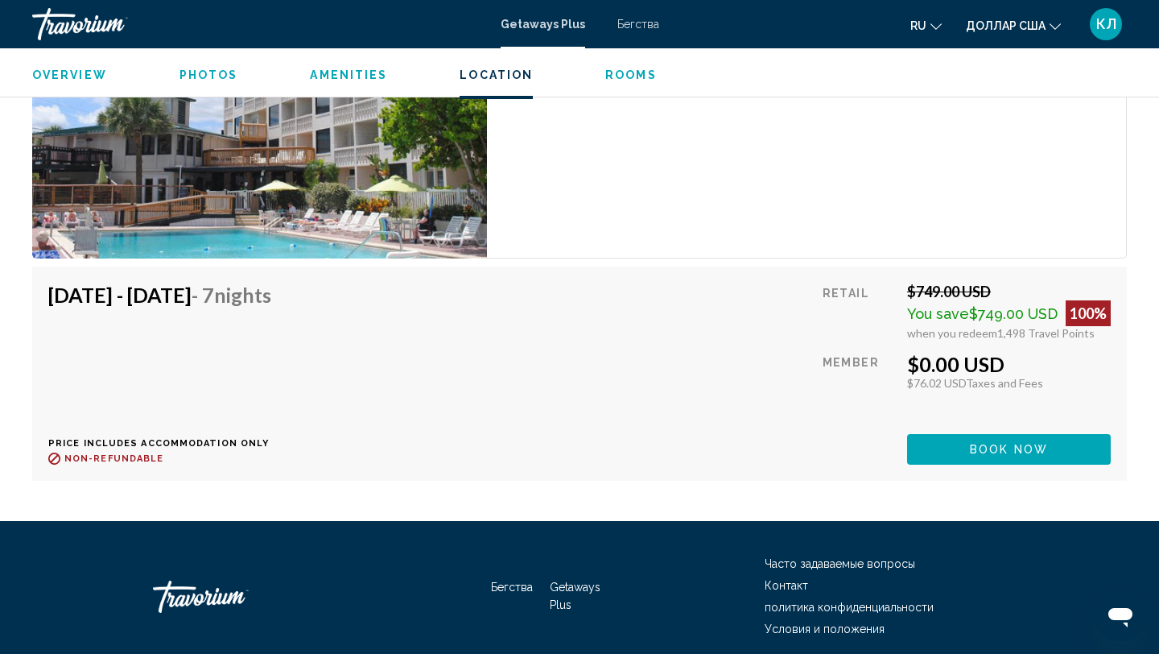
scroll to position [2902, 0]
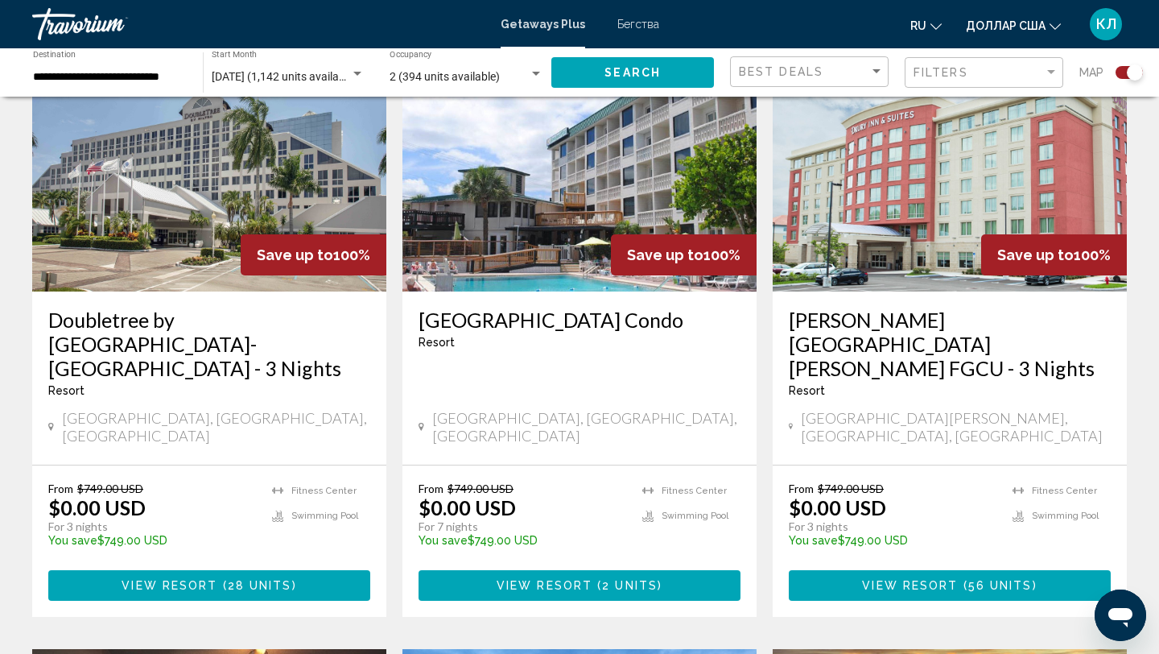
scroll to position [1191, 0]
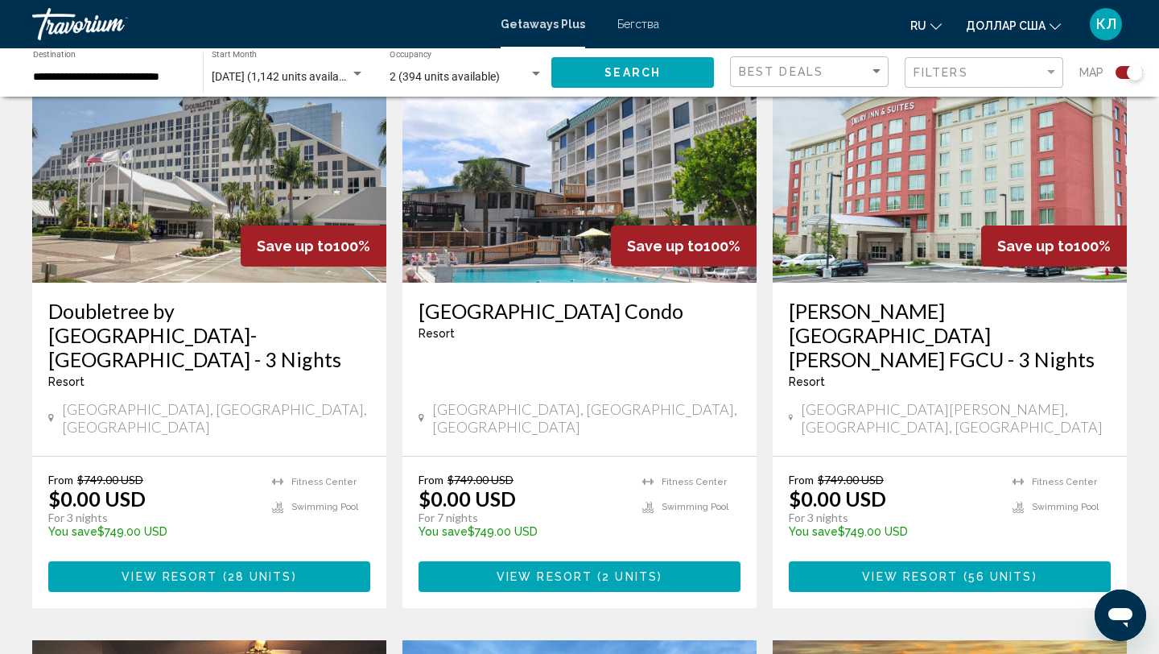
click at [829, 322] on h3 "[PERSON_NAME][GEOGRAPHIC_DATA][PERSON_NAME] FGCU - 3 Nights" at bounding box center [950, 335] width 322 height 72
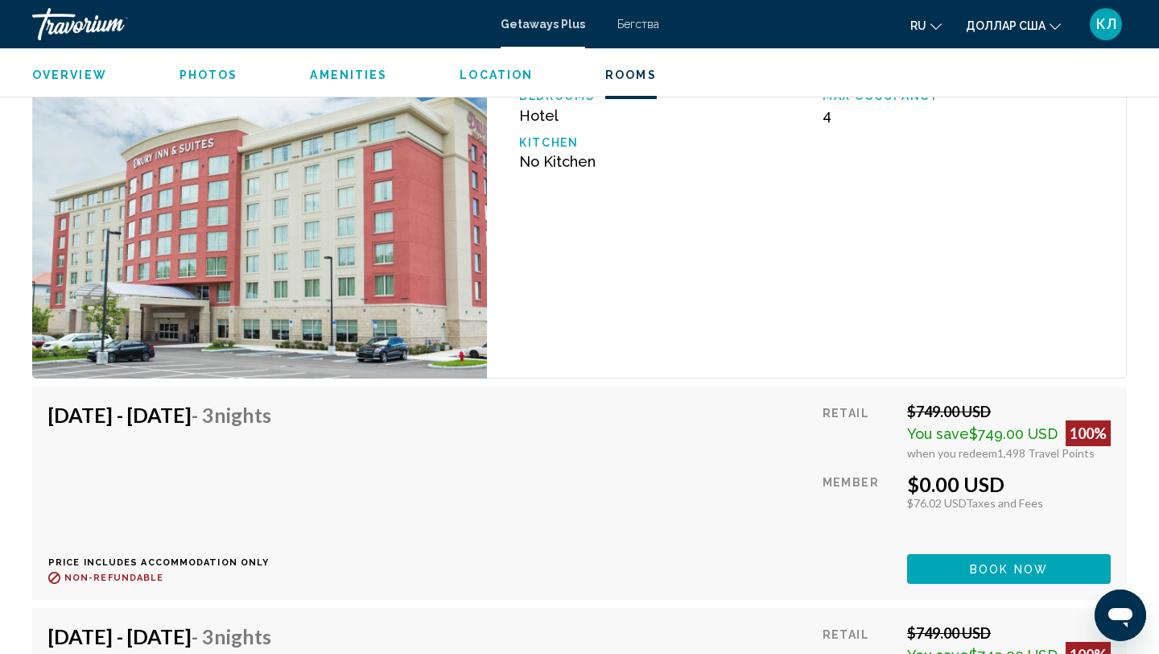
scroll to position [2359, 0]
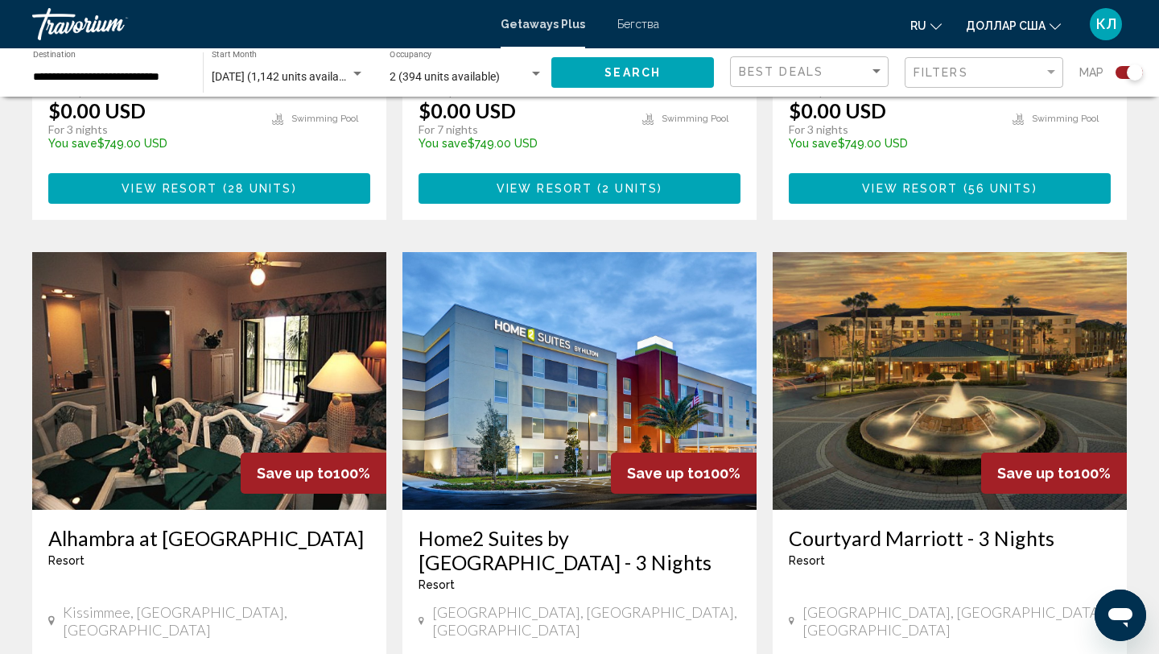
scroll to position [1588, 0]
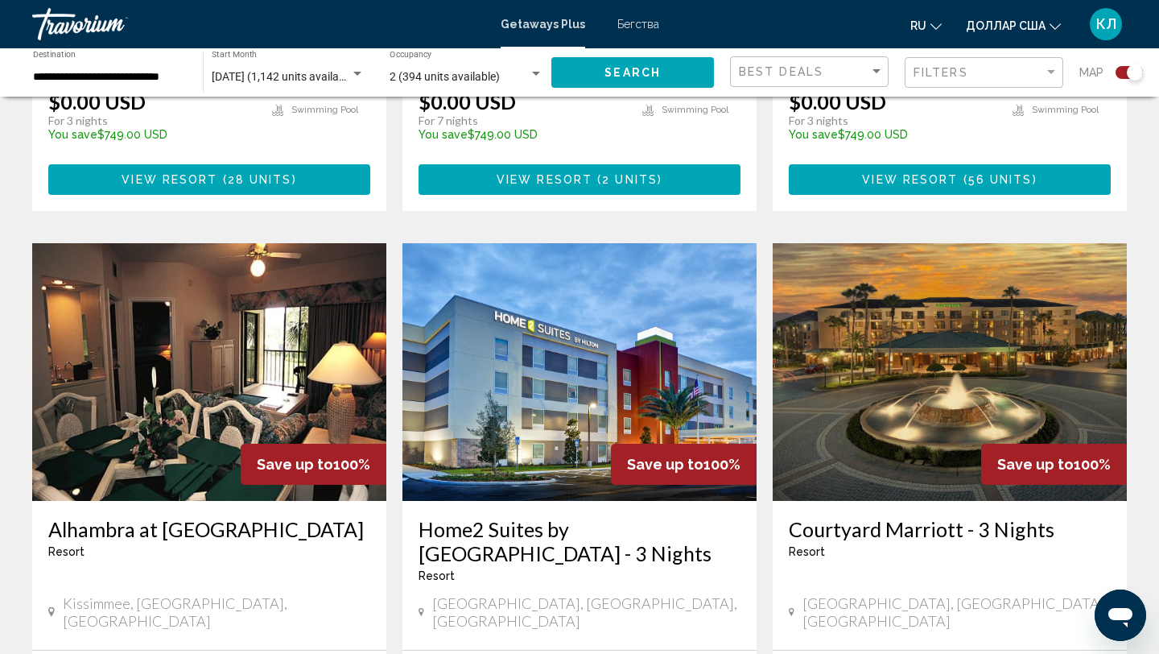
click at [159, 517] on h3 "Alhambra at [GEOGRAPHIC_DATA]" at bounding box center [209, 529] width 322 height 24
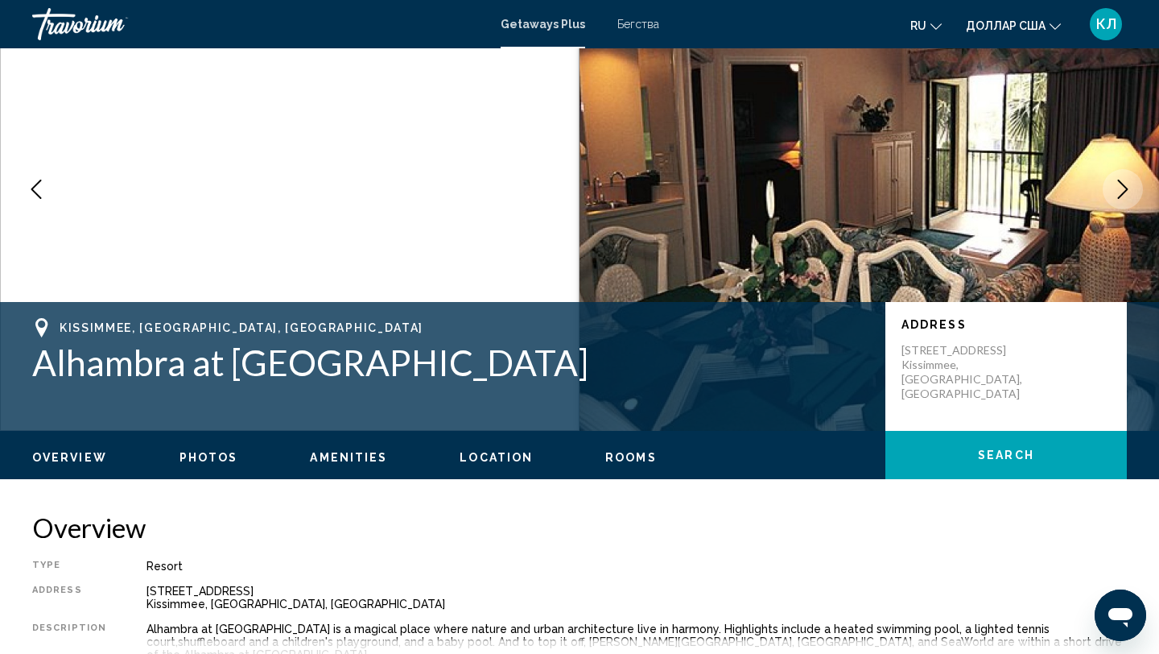
scroll to position [99, 0]
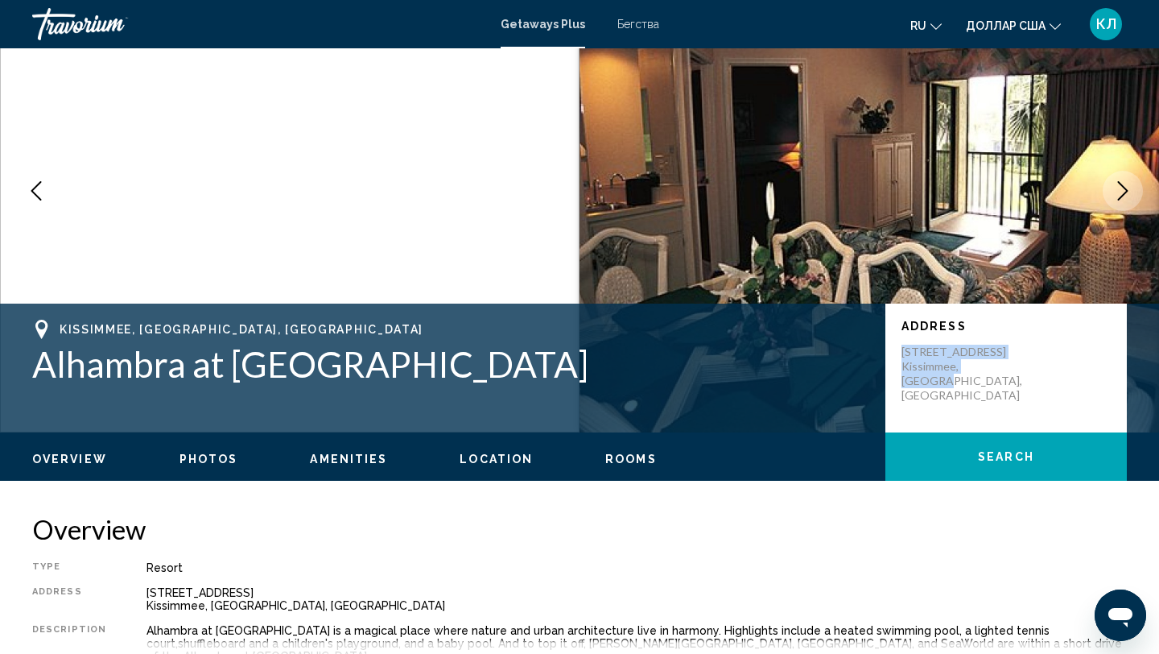
drag, startPoint x: 902, startPoint y: 347, endPoint x: 1017, endPoint y: 371, distance: 117.6
click at [1017, 371] on p "[STREET_ADDRESS]" at bounding box center [966, 374] width 129 height 58
copy p "[STREET_ADDRESS]"
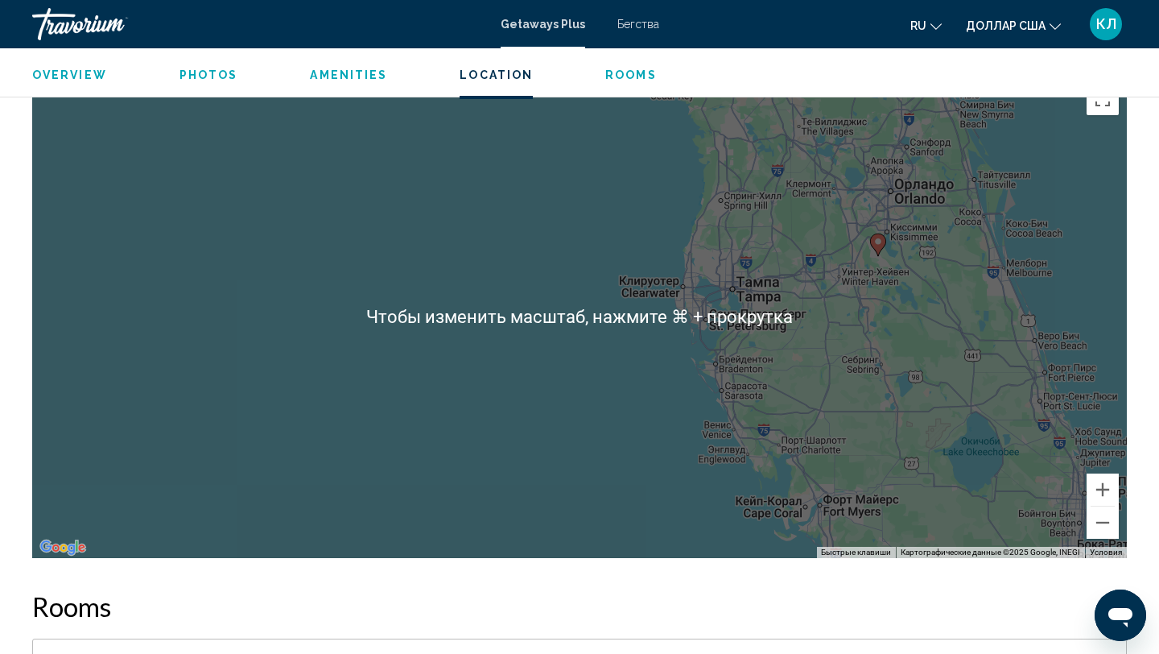
scroll to position [2673, 0]
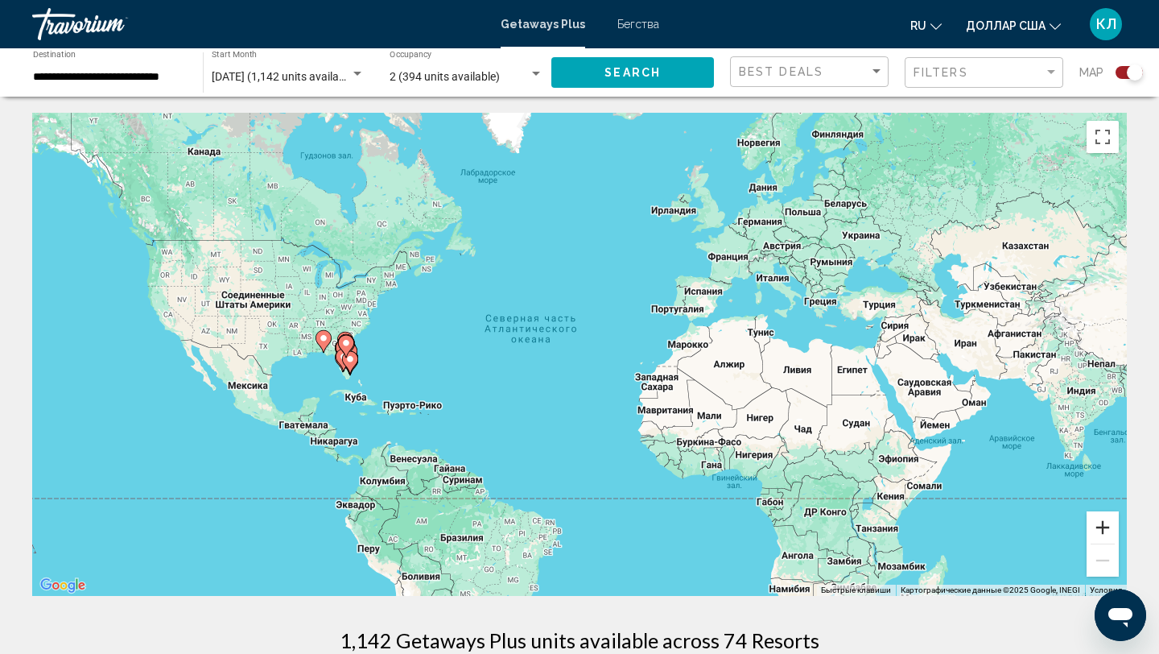
click at [1102, 530] on button "Увеличить" at bounding box center [1103, 527] width 32 height 32
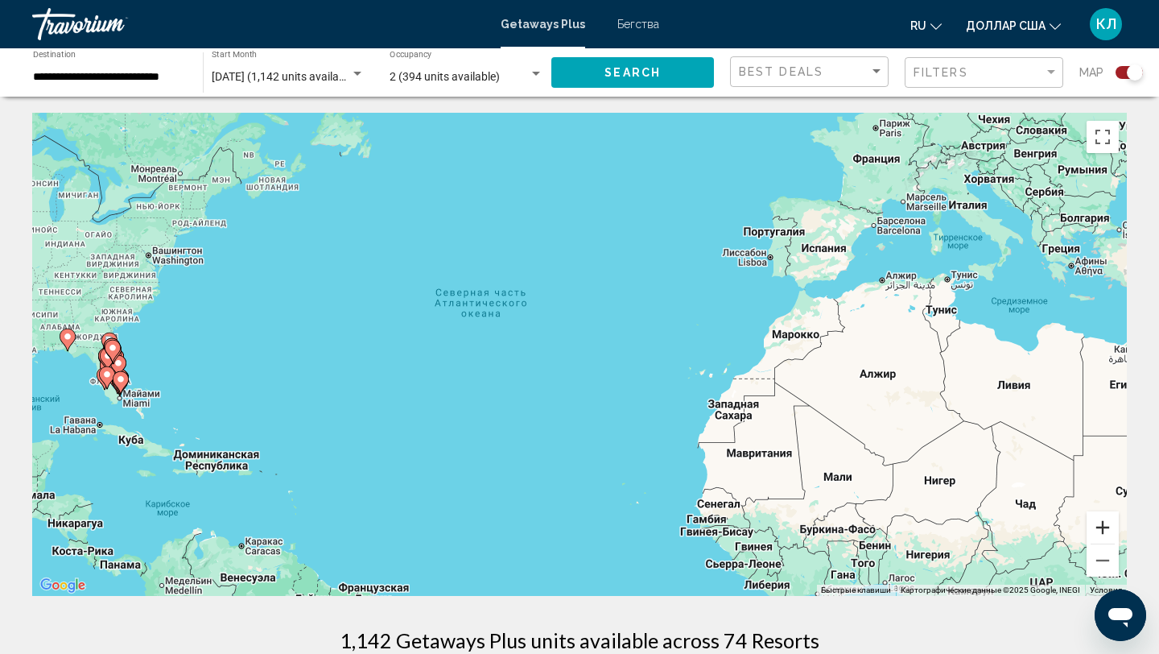
click at [1102, 530] on button "Увеличить" at bounding box center [1103, 527] width 32 height 32
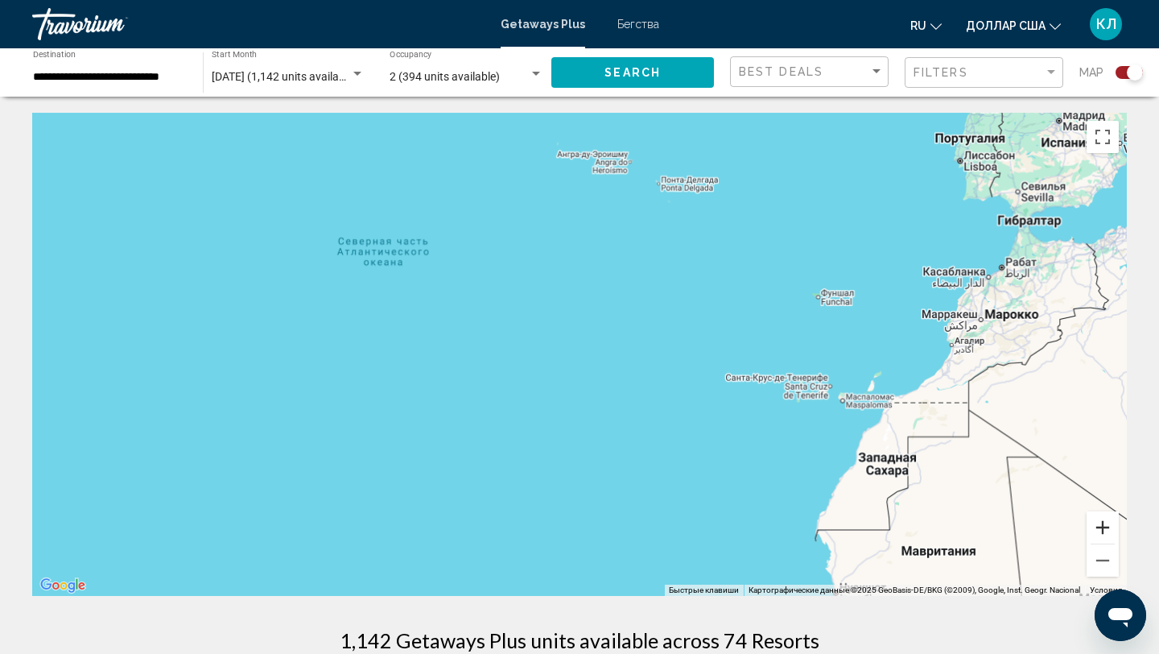
click at [1102, 530] on button "Увеличить" at bounding box center [1103, 527] width 32 height 32
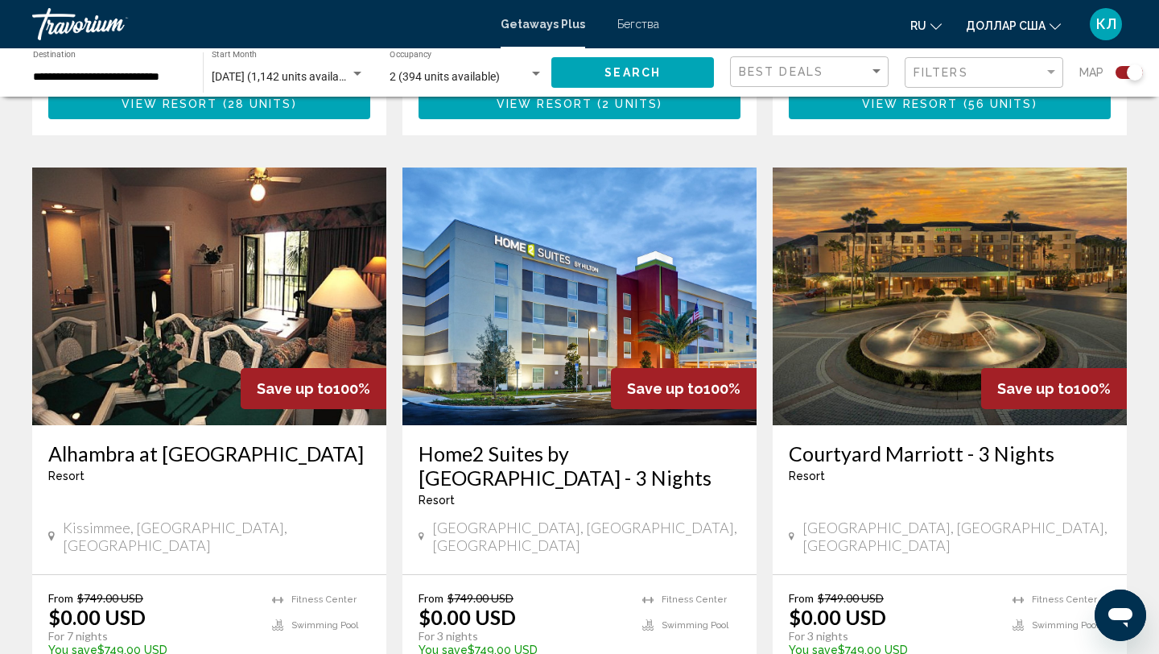
scroll to position [1669, 0]
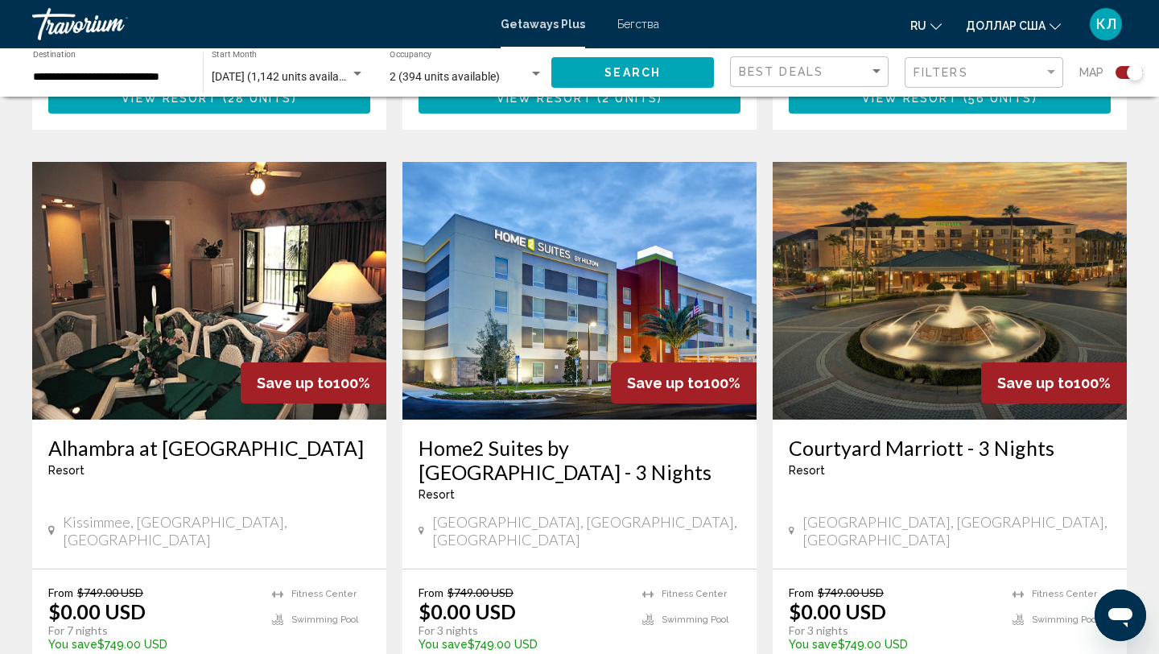
click at [536, 435] on h3 "Home2 Suites by [GEOGRAPHIC_DATA] - 3 Nights" at bounding box center [580, 459] width 322 height 48
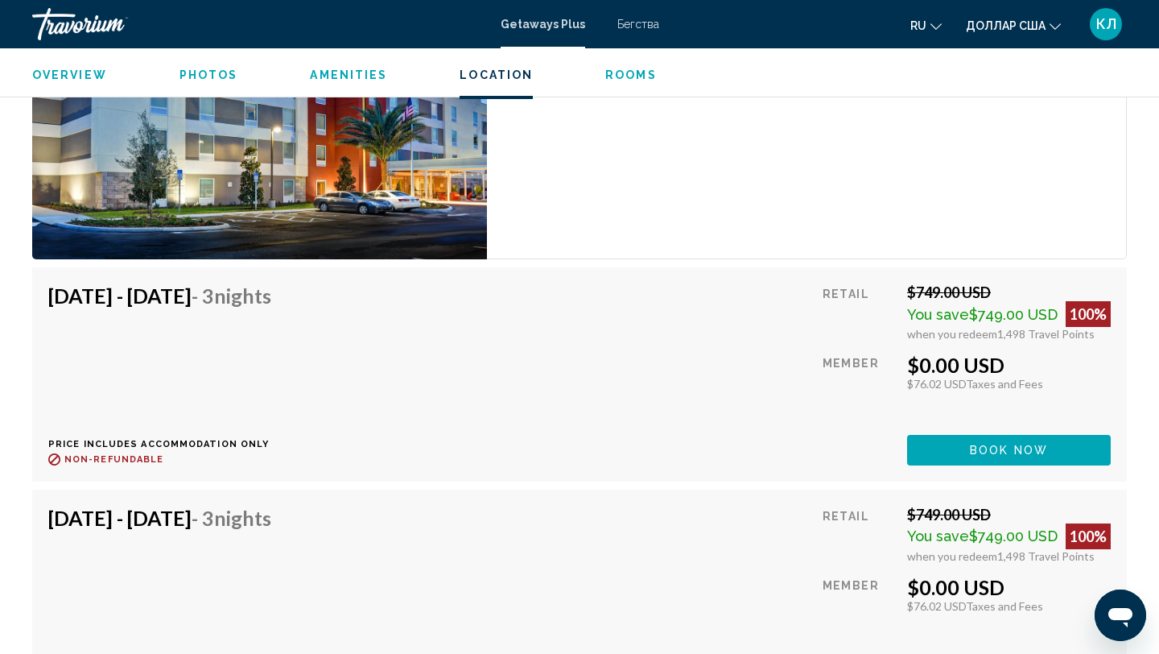
scroll to position [2322, 0]
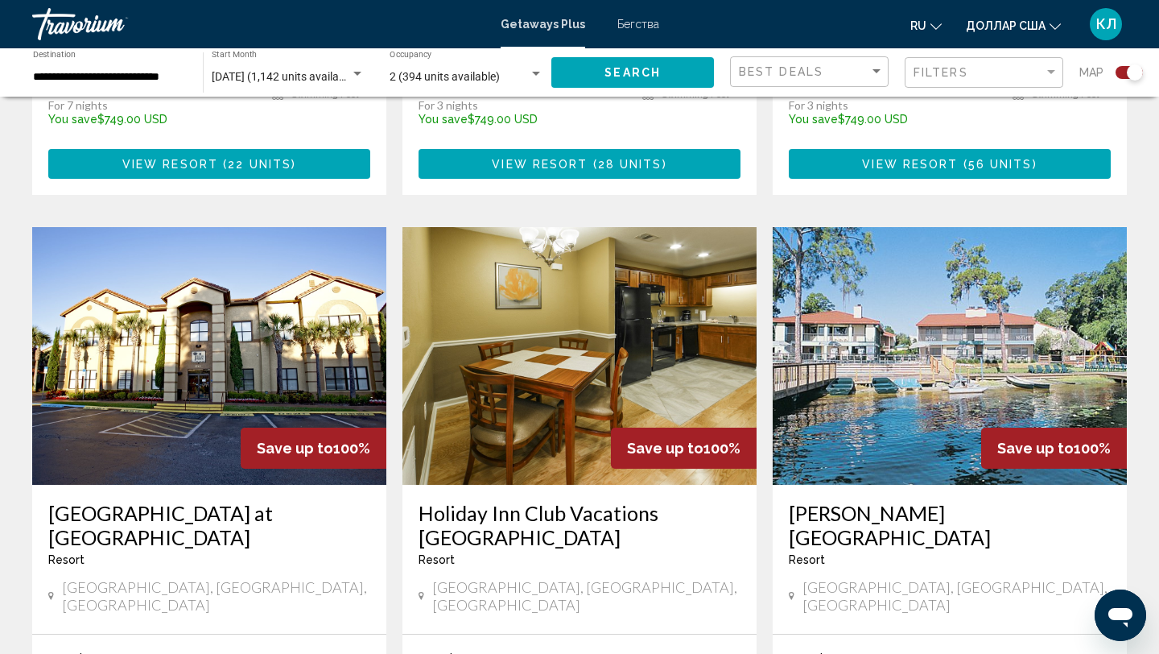
scroll to position [2206, 0]
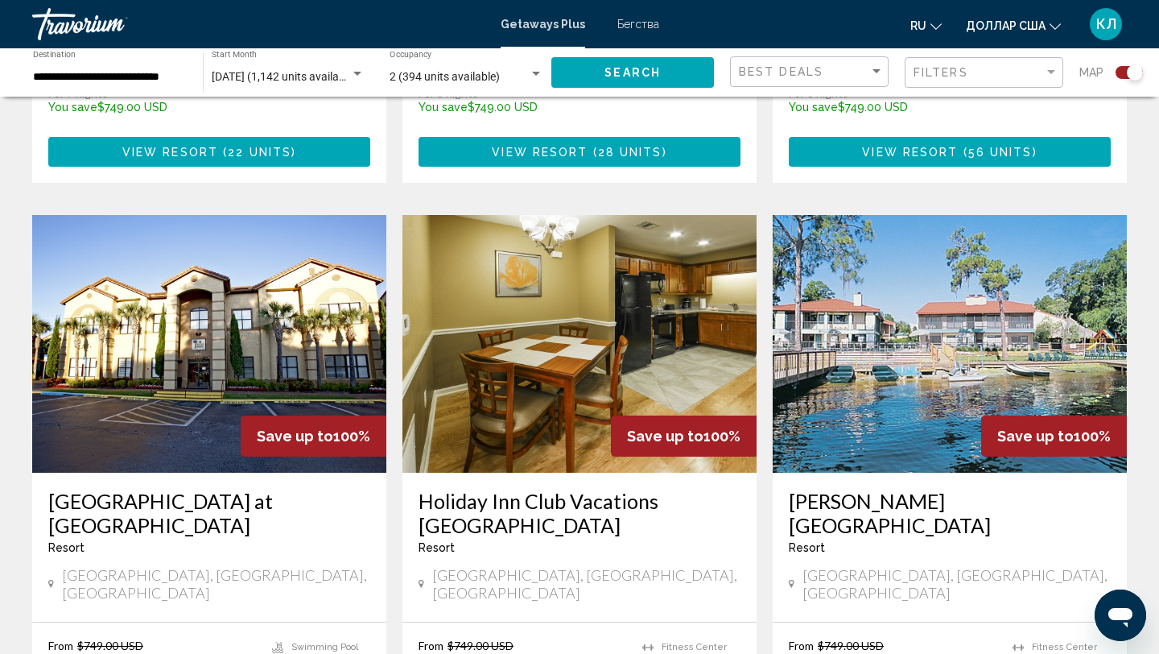
click at [311, 489] on h3 "[GEOGRAPHIC_DATA] at [GEOGRAPHIC_DATA]" at bounding box center [209, 513] width 322 height 48
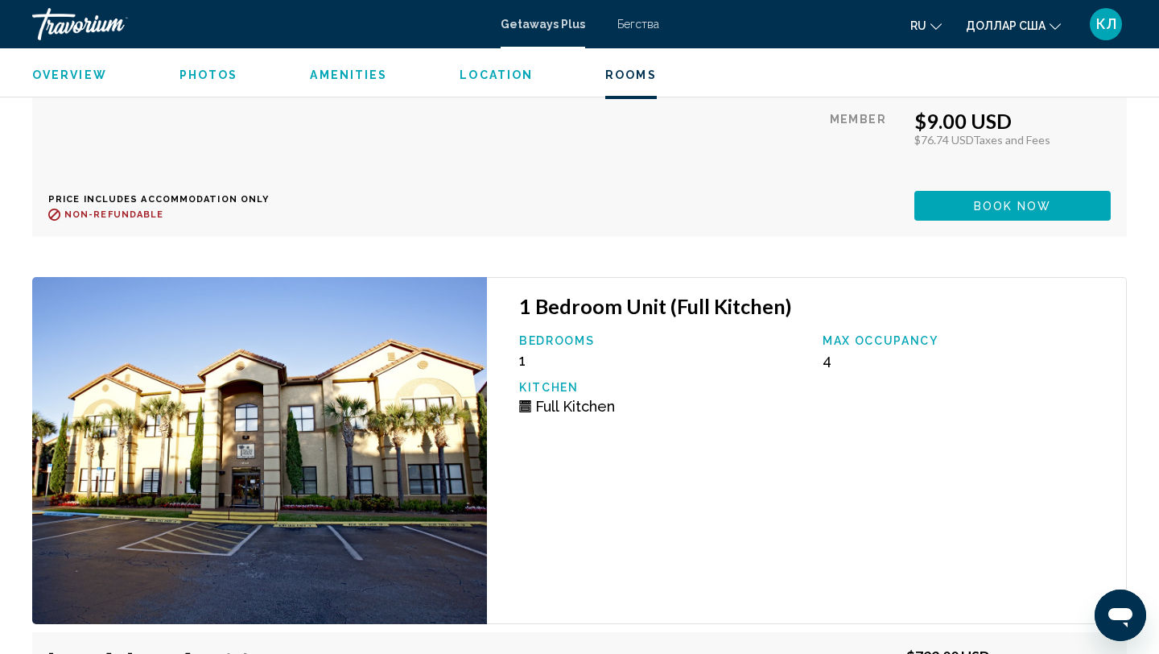
scroll to position [3017, 0]
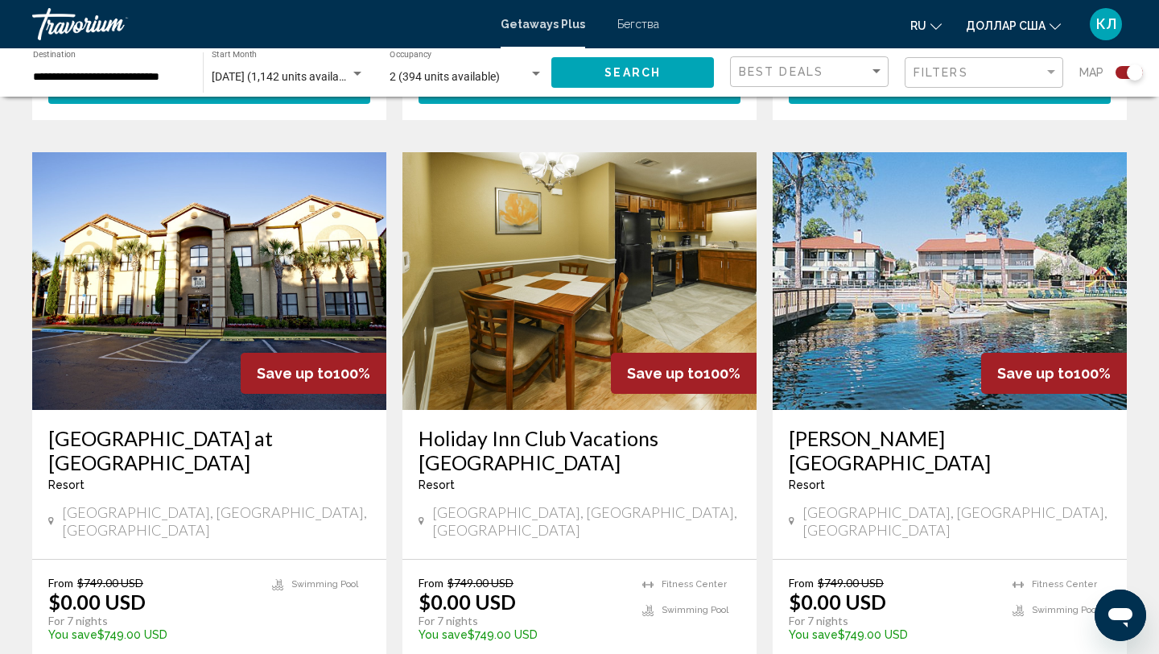
scroll to position [2274, 0]
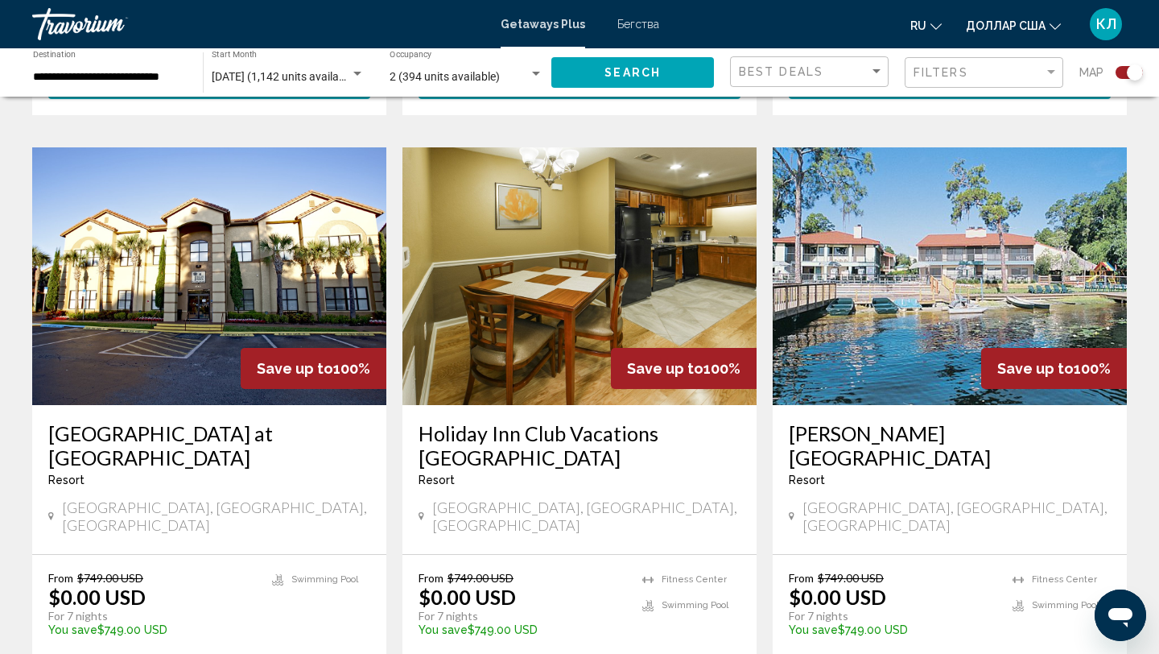
click at [526, 421] on h3 "Holiday Inn Club Vacations [GEOGRAPHIC_DATA]" at bounding box center [580, 445] width 322 height 48
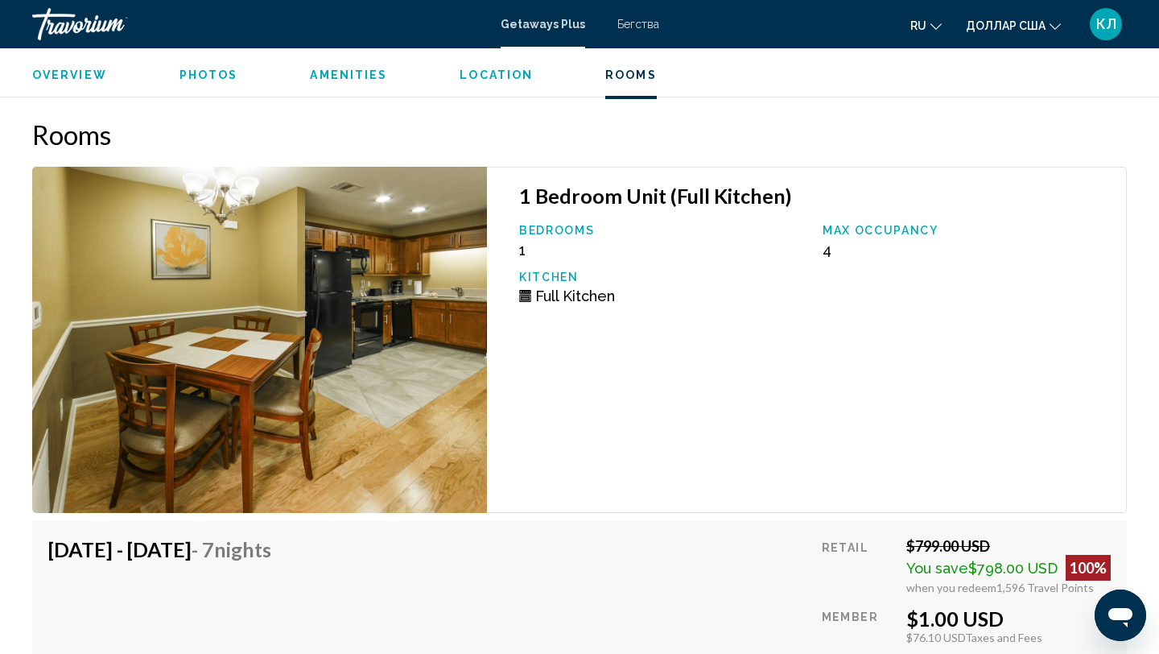
scroll to position [3134, 0]
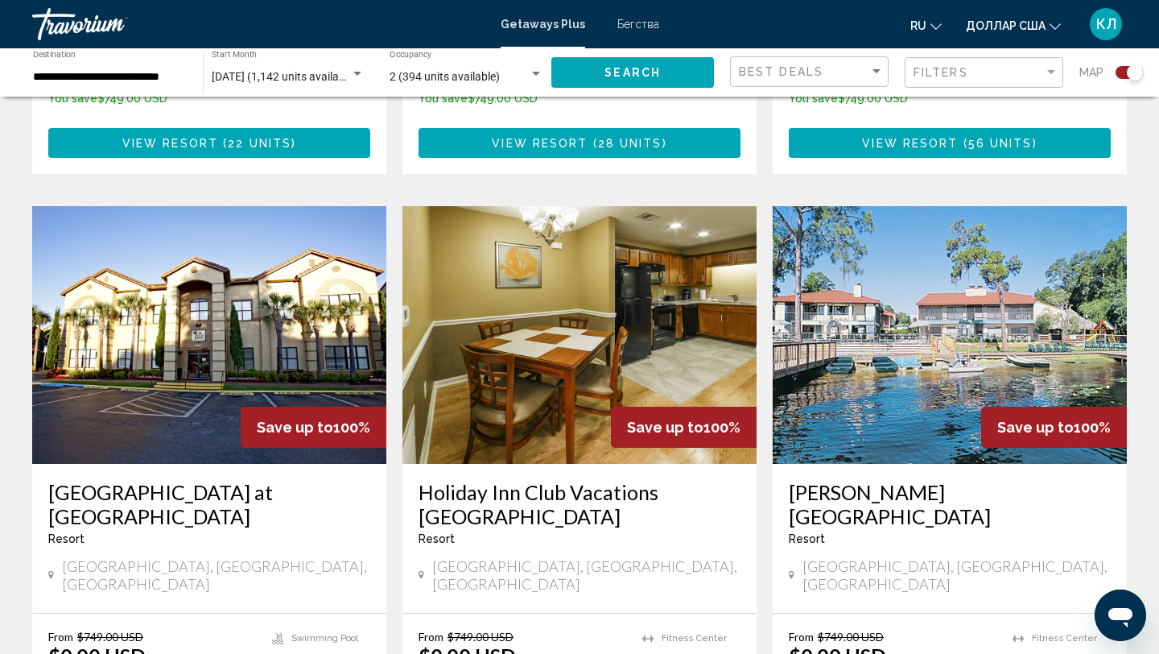
scroll to position [2231, 0]
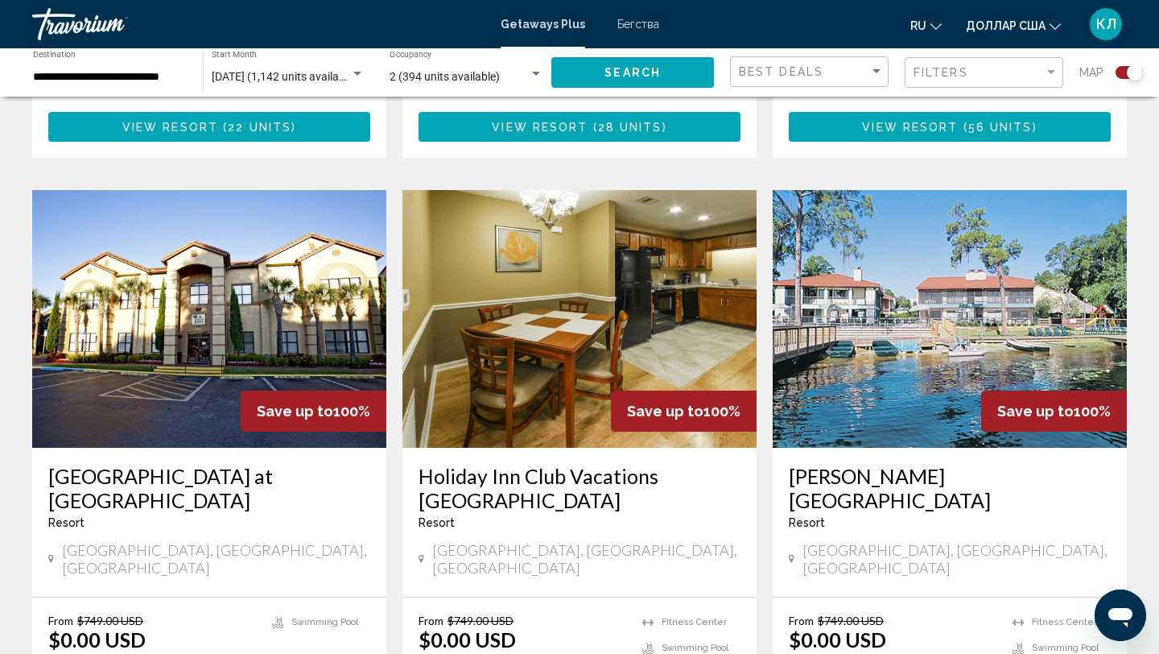
click at [830, 464] on h3 "[PERSON_NAME] [GEOGRAPHIC_DATA]" at bounding box center [950, 488] width 322 height 48
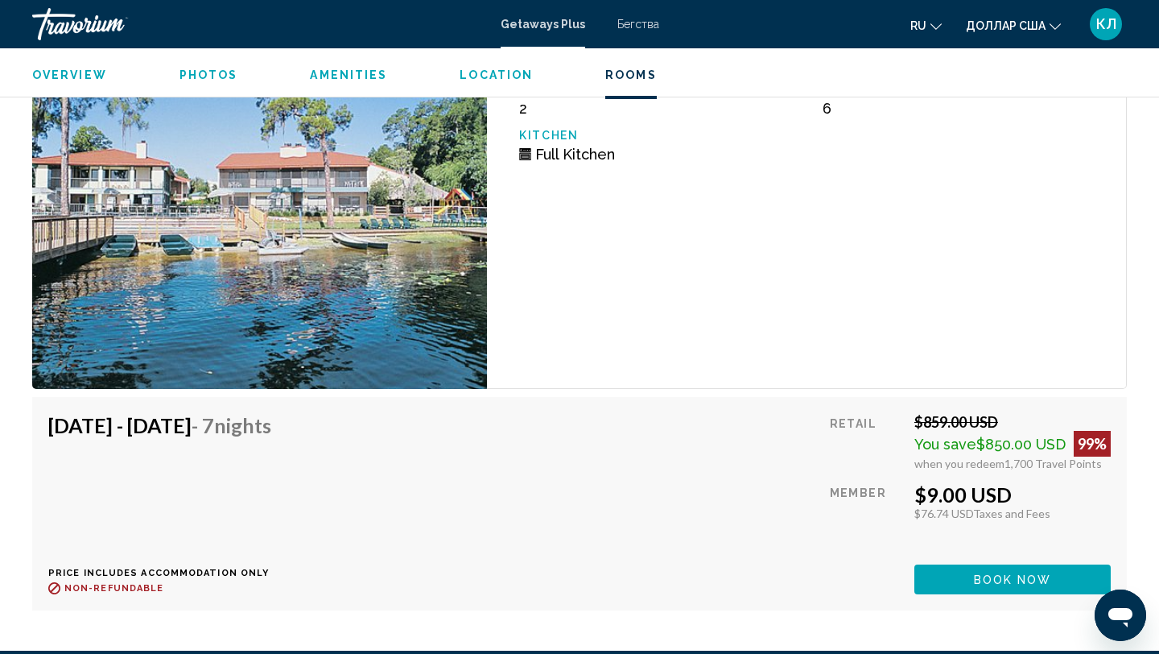
scroll to position [3028, 0]
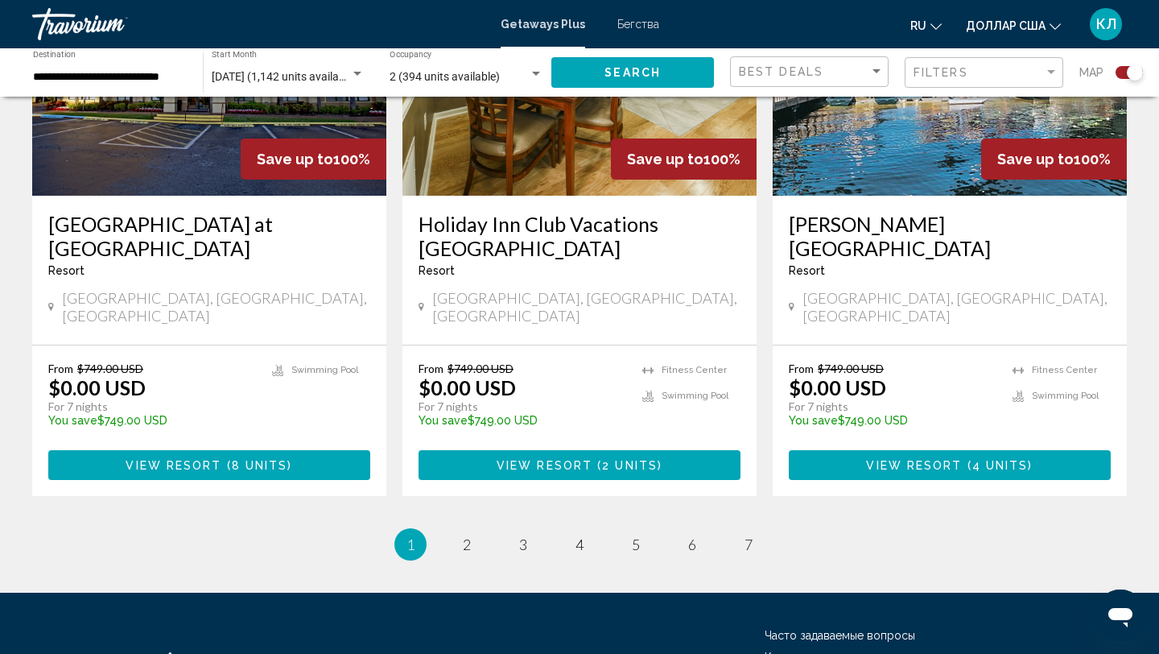
scroll to position [2540, 0]
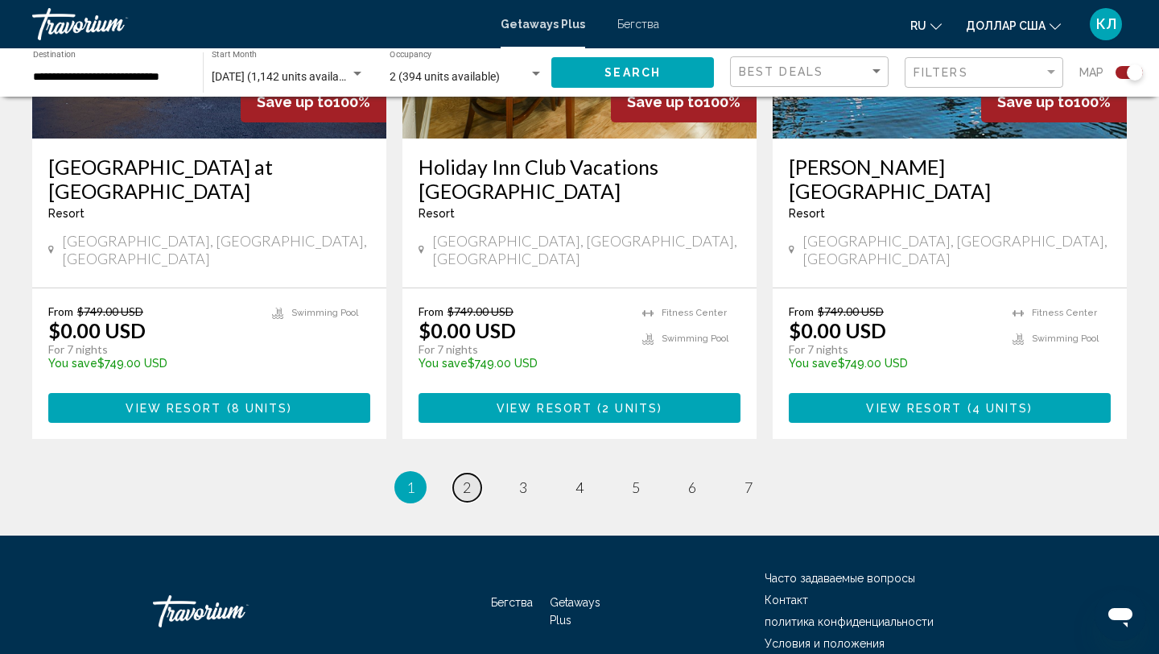
click at [463, 478] on span "2" at bounding box center [467, 487] width 8 height 18
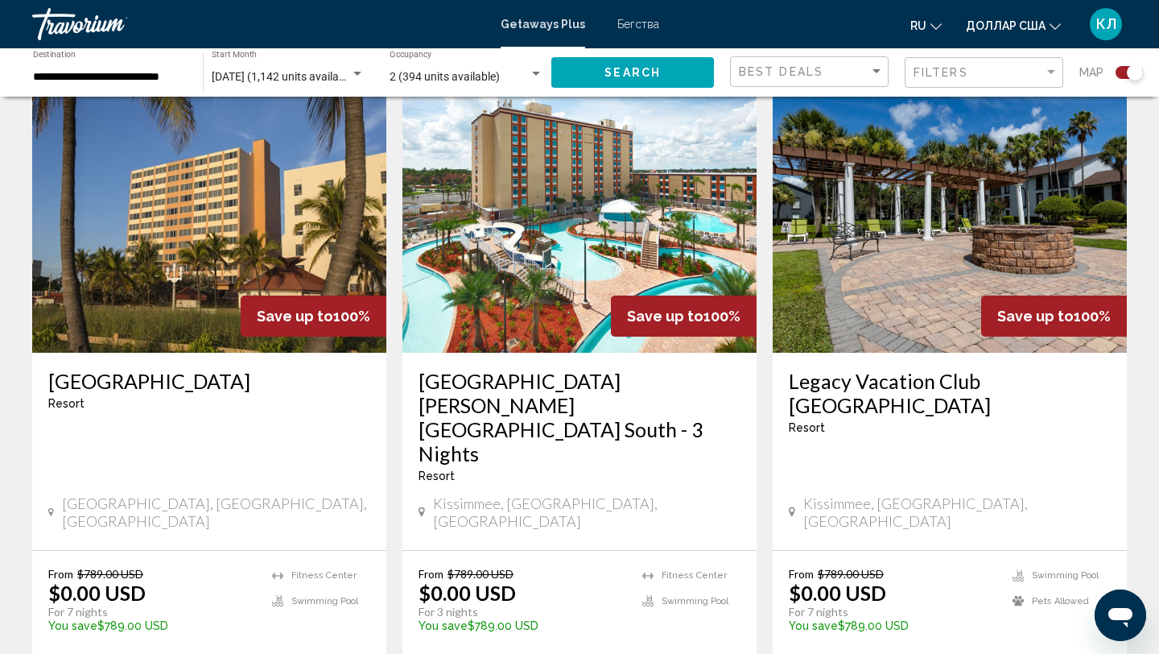
scroll to position [595, 0]
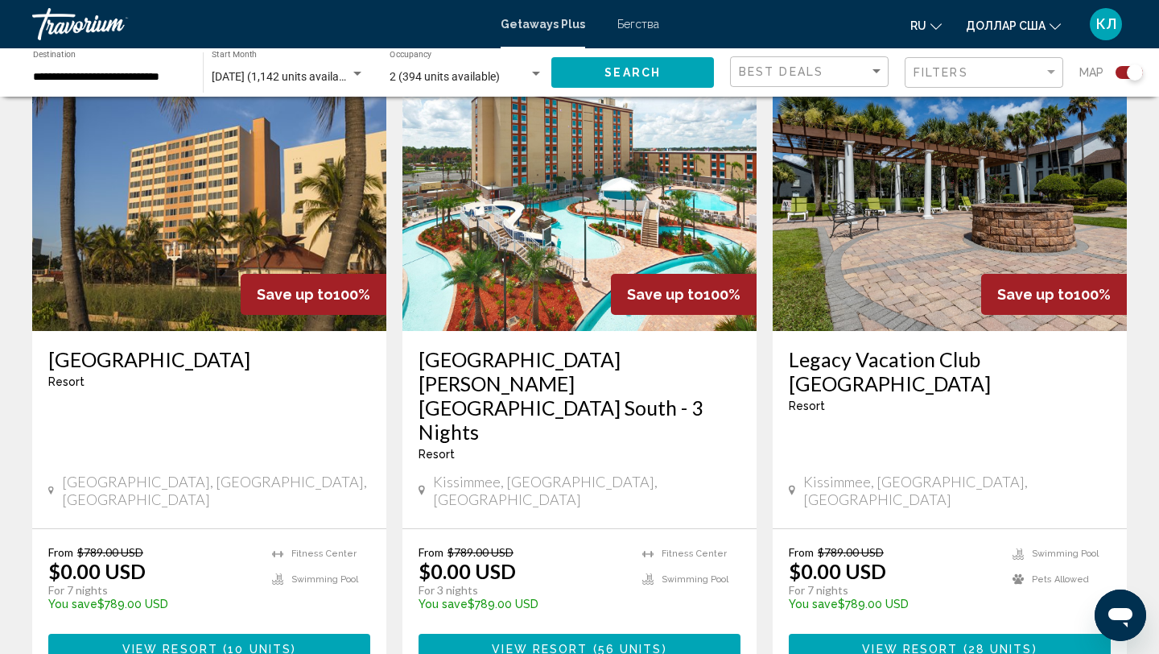
click at [241, 359] on h3 "[GEOGRAPHIC_DATA]" at bounding box center [209, 359] width 322 height 24
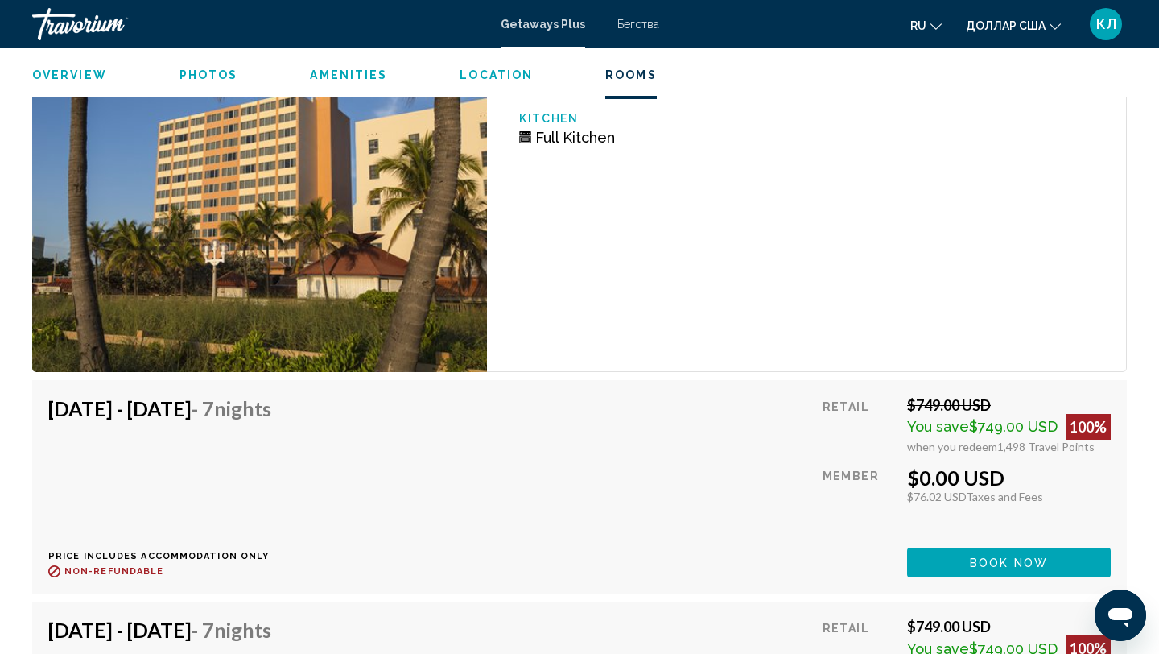
scroll to position [2956, 0]
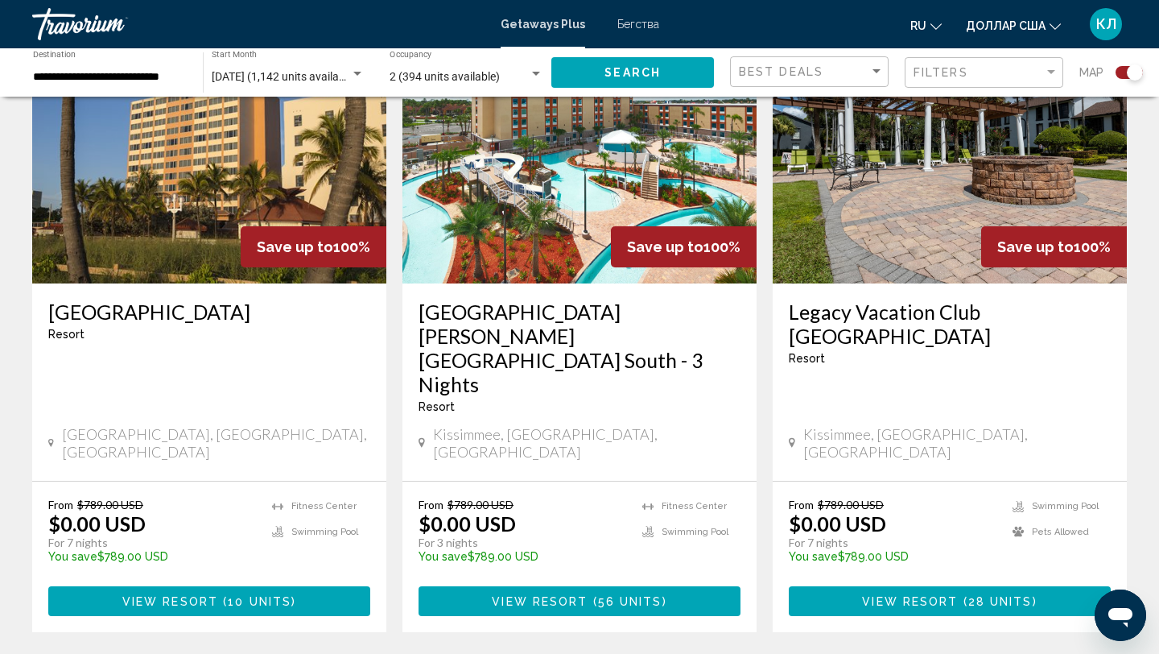
scroll to position [646, 0]
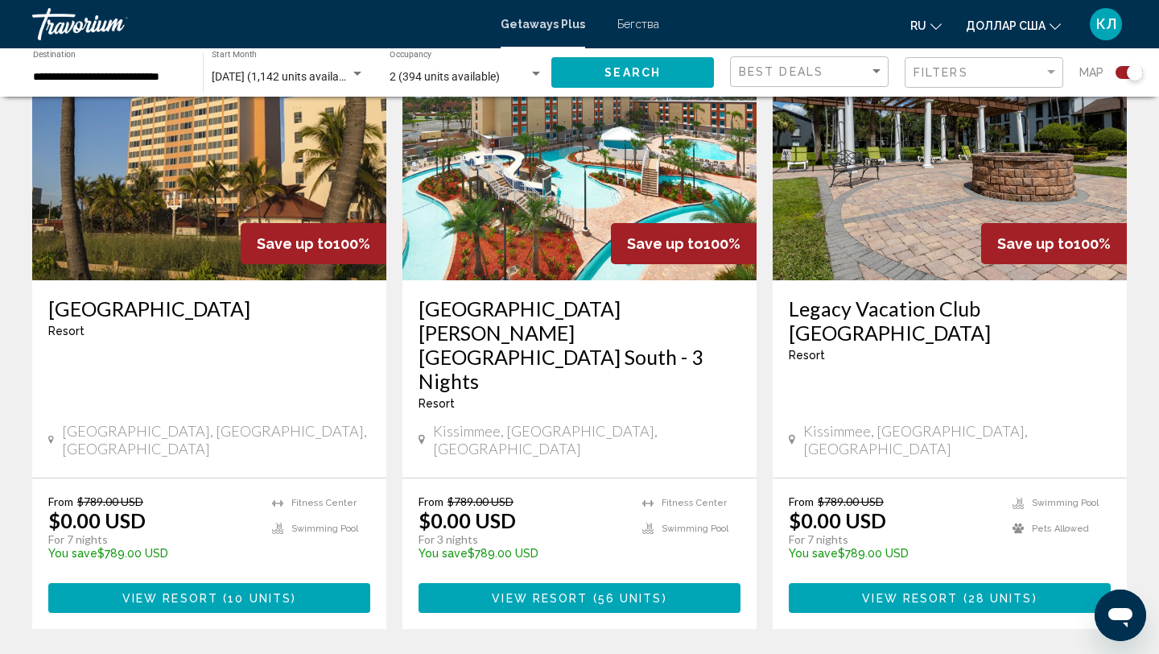
click at [512, 329] on h3 "[GEOGRAPHIC_DATA] [PERSON_NAME] [GEOGRAPHIC_DATA] South - 3 Nights" at bounding box center [580, 344] width 322 height 97
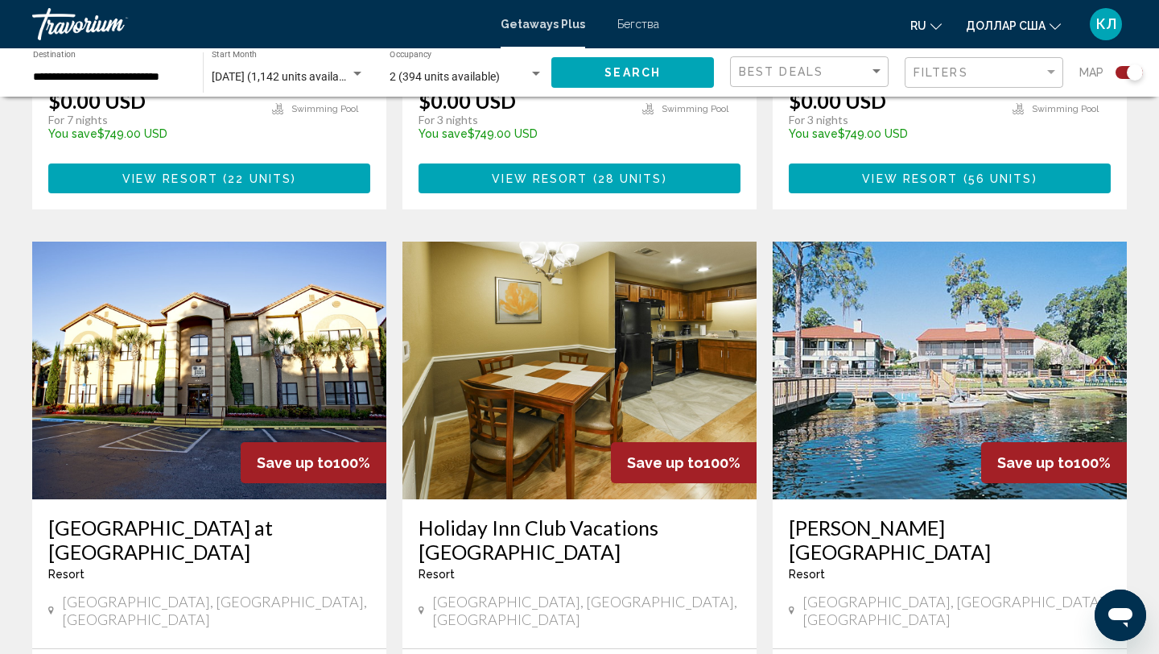
scroll to position [2540, 0]
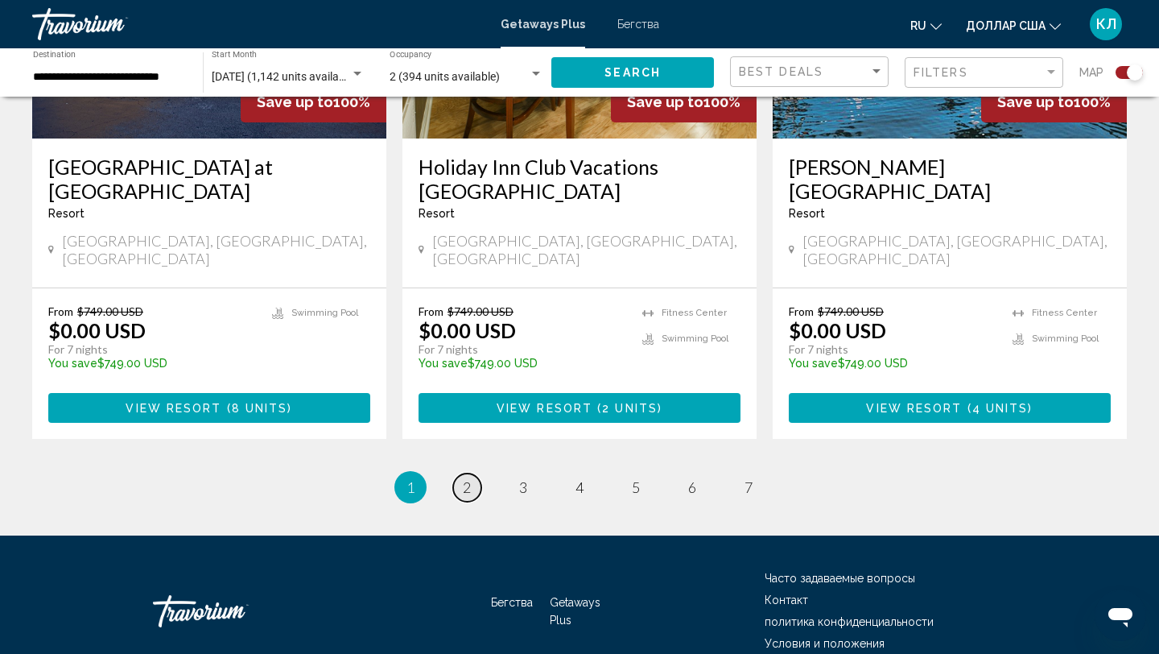
click at [468, 478] on span "2" at bounding box center [467, 487] width 8 height 18
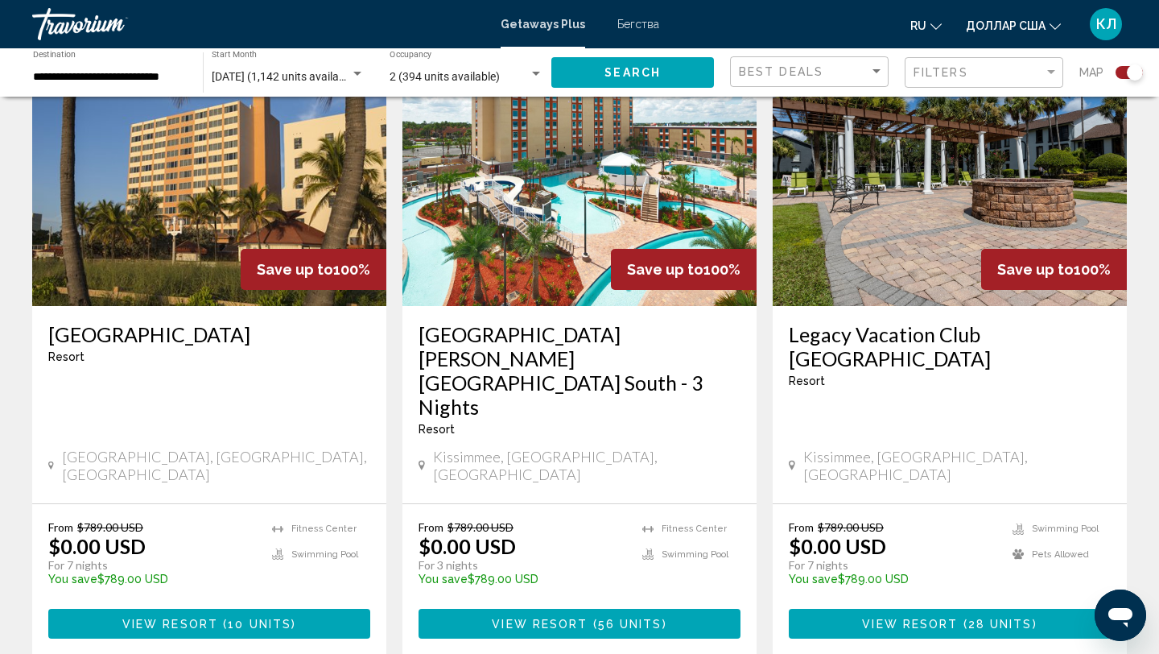
scroll to position [629, 0]
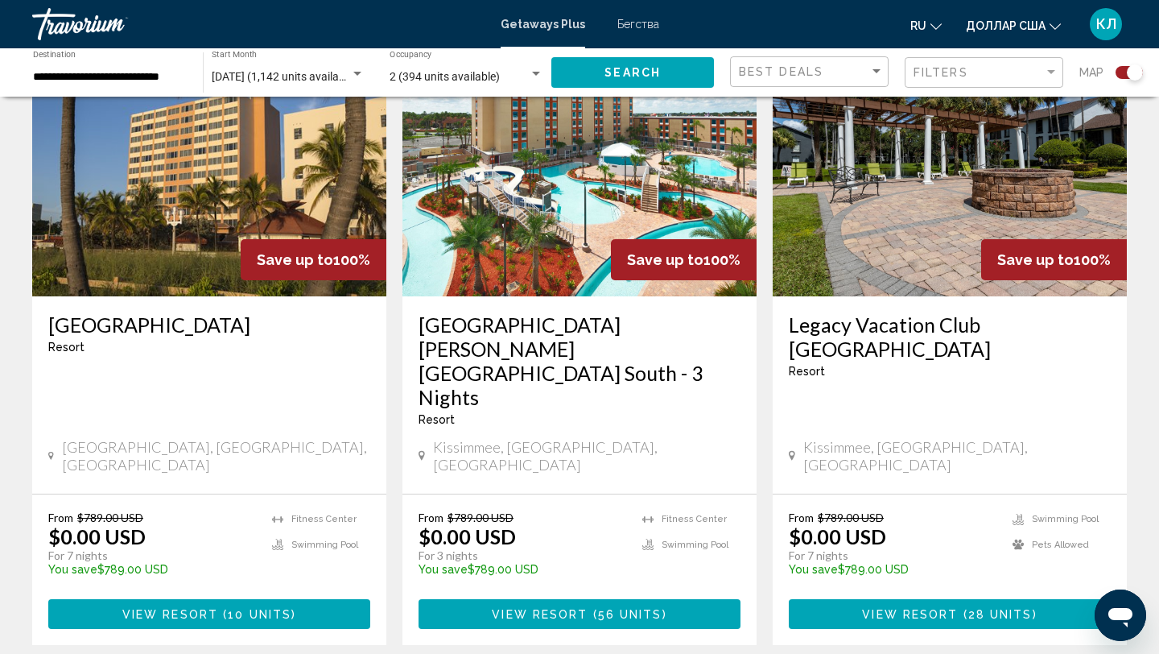
click at [807, 347] on h3 "Legacy Vacation Club [GEOGRAPHIC_DATA]" at bounding box center [950, 336] width 322 height 48
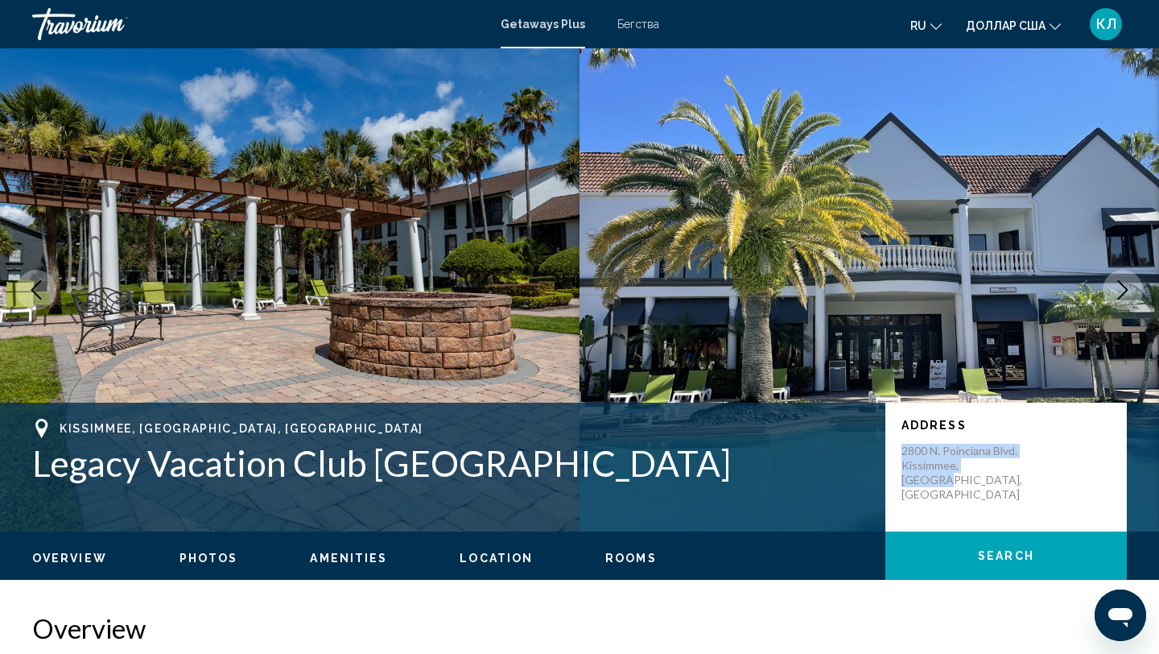
drag, startPoint x: 903, startPoint y: 452, endPoint x: 1003, endPoint y: 475, distance: 102.5
click at [1003, 475] on div "Address 2800 N. Poinciana Blvd. [GEOGRAPHIC_DATA], [GEOGRAPHIC_DATA], [GEOGRAPH…" at bounding box center [1005, 466] width 241 height 129
copy p "2800 N. Poinciana Blvd. [GEOGRAPHIC_DATA], [GEOGRAPHIC_DATA], [GEOGRAPHIC_DATA]"
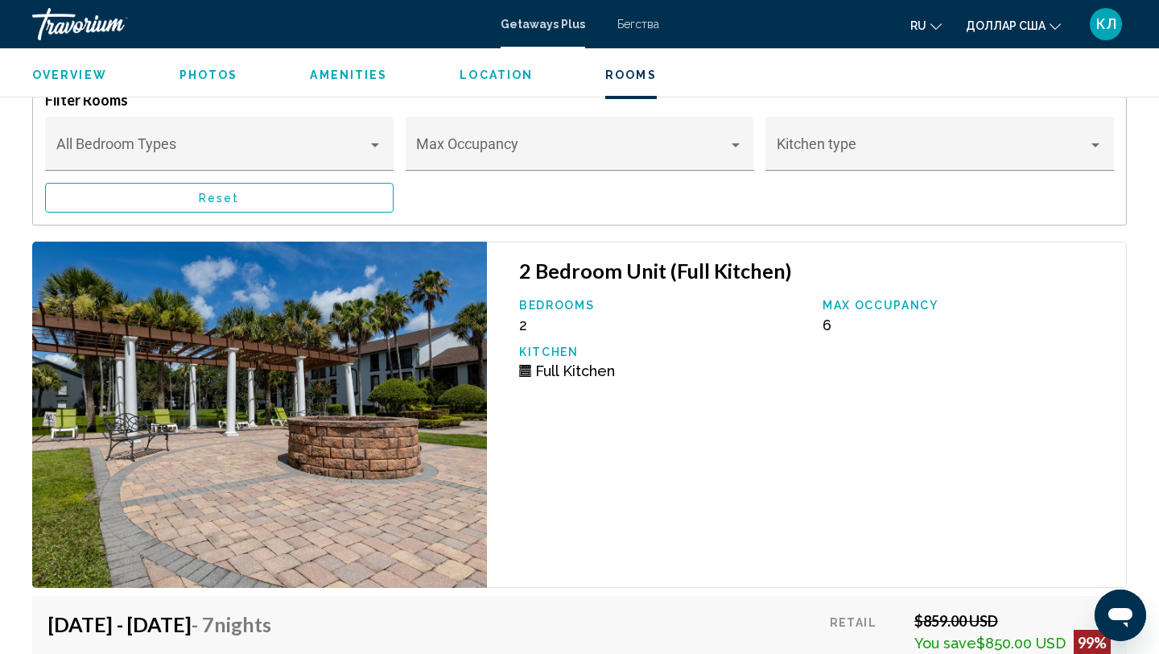
scroll to position [3062, 0]
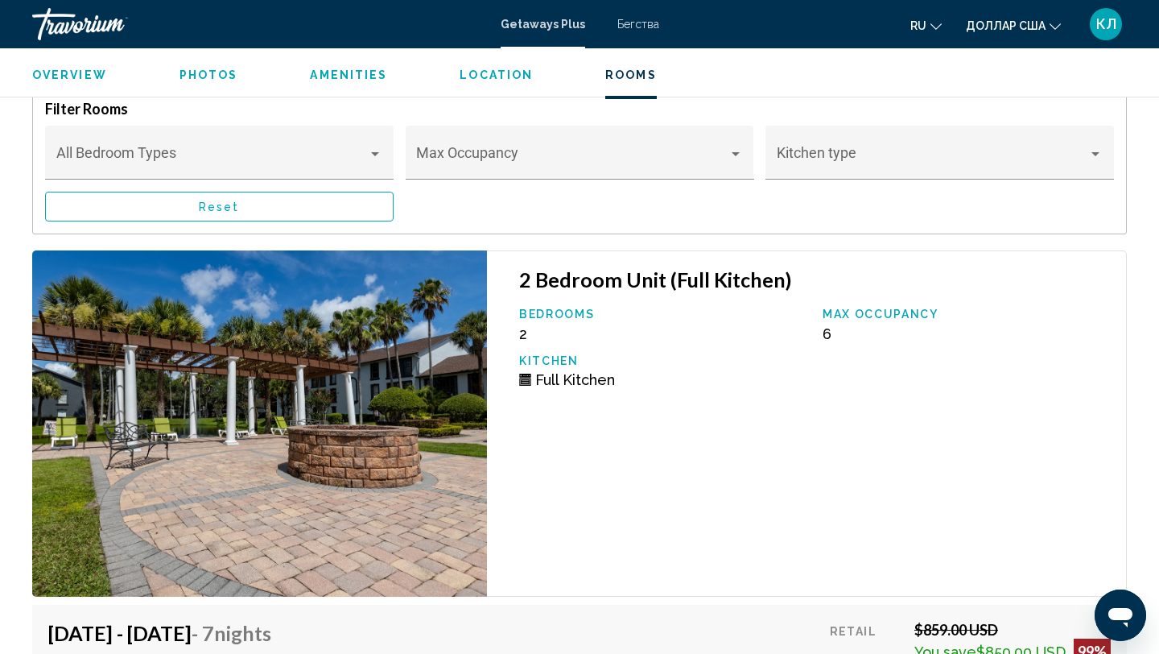
click at [402, 334] on img "Основное содержание" at bounding box center [259, 423] width 455 height 346
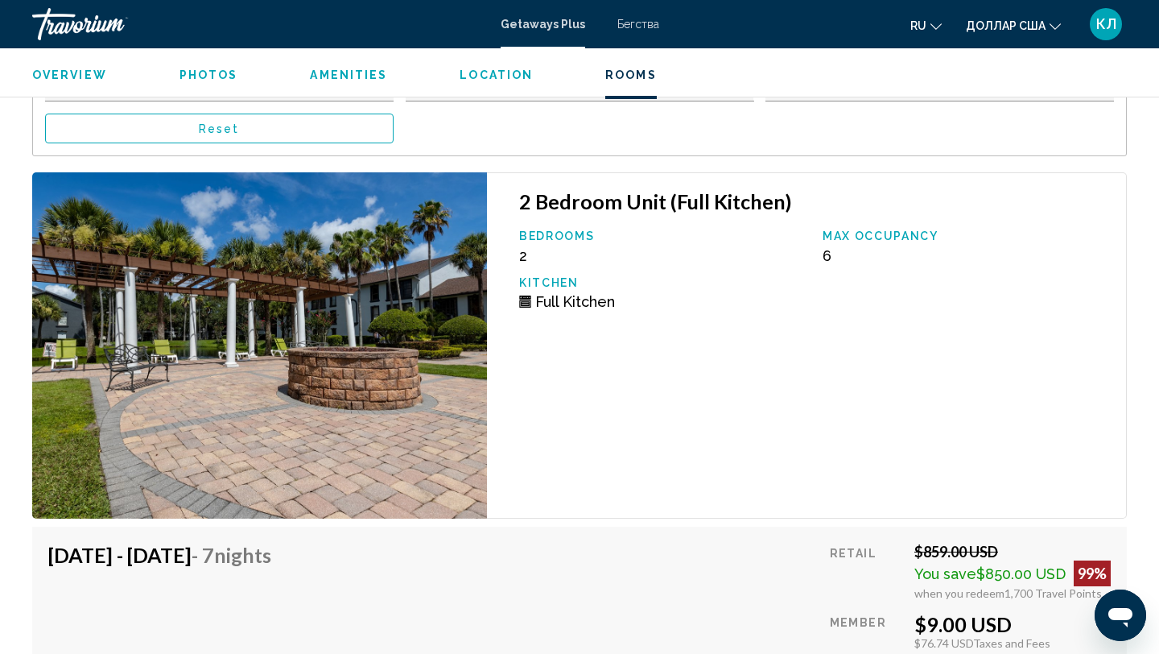
scroll to position [3124, 0]
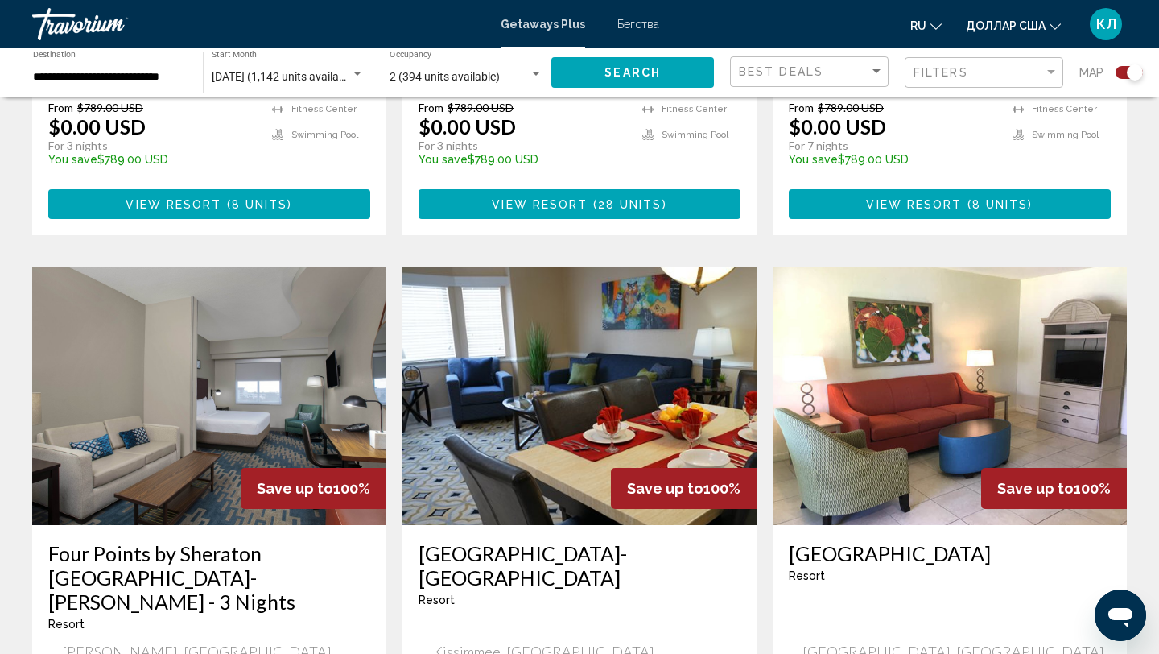
scroll to position [2296, 0]
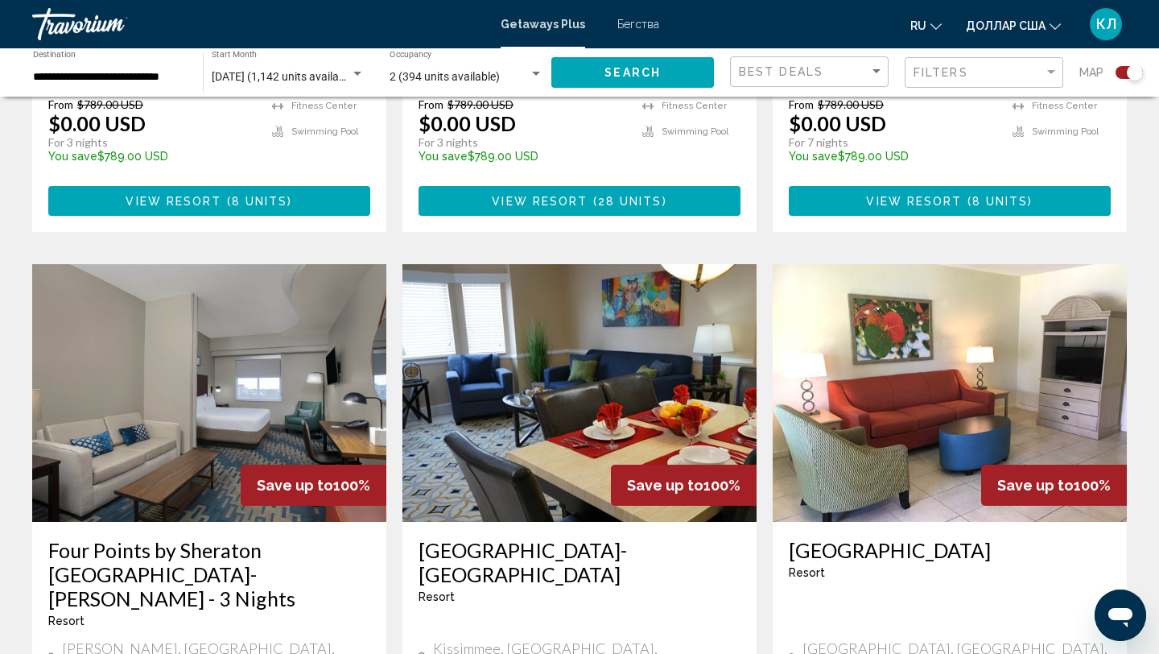
click at [458, 538] on h3 "[GEOGRAPHIC_DATA]-[GEOGRAPHIC_DATA]" at bounding box center [580, 562] width 322 height 48
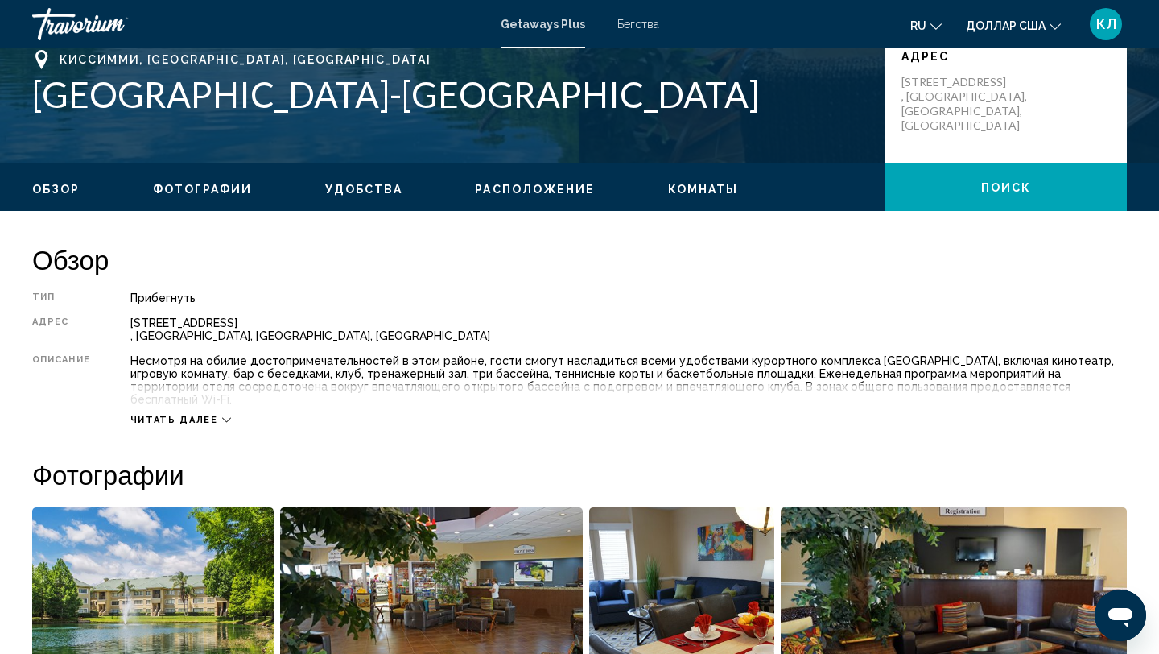
scroll to position [374, 0]
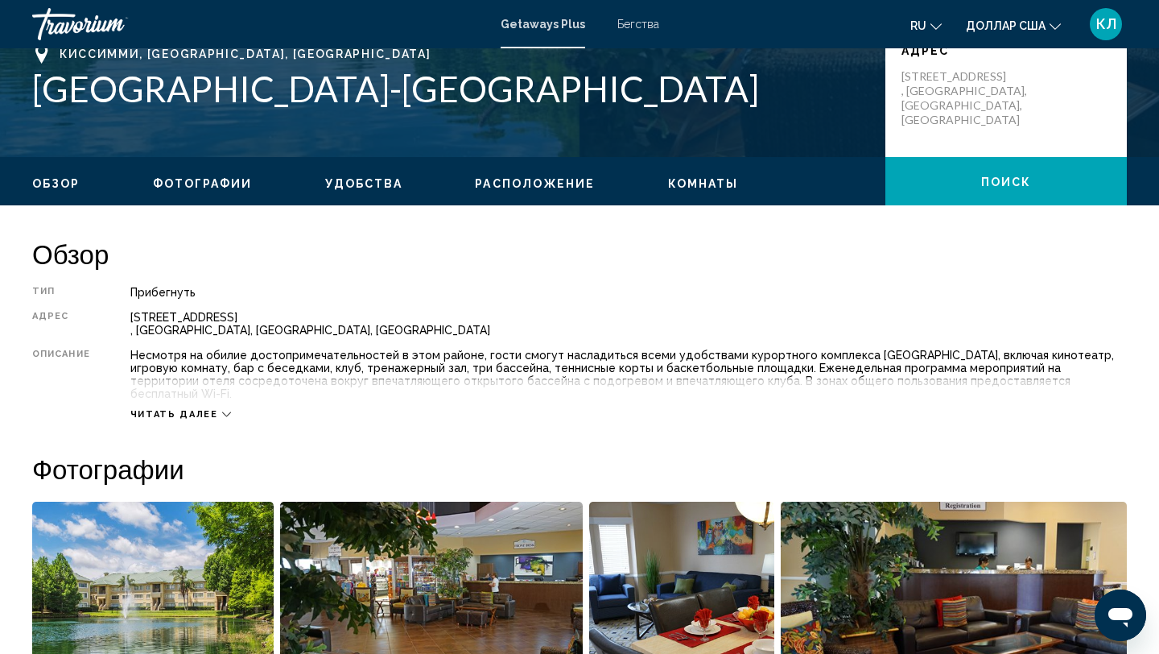
click at [183, 409] on font "Читать далее" at bounding box center [174, 414] width 88 height 10
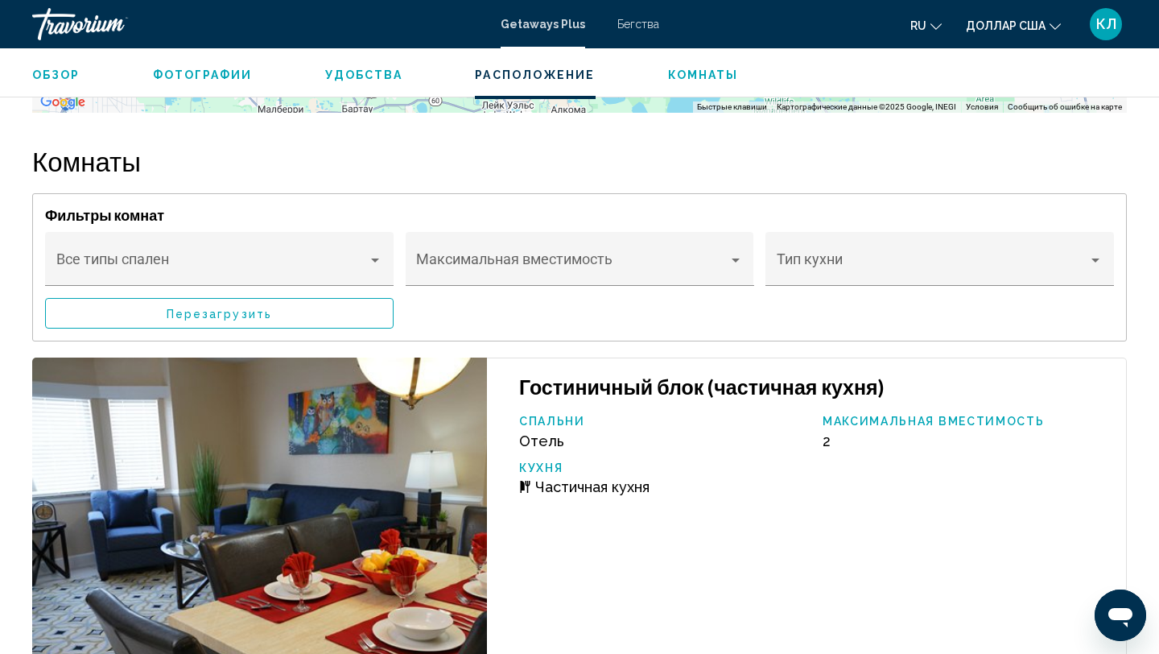
scroll to position [3154, 0]
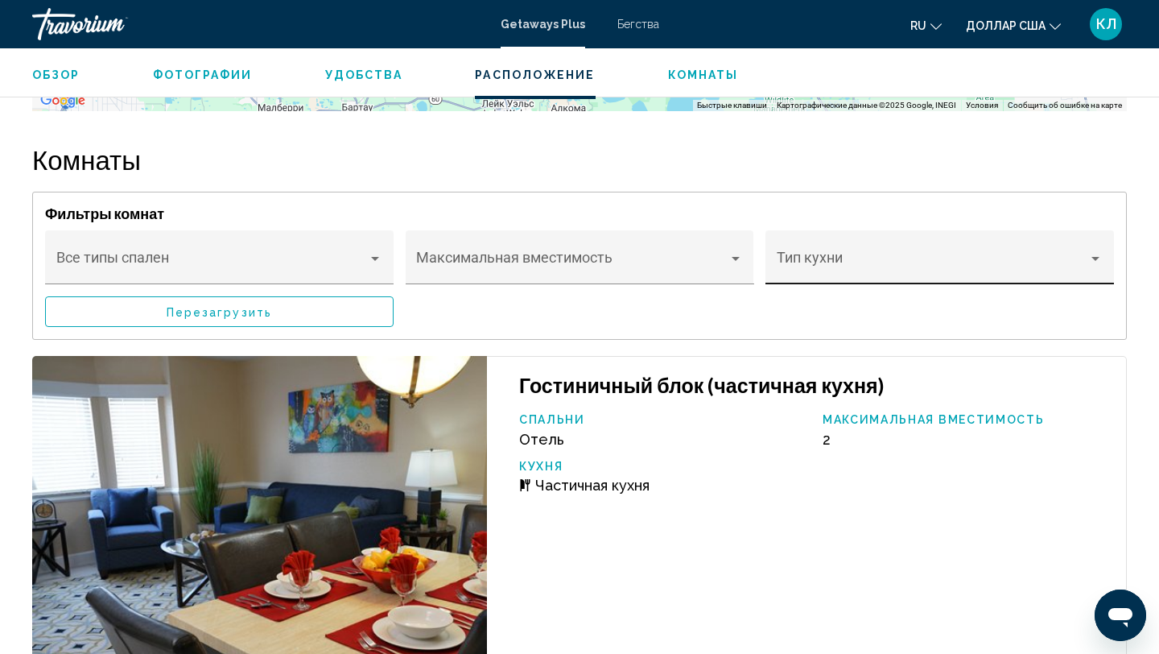
click at [844, 241] on div "Тип кухни" at bounding box center [940, 262] width 327 height 43
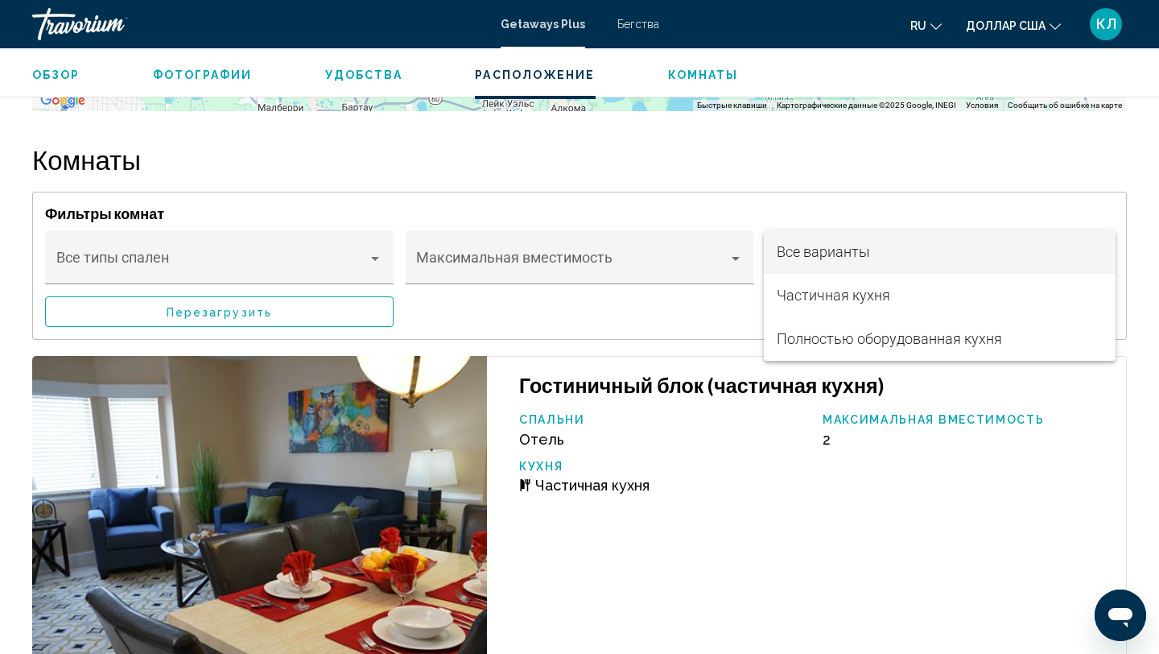
click at [826, 255] on font "Все варианты" at bounding box center [823, 251] width 93 height 17
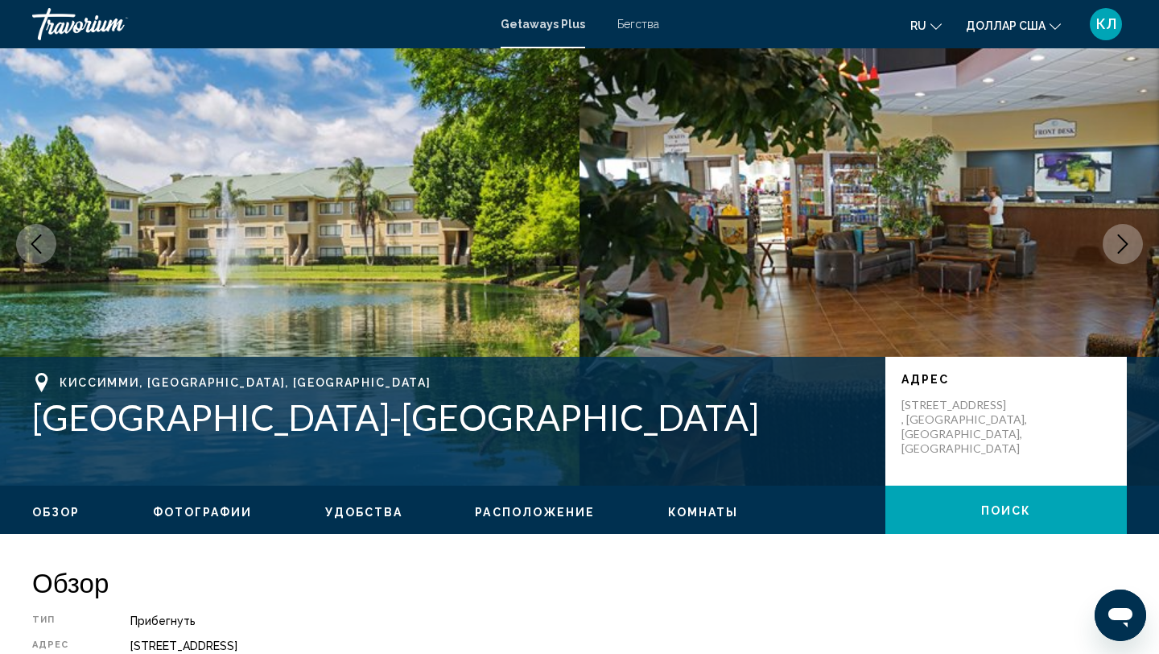
scroll to position [9, 0]
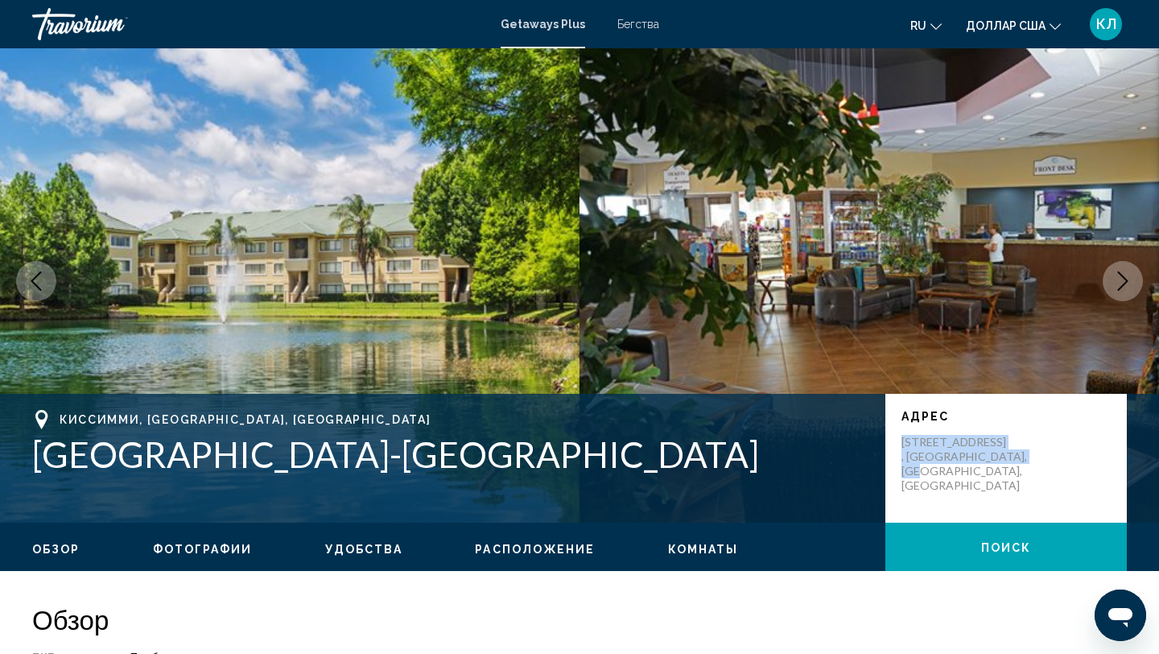
drag, startPoint x: 903, startPoint y: 439, endPoint x: 932, endPoint y: 475, distance: 45.8
click at [932, 475] on p "[STREET_ADDRESS]" at bounding box center [966, 464] width 129 height 58
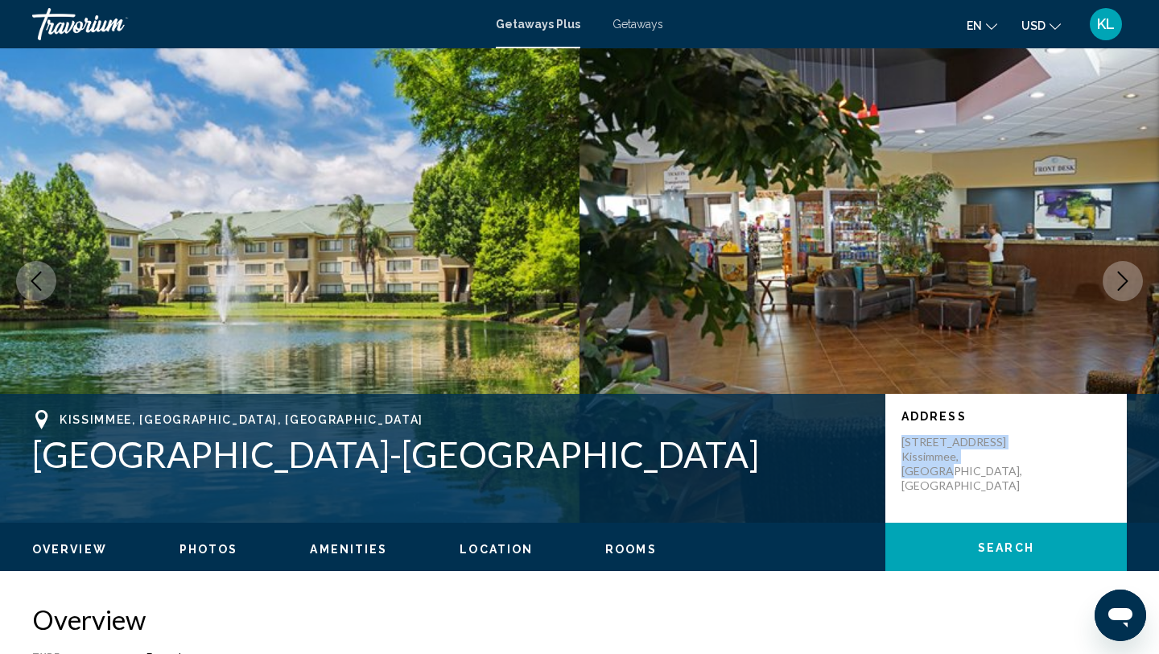
drag, startPoint x: 901, startPoint y: 439, endPoint x: 1006, endPoint y: 464, distance: 108.2
click at [1006, 464] on div "Address [STREET_ADDRESS]" at bounding box center [1005, 458] width 241 height 129
copy p "[STREET_ADDRESS]"
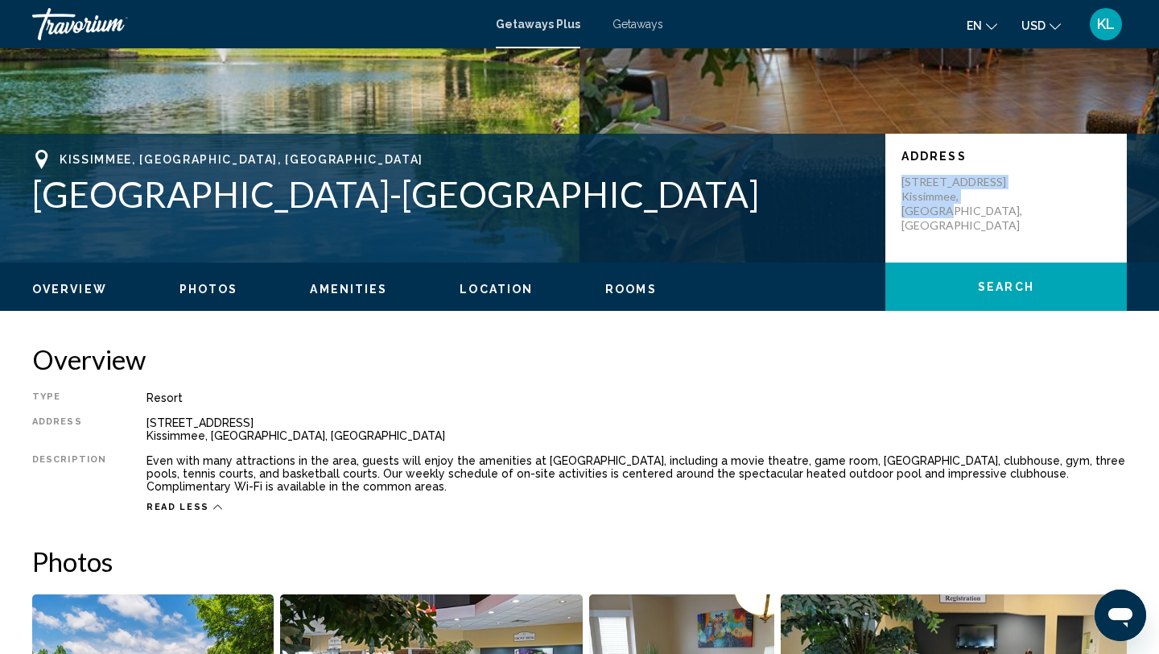
scroll to position [0, 0]
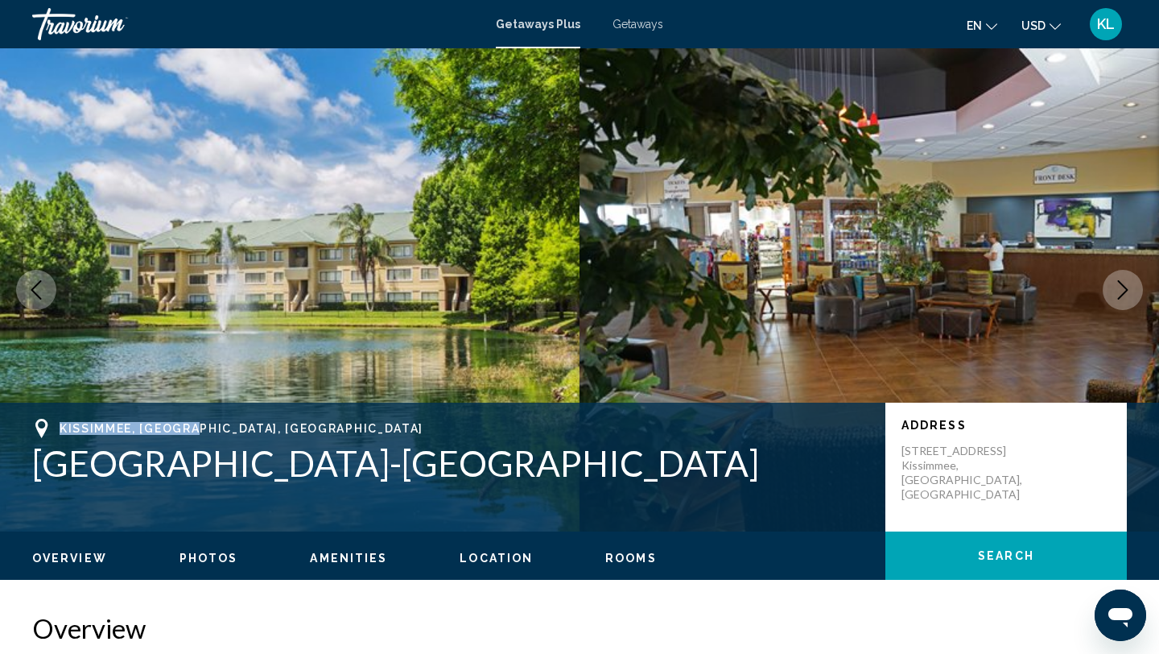
drag, startPoint x: 195, startPoint y: 431, endPoint x: 60, endPoint y: 428, distance: 134.4
click at [60, 428] on div "Kissimmee, [GEOGRAPHIC_DATA], [GEOGRAPHIC_DATA]" at bounding box center [450, 428] width 837 height 19
copy span "Kissimmee, [GEOGRAPHIC_DATA], [GEOGRAPHIC_DATA]"
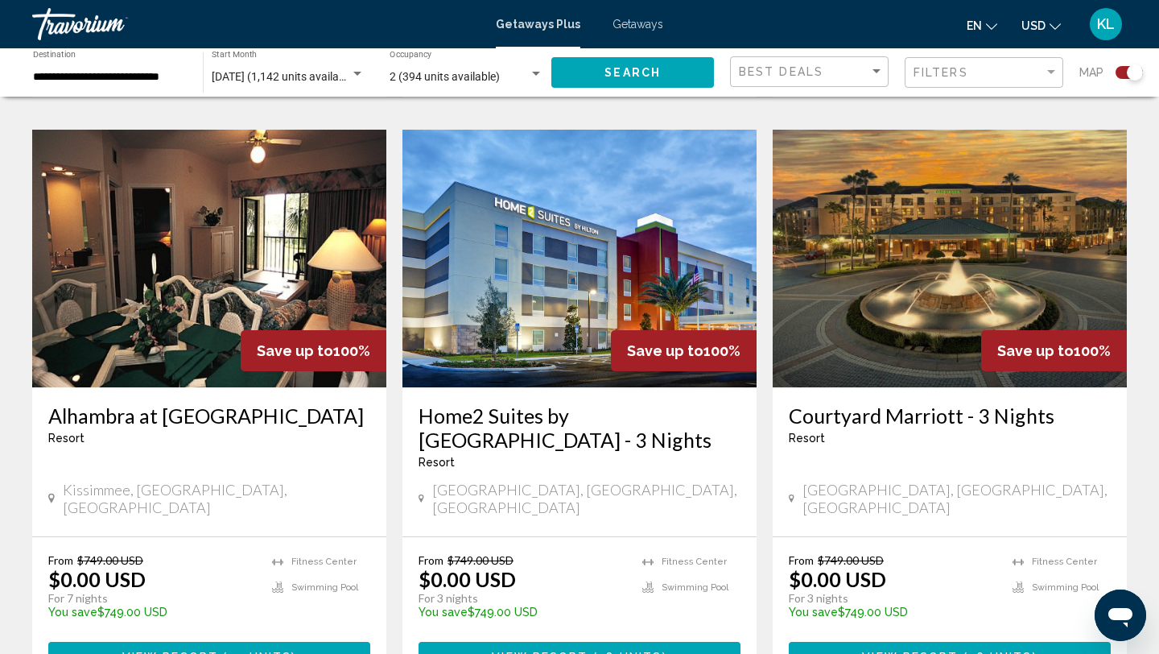
scroll to position [2540, 0]
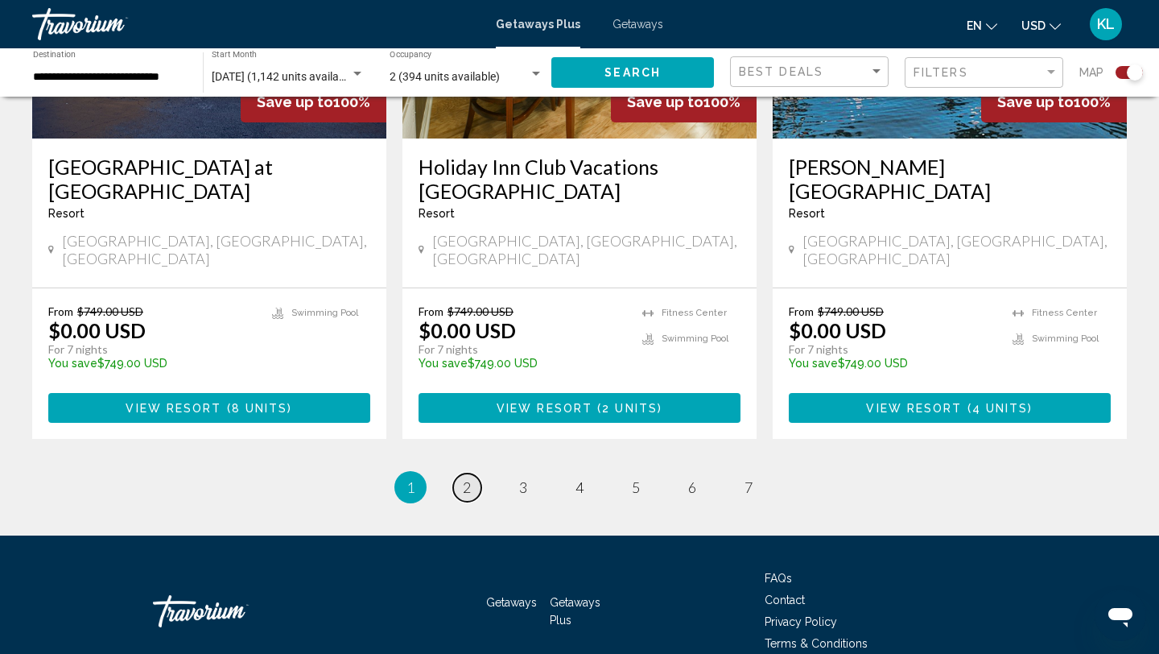
click at [456, 473] on link "page 2" at bounding box center [467, 487] width 28 height 28
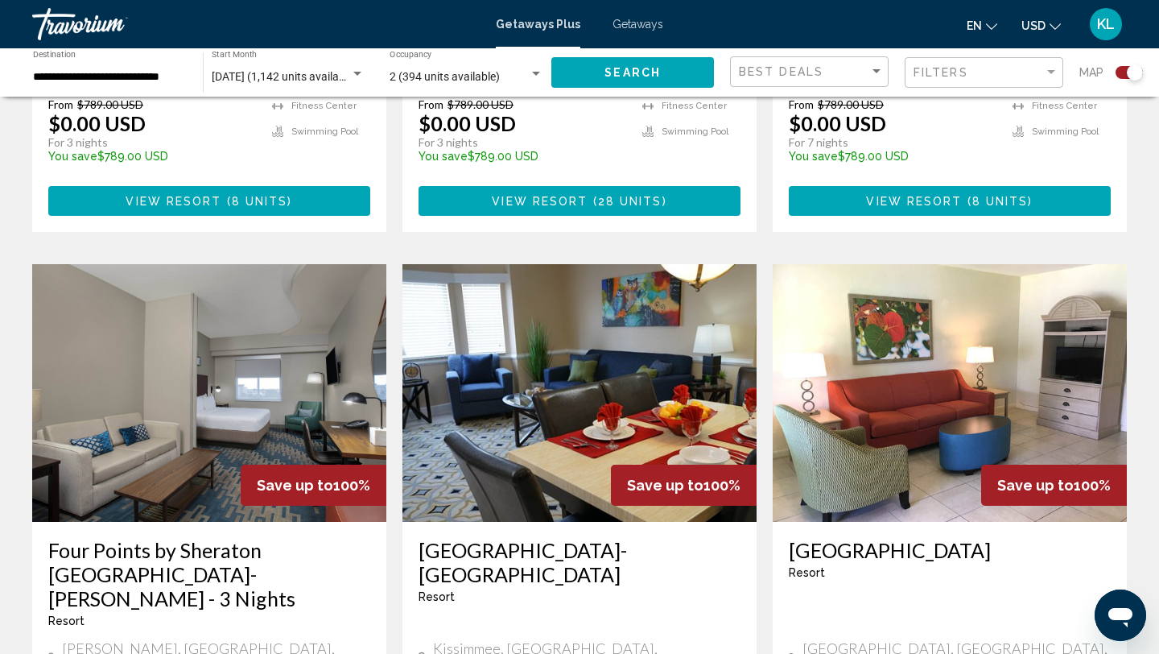
scroll to position [2309, 0]
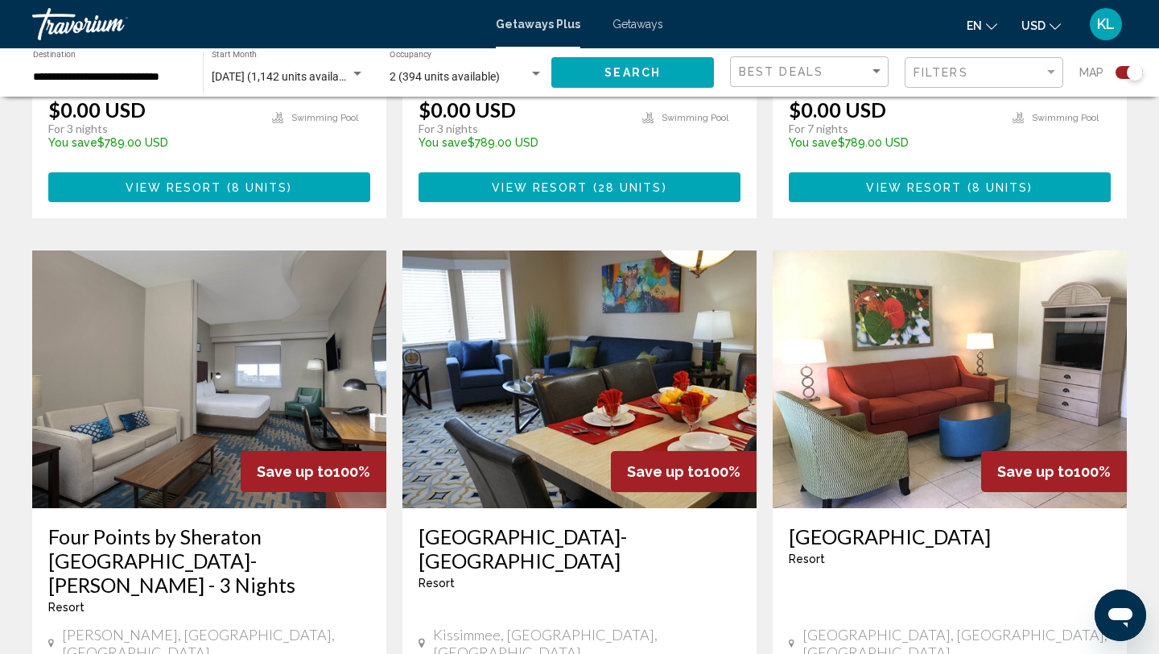
click at [872, 524] on h3 "[GEOGRAPHIC_DATA]" at bounding box center [950, 536] width 322 height 24
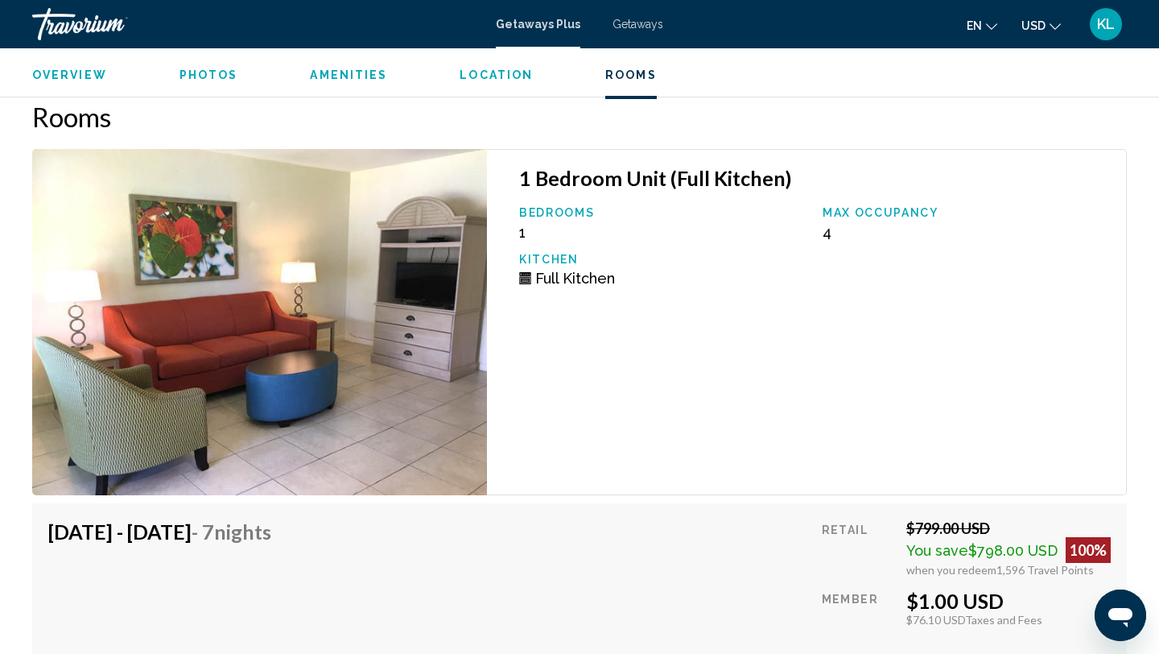
scroll to position [2863, 0]
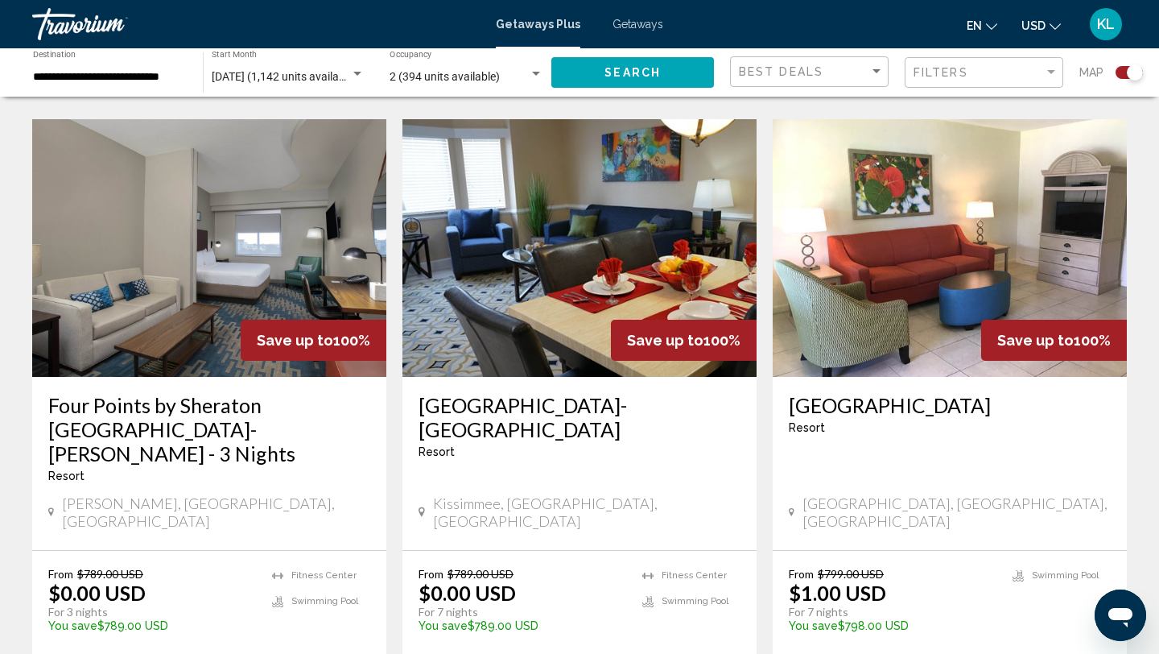
scroll to position [2445, 0]
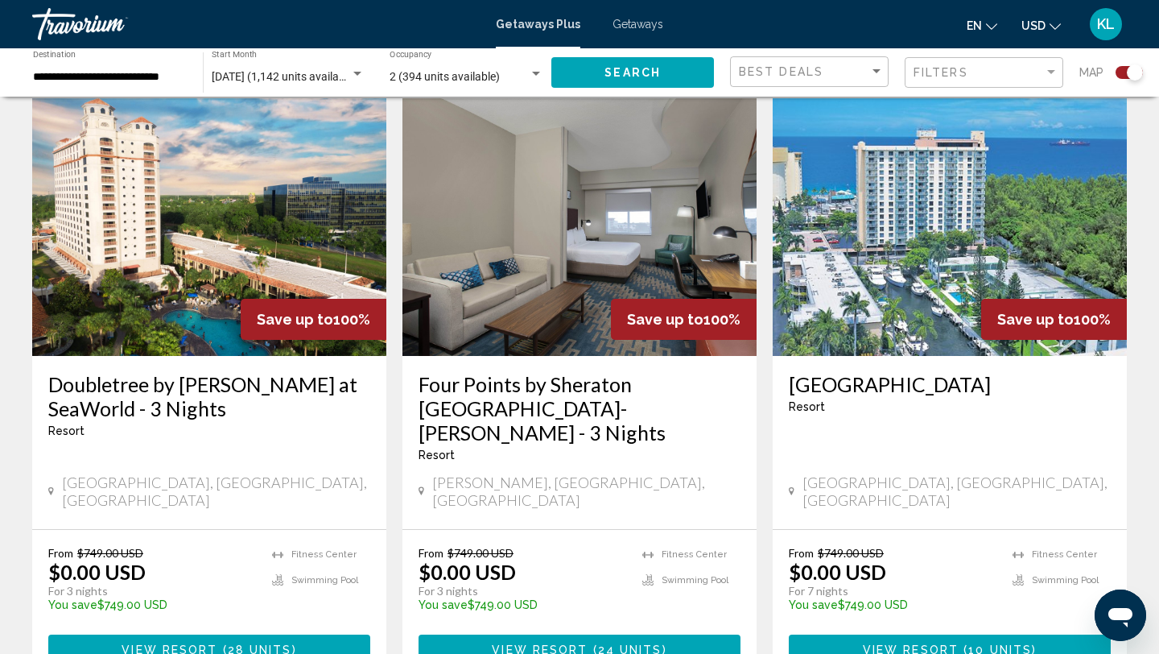
scroll to position [564, 0]
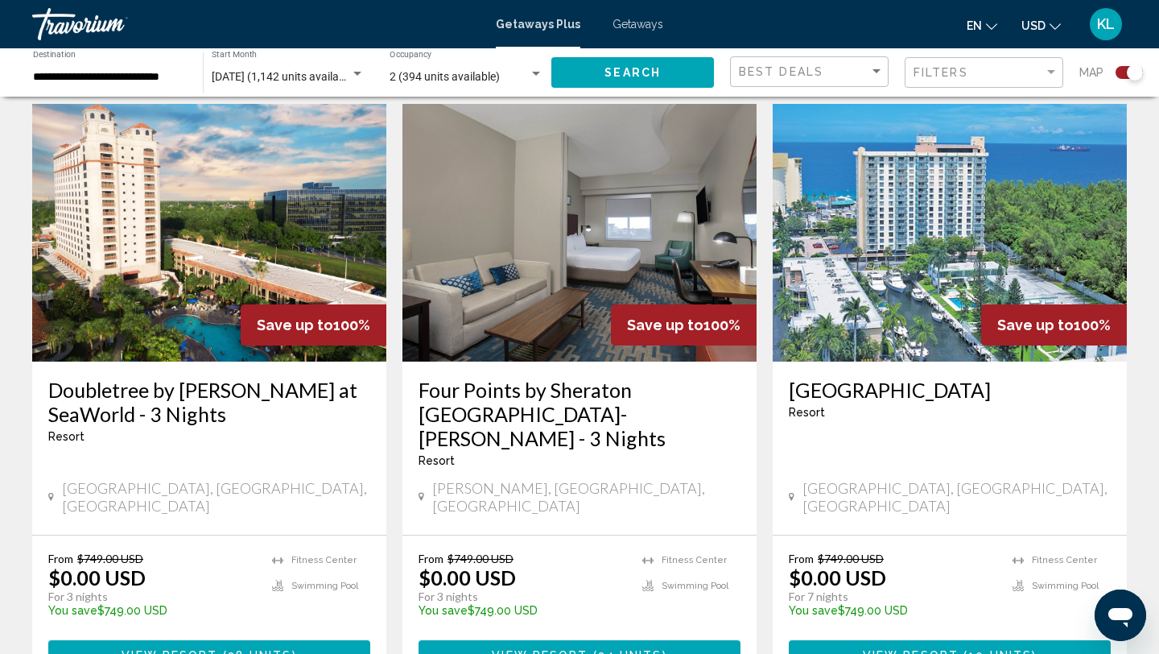
click at [832, 394] on h3 "[GEOGRAPHIC_DATA]" at bounding box center [950, 390] width 322 height 24
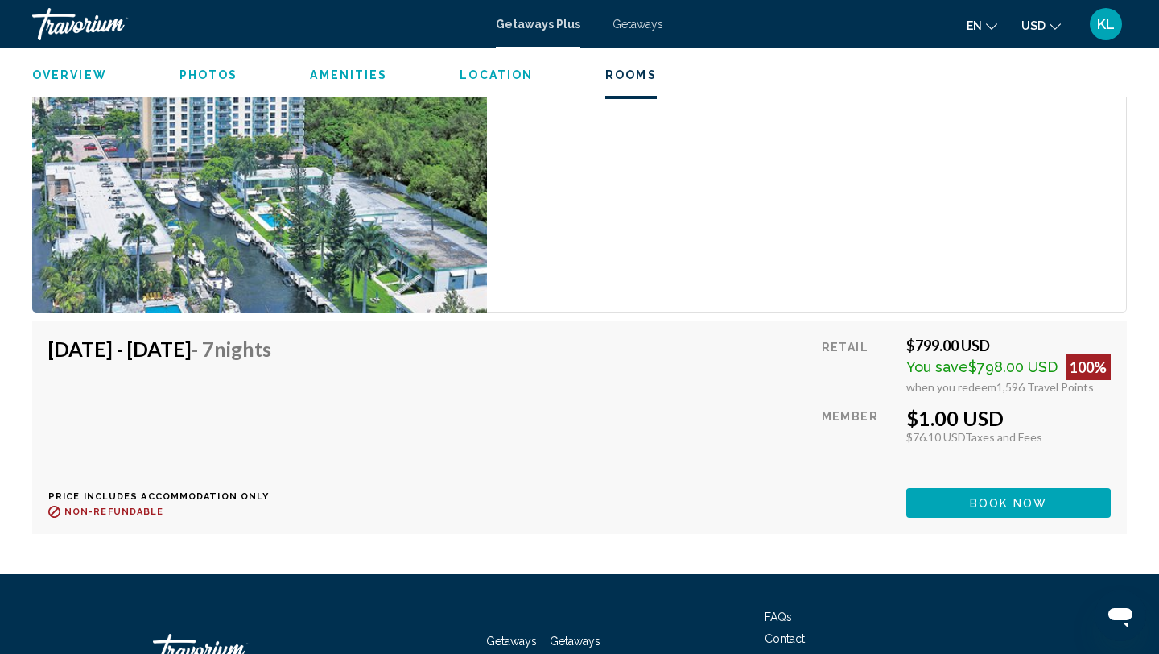
scroll to position [4290, 0]
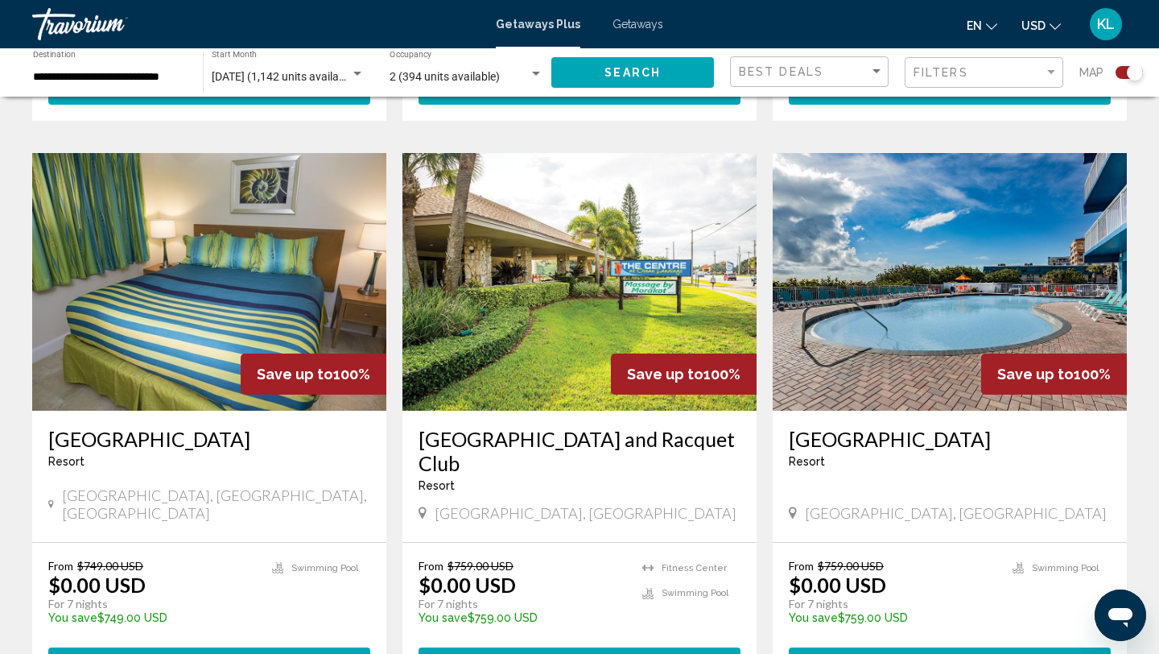
scroll to position [1130, 0]
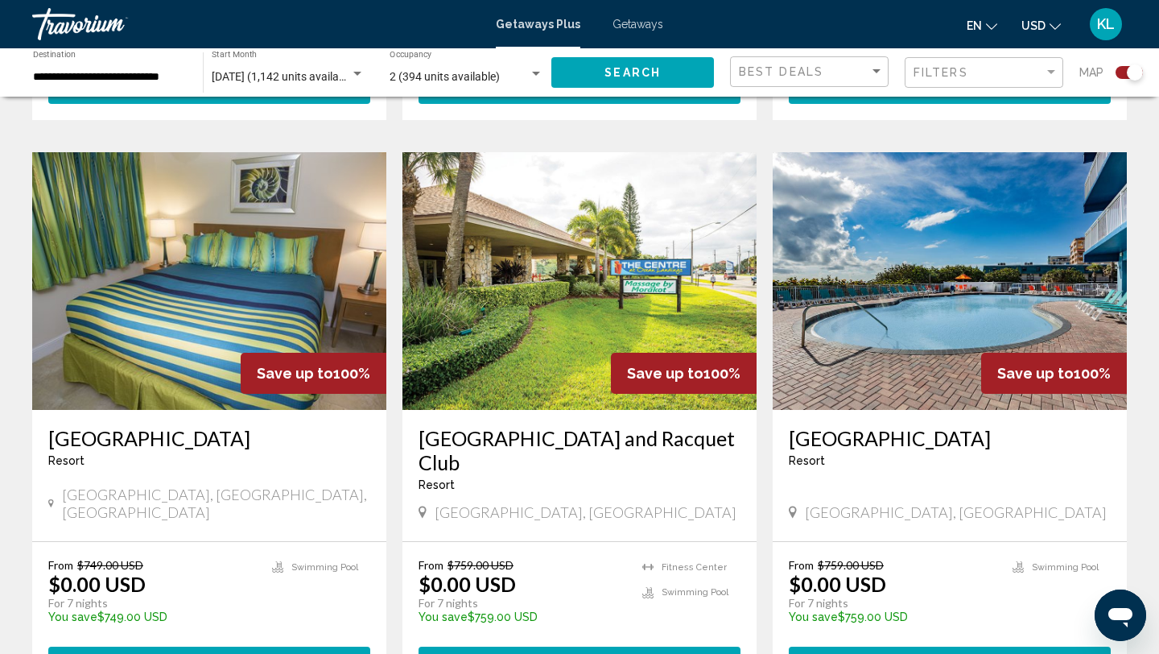
click at [168, 426] on h3 "[GEOGRAPHIC_DATA]" at bounding box center [209, 438] width 322 height 24
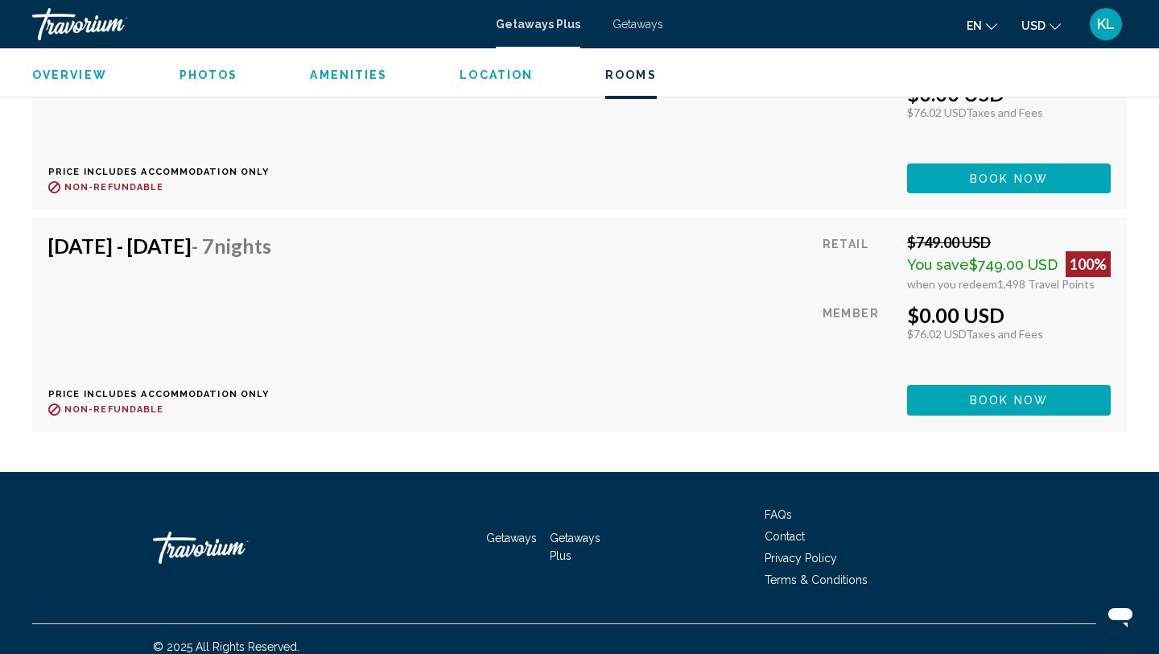
scroll to position [3084, 0]
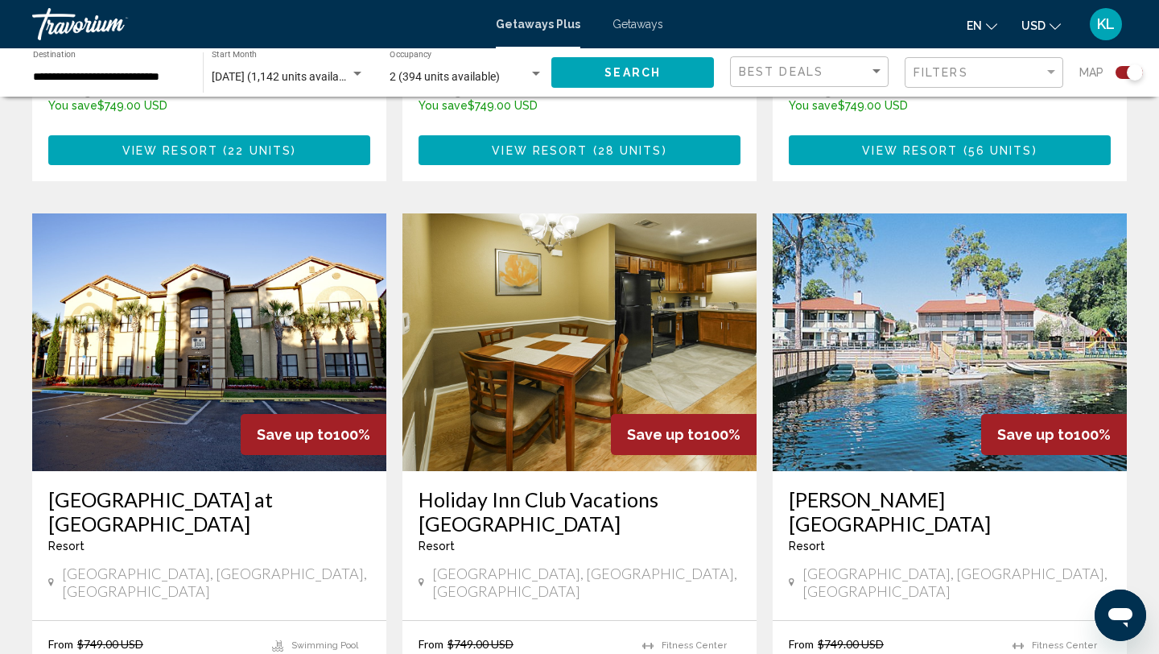
scroll to position [2210, 0]
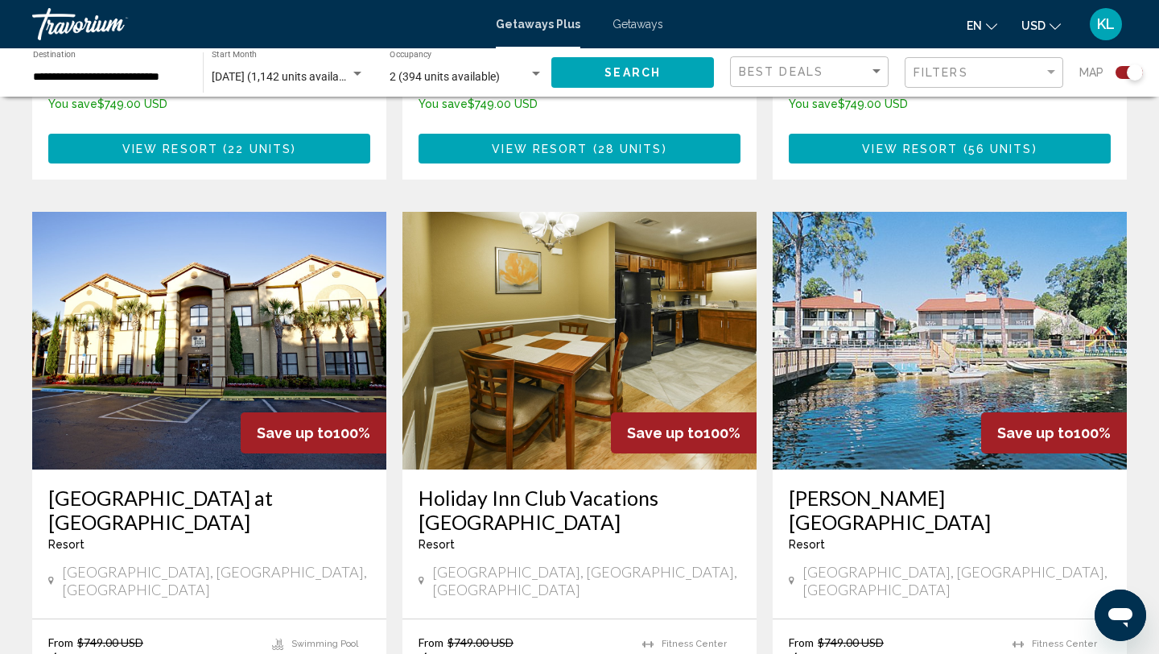
click at [122, 485] on h3 "[GEOGRAPHIC_DATA] at [GEOGRAPHIC_DATA]" at bounding box center [209, 509] width 322 height 48
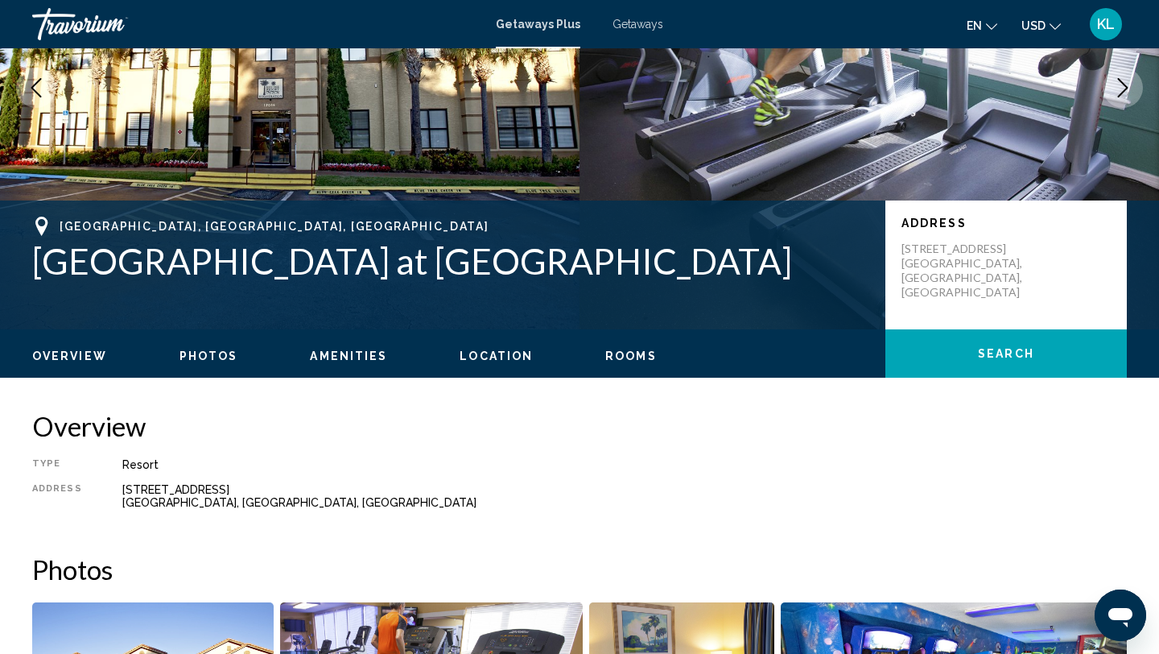
scroll to position [200, 0]
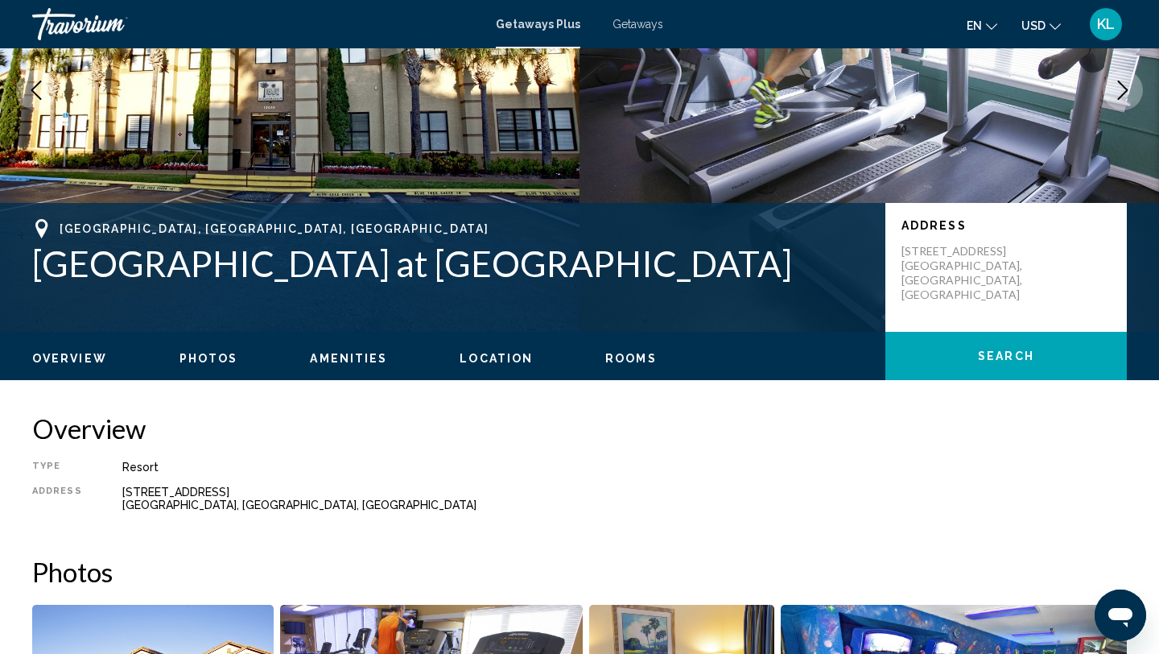
click at [622, 26] on span "Getaways" at bounding box center [638, 24] width 51 height 13
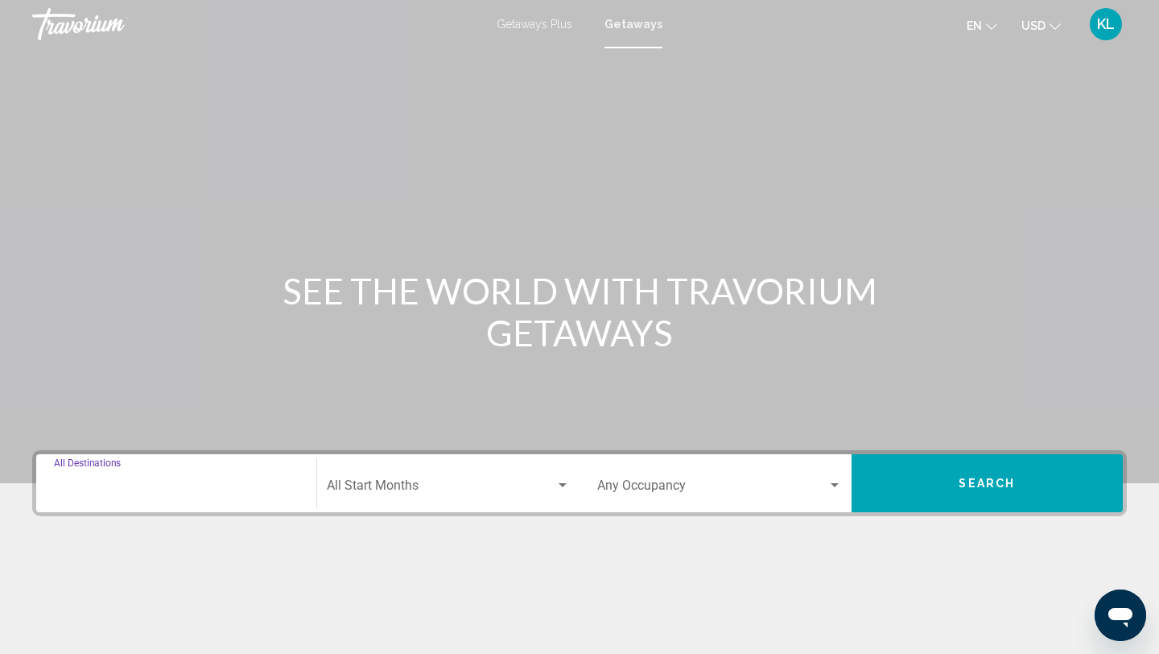
click at [179, 489] on input "Destination All Destinations" at bounding box center [176, 488] width 245 height 14
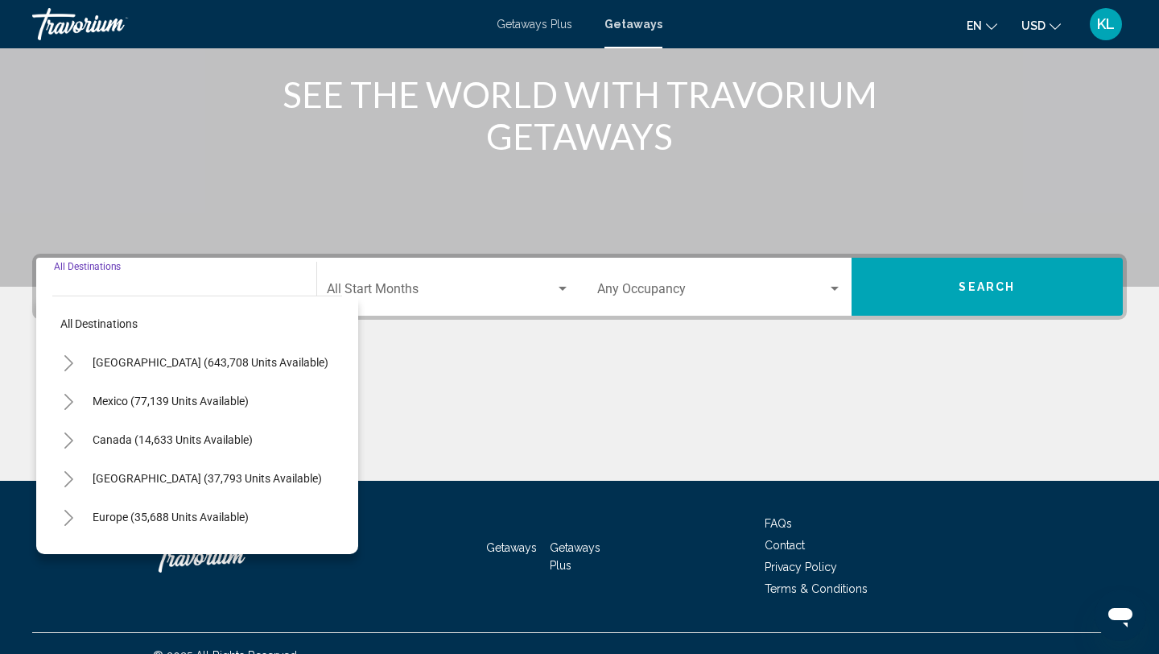
scroll to position [221, 0]
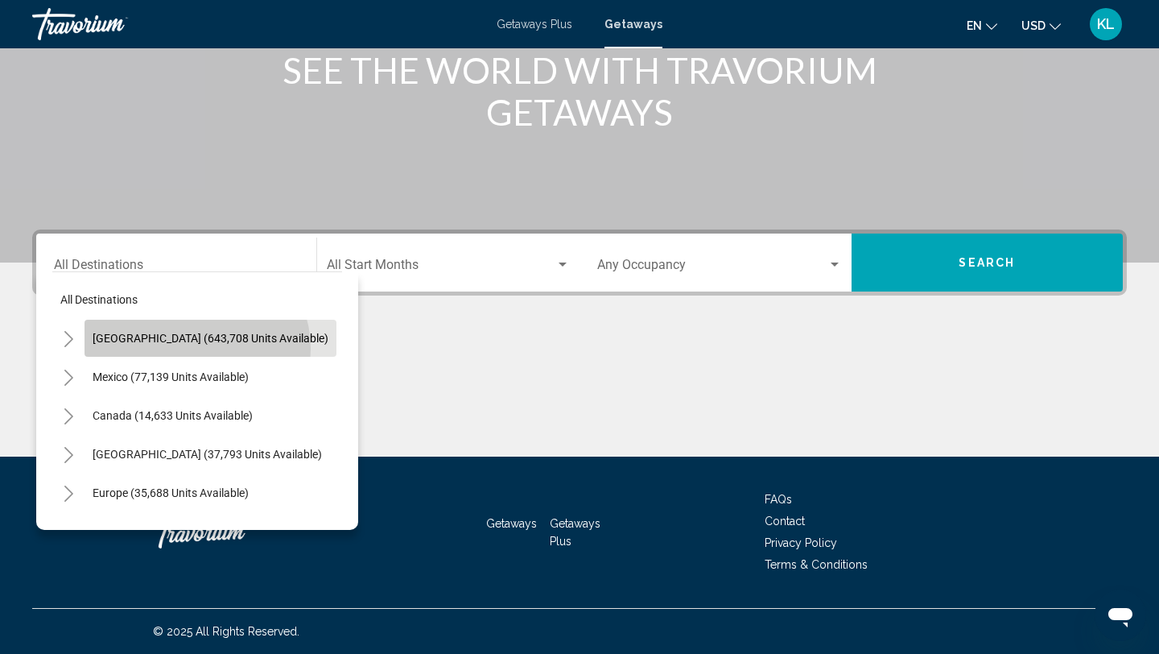
click at [196, 349] on button "[GEOGRAPHIC_DATA] (643,708 units available)" at bounding box center [211, 338] width 252 height 37
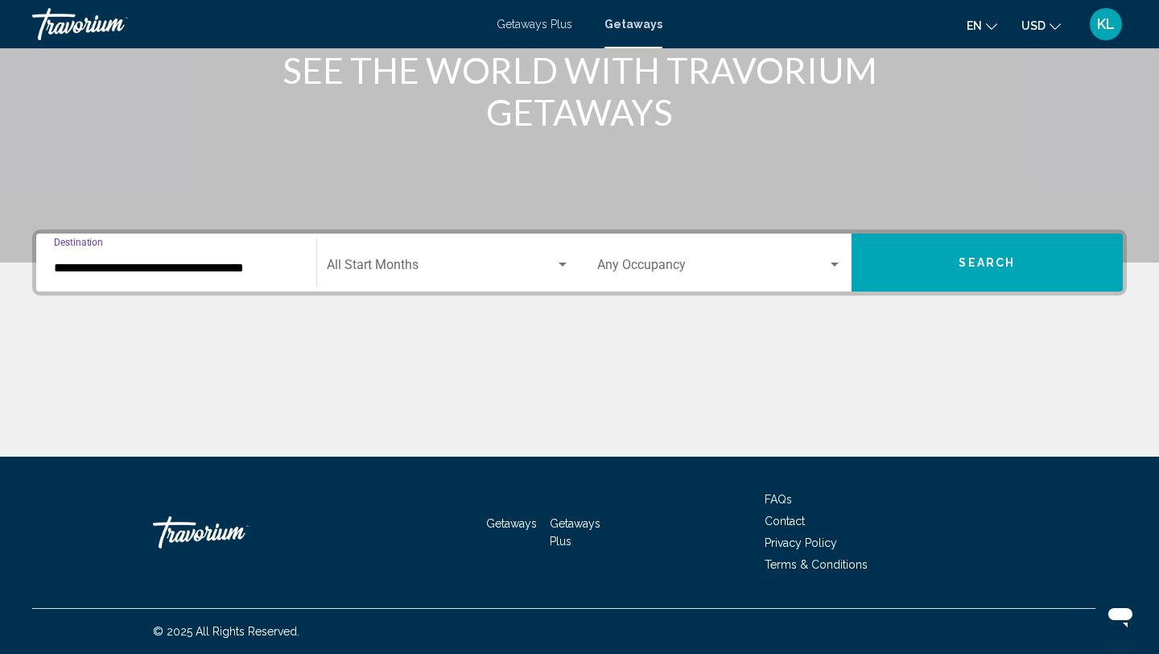
click at [241, 272] on input "**********" at bounding box center [176, 268] width 245 height 14
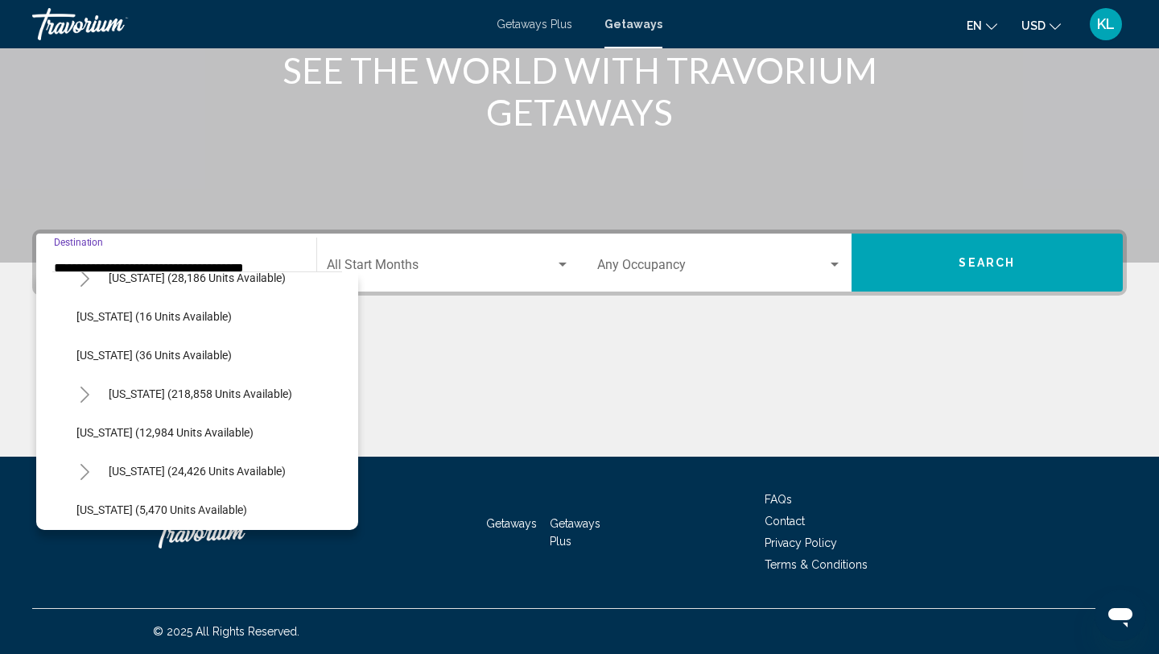
scroll to position [266, 0]
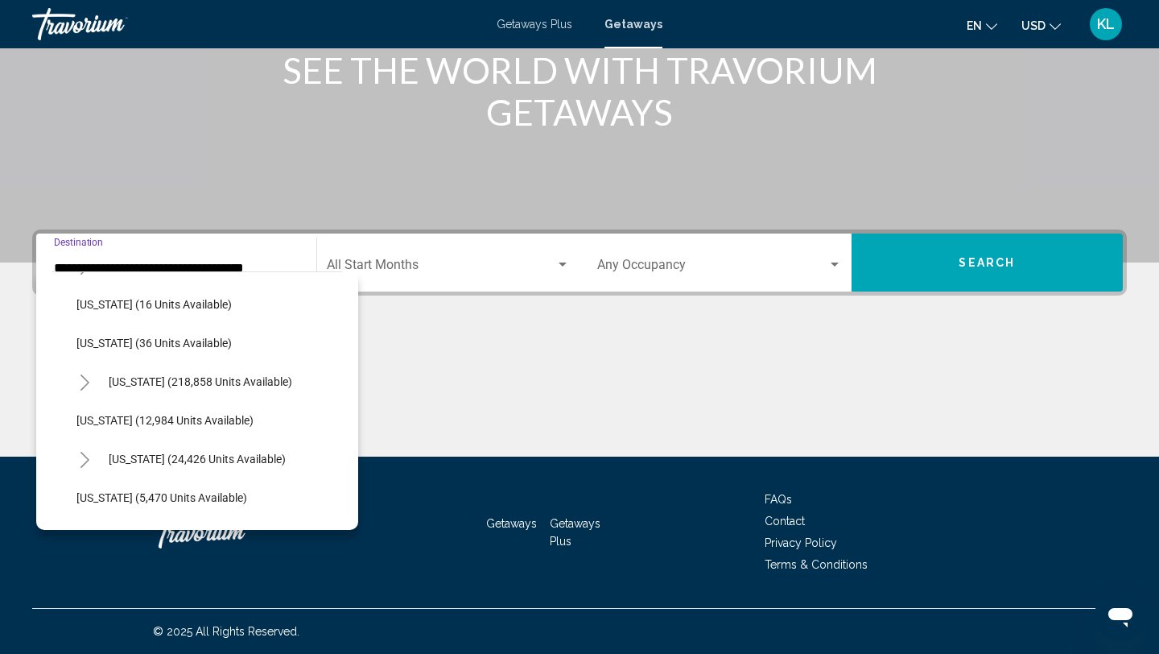
click at [243, 379] on span "[US_STATE] (218,858 units available)" at bounding box center [201, 381] width 184 height 13
type input "**********"
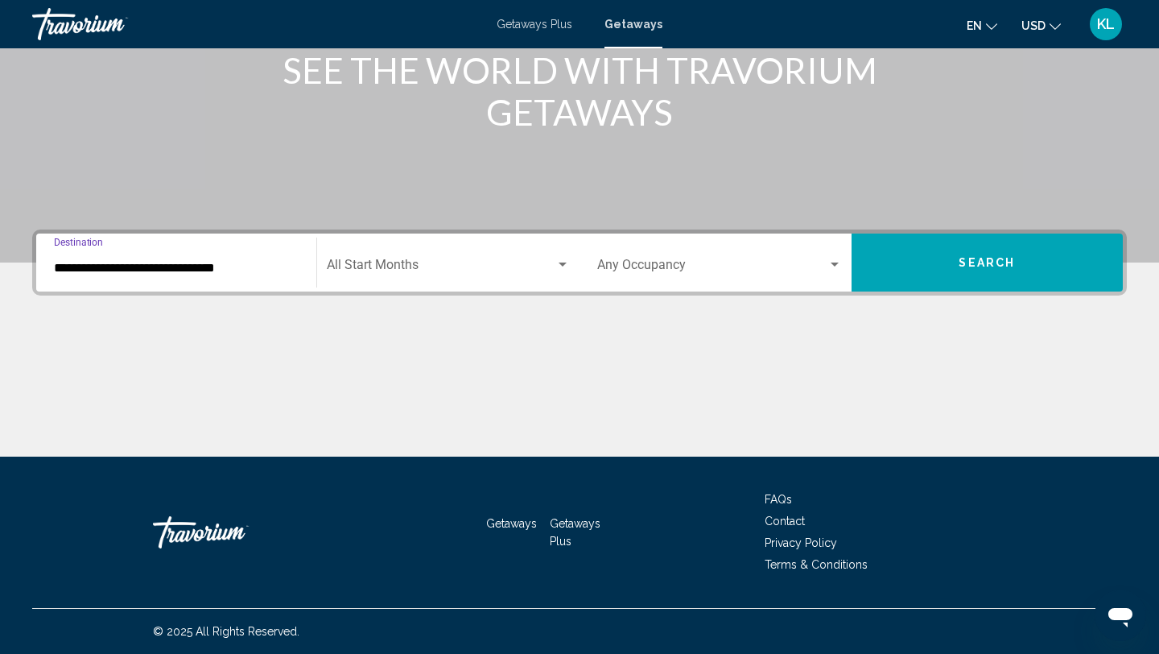
click at [497, 252] on div "Start Month All Start Months" at bounding box center [449, 262] width 244 height 51
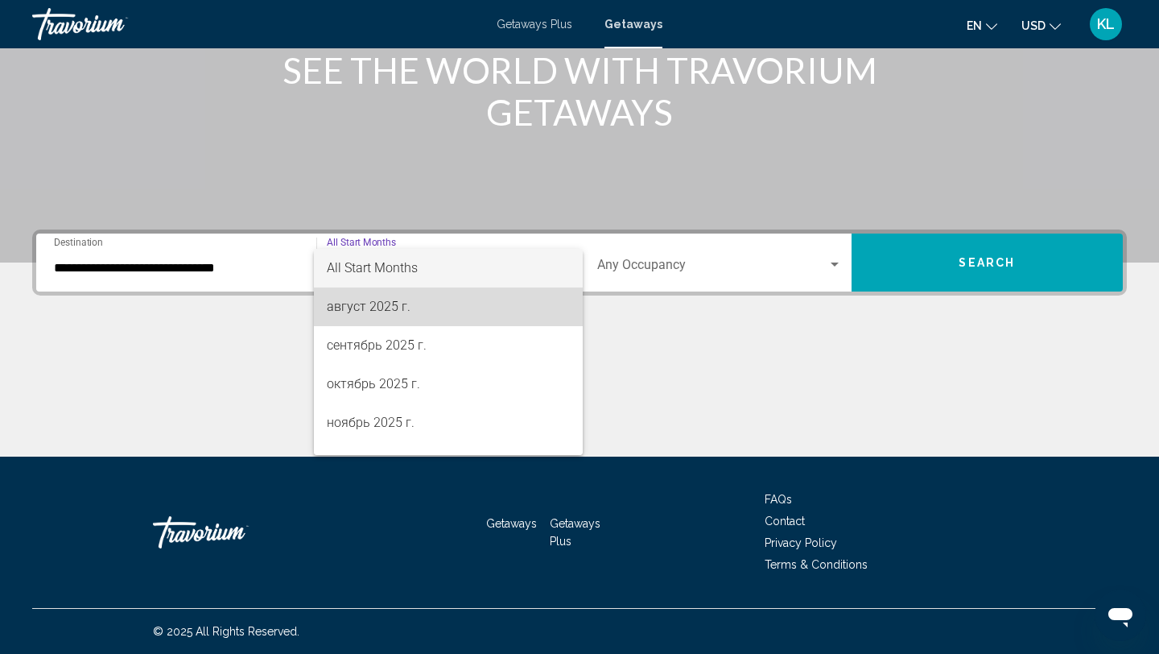
click at [437, 300] on span "август 2025 г." at bounding box center [449, 306] width 244 height 39
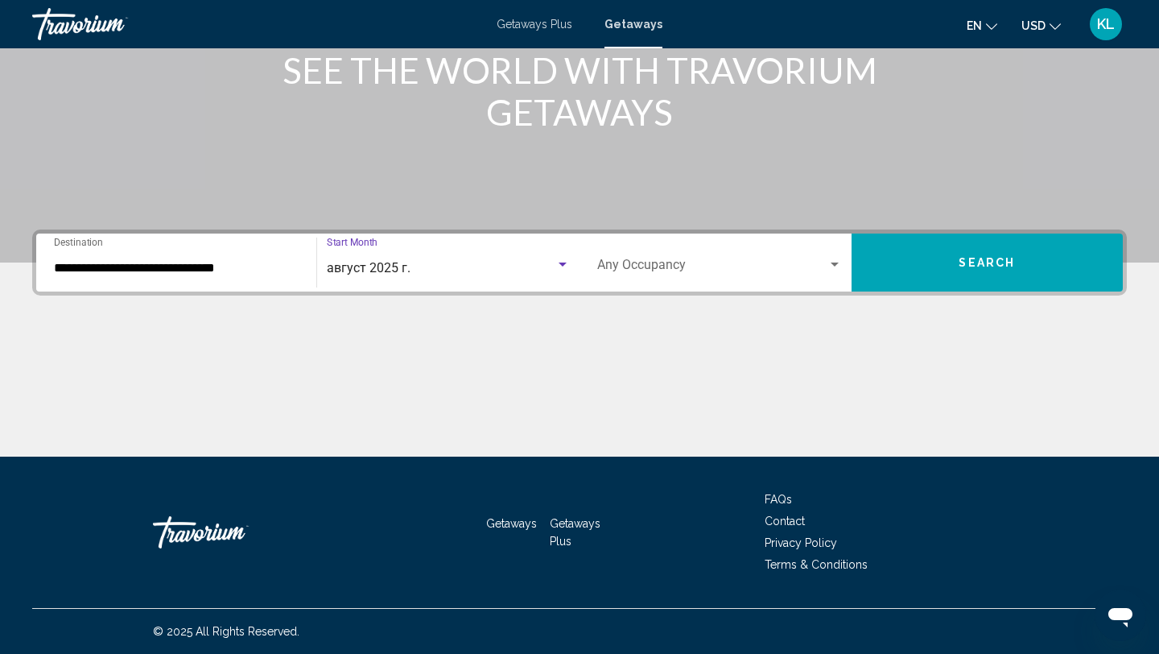
click at [602, 255] on div "Occupancy Any Occupancy" at bounding box center [719, 262] width 245 height 51
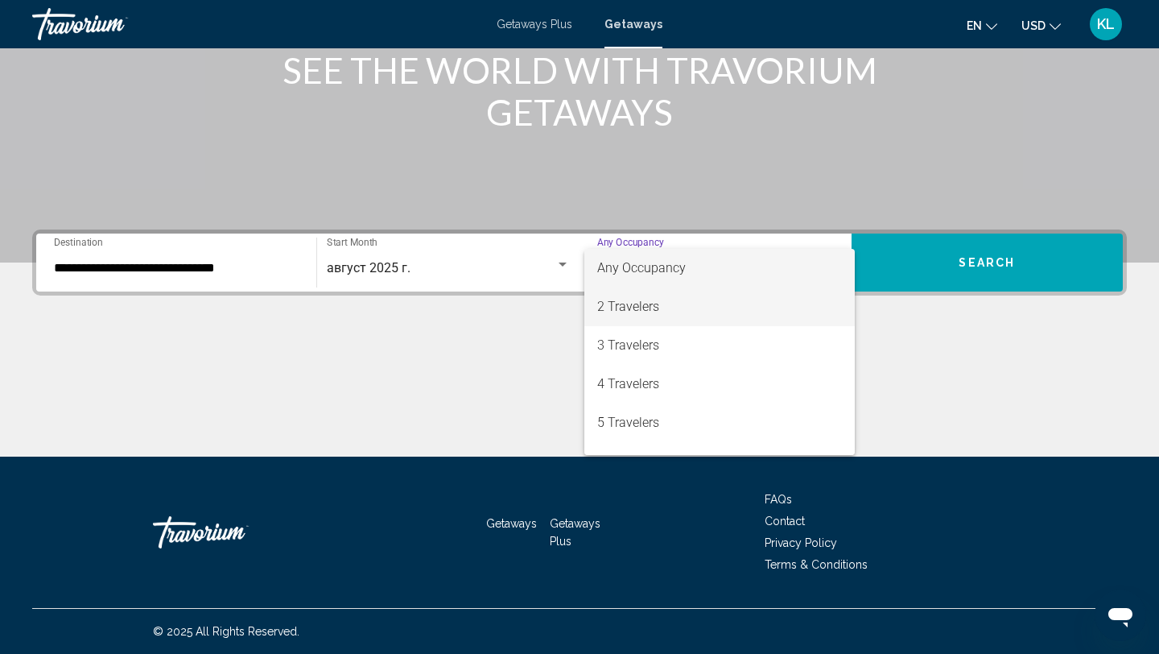
click at [617, 305] on span "2 Travelers" at bounding box center [719, 306] width 245 height 39
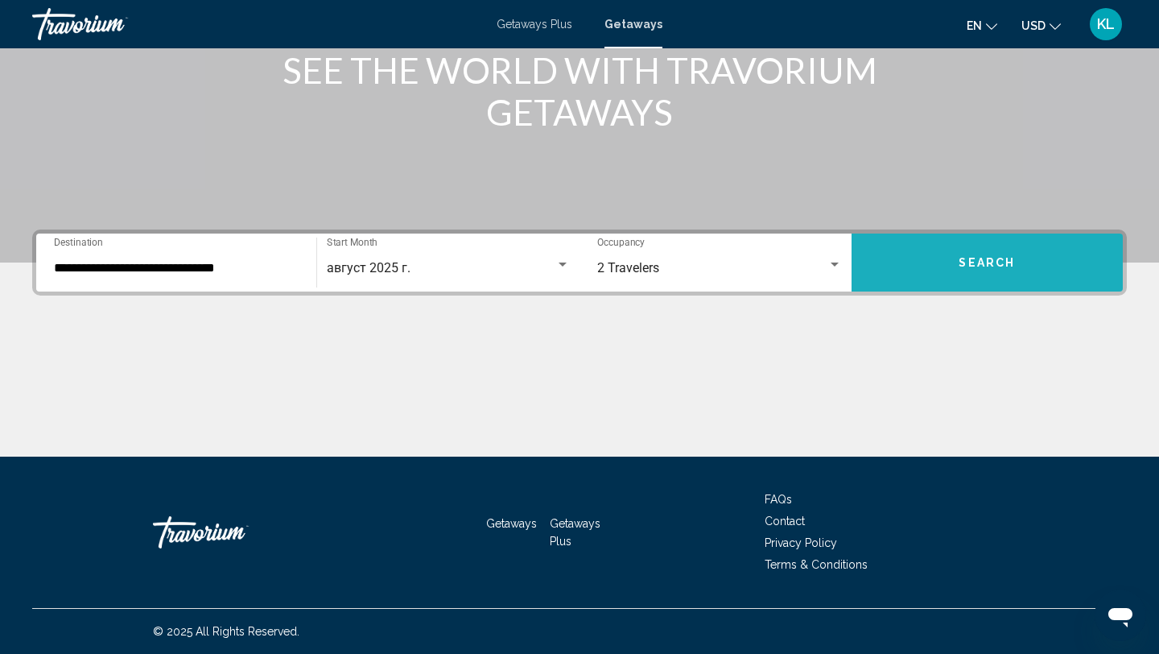
click at [955, 260] on button "Search" at bounding box center [988, 262] width 272 height 58
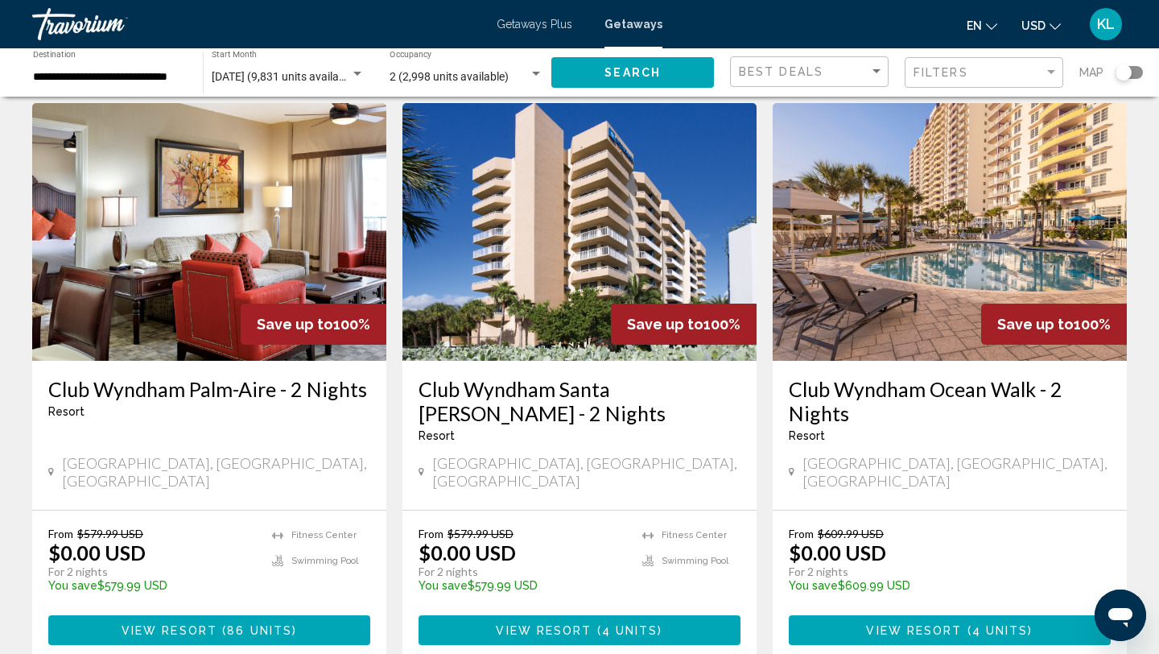
scroll to position [72, 0]
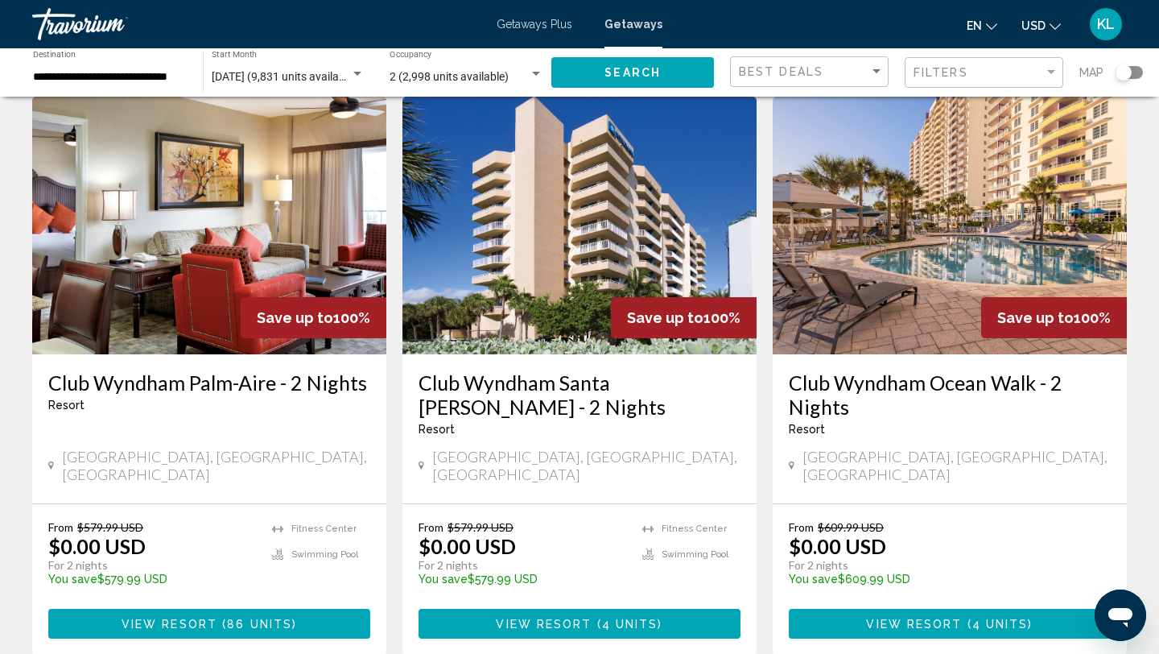
click at [300, 387] on h3 "Club Wyndham Palm-Aire - 2 Nights" at bounding box center [209, 382] width 322 height 24
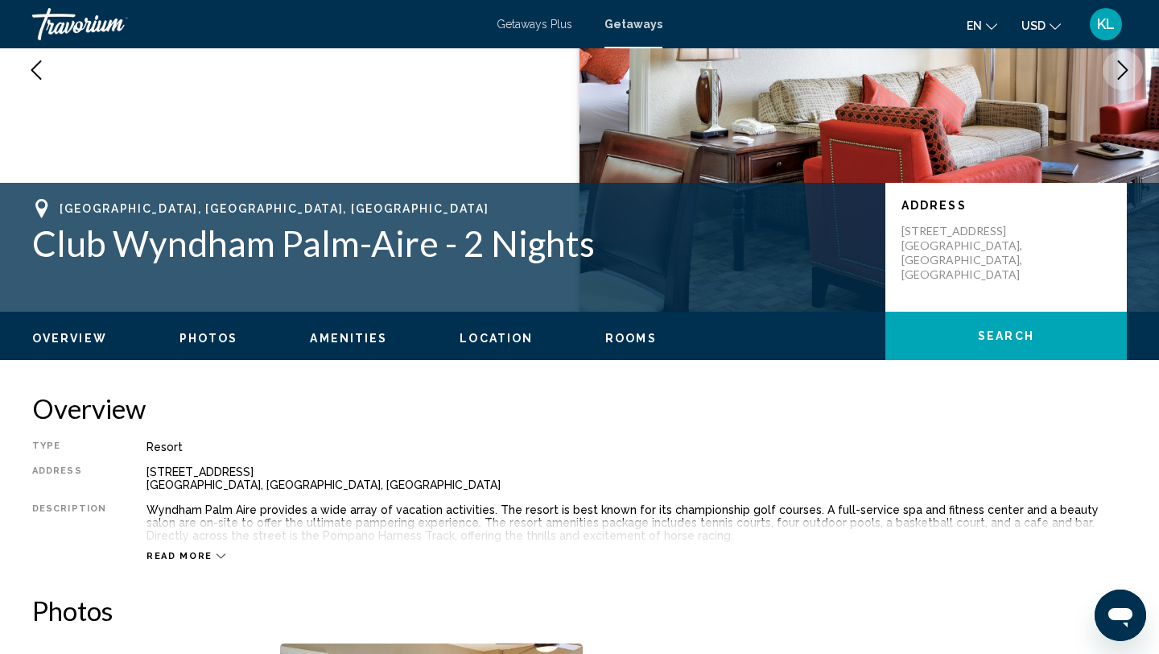
scroll to position [191, 0]
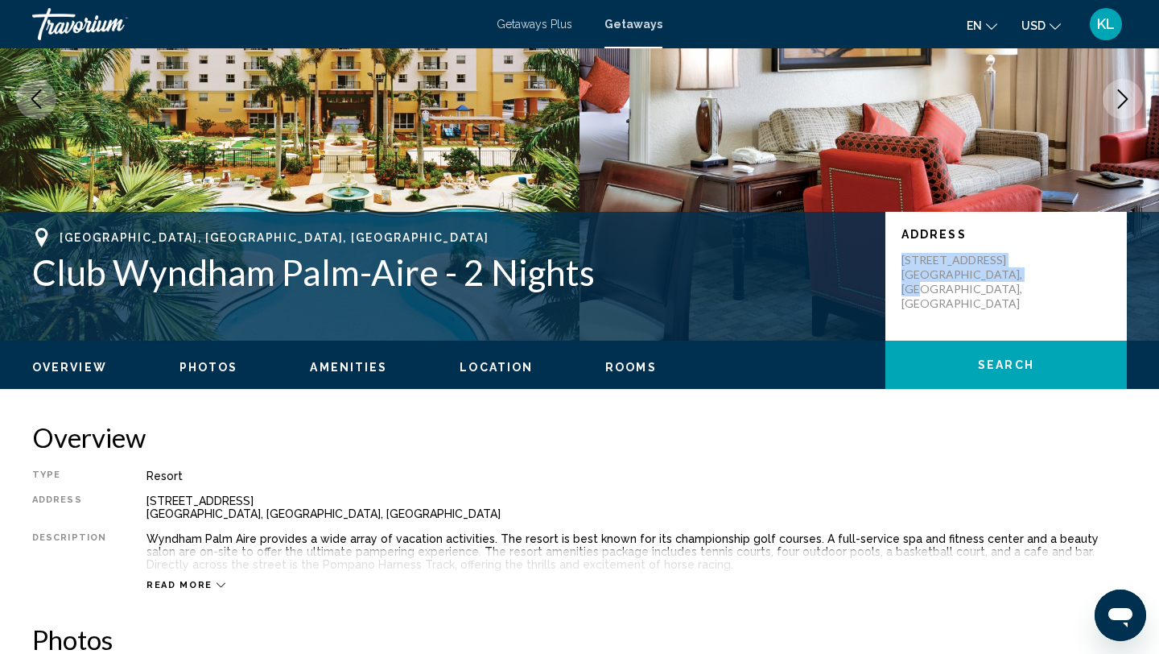
drag, startPoint x: 904, startPoint y: 256, endPoint x: 1034, endPoint y: 283, distance: 133.2
click at [1034, 283] on div "Address [STREET_ADDRESS] [GEOGRAPHIC_DATA], [GEOGRAPHIC_DATA], [GEOGRAPHIC_DATA]" at bounding box center [1005, 276] width 241 height 129
copy p "[STREET_ADDRESS] [GEOGRAPHIC_DATA], [GEOGRAPHIC_DATA], [GEOGRAPHIC_DATA]"
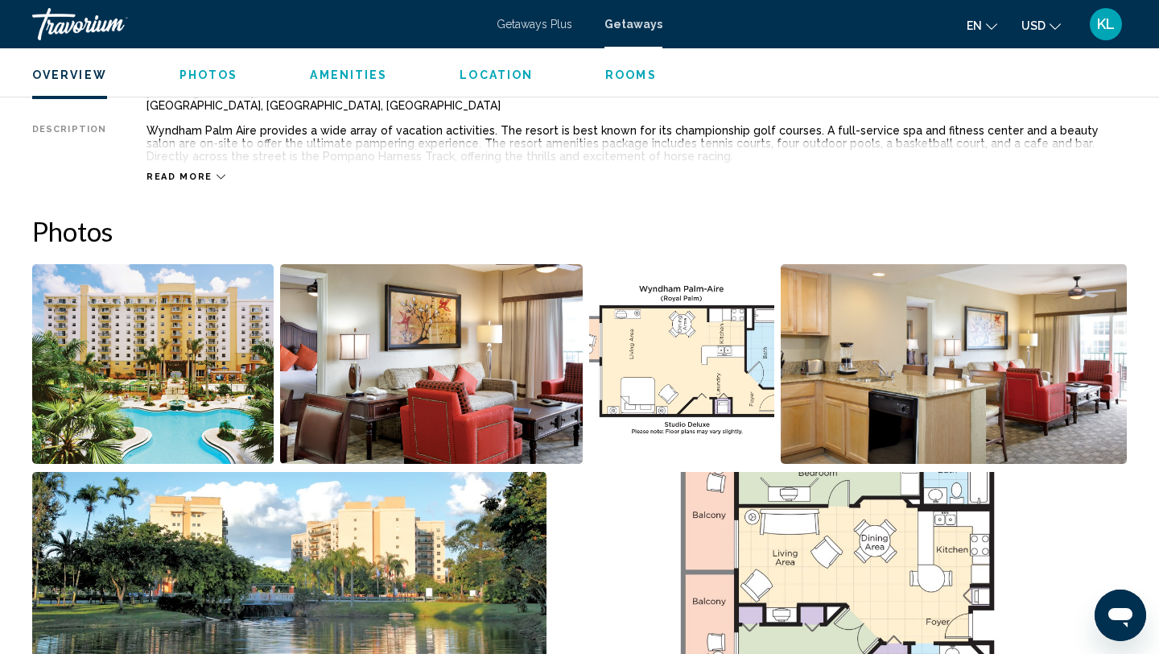
scroll to position [605, 0]
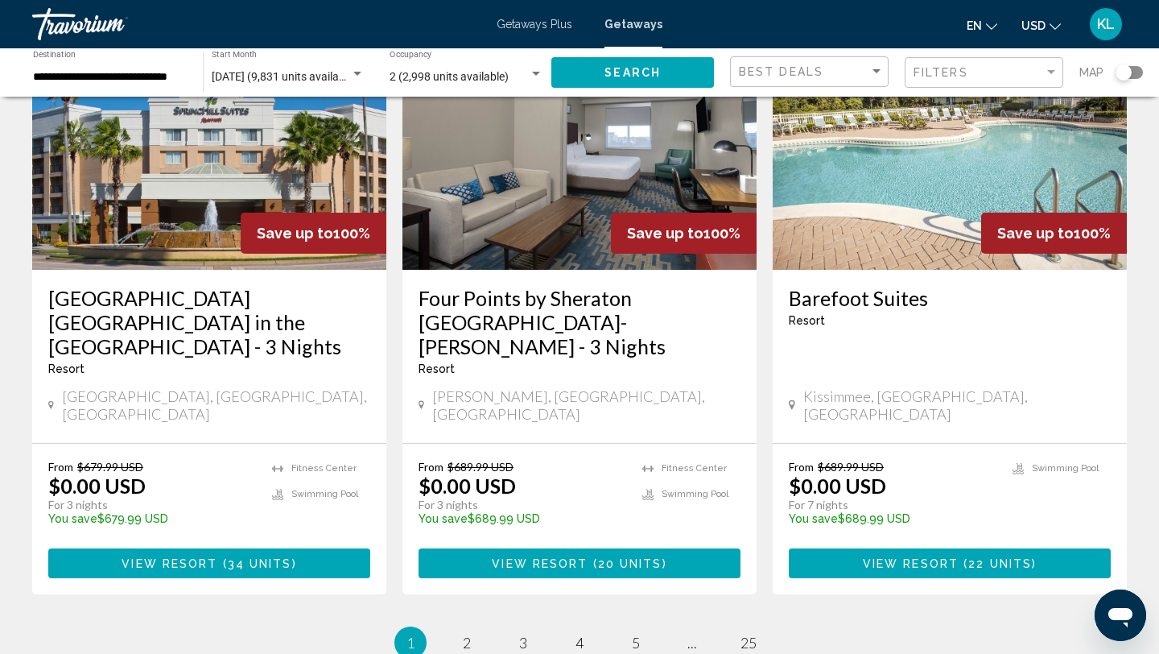
scroll to position [2115, 0]
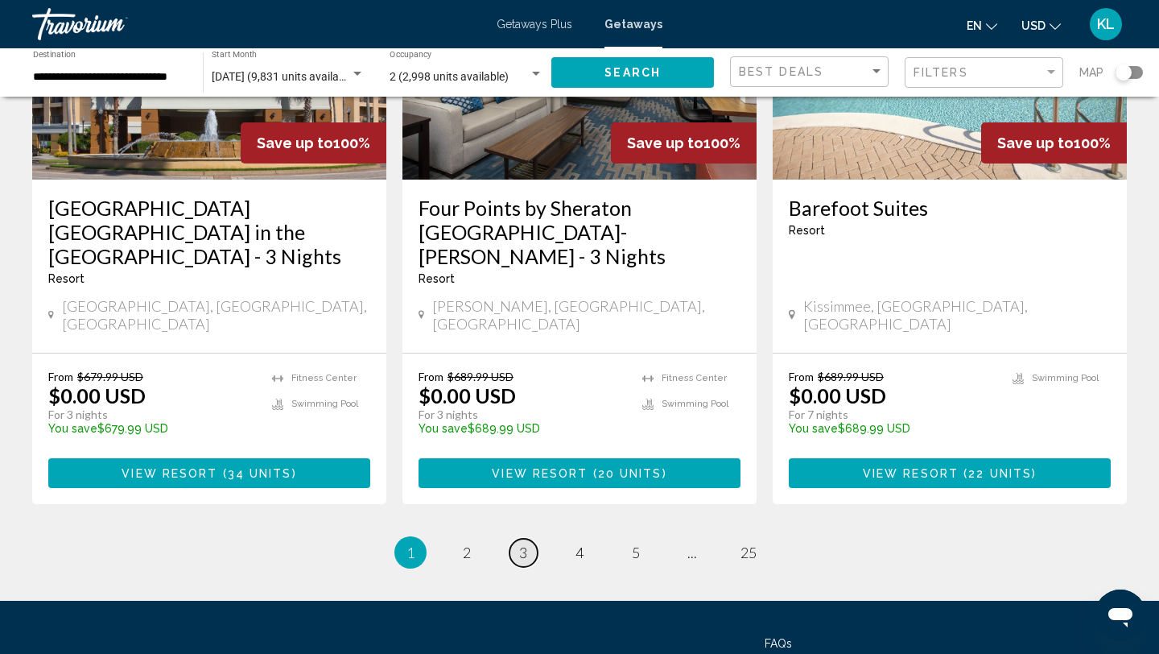
click at [527, 543] on span "3" at bounding box center [523, 552] width 8 height 18
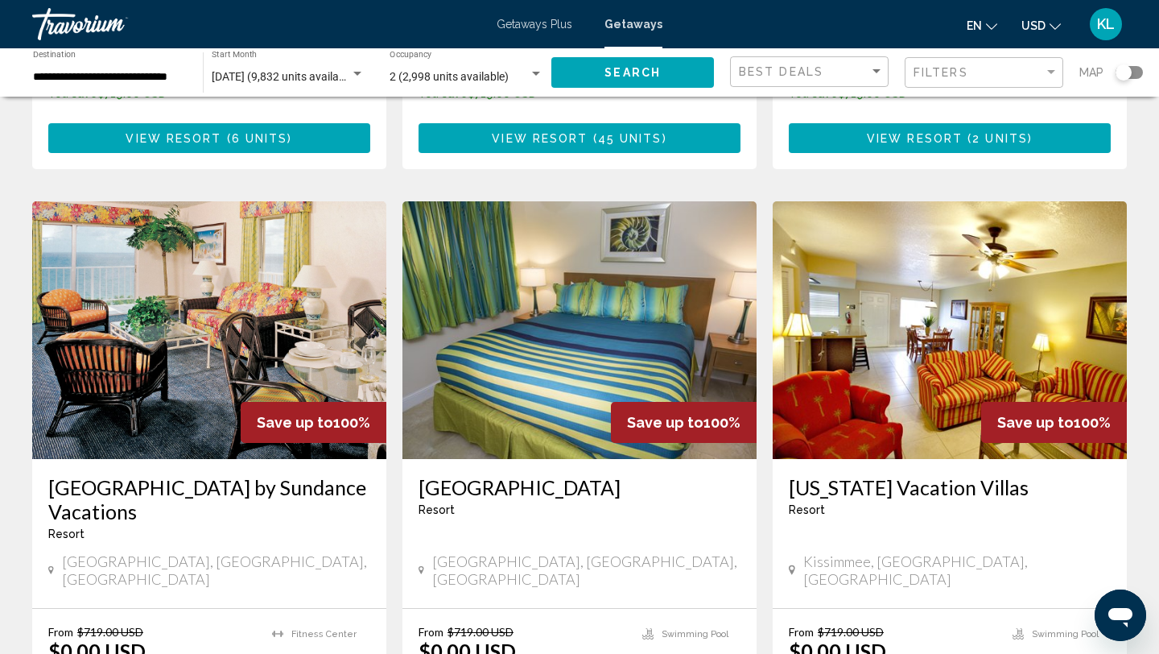
scroll to position [591, 0]
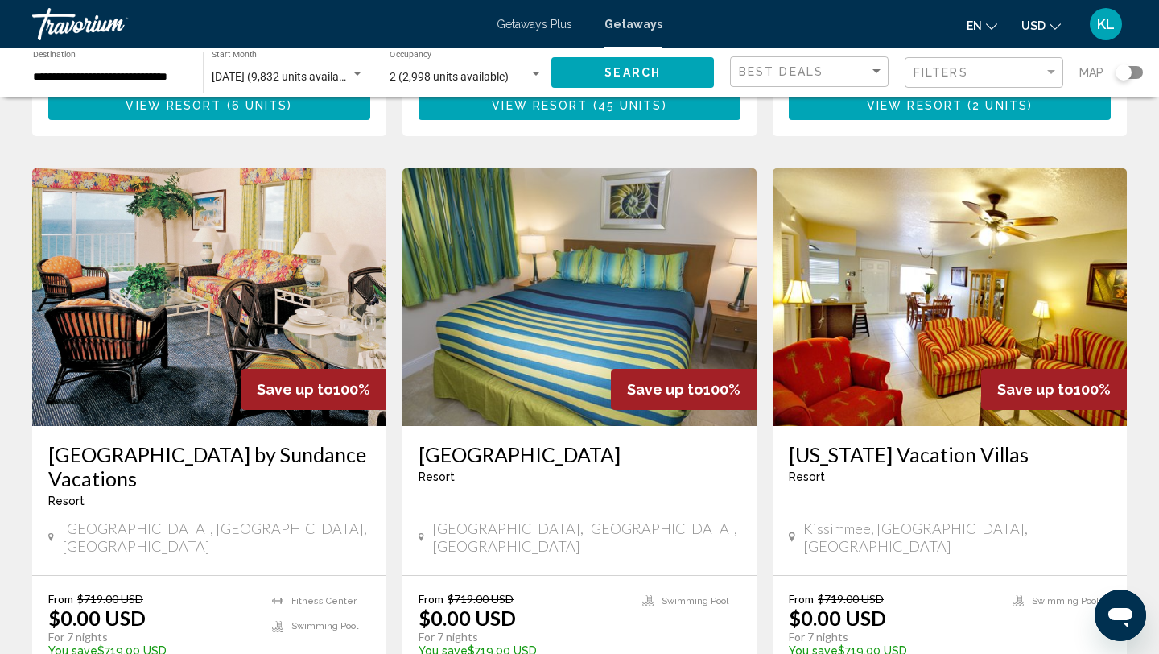
click at [198, 442] on h3 "[GEOGRAPHIC_DATA] by Sundance Vacations" at bounding box center [209, 466] width 322 height 48
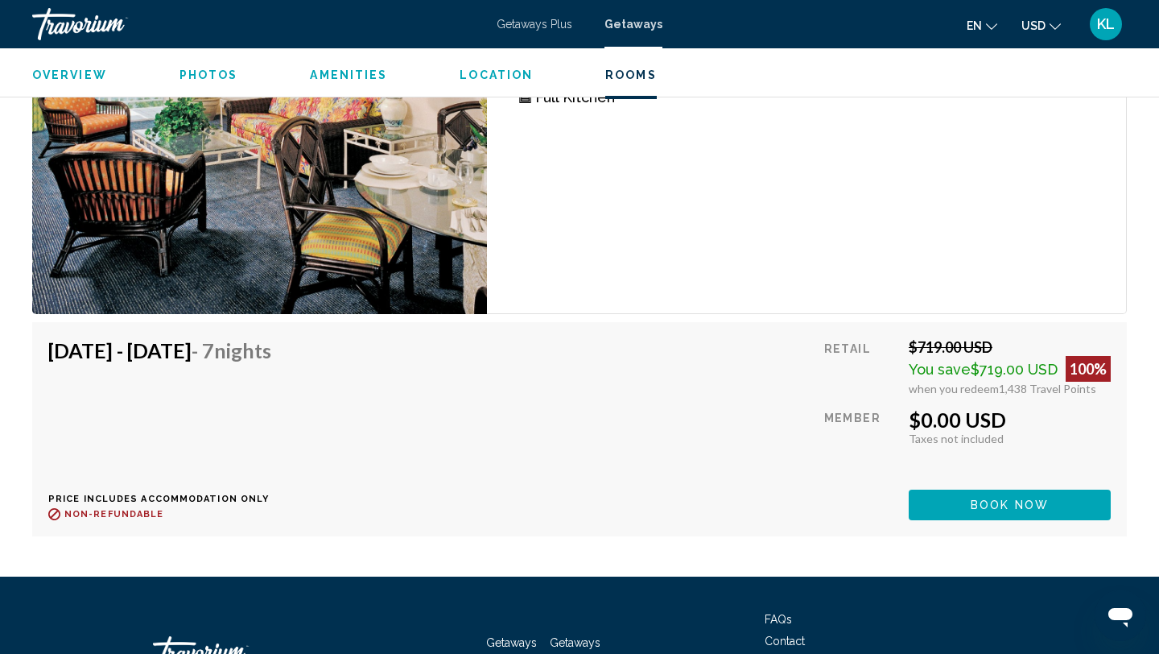
scroll to position [2980, 0]
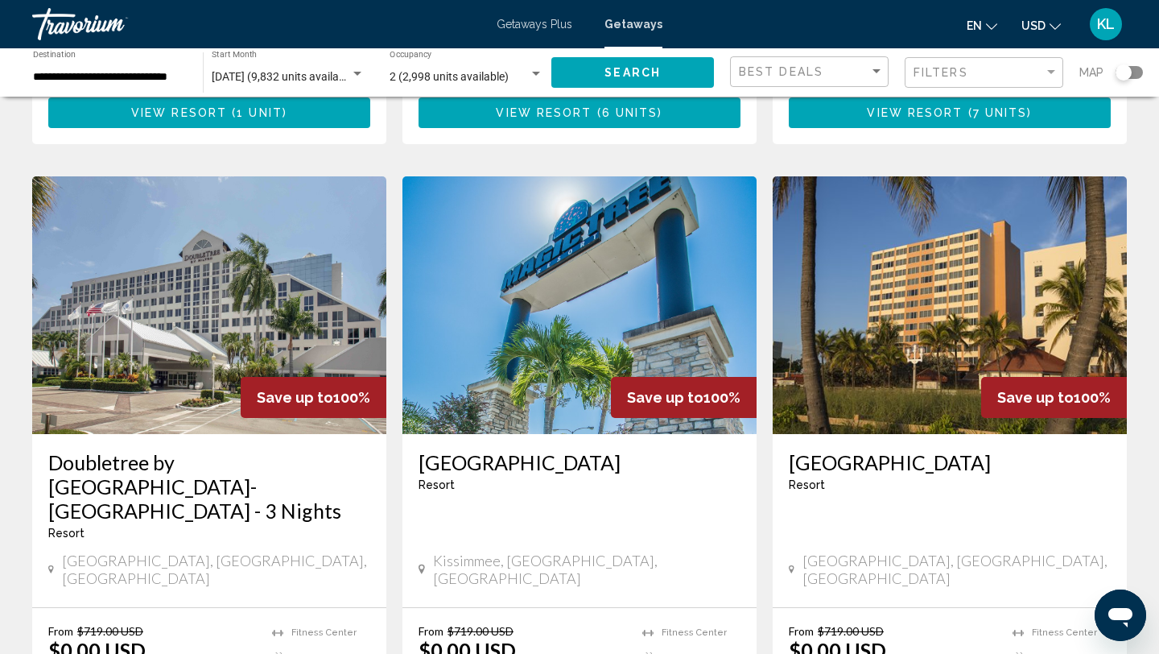
scroll to position [1178, 0]
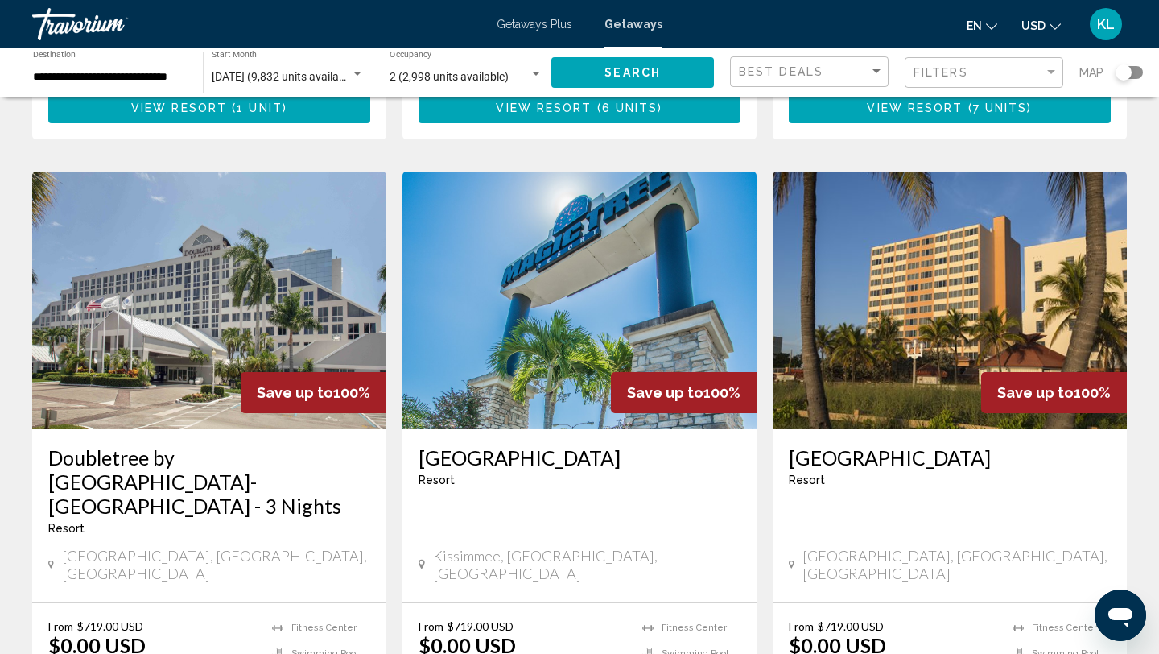
click at [221, 445] on h3 "Doubletree by [GEOGRAPHIC_DATA]-[GEOGRAPHIC_DATA] - 3 Nights" at bounding box center [209, 481] width 322 height 72
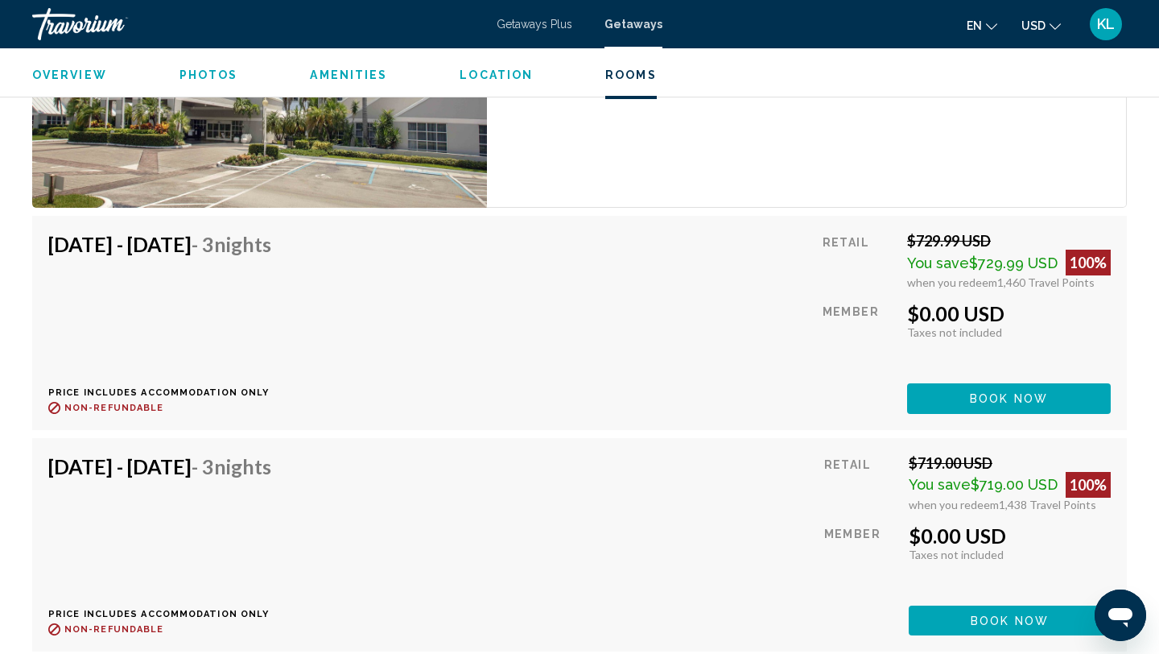
scroll to position [2549, 0]
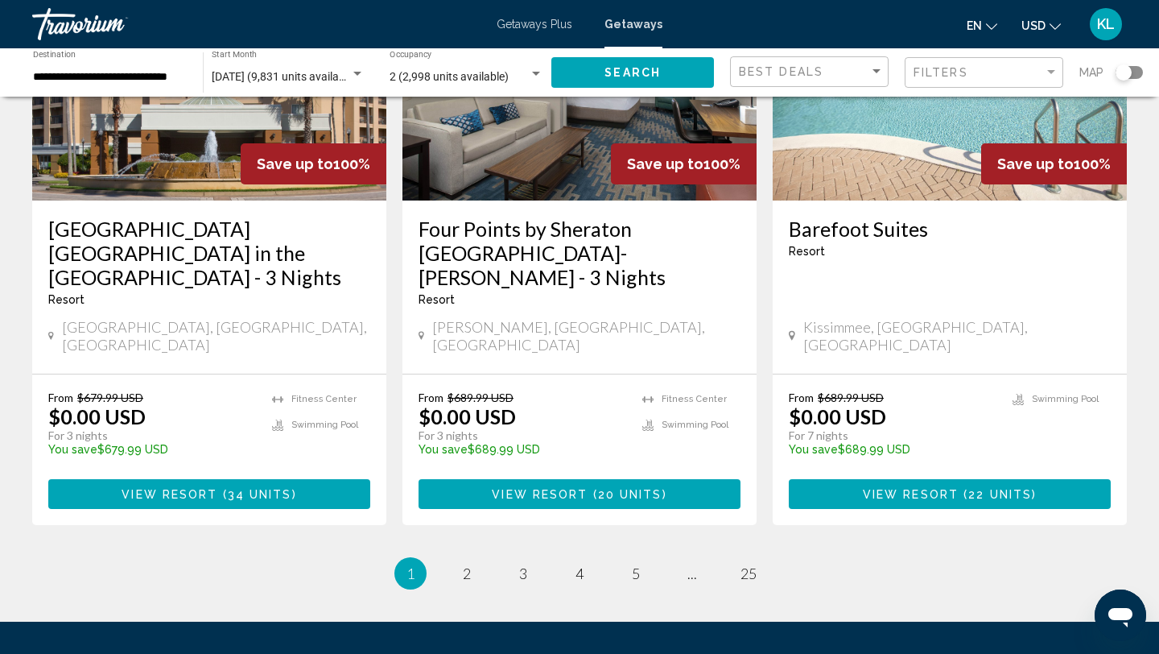
scroll to position [2096, 0]
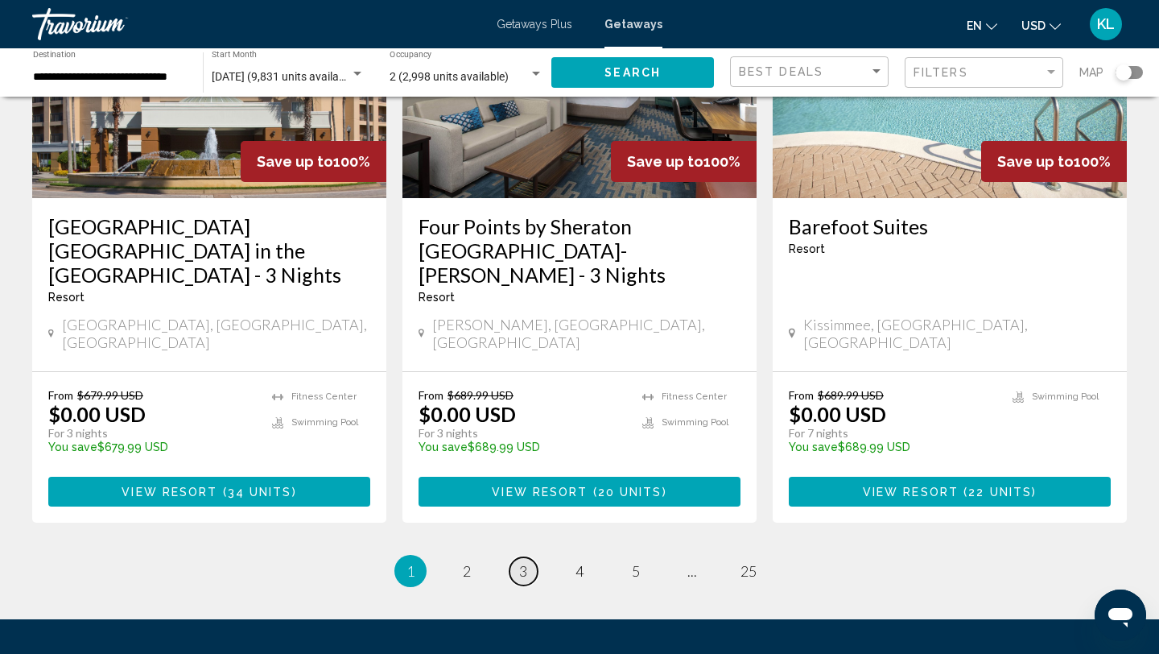
click at [523, 557] on link "page 3" at bounding box center [524, 571] width 28 height 28
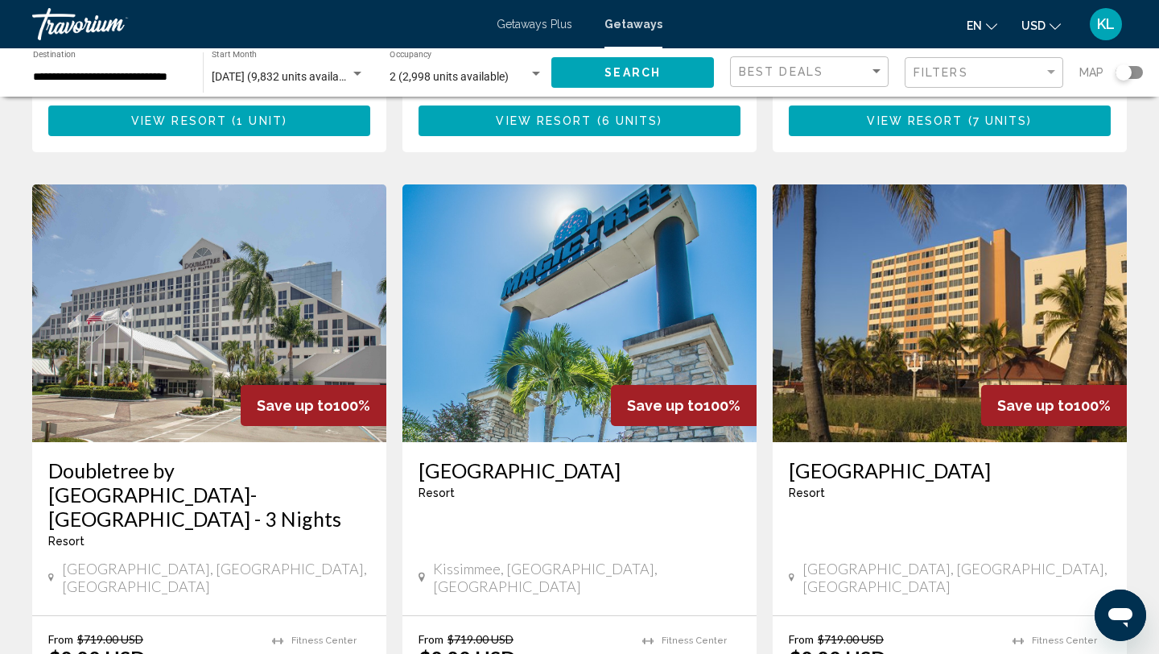
scroll to position [1157, 0]
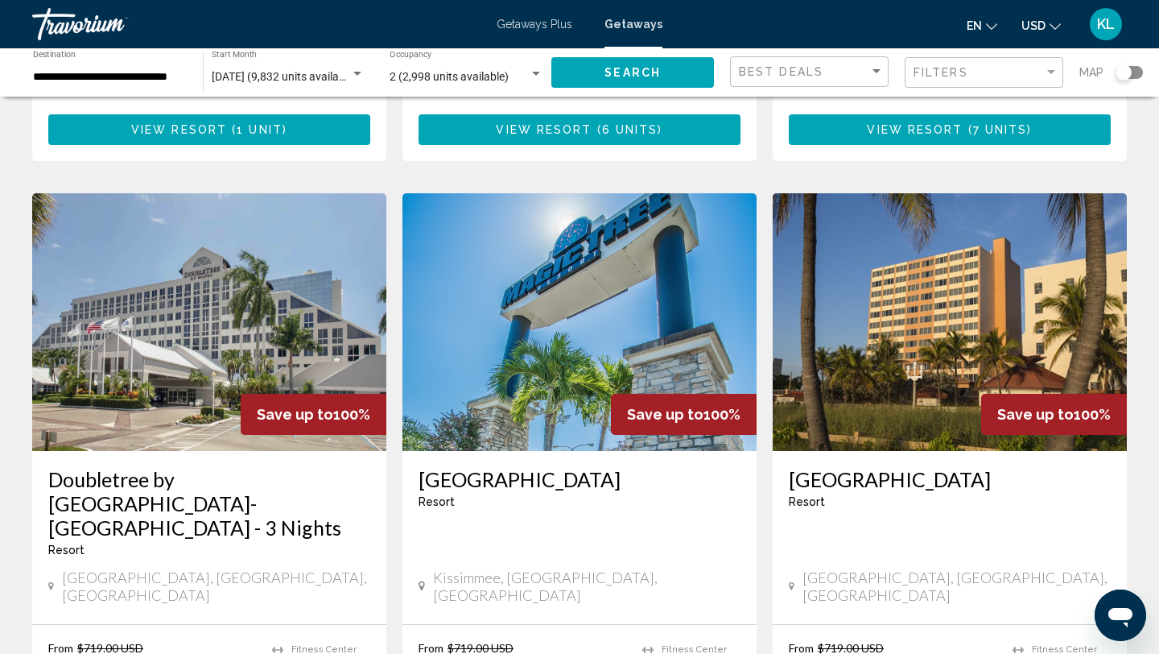
click at [457, 467] on h3 "[GEOGRAPHIC_DATA]" at bounding box center [580, 479] width 322 height 24
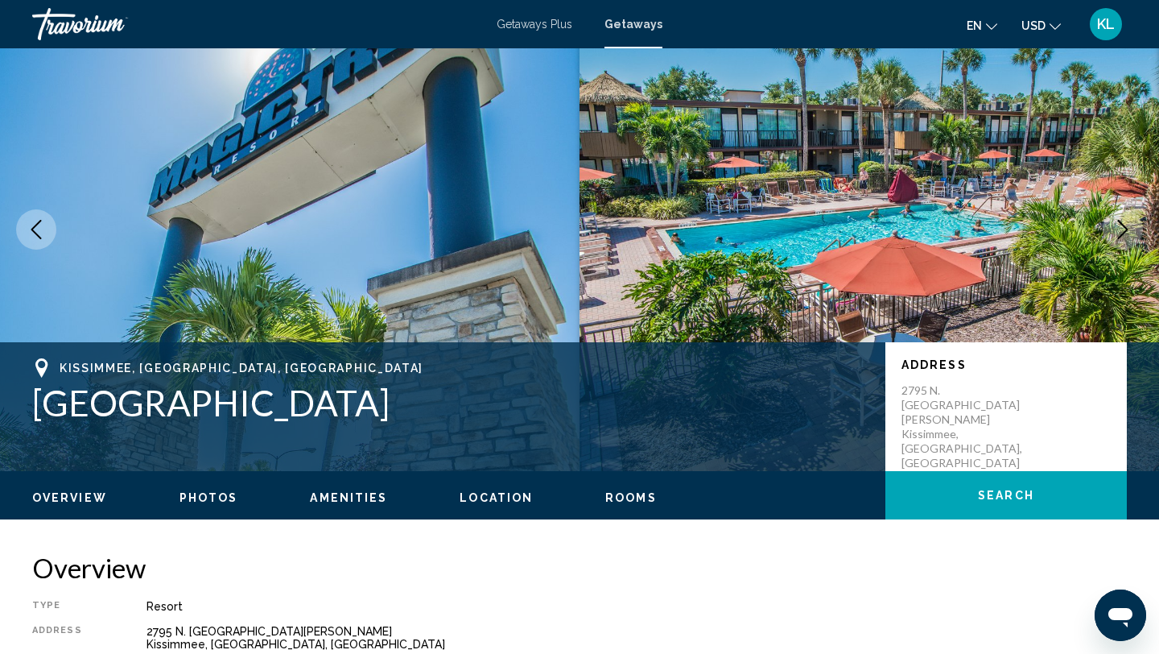
scroll to position [60, 0]
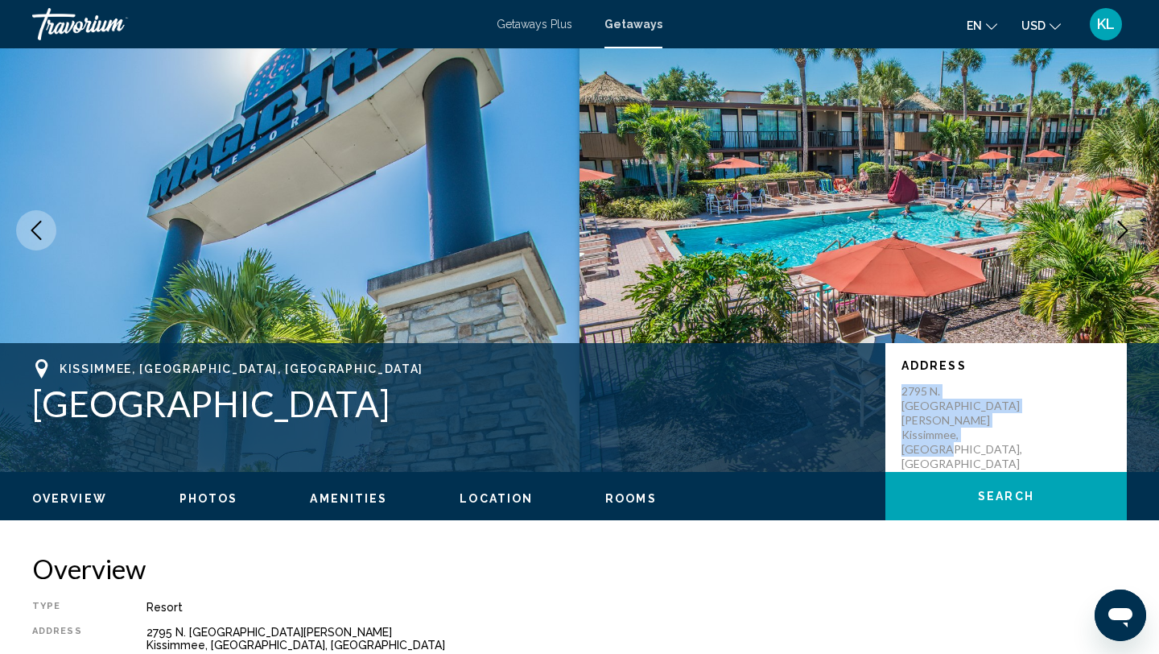
drag, startPoint x: 903, startPoint y: 388, endPoint x: 993, endPoint y: 428, distance: 98.7
click at [993, 428] on div "Address [STREET_ADDRESS] [GEOGRAPHIC_DATA][PERSON_NAME], [GEOGRAPHIC_DATA], [GE…" at bounding box center [1005, 407] width 241 height 129
copy p "2795 N. [GEOGRAPHIC_DATA][PERSON_NAME], [GEOGRAPHIC_DATA], [GEOGRAPHIC_DATA]"
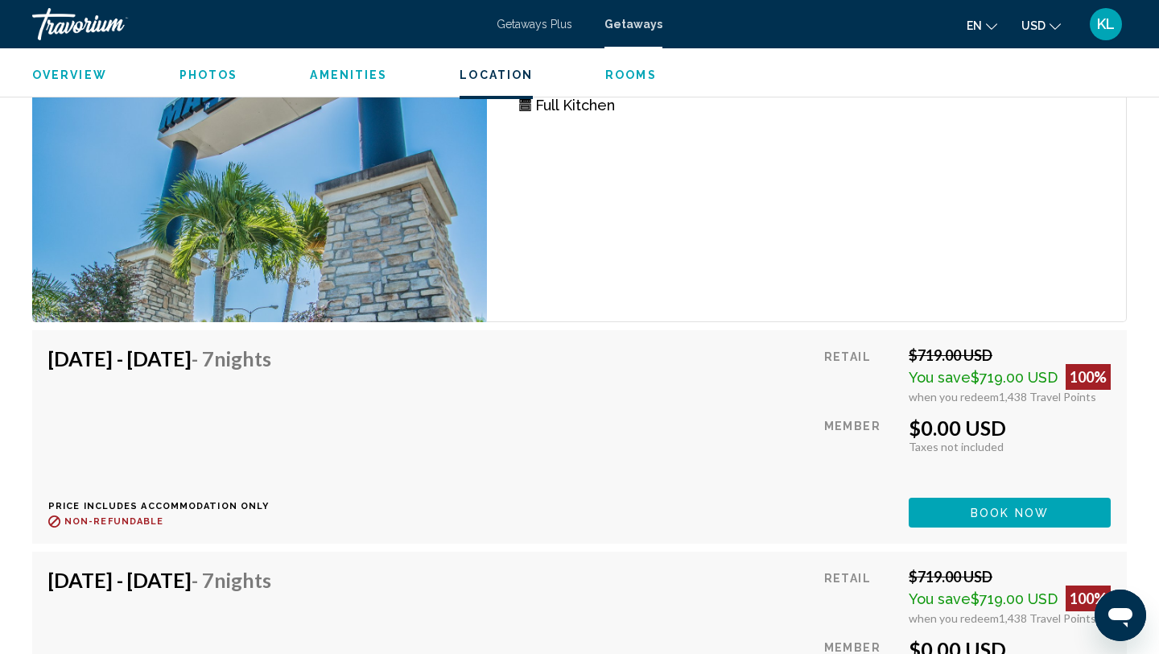
scroll to position [3126, 0]
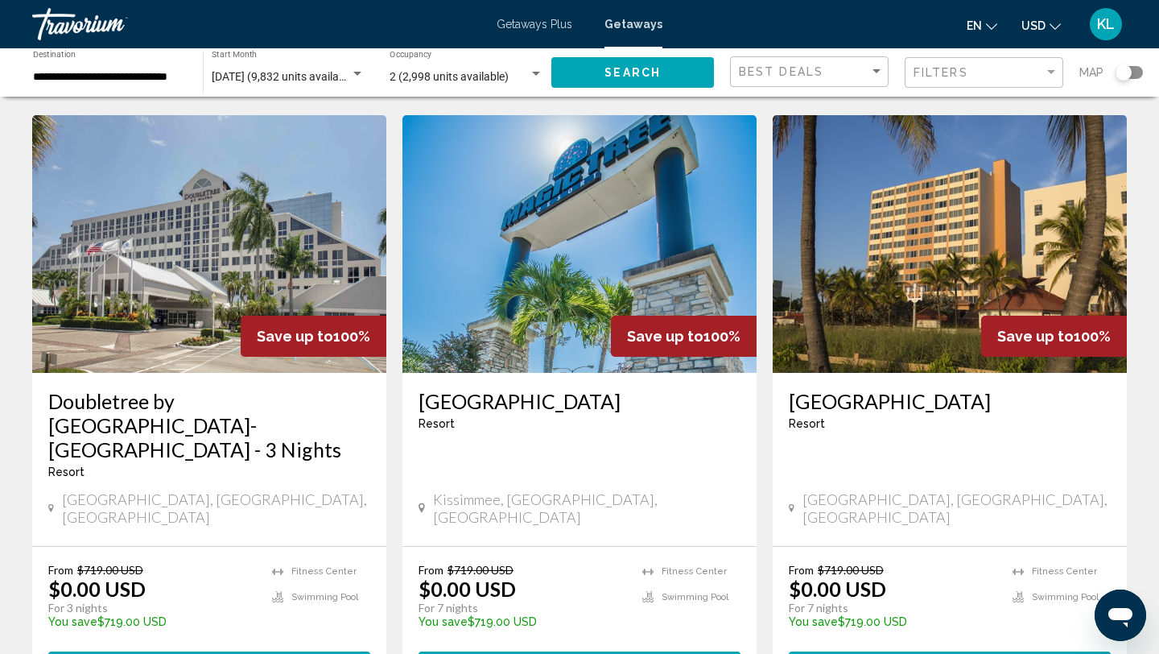
scroll to position [1203, 0]
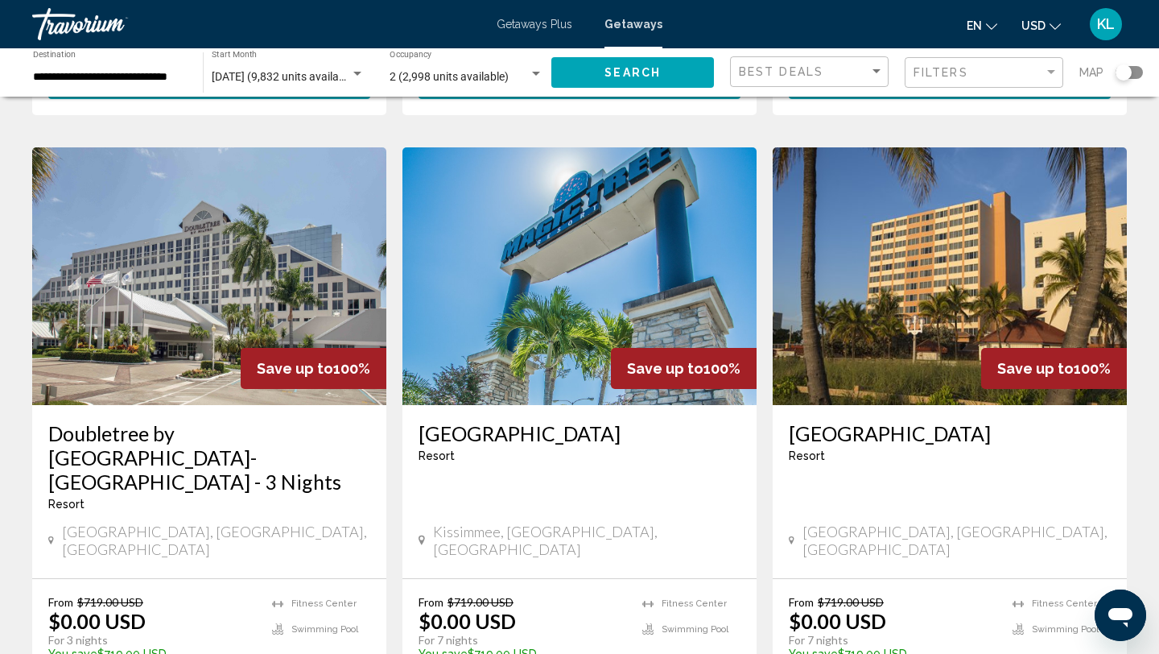
click at [844, 421] on h3 "[GEOGRAPHIC_DATA]" at bounding box center [950, 433] width 322 height 24
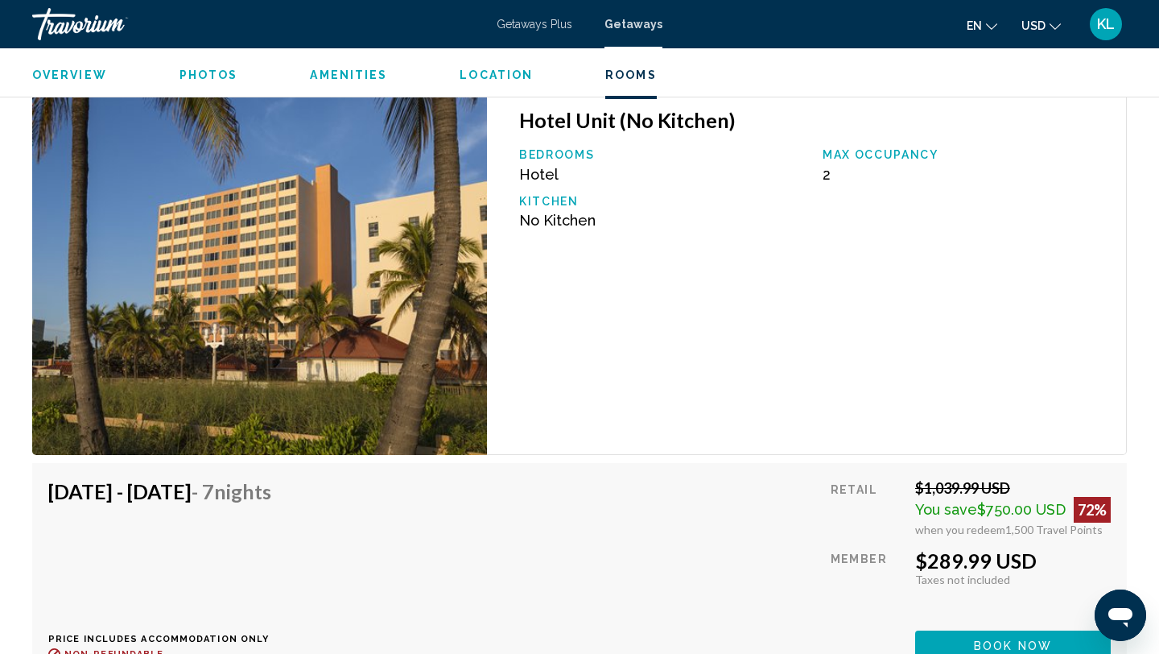
scroll to position [2883, 0]
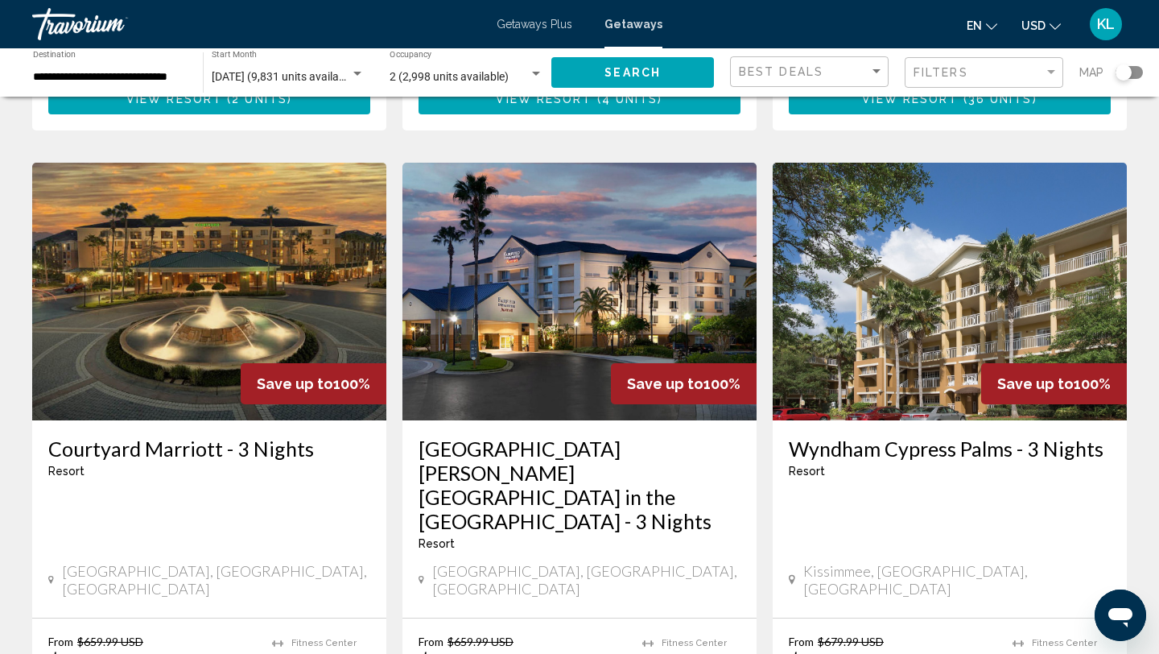
scroll to position [2115, 0]
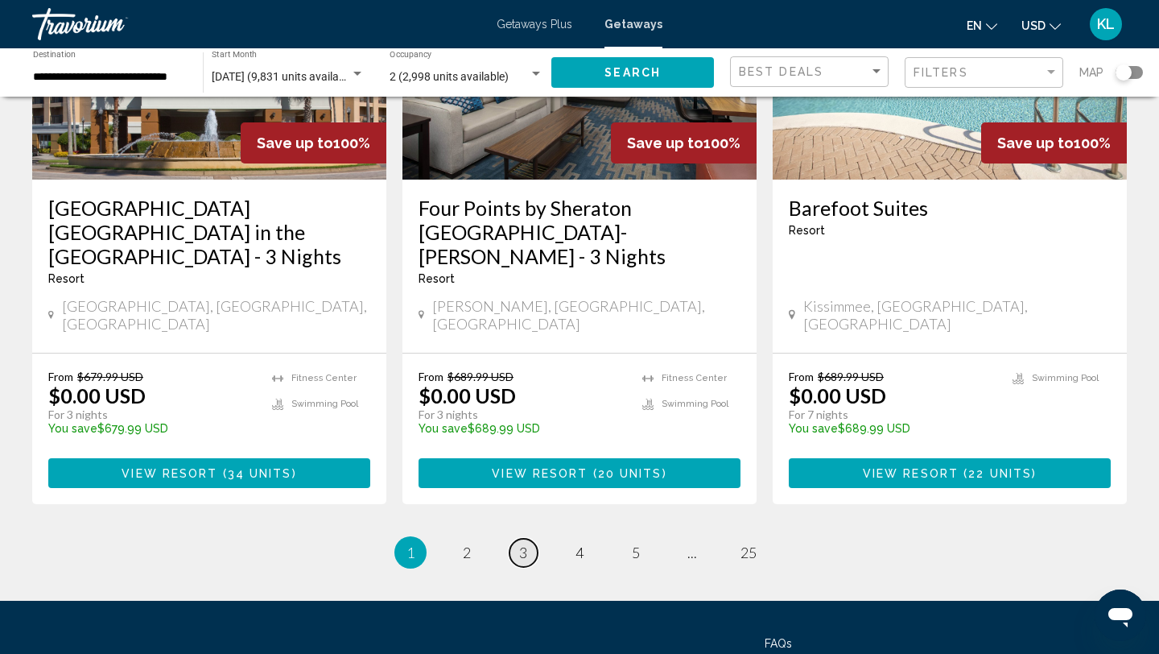
click at [526, 543] on span "3" at bounding box center [523, 552] width 8 height 18
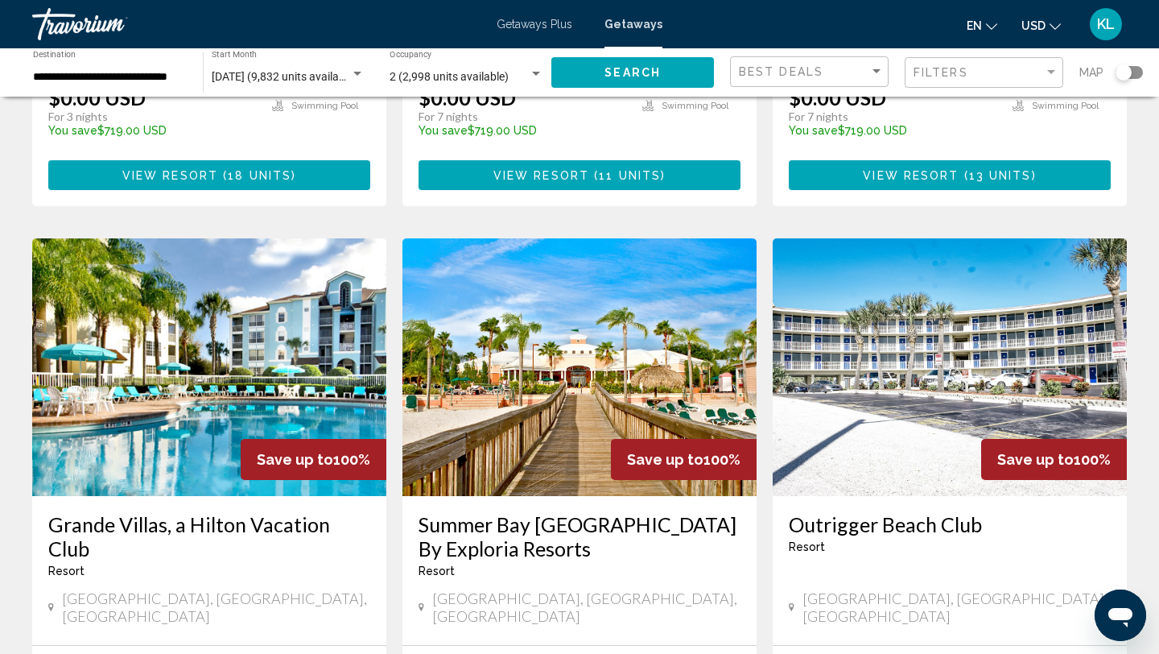
scroll to position [1729, 0]
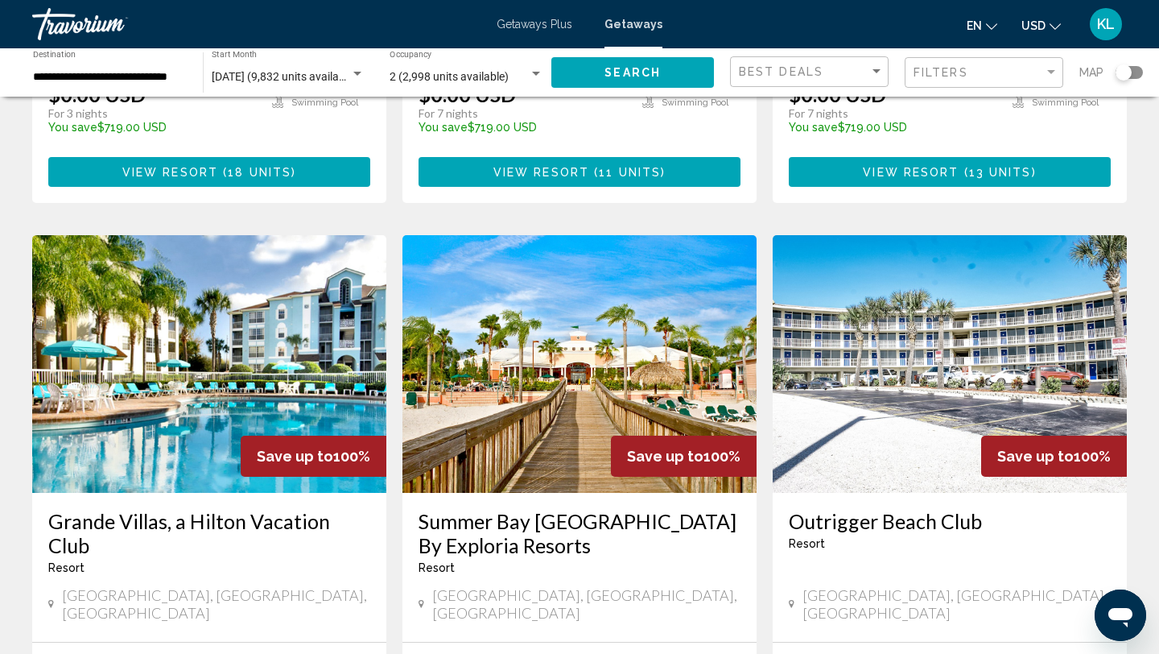
click at [250, 509] on h3 "Grande Villas, a Hilton Vacation Club" at bounding box center [209, 533] width 322 height 48
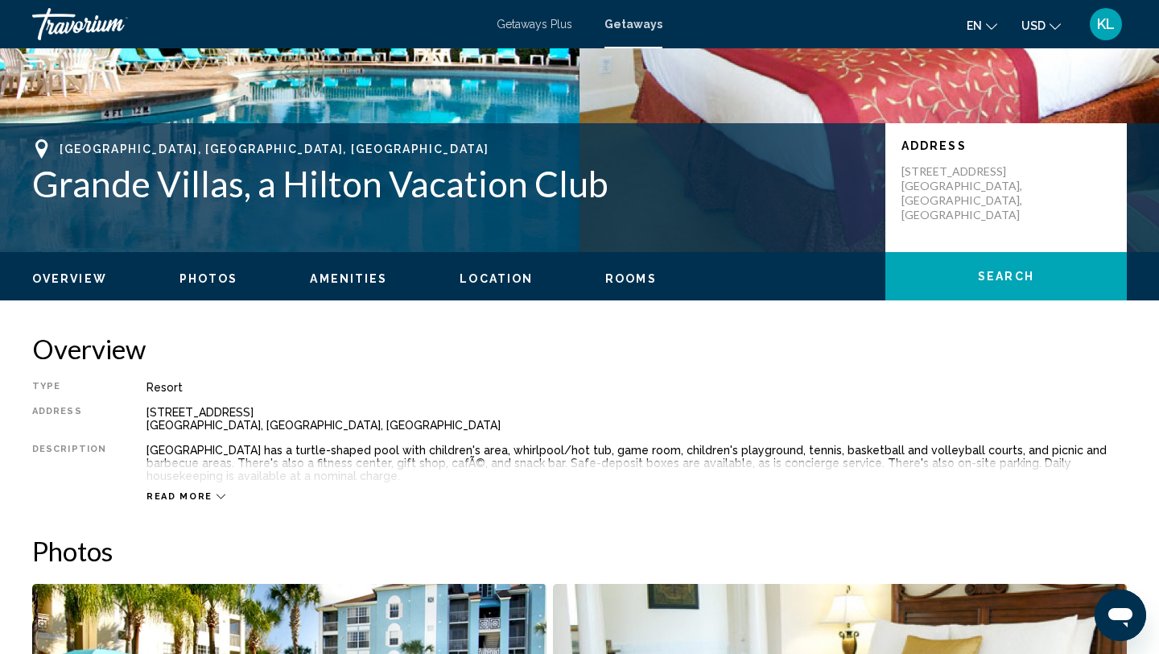
scroll to position [275, 0]
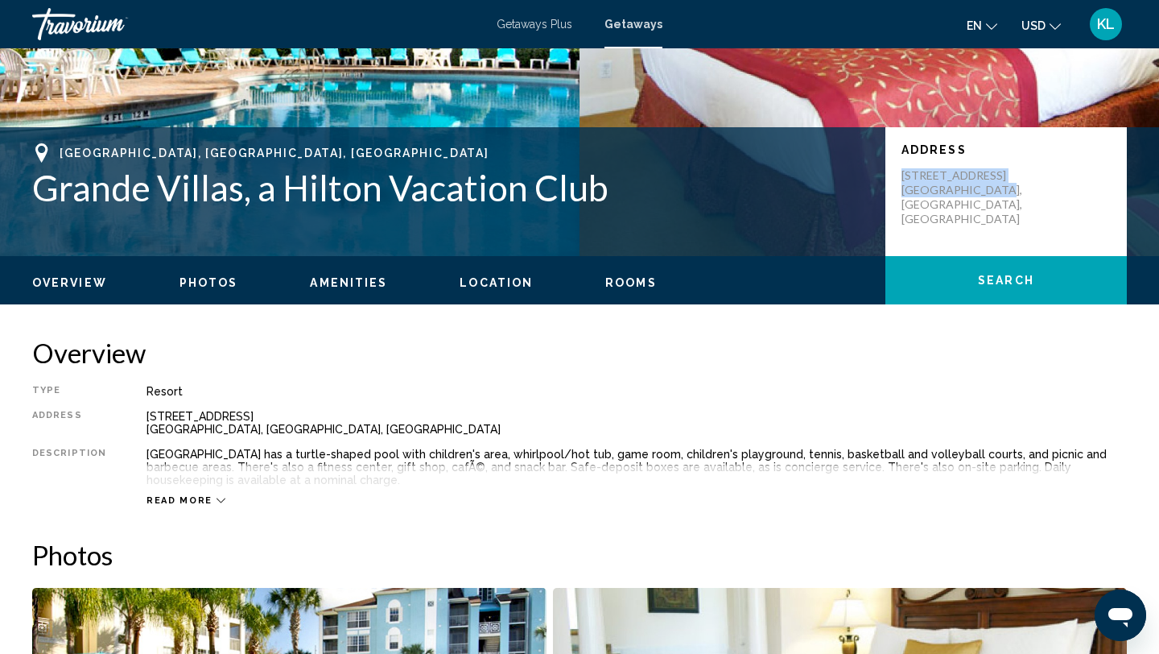
drag, startPoint x: 900, startPoint y: 175, endPoint x: 998, endPoint y: 195, distance: 100.2
click at [998, 195] on div "Address [STREET_ADDRESS]" at bounding box center [1005, 191] width 241 height 129
copy p "[STREET_ADDRESS]"
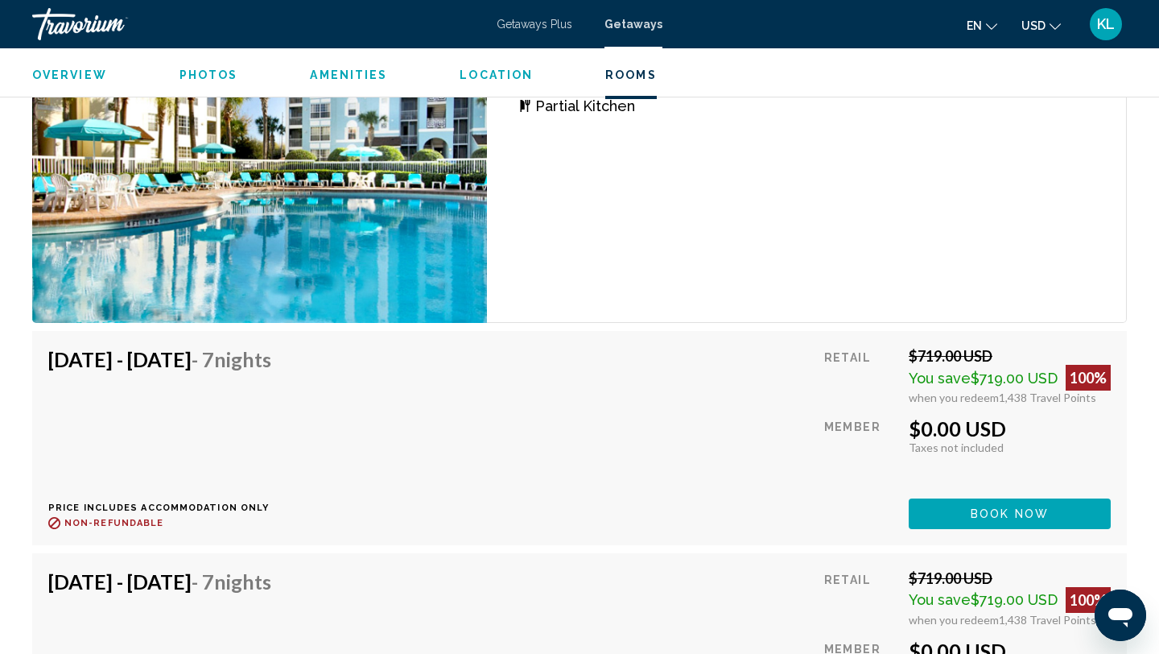
scroll to position [2395, 0]
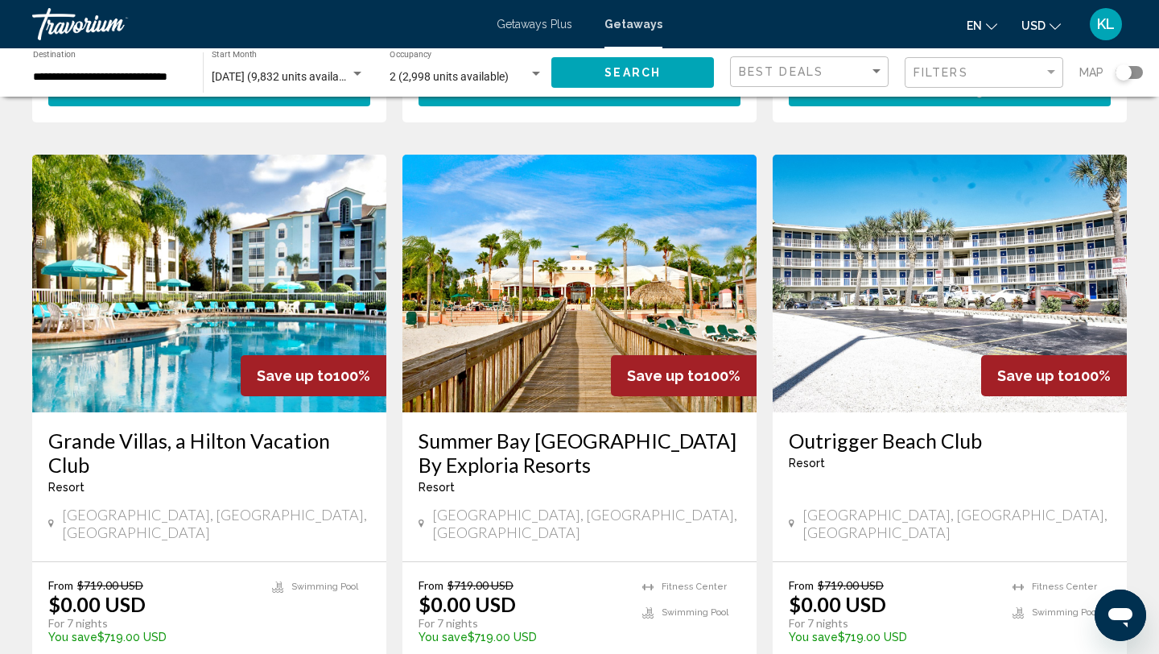
scroll to position [1812, 0]
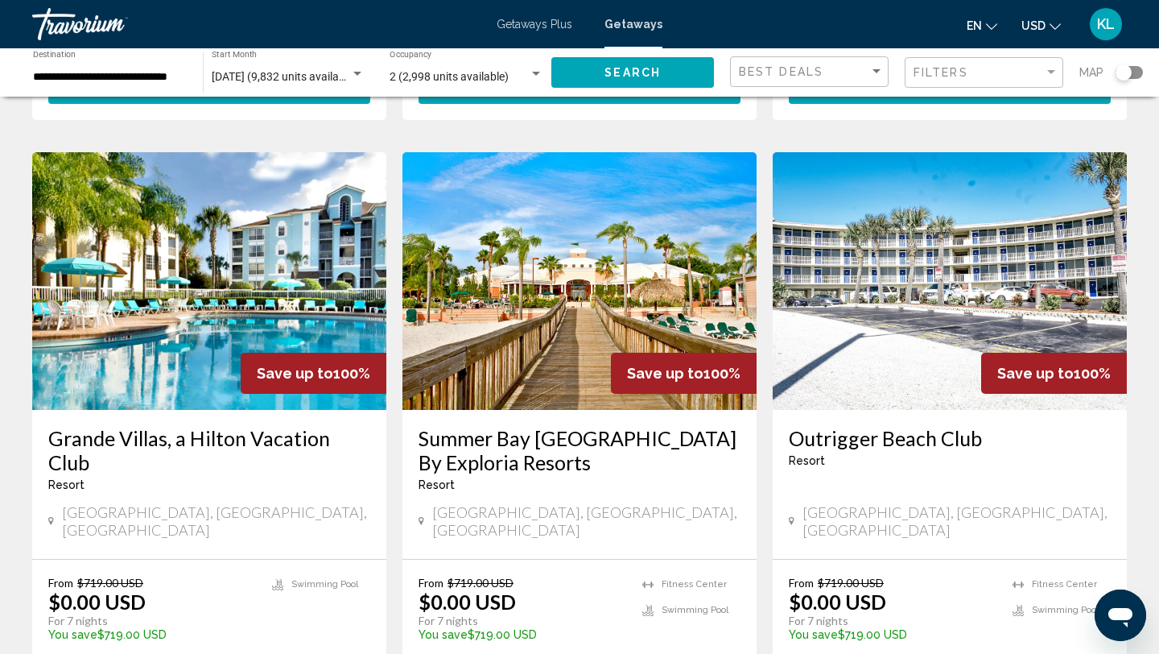
click at [454, 426] on h3 "Summer Bay [GEOGRAPHIC_DATA] By Exploria Resorts" at bounding box center [580, 450] width 322 height 48
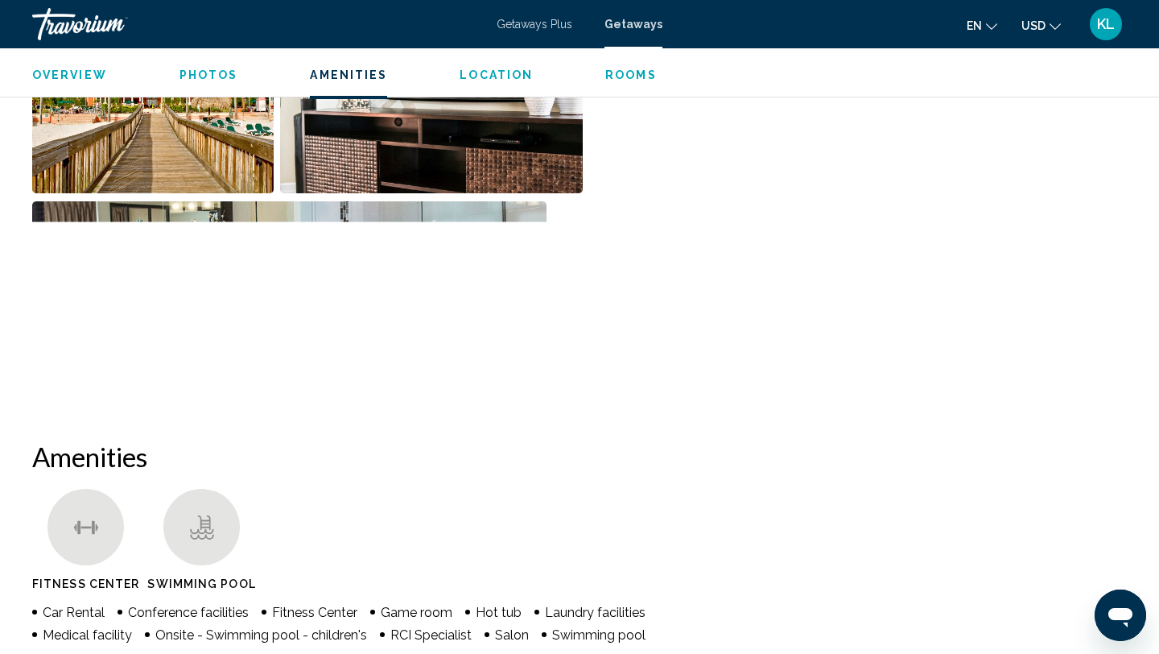
scroll to position [625, 0]
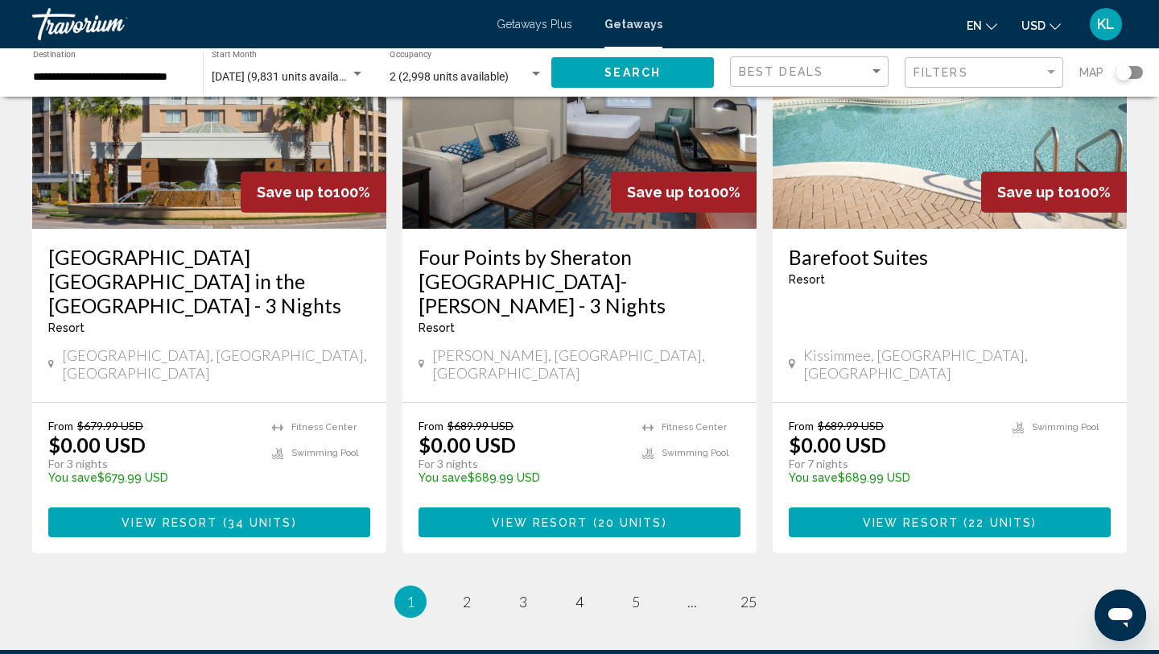
scroll to position [2115, 0]
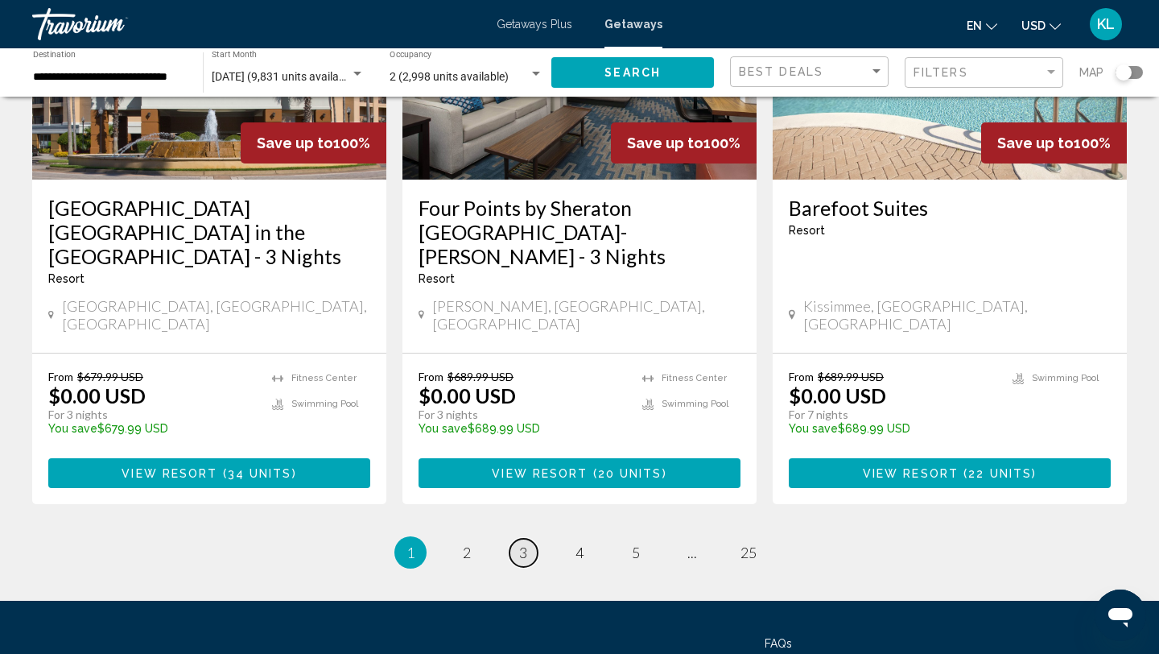
click at [526, 543] on span "3" at bounding box center [523, 552] width 8 height 18
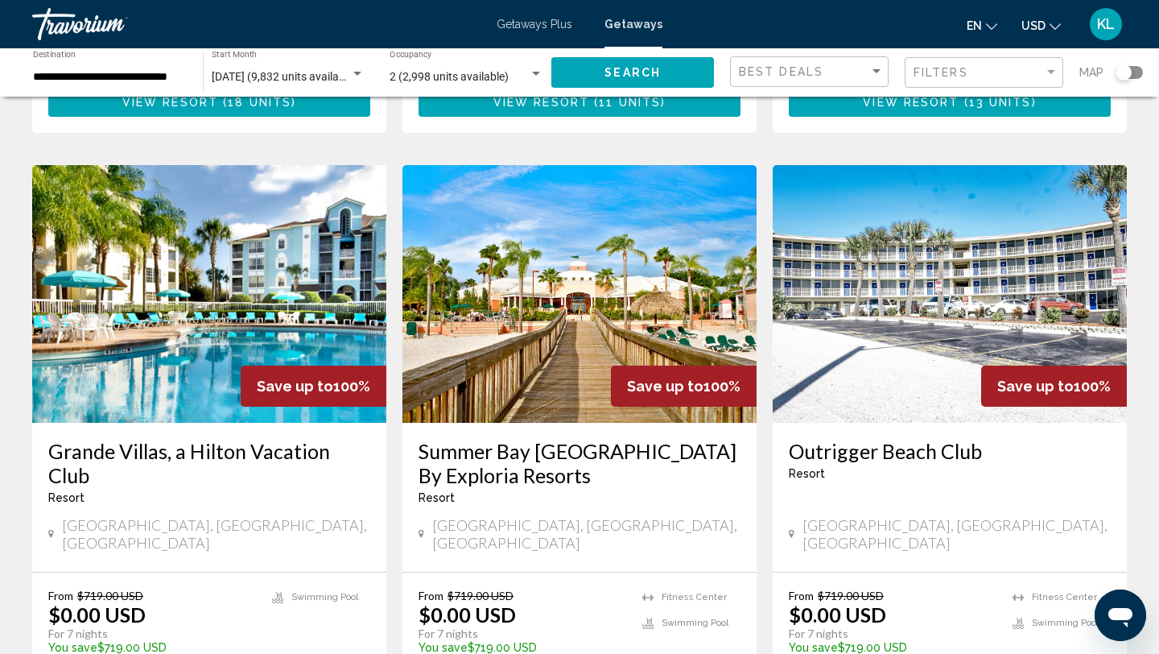
scroll to position [1803, 0]
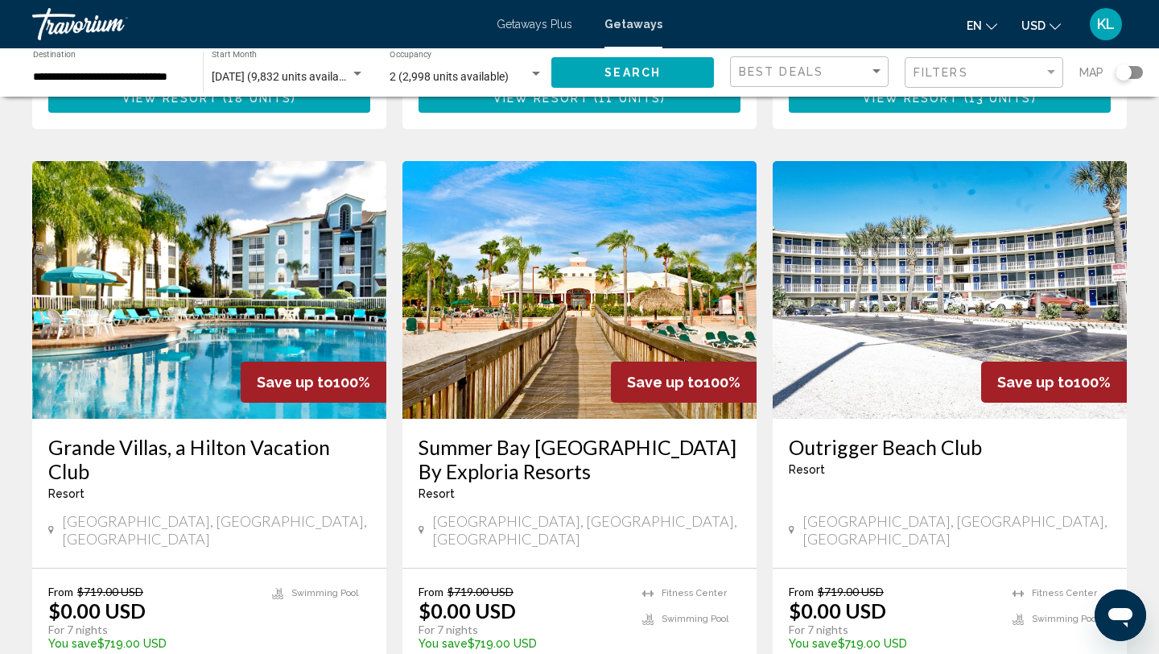
click at [911, 435] on h3 "Outrigger Beach Club" at bounding box center [950, 447] width 322 height 24
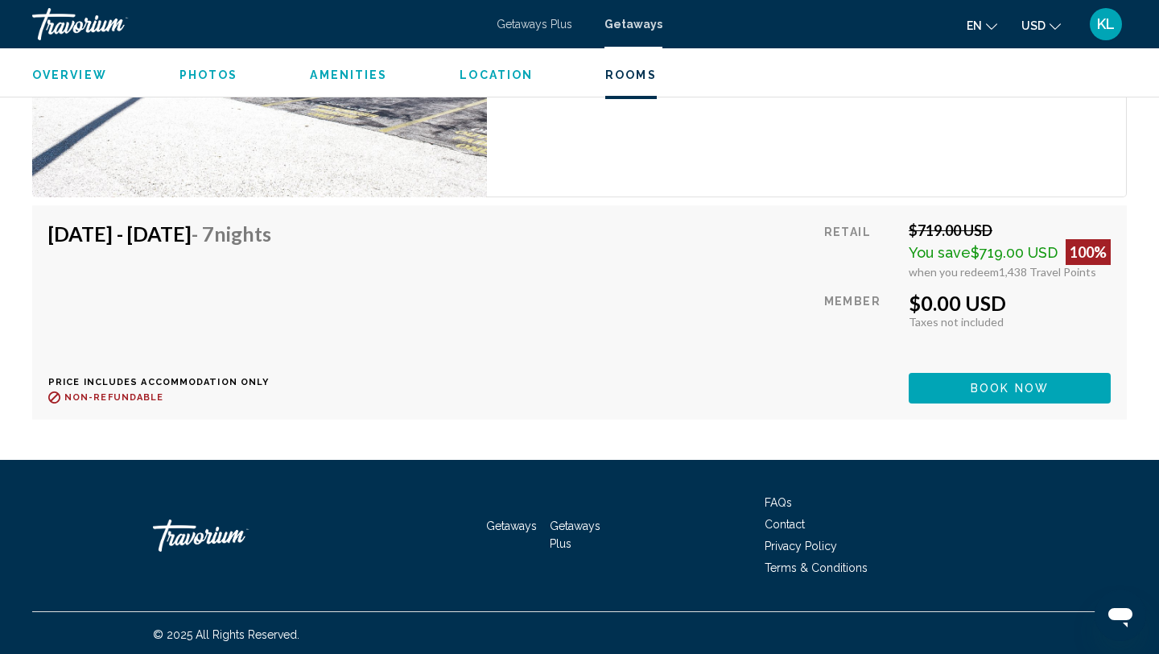
scroll to position [3859, 0]
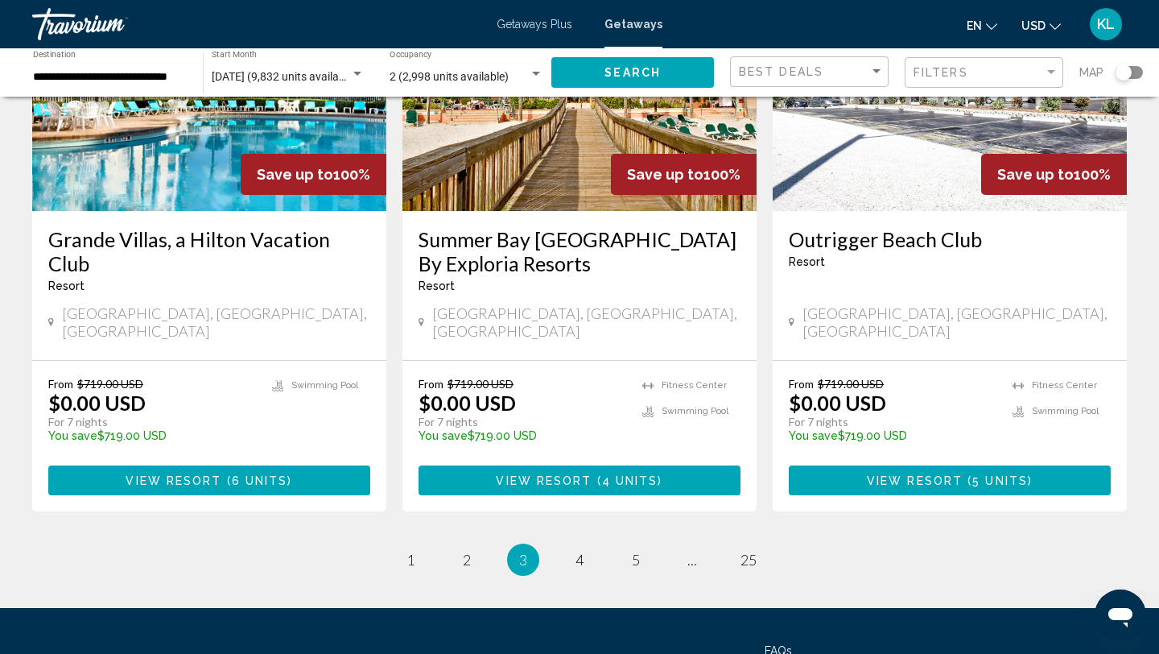
scroll to position [2041, 0]
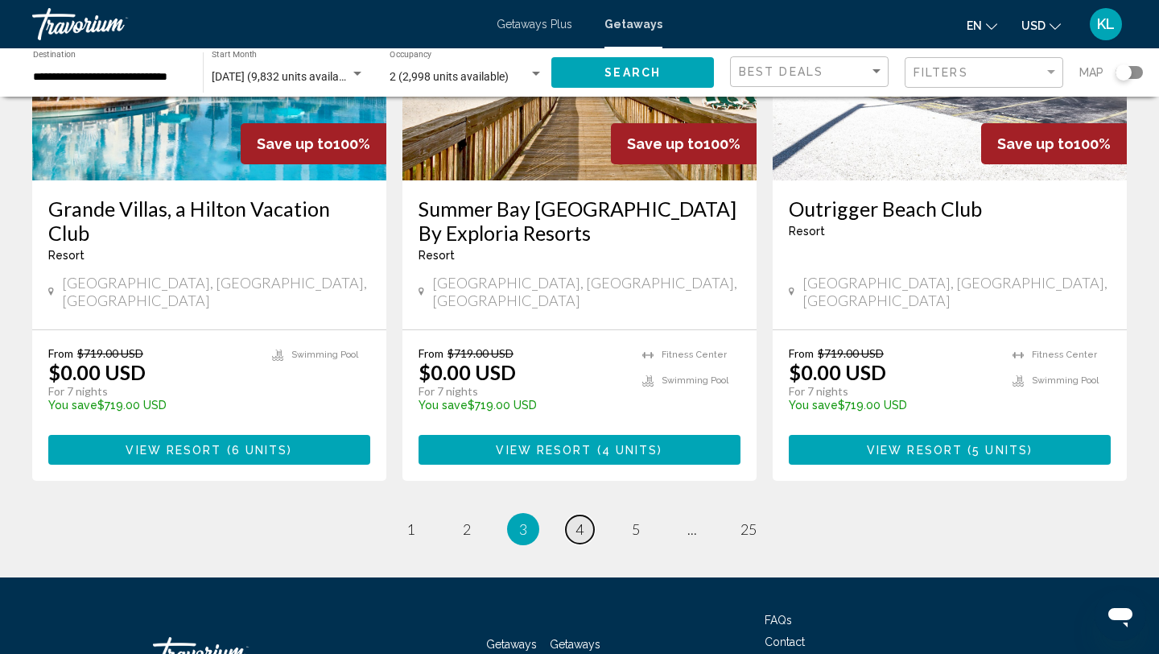
click at [577, 520] on span "4" at bounding box center [580, 529] width 8 height 18
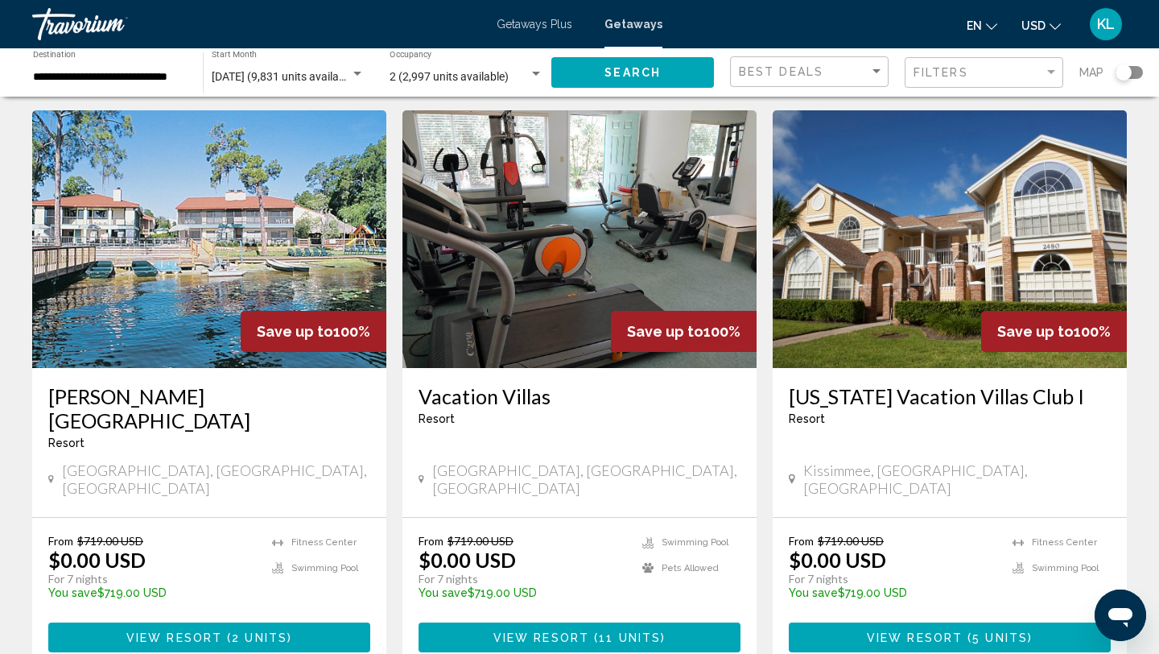
scroll to position [65, 0]
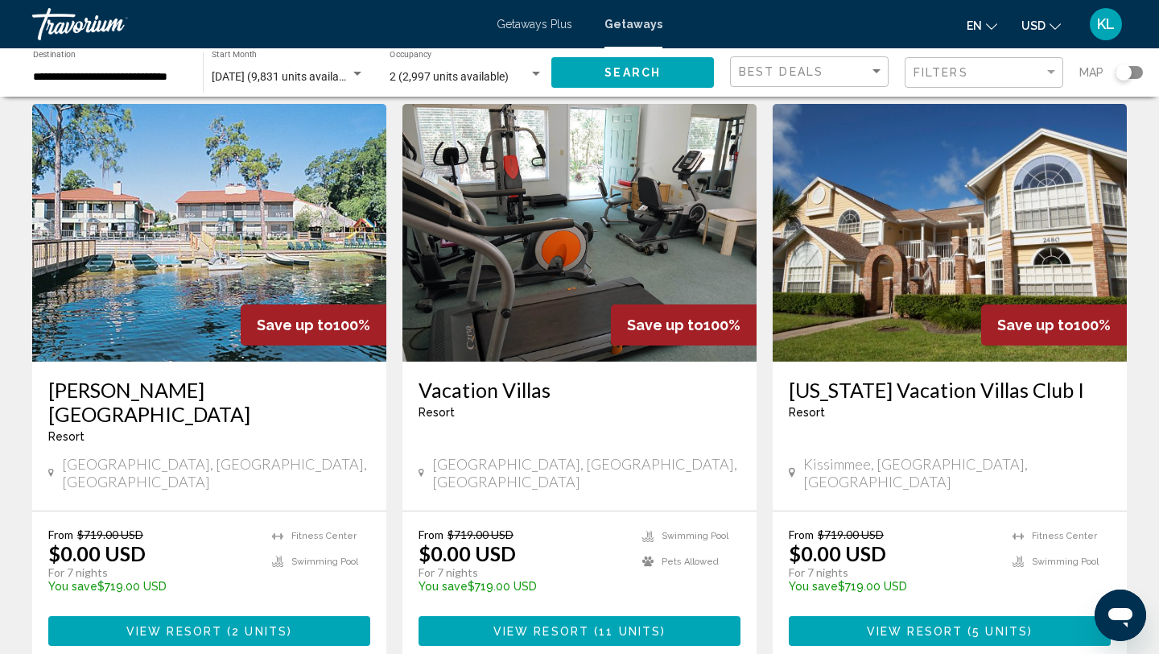
click at [224, 396] on h3 "[PERSON_NAME] [GEOGRAPHIC_DATA]" at bounding box center [209, 402] width 322 height 48
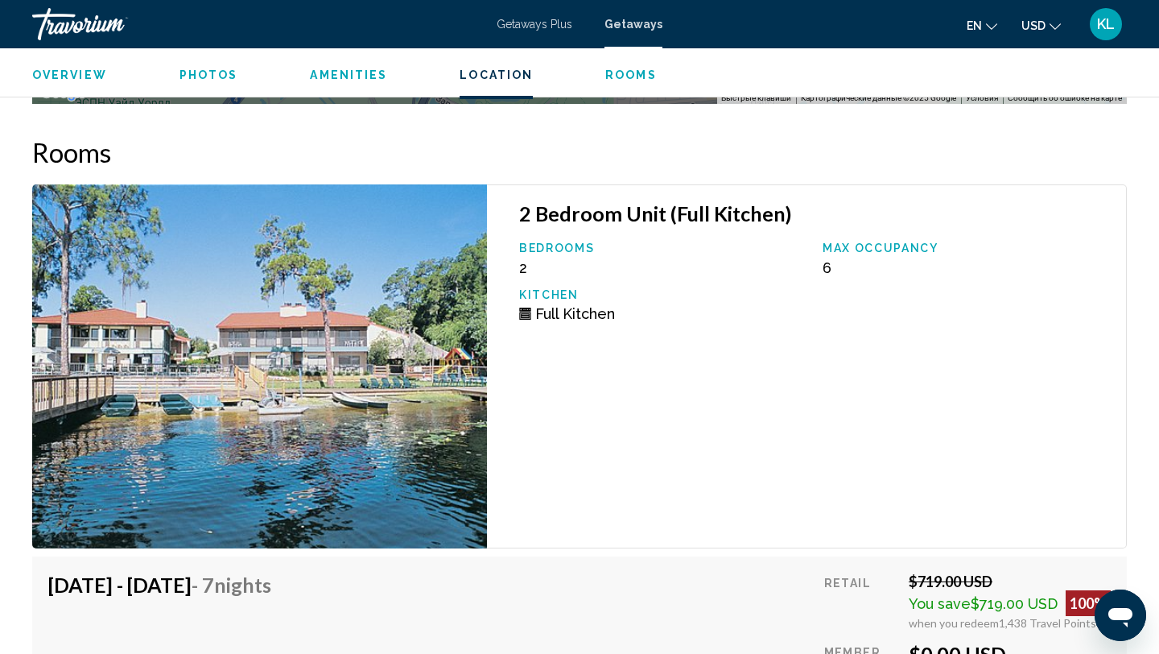
scroll to position [2888, 0]
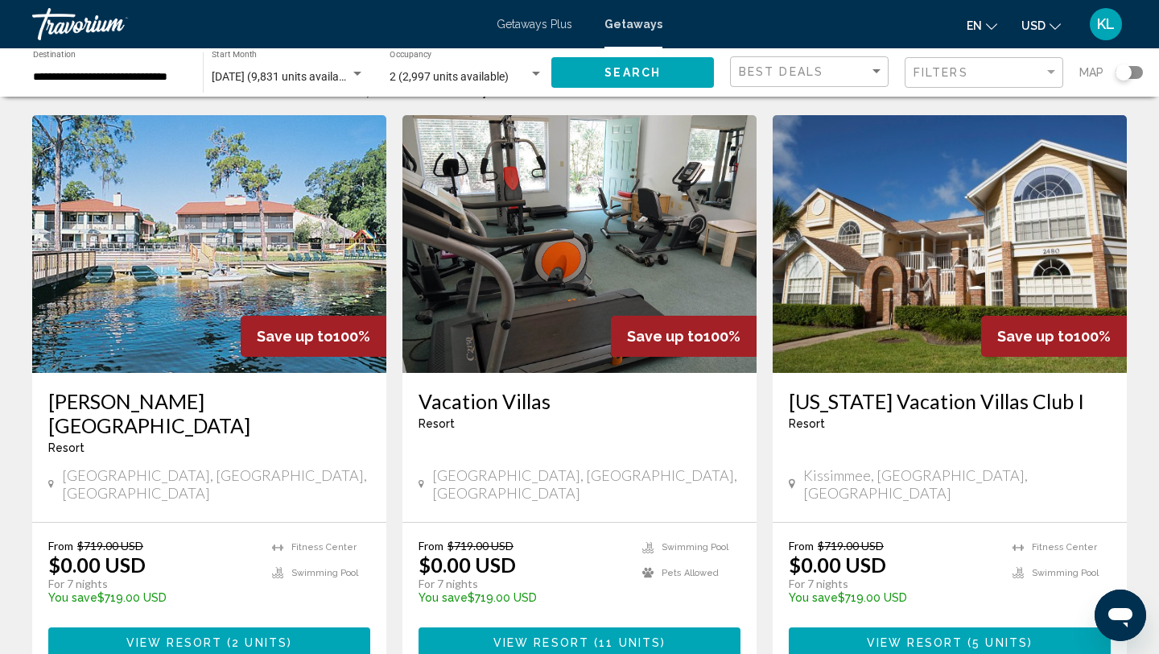
scroll to position [72, 0]
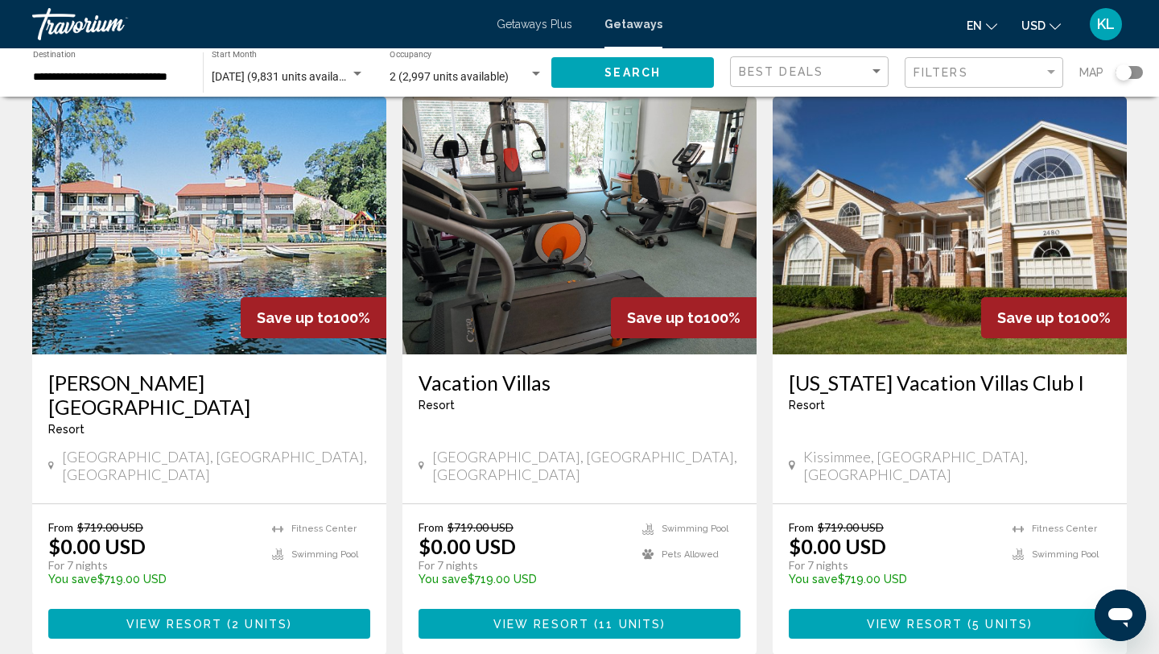
click at [485, 382] on h3 "Vacation Villas" at bounding box center [580, 382] width 322 height 24
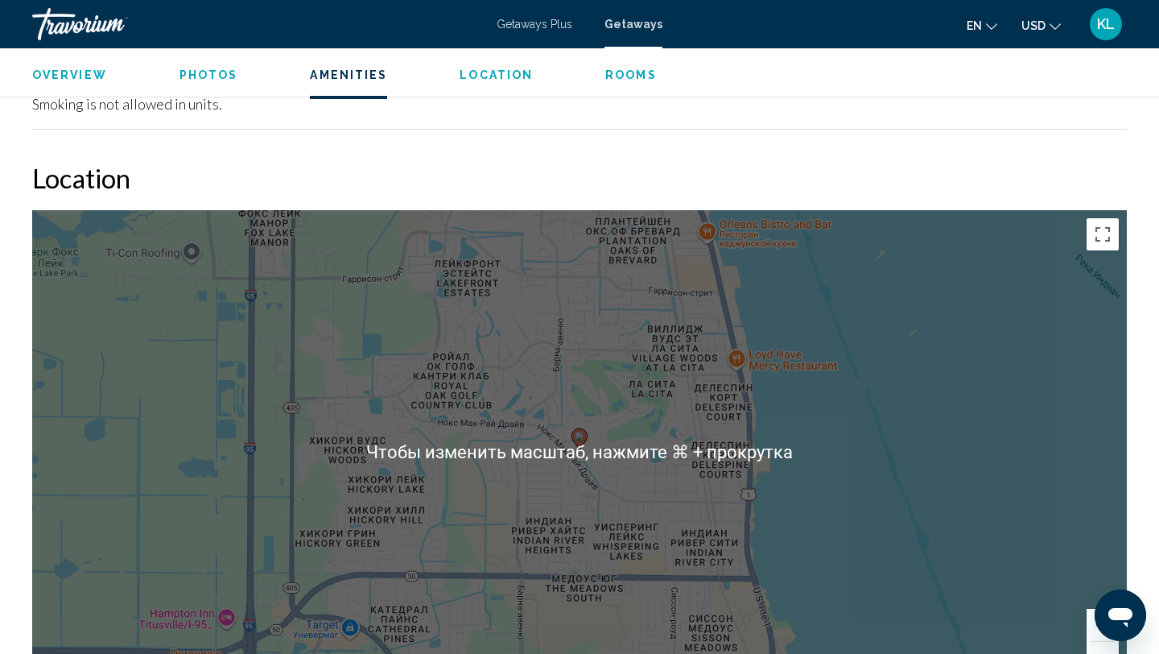
scroll to position [1995, 0]
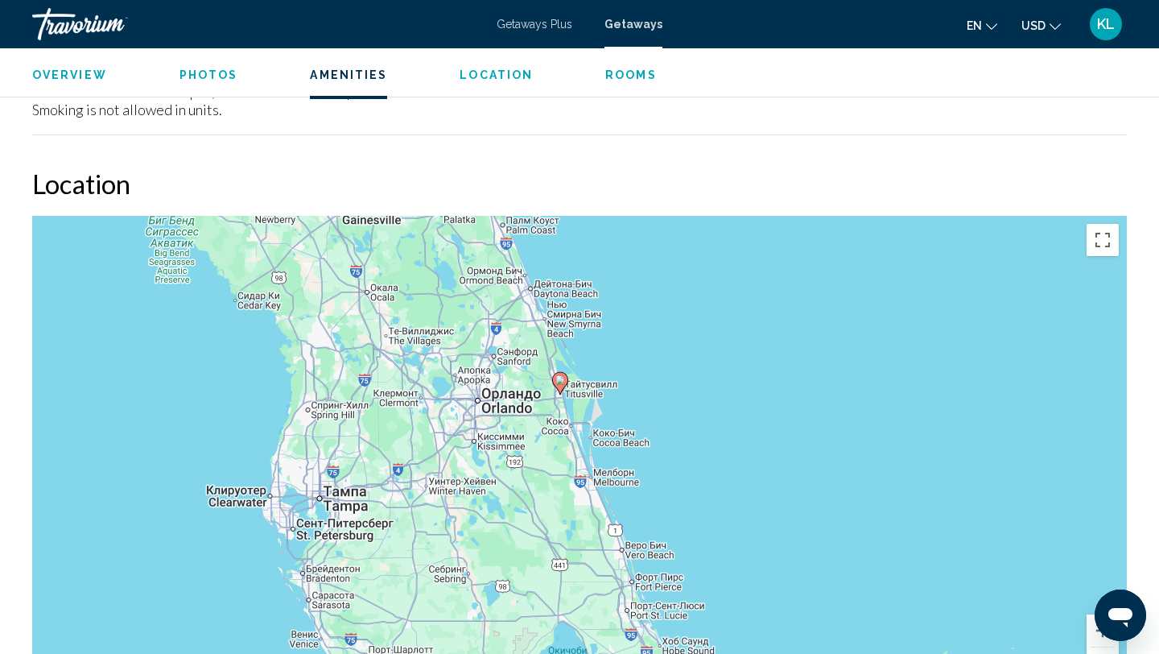
drag, startPoint x: 452, startPoint y: 433, endPoint x: 481, endPoint y: 408, distance: 38.2
click at [481, 408] on div "Чтобы активировать перетаскивание с помощью клавиатуры, нажмите Alt + Ввод. Пос…" at bounding box center [579, 457] width 1095 height 483
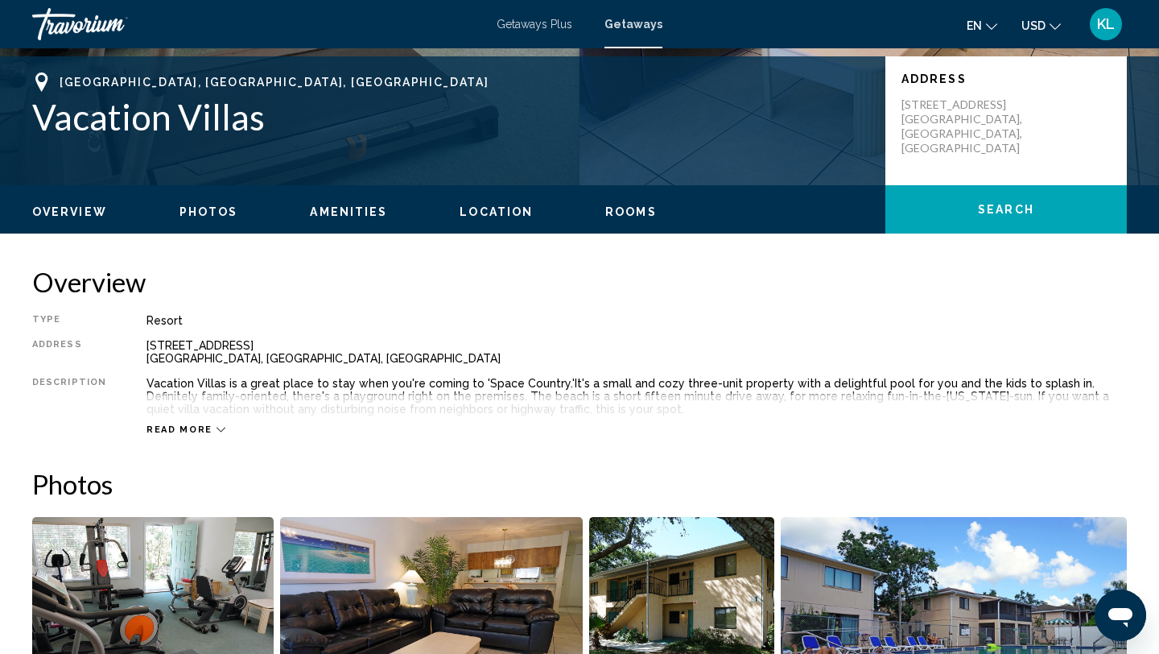
scroll to position [341, 0]
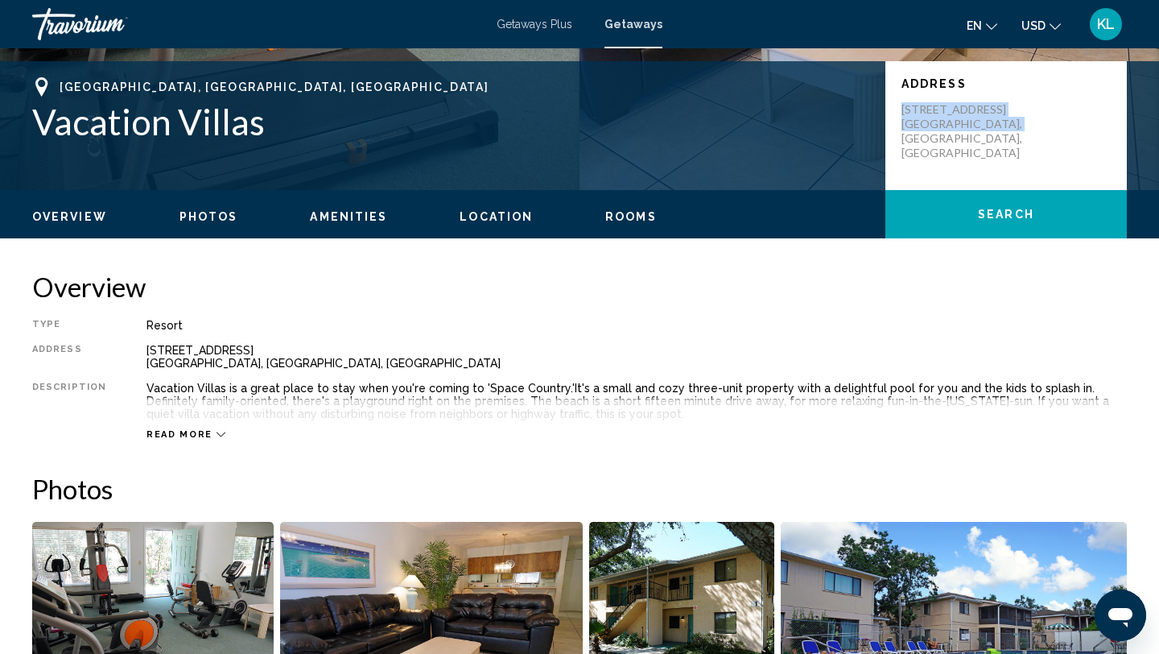
drag, startPoint x: 902, startPoint y: 107, endPoint x: 964, endPoint y: 153, distance: 77.8
click at [964, 153] on div "Address [STREET_ADDRESS]" at bounding box center [1005, 125] width 241 height 129
click at [958, 124] on p "[STREET_ADDRESS]" at bounding box center [966, 131] width 129 height 58
drag, startPoint x: 902, startPoint y: 109, endPoint x: 988, endPoint y: 142, distance: 91.9
click at [988, 142] on div "Address [STREET_ADDRESS]" at bounding box center [1005, 125] width 241 height 129
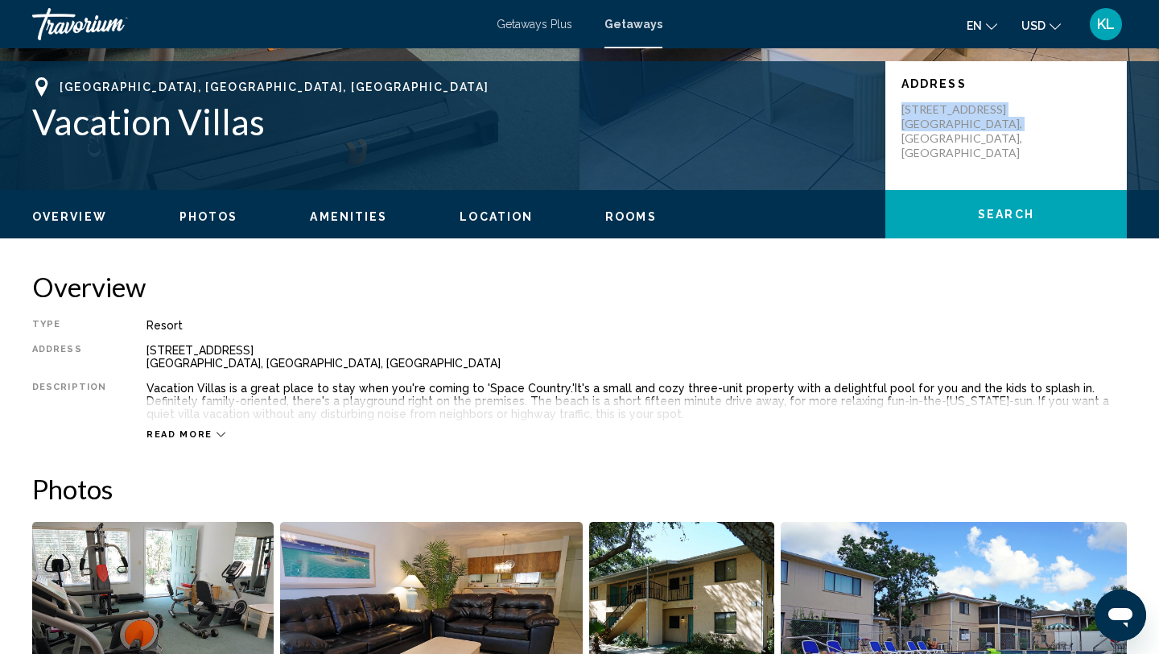
copy p "[STREET_ADDRESS]"
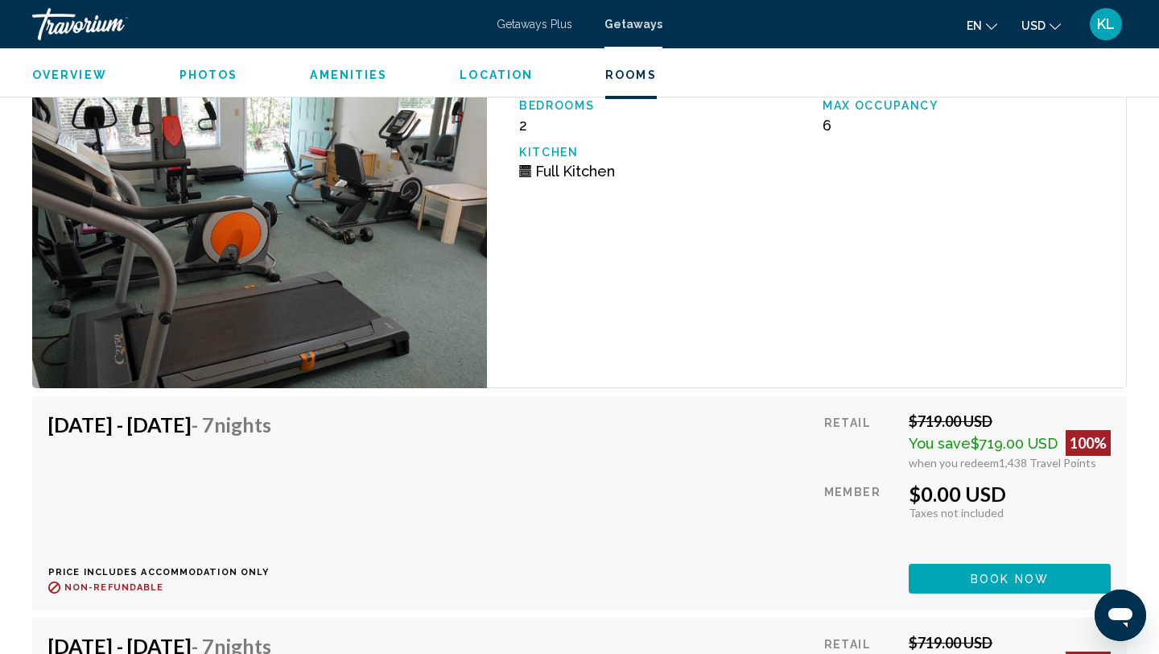
scroll to position [2818, 0]
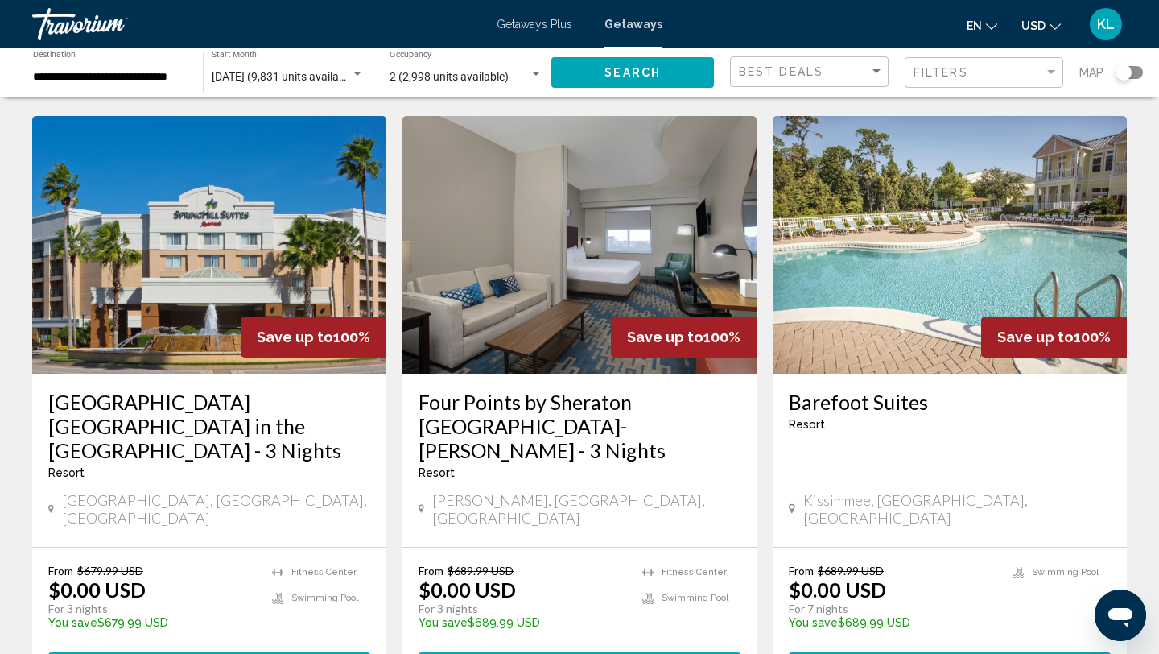
scroll to position [2115, 0]
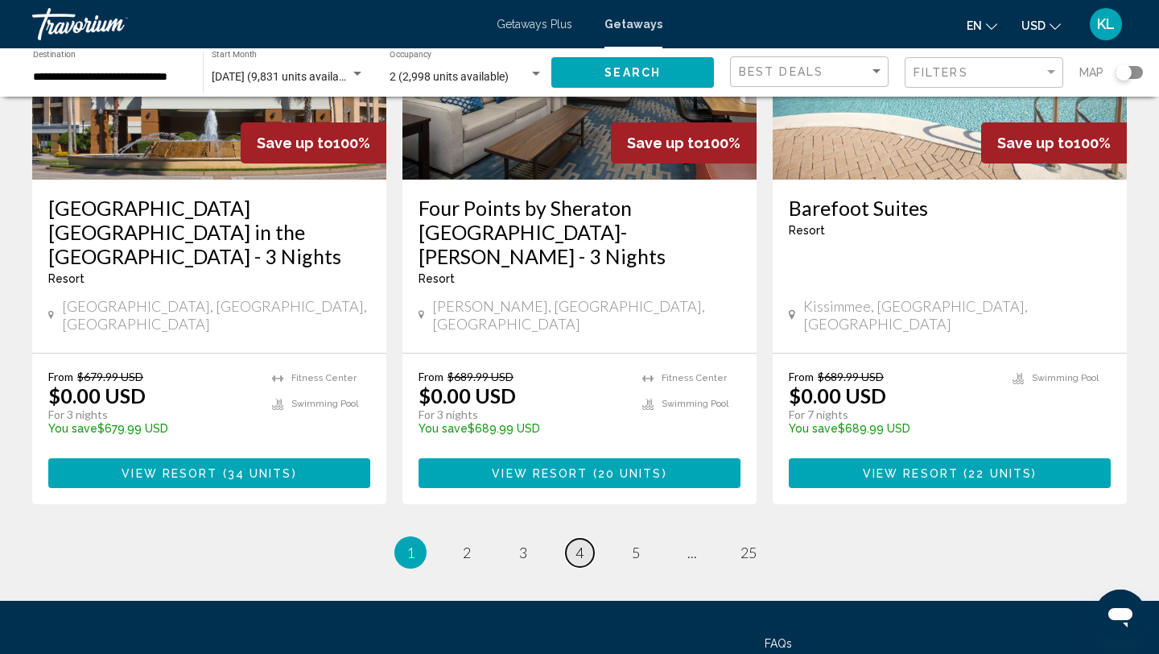
click at [580, 543] on span "4" at bounding box center [580, 552] width 8 height 18
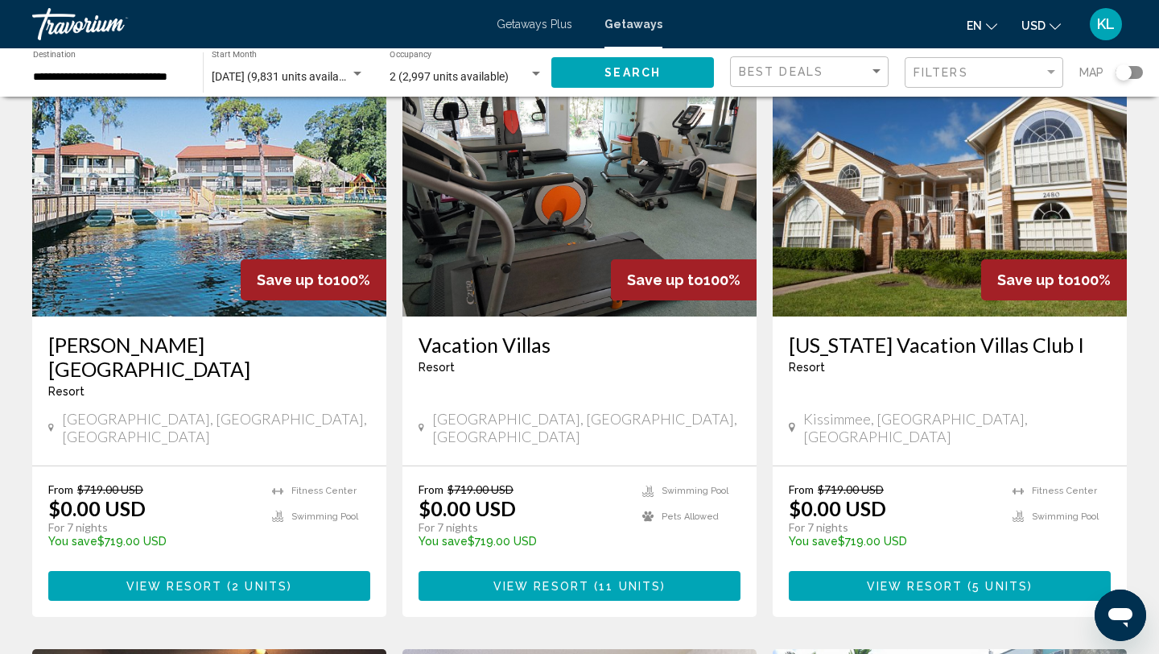
scroll to position [115, 0]
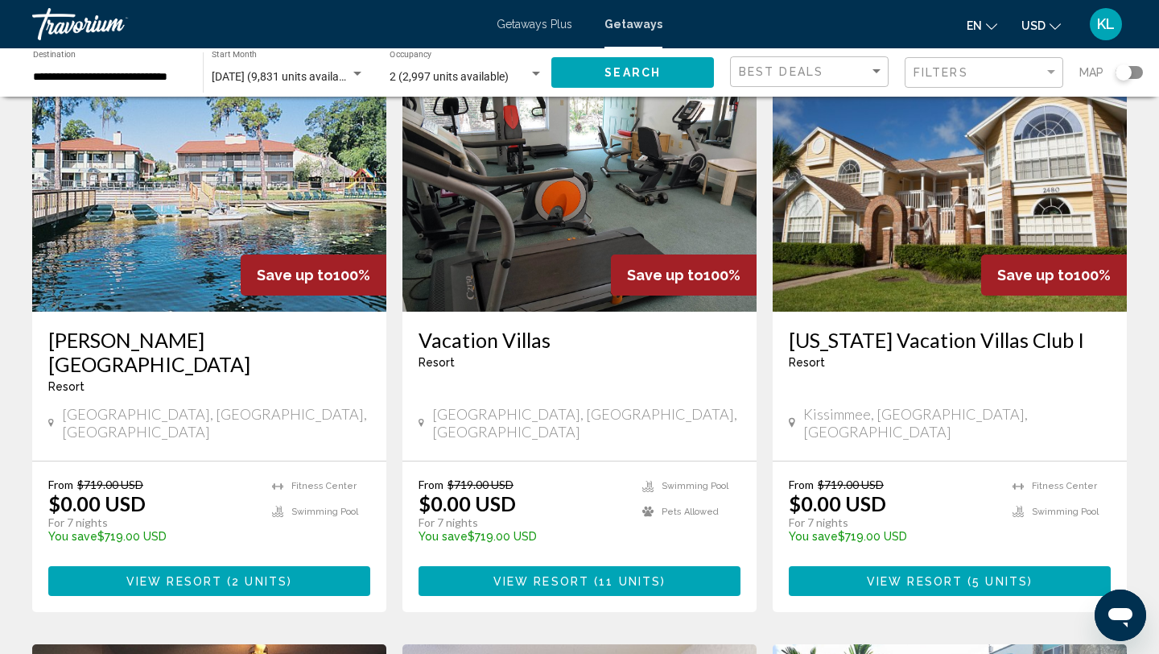
click at [868, 335] on h3 "[US_STATE] Vacation Villas Club I" at bounding box center [950, 340] width 322 height 24
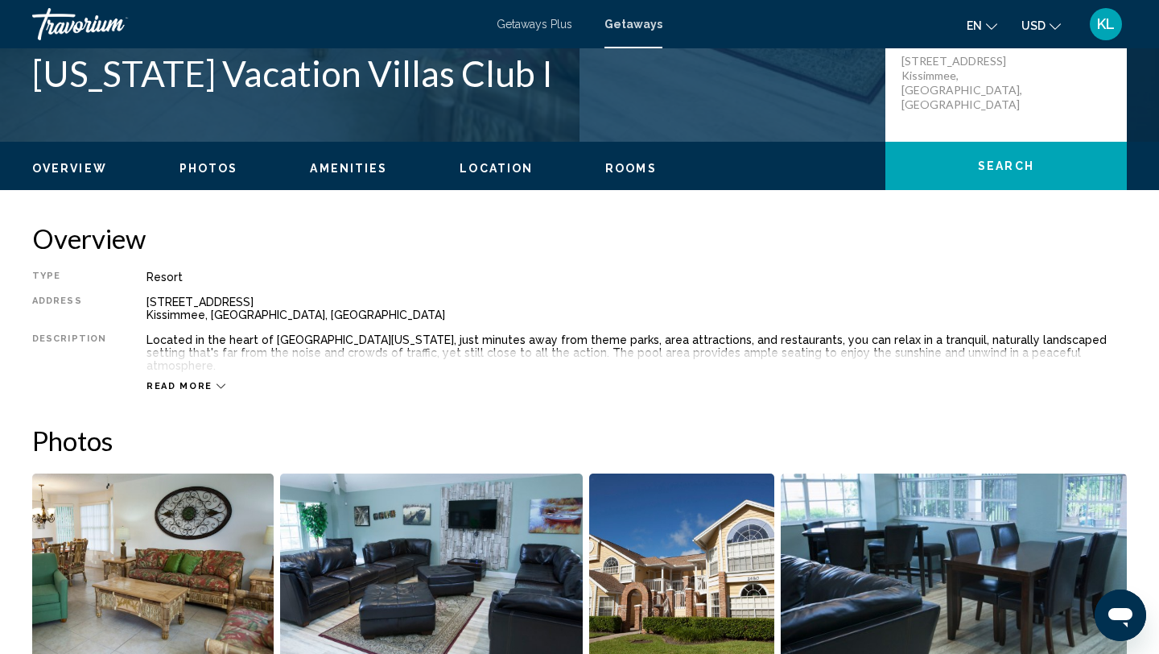
scroll to position [338, 0]
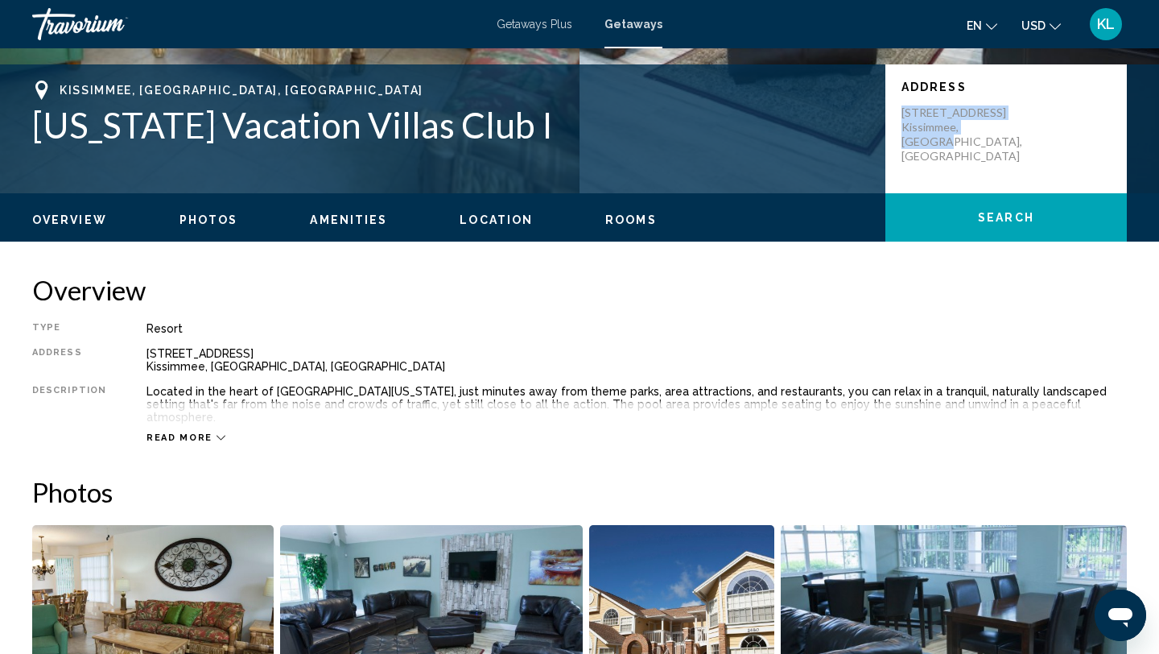
drag, startPoint x: 904, startPoint y: 111, endPoint x: 1007, endPoint y: 159, distance: 113.5
click at [1007, 159] on div "Address [STREET_ADDRESS]" at bounding box center [1005, 128] width 241 height 129
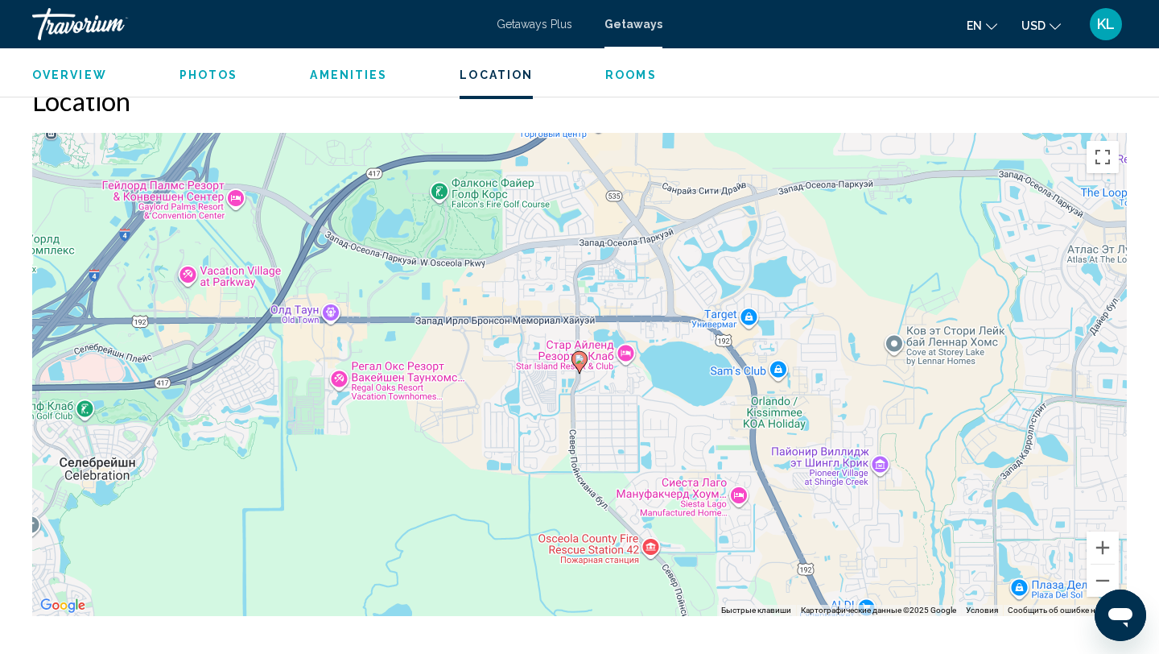
scroll to position [2550, 0]
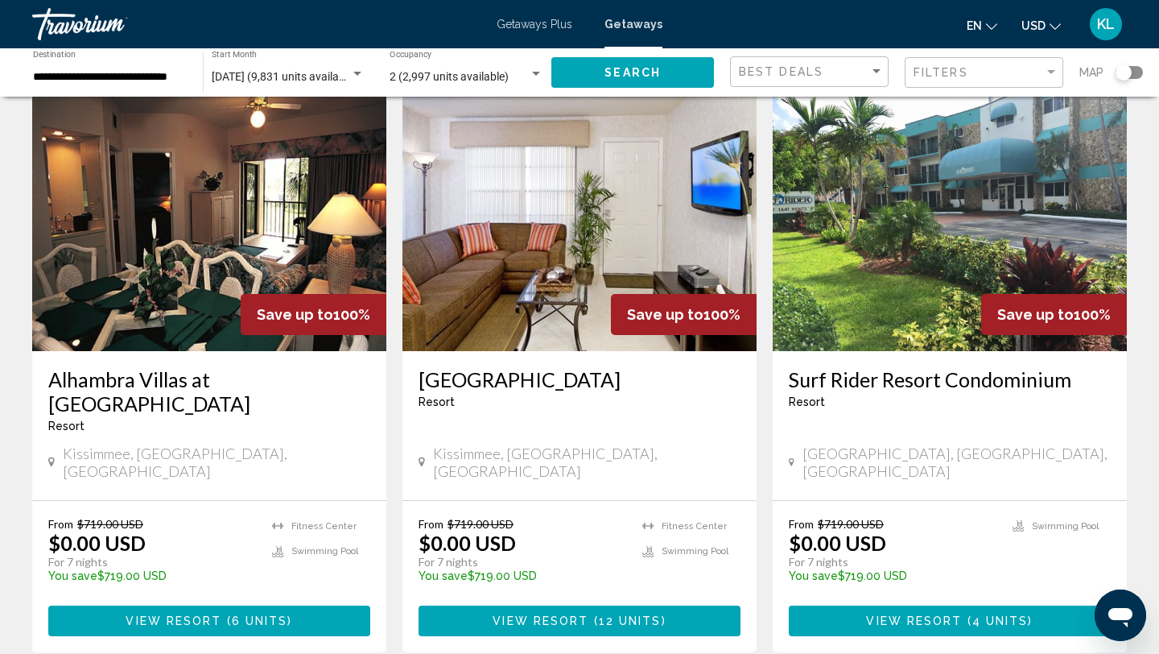
scroll to position [667, 0]
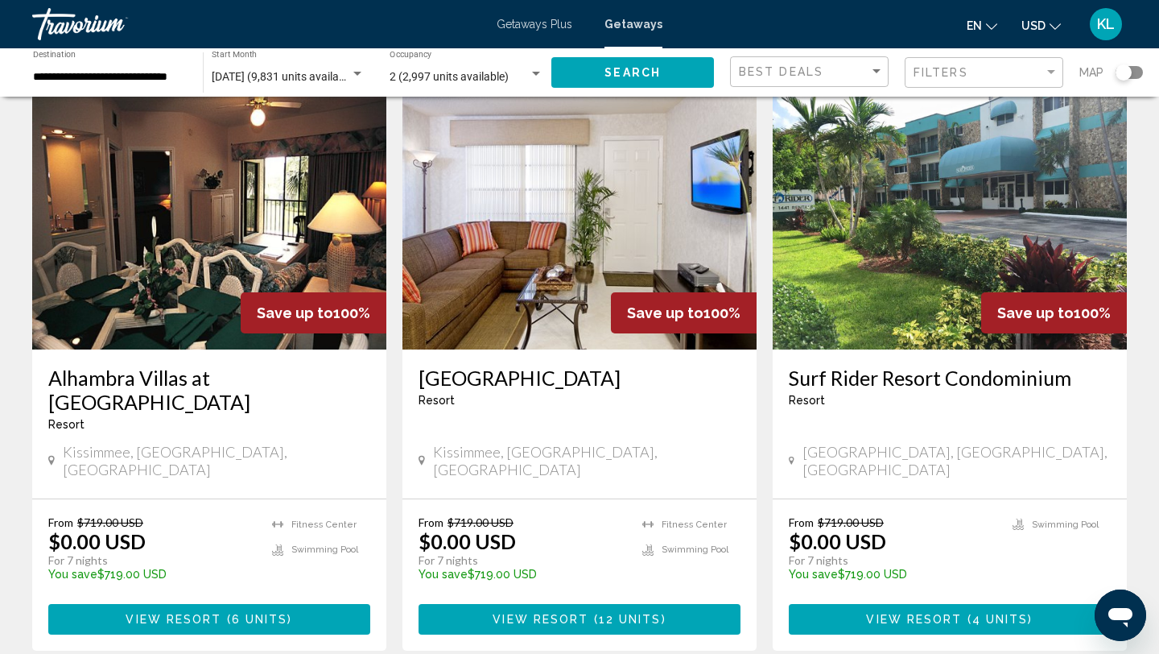
click at [494, 365] on h3 "[GEOGRAPHIC_DATA]" at bounding box center [580, 377] width 322 height 24
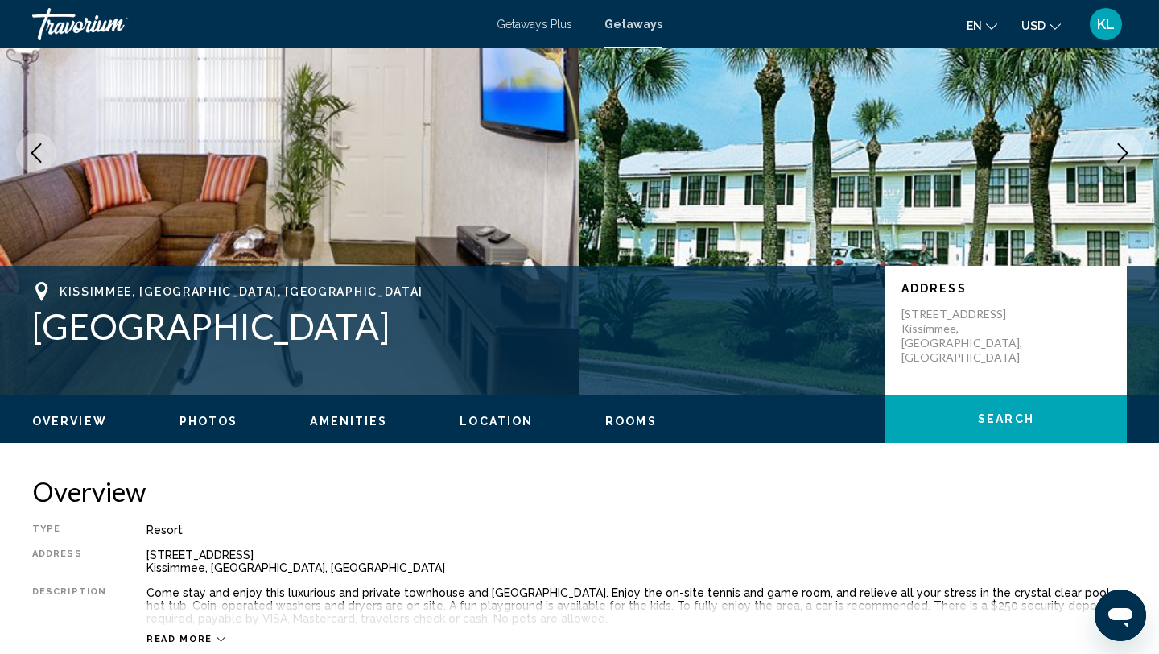
scroll to position [117, 0]
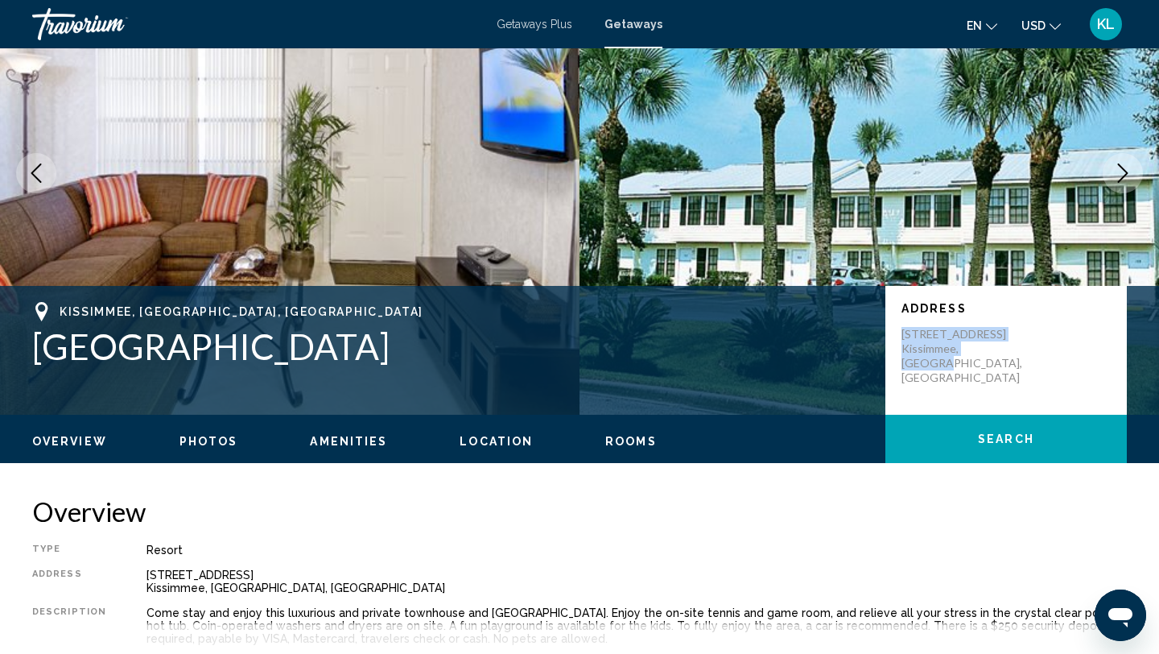
drag, startPoint x: 902, startPoint y: 334, endPoint x: 995, endPoint y: 361, distance: 97.1
click at [995, 361] on div "Address [STREET_ADDRESS] [GEOGRAPHIC_DATA], [GEOGRAPHIC_DATA], [GEOGRAPHIC_DATA]" at bounding box center [1005, 350] width 241 height 129
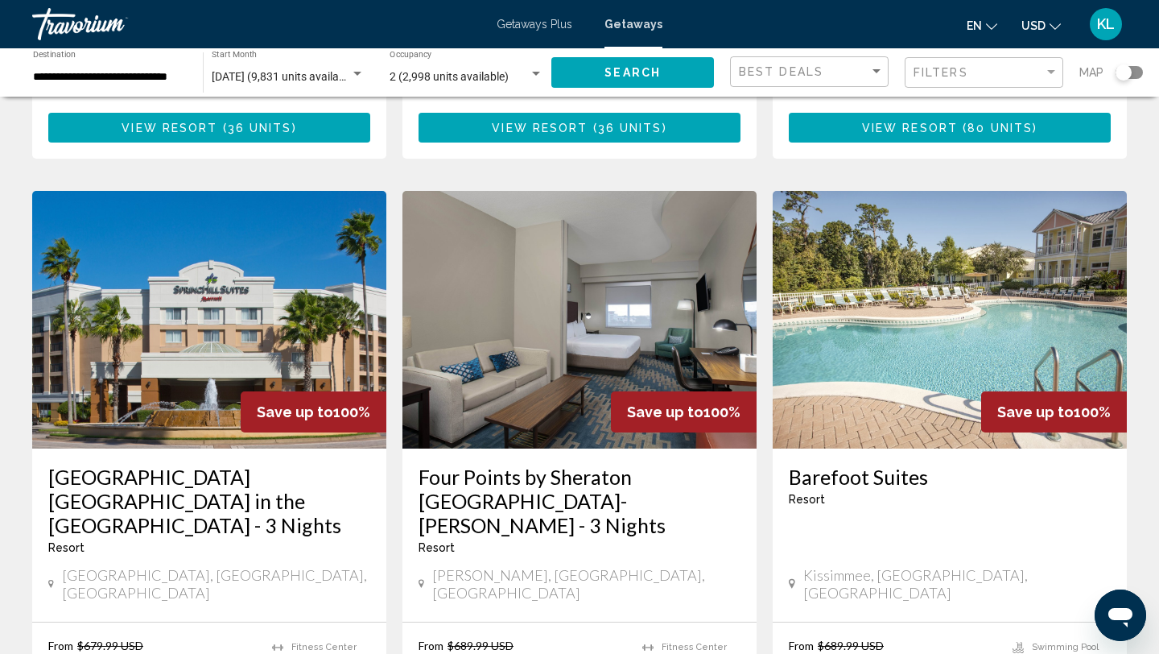
scroll to position [2115, 0]
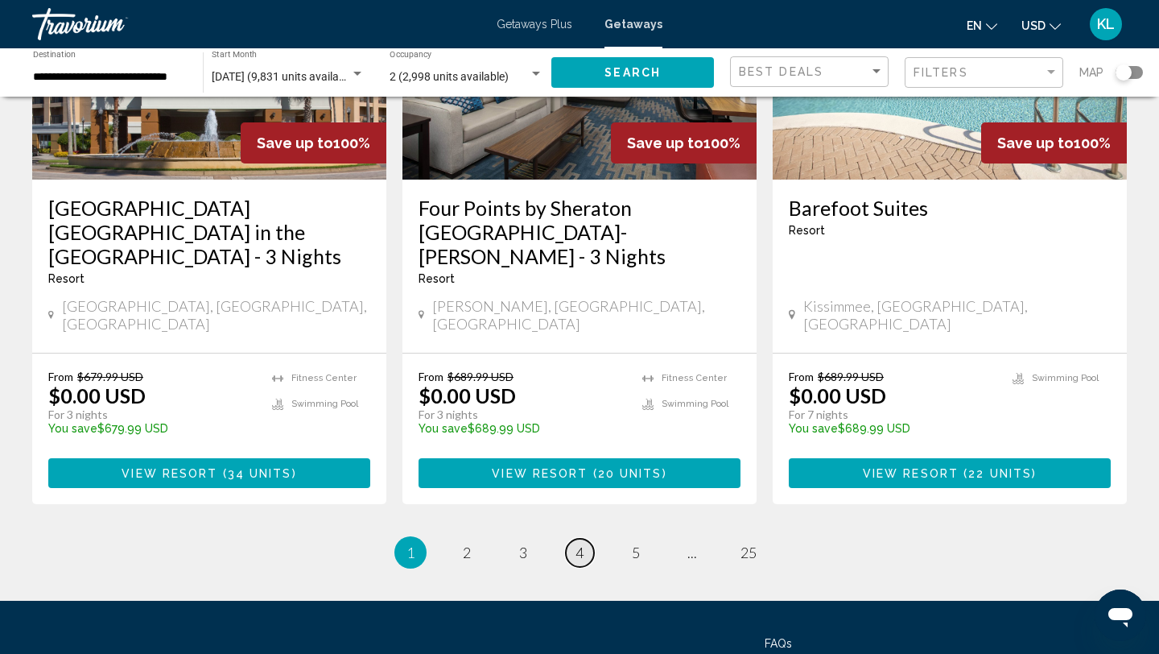
click at [577, 543] on span "4" at bounding box center [580, 552] width 8 height 18
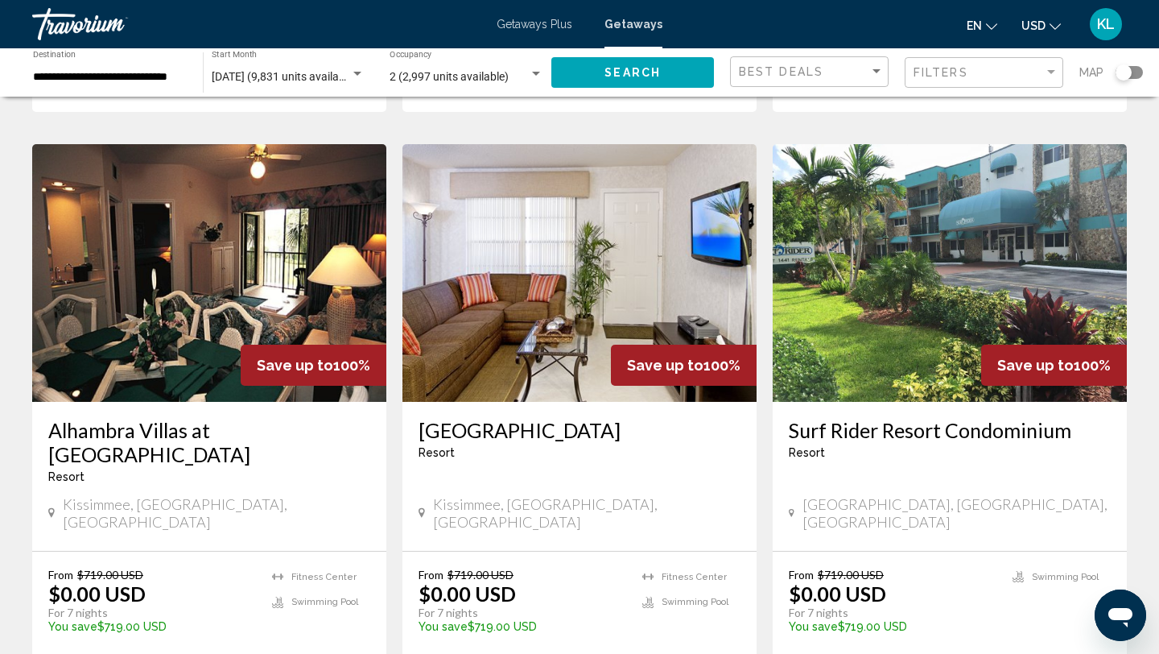
scroll to position [602, 0]
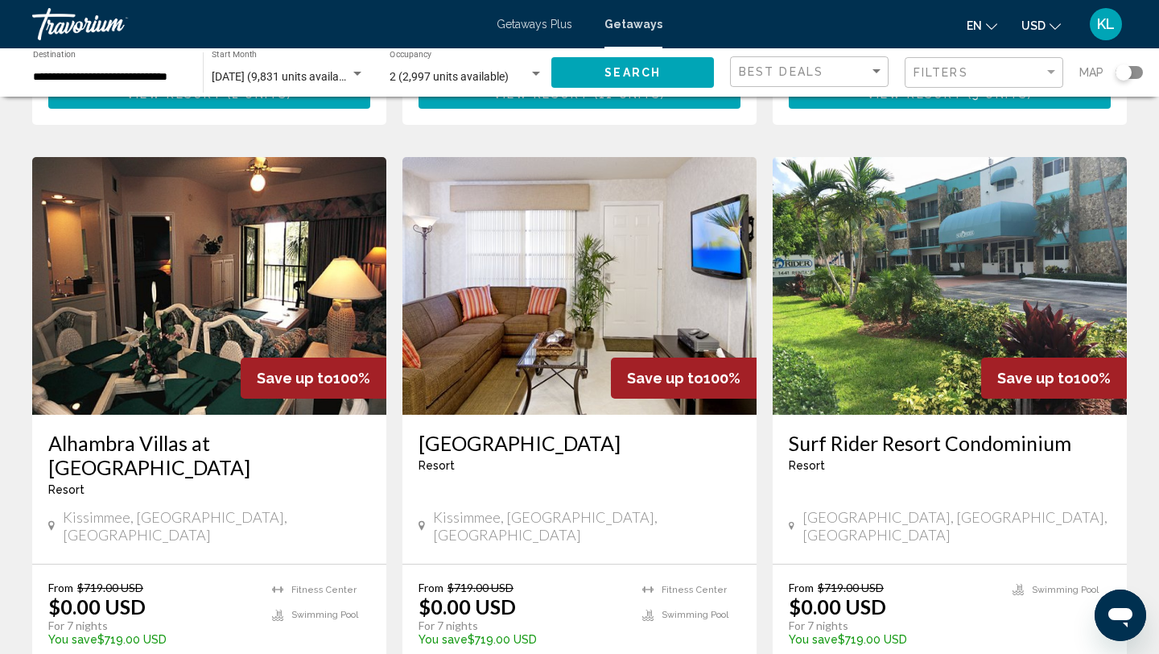
click at [921, 431] on h3 "Surf Rider Resort Condominium" at bounding box center [950, 443] width 322 height 24
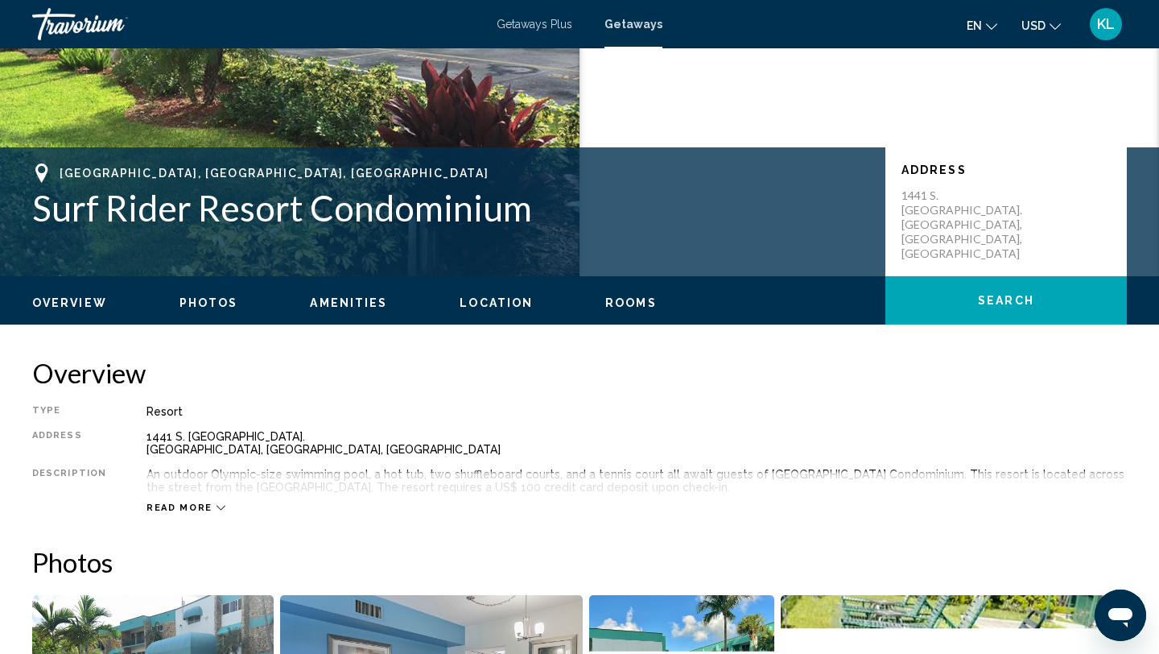
scroll to position [252, 0]
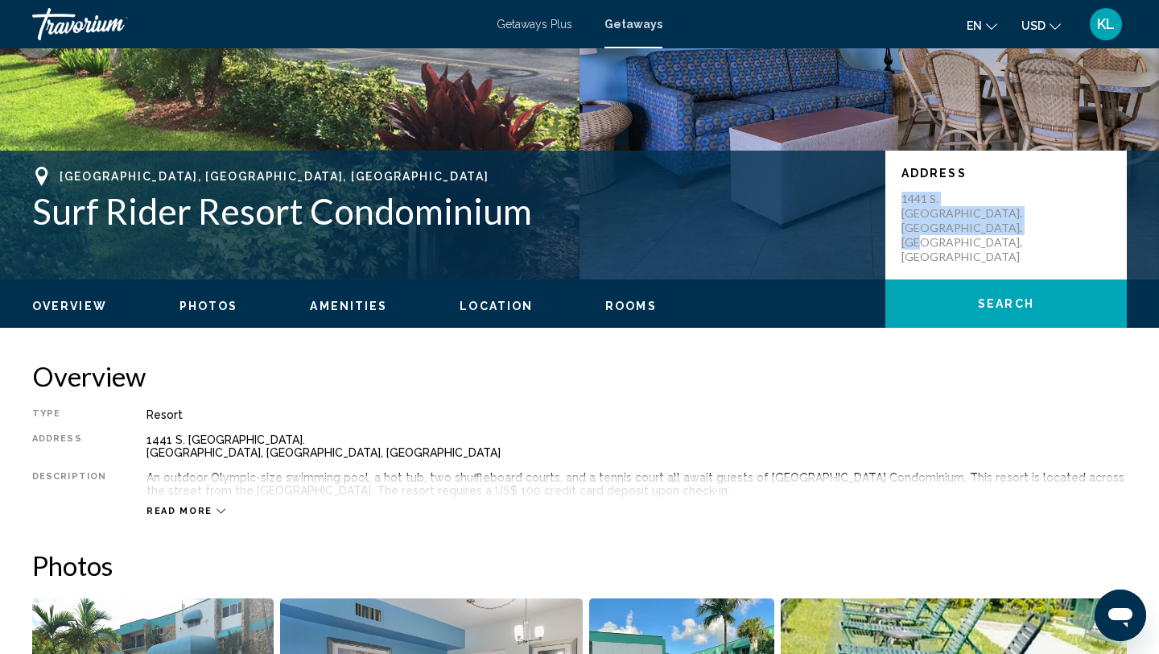
drag, startPoint x: 902, startPoint y: 196, endPoint x: 1040, endPoint y: 220, distance: 140.5
click at [1040, 220] on div "Address 1441 S. [GEOGRAPHIC_DATA]. [GEOGRAPHIC_DATA], [GEOGRAPHIC_DATA], [GEOGR…" at bounding box center [1005, 215] width 241 height 129
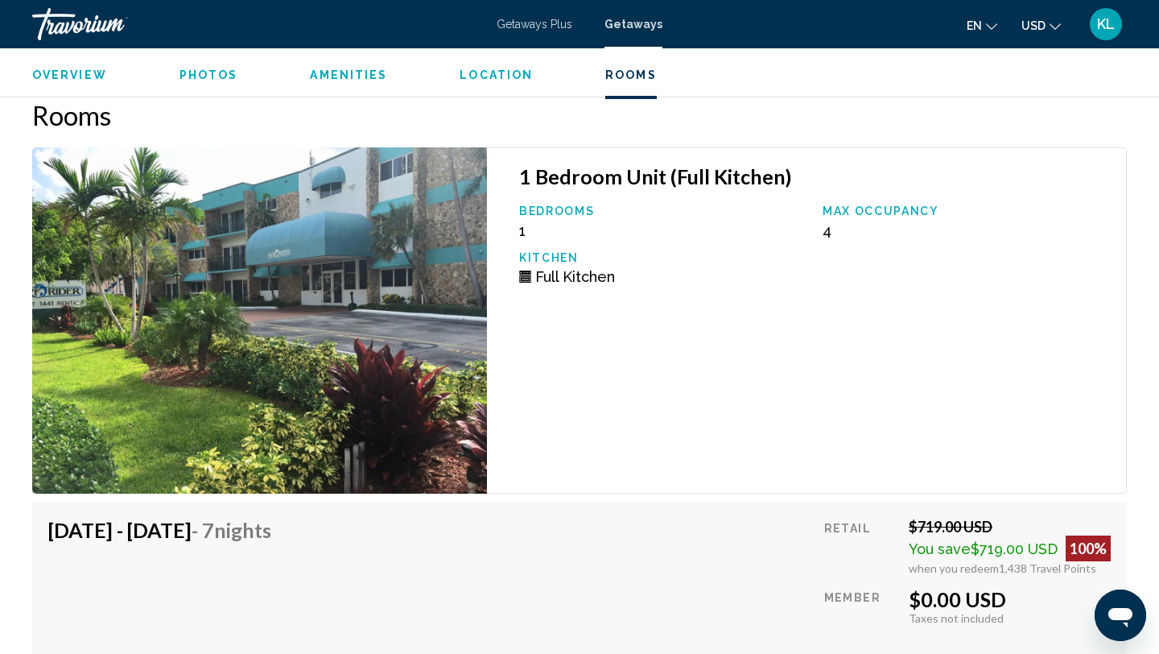
scroll to position [2444, 0]
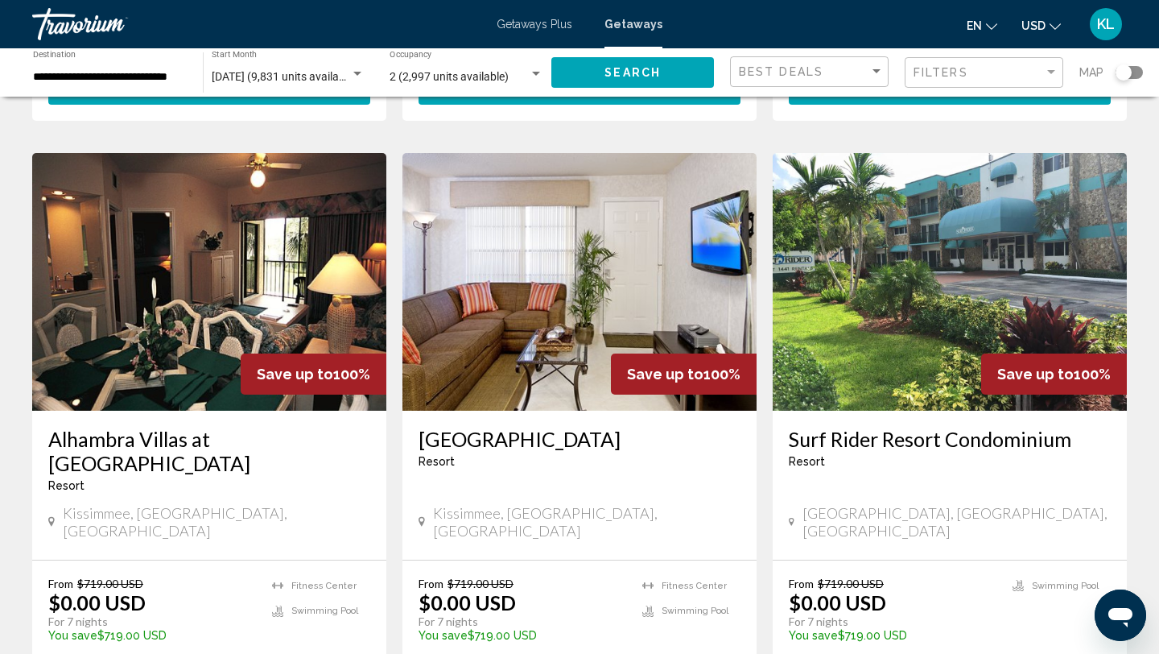
scroll to position [614, 0]
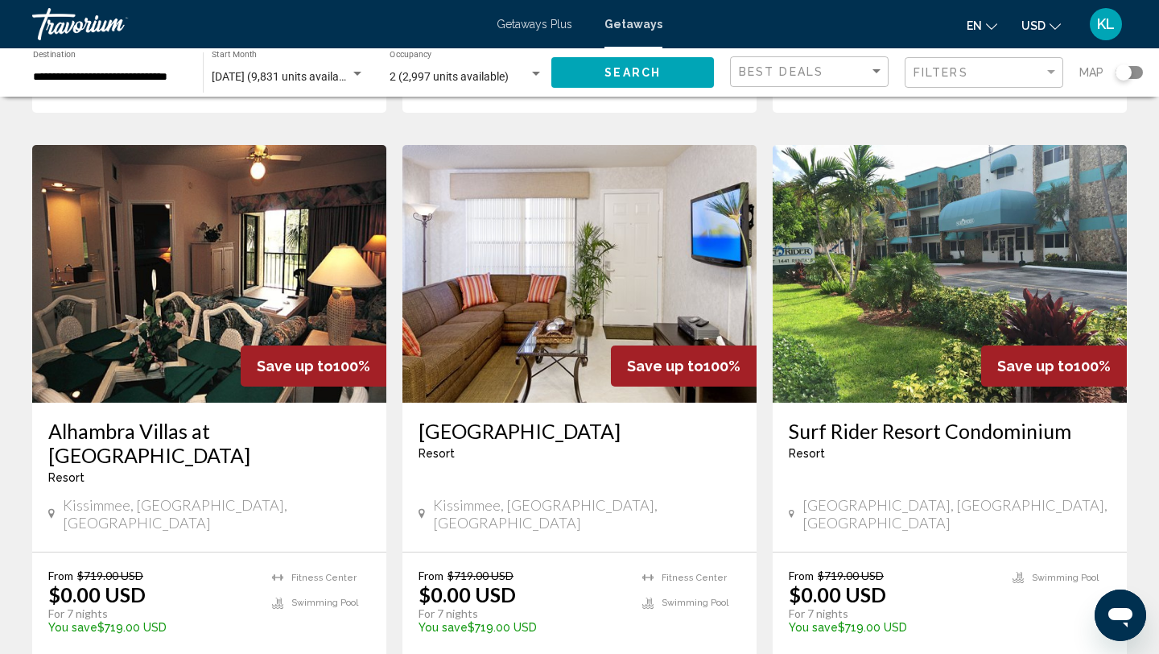
click at [504, 419] on h3 "[GEOGRAPHIC_DATA]" at bounding box center [580, 431] width 322 height 24
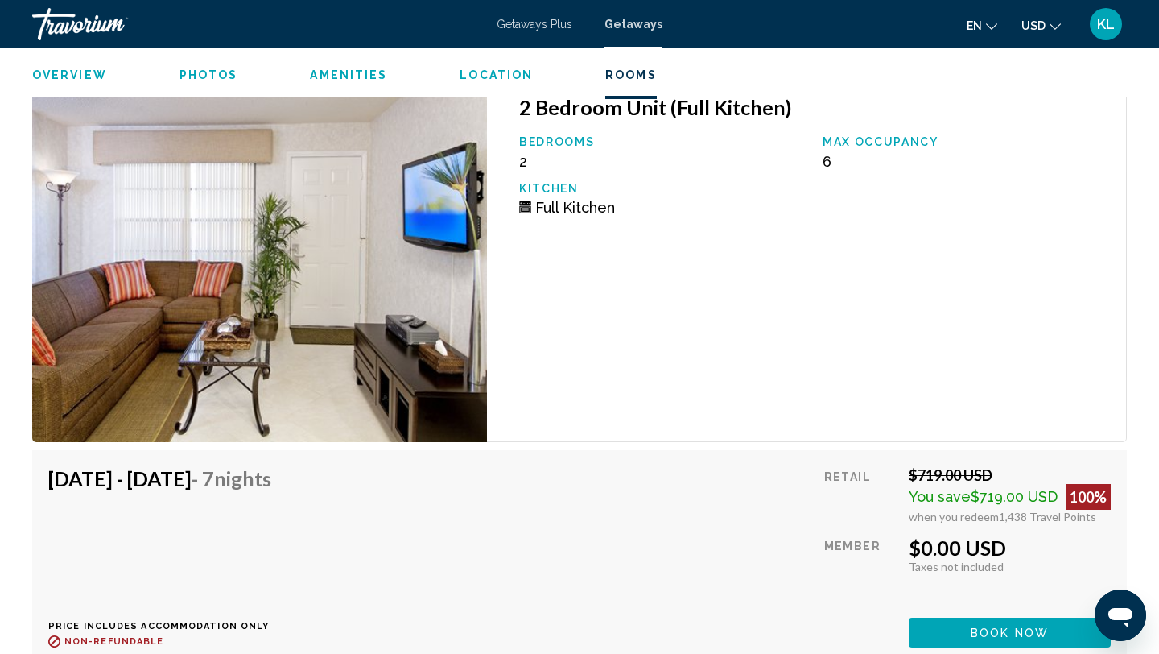
scroll to position [2693, 0]
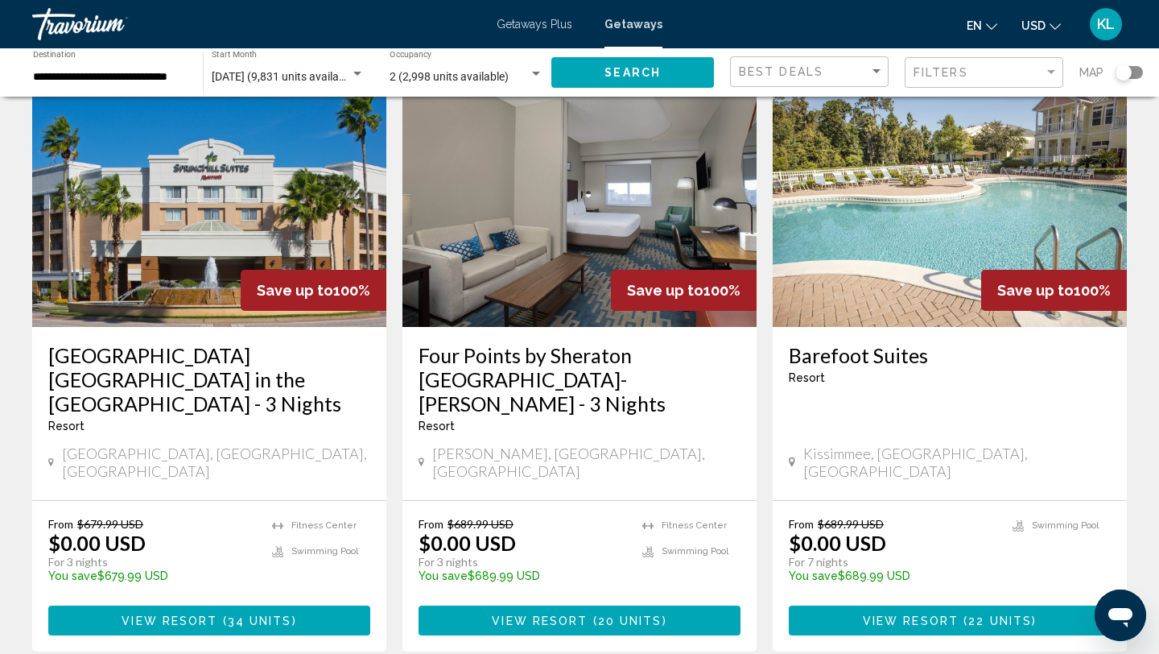
scroll to position [2115, 0]
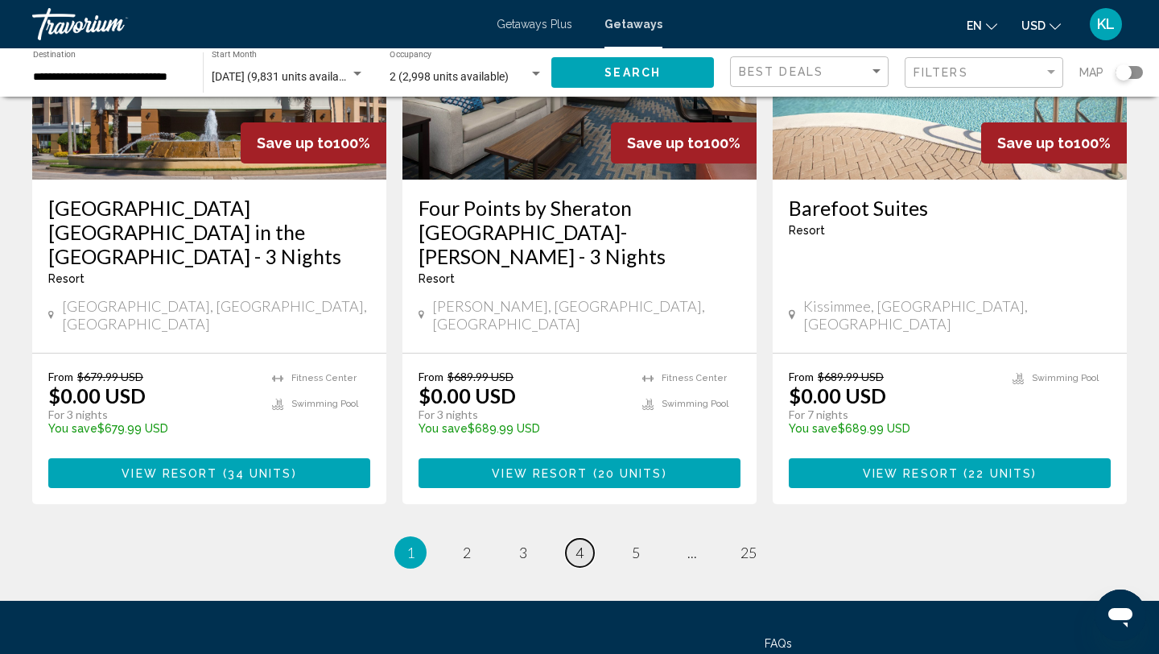
click at [580, 543] on span "4" at bounding box center [580, 552] width 8 height 18
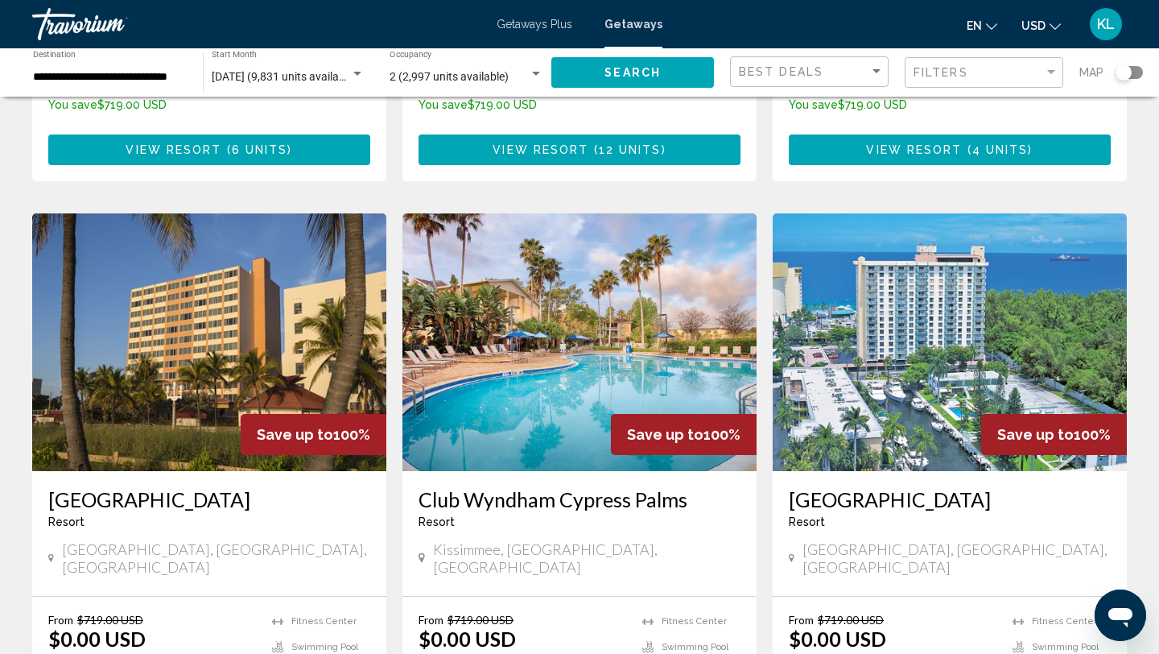
scroll to position [1141, 0]
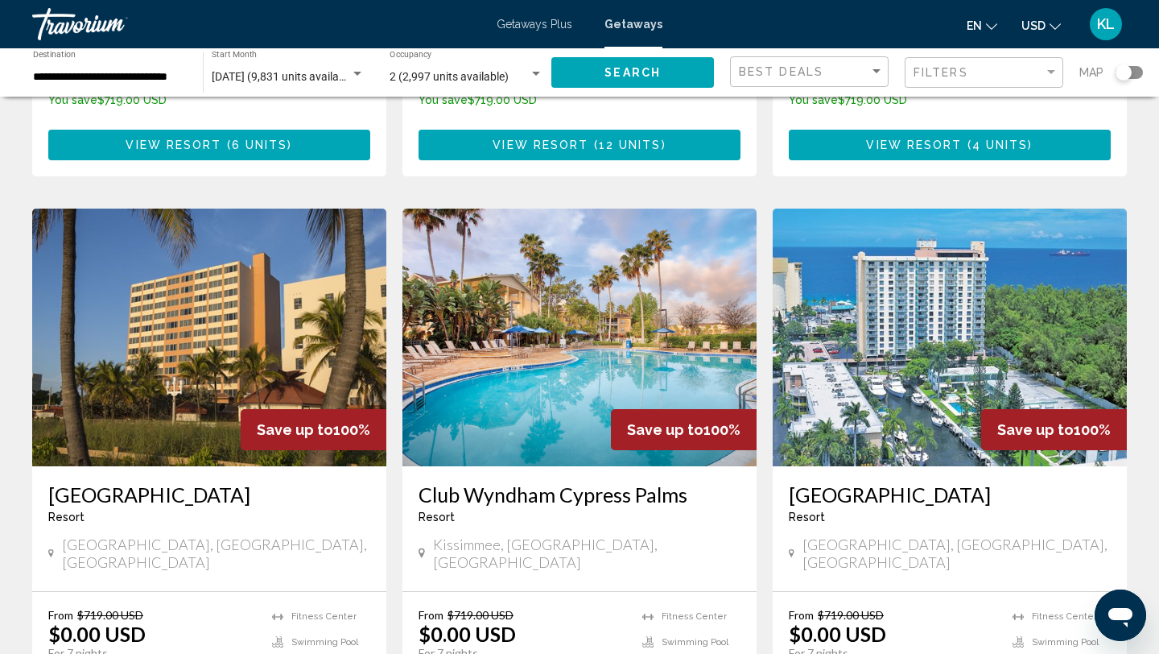
click at [152, 482] on h3 "[GEOGRAPHIC_DATA]" at bounding box center [209, 494] width 322 height 24
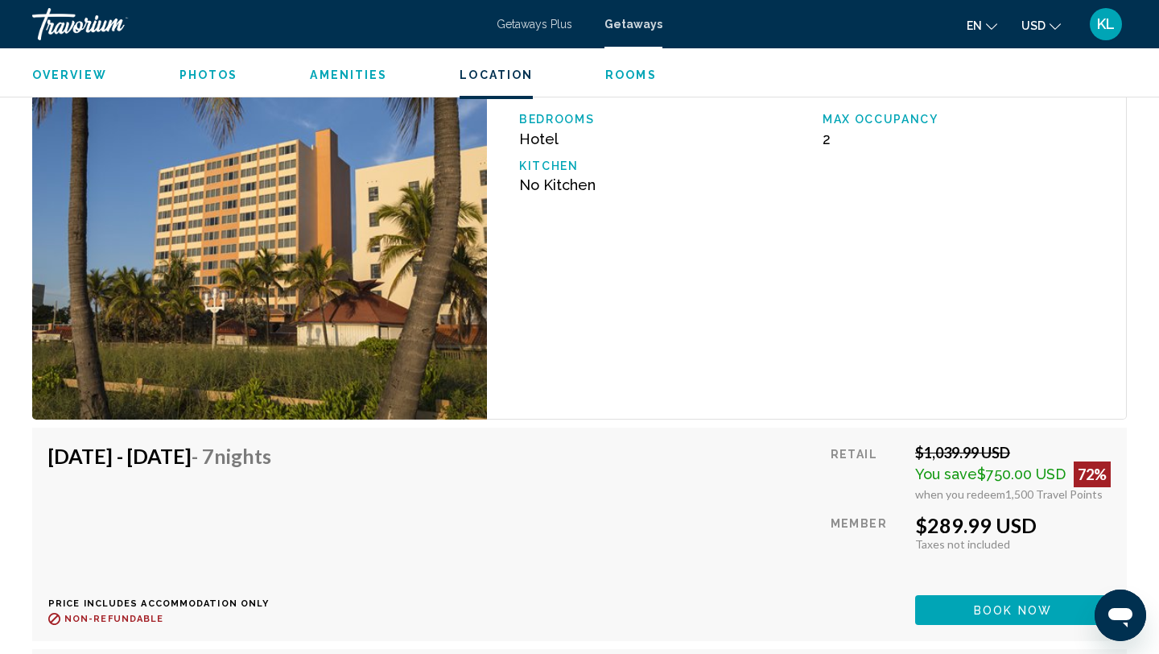
scroll to position [2920, 0]
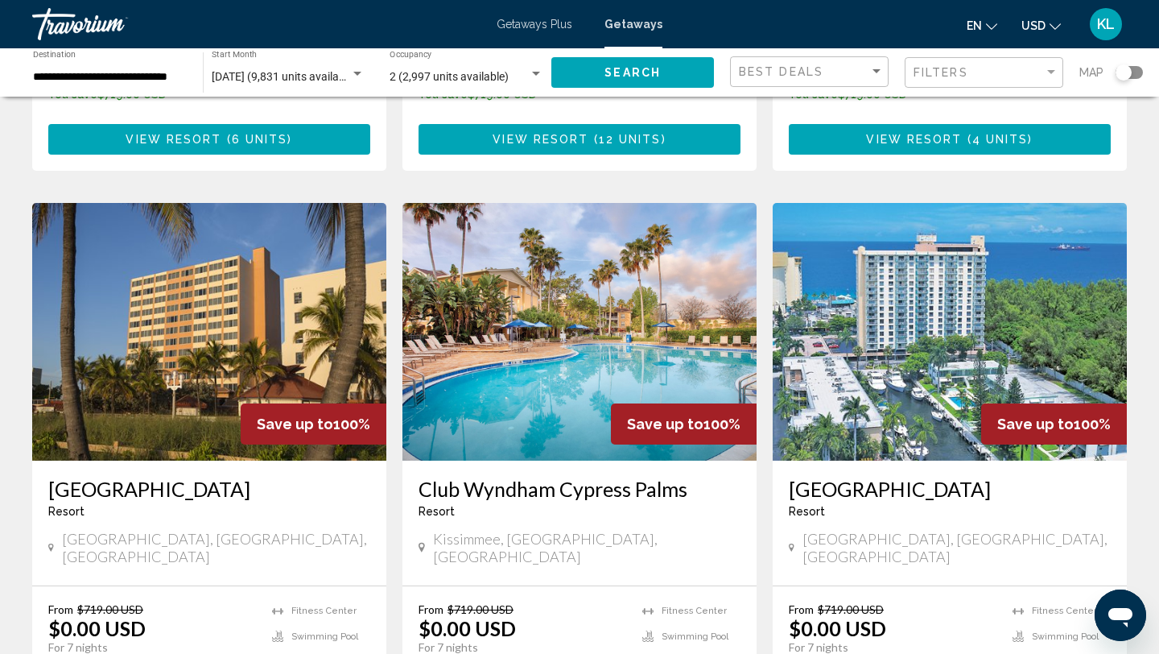
scroll to position [1151, 0]
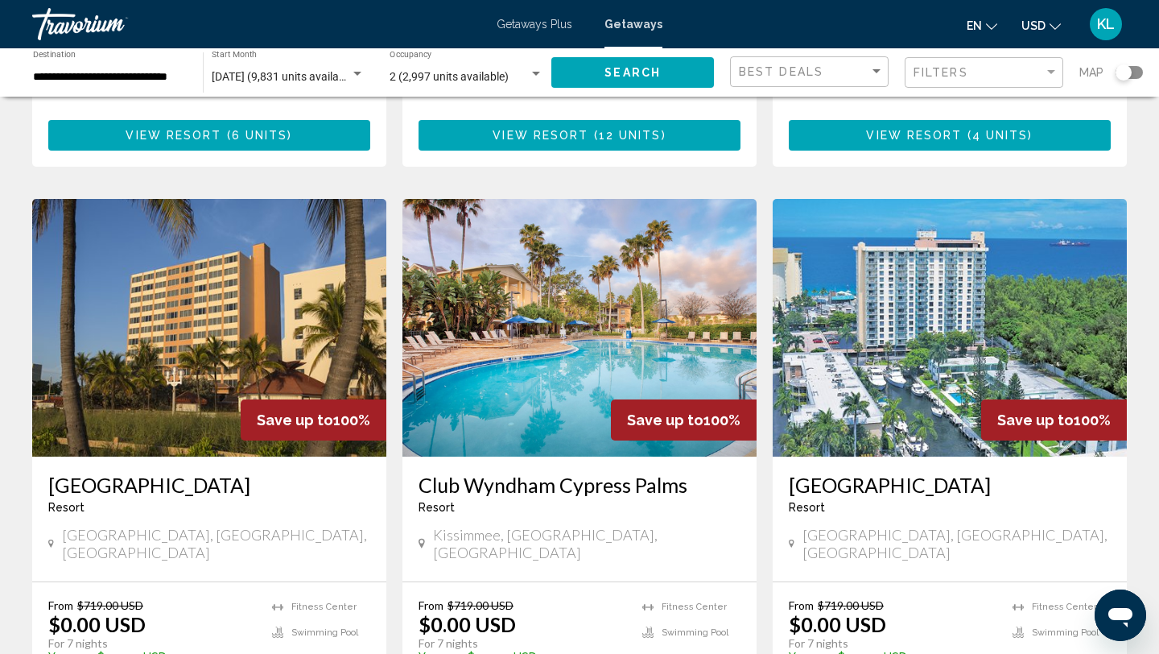
click at [497, 472] on h3 "Club Wyndham Cypress Palms" at bounding box center [580, 484] width 322 height 24
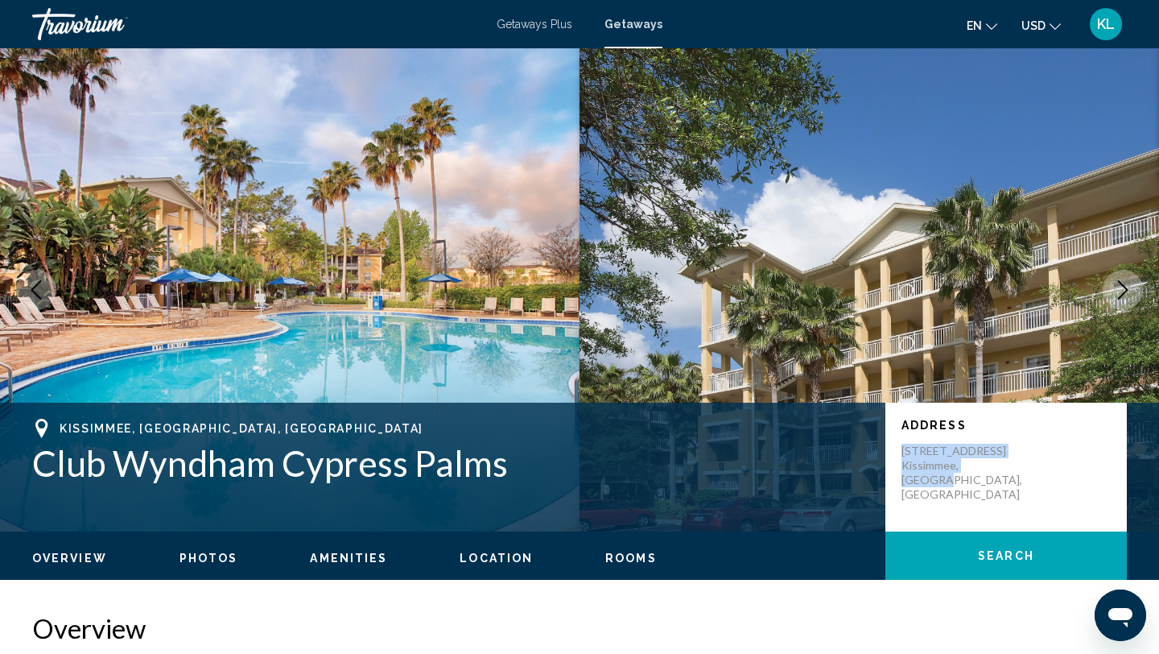
drag, startPoint x: 903, startPoint y: 448, endPoint x: 1094, endPoint y: 477, distance: 192.8
click at [1094, 477] on div "Address [STREET_ADDRESS]" at bounding box center [1005, 466] width 241 height 129
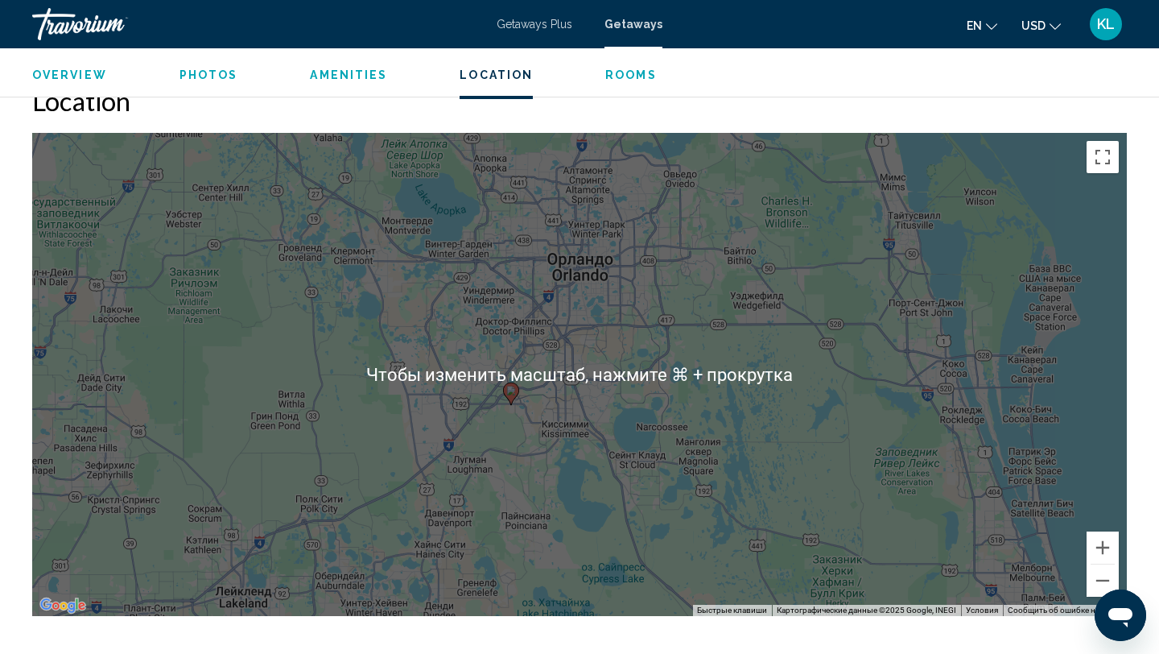
scroll to position [2380, 0]
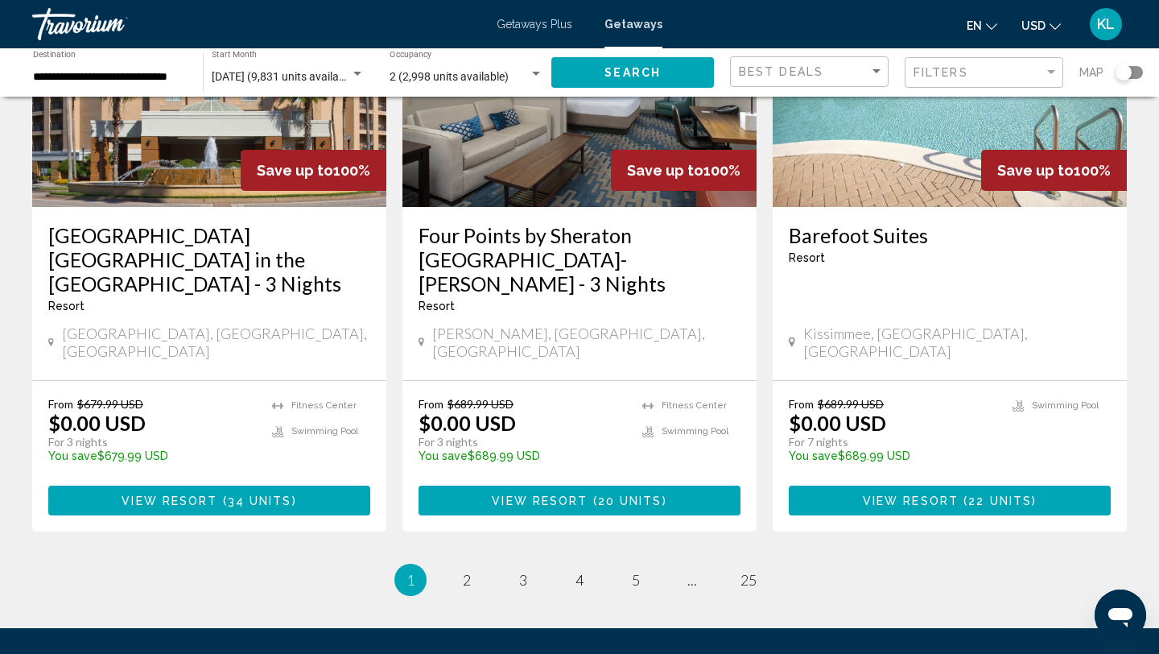
scroll to position [2115, 0]
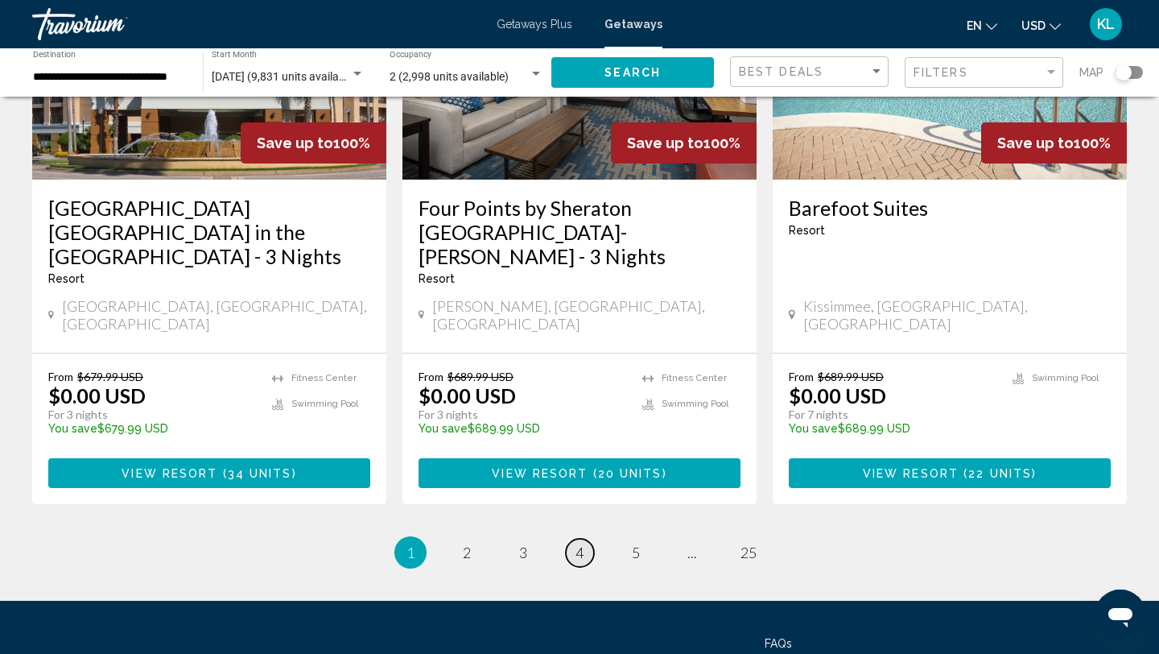
click at [582, 543] on span "4" at bounding box center [580, 552] width 8 height 18
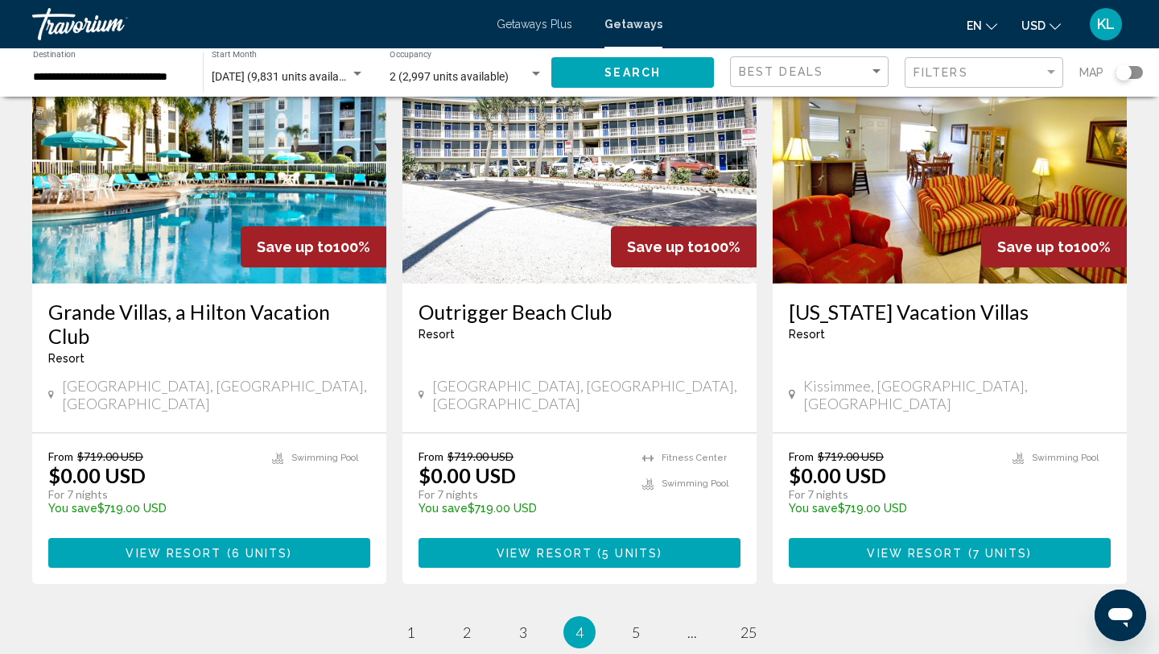
scroll to position [1829, 0]
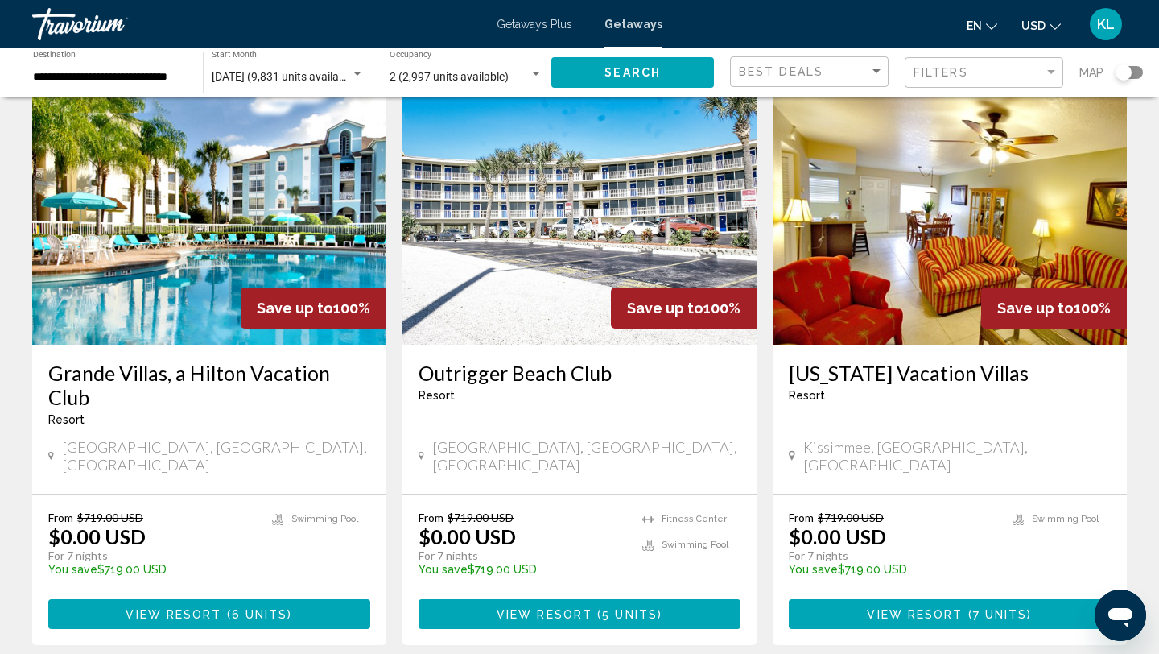
click at [518, 361] on h3 "Outrigger Beach Club" at bounding box center [580, 373] width 322 height 24
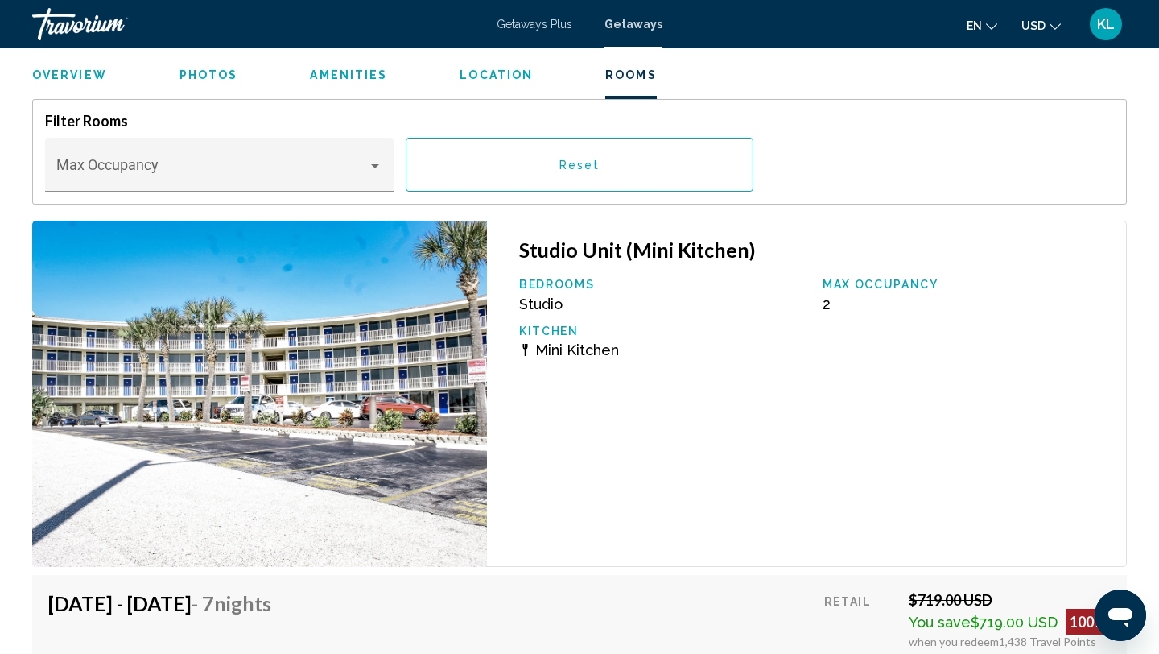
scroll to position [2662, 0]
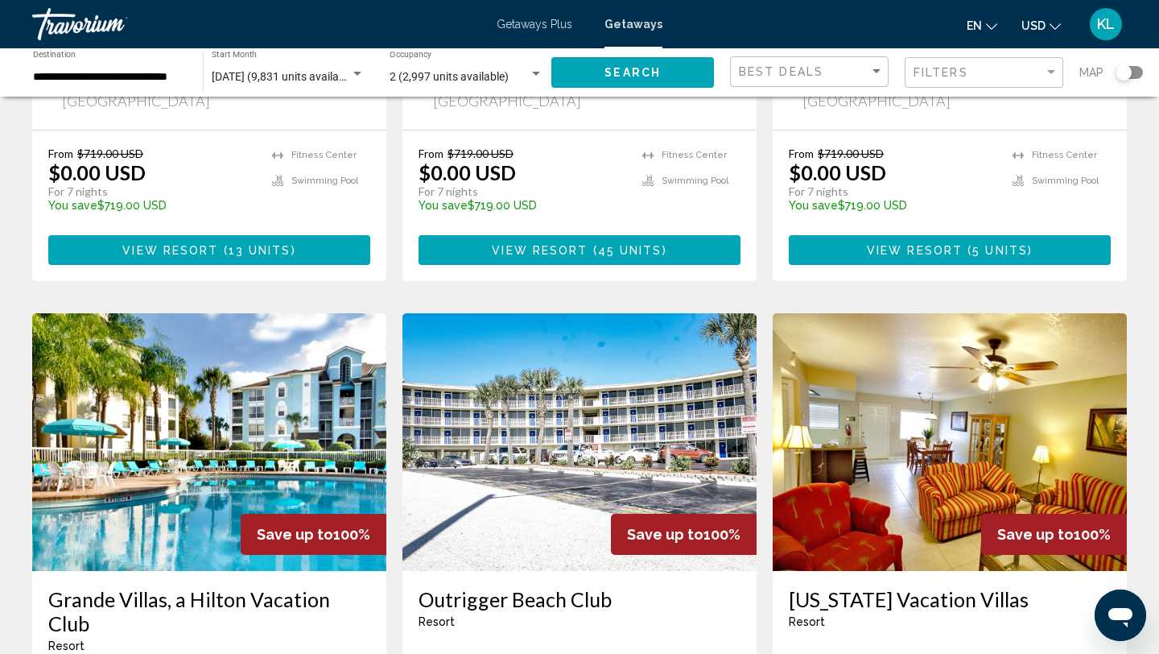
scroll to position [1969, 0]
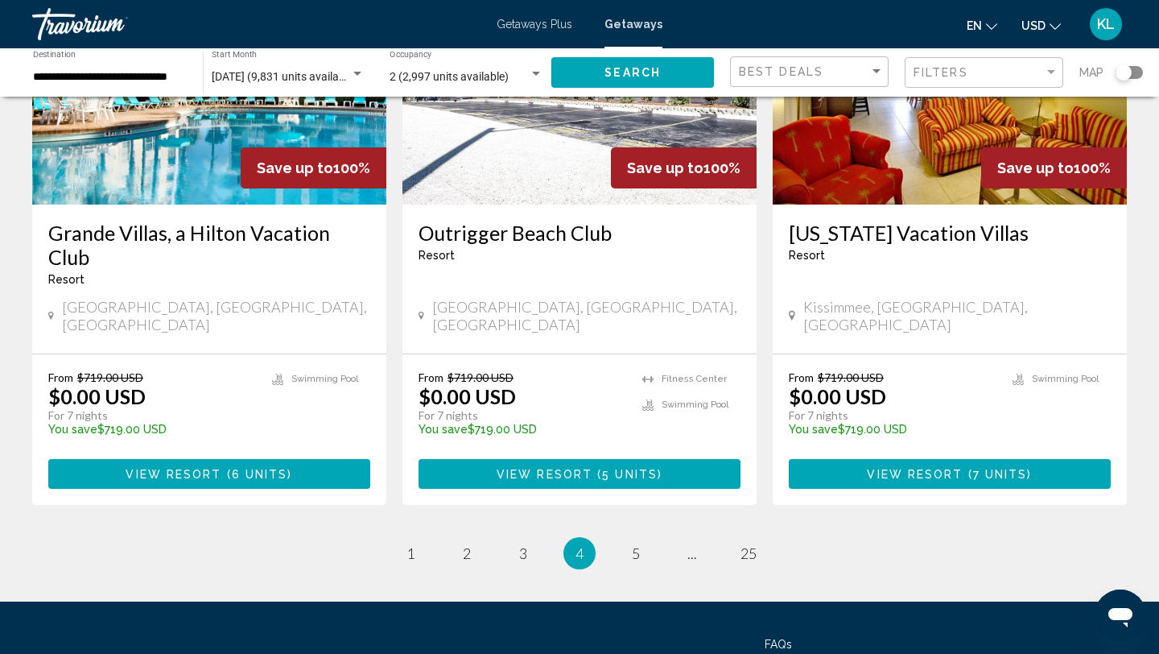
click at [829, 221] on h3 "[US_STATE] Vacation Villas" at bounding box center [950, 233] width 322 height 24
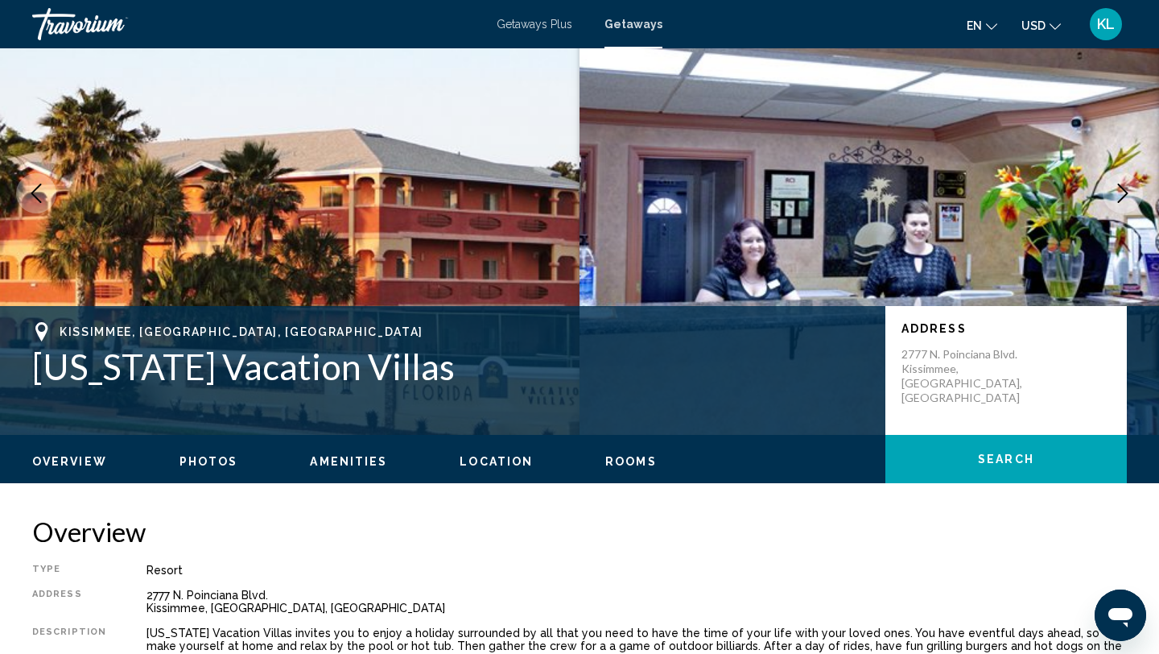
scroll to position [91, 0]
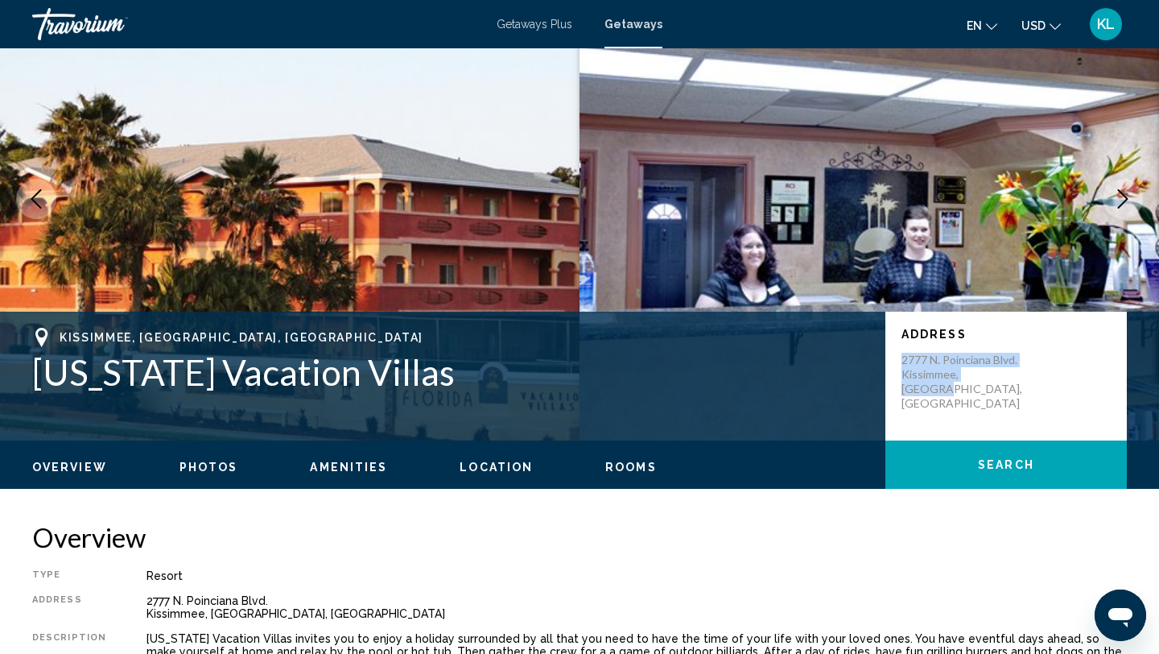
drag, startPoint x: 902, startPoint y: 361, endPoint x: 1010, endPoint y: 381, distance: 110.4
click at [1010, 381] on p "2777 N. Poinciana Blvd. [GEOGRAPHIC_DATA], [GEOGRAPHIC_DATA], [GEOGRAPHIC_DATA]" at bounding box center [966, 382] width 129 height 58
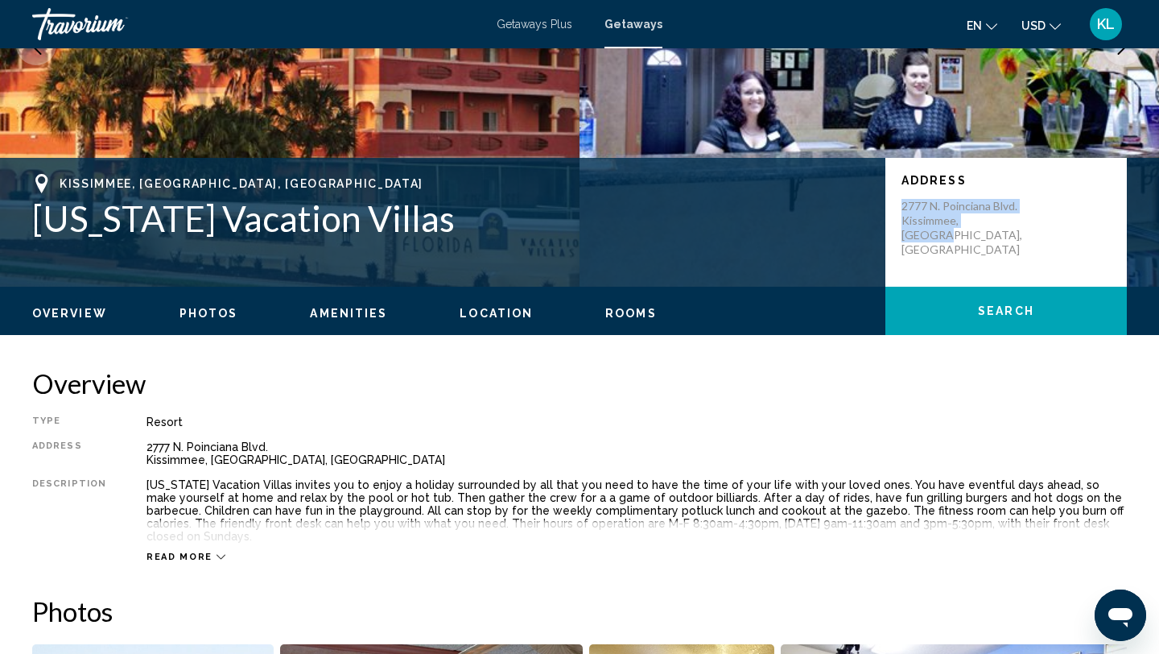
scroll to position [243, 0]
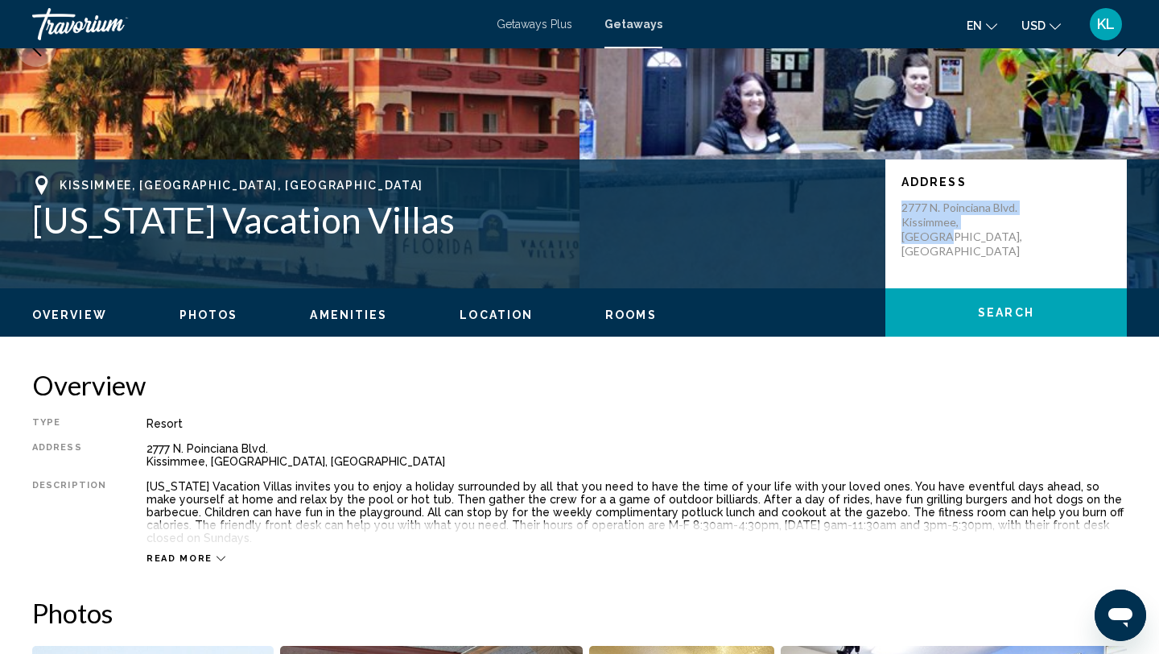
click at [980, 217] on p "2777 N. Poinciana Blvd. [GEOGRAPHIC_DATA], [GEOGRAPHIC_DATA], [GEOGRAPHIC_DATA]" at bounding box center [966, 229] width 129 height 58
drag, startPoint x: 904, startPoint y: 208, endPoint x: 1057, endPoint y: 246, distance: 157.4
click at [1057, 246] on div "Address [STREET_ADDRESS] Poinciana Blvd. [GEOGRAPHIC_DATA], [GEOGRAPHIC_DATA], …" at bounding box center [1005, 223] width 241 height 129
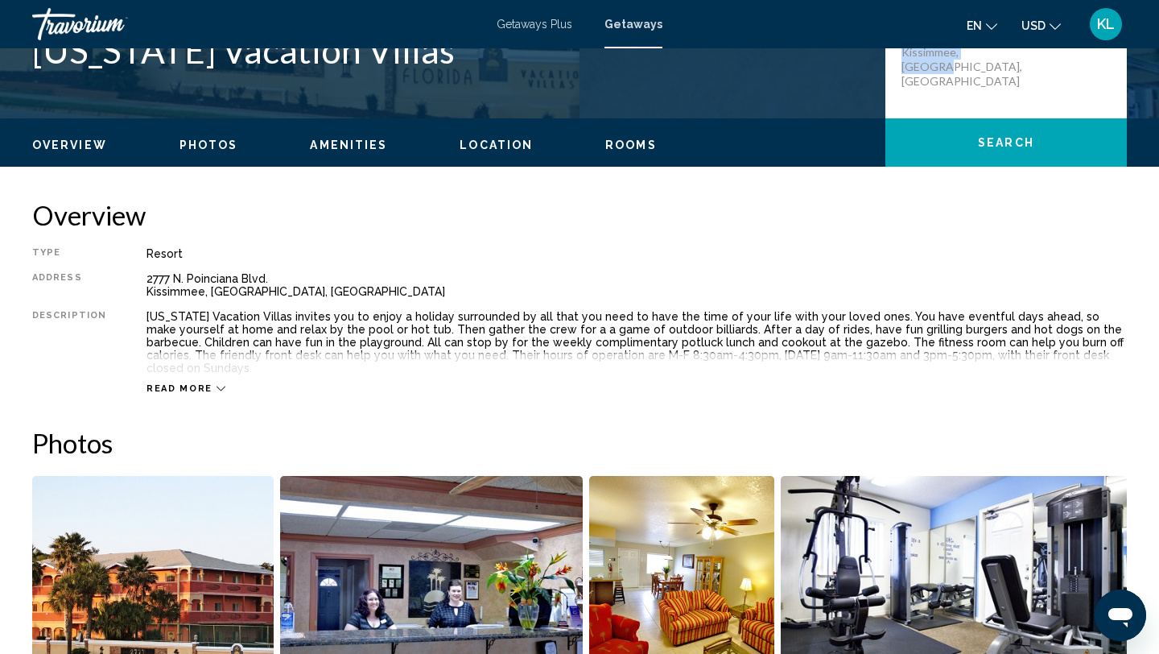
scroll to position [0, 0]
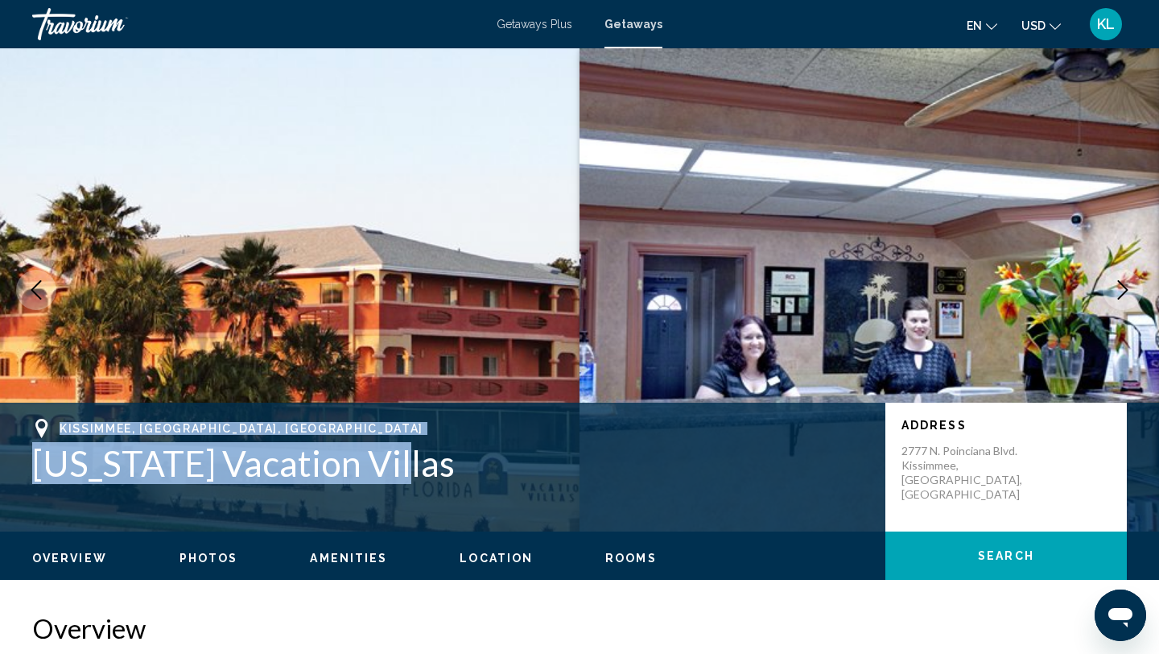
drag, startPoint x: 31, startPoint y: 423, endPoint x: 414, endPoint y: 487, distance: 388.4
click at [414, 487] on div "[GEOGRAPHIC_DATA], [GEOGRAPHIC_DATA], [GEOGRAPHIC_DATA] [US_STATE] Vacation Vil…" at bounding box center [579, 467] width 1159 height 97
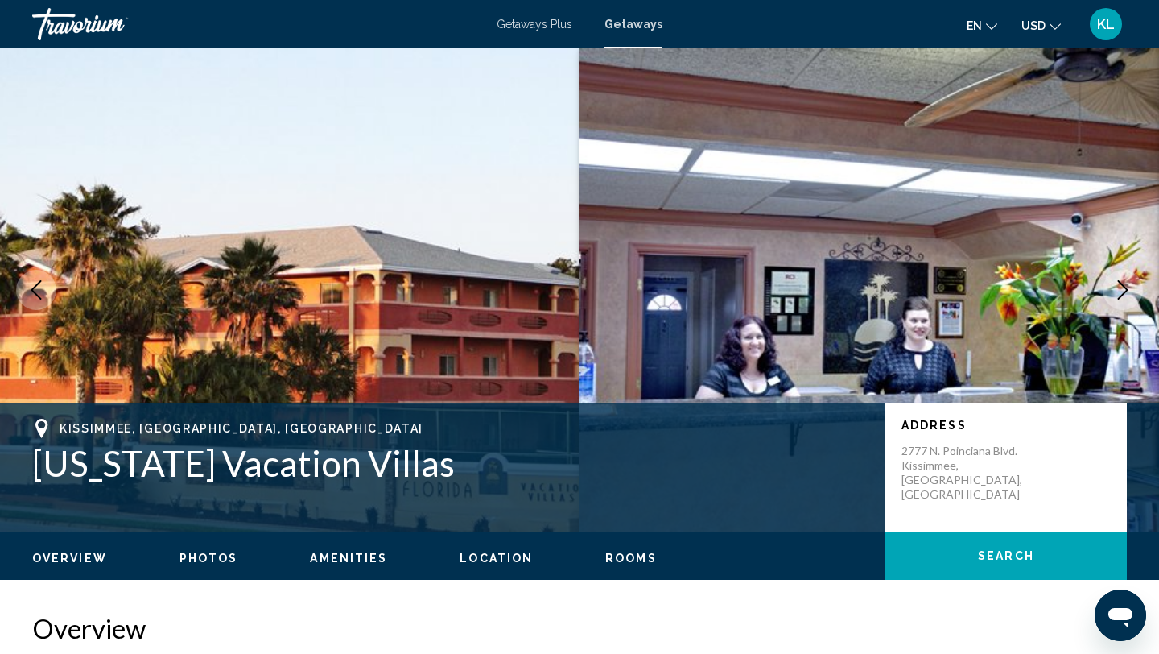
drag, startPoint x: 905, startPoint y: 452, endPoint x: 1015, endPoint y: 465, distance: 111.1
click at [1015, 465] on p "2777 N. Poinciana Blvd. [GEOGRAPHIC_DATA], [GEOGRAPHIC_DATA], [GEOGRAPHIC_DATA]" at bounding box center [966, 473] width 129 height 58
drag, startPoint x: 1005, startPoint y: 466, endPoint x: 895, endPoint y: 446, distance: 112.1
click at [895, 446] on div "Address [STREET_ADDRESS] Poinciana Blvd. [GEOGRAPHIC_DATA], [GEOGRAPHIC_DATA], …" at bounding box center [1005, 466] width 241 height 129
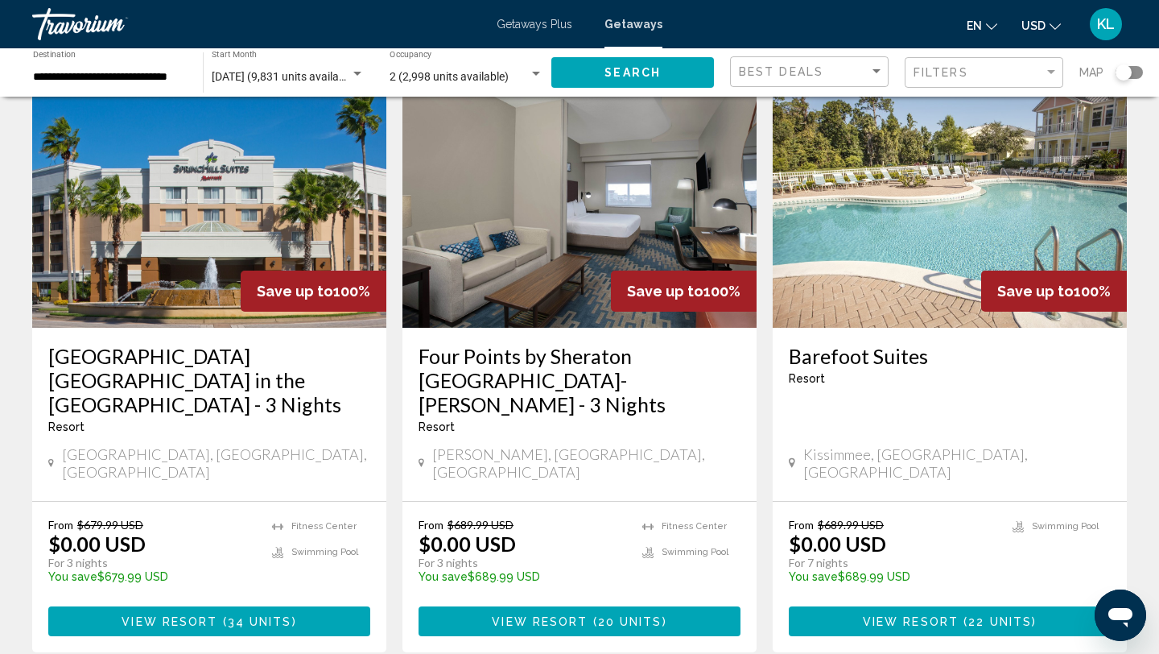
scroll to position [2115, 0]
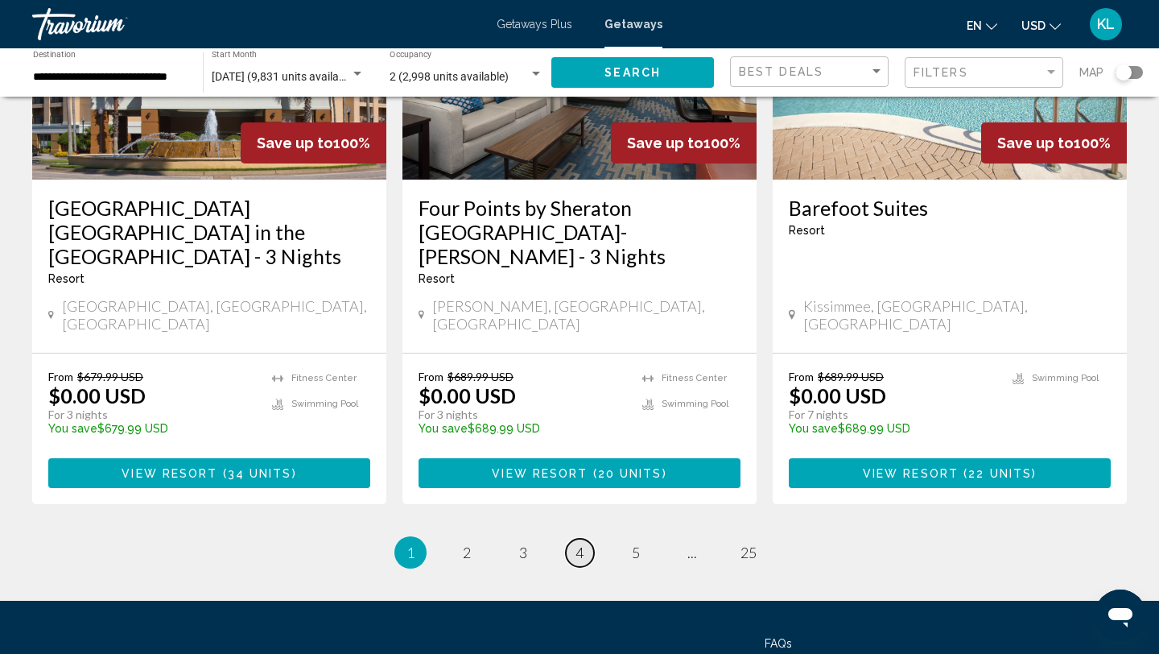
click at [579, 543] on span "4" at bounding box center [580, 552] width 8 height 18
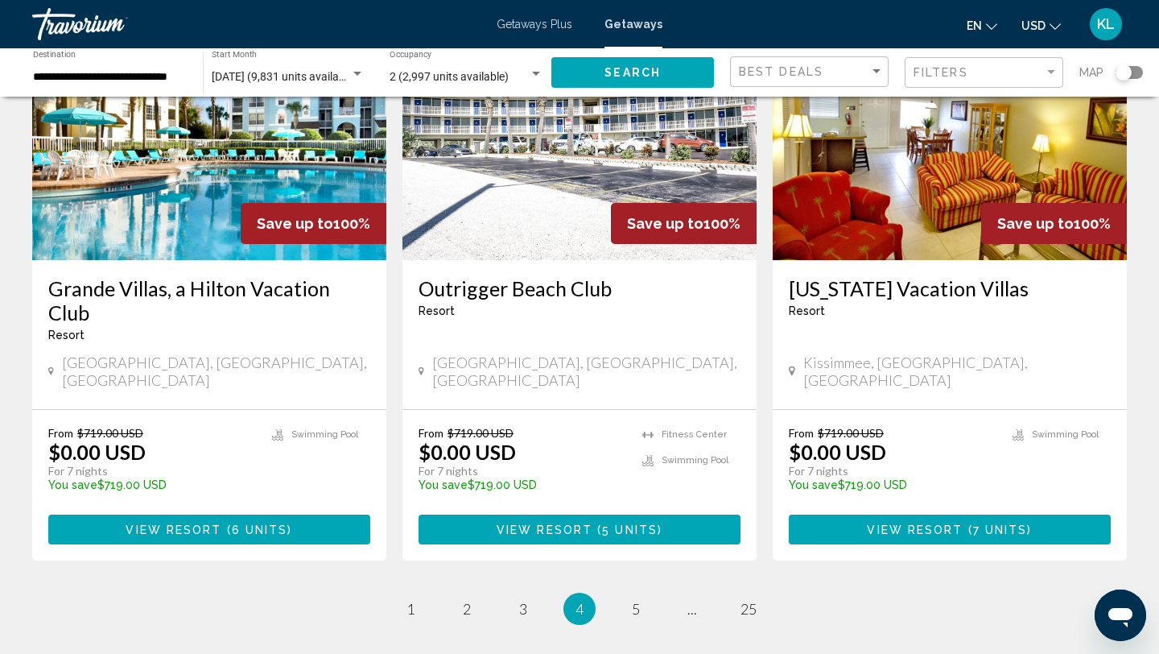
scroll to position [1969, 0]
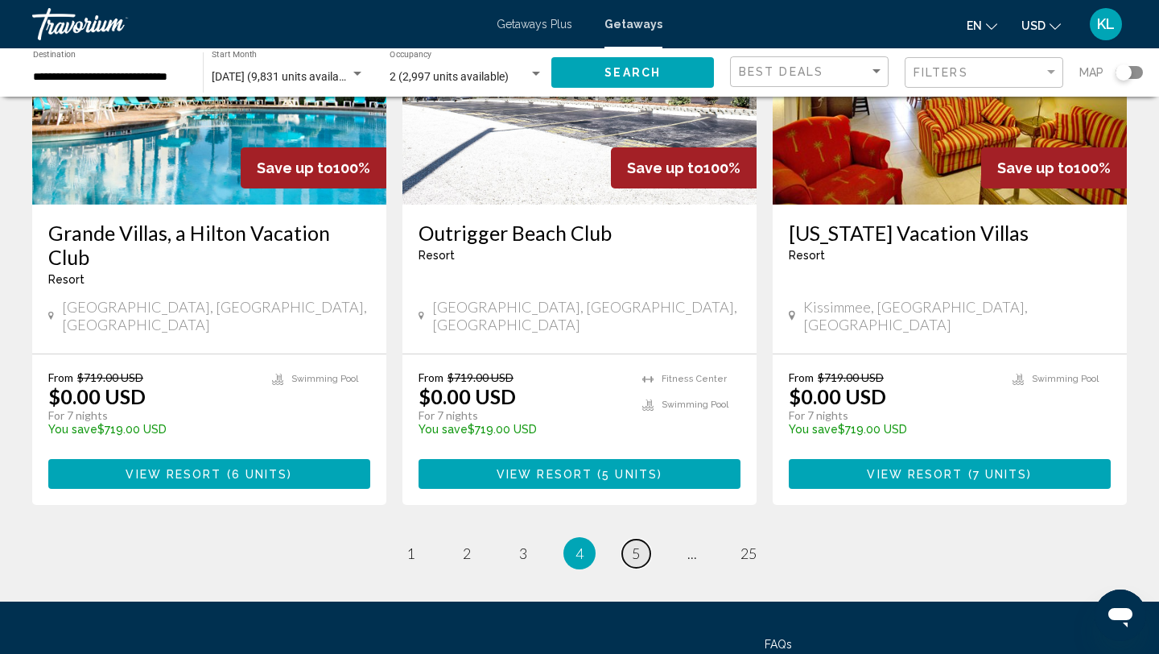
click at [637, 539] on link "page 5" at bounding box center [636, 553] width 28 height 28
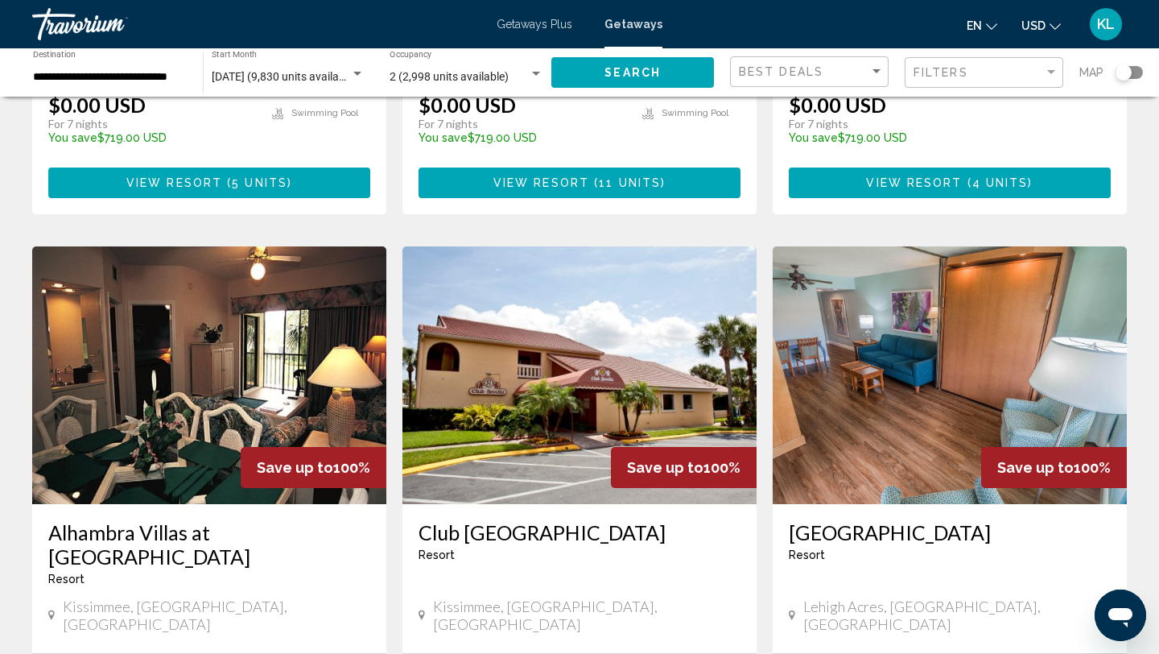
scroll to position [1094, 0]
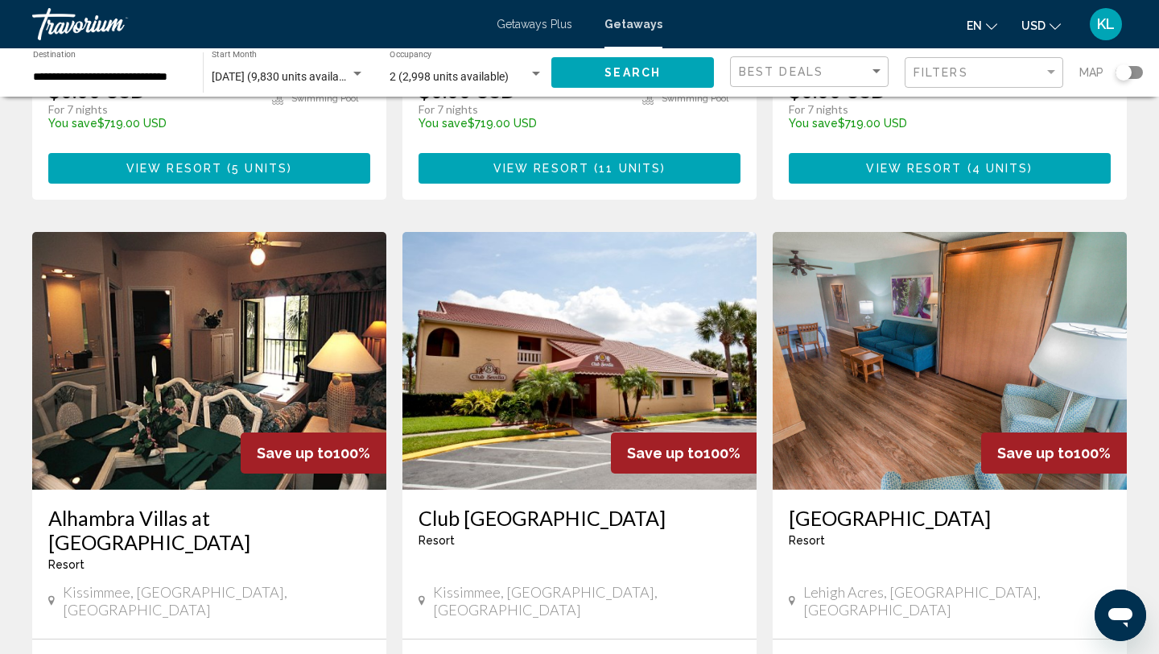
click at [838, 506] on h3 "[GEOGRAPHIC_DATA]" at bounding box center [950, 518] width 322 height 24
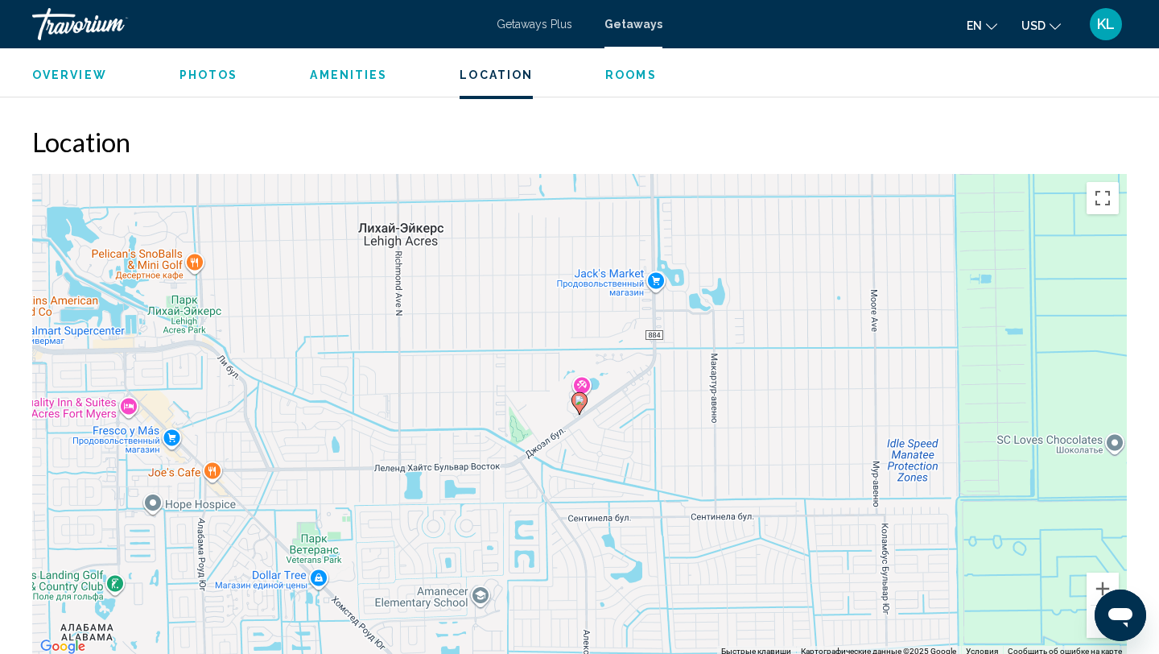
scroll to position [2350, 0]
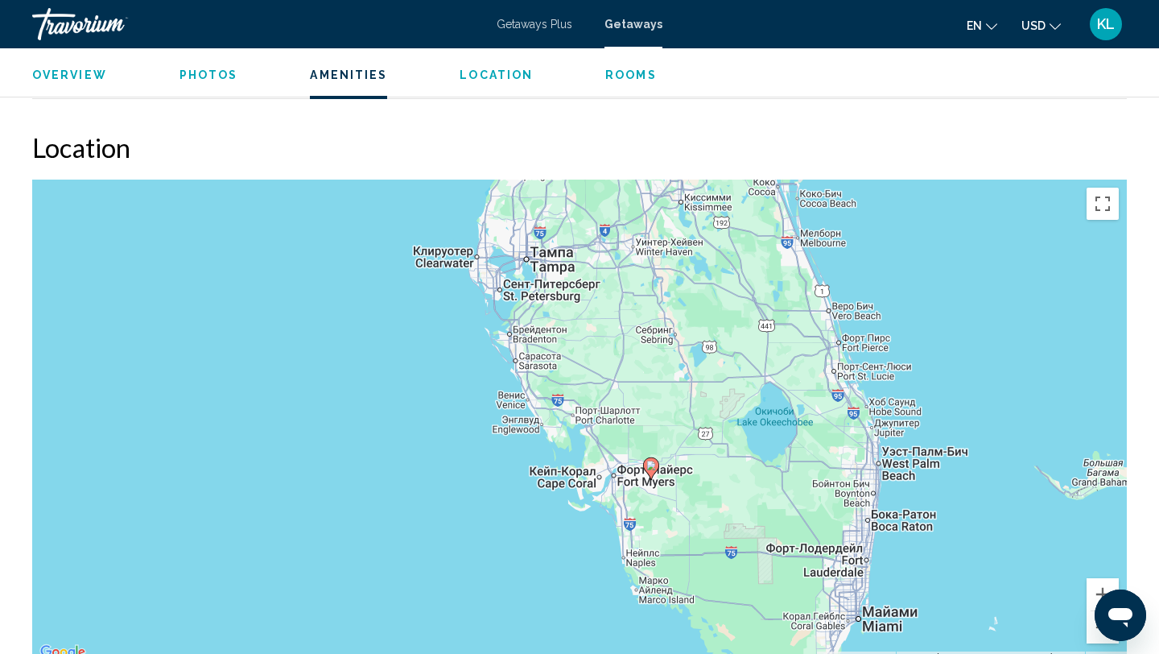
drag, startPoint x: 847, startPoint y: 485, endPoint x: 658, endPoint y: 480, distance: 189.2
click at [657, 480] on div "Чтобы активировать перетаскивание с помощью клавиатуры, нажмите Alt + Ввод. Пос…" at bounding box center [579, 421] width 1095 height 483
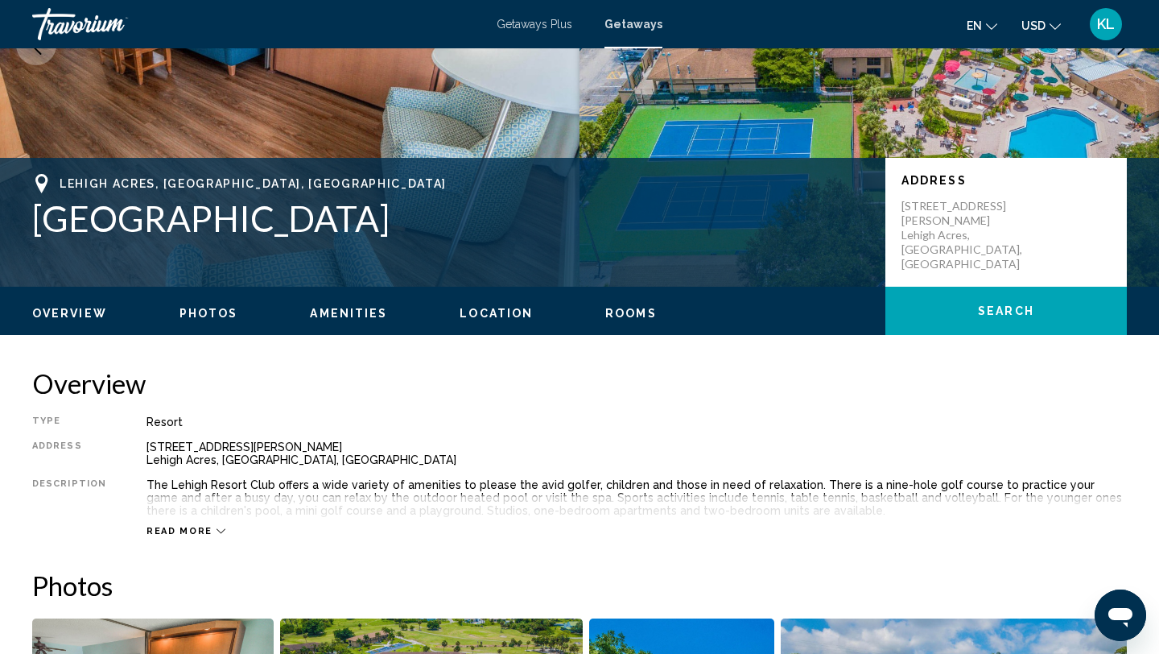
scroll to position [0, 0]
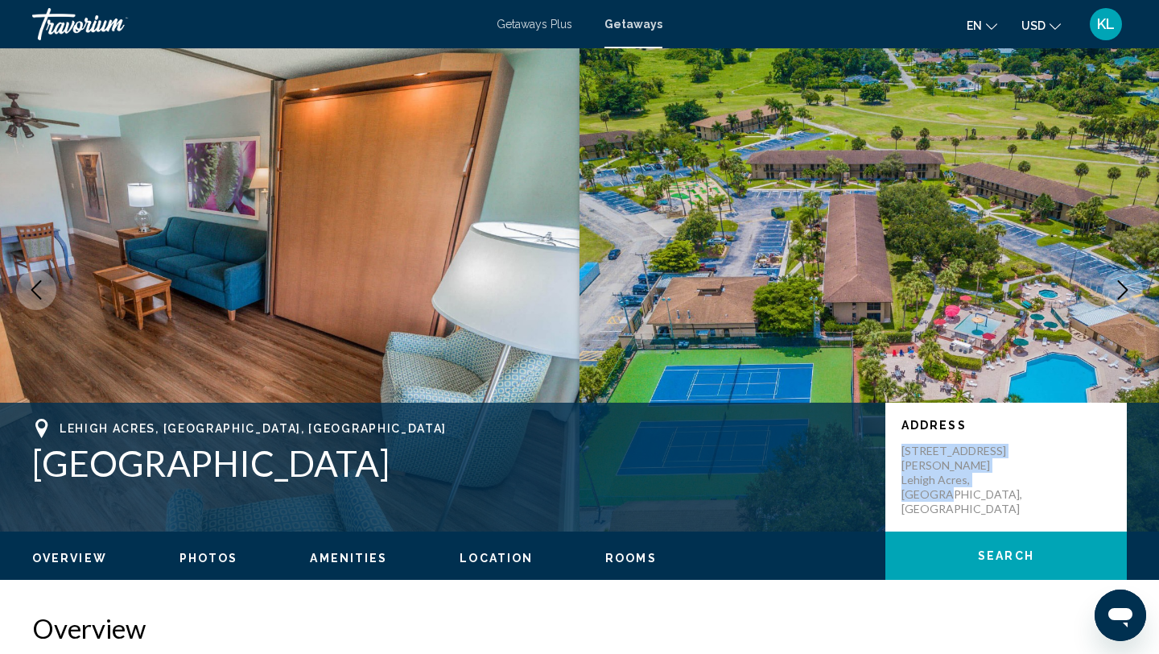
drag, startPoint x: 902, startPoint y: 453, endPoint x: 1053, endPoint y: 484, distance: 154.4
click at [1053, 484] on div "Address [STREET_ADDRESS][PERSON_NAME] [GEOGRAPHIC_DATA], [GEOGRAPHIC_DATA], [GE…" at bounding box center [1005, 466] width 241 height 129
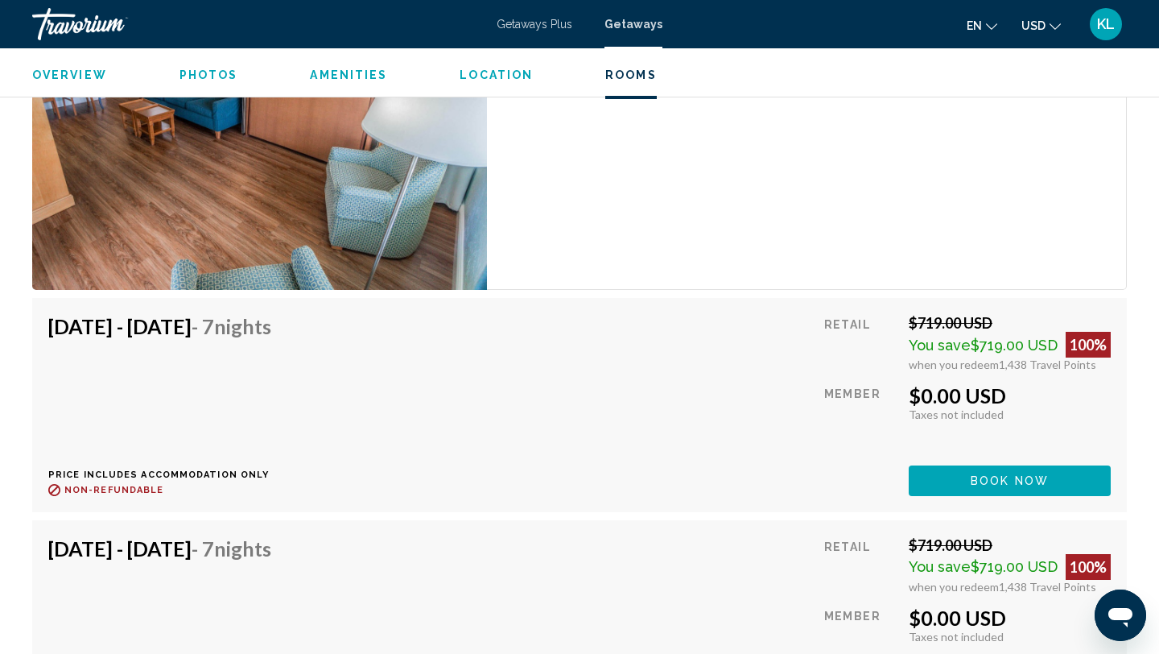
scroll to position [3315, 0]
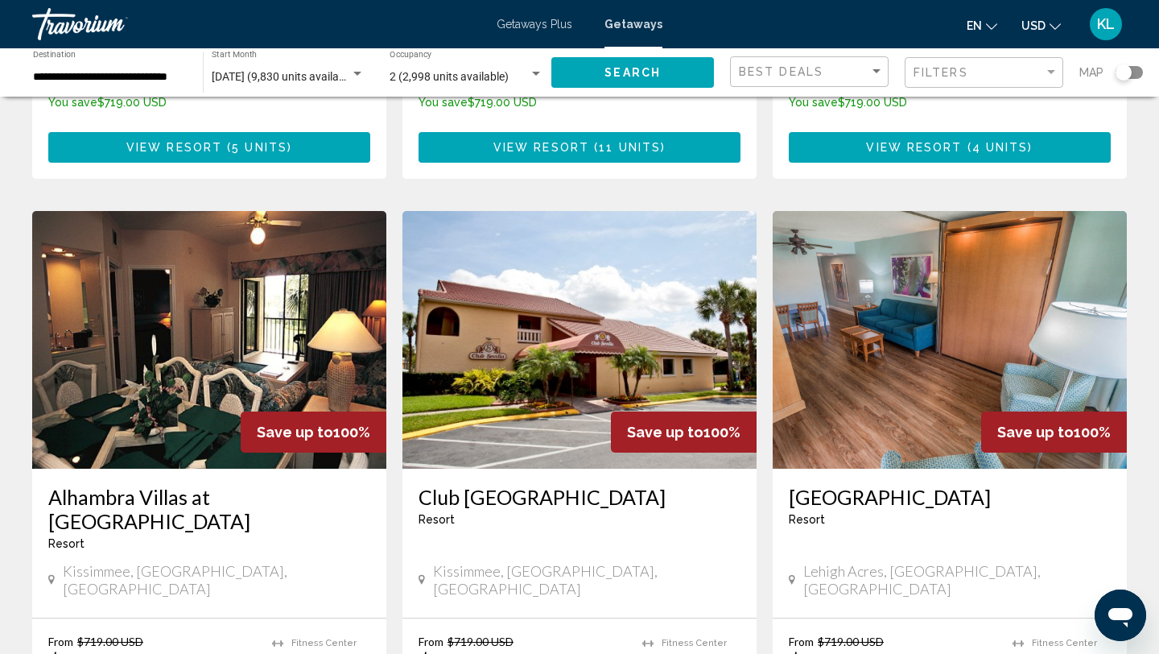
scroll to position [1116, 0]
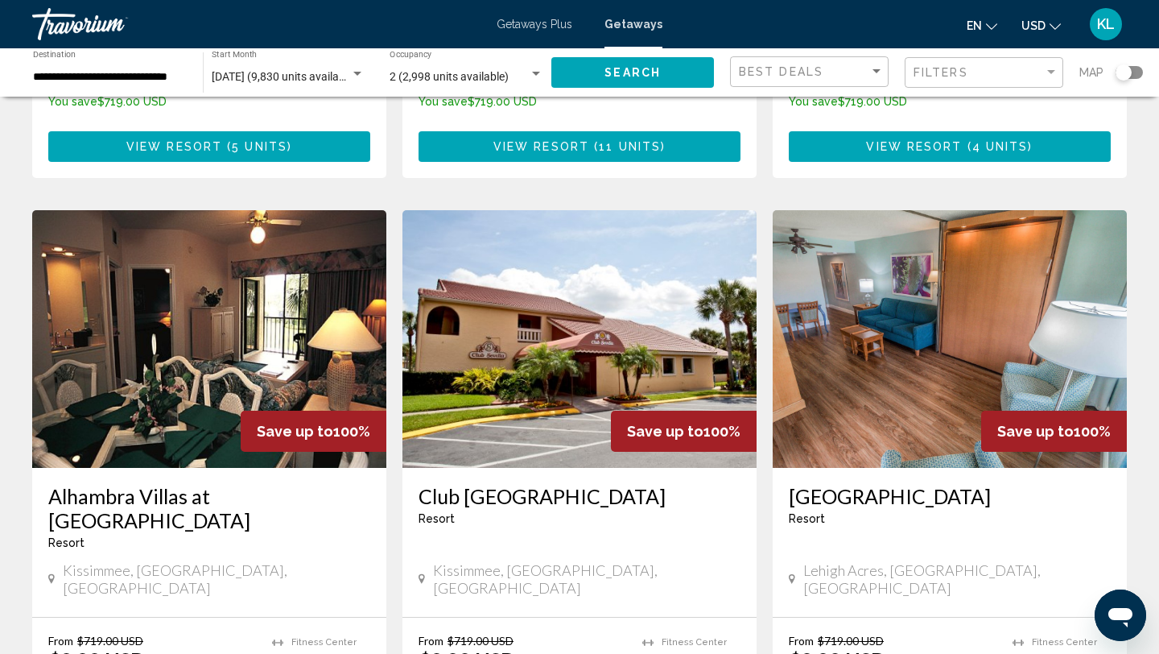
click at [505, 484] on h3 "Club [GEOGRAPHIC_DATA]" at bounding box center [580, 496] width 322 height 24
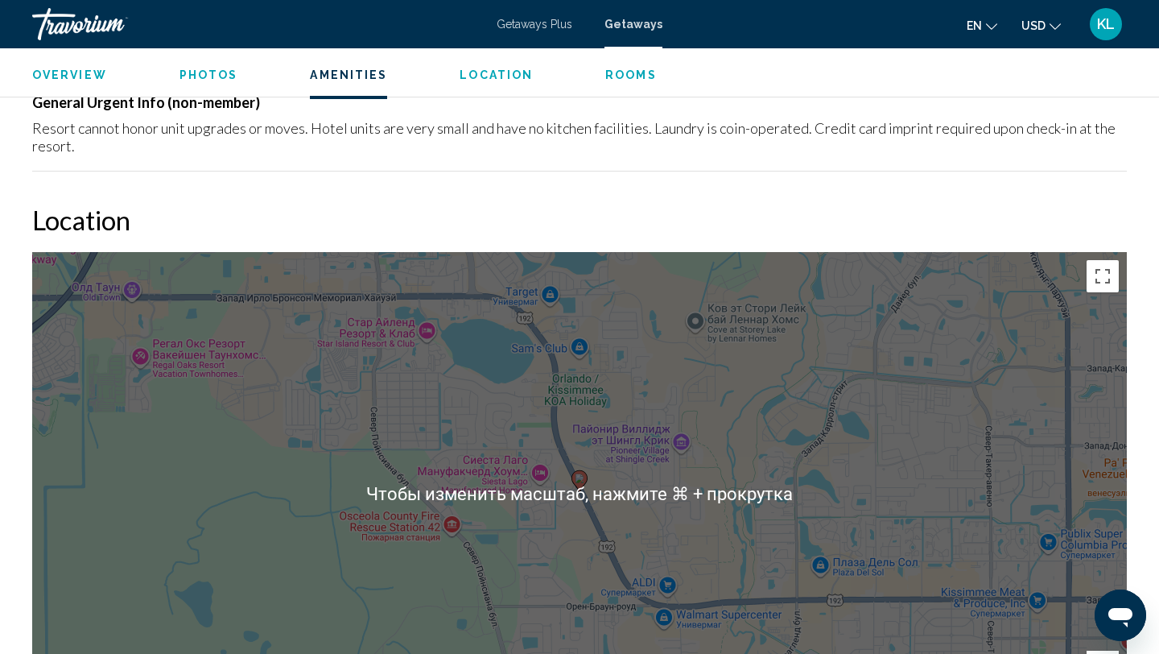
scroll to position [2387, 0]
